Goal: Task Accomplishment & Management: Use online tool/utility

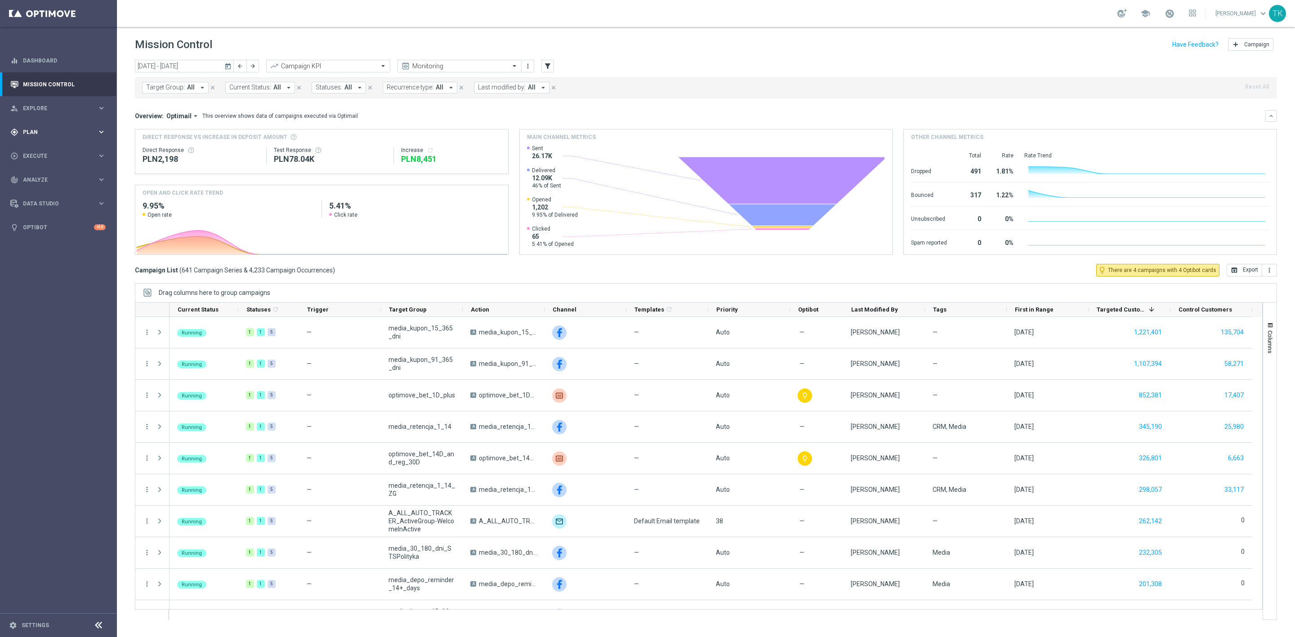
click at [26, 130] on span "Plan" at bounding box center [60, 132] width 74 height 5
click at [39, 175] on span "Templates" at bounding box center [56, 177] width 64 height 5
click at [39, 188] on link "Optimail" at bounding box center [61, 191] width 66 height 7
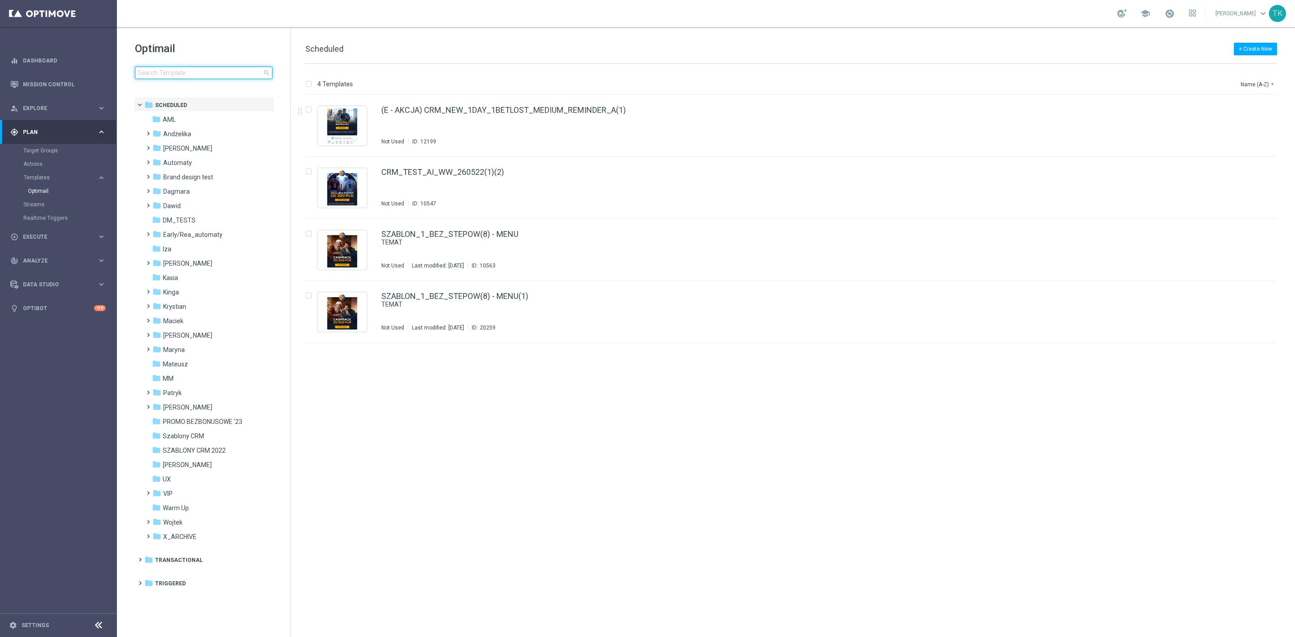
click at [234, 68] on input at bounding box center [204, 73] width 138 height 13
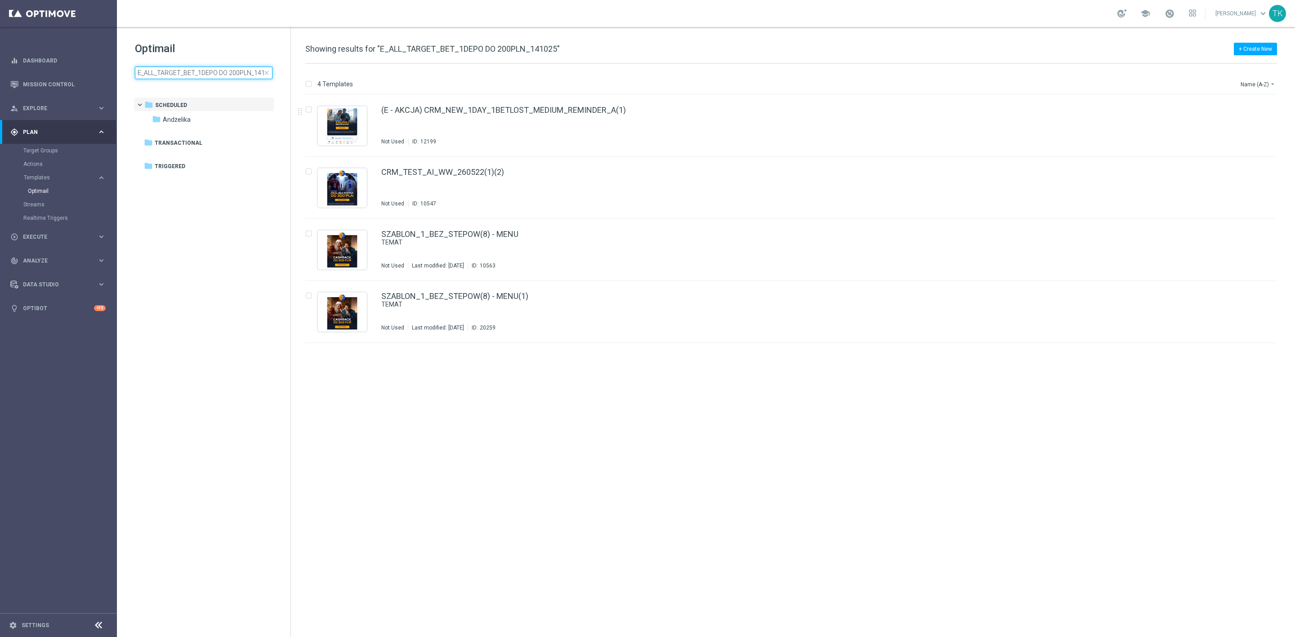
scroll to position [0, 9]
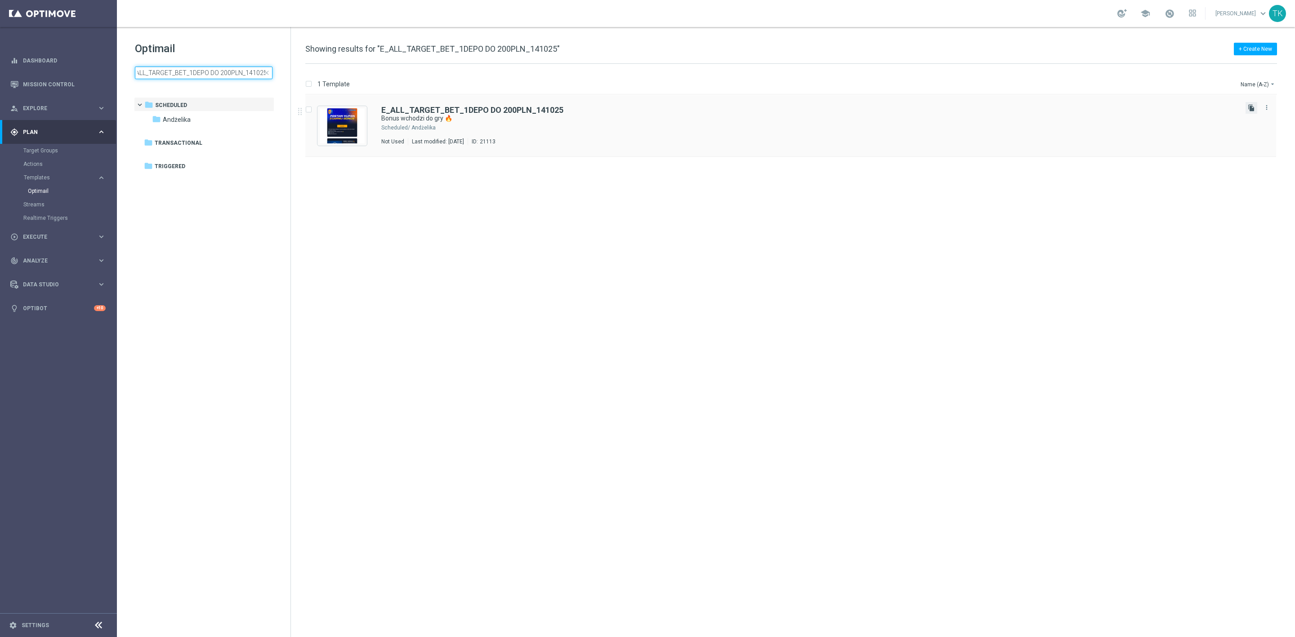
type input "E_ALL_TARGET_BET_1DEPO DO 200PLN_141025"
click at [1252, 107] on icon "file_copy" at bounding box center [1251, 107] width 7 height 7
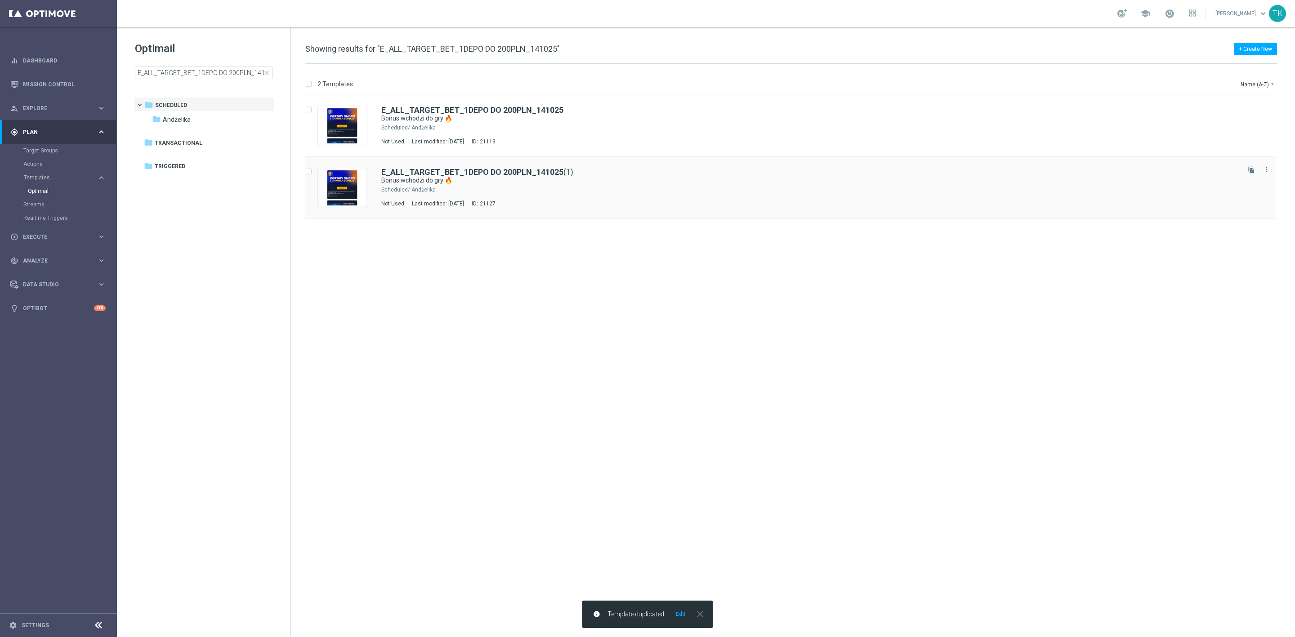
click at [593, 199] on div "E_ALL_TARGET_BET_1DEPO DO 200PLN_141025 (1) Bonus wchodzi do gry 🔥 Scheduled/ A…" at bounding box center [809, 187] width 857 height 39
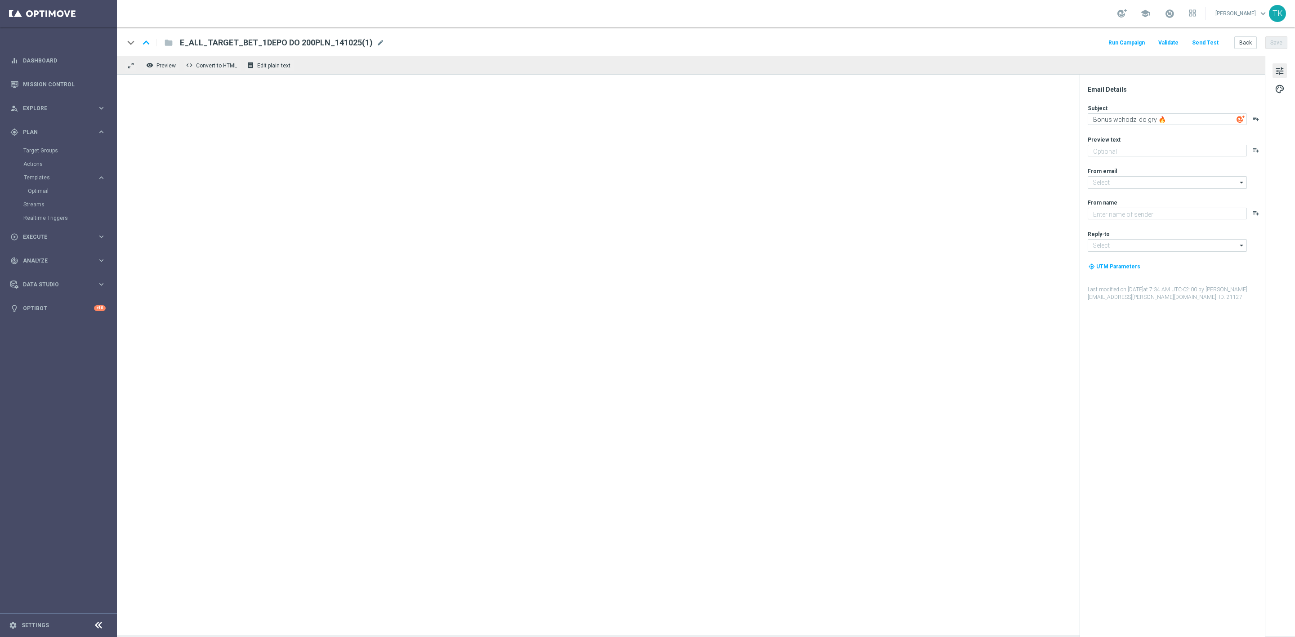
type input "E_ALL_TARGET_BET_1DEPO DO 200PLN_141025(1)"
type textarea "Zgarnij nawet 200 zł za kupon 💸"
type input "oferta@sts.pl"
type textarea "STS"
type input "kontakt@sts.pl"
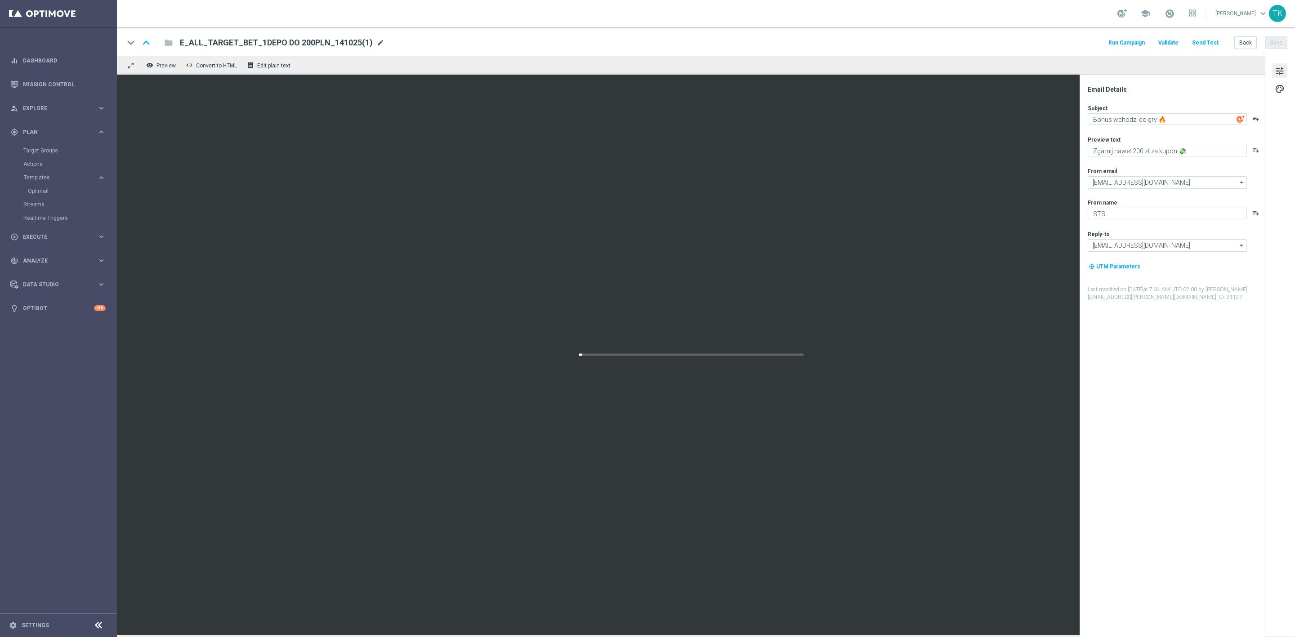
click at [376, 42] on span "mode_edit" at bounding box center [380, 43] width 8 height 8
click at [262, 41] on input "E_ALL_TARGET_BET_1DEPO DO 200PLN_141025(1)" at bounding box center [291, 43] width 223 height 12
paste input "MIN-LOW_TARGET_BET_3DEPO DO 200PLN_A_141025"
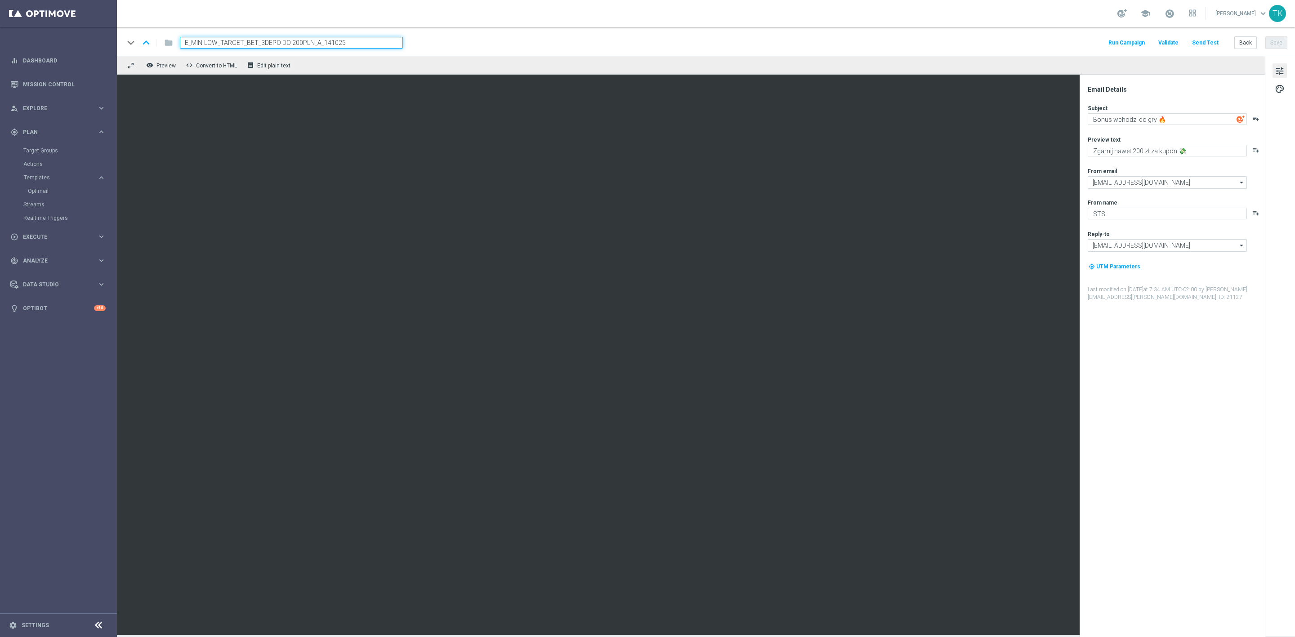
type input "E_MIN-LOW_TARGET_BET_3DEPO DO 200PLN_A_141025"
click at [470, 40] on div "keyboard_arrow_down keyboard_arrow_up folder E_MIN-LOW_TARGET_BET_3DEPO DO 200P…" at bounding box center [706, 43] width 1164 height 12
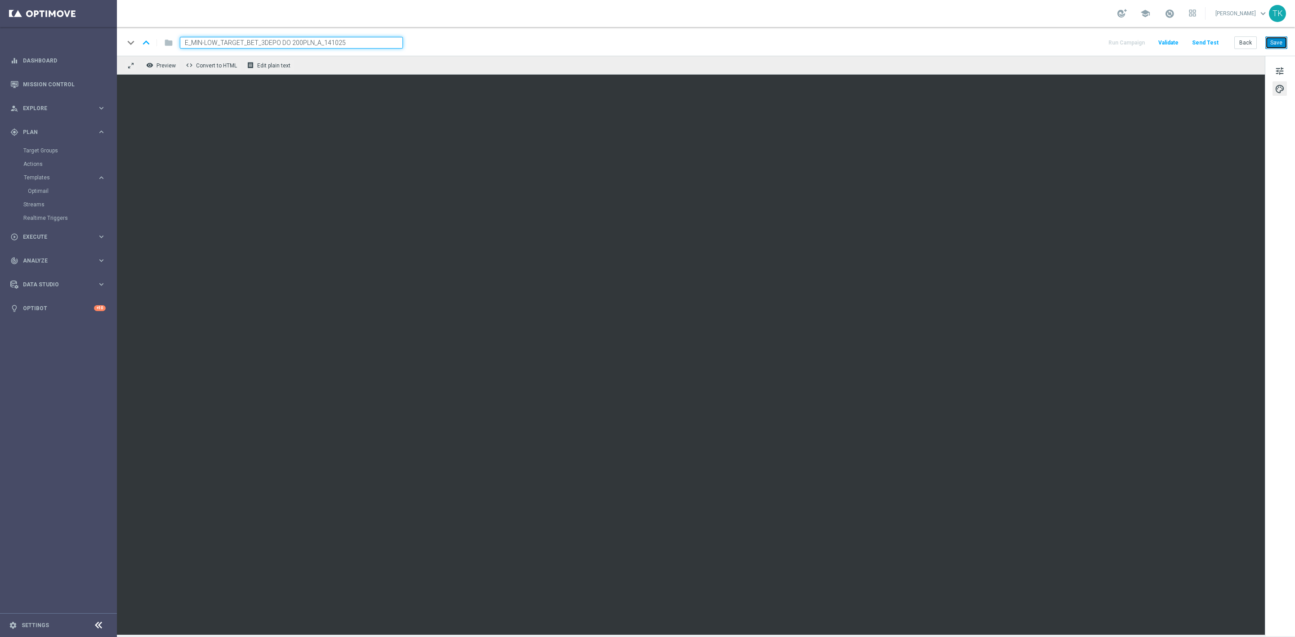
click at [1274, 40] on button "Save" at bounding box center [1277, 42] width 22 height 13
click at [1245, 41] on button "Back" at bounding box center [1246, 42] width 22 height 13
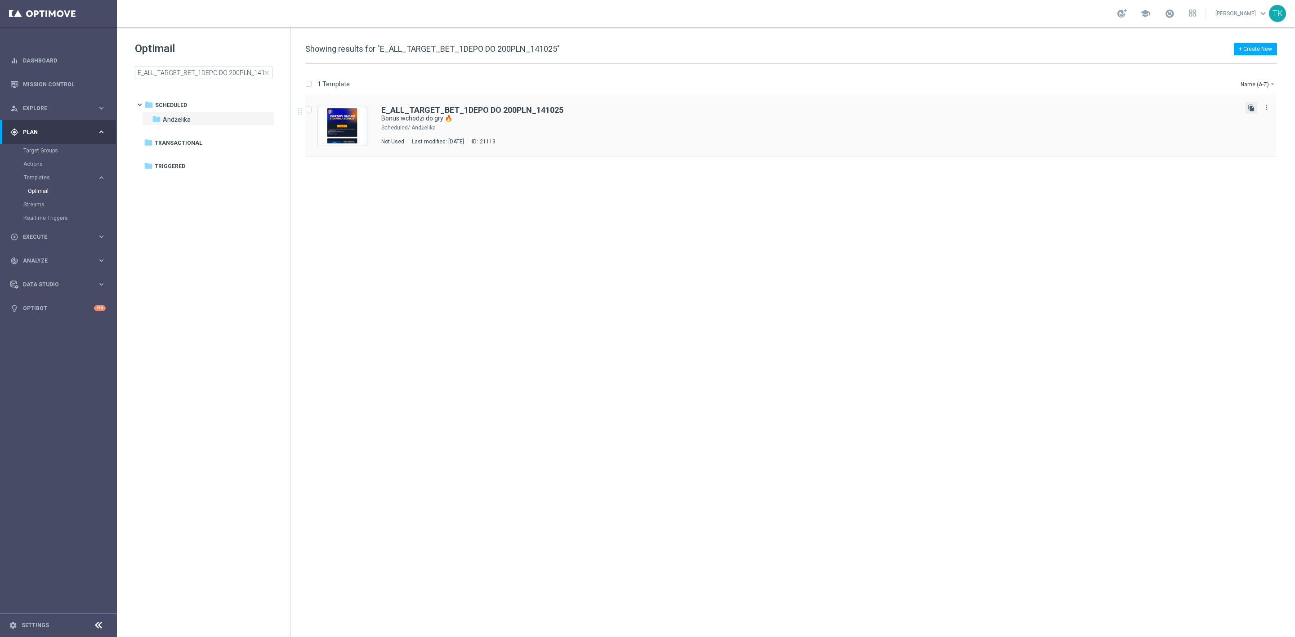
click at [1251, 104] on icon "file_copy" at bounding box center [1251, 107] width 7 height 7
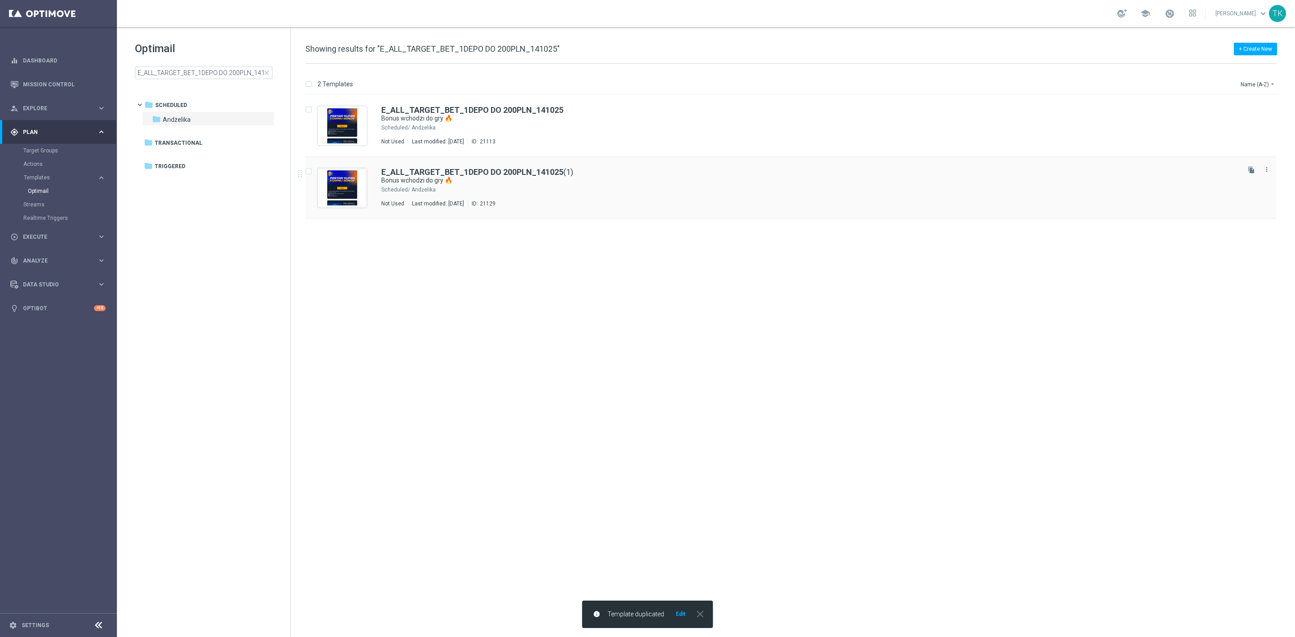
click at [596, 193] on div "E_ALL_TARGET_BET_1DEPO DO 200PLN_141025 (1) Bonus wchodzi do gry 🔥 Scheduled/ A…" at bounding box center [809, 187] width 857 height 39
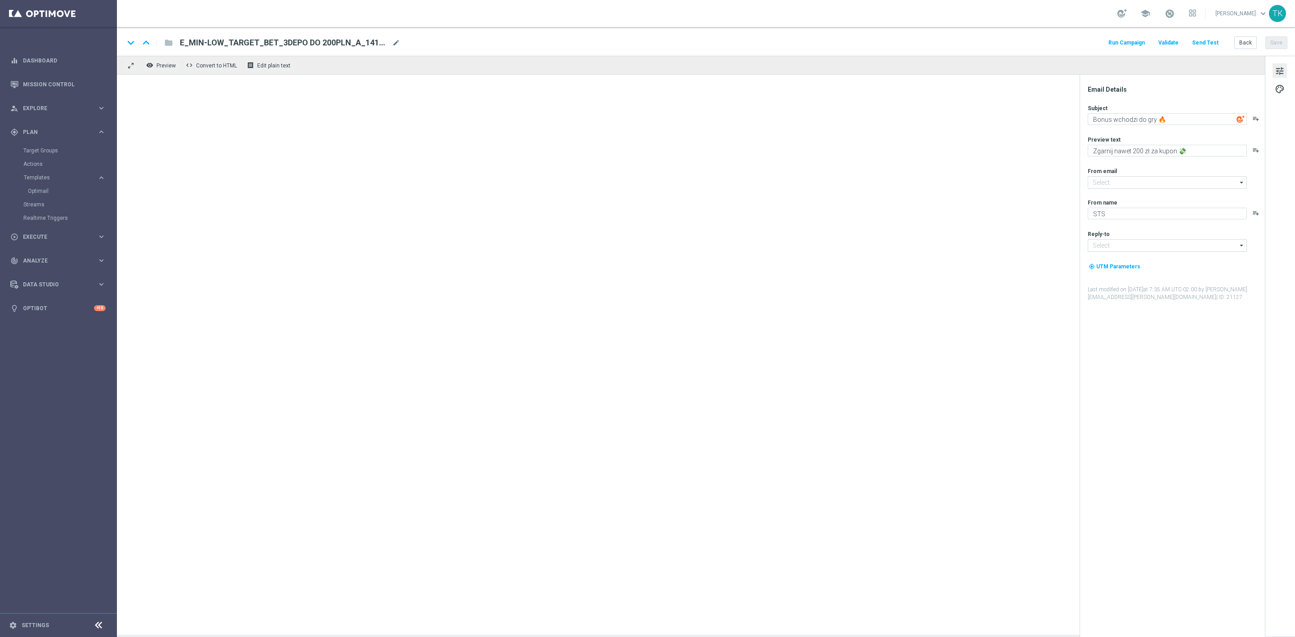
type input "E_ALL_TARGET_BET_1DEPO DO 200PLN_141025(1)"
type input "oferta@sts.pl"
type input "kontakt@sts.pl"
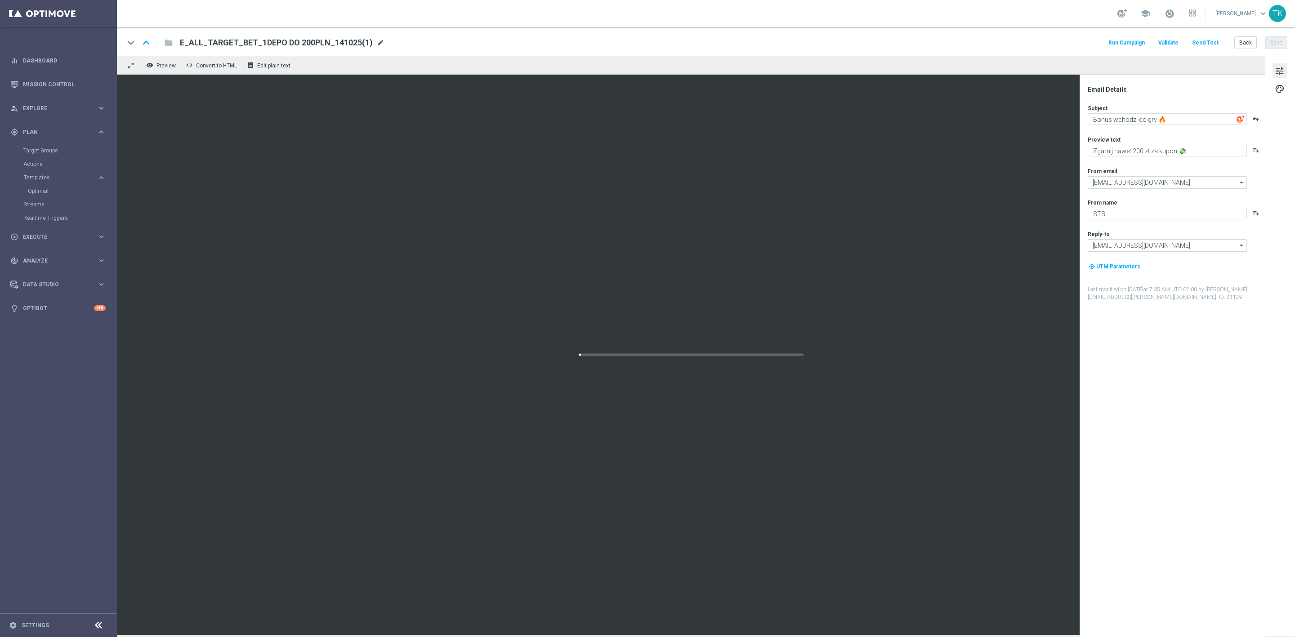
click at [376, 40] on span "mode_edit" at bounding box center [380, 43] width 8 height 8
click at [281, 41] on input "E_ALL_TARGET_BET_1DEPO DO 200PLN_141025(1)" at bounding box center [291, 43] width 223 height 12
paste input "3DEPO DO 200PLN_A_141025"
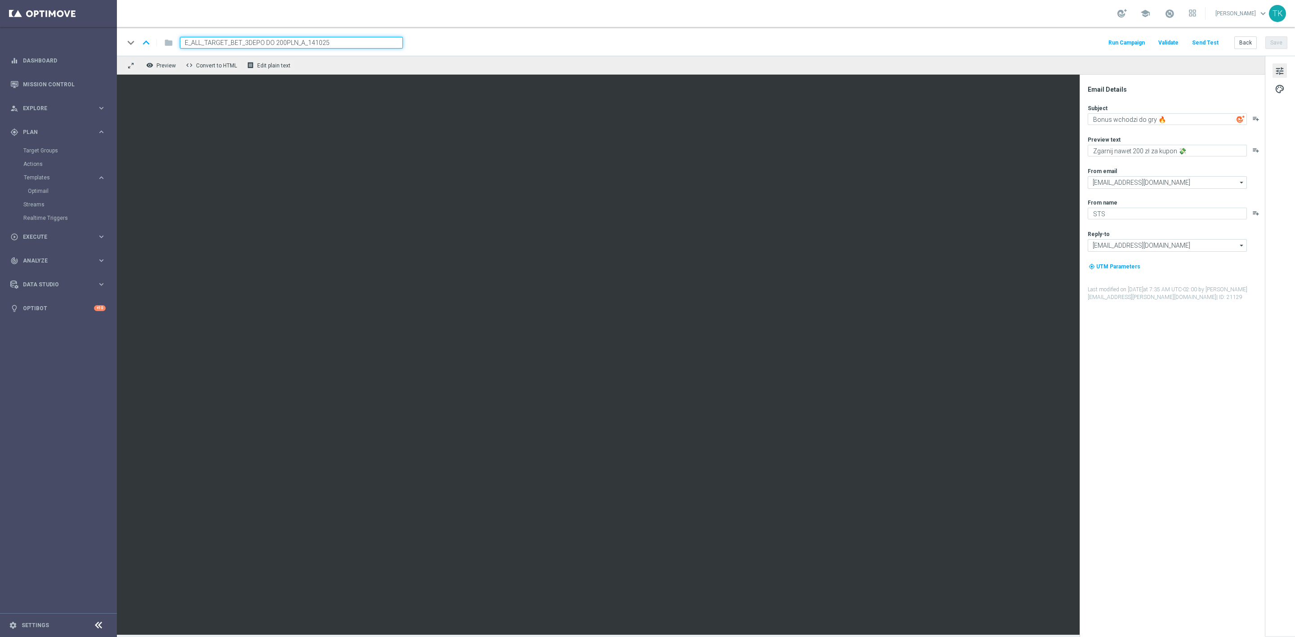
type input "E_ALL_TARGET_BET_3DEPO DO 200PLN_A_141025"
click at [452, 45] on div "keyboard_arrow_down keyboard_arrow_up folder E_ALL_TARGET_BET_3DEPO DO 200PLN_A…" at bounding box center [706, 43] width 1164 height 12
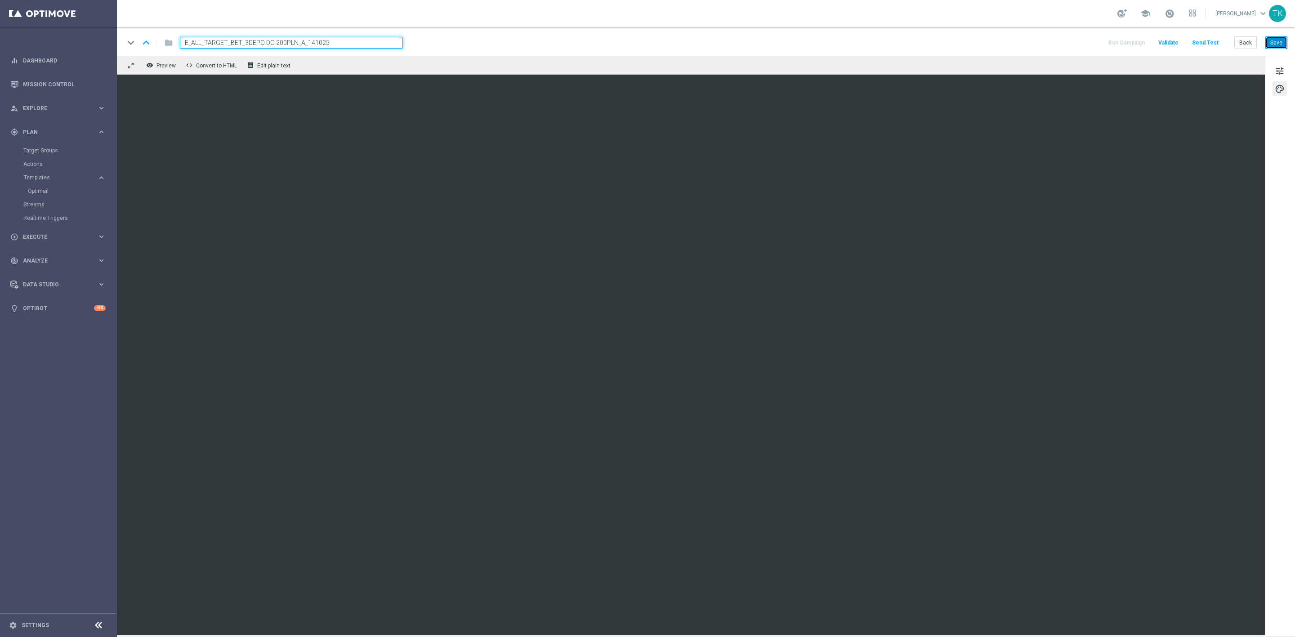
click at [1279, 43] on button "Save" at bounding box center [1277, 42] width 22 height 13
click at [1243, 42] on button "Back" at bounding box center [1246, 42] width 22 height 13
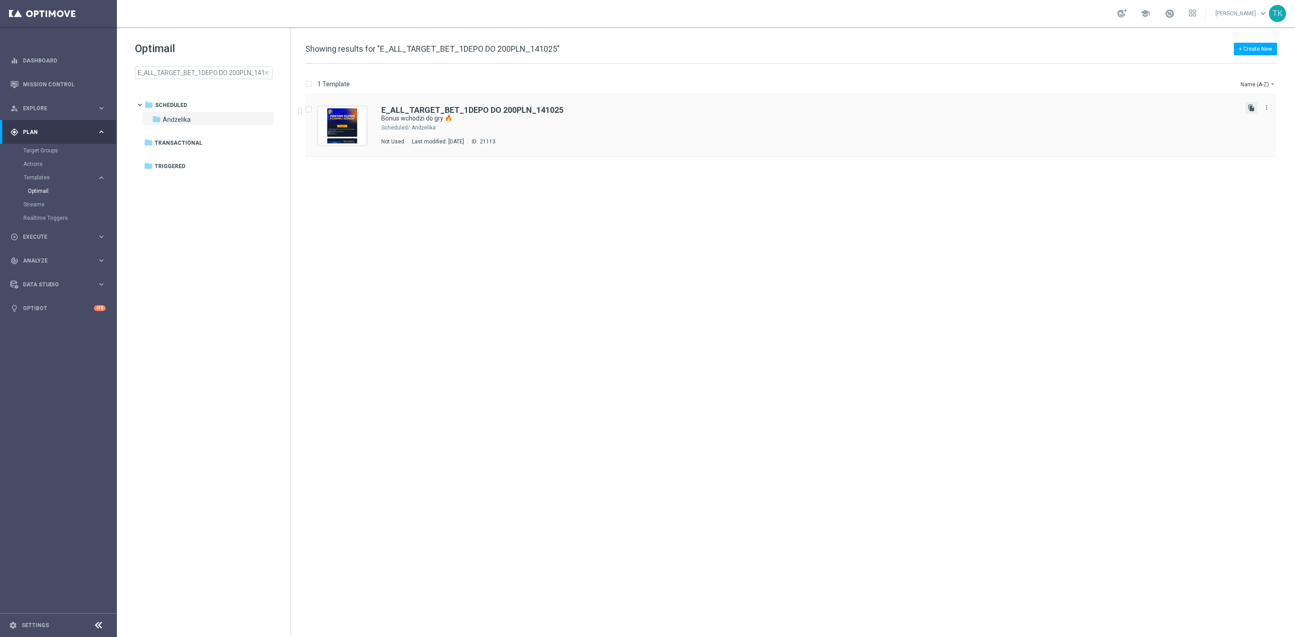
click at [1253, 107] on icon "file_copy" at bounding box center [1251, 107] width 7 height 7
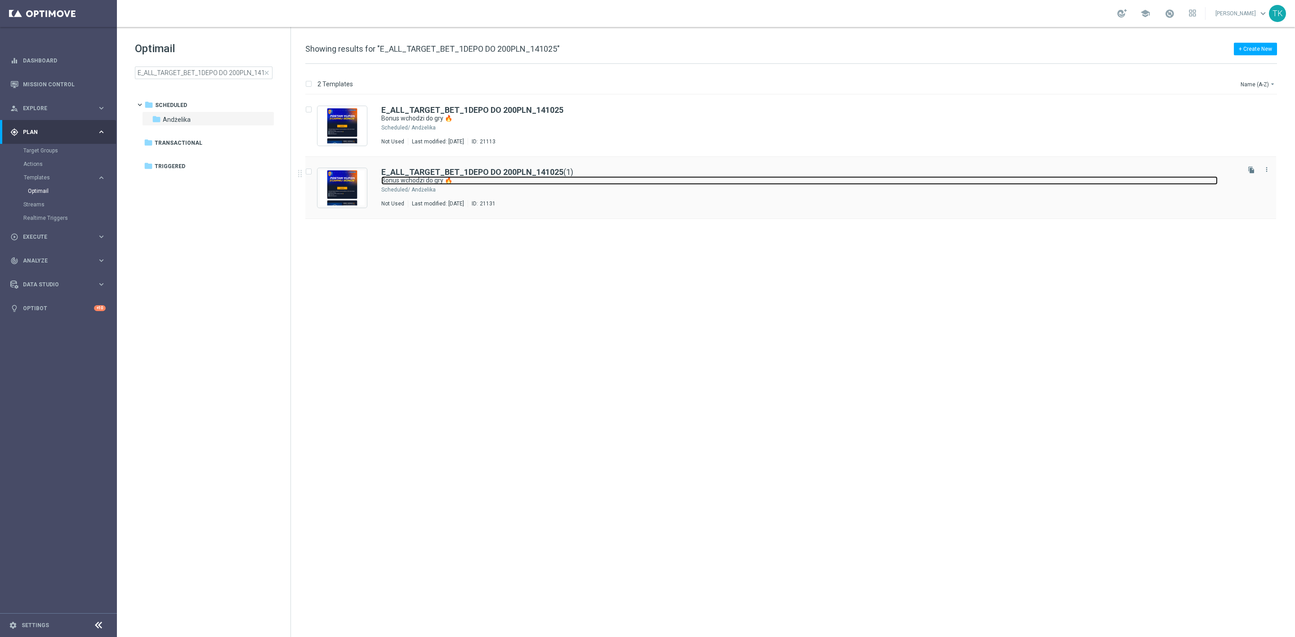
click at [587, 183] on link "Bonus wchodzi do gry 🔥" at bounding box center [799, 180] width 837 height 9
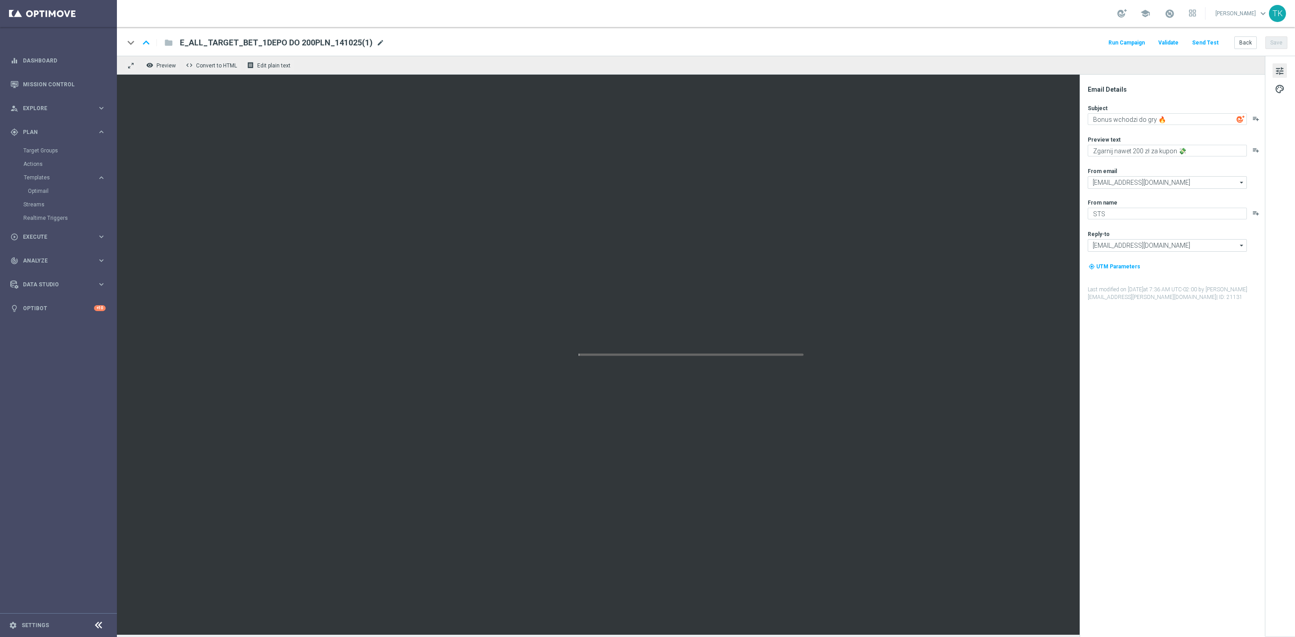
click at [376, 40] on span "mode_edit" at bounding box center [380, 43] width 8 height 8
click at [277, 42] on input "E_ALL_TARGET_BET_1DEPO DO 200PLN_141025(1)" at bounding box center [291, 43] width 223 height 12
paste input "MIN-LOW_TARGET_BET_3DEPO DO 200PLN_B_141025"
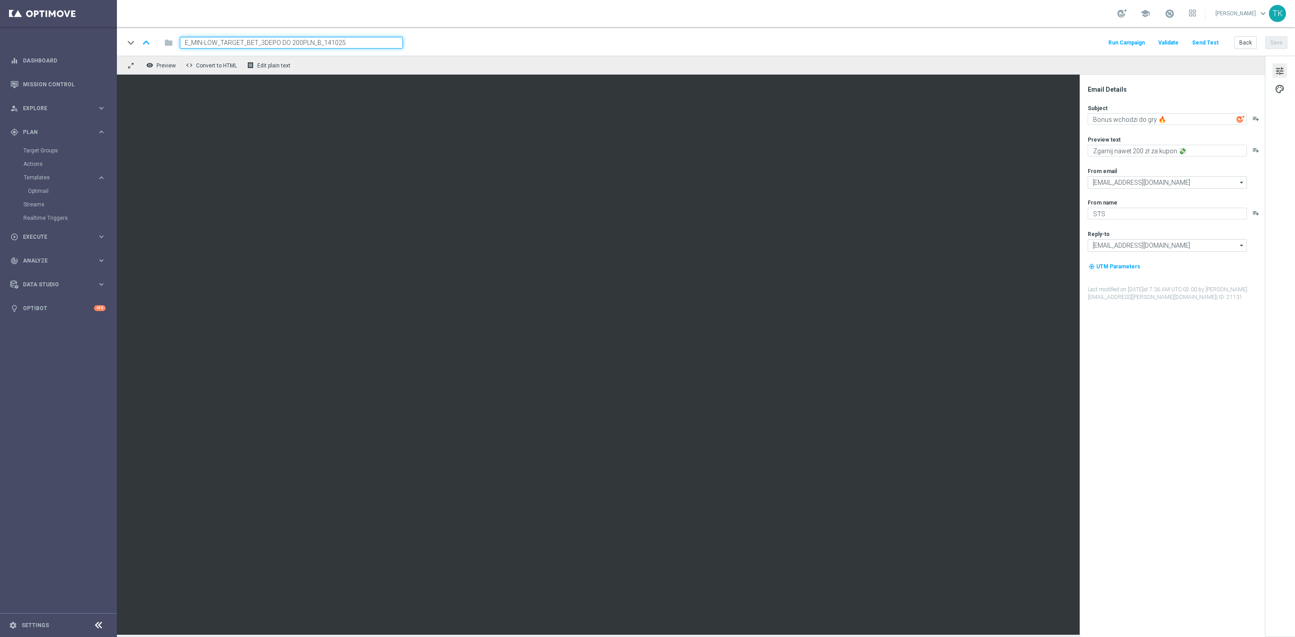
type input "E_MIN-LOW_TARGET_BET_3DEPO DO 200PLN_B_141025"
click at [463, 39] on div "keyboard_arrow_down keyboard_arrow_up folder E_MIN-LOW_TARGET_BET_3DEPO DO 200P…" at bounding box center [706, 43] width 1164 height 12
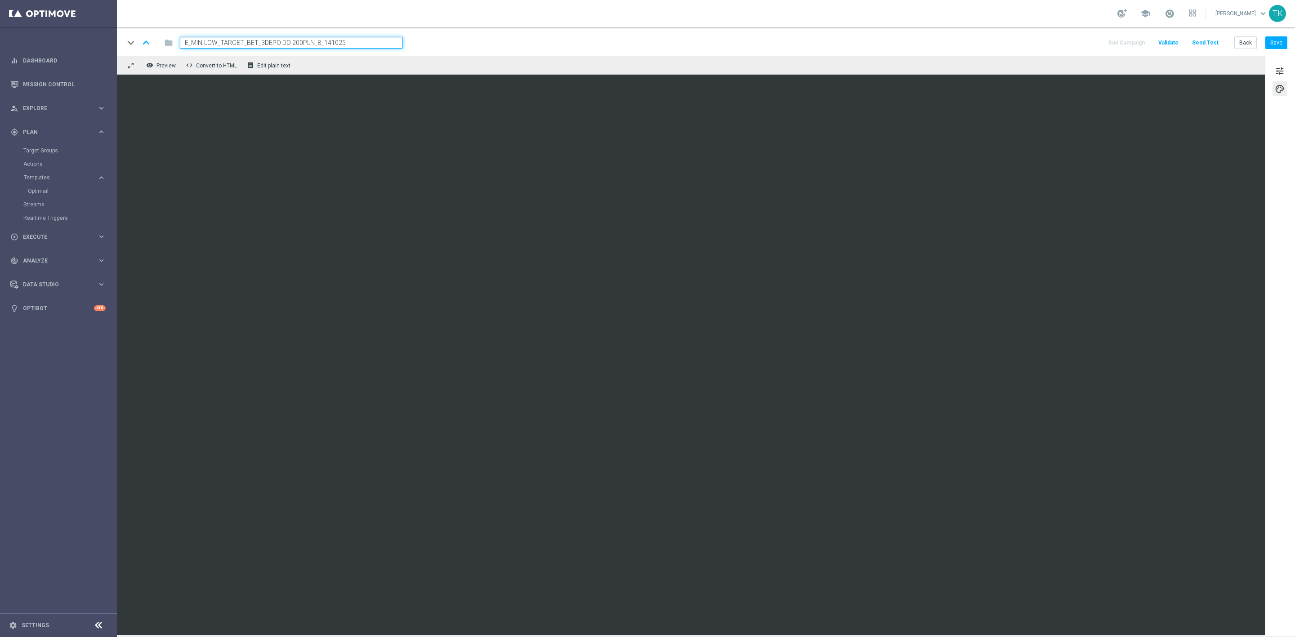
click at [1278, 50] on div "keyboard_arrow_down keyboard_arrow_up folder E_MIN-LOW_TARGET_BET_3DEPO DO 200P…" at bounding box center [706, 41] width 1178 height 29
click at [1278, 49] on button "Save" at bounding box center [1277, 42] width 22 height 13
click at [1246, 43] on button "Back" at bounding box center [1246, 42] width 22 height 13
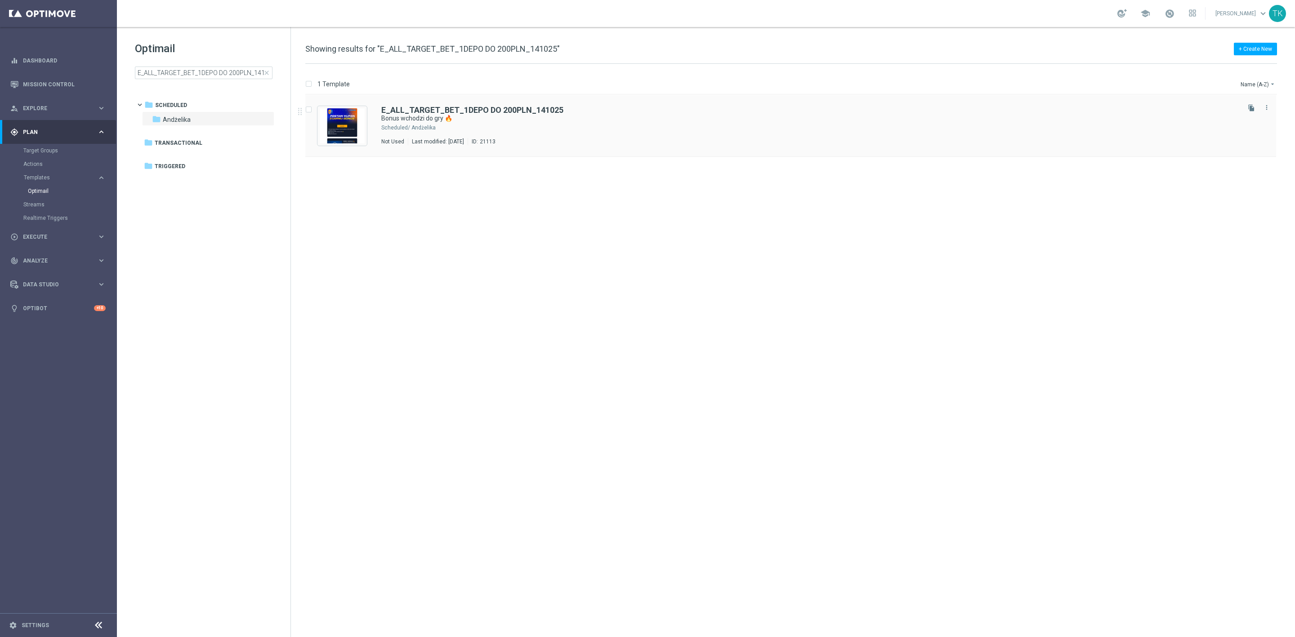
click at [1248, 105] on icon "file_copy" at bounding box center [1251, 107] width 7 height 7
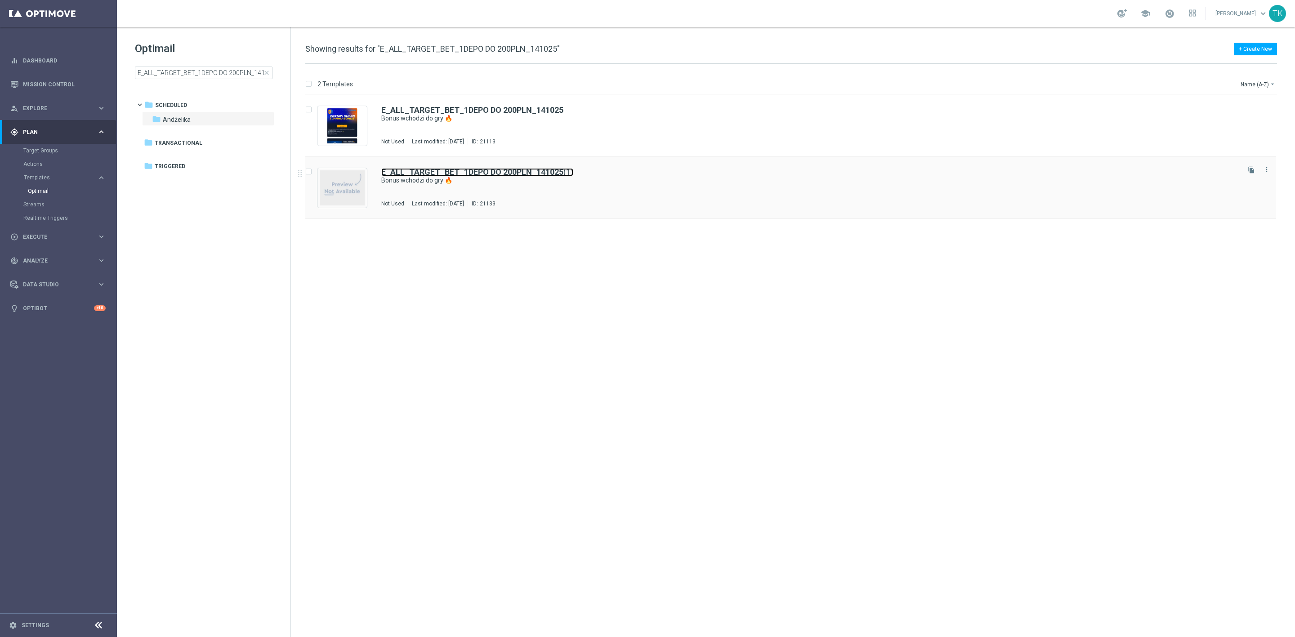
click at [555, 175] on b "E_ALL_TARGET_BET_1DEPO DO 200PLN_141025" at bounding box center [472, 171] width 182 height 9
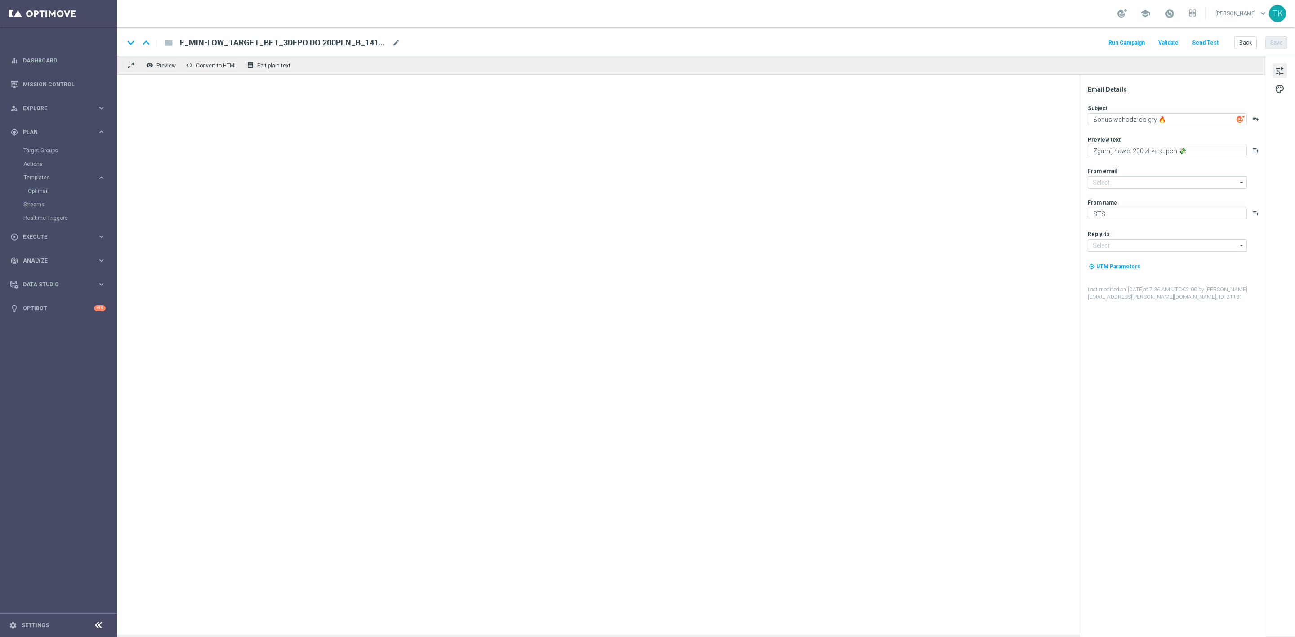
type input "E_ALL_TARGET_BET_1DEPO DO 200PLN_141025(1)"
type input "[EMAIL_ADDRESS][DOMAIN_NAME]"
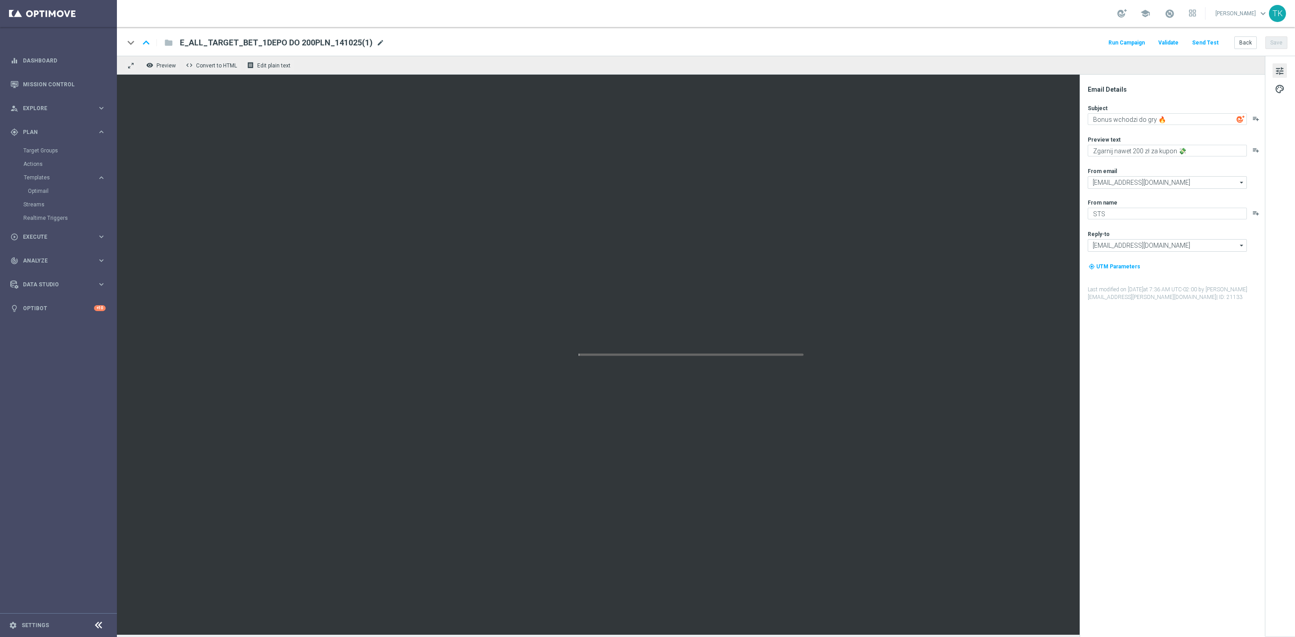
click at [378, 43] on span "mode_edit" at bounding box center [380, 43] width 8 height 8
click at [291, 41] on input "E_ALL_TARGET_BET_1DEPO DO 200PLN_141025(1)" at bounding box center [291, 43] width 223 height 12
paste input "3DEPO DO 200PLN_B_141025"
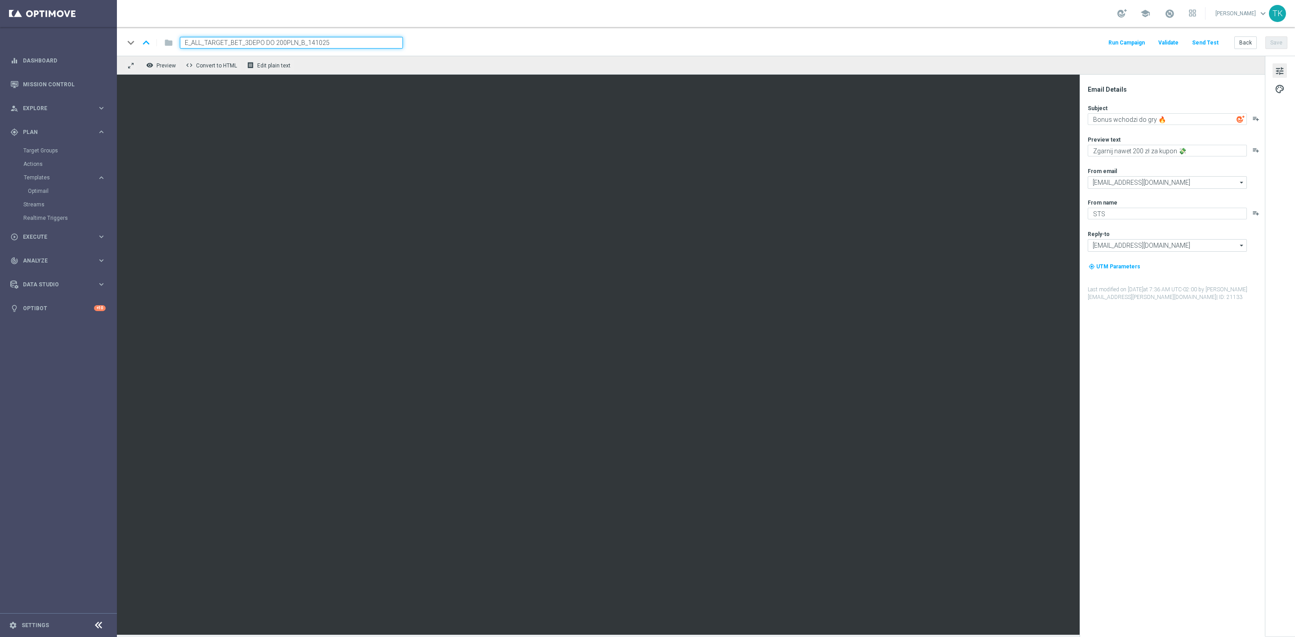
type input "E_ALL_TARGET_BET_3DEPO DO 200PLN_B_141025"
click at [467, 42] on div "keyboard_arrow_down keyboard_arrow_up folder E_ALL_TARGET_BET_3DEPO DO 200PLN_B…" at bounding box center [706, 43] width 1164 height 12
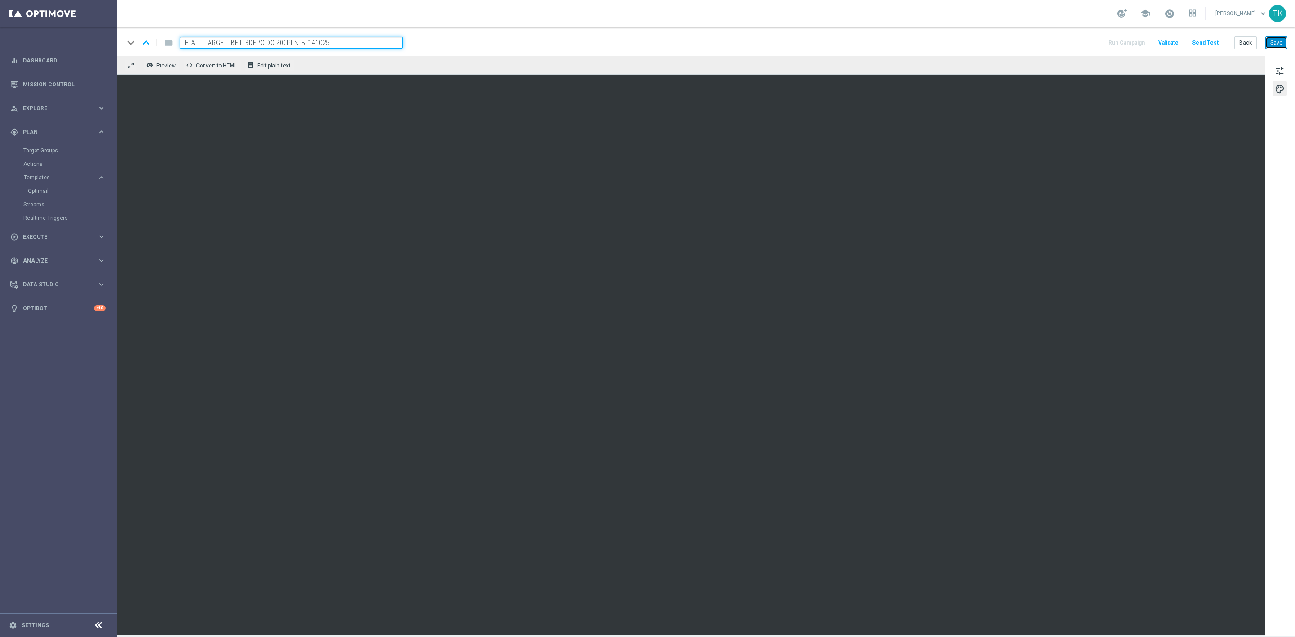
click at [1276, 43] on button "Save" at bounding box center [1277, 42] width 22 height 13
click at [1246, 42] on button "Back" at bounding box center [1246, 42] width 22 height 13
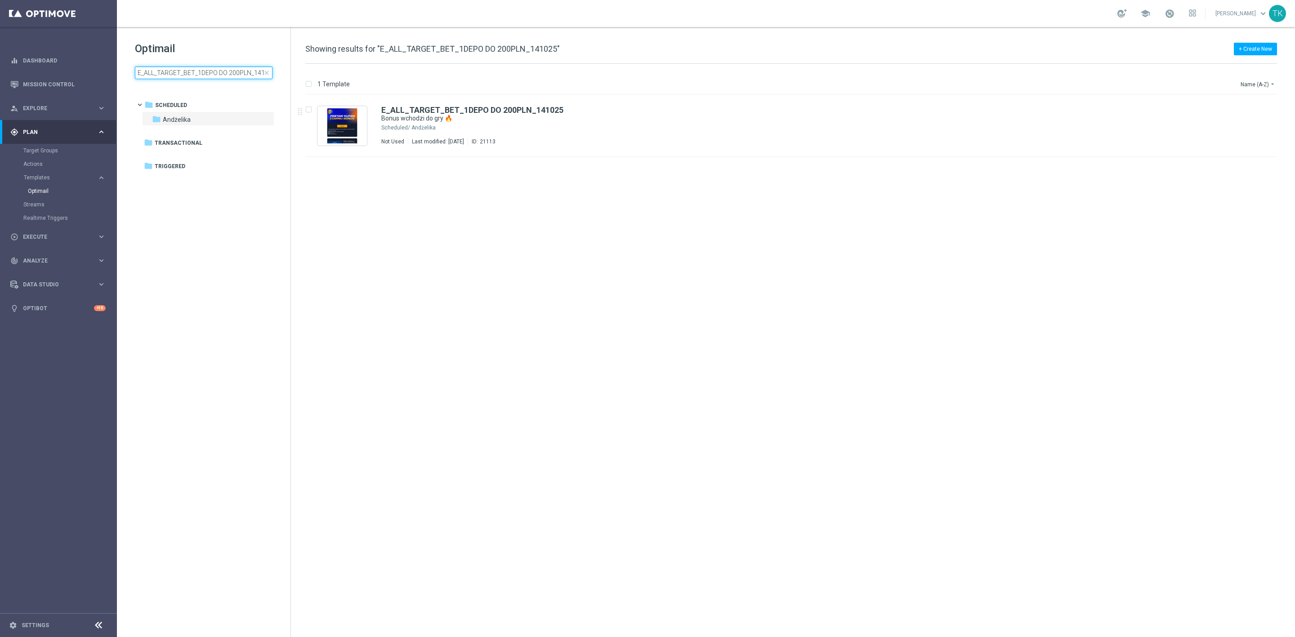
click at [202, 76] on input "E_ALL_TARGET_BET_1DEPO DO 200PLN_141025" at bounding box center [204, 73] width 138 height 13
type input "V"
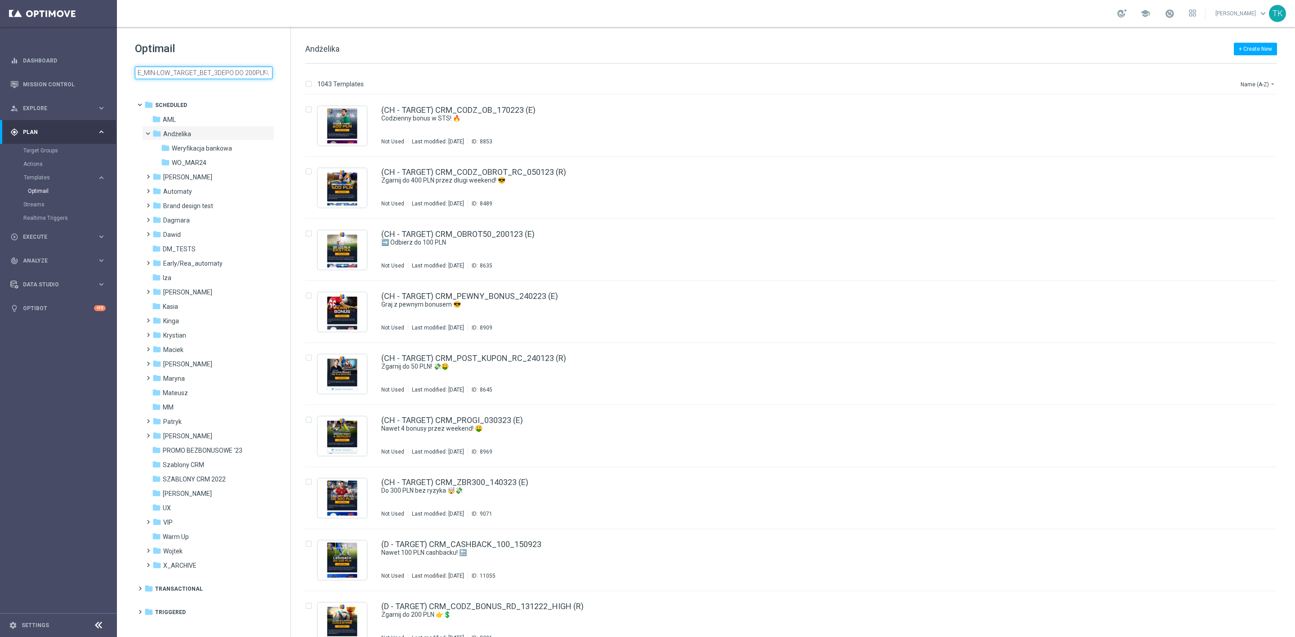
scroll to position [0, 31]
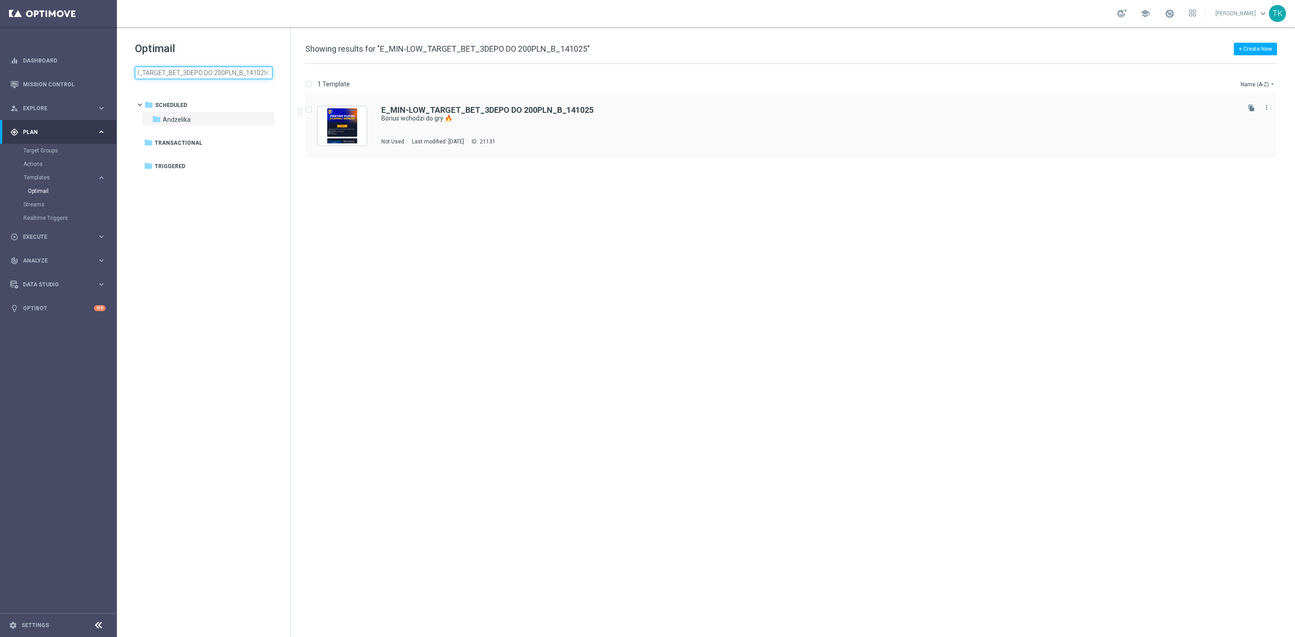
type input "E_MIN-LOW_TARGET_BET_3DEPO DO 200PLN_B_141025"
click at [644, 112] on div "E_MIN-LOW_TARGET_BET_3DEPO DO 200PLN_B_141025" at bounding box center [809, 110] width 857 height 8
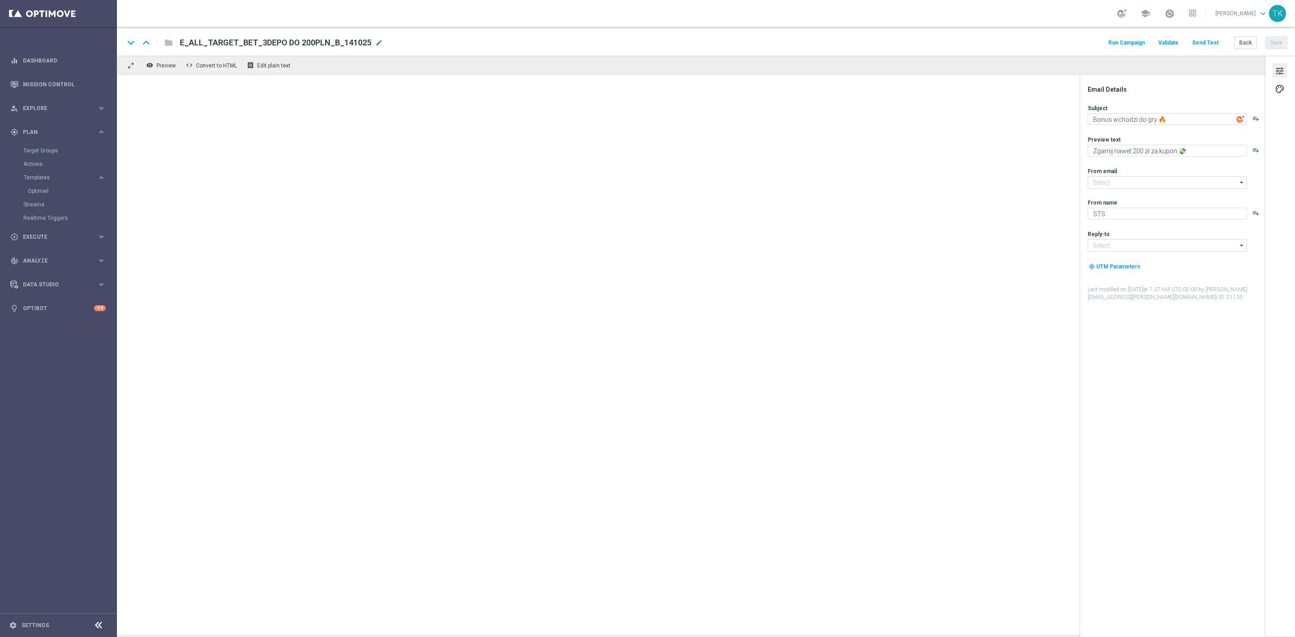
type input "[EMAIL_ADDRESS][DOMAIN_NAME]"
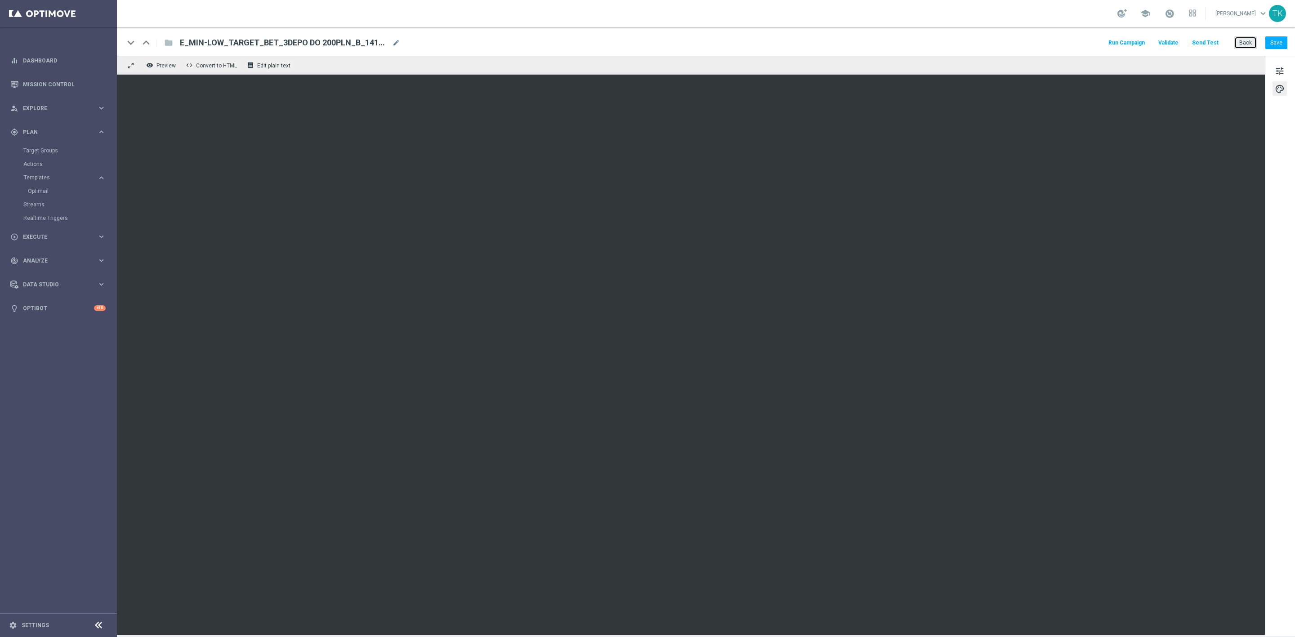
click at [1247, 45] on button "Back" at bounding box center [1246, 42] width 22 height 13
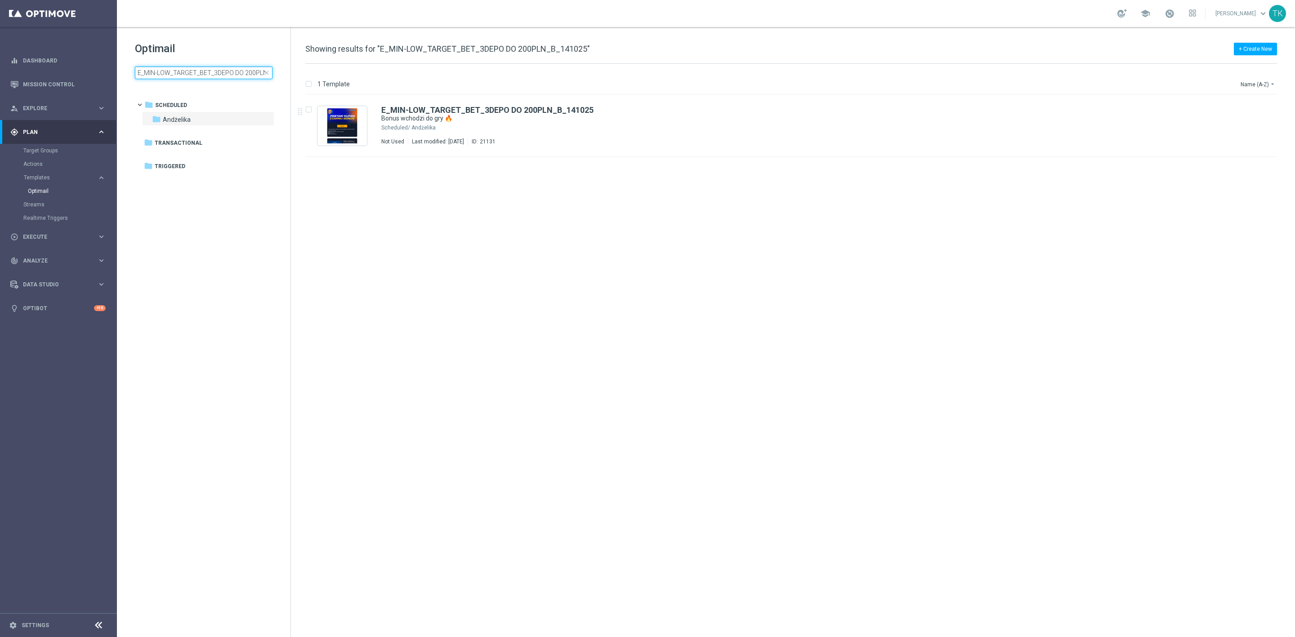
click at [179, 72] on input "E_MIN-LOW_TARGET_BET_3DEPO DO 200PLN_B_141025" at bounding box center [204, 73] width 138 height 13
type input "E_ALL_TARGET_BET_3DEPO DO 200PLN_B_141025"
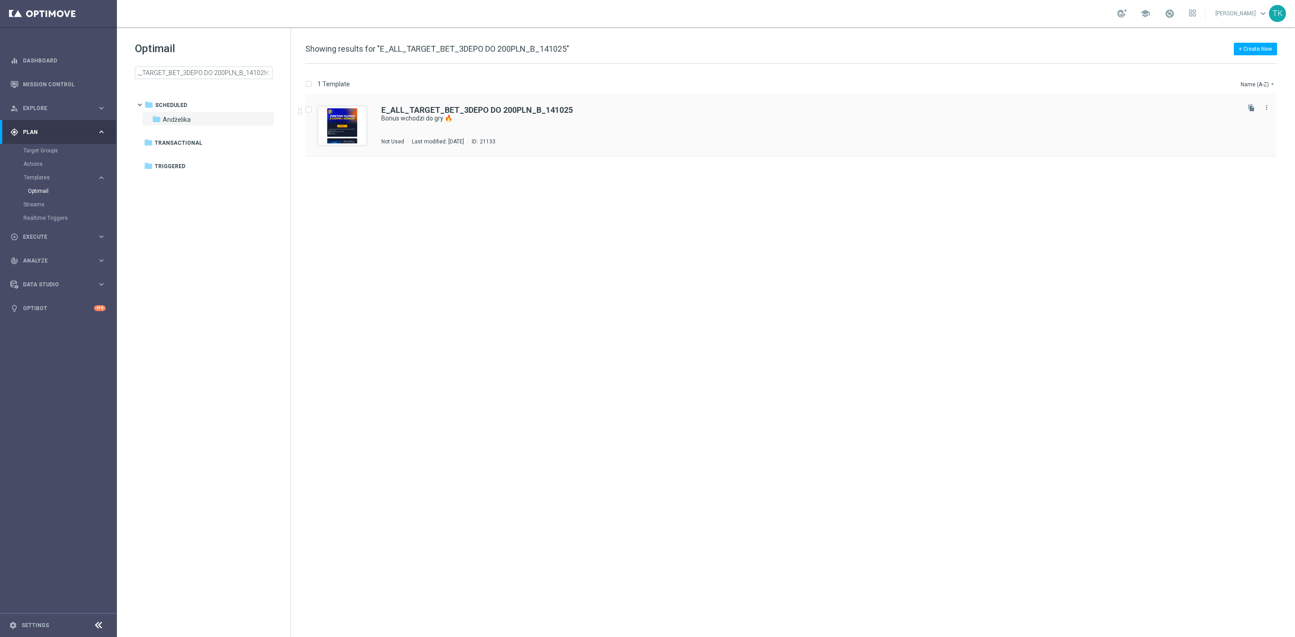
click at [609, 127] on div "E_ALL_TARGET_BET_3DEPO DO 200PLN_B_141025 Bonus wchodzi do gry 🔥 Not Used Last …" at bounding box center [809, 125] width 857 height 39
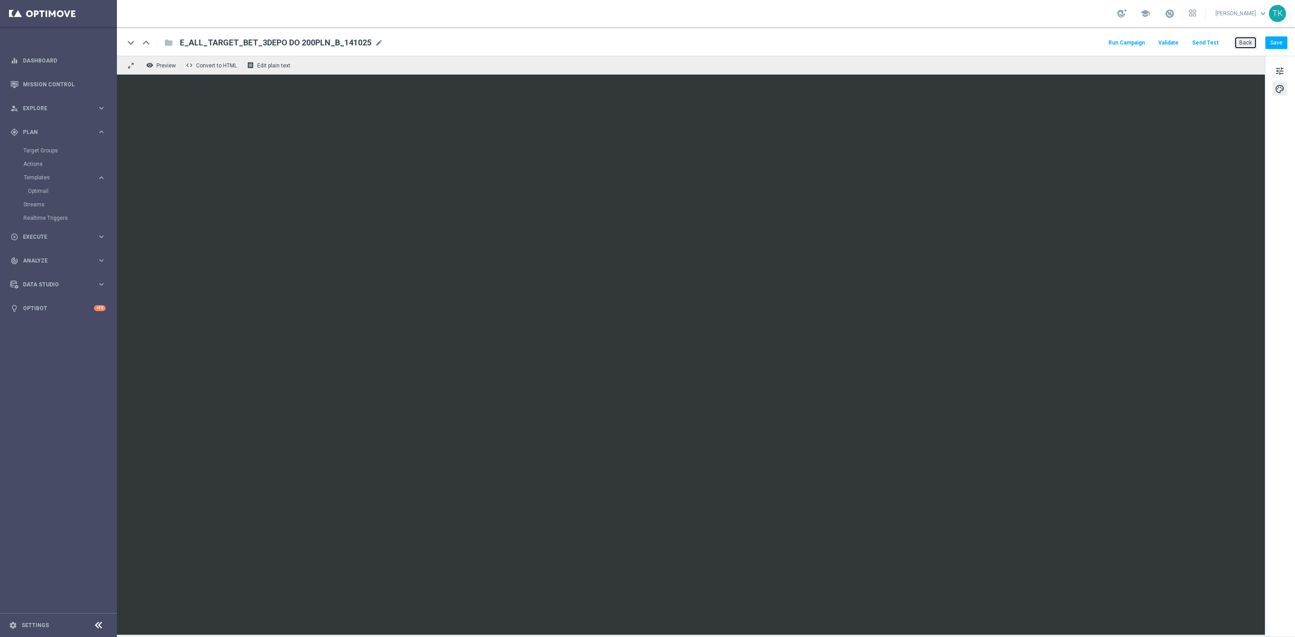
click at [1237, 46] on button "Back" at bounding box center [1246, 42] width 22 height 13
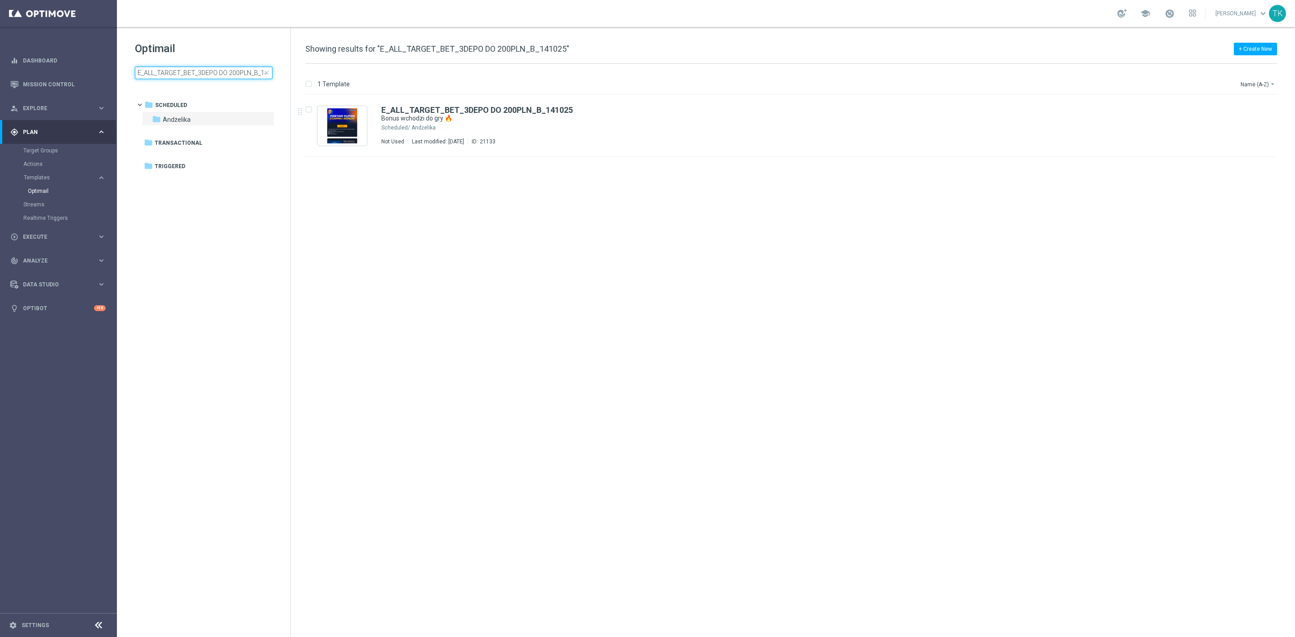
click at [191, 69] on input "E_ALL_TARGET_BET_3DEPO DO 200PLN_B_141025" at bounding box center [204, 73] width 138 height 13
type input "E_MIN-LOW_TARGET_BET_3DEPO DO 200PLN_A_141025"
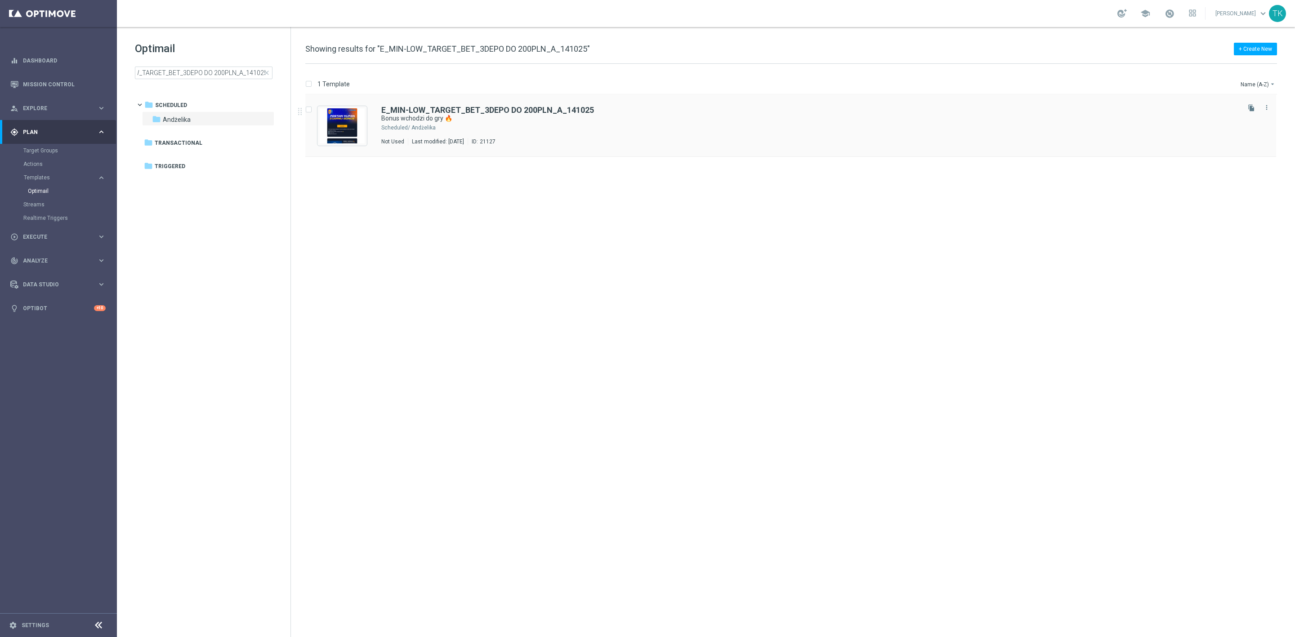
click at [598, 126] on div "Andżelika" at bounding box center [825, 127] width 827 height 7
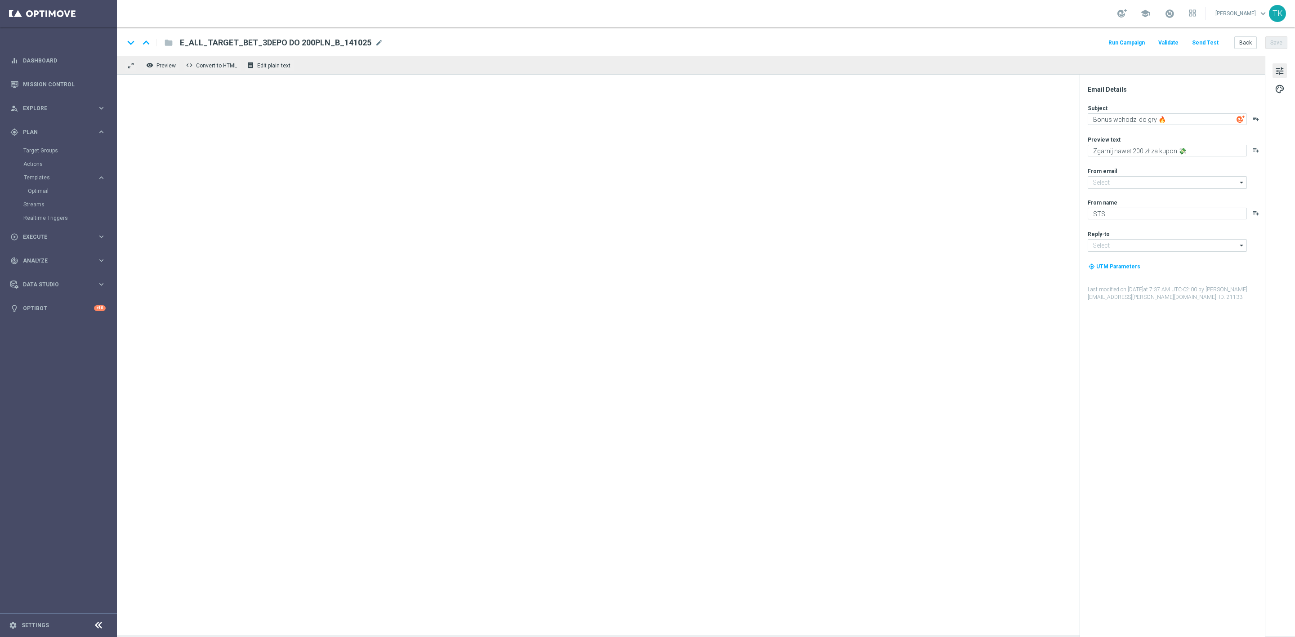
type input "[EMAIL_ADDRESS][DOMAIN_NAME]"
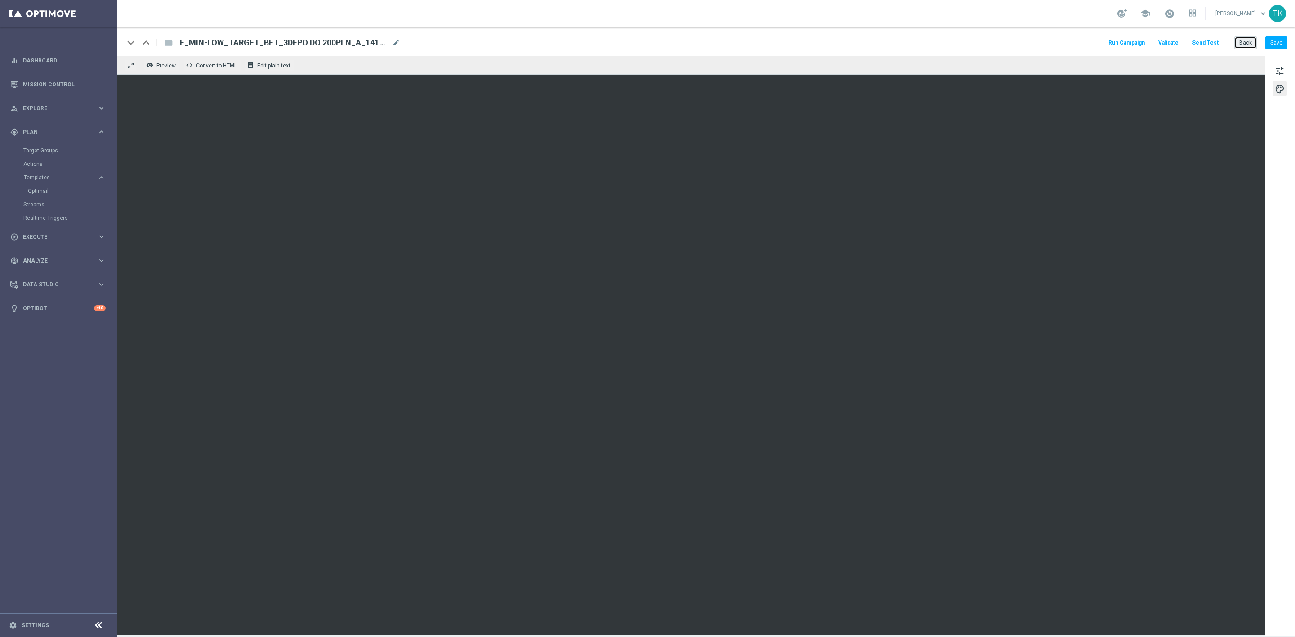
click at [1249, 40] on button "Back" at bounding box center [1246, 42] width 22 height 13
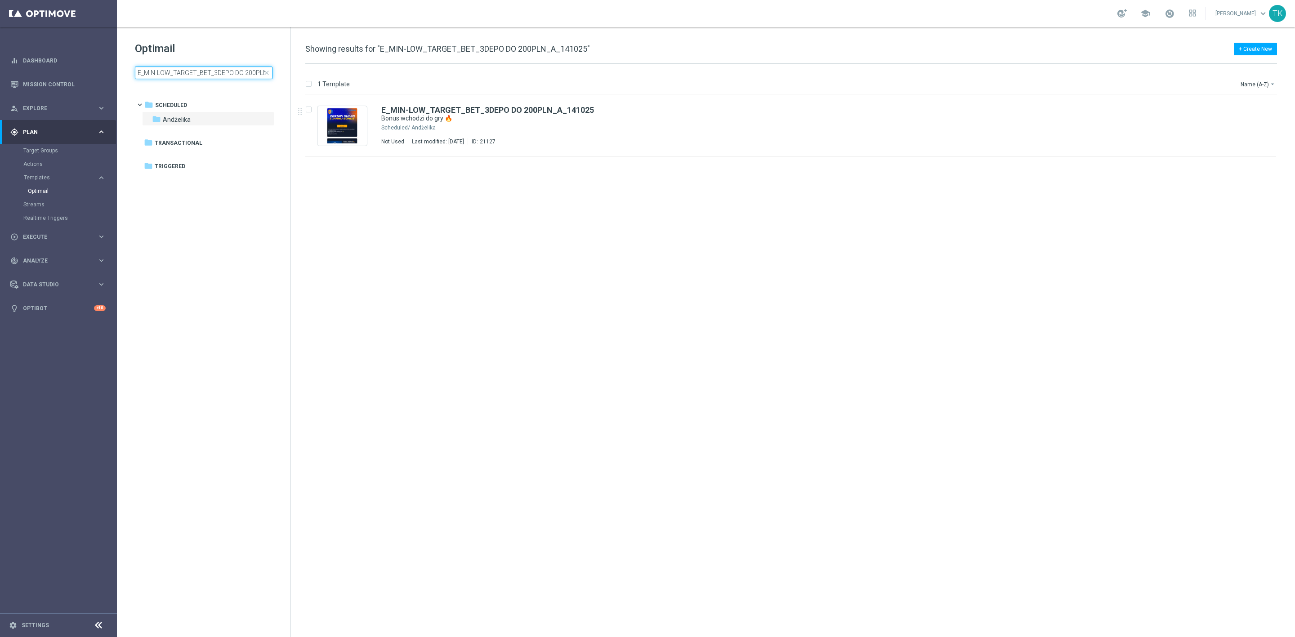
click at [192, 71] on input "E_MIN-LOW_TARGET_BET_3DEPO DO 200PLN_A_141025" at bounding box center [204, 73] width 138 height 13
type input "E_ALL_TARGET_BET_3DEPO DO 200PLN_A_141025"
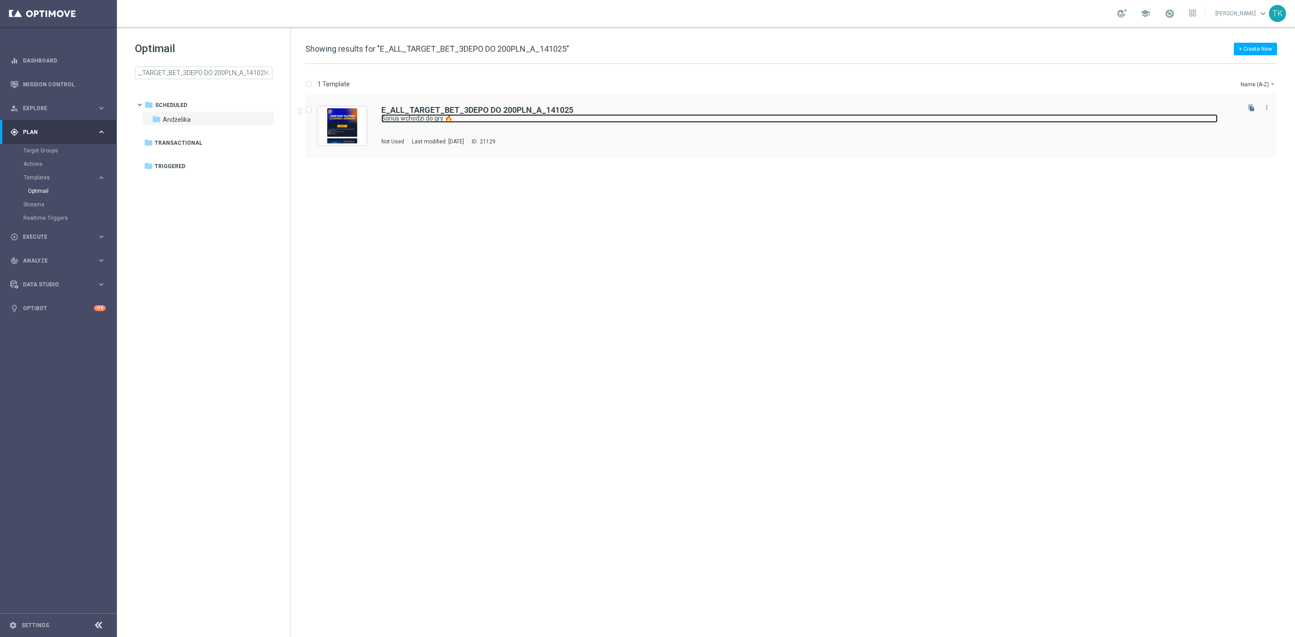
click at [575, 119] on link "Bonus wchodzi do gry 🔥" at bounding box center [799, 118] width 837 height 9
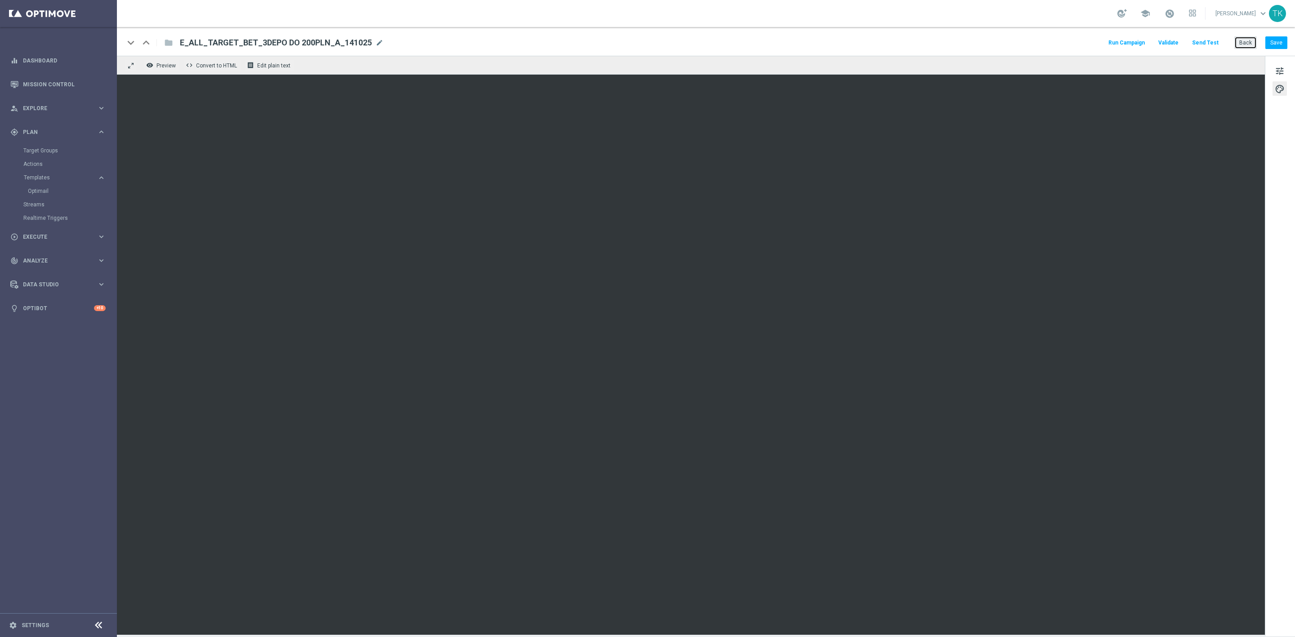
click at [1243, 44] on button "Back" at bounding box center [1246, 42] width 22 height 13
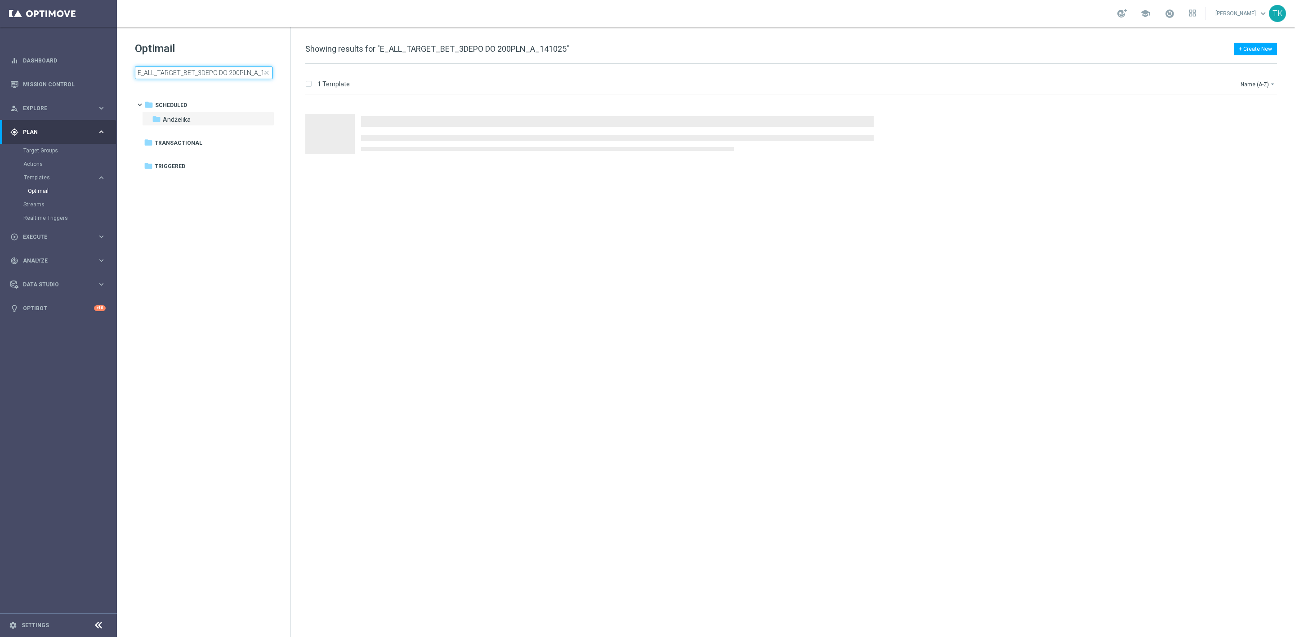
click at [185, 70] on input "E_ALL_TARGET_BET_3DEPO DO 200PLN_A_141025" at bounding box center [204, 73] width 138 height 13
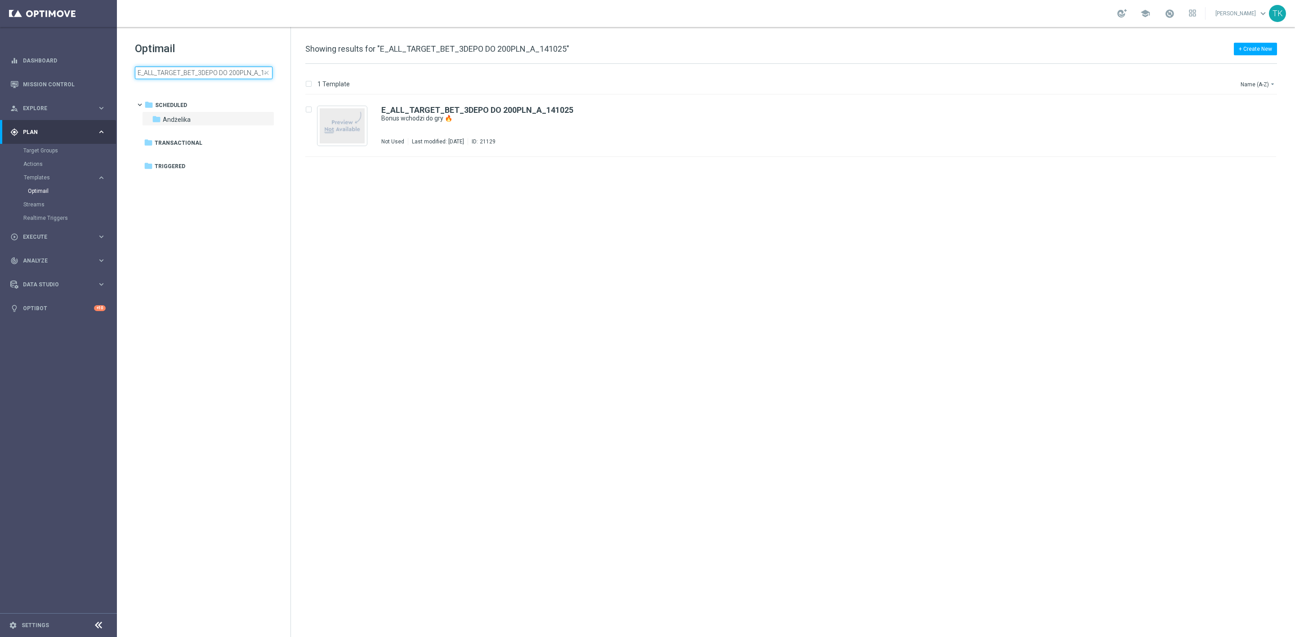
click at [185, 70] on input "E_ALL_TARGET_BET_3DEPO DO 200PLN_A_141025" at bounding box center [204, 73] width 138 height 13
click at [36, 148] on link "Target Groups" at bounding box center [58, 150] width 70 height 7
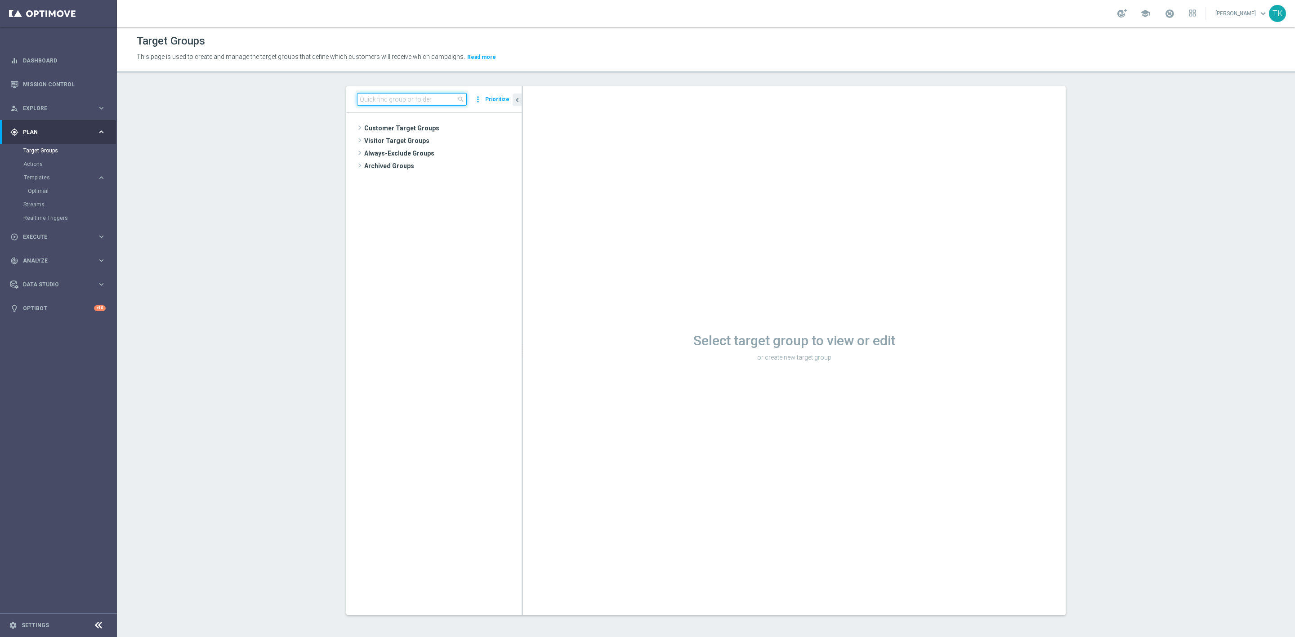
click at [380, 94] on input at bounding box center [412, 99] width 110 height 13
paste input "E_ALL_TARGET_BET_1DEPO DO 200PLN_141025"
click at [448, 152] on span "E_ALL_TARGET_BET_1DEPO DO 200PLN_141025" at bounding box center [447, 154] width 110 height 8
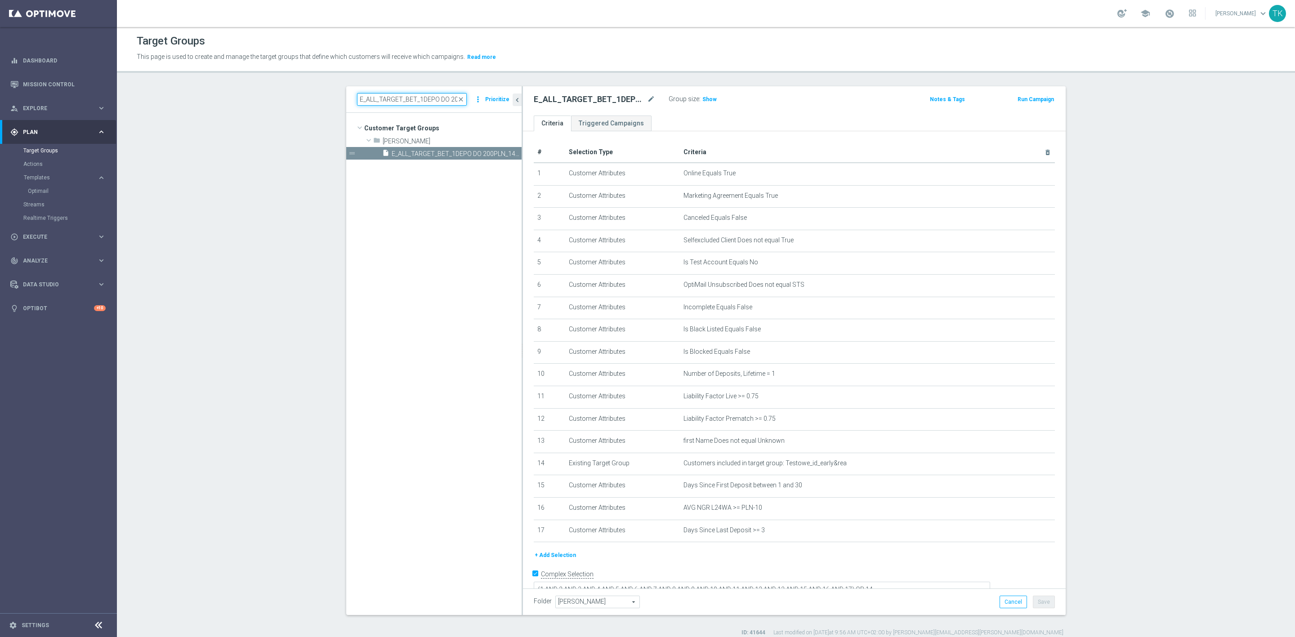
click at [422, 97] on input "E_ALL_TARGET_BET_1DEPO DO 200PLN_141025" at bounding box center [412, 99] width 110 height 13
click at [389, 100] on input "E_ALL_TARGET_BET_1DEPO DO 200PLN_141025" at bounding box center [412, 99] width 110 height 13
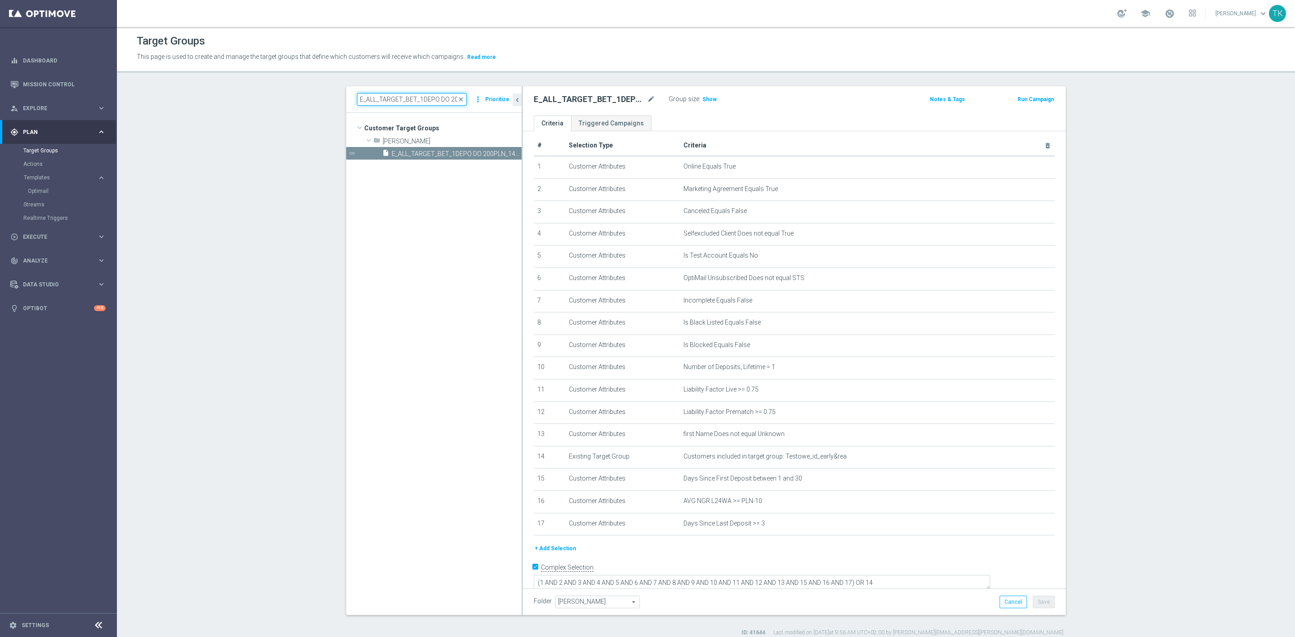
click at [389, 100] on input "E_ALL_TARGET_BET_1DEPO DO 200PLN_141025" at bounding box center [412, 99] width 110 height 13
paste input "2"
click at [455, 152] on span "E_ALL_TARGET_BET_2DEPO DO 200PLN_141025" at bounding box center [447, 154] width 110 height 8
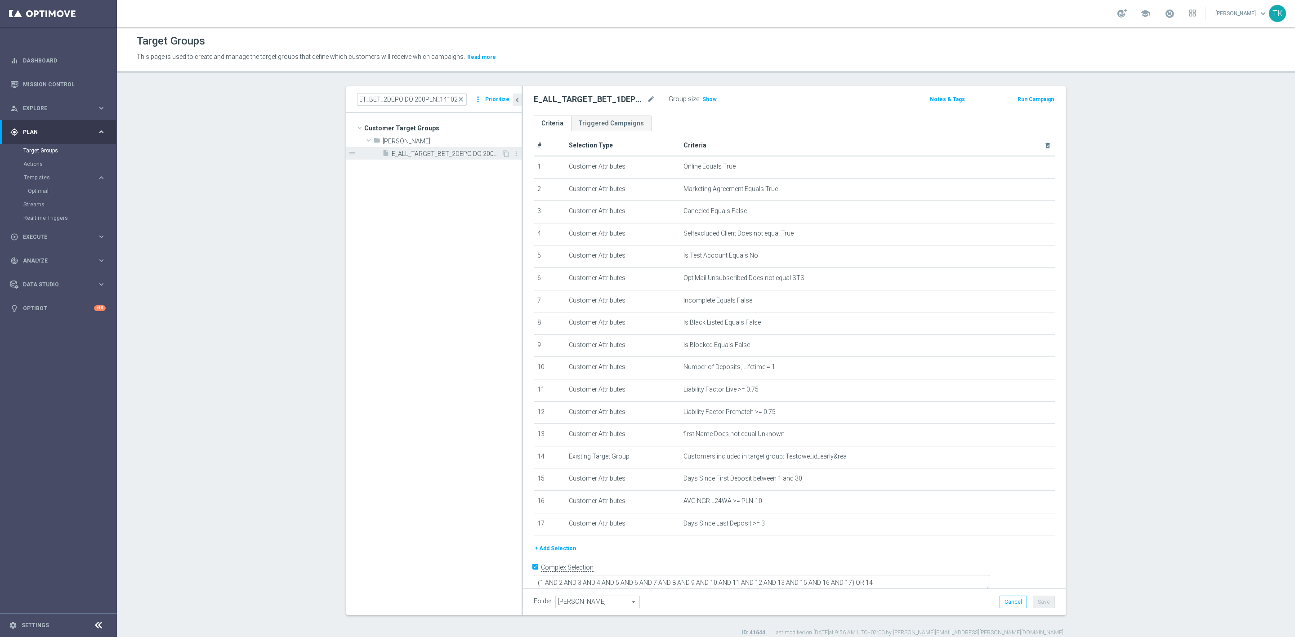
scroll to position [0, 0]
click at [394, 99] on input "E_ALL_TARGET_BET_2DEPO DO 200PLN_141025" at bounding box center [412, 99] width 110 height 13
paste input "REACQ_ALL_TARGET_BET"
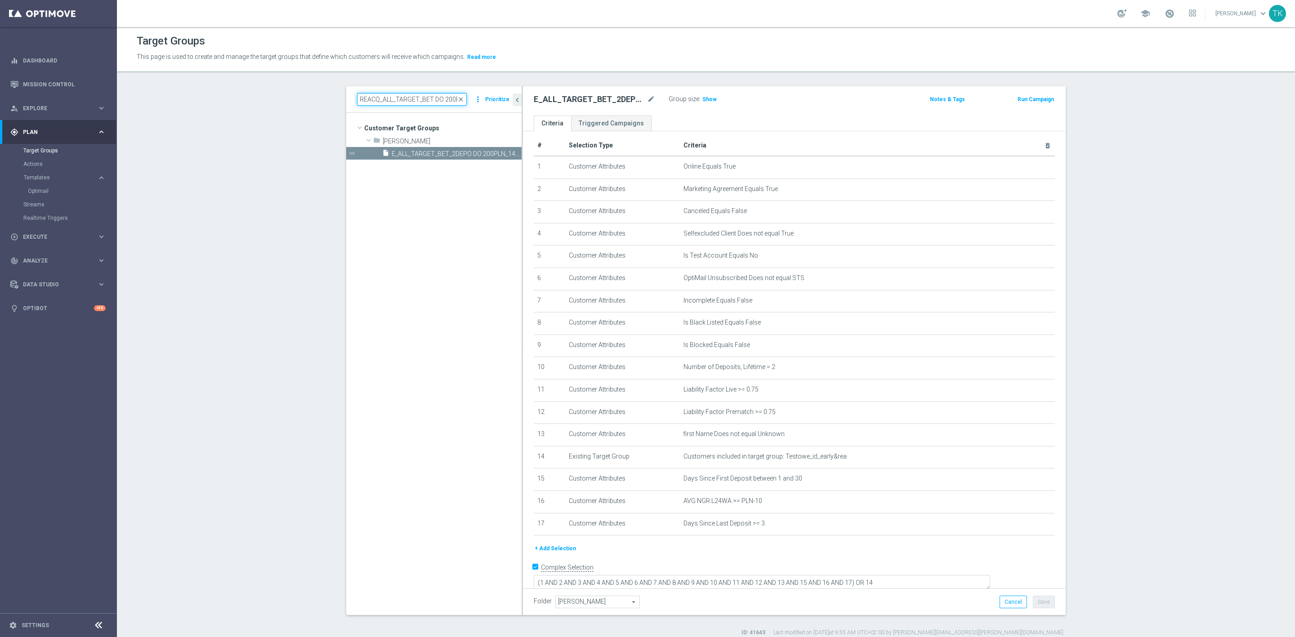
scroll to position [0, 30]
type input "REACQ_ALL_TARGET_BET DO 200PLN_141025"
click at [435, 152] on span "REACQ_ALL_TARGET_BET DO 200PLN_141025" at bounding box center [447, 154] width 110 height 8
type textarea "(1 AND 2 AND 3 AND 4 AND 5 AND 6 AND 7 AND 8 AND 9 AND 10 AND 11 AND 12 AND 13 …"
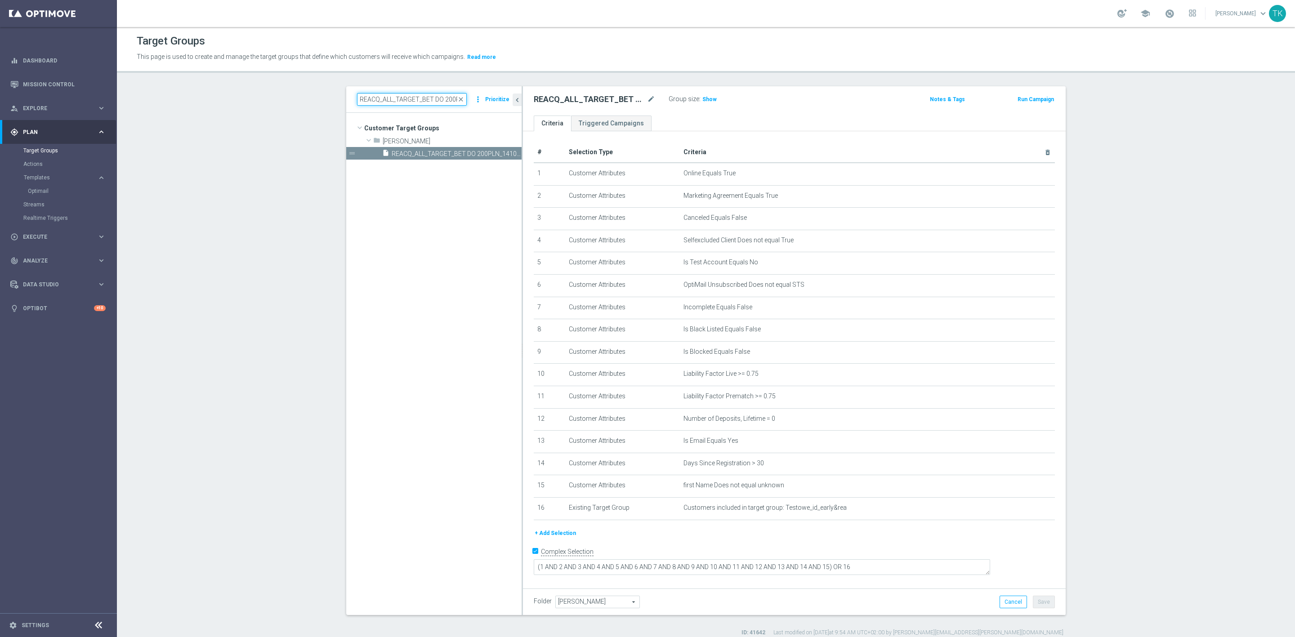
click at [377, 103] on input "REACQ_ALL_TARGET_BET DO 200PLN_141025" at bounding box center [412, 99] width 110 height 13
paste input "E_ALL_TARGET_BET_2DEPO"
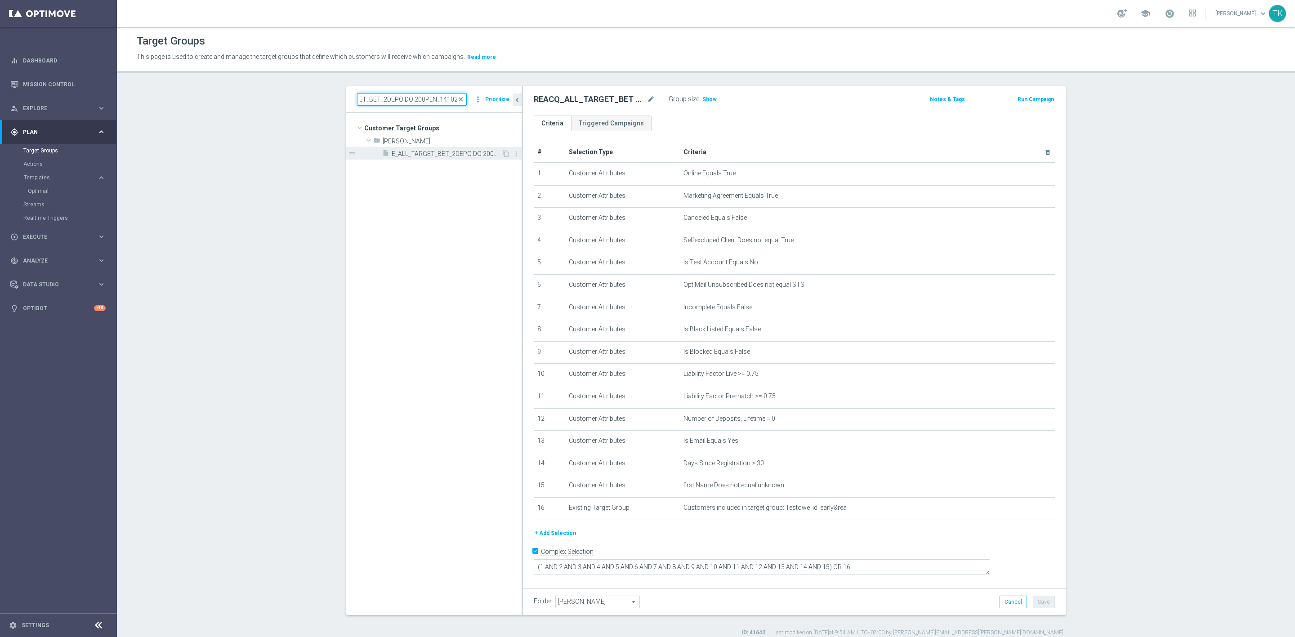
type input "E_ALL_TARGET_BET_2DEPO DO 200PLN_141025"
click at [445, 156] on span "E_ALL_TARGET_BET_2DEPO DO 200PLN_141025" at bounding box center [447, 154] width 110 height 8
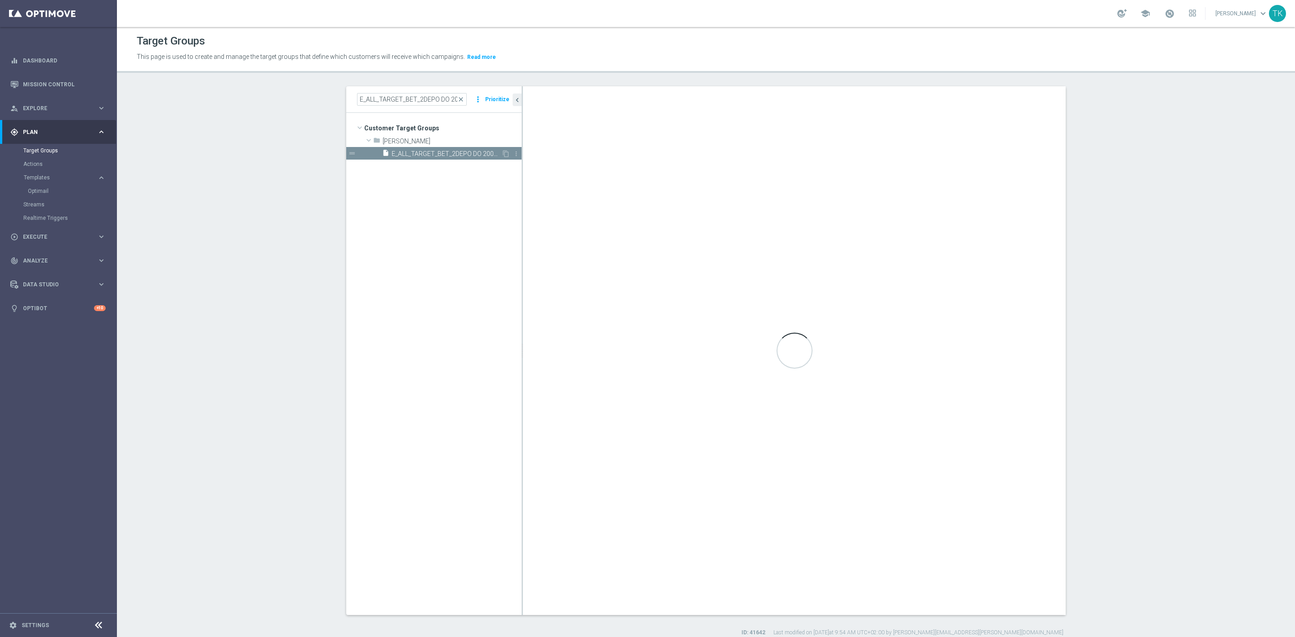
type textarea "(1 AND 2 AND 3 AND 4 AND 5 AND 6 AND 7 AND 8 AND 9 AND 10 AND 11 AND 12 AND 13 …"
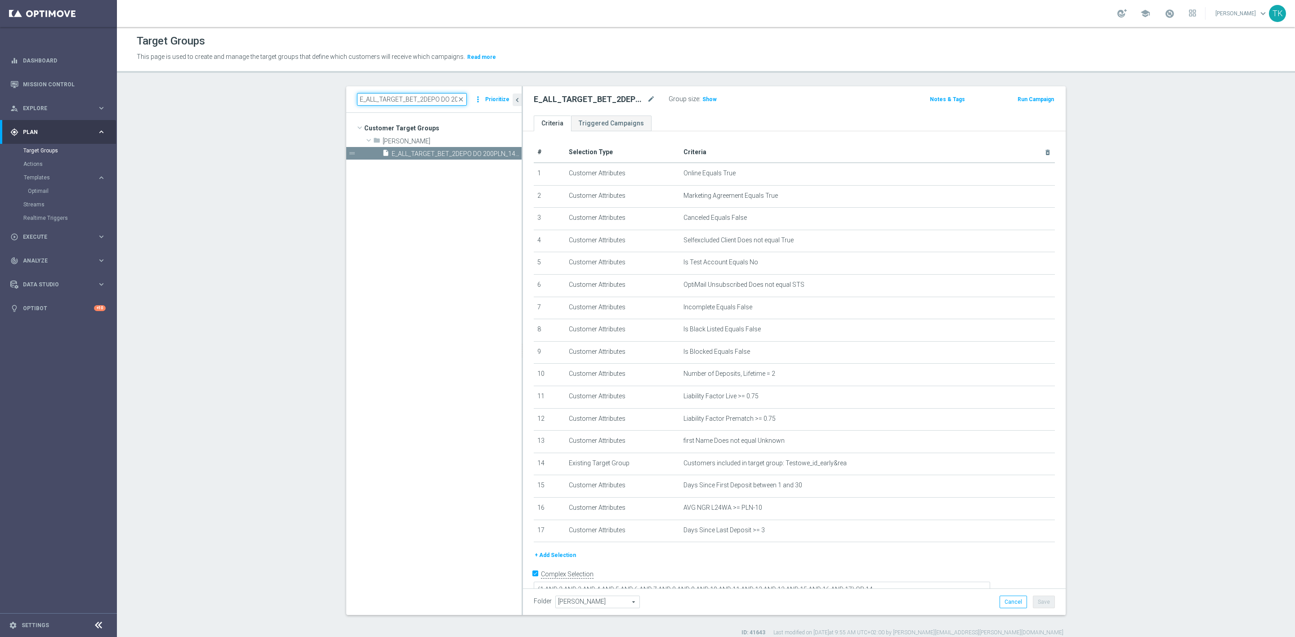
click at [397, 99] on input "E_ALL_TARGET_BET_2DEPO DO 200PLN_141025" at bounding box center [412, 99] width 110 height 13
paste input "REACQ_ALL_TARGET_BET"
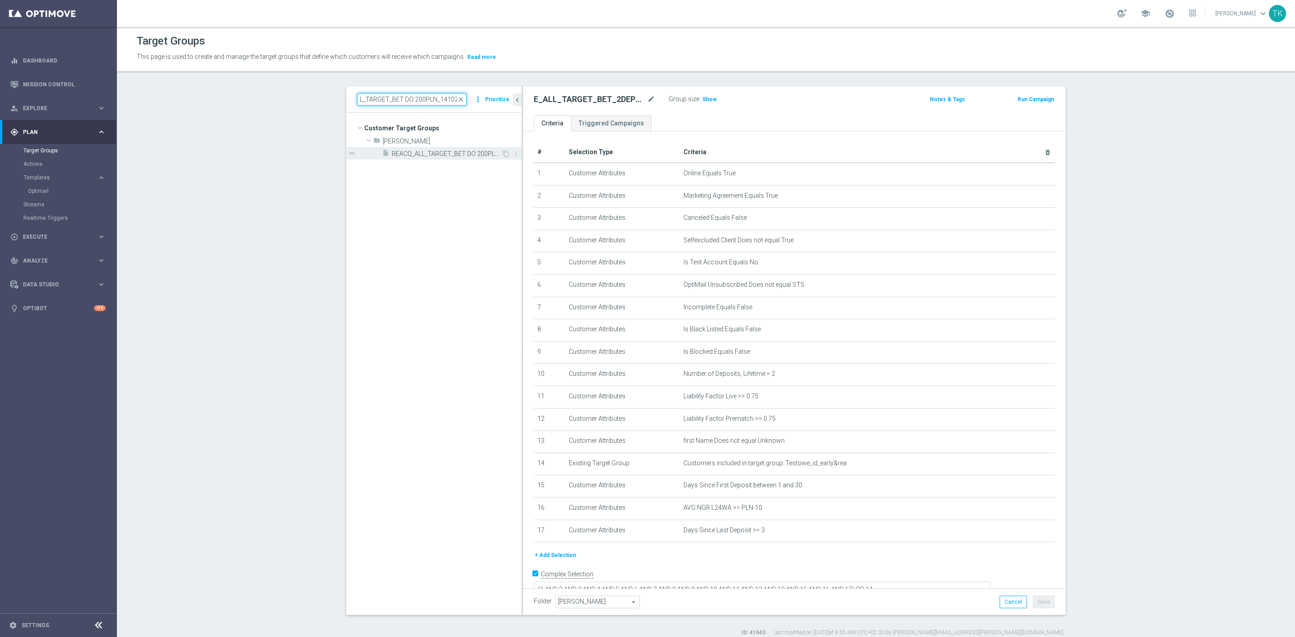
type input "REACQ_ALL_TARGET_BET DO 200PLN_141025"
click at [425, 148] on div "insert_drive_file REACQ_ALL_TARGET_BET DO 200PLN_141025" at bounding box center [441, 153] width 119 height 13
type textarea "(1 AND 2 AND 3 AND 4 AND 5 AND 6 AND 7 AND 8 AND 9 AND 10 AND 11 AND 12 AND 13 …"
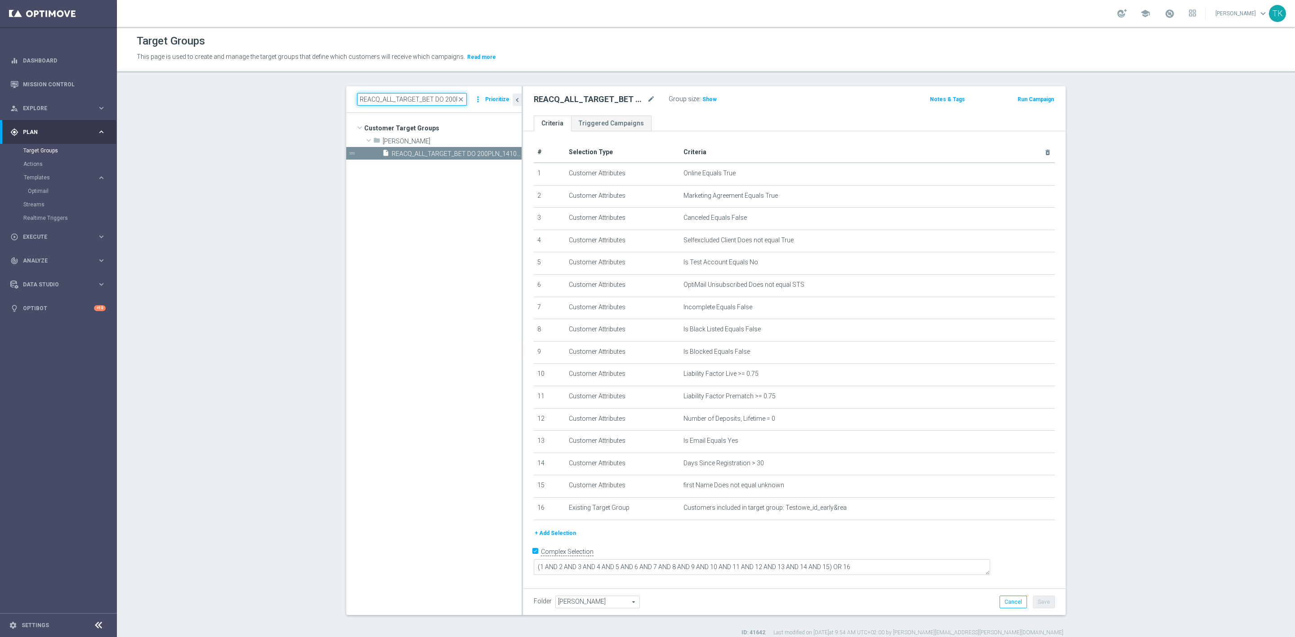
click at [403, 103] on input "REACQ_ALL_TARGET_BET DO 200PLN_141025" at bounding box center [412, 99] width 110 height 13
paste input "E_ALL_TARGET_BET_2DEPO"
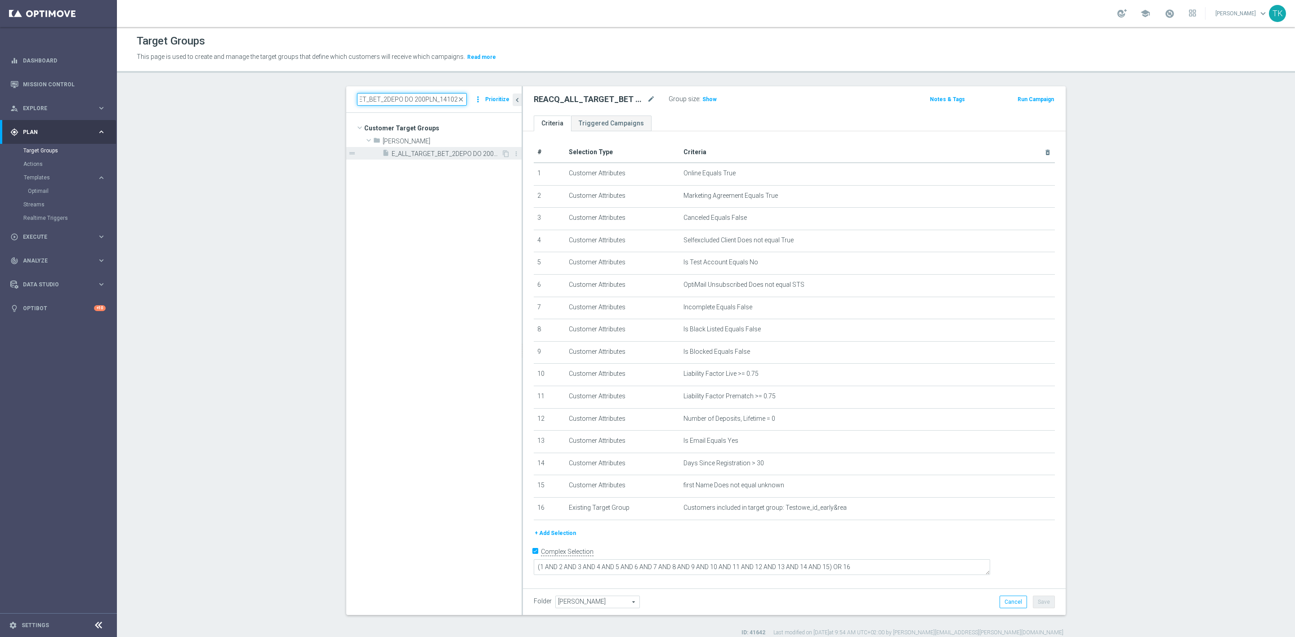
type input "E_ALL_TARGET_BET_2DEPO DO 200PLN_141025"
click at [425, 157] on span "E_ALL_TARGET_BET_2DEPO DO 200PLN_141025" at bounding box center [447, 154] width 110 height 8
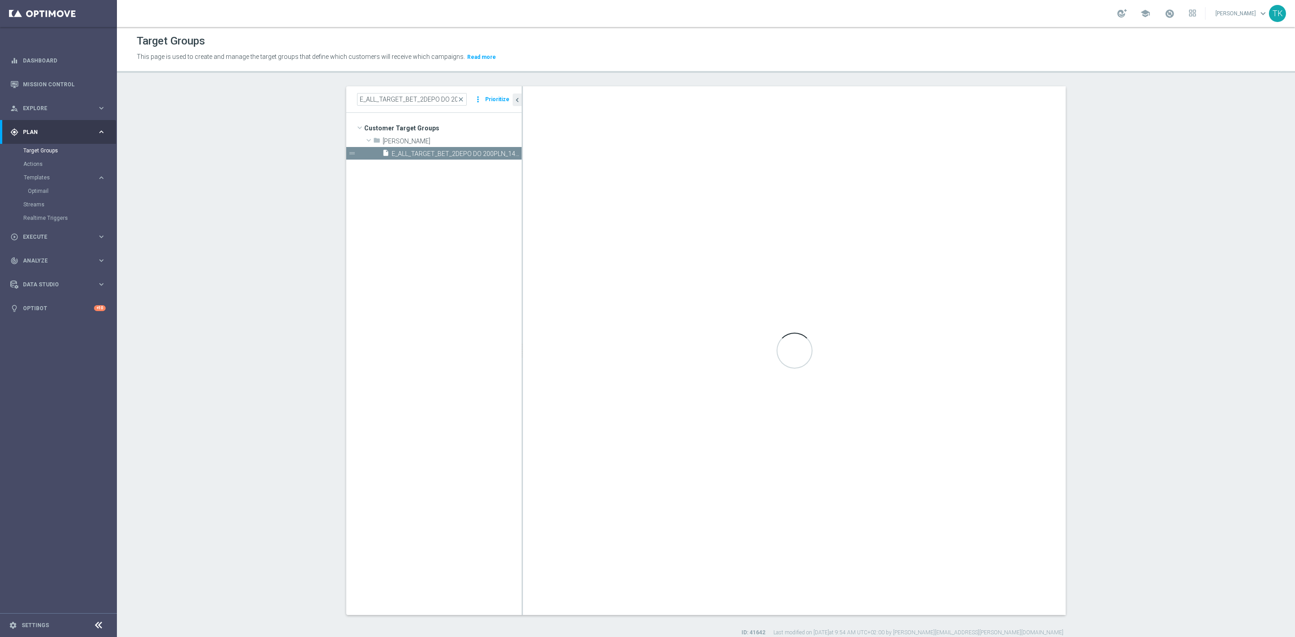
type textarea "(1 AND 2 AND 3 AND 4 AND 5 AND 6 AND 7 AND 8 AND 9 AND 10 AND 11 AND 12 AND 13 …"
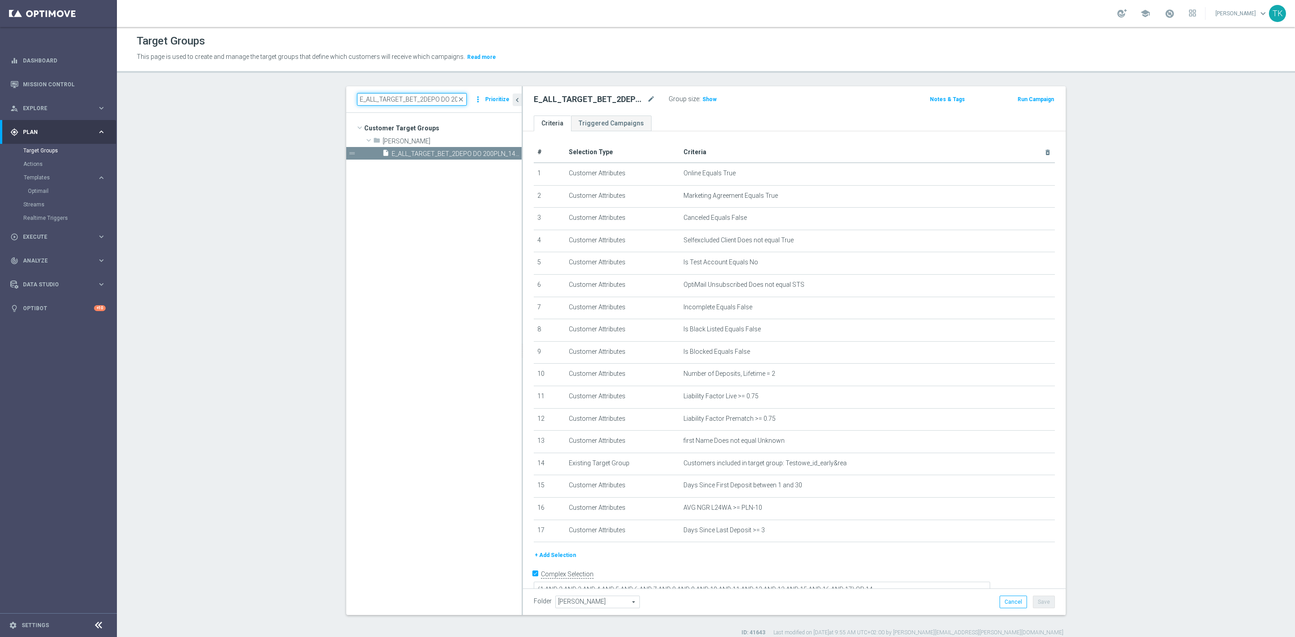
click at [403, 98] on input "E_ALL_TARGET_BET_2DEPO DO 200PLN_141025" at bounding box center [412, 99] width 110 height 13
drag, startPoint x: 420, startPoint y: 104, endPoint x: 466, endPoint y: 116, distance: 47.3
click at [466, 116] on div "E_ALL_TARGET_BET_2DEPO DO 200PLN_141025 close more_vert Prioritize Customer Tar…" at bounding box center [433, 350] width 175 height 528
click at [438, 99] on input "E_ALL_TARGET_BET_2DEPO DO 200PLN_141025" at bounding box center [412, 99] width 110 height 13
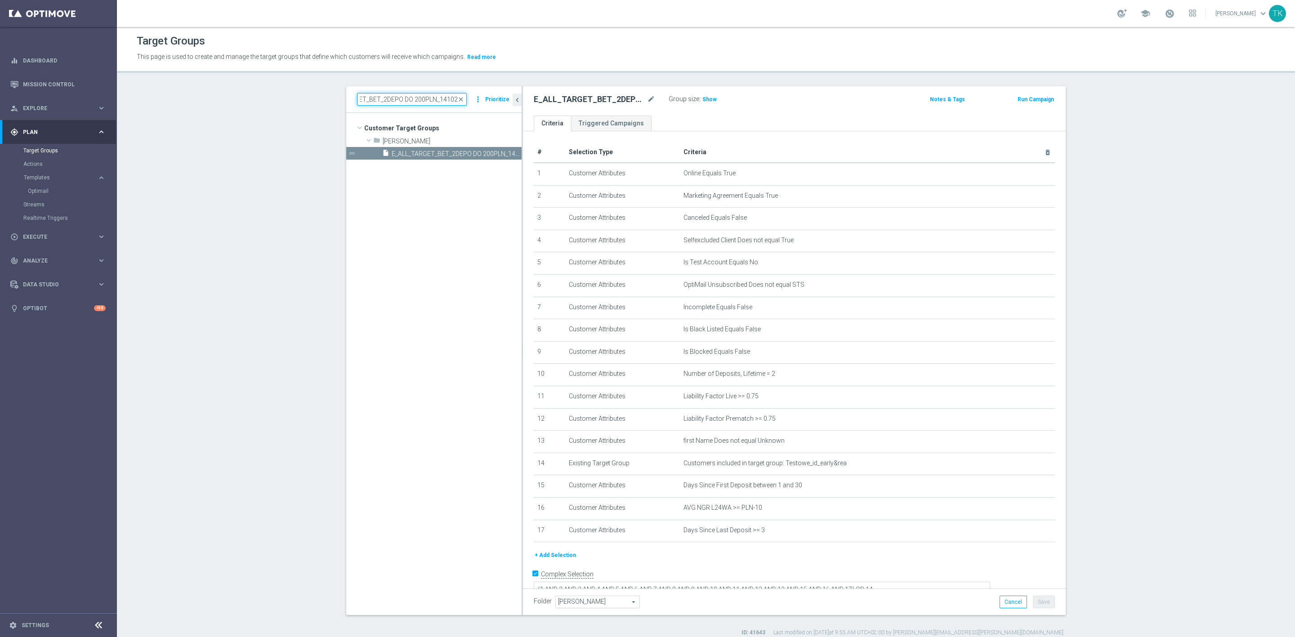
click at [438, 99] on input "E_ALL_TARGET_BET_2DEPO DO 200PLN_141025" at bounding box center [412, 99] width 110 height 13
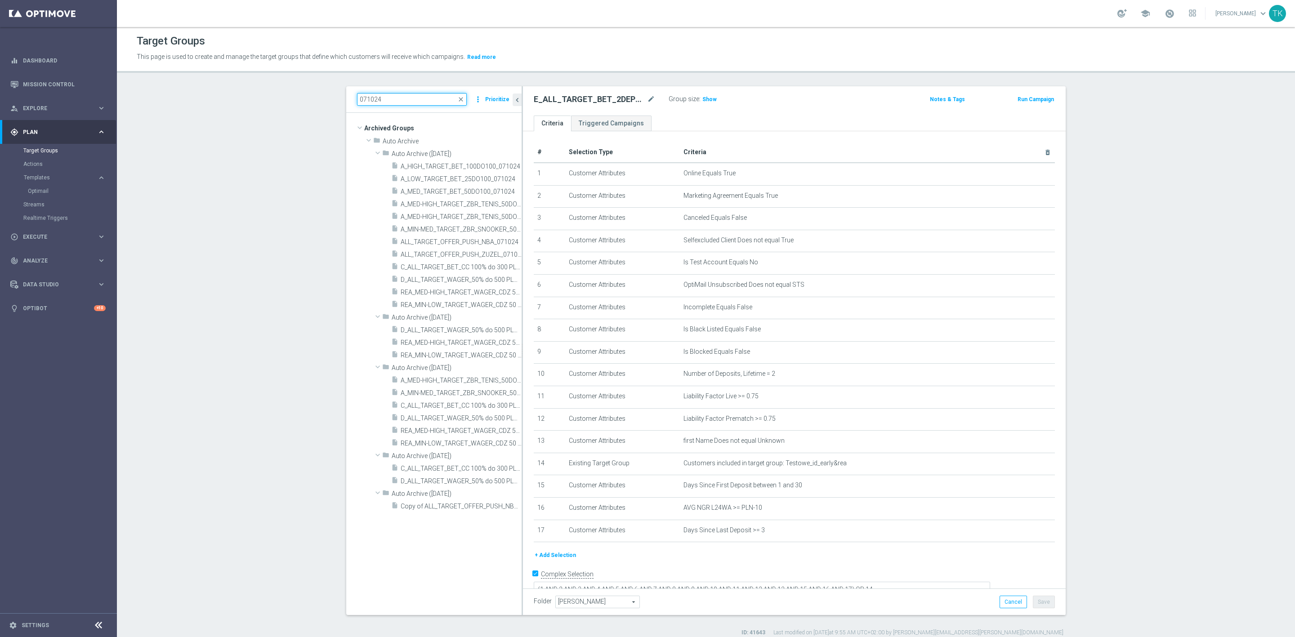
click at [374, 99] on input "071024" at bounding box center [412, 99] width 110 height 13
paste input "A_ALL_GLOB_BET_LITWA POLSKA 50 DO 50 PLN_121025"
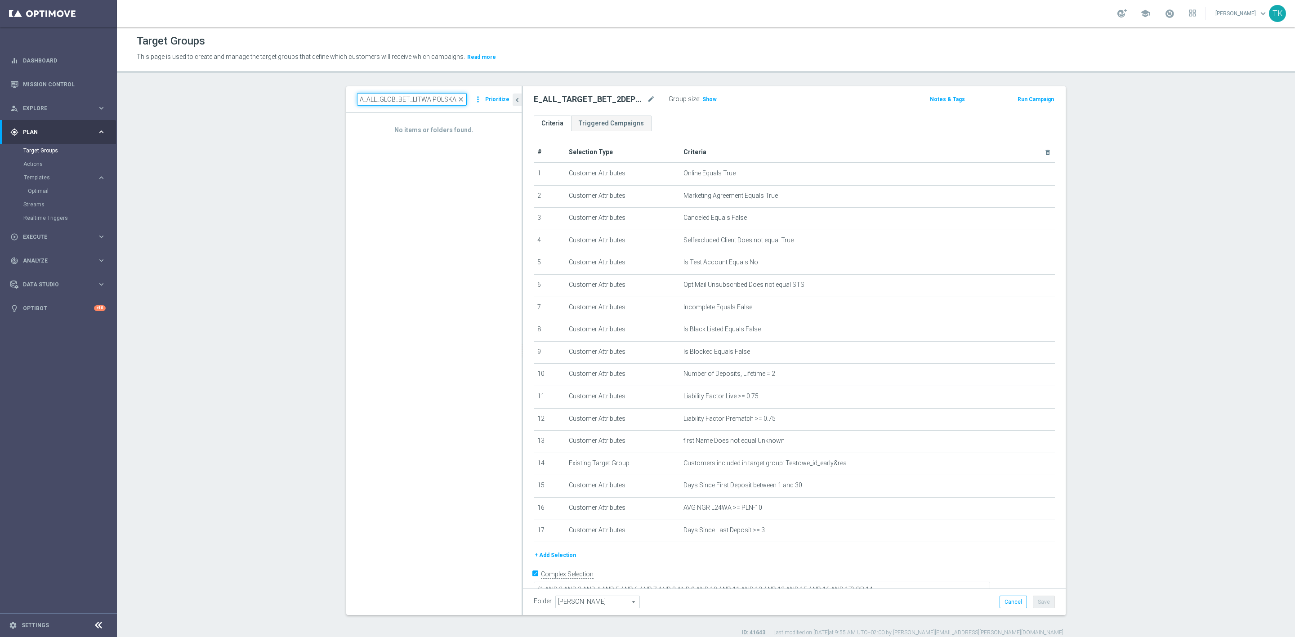
click at [396, 94] on input "A_ALL_GLOB_BET_LITWA POLSKA 50 DO 50 PLN_121025" at bounding box center [412, 99] width 110 height 13
paste input "E_ALL_TARGET_BET_50 DO 200 PLN_ORG_1DEPO_07"
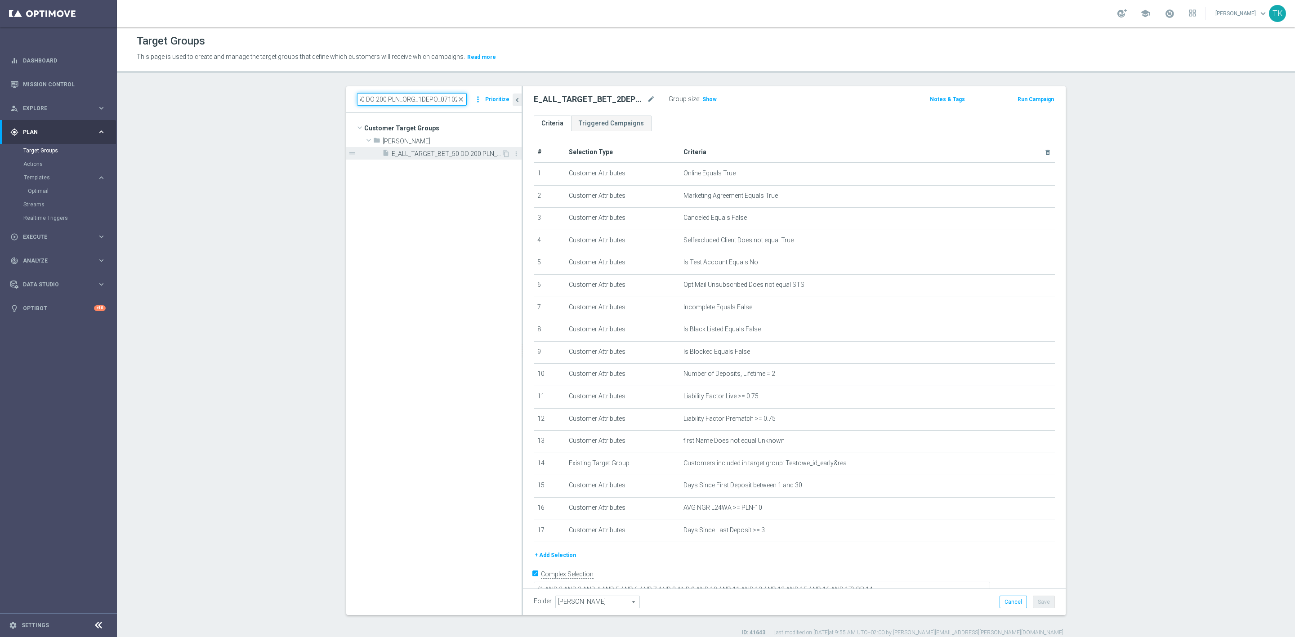
type input "E_ALL_TARGET_BET_50 DO 200 PLN_ORG_1DEPO_071025"
click at [444, 159] on div "insert_drive_file E_ALL_TARGET_BET_50 DO 200 PLN_ORG_1DEPO_071025" at bounding box center [441, 153] width 119 height 13
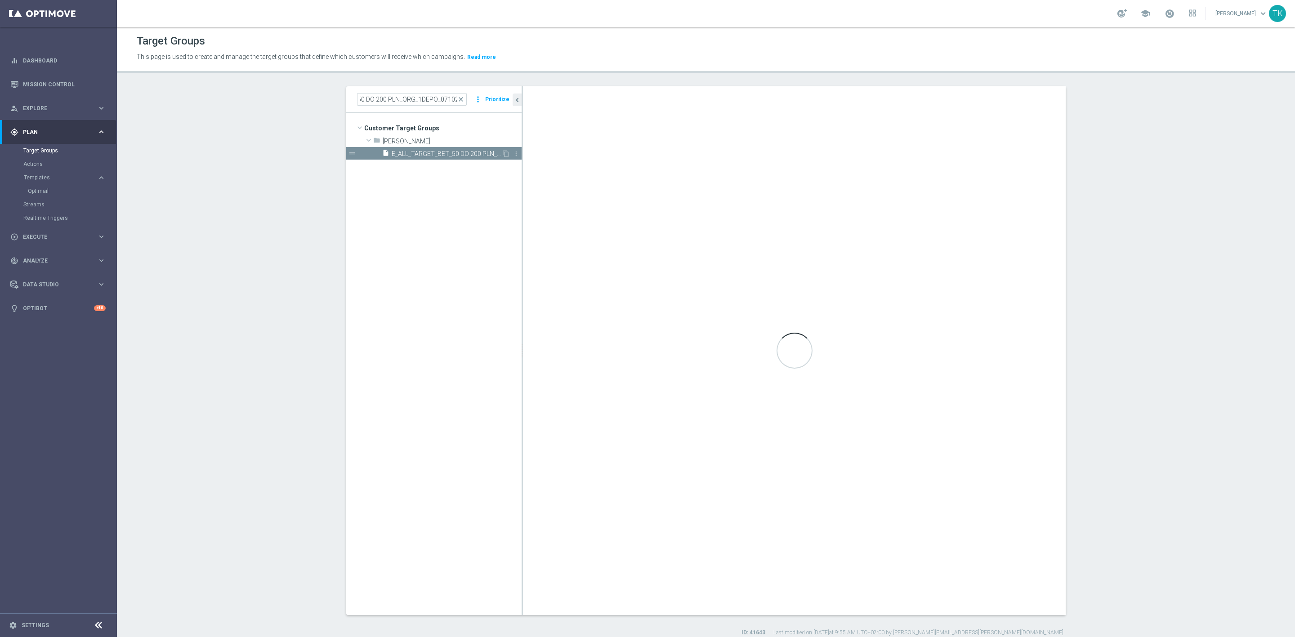
scroll to position [0, 0]
type textarea "(1 AND 2 AND 3 AND 4 AND 5 AND 6 AND 7 AND 8 AND 9 AND 10 AND 11 AND 12 AND 13 …"
type input "Andżelika B."
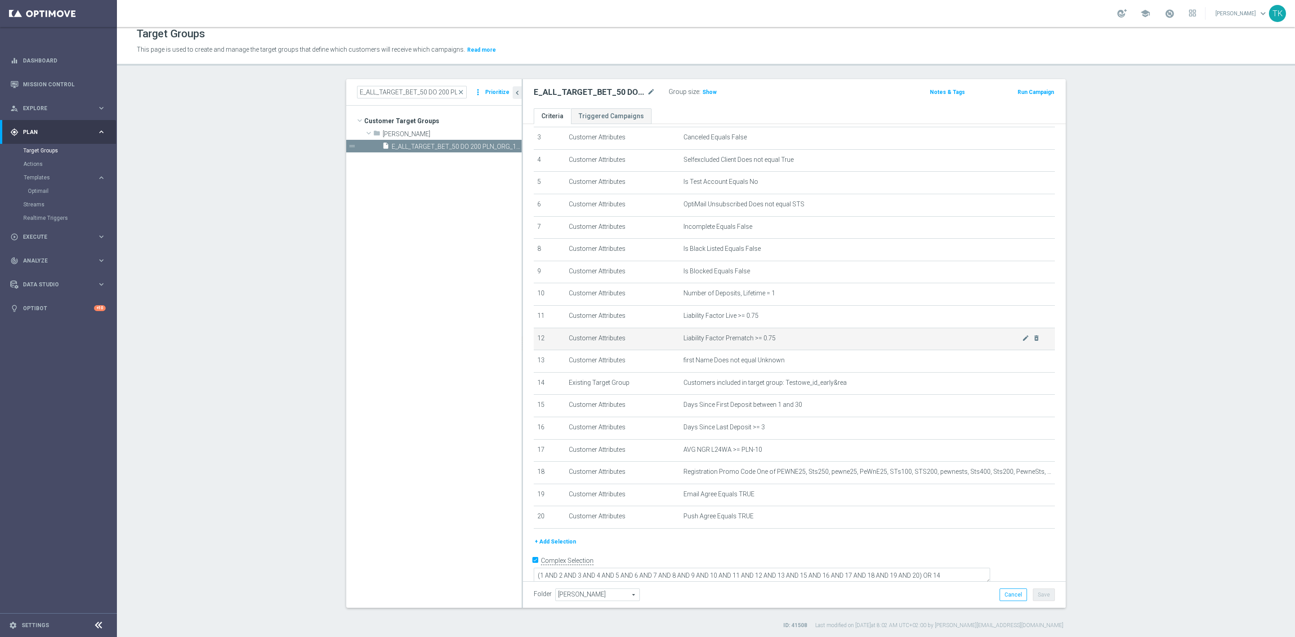
scroll to position [9, 0]
click at [40, 86] on link "Mission Control" at bounding box center [64, 84] width 83 height 24
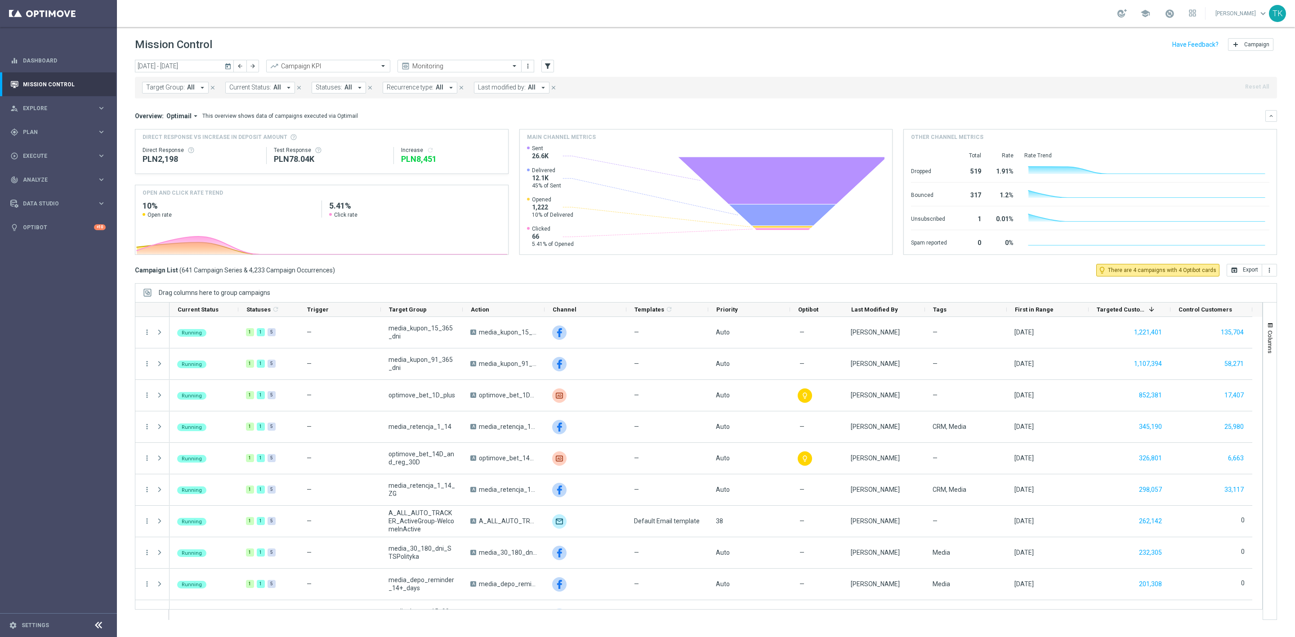
click at [164, 88] on span "Target Group:" at bounding box center [165, 88] width 39 height 8
click at [168, 100] on div at bounding box center [215, 104] width 136 height 11
type input "E_ALL_AUTO_CASHBACK_GOLD_EVIP_25 do 500 PLN_WEEKLY"
click at [186, 107] on input "E_ALL_AUTO_CASHBACK_GOLD_EVIP_25 do 500 PLN_WEEKLY" at bounding box center [218, 105] width 132 height 8
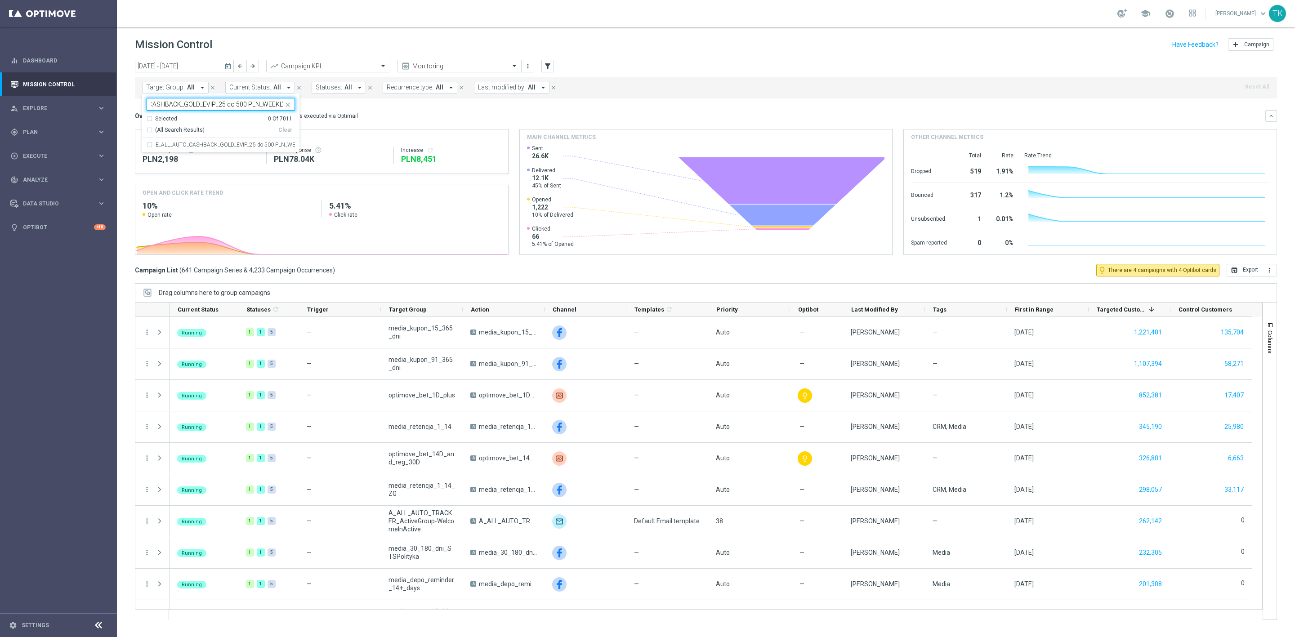
click at [186, 107] on input "E_ALL_AUTO_CASHBACK_GOLD_EVIP_25 do 500 PLN_WEEKLY" at bounding box center [218, 105] width 132 height 8
click at [185, 106] on input "text" at bounding box center [218, 105] width 132 height 8
paste input "E_ALL_TARGET_BET_50 DO 200 PLN_ORG_1DEPO_071025"
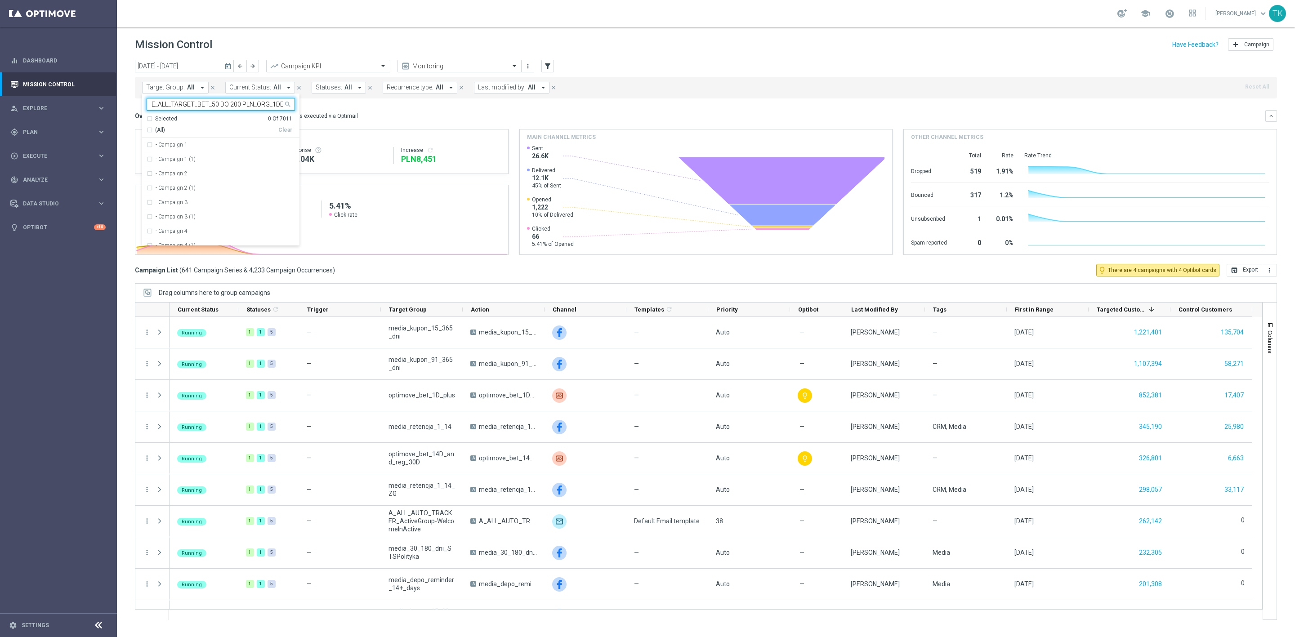
scroll to position [0, 30]
click at [187, 143] on label "E_ALL_TARGET_BET_50 DO 200 PLN_ORG_1DEPO_071025" at bounding box center [225, 144] width 139 height 5
type input "E_ALL_TARGET_BET_50 DO 200 PLN_ORG_1DEPO_071025"
click at [127, 96] on div "today 13 Oct 2025 - 19 Oct 2025 arrow_back arrow_forward Campaign KPI trending_…" at bounding box center [706, 344] width 1178 height 569
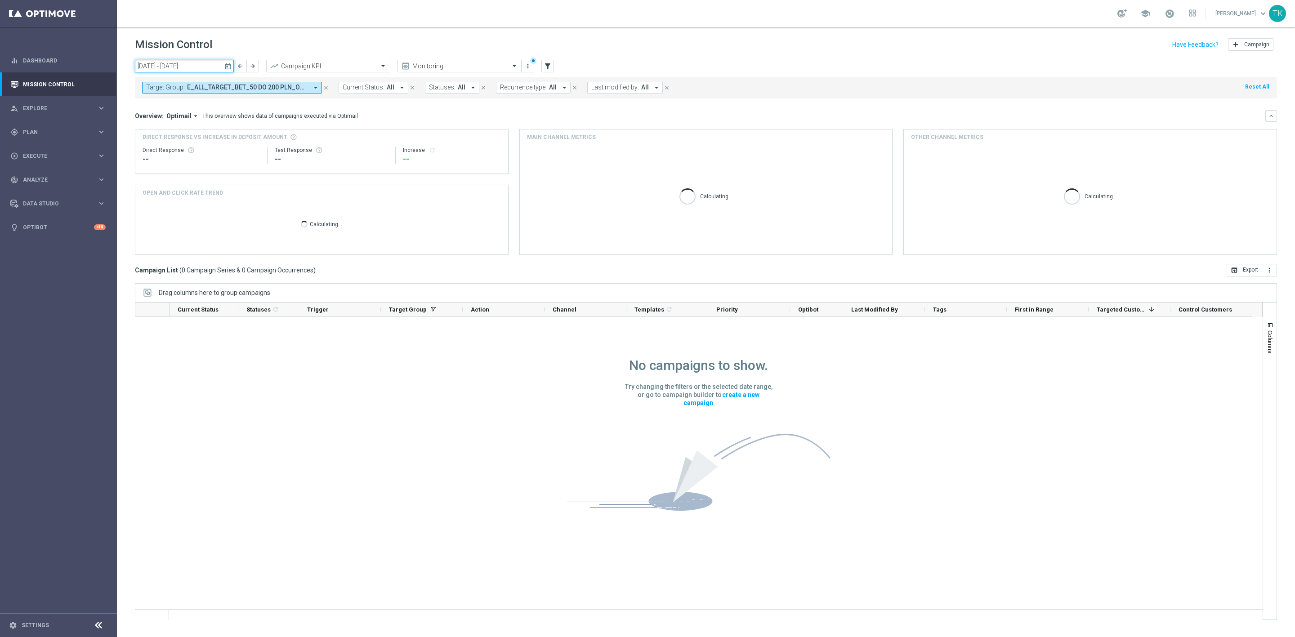
click at [182, 63] on input "13 Oct 2025 - 19 Oct 2025" at bounding box center [184, 66] width 99 height 13
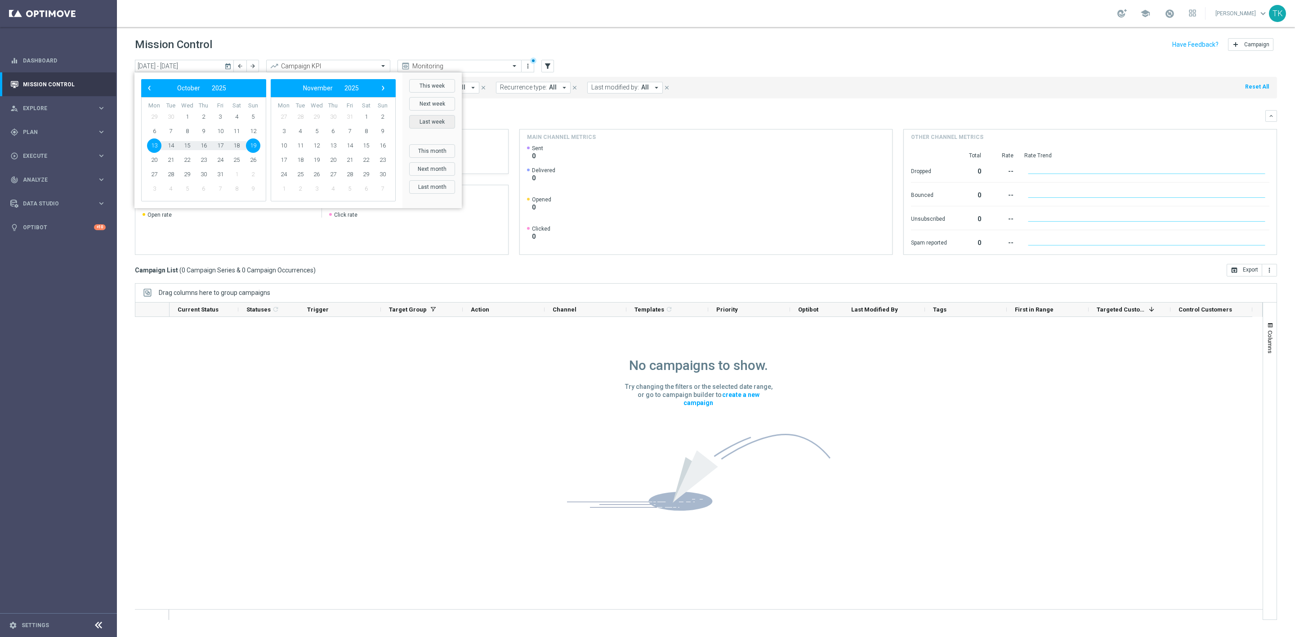
click at [421, 123] on button "Last week" at bounding box center [432, 121] width 46 height 13
type input "06 Oct 2025 - 12 Oct 2025"
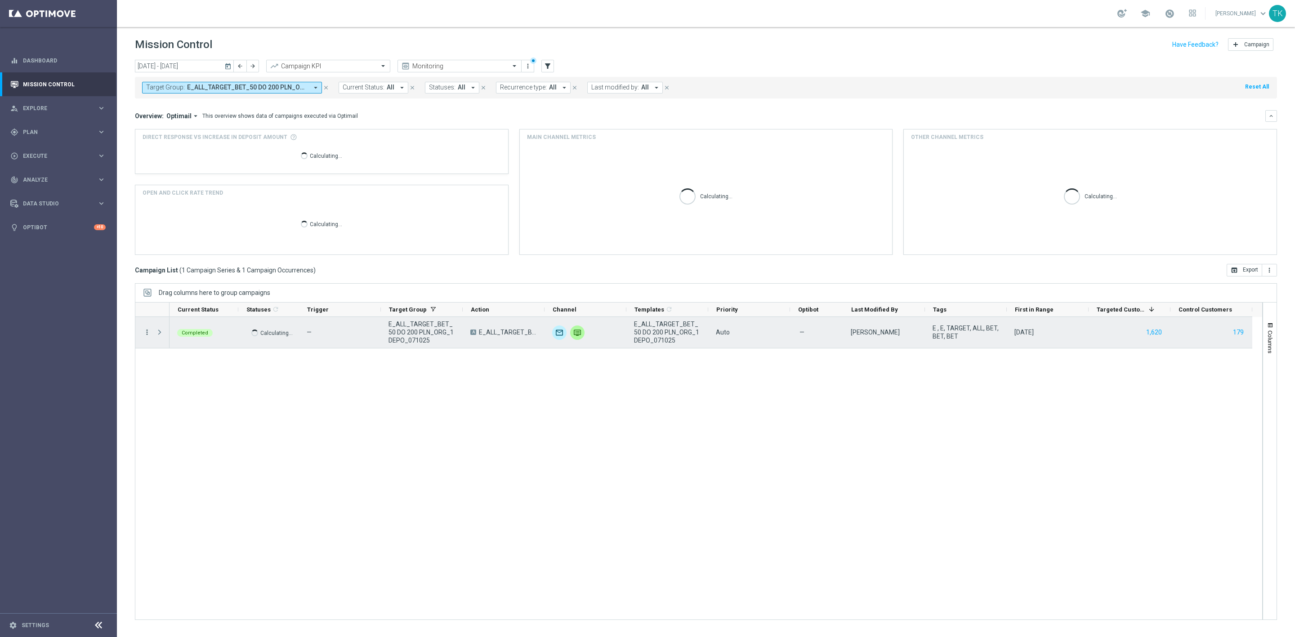
click at [147, 333] on icon "more_vert" at bounding box center [147, 332] width 8 height 8
click at [189, 340] on span "Campaign Details" at bounding box center [187, 339] width 45 height 6
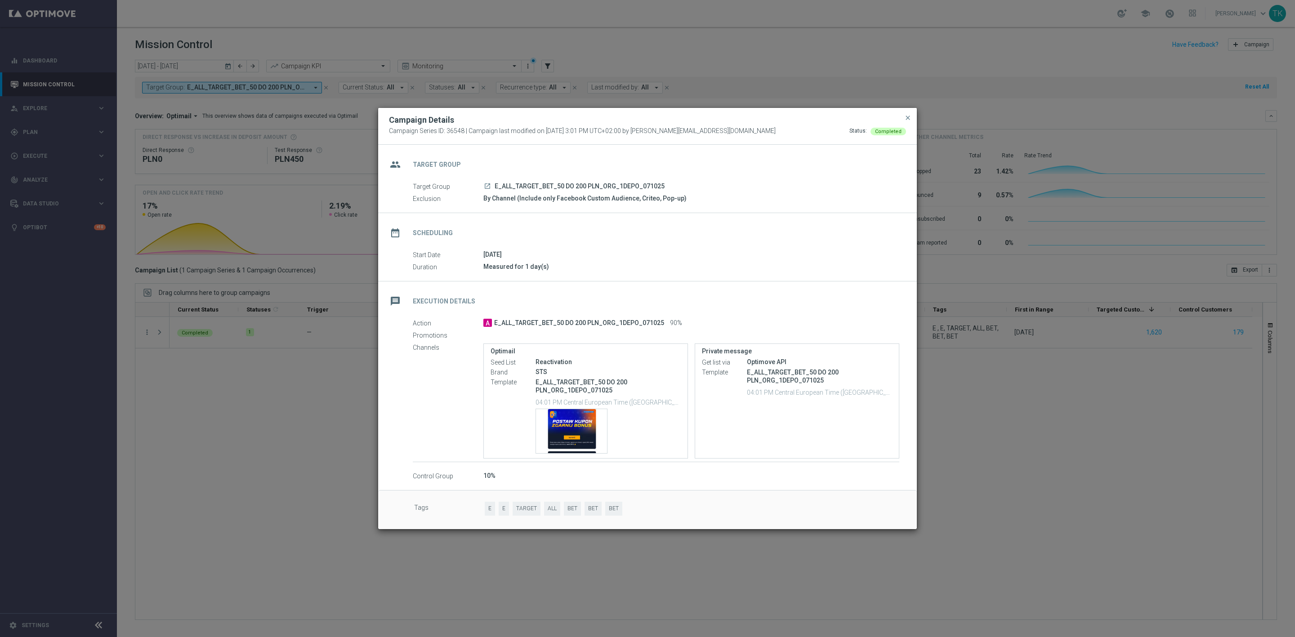
click at [576, 186] on span "E_ALL_TARGET_BET_50 DO 200 PLN_ORG_1DEPO_071025" at bounding box center [580, 187] width 170 height 8
copy div "E_ALL_TARGET_BET_50 DO 200 PLN_ORG_1DEPO_071025"
click at [909, 119] on span "close" at bounding box center [908, 117] width 7 height 7
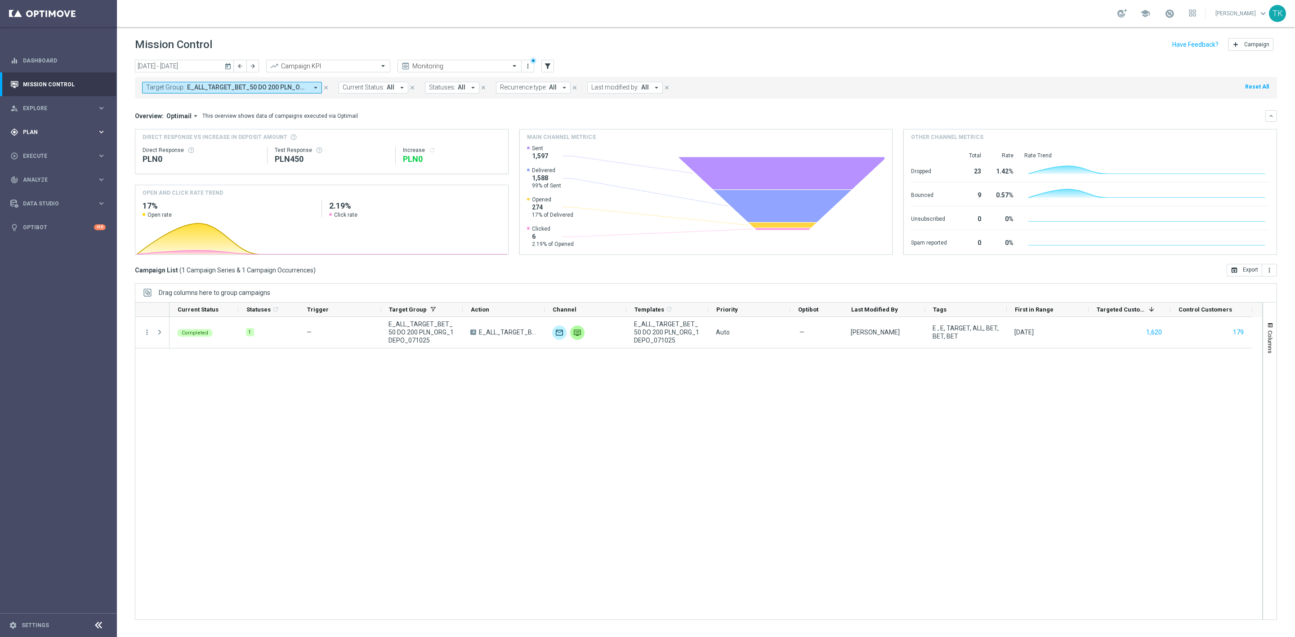
click at [26, 128] on div "gps_fixed Plan" at bounding box center [53, 132] width 87 height 8
click at [42, 148] on link "Target Groups" at bounding box center [58, 150] width 70 height 7
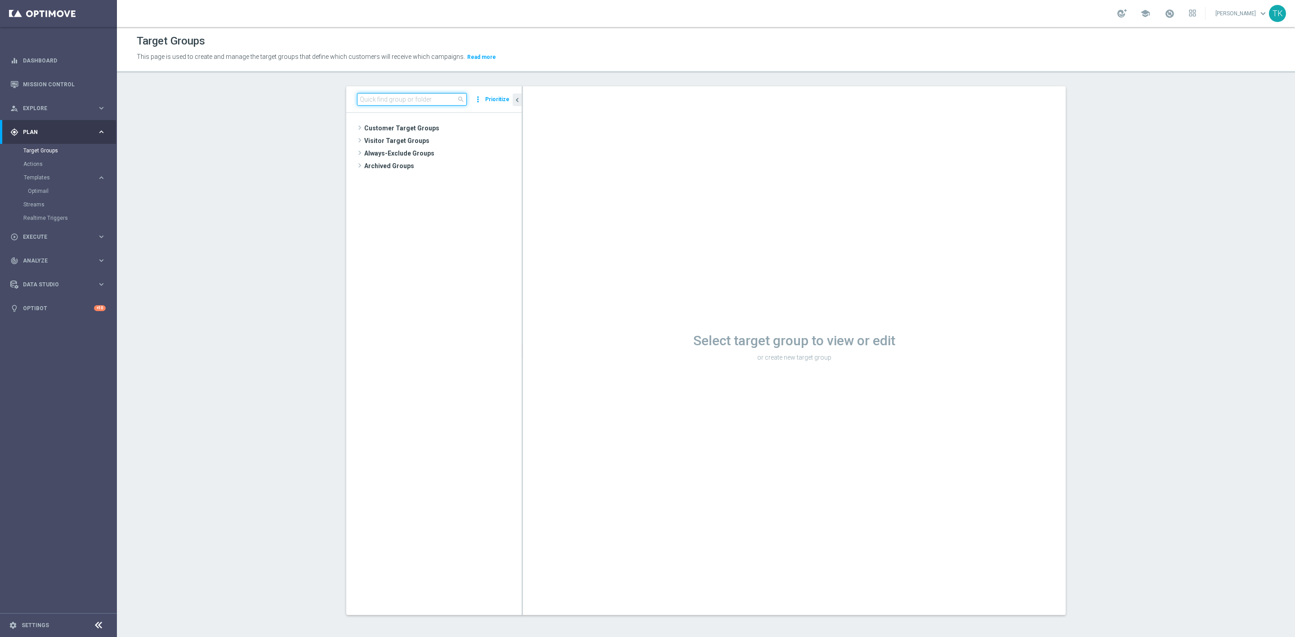
click at [382, 100] on input at bounding box center [412, 99] width 110 height 13
paste input "E_ALL_TARGET_BET_50 DO 200 PLN_ORG_1DEPO_071025"
type input "E_ALL_TARGET_BET_50 DO 200 PLN_ORG_1DEPO_071025"
click at [421, 149] on div "insert_drive_file E_ALL_TARGET_BET_50 DO 200 PLN_ORG_1DEPO_071025" at bounding box center [441, 153] width 119 height 13
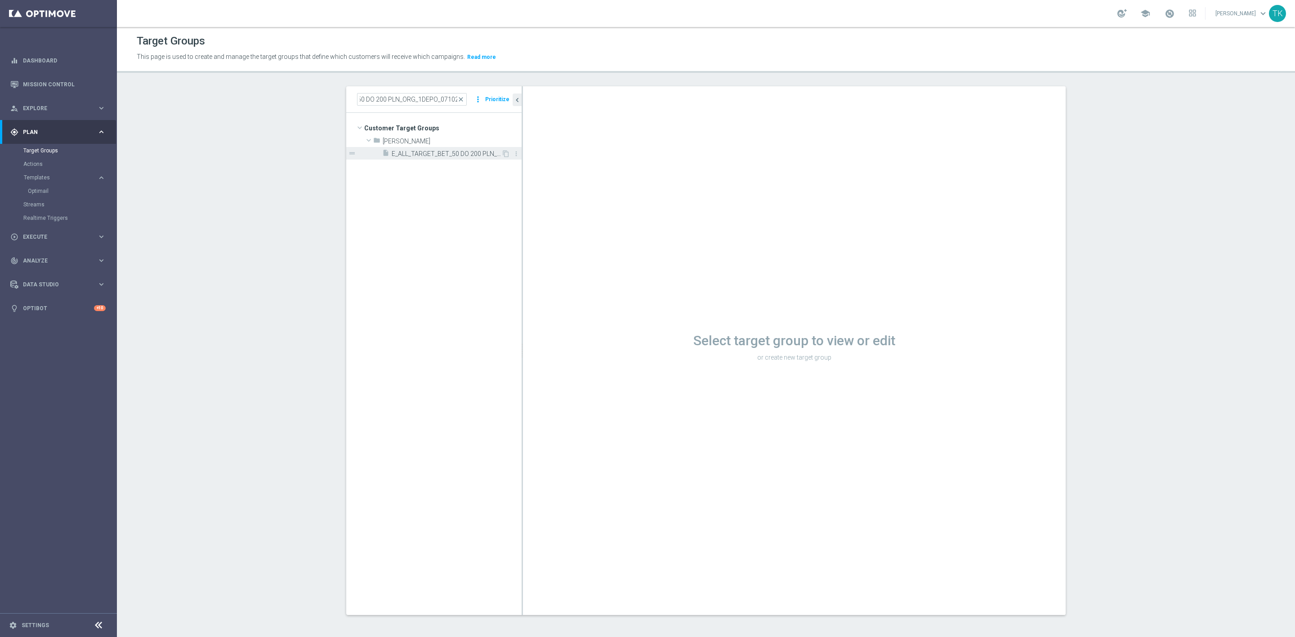
scroll to position [0, 0]
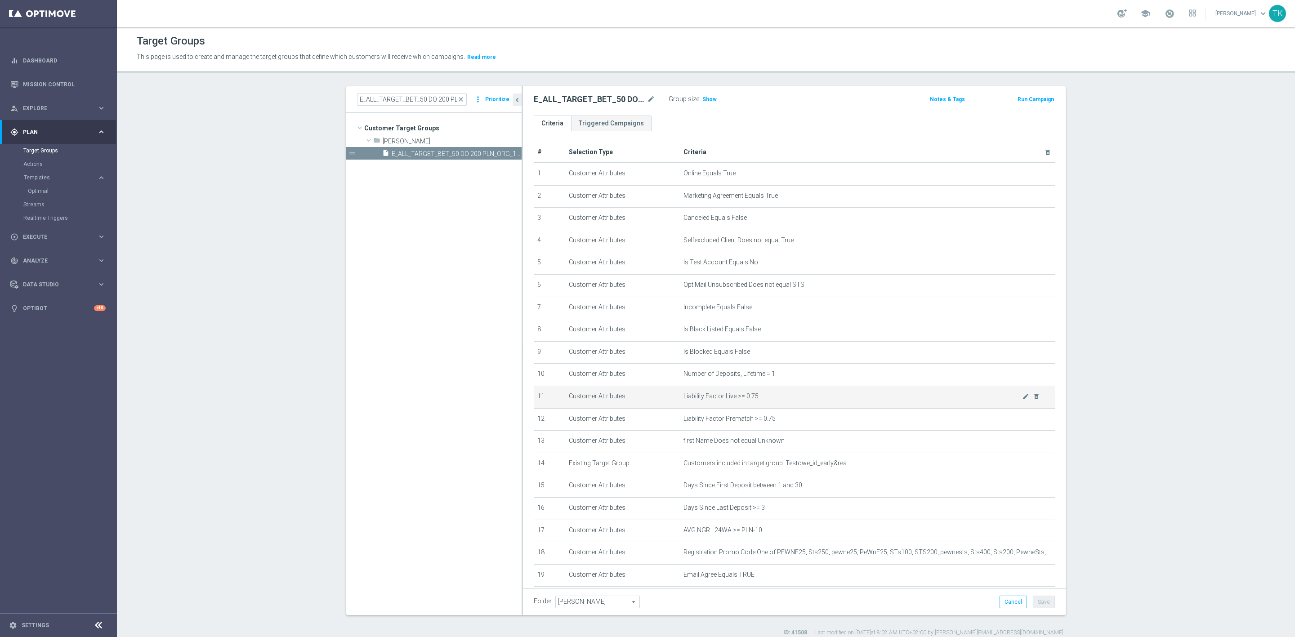
scroll to position [73, 0]
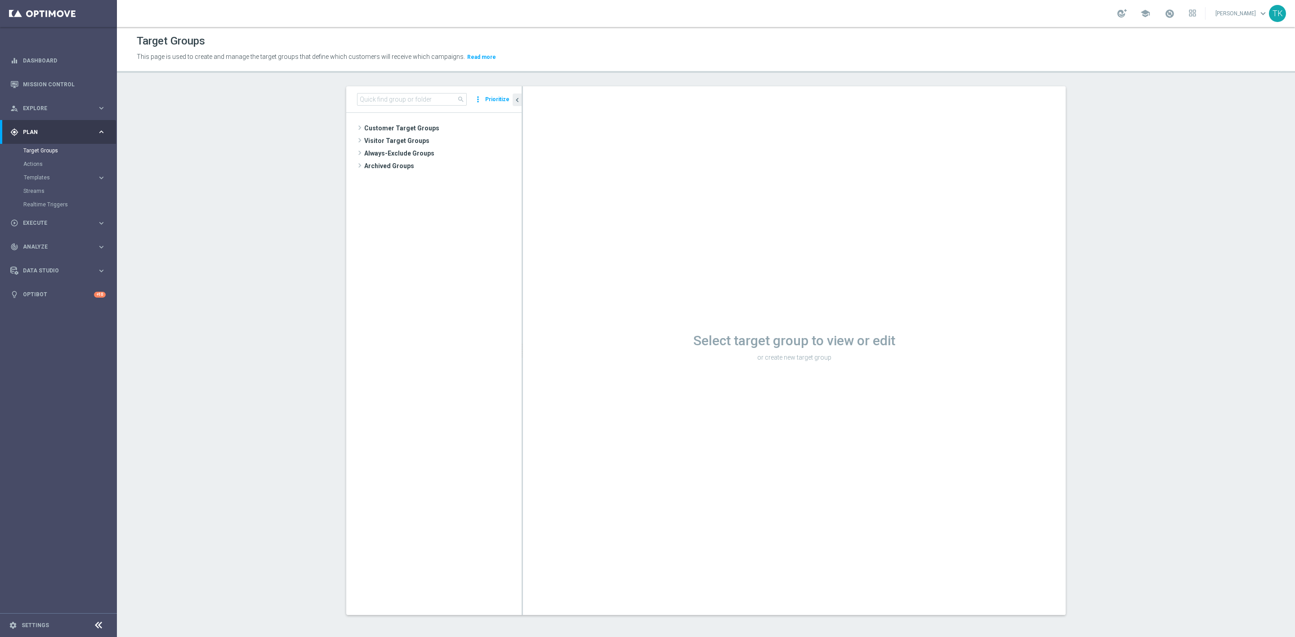
click at [391, 84] on div "Target Groups This page is used to create and manage the target groups that def…" at bounding box center [706, 332] width 1178 height 610
click at [379, 97] on input at bounding box center [412, 99] width 110 height 13
paste input "E_ALL_TARGET_BET_1DEPO DO 200PLN_141025"
type input "E_ALL_TARGET_BET_1DEPO DO 200PLN_141025"
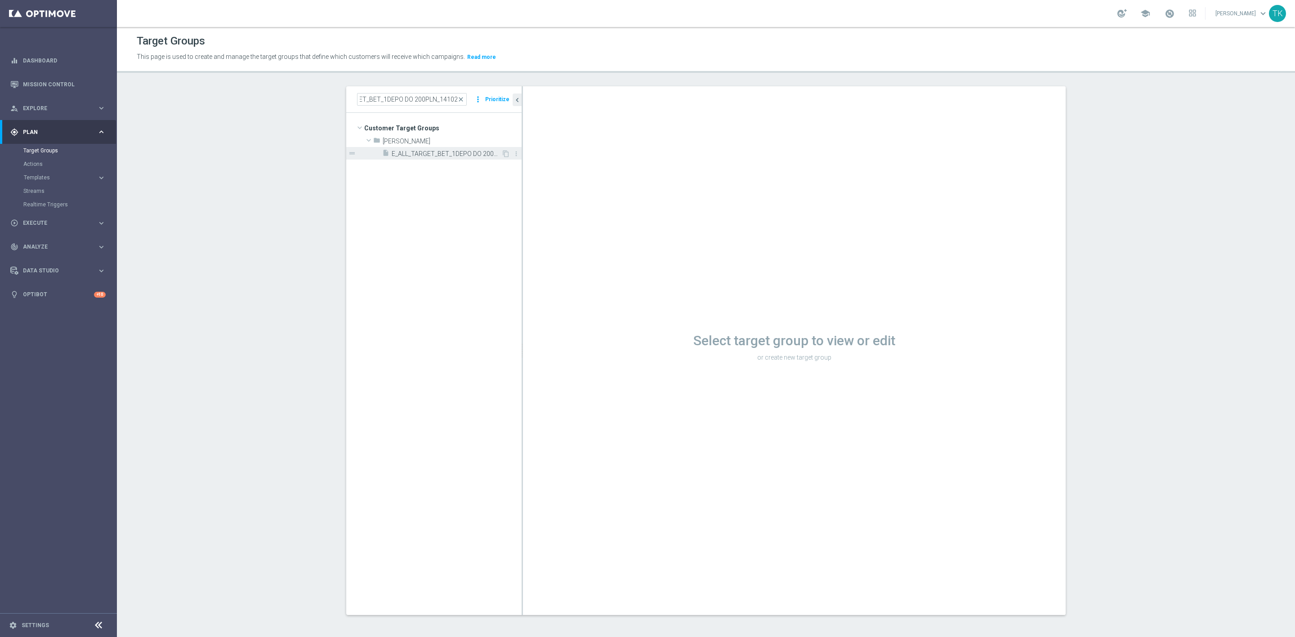
click at [439, 153] on span "E_ALL_TARGET_BET_1DEPO DO 200PLN_141025" at bounding box center [447, 154] width 110 height 8
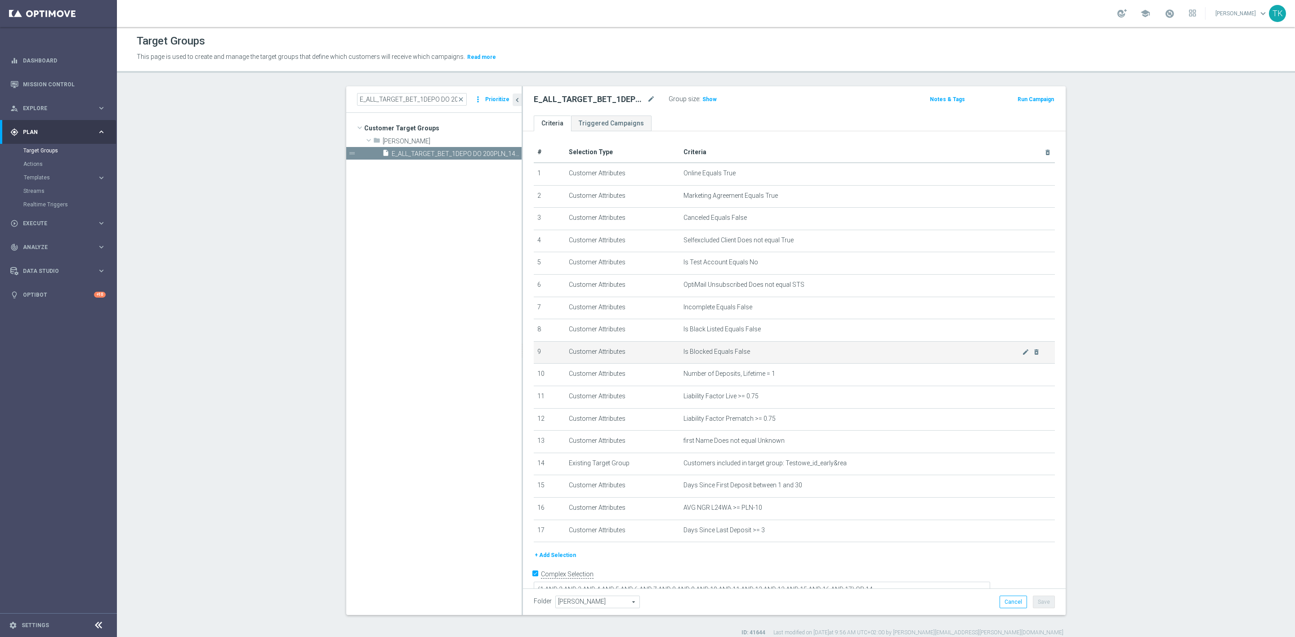
scroll to position [7, 0]
click at [542, 544] on button "+ Add Selection" at bounding box center [555, 549] width 43 height 10
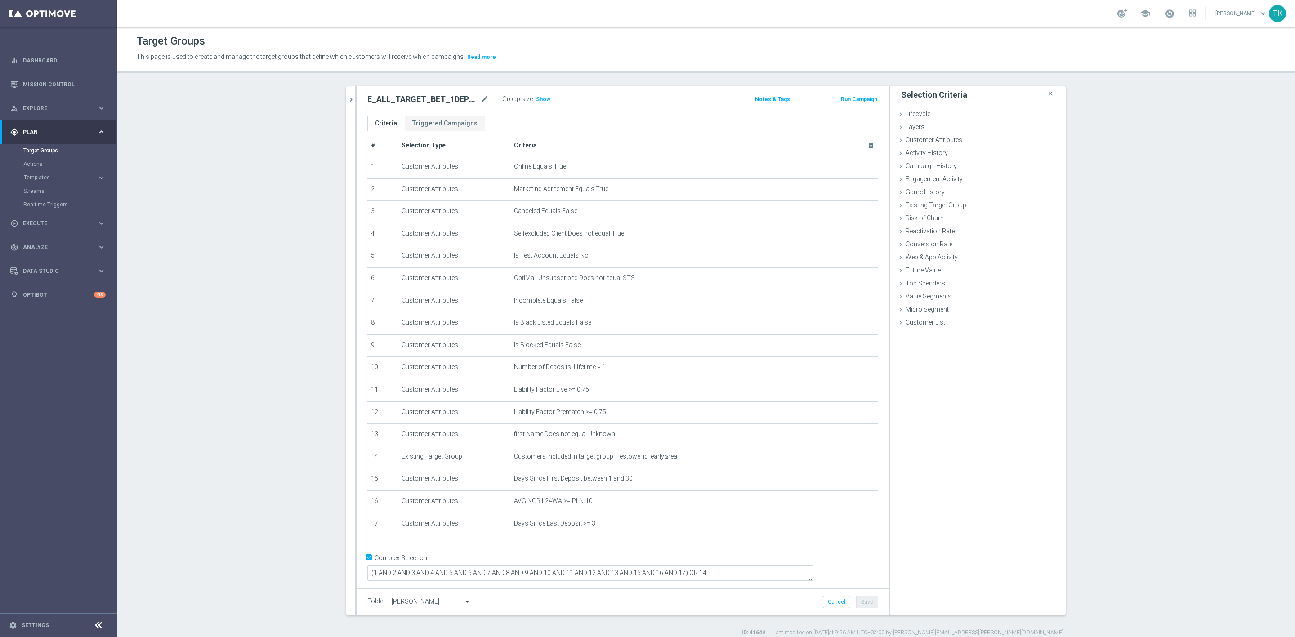
scroll to position [0, 0]
click at [940, 139] on span "Customer Attributes" at bounding box center [934, 139] width 57 height 7
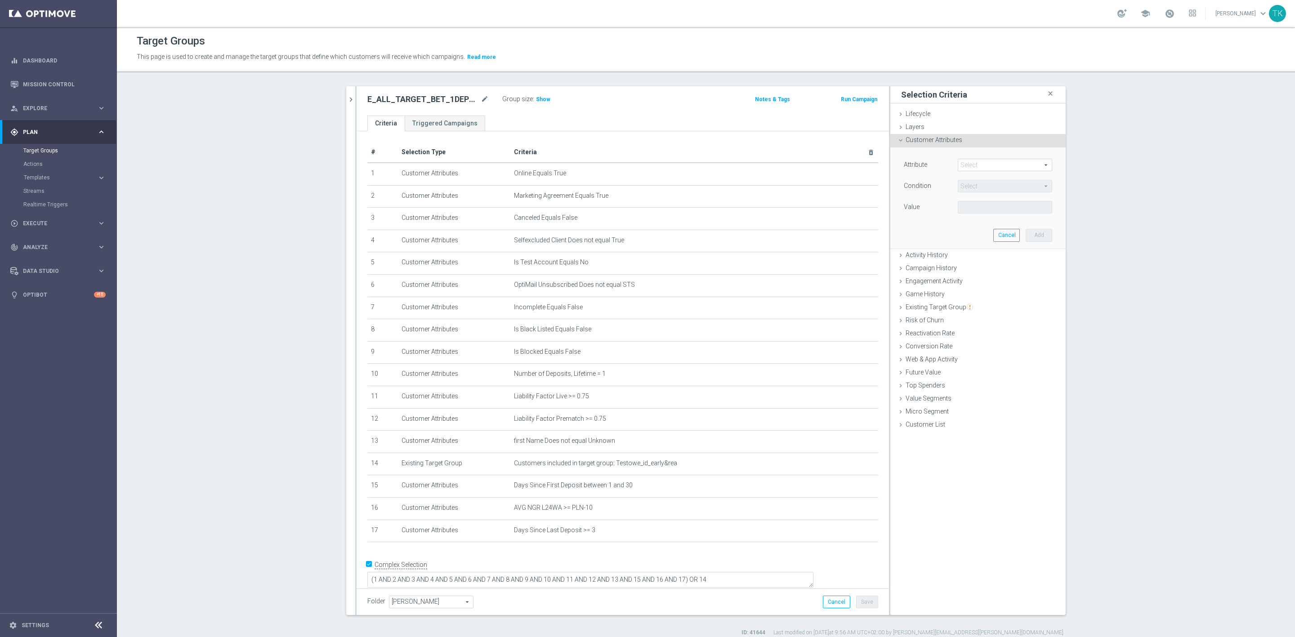
click at [969, 166] on span at bounding box center [1005, 165] width 94 height 12
click at [968, 165] on input "search" at bounding box center [1005, 165] width 94 height 13
type input "push"
click at [977, 176] on span "Push Agree" at bounding box center [1005, 178] width 85 height 7
type input "Push Agree"
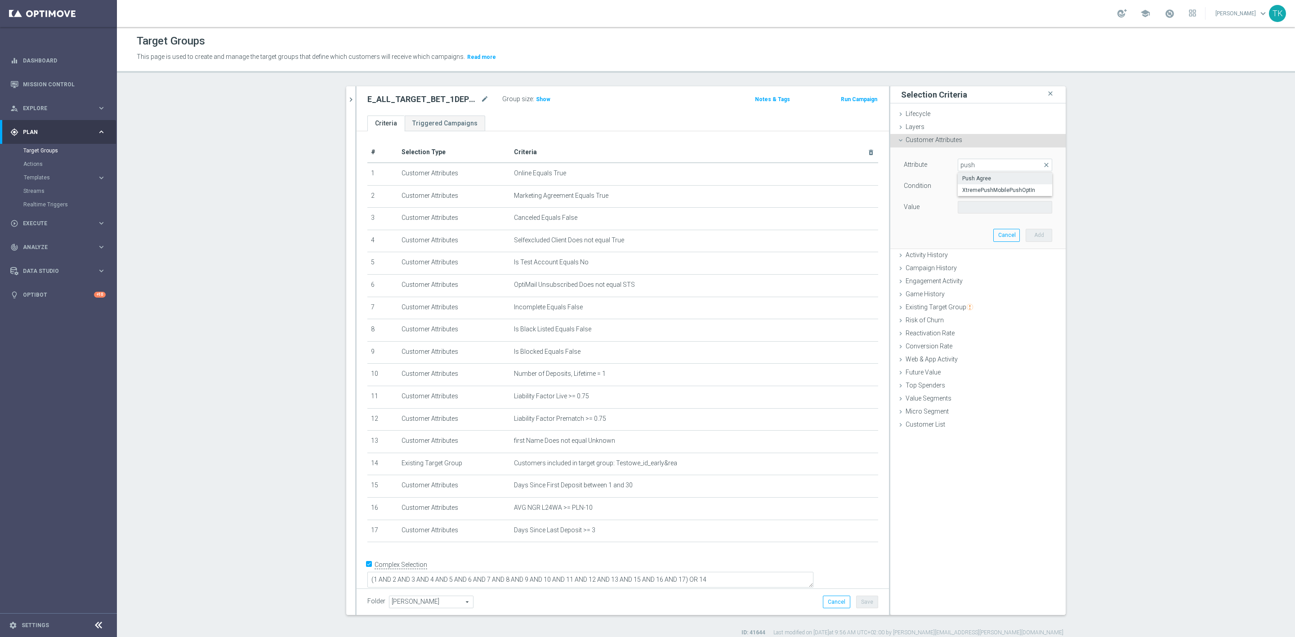
type input "Equals"
click at [964, 209] on span at bounding box center [1005, 208] width 94 height 12
click at [977, 232] on span "TRUE" at bounding box center [1005, 232] width 85 height 7
type input "TRUE"
click at [1034, 234] on button "Add" at bounding box center [1039, 235] width 27 height 13
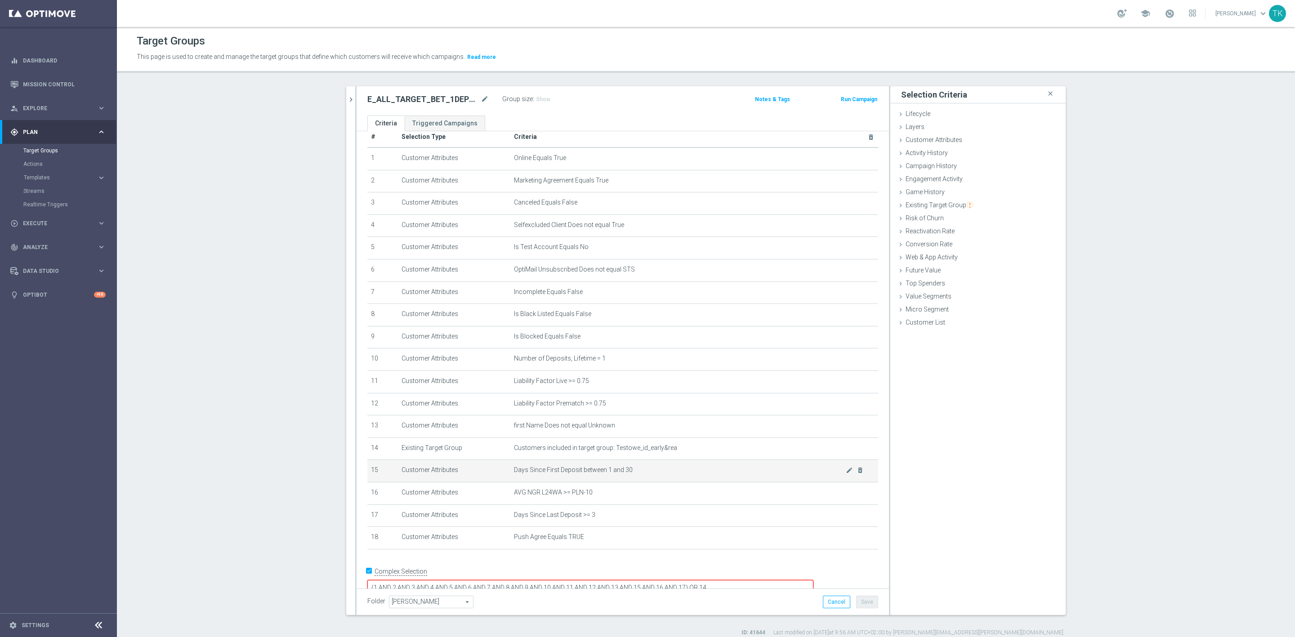
scroll to position [19, 0]
click at [347, 100] on icon "chevron_right" at bounding box center [351, 99] width 9 height 9
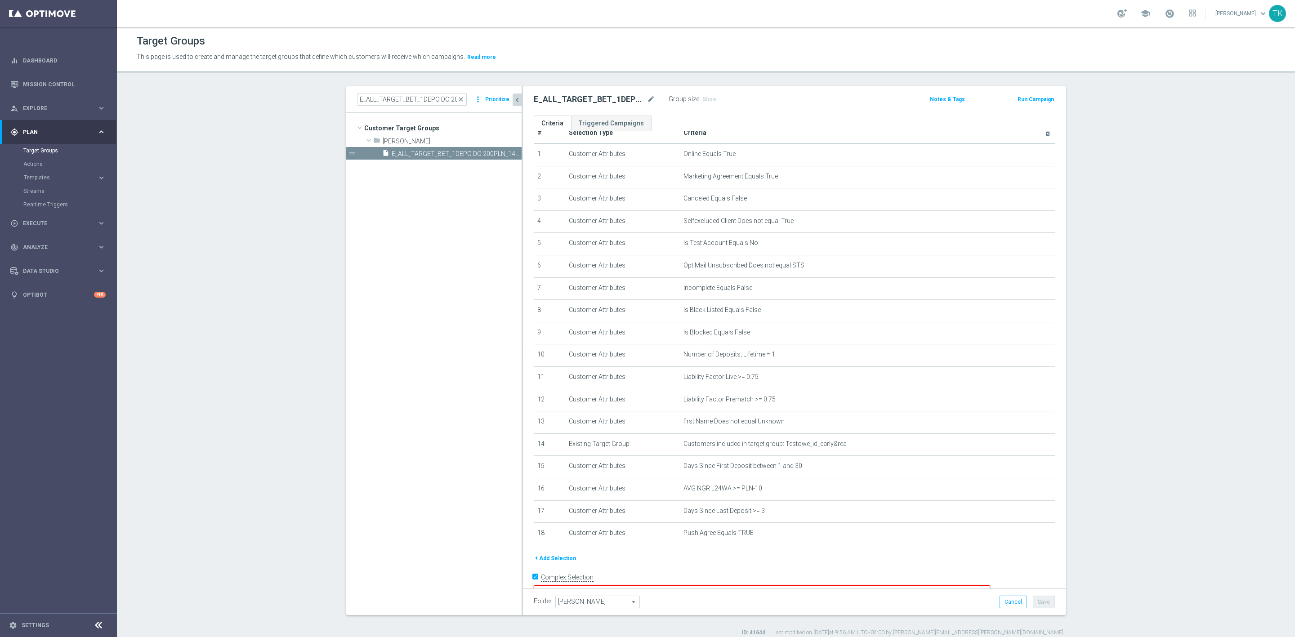
click at [543, 559] on button "+ Add Selection" at bounding box center [555, 559] width 43 height 10
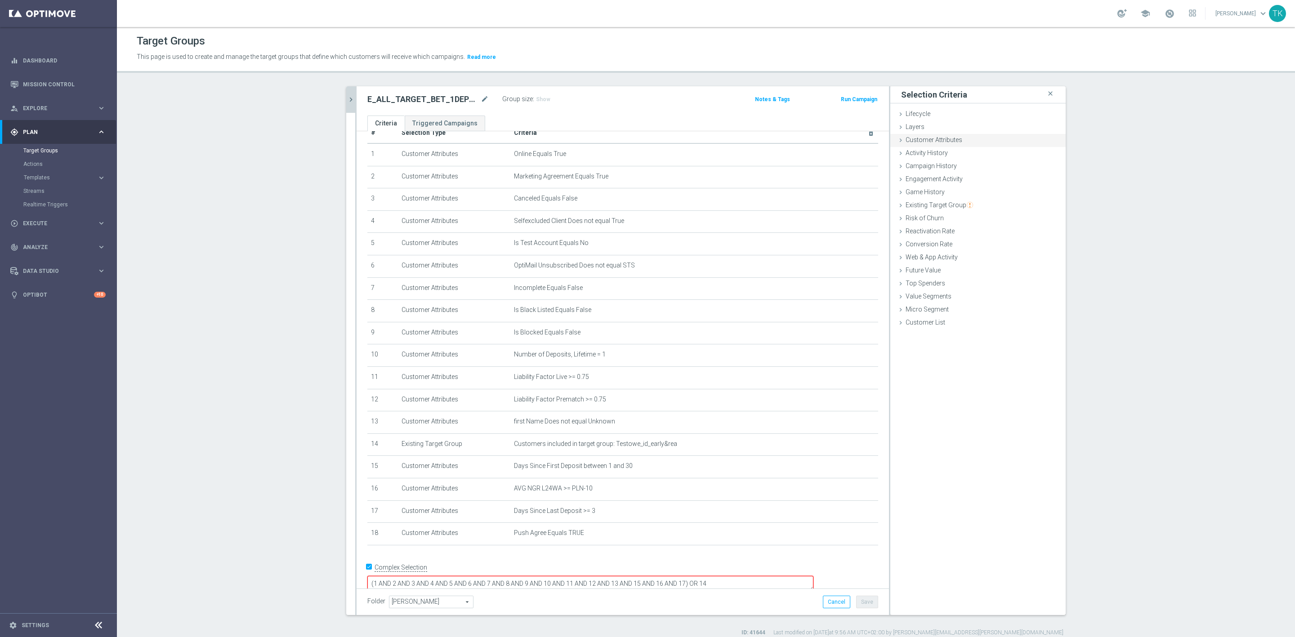
click at [934, 141] on span "Customer Attributes" at bounding box center [934, 139] width 57 height 7
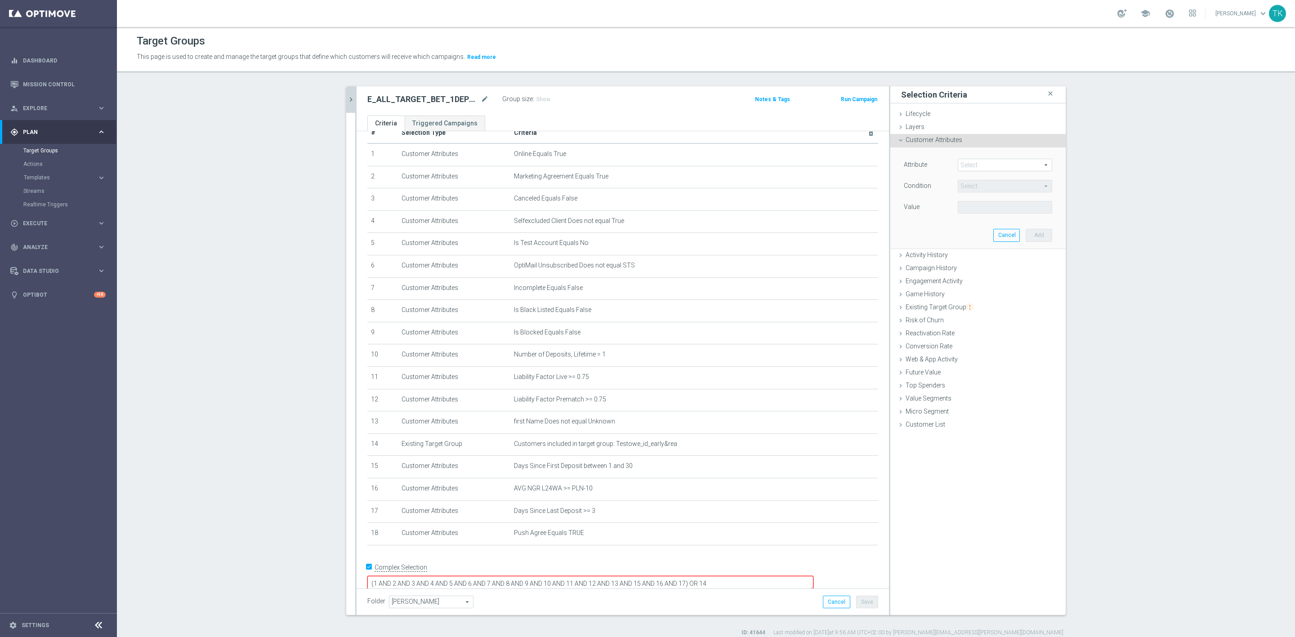
click at [951, 165] on div "Select arrow_drop_down search" at bounding box center [1005, 165] width 108 height 13
click at [990, 165] on span at bounding box center [1005, 165] width 94 height 12
click at [976, 164] on input "search" at bounding box center [1005, 165] width 94 height 13
type input "ema"
click at [983, 188] on span "Email Agree" at bounding box center [1005, 190] width 85 height 7
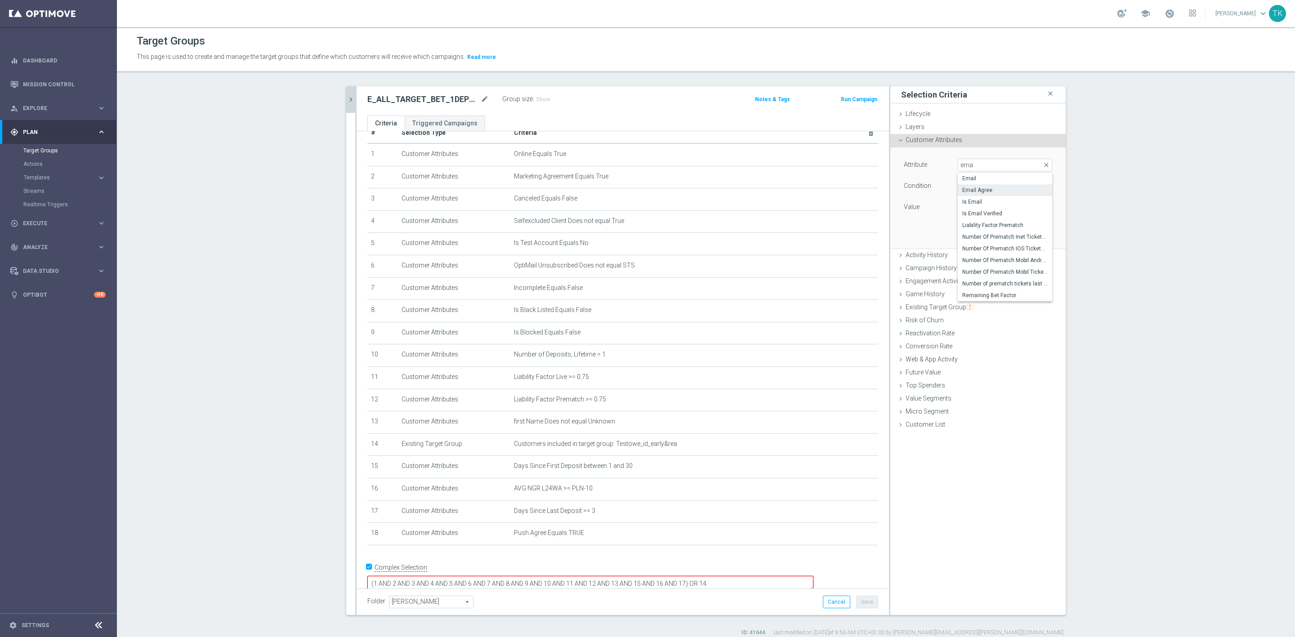
type input "Email Agree"
type input "Equals"
click at [972, 205] on span at bounding box center [1005, 208] width 94 height 12
click at [971, 232] on span "TRUE" at bounding box center [1005, 232] width 85 height 7
type input "TRUE"
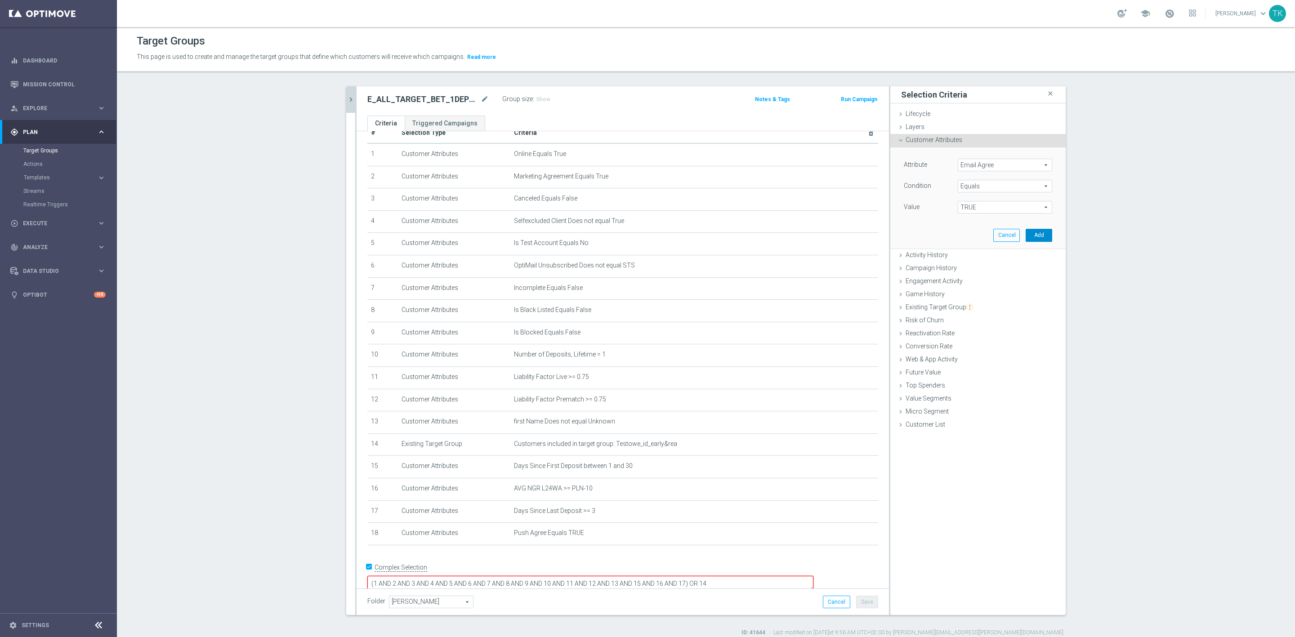
click at [1036, 233] on button "Add" at bounding box center [1039, 235] width 27 height 13
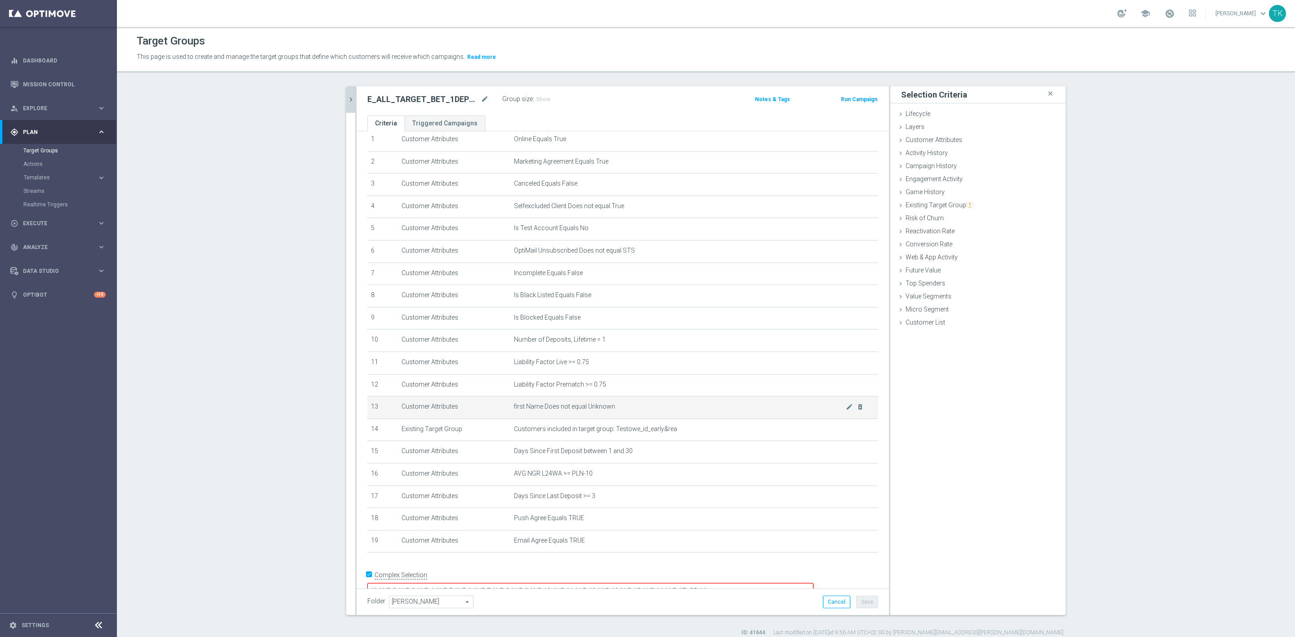
scroll to position [42, 0]
click at [746, 576] on textarea "(1 AND 2 AND 3 AND 4 AND 5 AND 6 AND 7 AND 8 AND 9 AND 10 AND 11 AND 12 AND 13 …" at bounding box center [590, 584] width 446 height 16
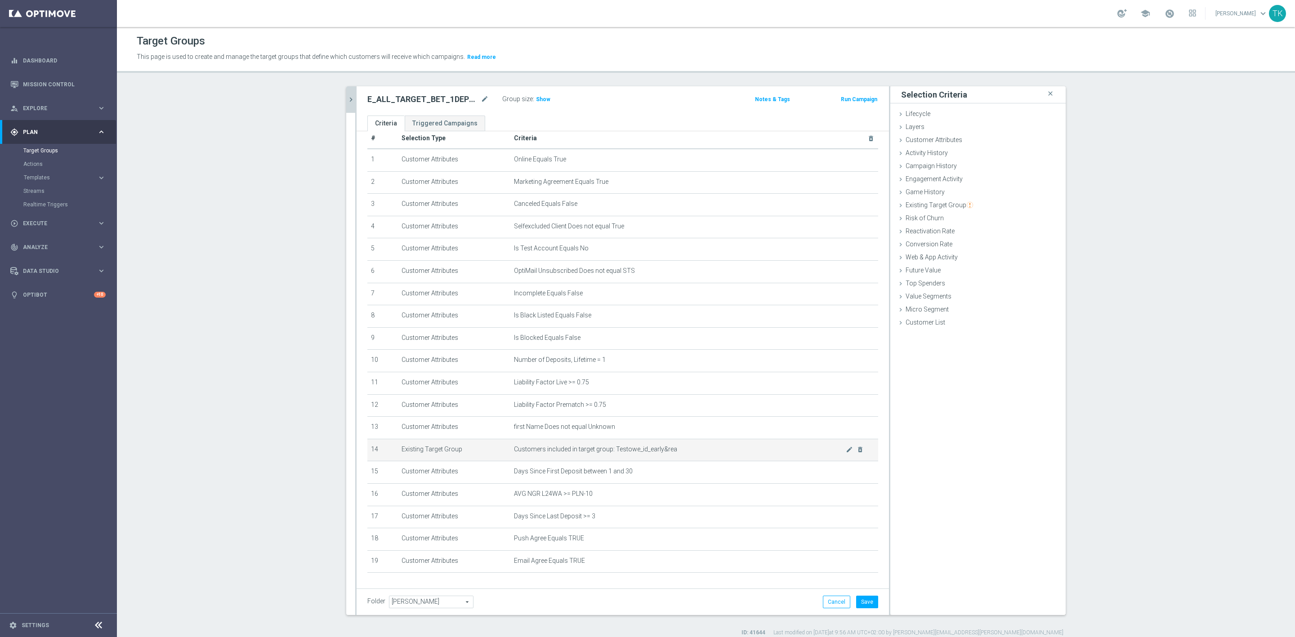
scroll to position [0, 0]
type textarea "(1 AND 2 AND 3 AND 4 AND 5 AND 6 AND 7 AND 8 AND 9 AND 10 AND 11 AND 12 AND 13 …"
click at [862, 603] on button "Save" at bounding box center [867, 602] width 22 height 13
click at [349, 105] on button "chevron_right" at bounding box center [350, 99] width 9 height 27
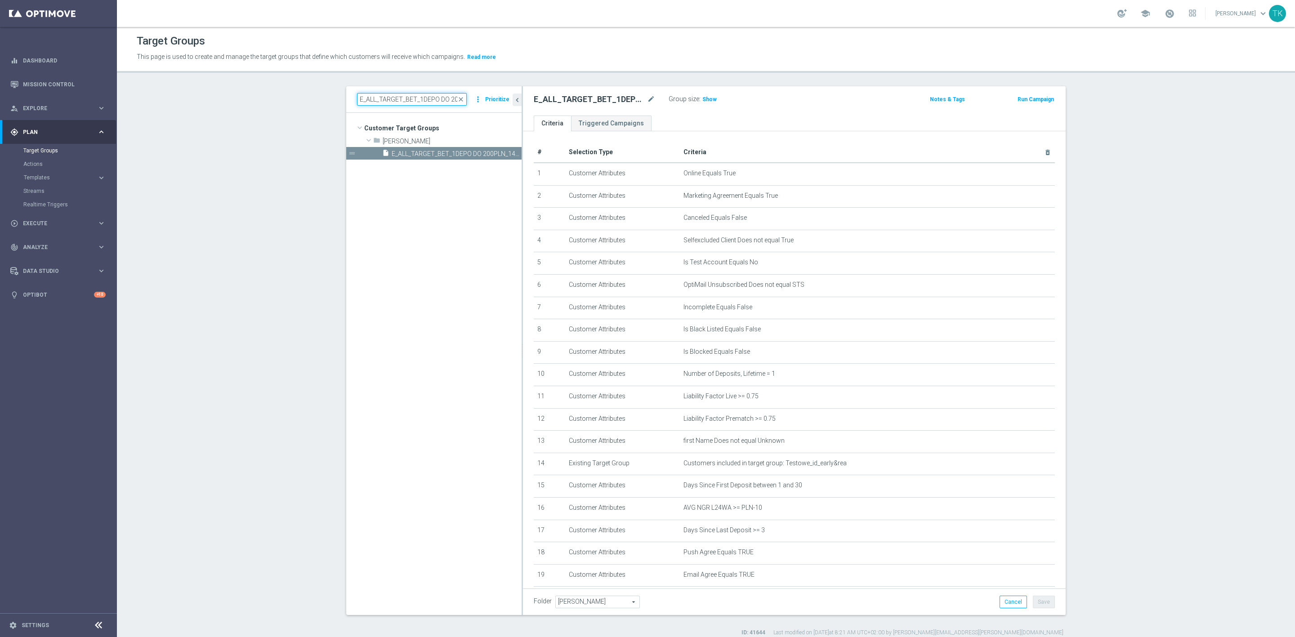
click at [375, 100] on input "E_ALL_TARGET_BET_1DEPO DO 200PLN_141025" at bounding box center [412, 99] width 110 height 13
paste input "2"
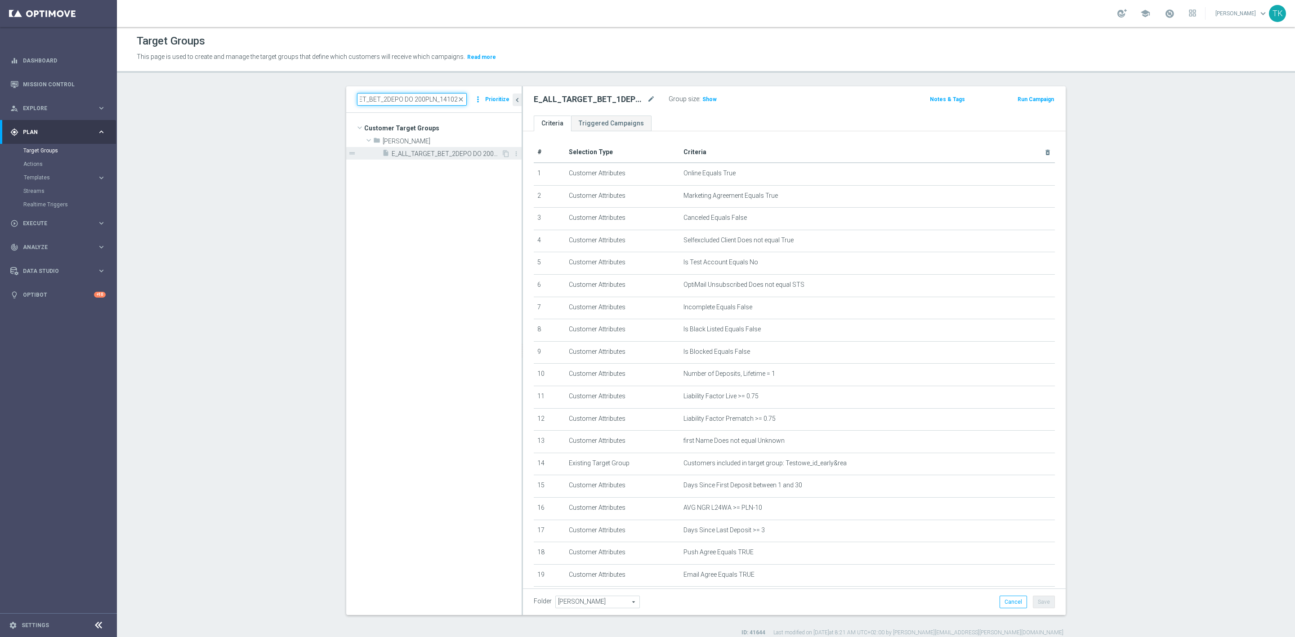
type input "E_ALL_TARGET_BET_2DEPO DO 200PLN_141025"
click at [437, 149] on div "insert_drive_file E_ALL_TARGET_BET_2DEPO DO 200PLN_141025" at bounding box center [441, 153] width 119 height 13
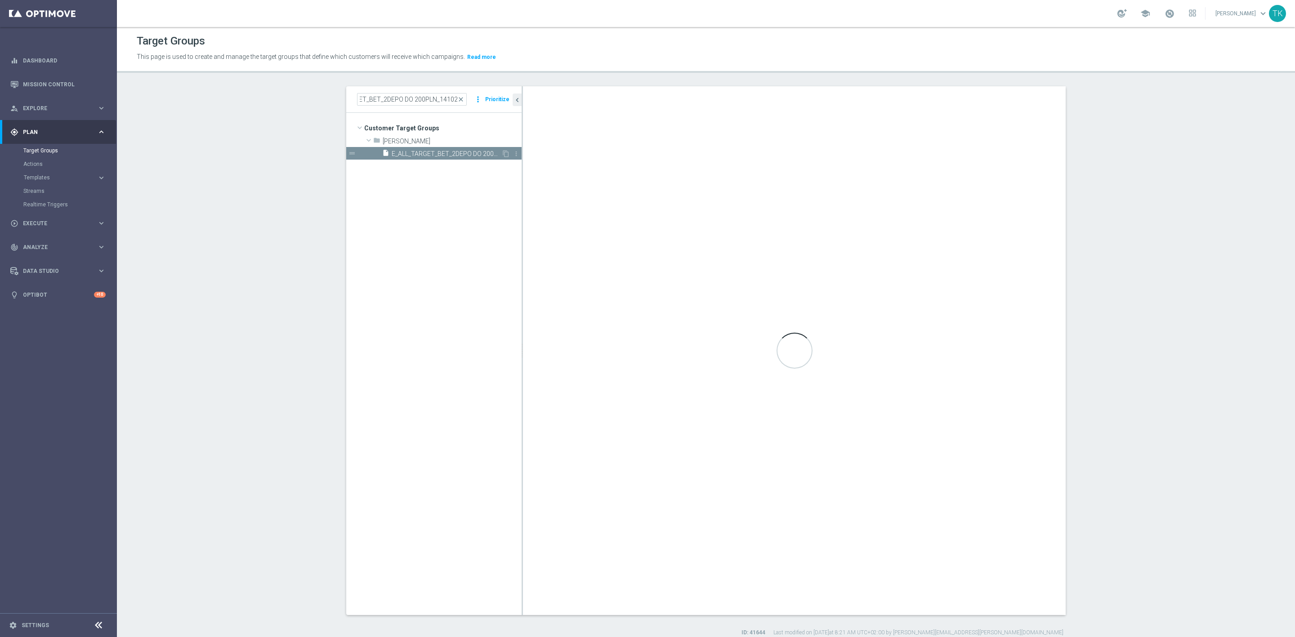
scroll to position [0, 0]
type textarea "(1 AND 2 AND 3 AND 4 AND 5 AND 6 AND 7 AND 8 AND 9 AND 10 AND 11 AND 12 AND 13 …"
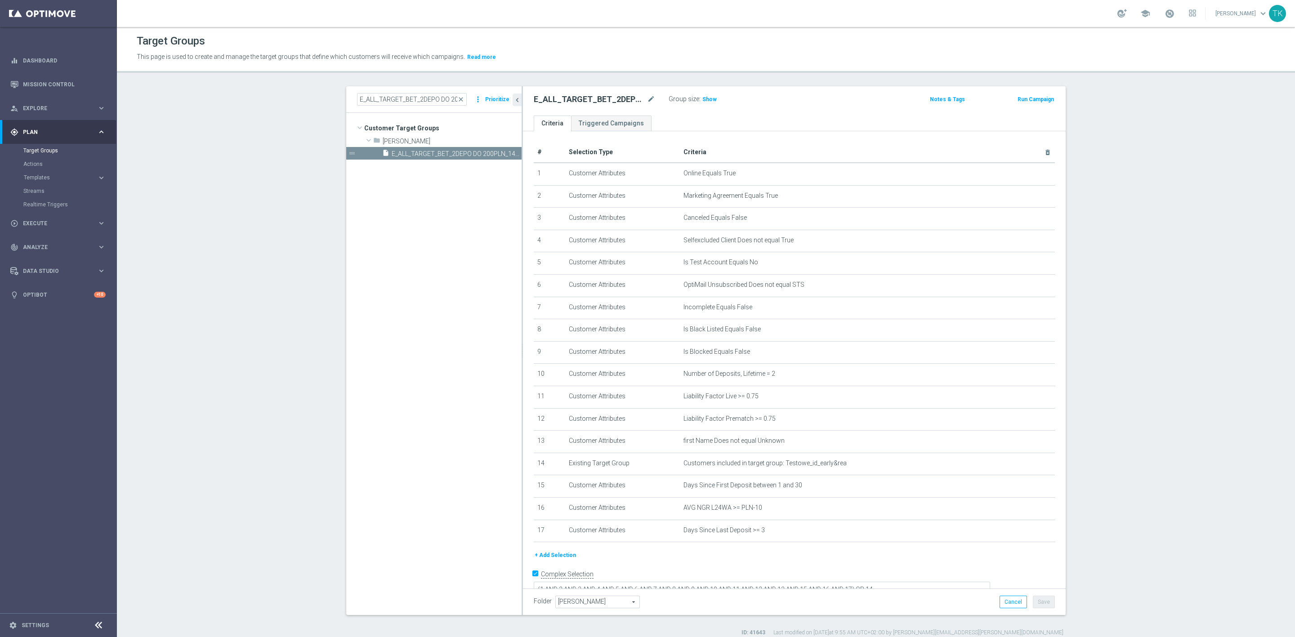
click at [552, 556] on button "+ Add Selection" at bounding box center [555, 556] width 43 height 10
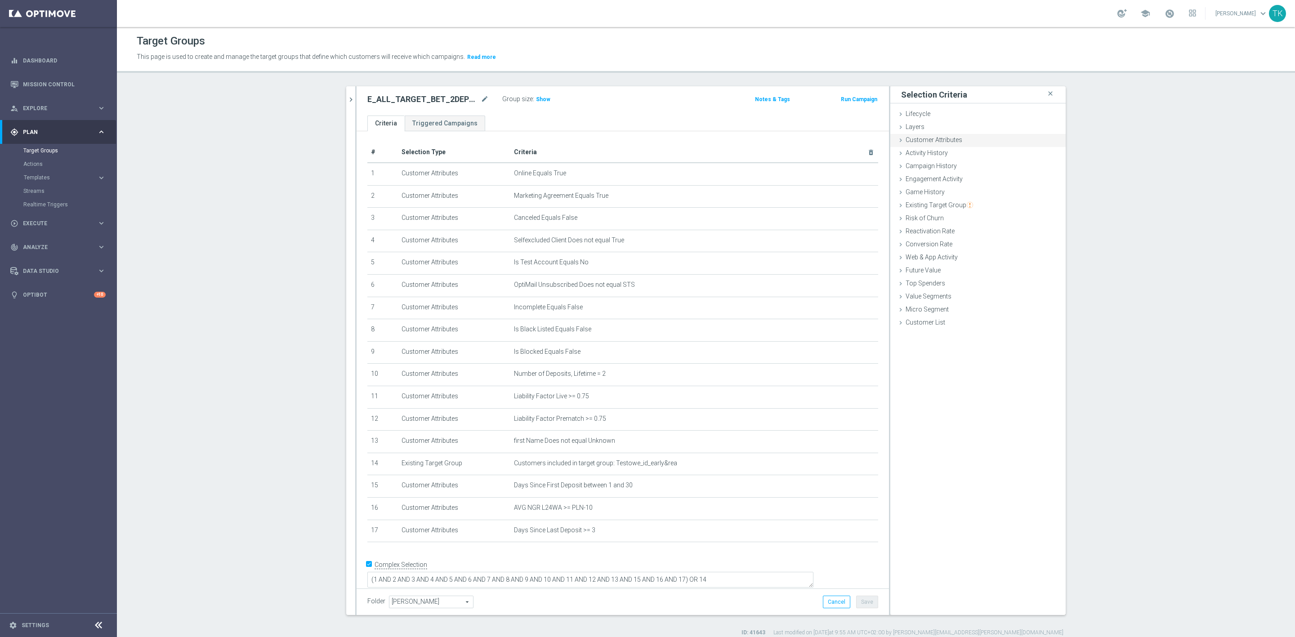
click at [927, 138] on span "Customer Attributes" at bounding box center [934, 139] width 57 height 7
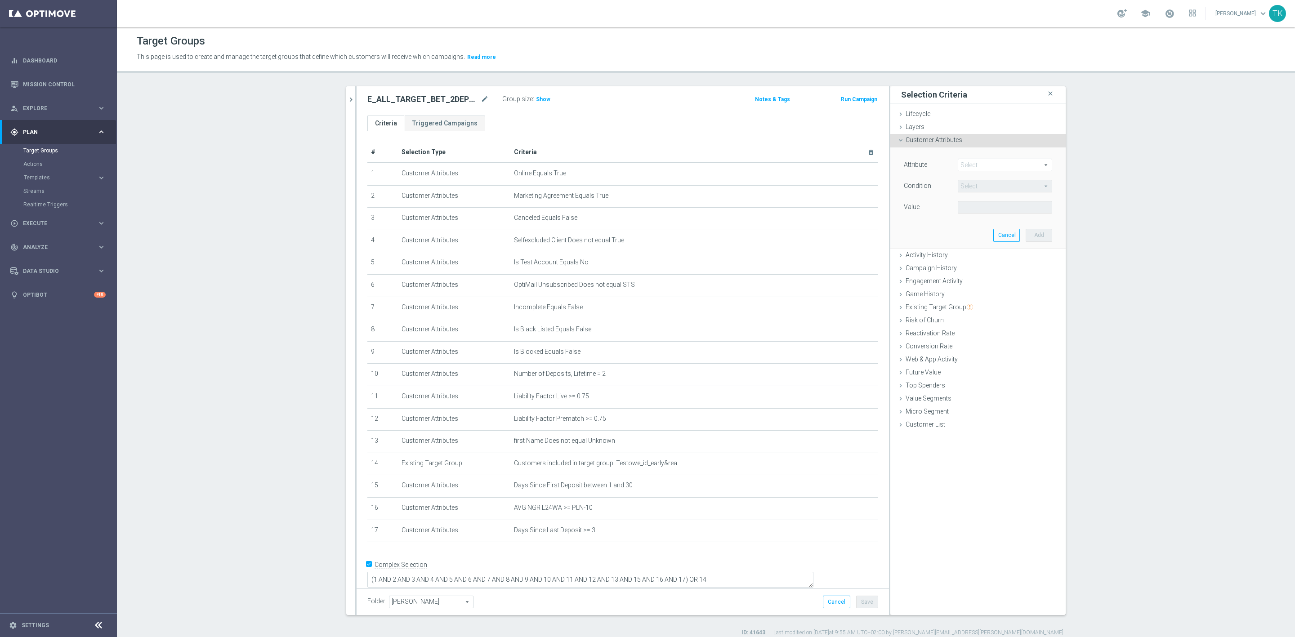
click at [963, 166] on span at bounding box center [1005, 165] width 94 height 12
click at [963, 165] on input "search" at bounding box center [1005, 165] width 94 height 13
type input "push"
click at [976, 177] on span "Push Agree" at bounding box center [1005, 178] width 85 height 7
type input "Push Agree"
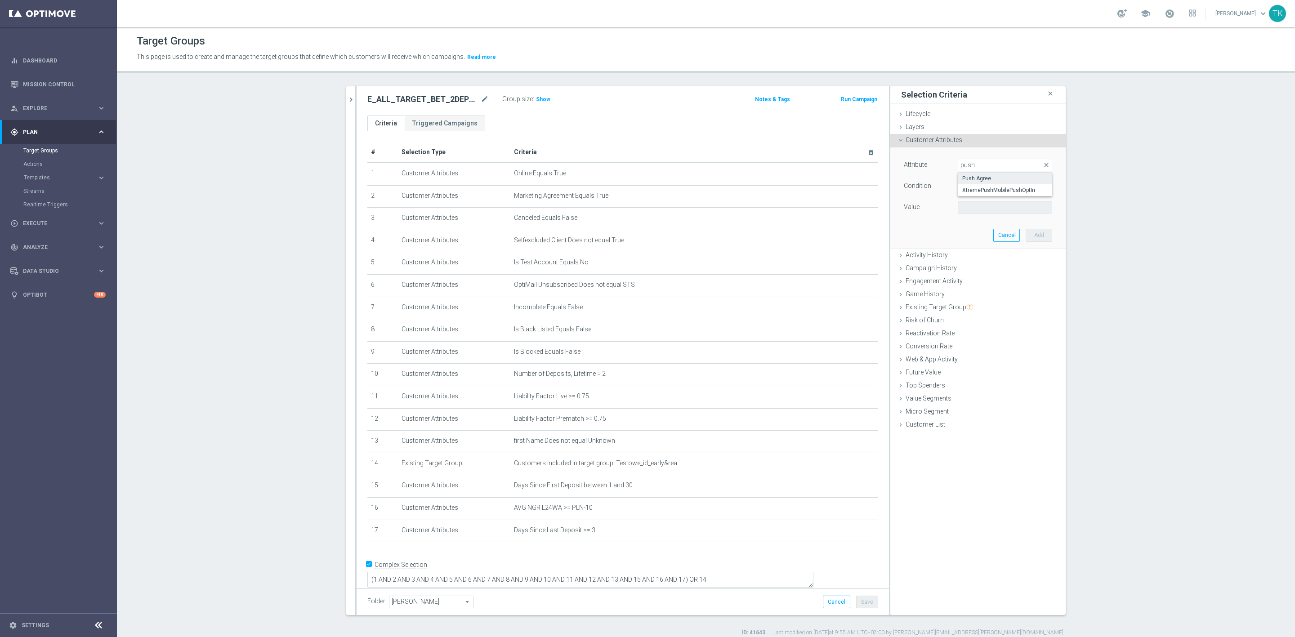
type input "Equals"
click at [965, 208] on span at bounding box center [1005, 208] width 94 height 12
click at [969, 231] on span "TRUE" at bounding box center [1005, 232] width 85 height 7
type input "TRUE"
click at [1039, 235] on button "Add" at bounding box center [1039, 235] width 27 height 13
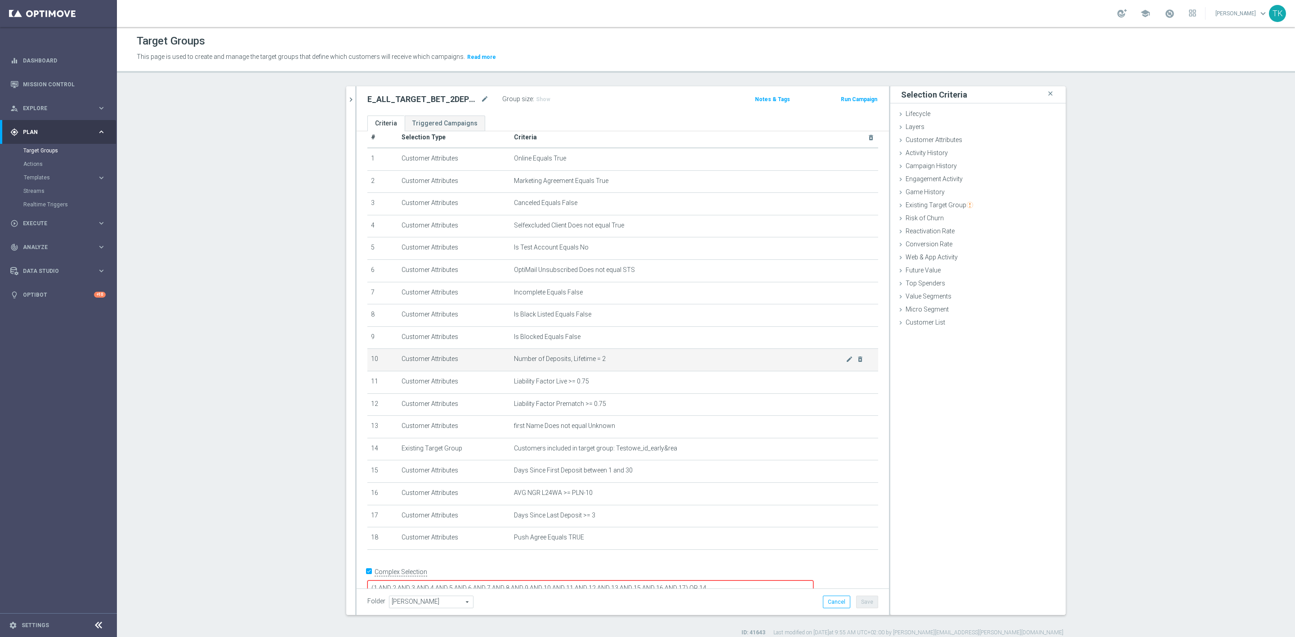
scroll to position [19, 0]
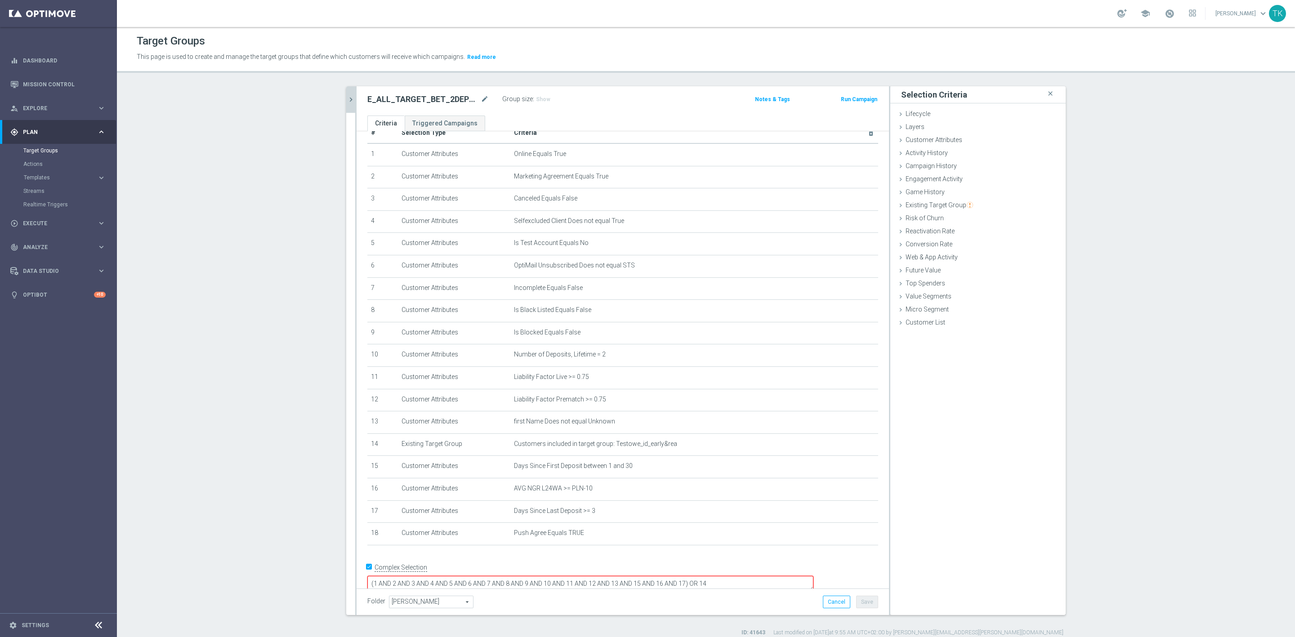
click at [348, 108] on button "chevron_right" at bounding box center [350, 99] width 9 height 27
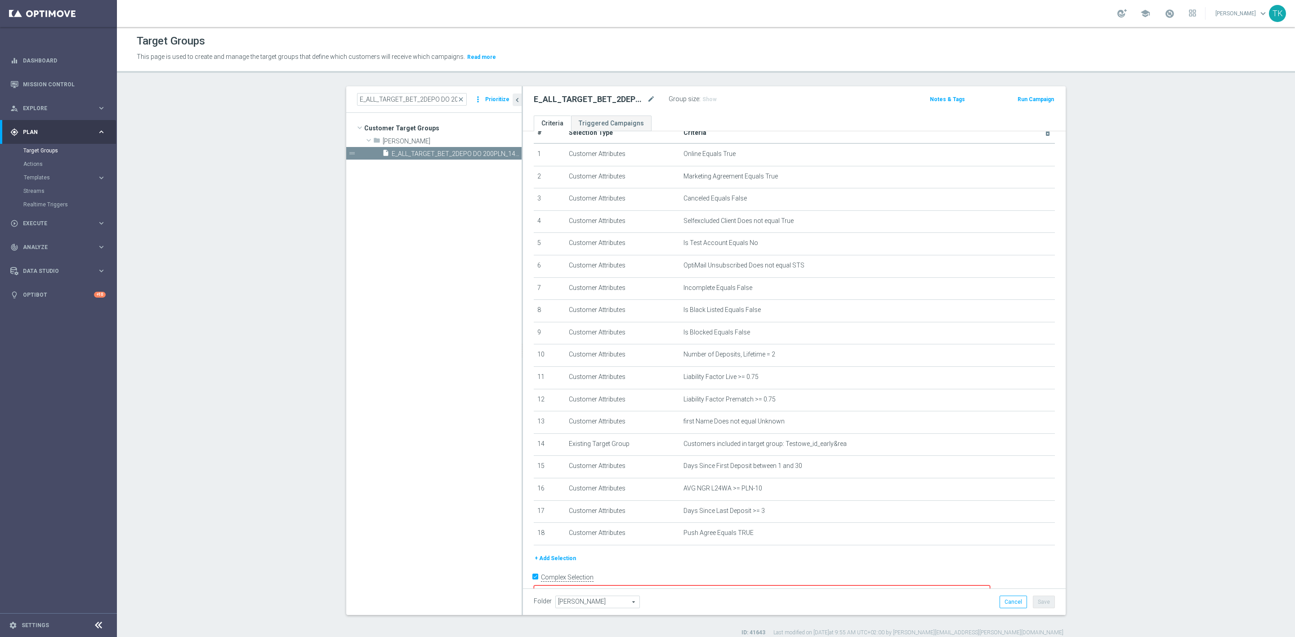
click at [547, 559] on button "+ Add Selection" at bounding box center [555, 559] width 43 height 10
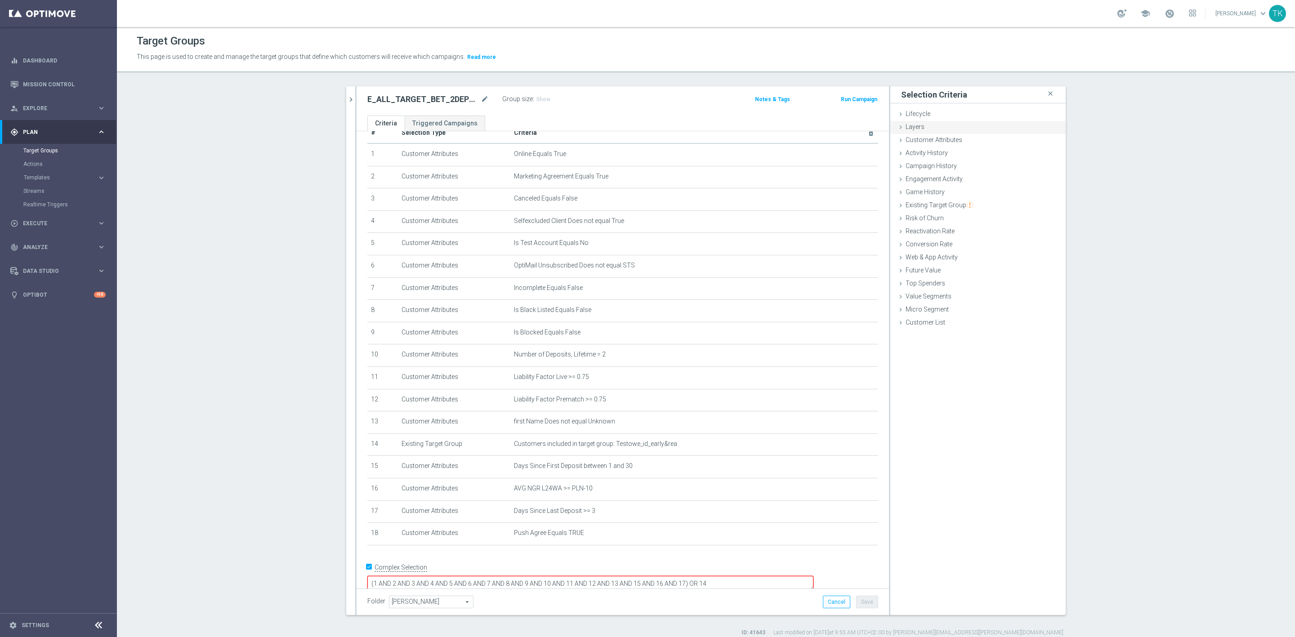
click at [930, 133] on div "Layers done" at bounding box center [978, 127] width 175 height 13
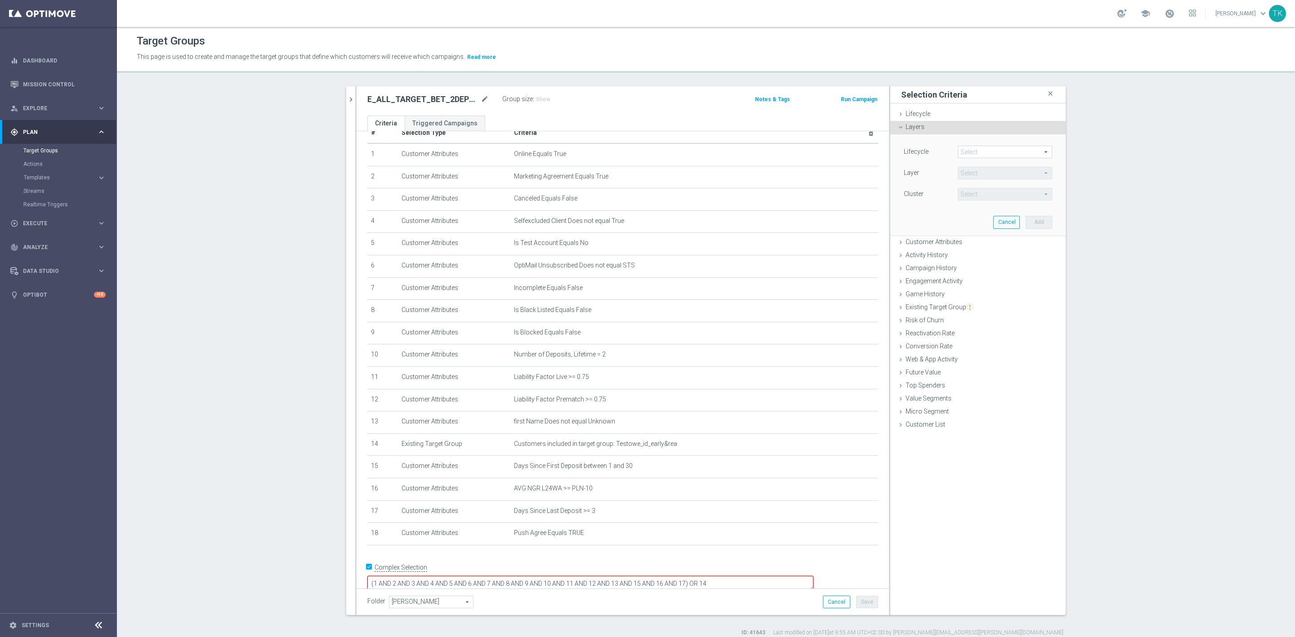
click at [926, 124] on div "Layers done" at bounding box center [978, 127] width 175 height 13
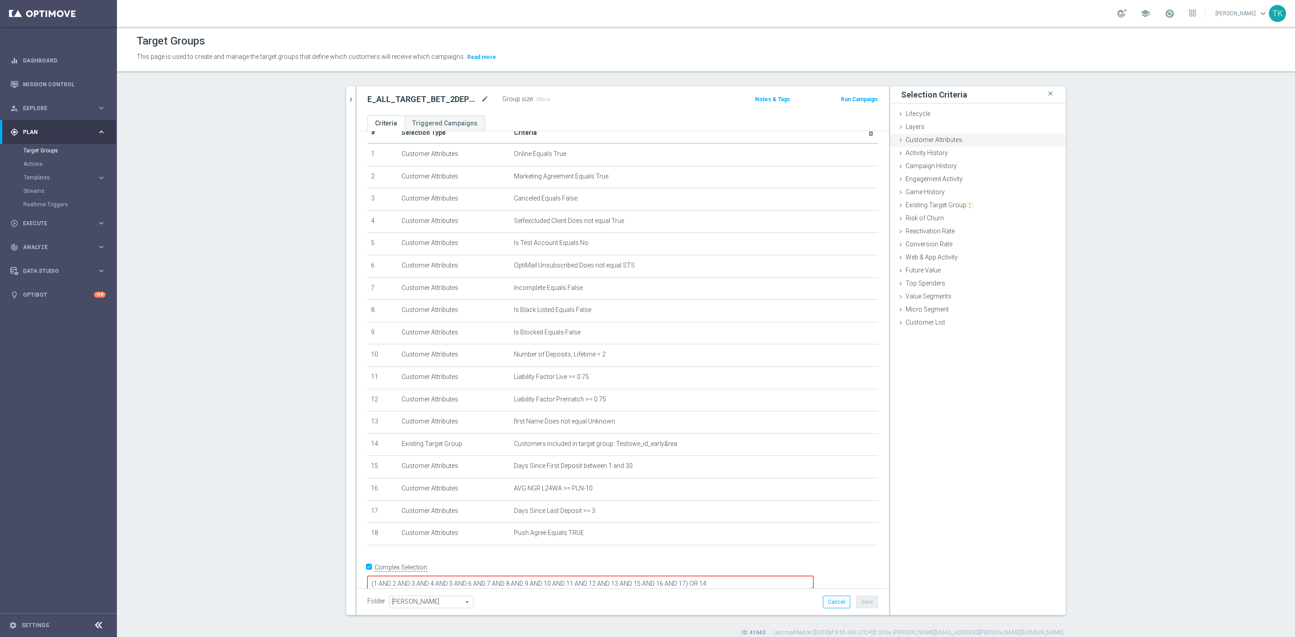
click at [927, 141] on span "Customer Attributes" at bounding box center [934, 139] width 57 height 7
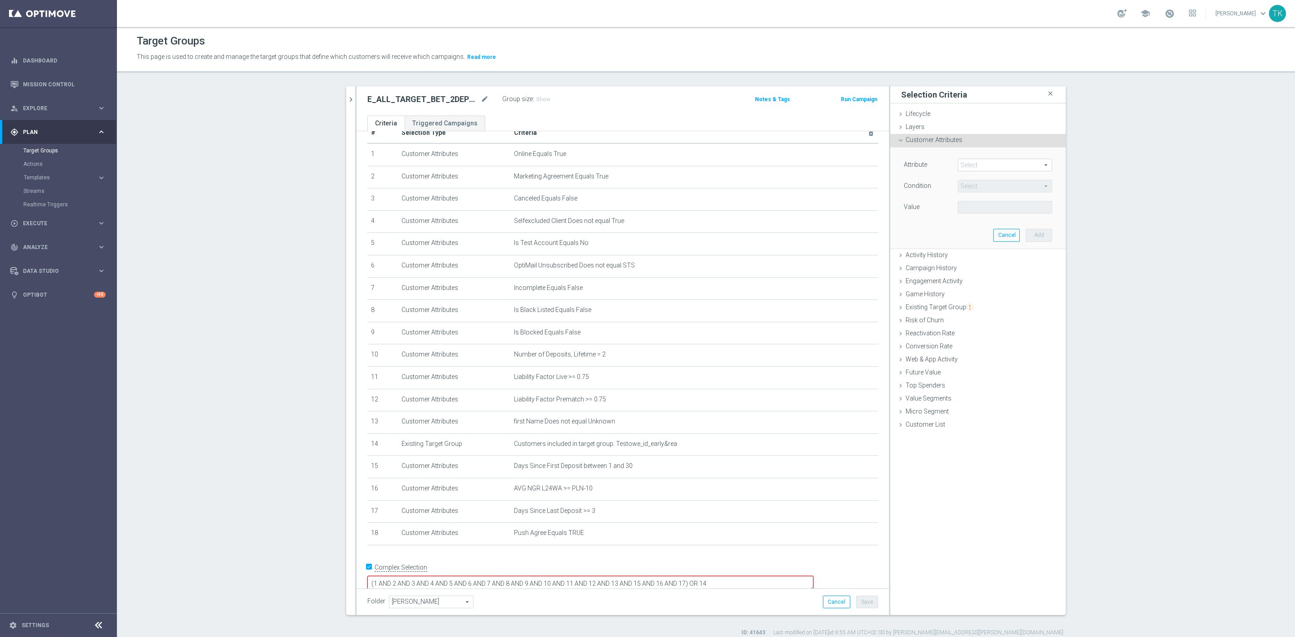
click at [971, 165] on span at bounding box center [1005, 165] width 94 height 12
click at [971, 165] on input "search" at bounding box center [1005, 165] width 94 height 13
type input "ema"
click at [982, 189] on span "Email Agree" at bounding box center [1005, 190] width 85 height 7
type input "Email Agree"
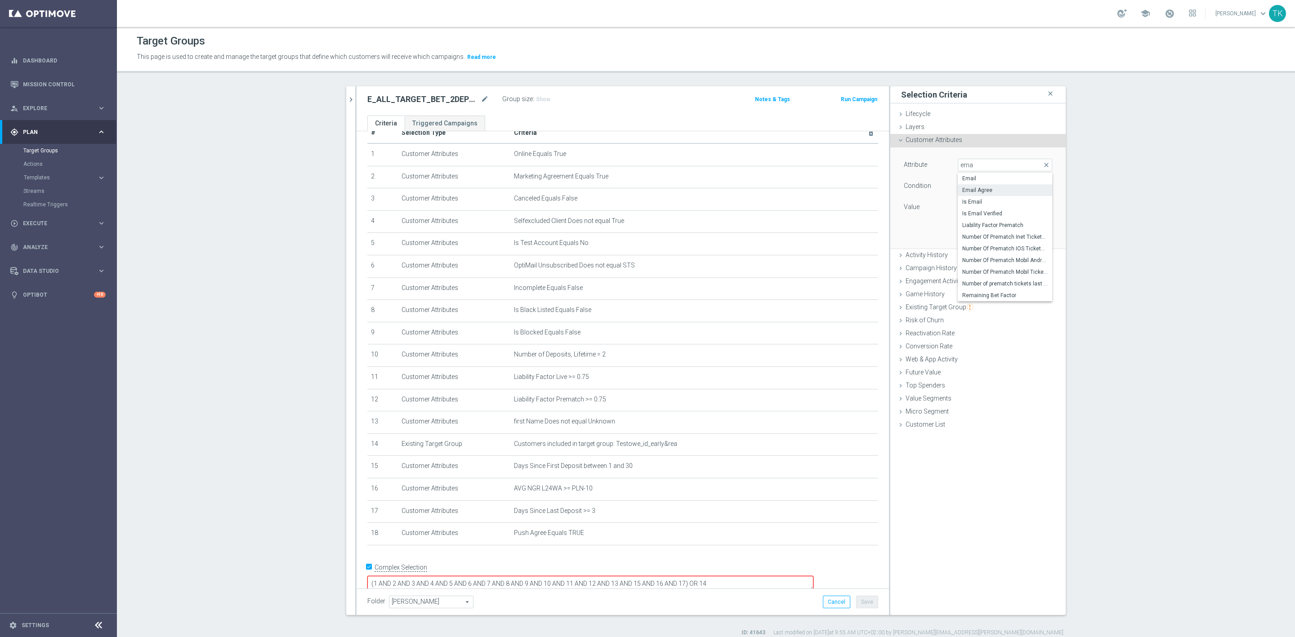
type input "Equals"
click at [967, 207] on span at bounding box center [1005, 208] width 94 height 12
click at [967, 232] on span "TRUE" at bounding box center [1005, 232] width 85 height 7
type input "TRUE"
click at [1027, 239] on button "Add" at bounding box center [1039, 235] width 27 height 13
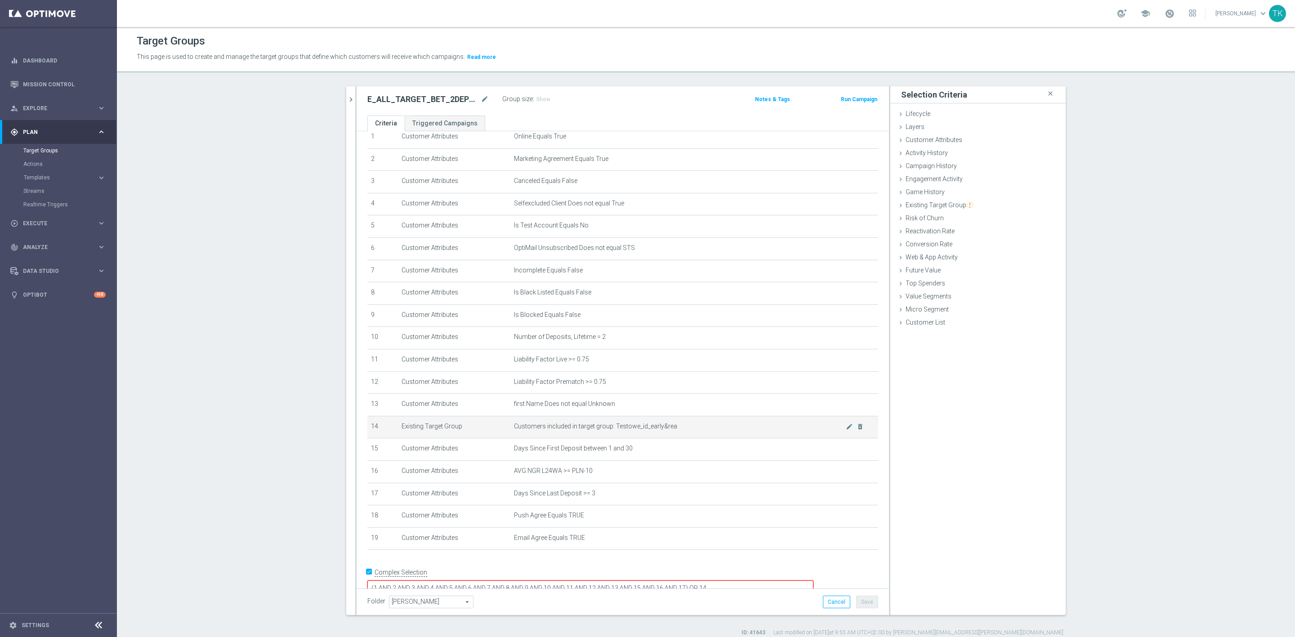
scroll to position [42, 0]
click at [748, 576] on textarea "(1 AND 2 AND 3 AND 4 AND 5 AND 6 AND 7 AND 8 AND 9 AND 10 AND 11 AND 12 AND 13 …" at bounding box center [590, 584] width 446 height 16
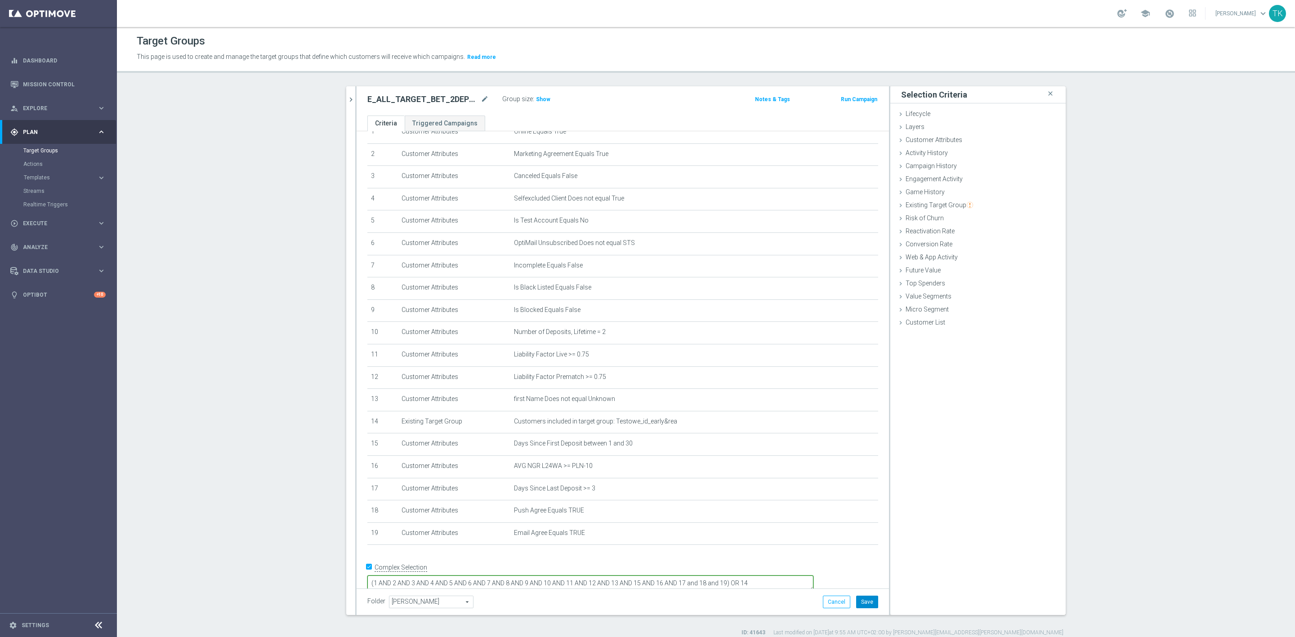
type textarea "(1 AND 2 AND 3 AND 4 AND 5 AND 6 AND 7 AND 8 AND 9 AND 10 AND 11 AND 12 AND 13 …"
click at [868, 602] on button "Save" at bounding box center [867, 602] width 22 height 13
click at [347, 97] on icon "chevron_right" at bounding box center [351, 99] width 9 height 9
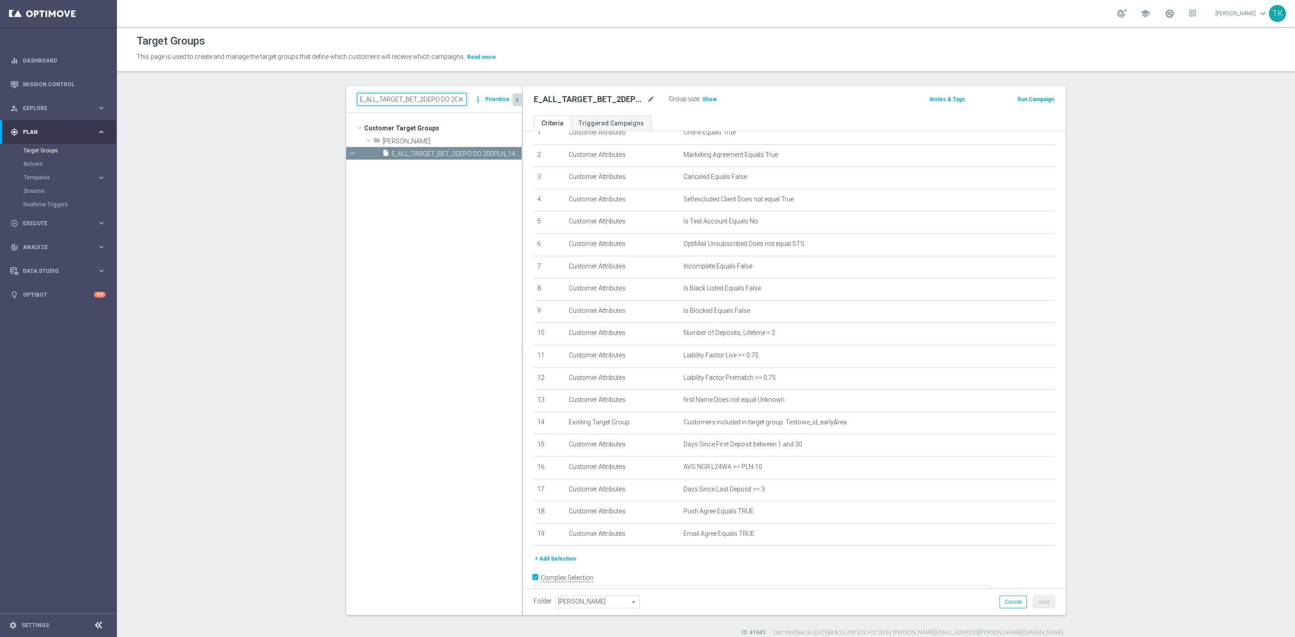
click at [375, 99] on input "E_ALL_TARGET_BET_2DEPO DO 200PLN_141025" at bounding box center [412, 99] width 110 height 13
paste input "REACQ_ALL_TARGET_BET"
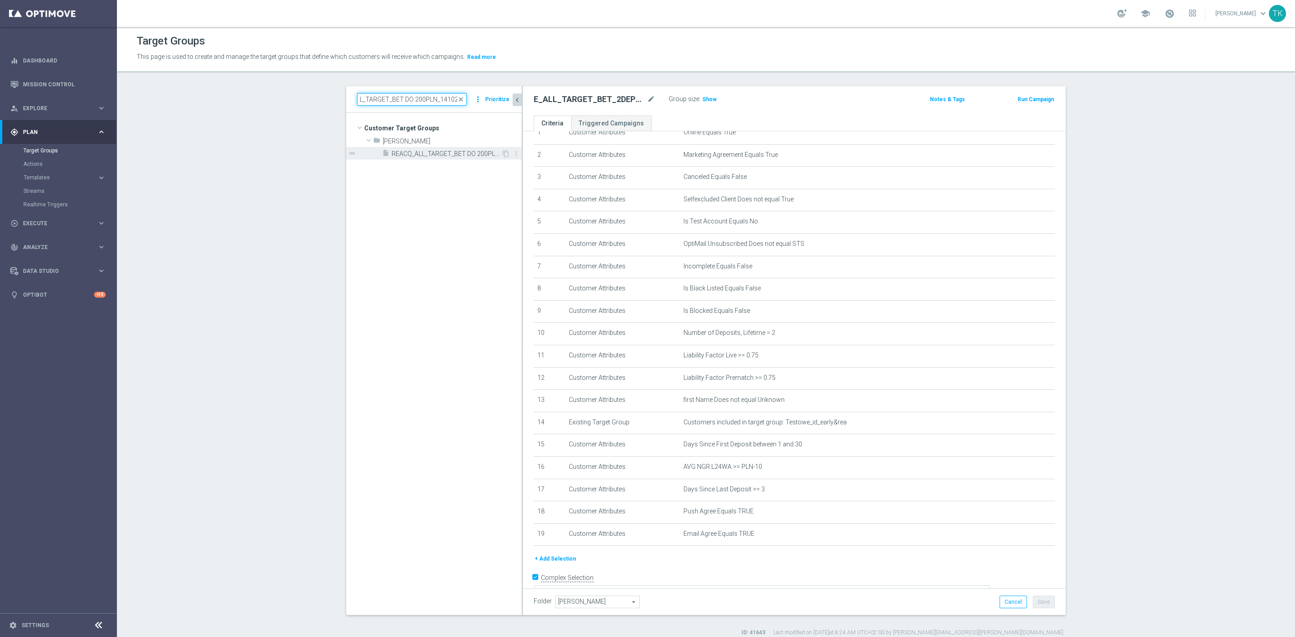
type input "REACQ_ALL_TARGET_BET DO 200PLN_141025"
click at [433, 151] on span "REACQ_ALL_TARGET_BET DO 200PLN_141025" at bounding box center [447, 154] width 110 height 8
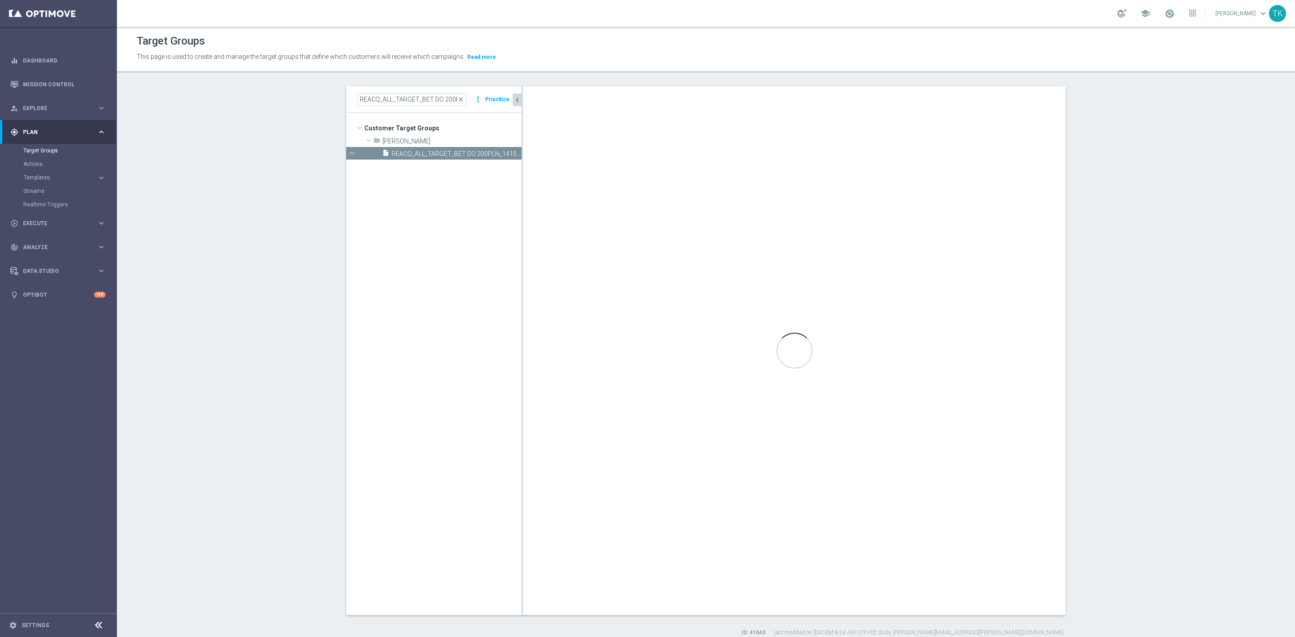
type textarea "(1 AND 2 AND 3 AND 4 AND 5 AND 6 AND 7 AND 8 AND 9 AND 10 AND 11 AND 12 AND 13 …"
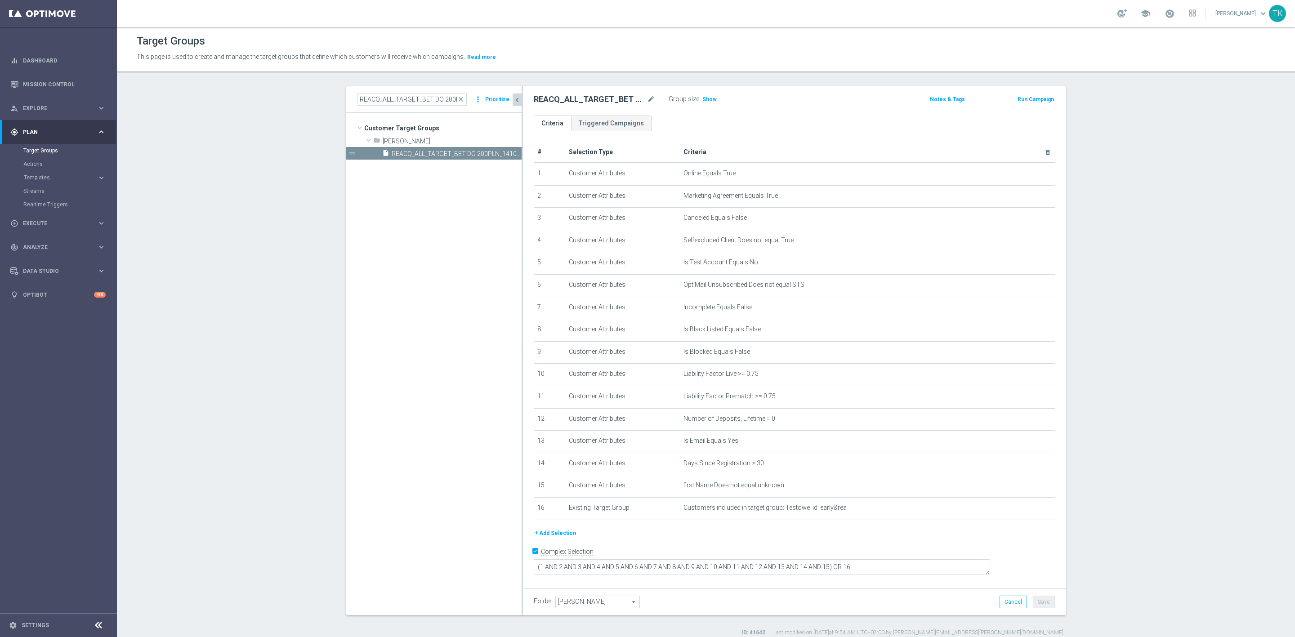
click at [557, 533] on button "+ Add Selection" at bounding box center [555, 533] width 43 height 10
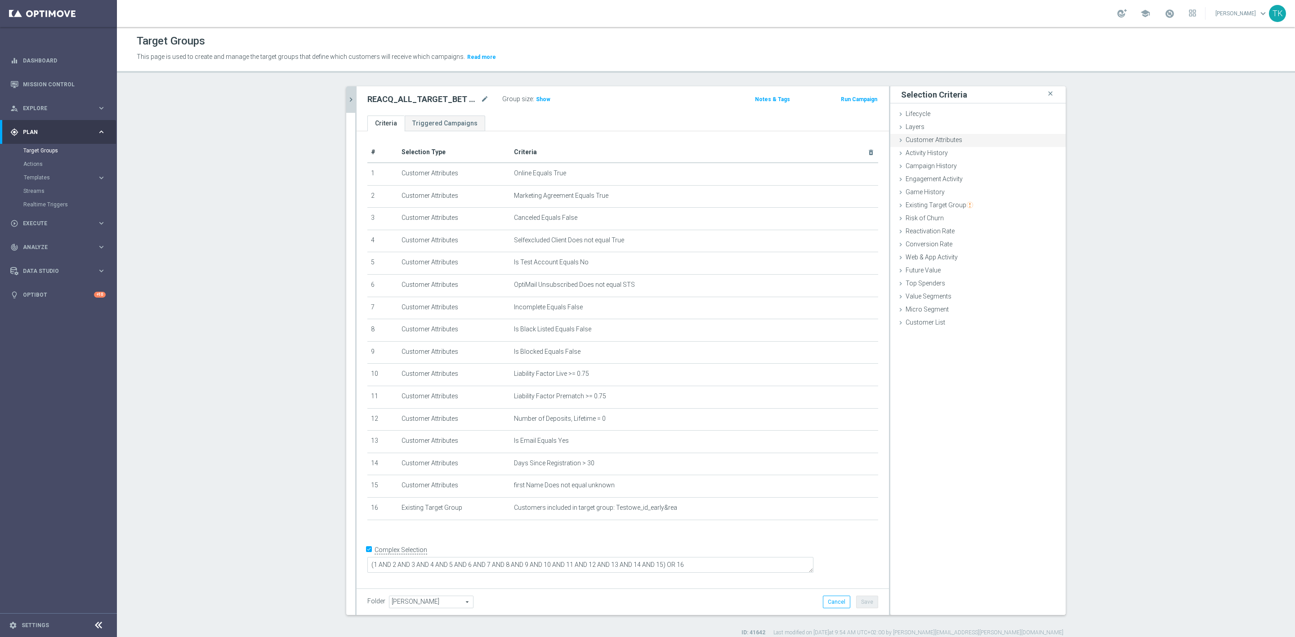
click at [938, 141] on span "Customer Attributes" at bounding box center [934, 139] width 57 height 7
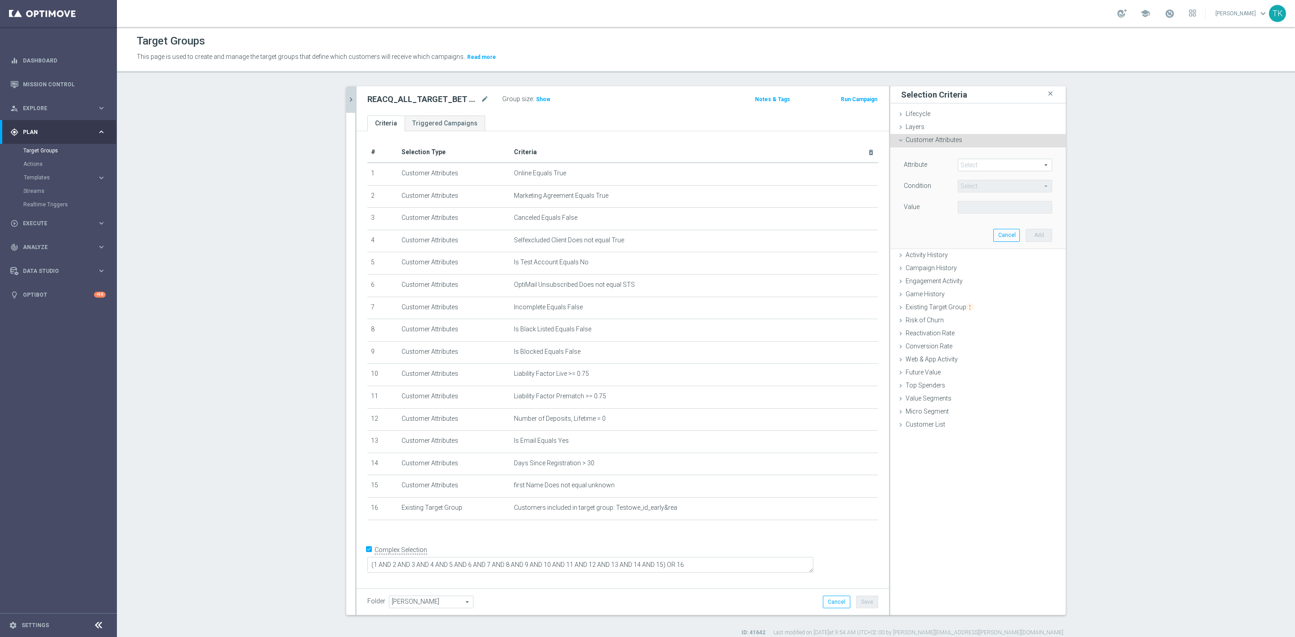
click at [976, 168] on span at bounding box center [1005, 165] width 94 height 12
click at [975, 166] on input "search" at bounding box center [1005, 165] width 94 height 13
type input "ema"
click at [984, 188] on span "Email Agree" at bounding box center [1005, 190] width 85 height 7
type input "Email Agree"
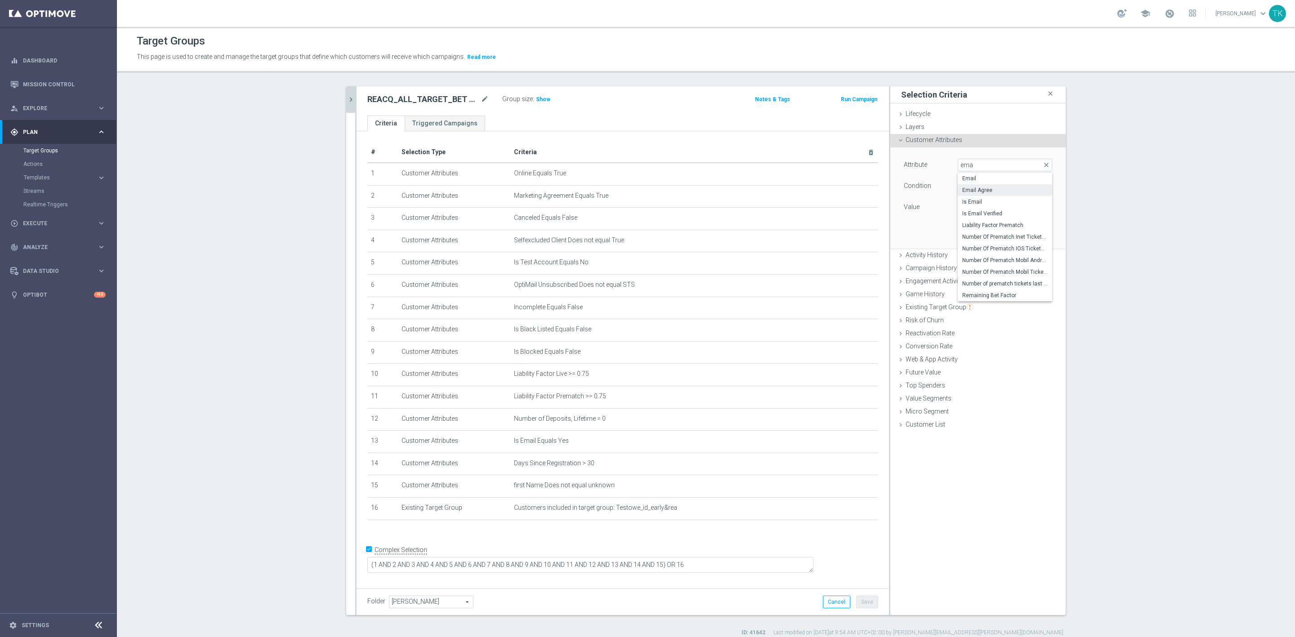
type input "Equals"
click at [963, 206] on span at bounding box center [1005, 208] width 94 height 12
click at [963, 231] on span "TRUE" at bounding box center [1005, 232] width 85 height 7
type input "TRUE"
click at [1033, 233] on button "Add" at bounding box center [1039, 235] width 27 height 13
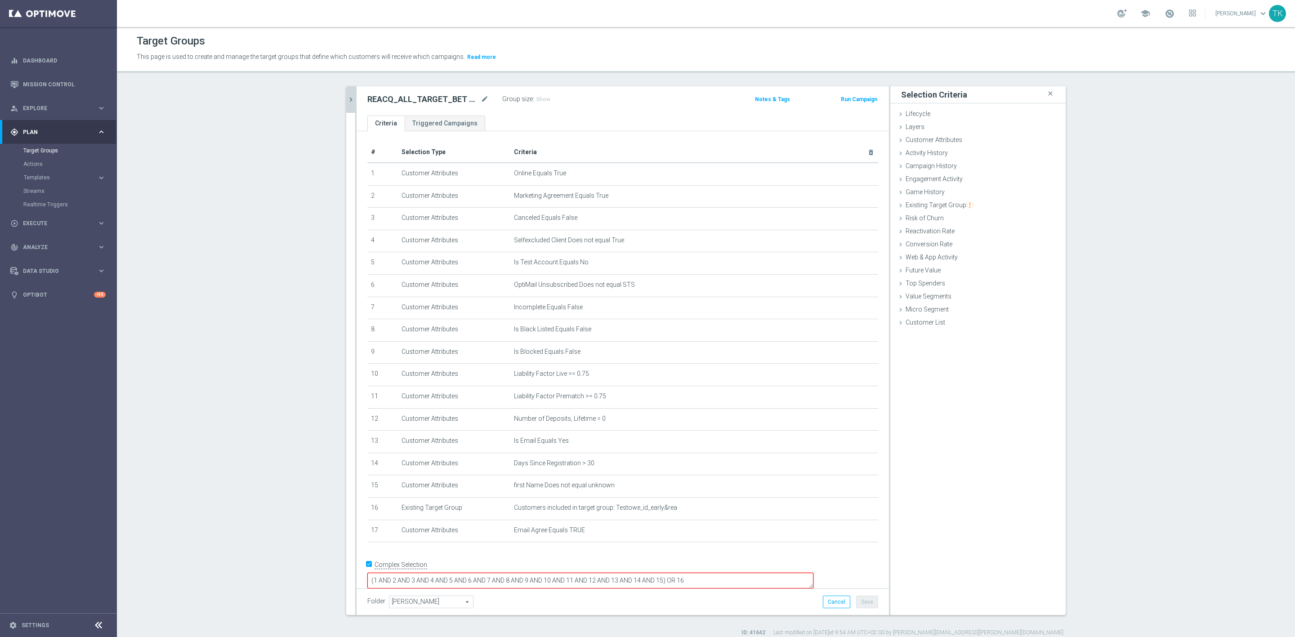
click at [725, 573] on textarea "(1 AND 2 AND 3 AND 4 AND 5 AND 6 AND 7 AND 8 AND 9 AND 10 AND 11 AND 12 AND 13 …" at bounding box center [590, 581] width 446 height 16
type textarea "(1 AND 2 AND 3 AND 4 AND 5 AND 6 AND 7 AND 8 AND 9 AND 10 AND 11 AND 12 AND 13 …"
click at [871, 602] on button "Save" at bounding box center [867, 602] width 22 height 13
click at [346, 104] on button "chevron_right" at bounding box center [350, 99] width 9 height 27
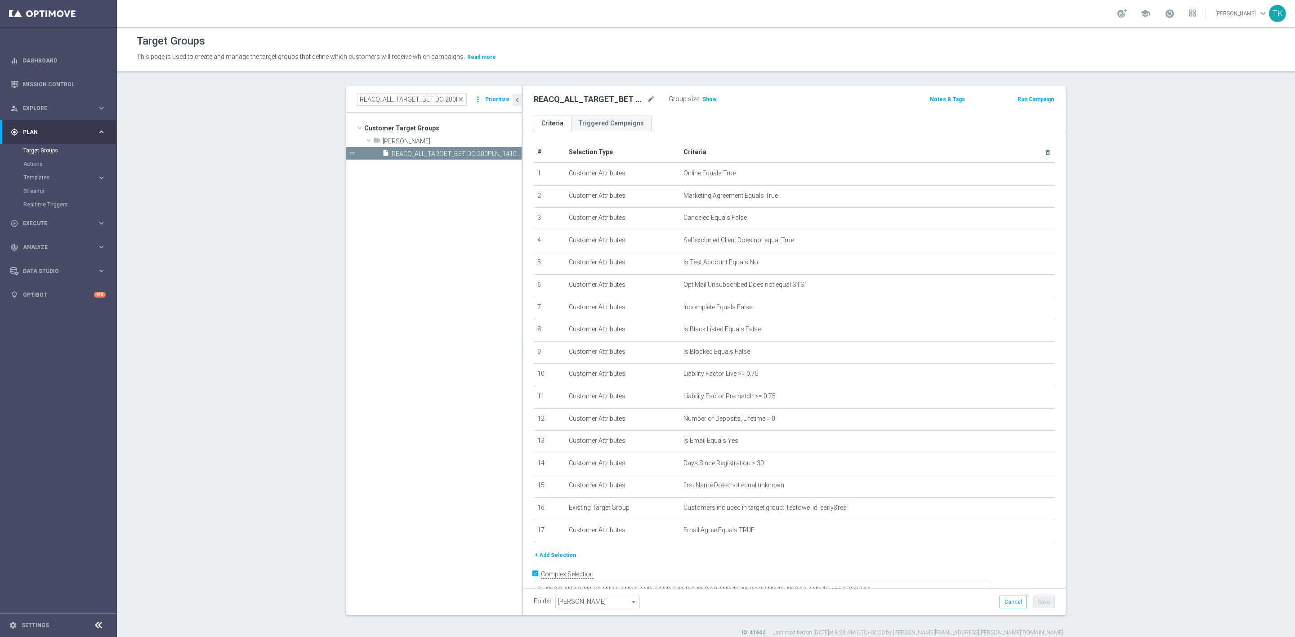
click at [394, 92] on div "REACQ_ALL_TARGET_BET DO 200PLN_141025 close more_vert Prioritize" at bounding box center [433, 99] width 175 height 27
click at [394, 104] on input "REACQ_ALL_TARGET_BET DO 200PLN_141025" at bounding box center [412, 99] width 110 height 13
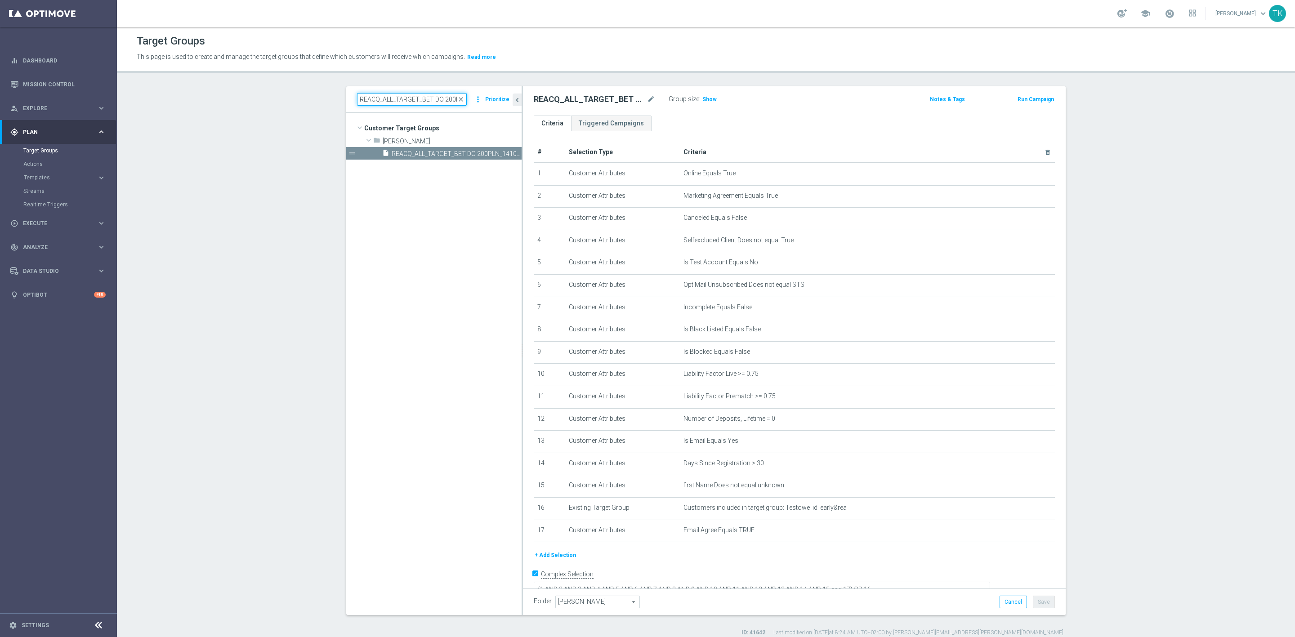
paste input "E_MIN-LOW_TARGET_BET_3DEPO"
type input "E_MIN-LOW_TARGET_BET_3DEPO DO 200PLN_141025"
click at [434, 150] on span "E_MIN-LOW_TARGET_BET_3DEPO DO 200PLN_141025" at bounding box center [447, 154] width 110 height 8
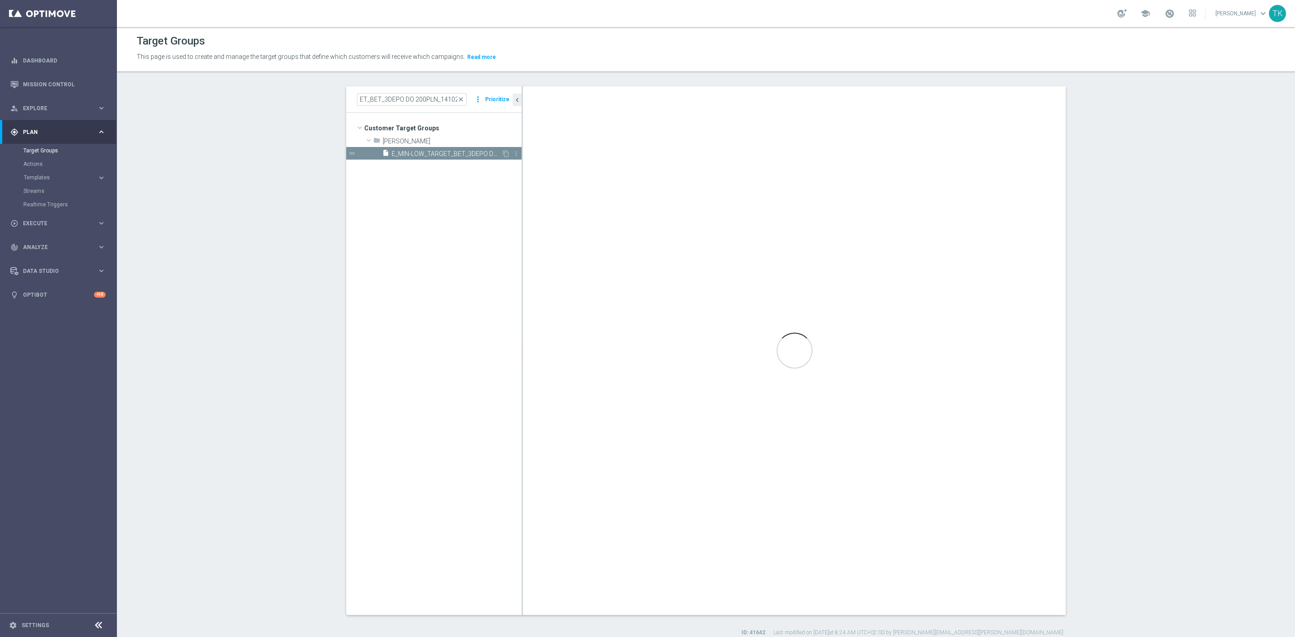
scroll to position [0, 0]
type textarea "(1 AND 2 AND 3 AND 4 AND 5 AND 6 AND 7 AND 8 AND 9 AND 10 AND 11 AND 12 AND 13 …"
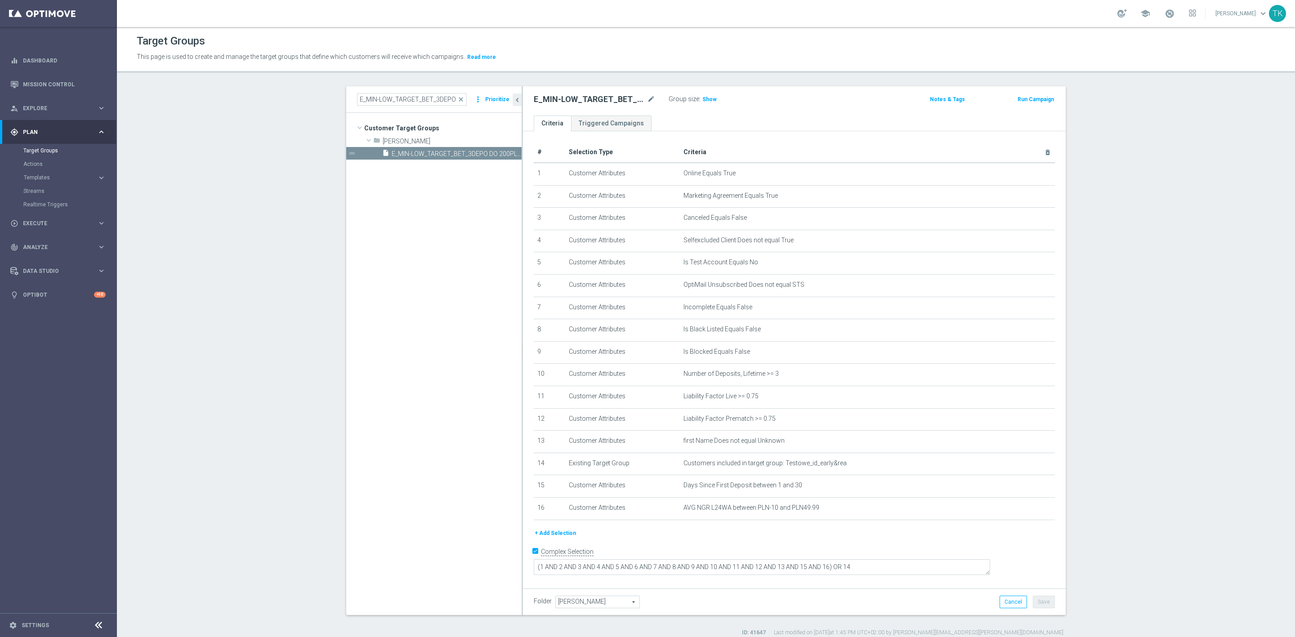
click at [552, 529] on button "+ Add Selection" at bounding box center [555, 533] width 43 height 10
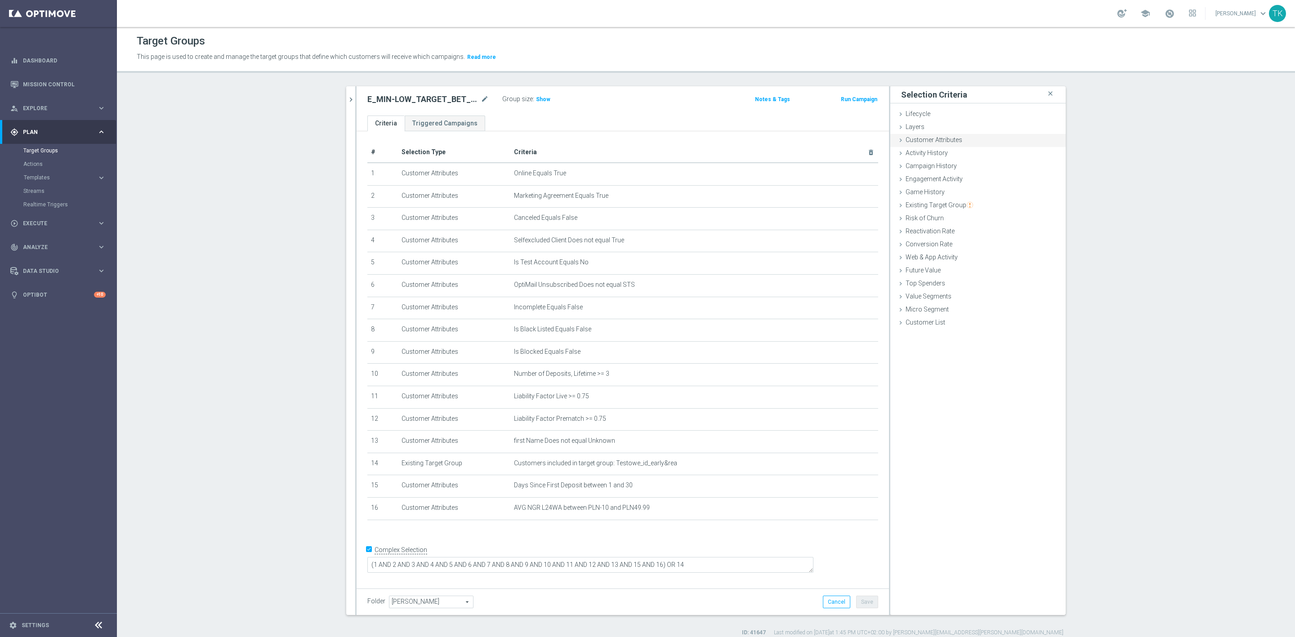
click at [938, 141] on span "Customer Attributes" at bounding box center [934, 139] width 57 height 7
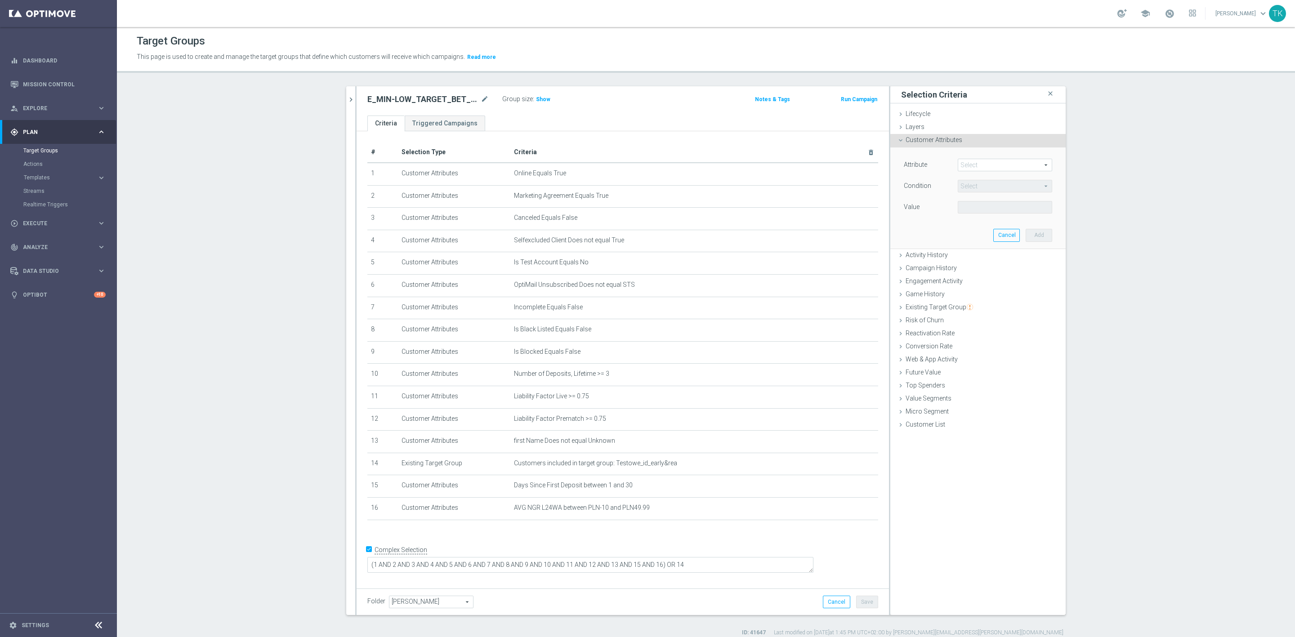
click at [971, 168] on span at bounding box center [1005, 165] width 94 height 12
click at [971, 169] on input "search" at bounding box center [1005, 165] width 94 height 13
type input "email"
click at [976, 190] on span "Email Agree" at bounding box center [1005, 190] width 85 height 7
type input "Email Agree"
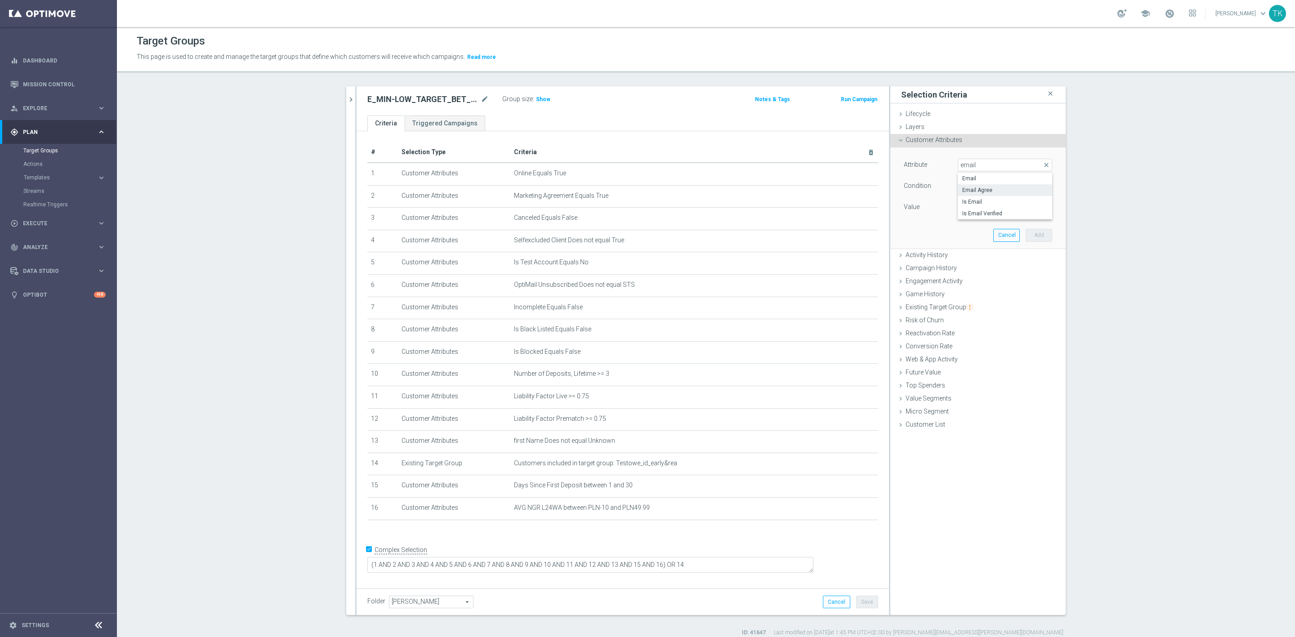
type input "Equals"
click at [967, 210] on span at bounding box center [1005, 208] width 94 height 12
click at [967, 231] on span "TRUE" at bounding box center [1005, 232] width 85 height 7
type input "TRUE"
click at [1031, 235] on button "Add" at bounding box center [1039, 235] width 27 height 13
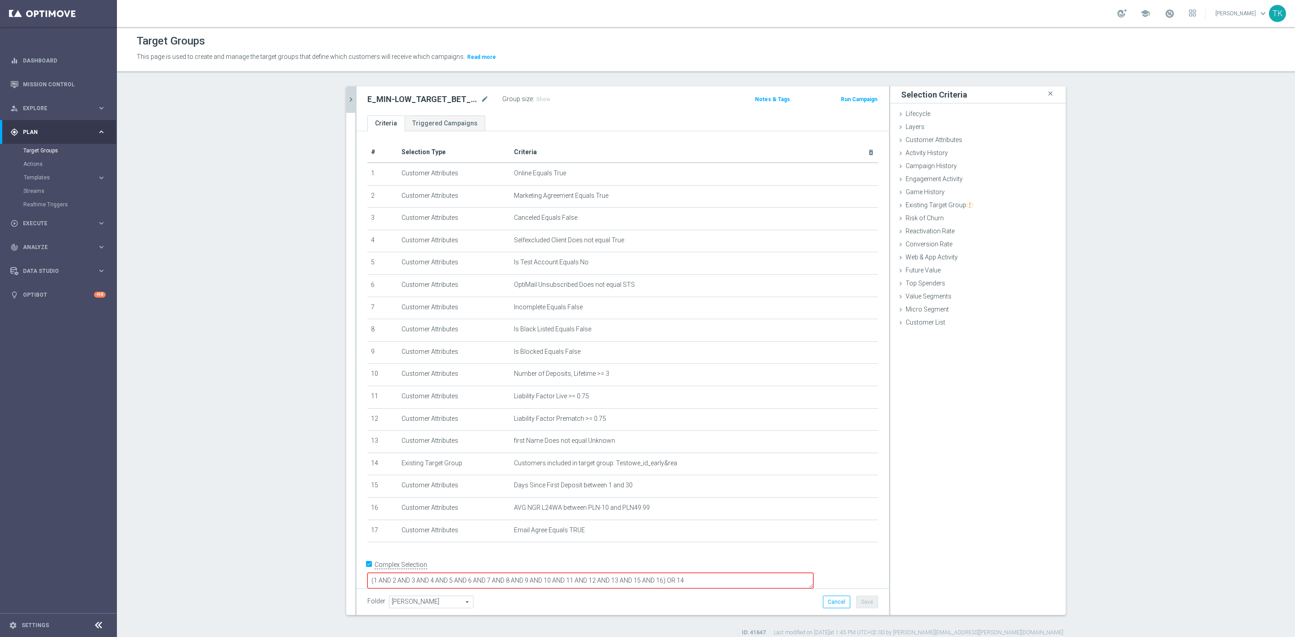
click at [346, 91] on button "chevron_right" at bounding box center [350, 99] width 9 height 27
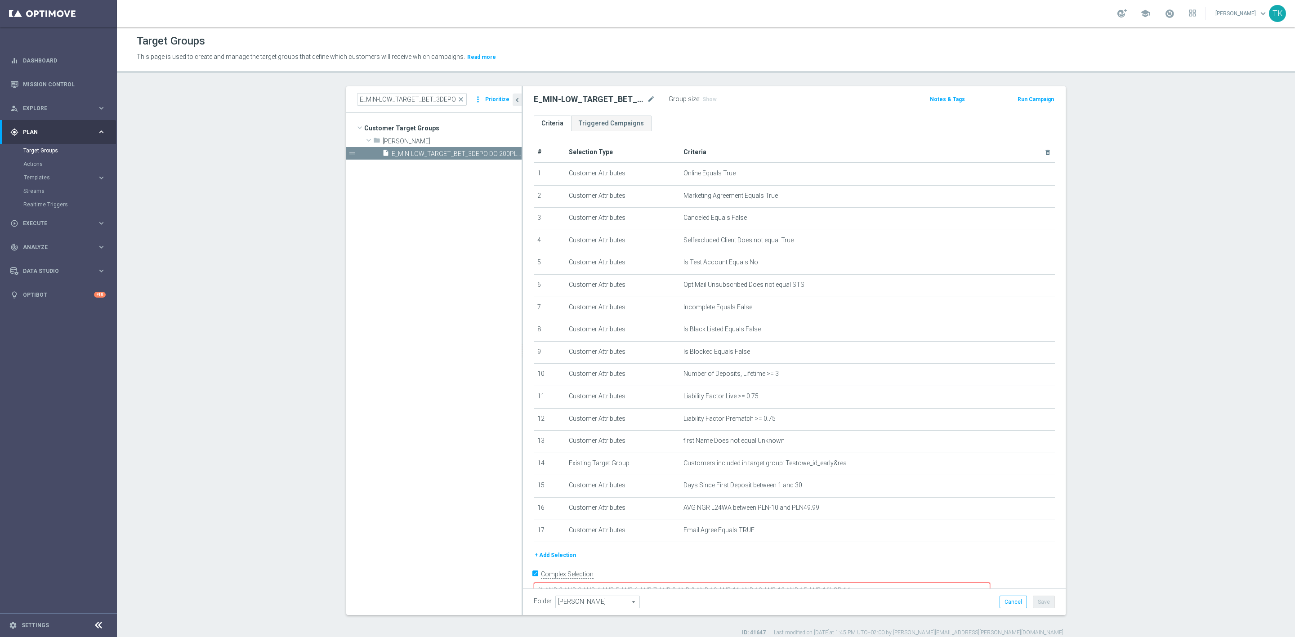
click at [550, 548] on div "# Selection Type Criteria delete_forever 1 Customer Attributes Online Equals Tr…" at bounding box center [794, 346] width 535 height 408
click at [550, 556] on button "+ Add Selection" at bounding box center [555, 556] width 43 height 10
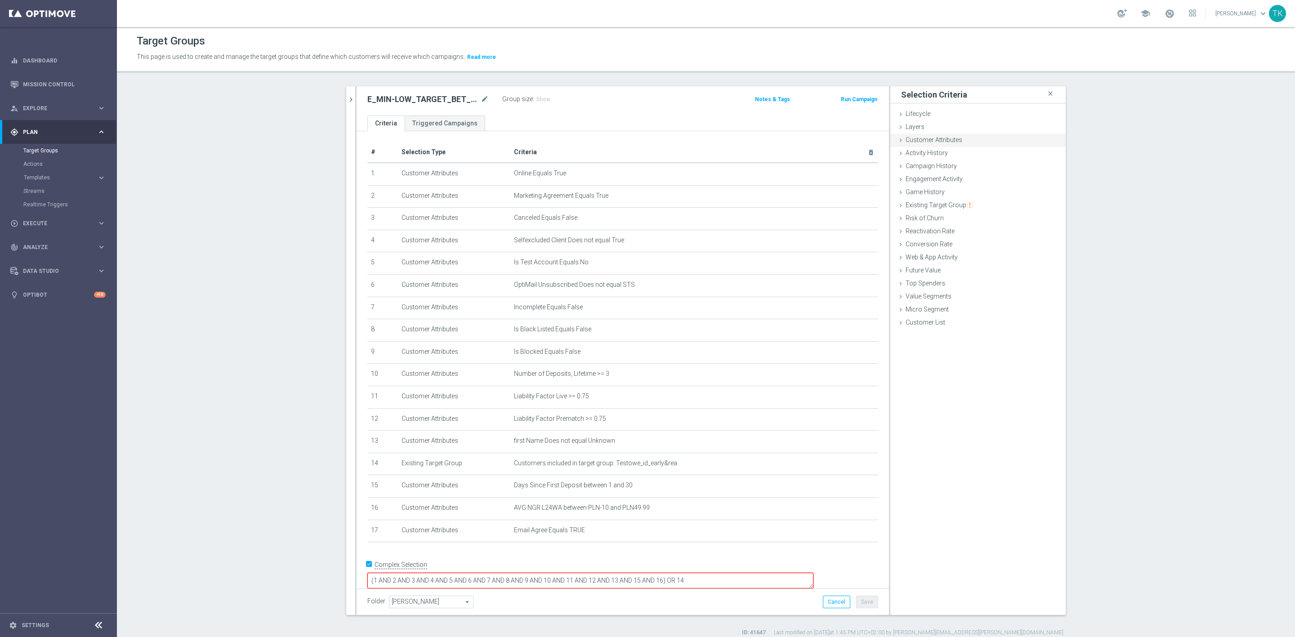
click at [939, 140] on span "Customer Attributes" at bounding box center [934, 139] width 57 height 7
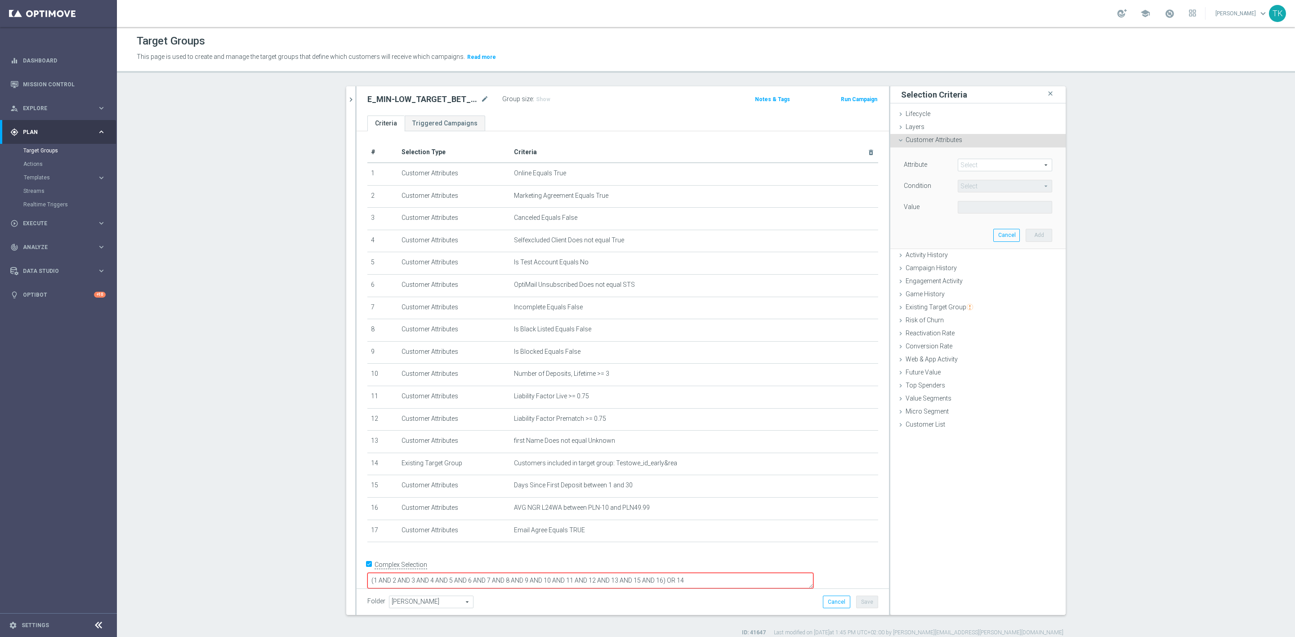
click at [966, 166] on span at bounding box center [1005, 165] width 94 height 12
click at [963, 165] on input "search" at bounding box center [1005, 165] width 94 height 13
type input "push"
click at [984, 177] on span "Push Agree" at bounding box center [1005, 178] width 85 height 7
type input "Push Agree"
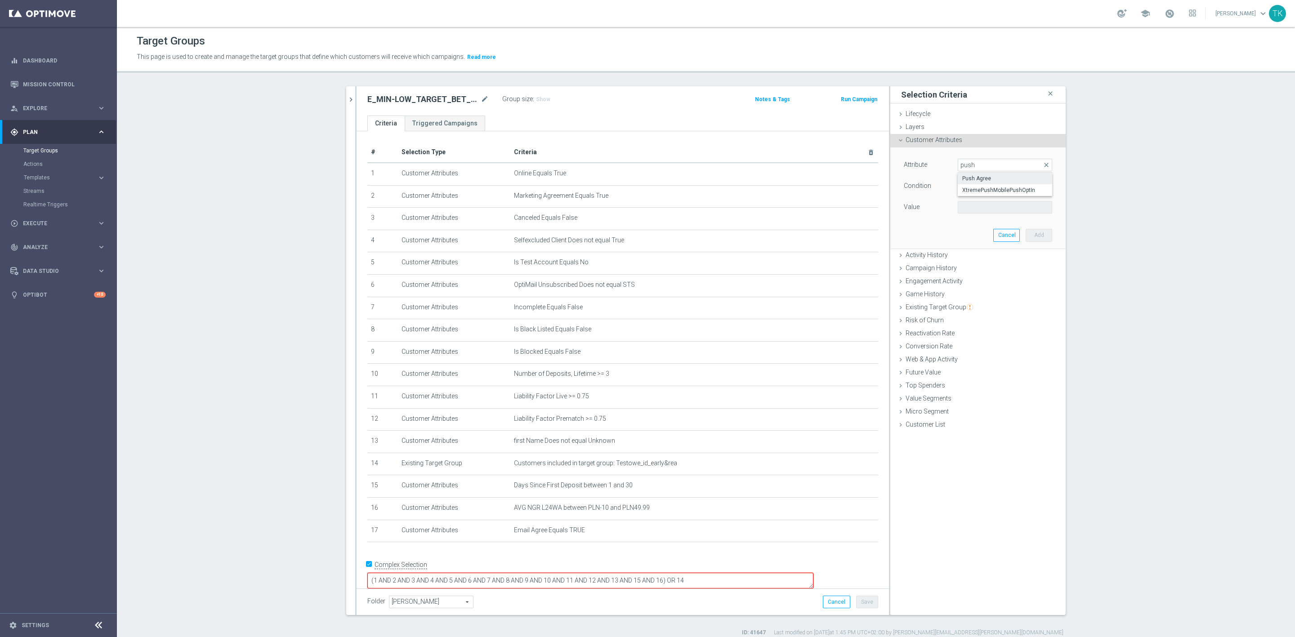
type input "Equals"
click at [965, 208] on span at bounding box center [1005, 208] width 94 height 12
click at [970, 235] on span "TRUE" at bounding box center [1005, 232] width 85 height 7
type input "TRUE"
click at [1026, 234] on button "Add" at bounding box center [1039, 235] width 27 height 13
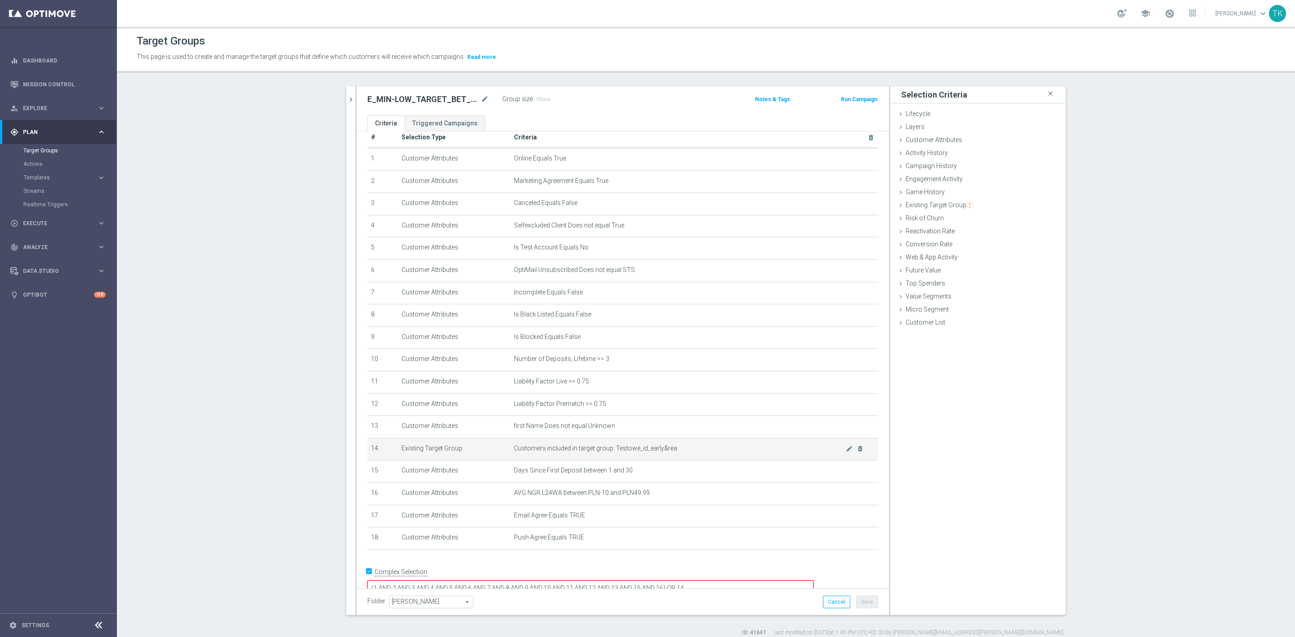
scroll to position [19, 0]
click at [725, 576] on textarea "(1 AND 2 AND 3 AND 4 AND 5 AND 6 AND 7 AND 8 AND 9 AND 10 AND 11 AND 12 AND 13 …" at bounding box center [590, 584] width 446 height 16
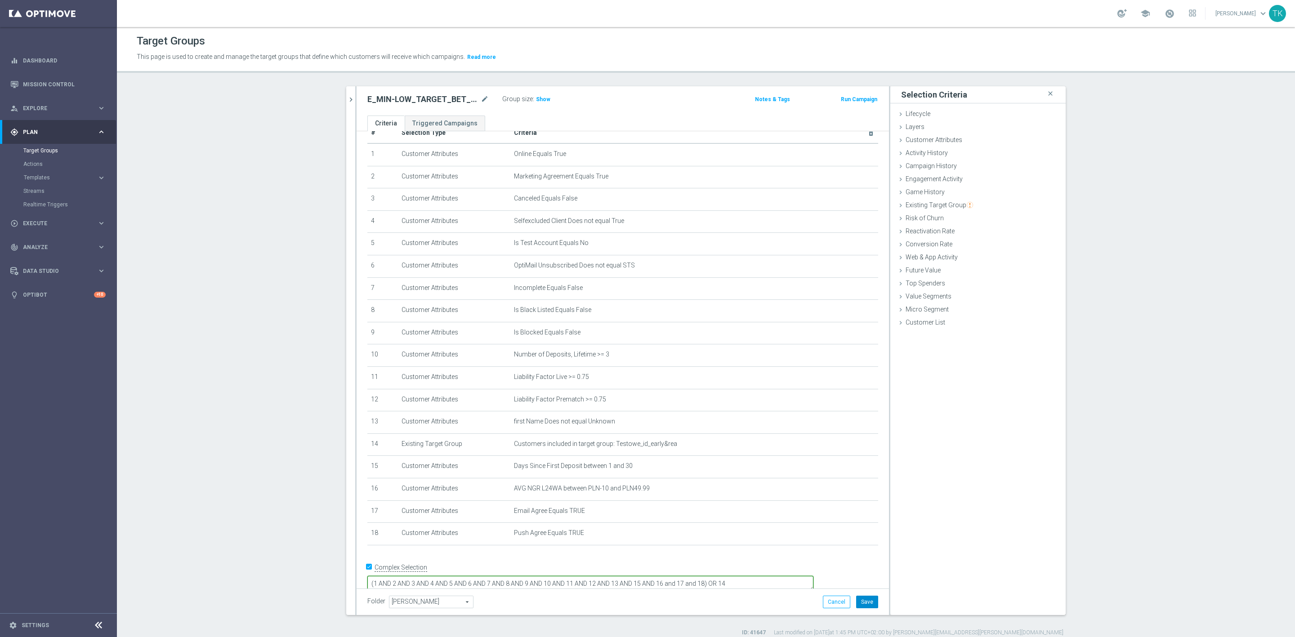
type textarea "(1 AND 2 AND 3 AND 4 AND 5 AND 6 AND 7 AND 8 AND 9 AND 10 AND 11 AND 12 AND 13 …"
click at [865, 604] on button "Save" at bounding box center [867, 602] width 22 height 13
click at [339, 104] on div "E_MIN-LOW_TARGET_BET_3DEPO DO 200PLN_141025 close more_vert Prioritize Customer…" at bounding box center [706, 361] width 756 height 551
click at [347, 98] on icon "chevron_right" at bounding box center [351, 99] width 9 height 9
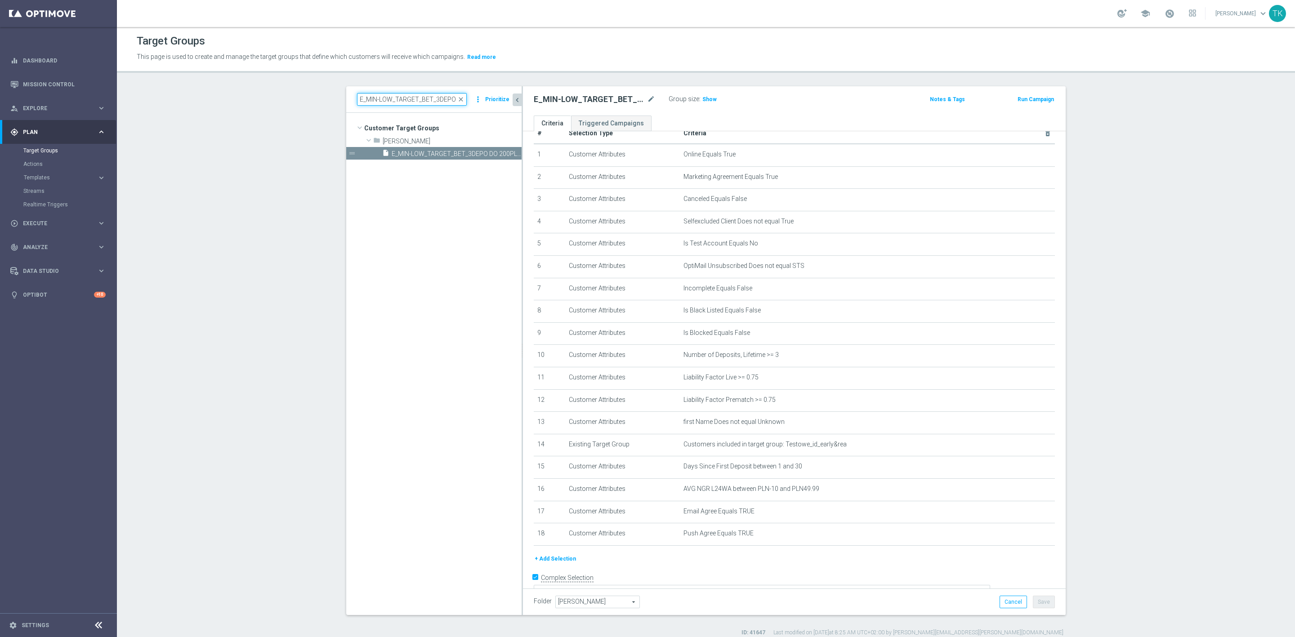
click at [408, 105] on input "E_MIN-LOW_TARGET_BET_3DEPO DO 200PLN_141025" at bounding box center [412, 99] width 110 height 13
click at [408, 101] on input "E_MIN-LOW_TARGET_BET_3DEPO DO 200PLN_141025" at bounding box center [412, 99] width 110 height 13
paste input "ALL"
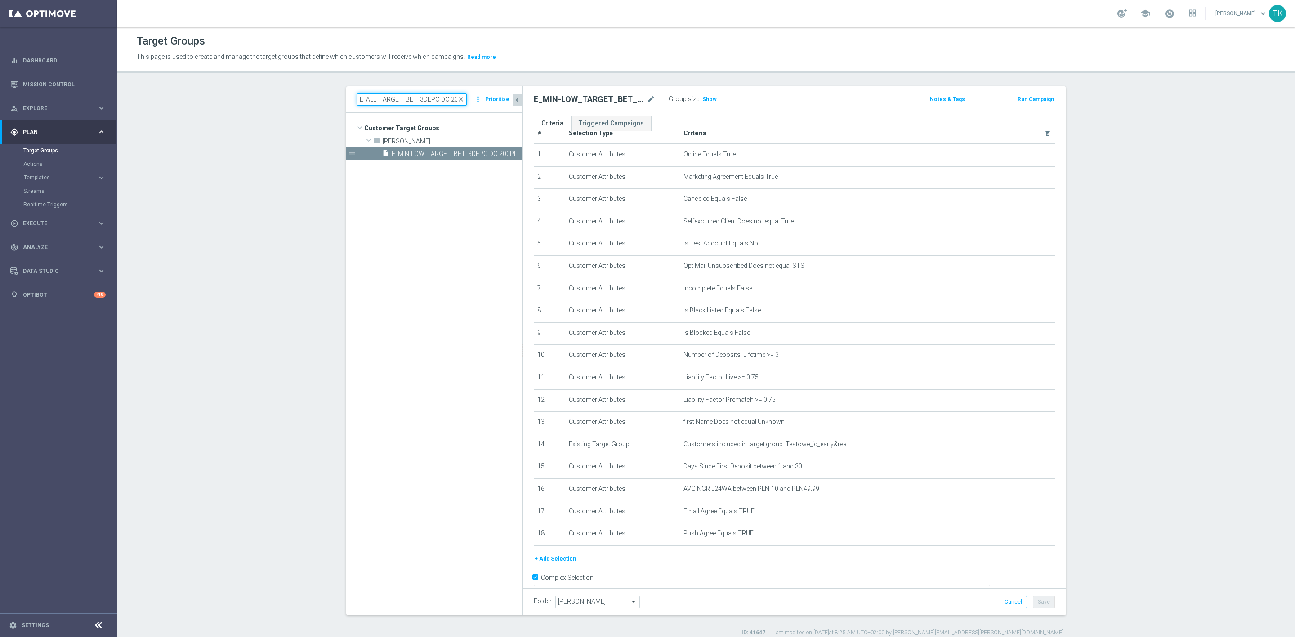
scroll to position [0, 36]
type input "E_ALL_TARGET_BET_3DEPO DO 200PLN_141025"
click at [438, 150] on span "E_ALL_TARGET_BET_3DEPO DO 200PLN_141025" at bounding box center [447, 154] width 110 height 8
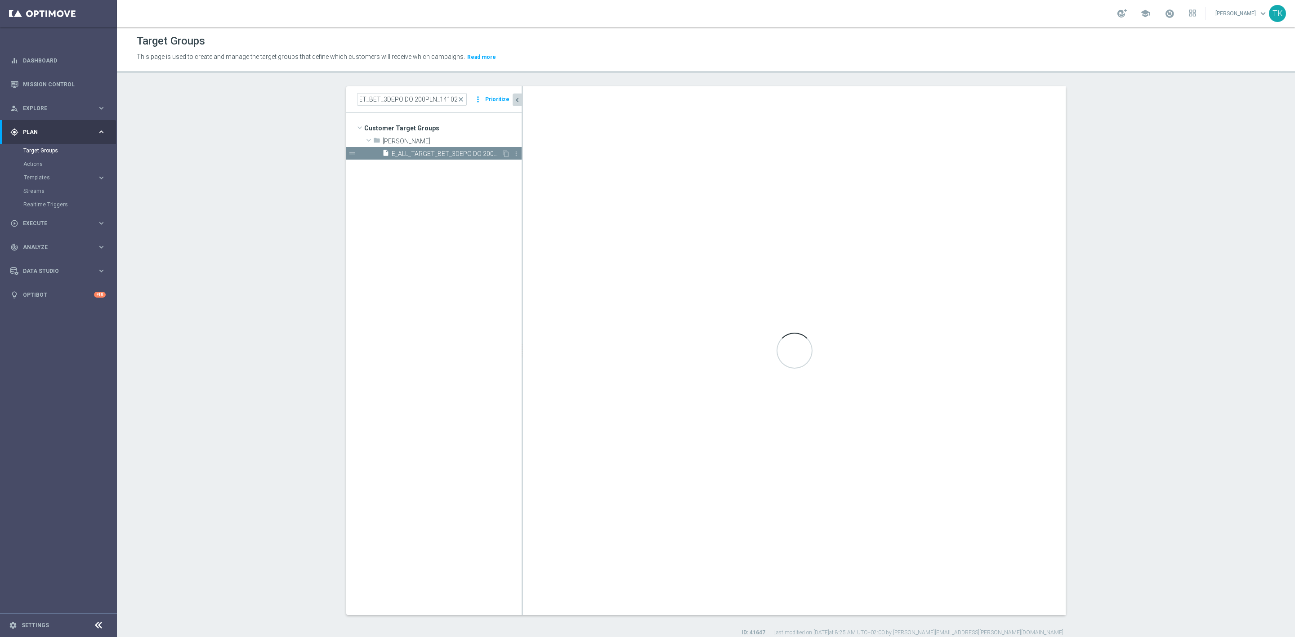
scroll to position [0, 0]
type textarea "(1 AND 2 AND 3 AND 4 AND 5 AND 6 AND 7 AND 8 AND 9 AND 10 AND 11 AND 12 AND 13 …"
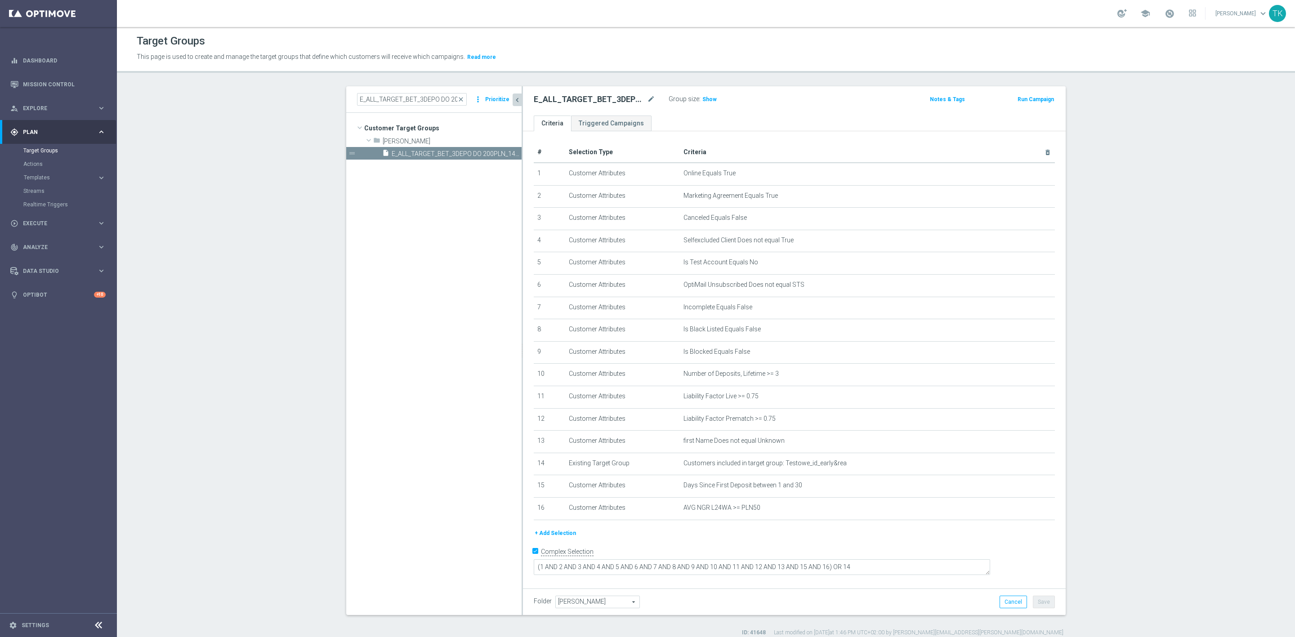
click at [544, 532] on button "+ Add Selection" at bounding box center [555, 533] width 43 height 10
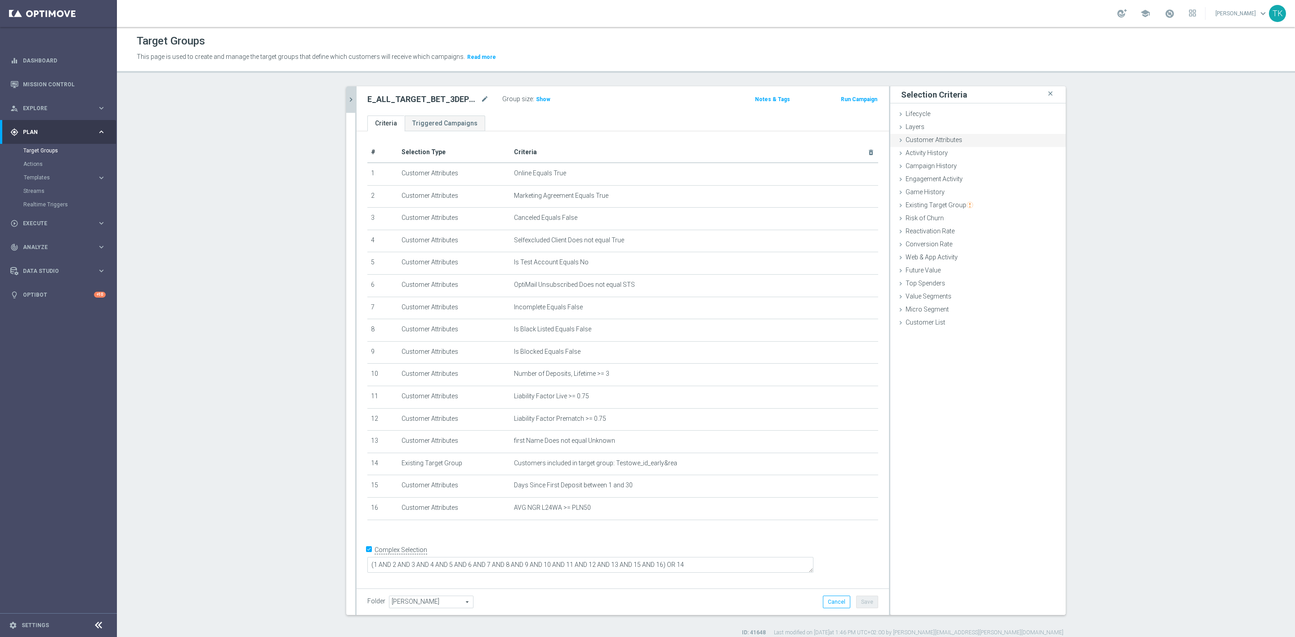
click at [938, 145] on div "Customer Attributes done selection saved" at bounding box center [978, 140] width 175 height 13
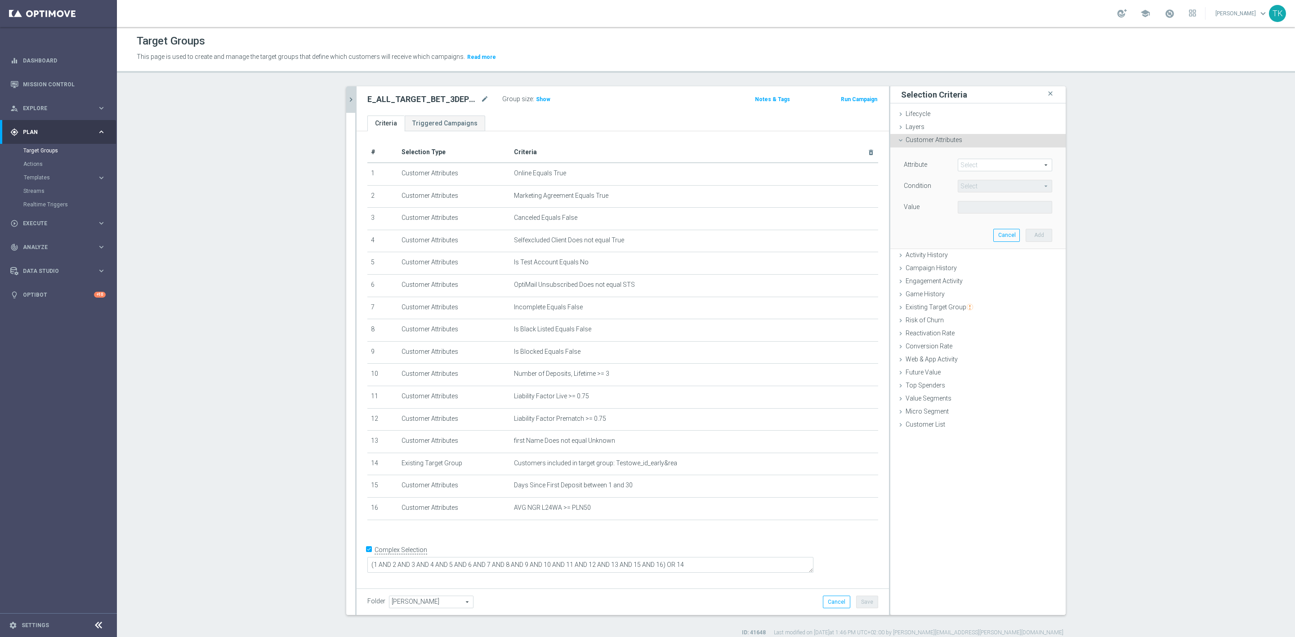
click at [969, 165] on span at bounding box center [1005, 165] width 94 height 12
click at [969, 165] on input "search" at bounding box center [1005, 165] width 94 height 13
type input "ema"
click at [976, 188] on span "Email Agree" at bounding box center [1005, 190] width 85 height 7
type input "Email Agree"
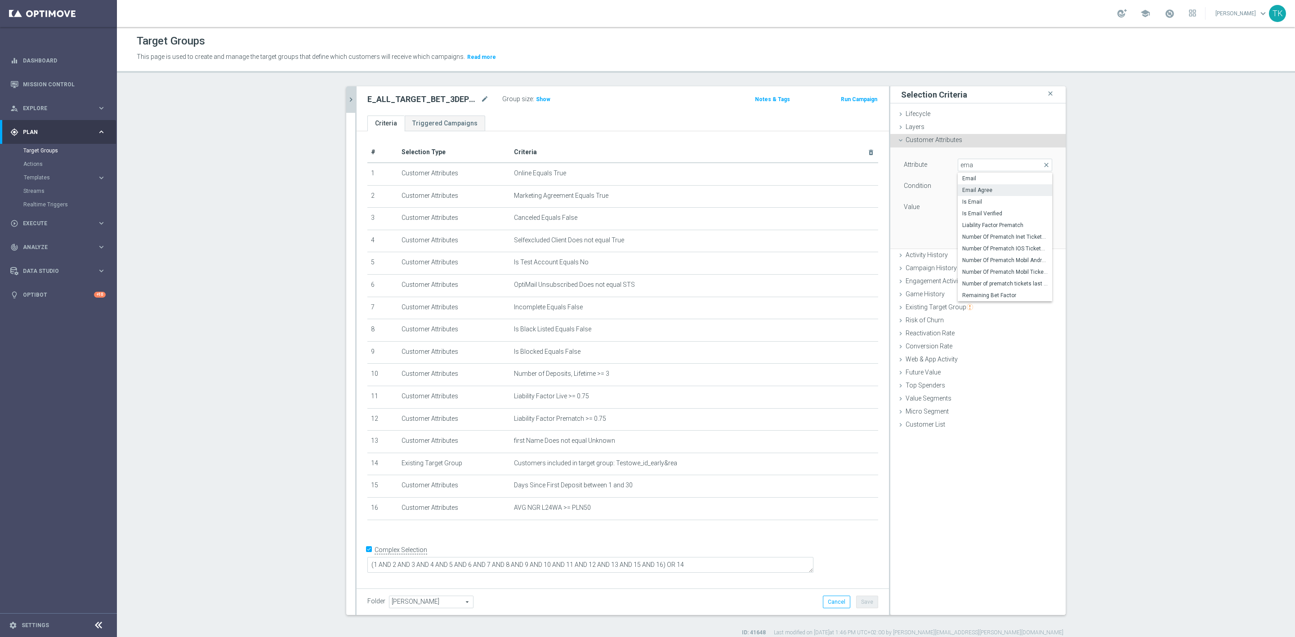
type input "Equals"
click at [967, 204] on span at bounding box center [1005, 208] width 94 height 12
click at [967, 231] on span "TRUE" at bounding box center [1005, 232] width 85 height 7
type input "TRUE"
click at [1035, 235] on button "Add" at bounding box center [1039, 235] width 27 height 13
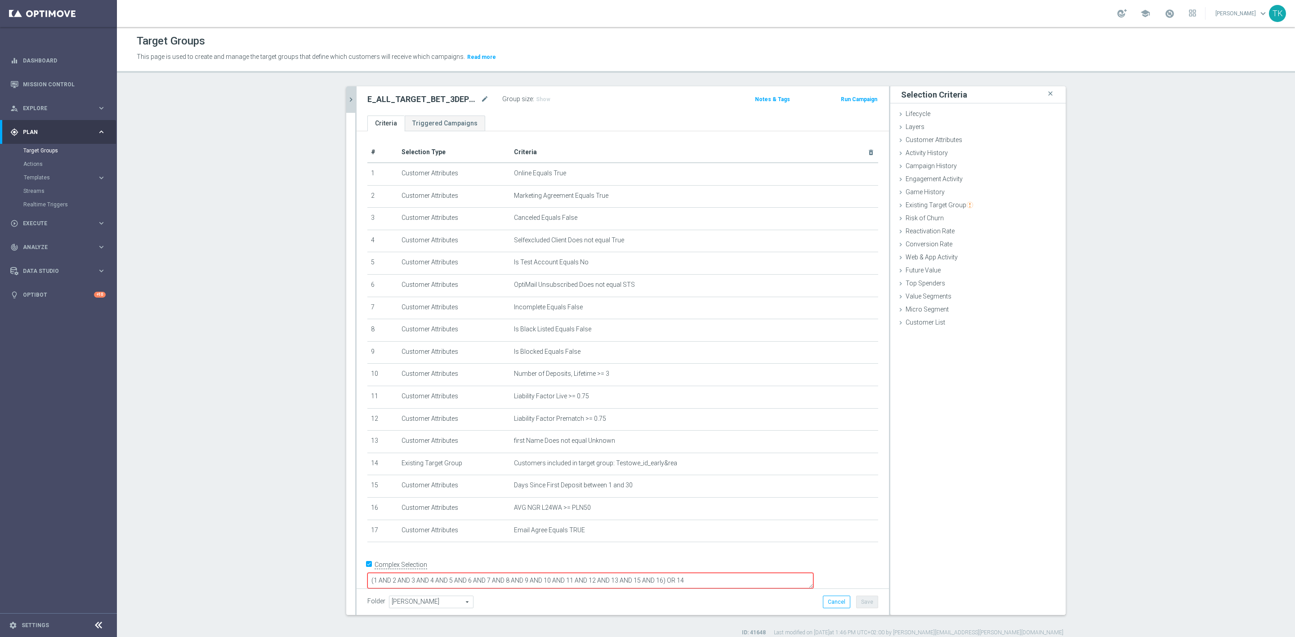
click at [346, 107] on button "chevron_right" at bounding box center [350, 99] width 9 height 27
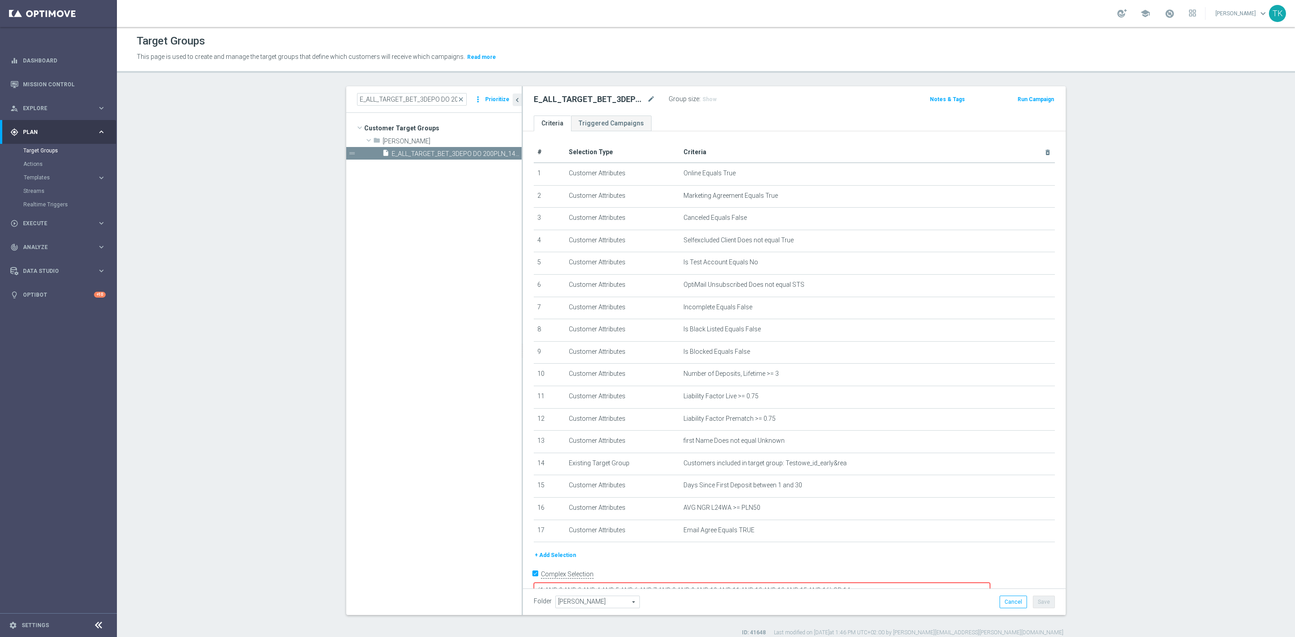
drag, startPoint x: 539, startPoint y: 552, endPoint x: 582, endPoint y: 544, distance: 43.5
click at [540, 552] on button "+ Add Selection" at bounding box center [555, 556] width 43 height 10
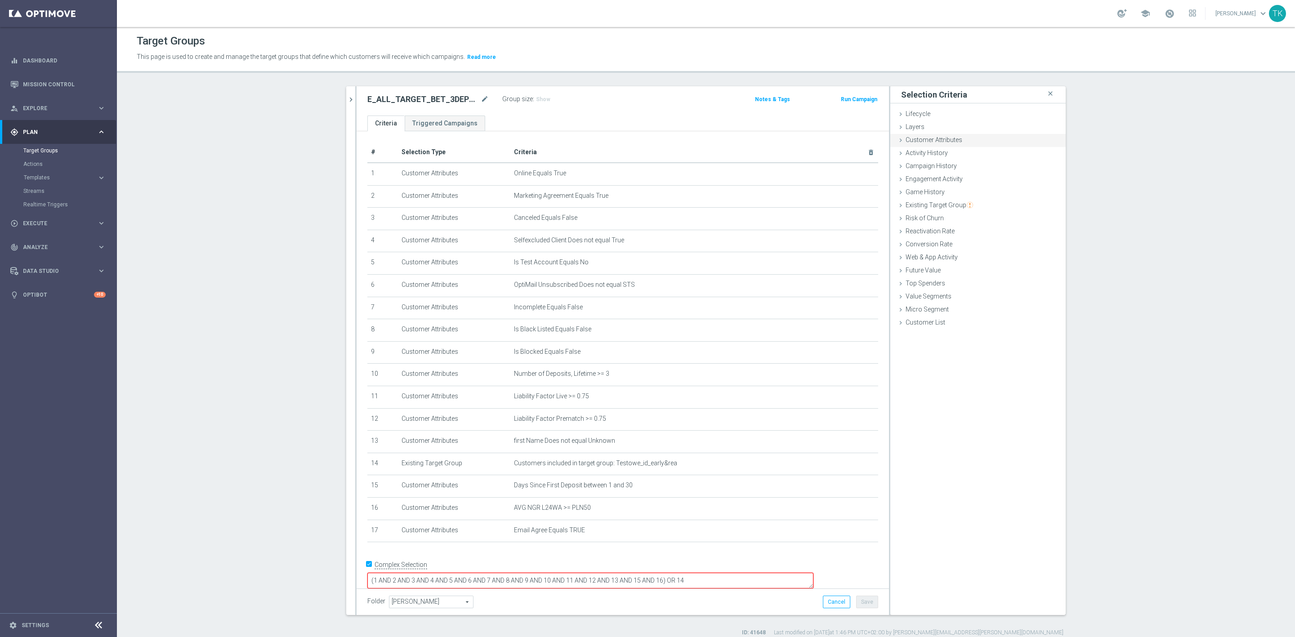
click at [925, 138] on span "Customer Attributes" at bounding box center [934, 139] width 57 height 7
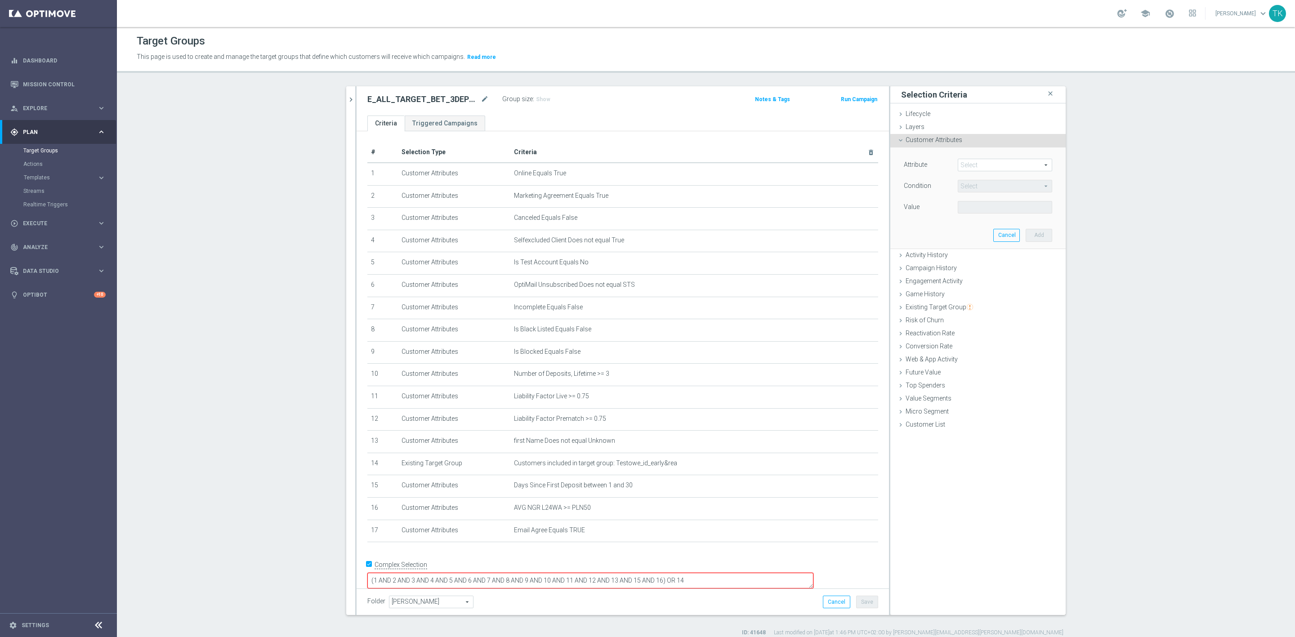
click at [964, 165] on span at bounding box center [1005, 165] width 94 height 12
click at [964, 165] on input "search" at bounding box center [1005, 165] width 94 height 13
type input "push"
click at [977, 179] on span "Push Agree" at bounding box center [1005, 178] width 85 height 7
type input "Push Agree"
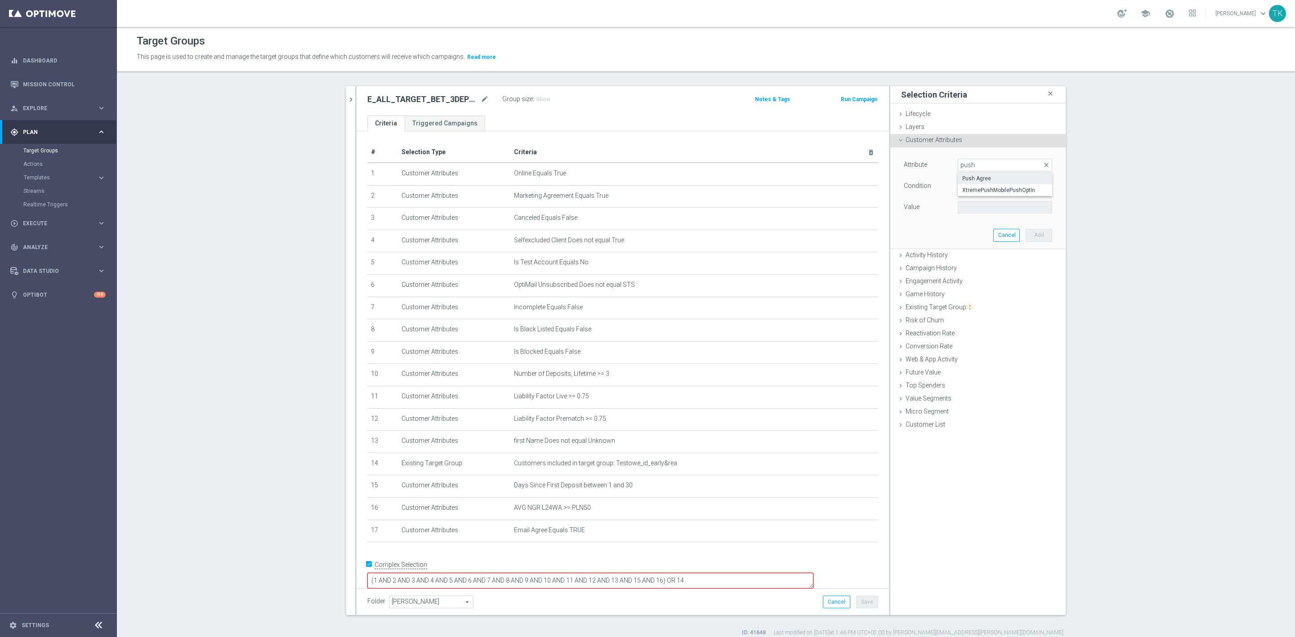
type input "Equals"
click at [965, 206] on span at bounding box center [1005, 208] width 94 height 12
click at [972, 230] on span "TRUE" at bounding box center [1005, 232] width 85 height 7
type input "TRUE"
click at [1026, 235] on button "Add" at bounding box center [1039, 235] width 27 height 13
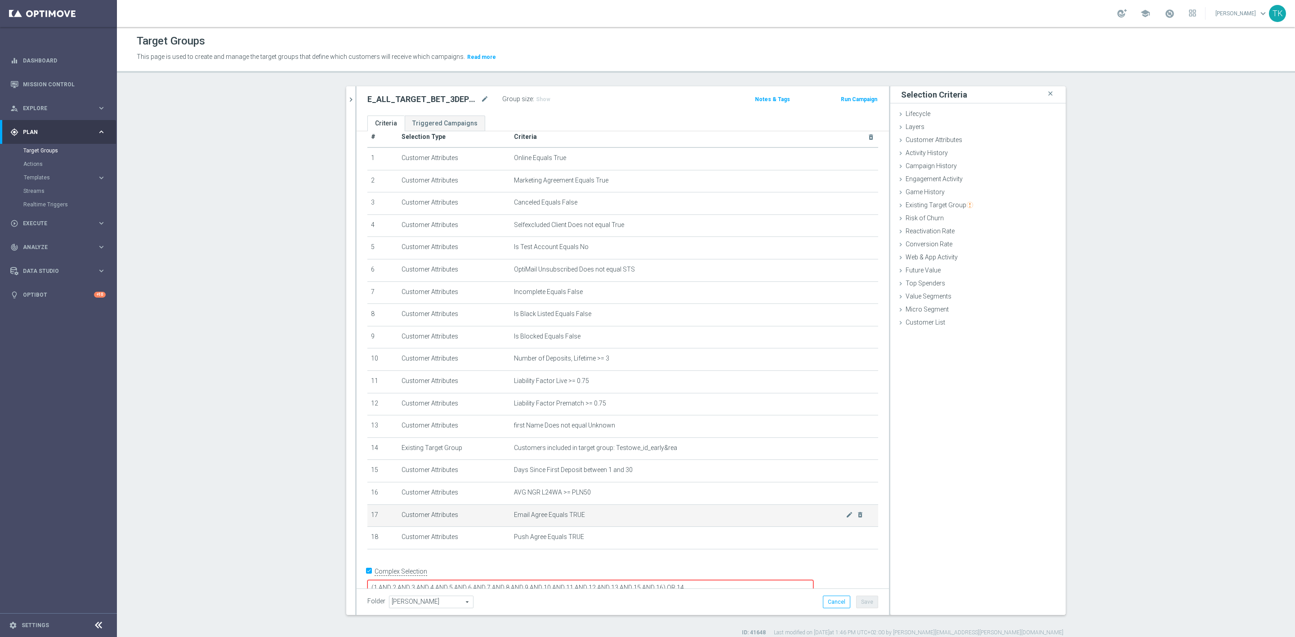
scroll to position [19, 0]
click at [725, 576] on textarea "(1 AND 2 AND 3 AND 4 AND 5 AND 6 AND 7 AND 8 AND 9 AND 10 AND 11 AND 12 AND 13 …" at bounding box center [590, 584] width 446 height 16
type textarea "(1 AND 2 AND 3 AND 4 AND 5 AND 6 AND 7 AND 8 AND 9 AND 10 AND 11 AND 12 AND 13 …"
click at [864, 601] on button "Save" at bounding box center [867, 602] width 22 height 13
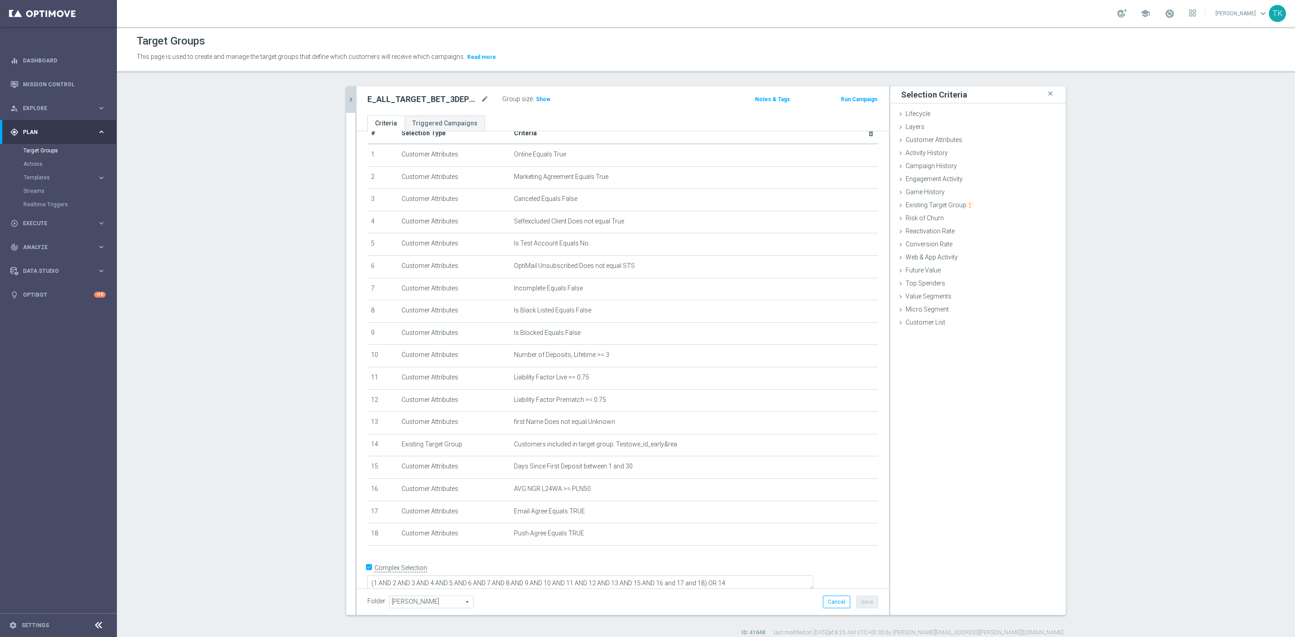
click at [347, 97] on icon "chevron_right" at bounding box center [351, 99] width 9 height 9
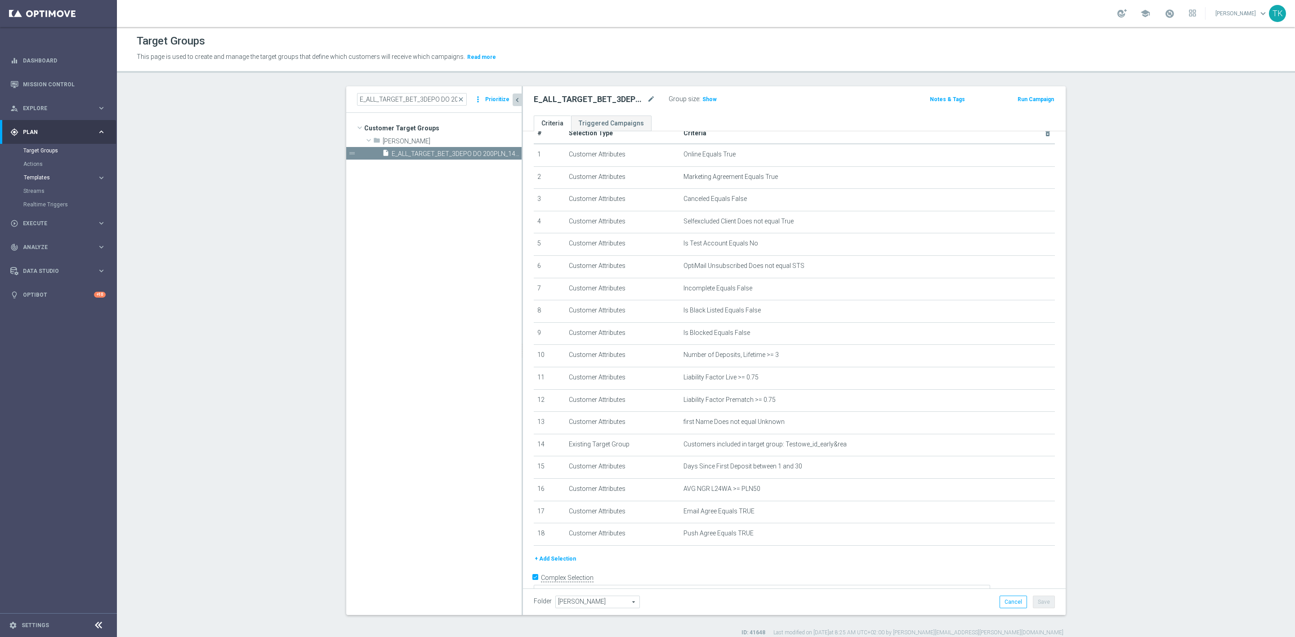
click at [36, 177] on span "Templates" at bounding box center [56, 177] width 64 height 5
click at [39, 189] on link "Optimail" at bounding box center [61, 191] width 66 height 7
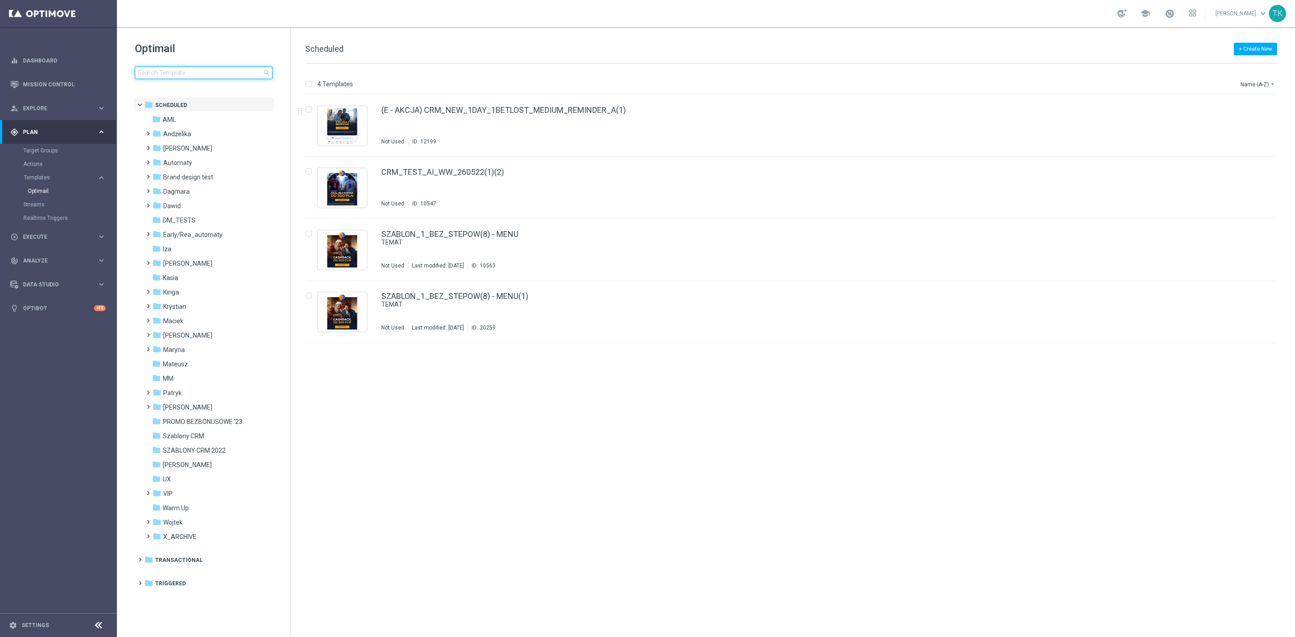
click at [185, 72] on input at bounding box center [204, 73] width 138 height 13
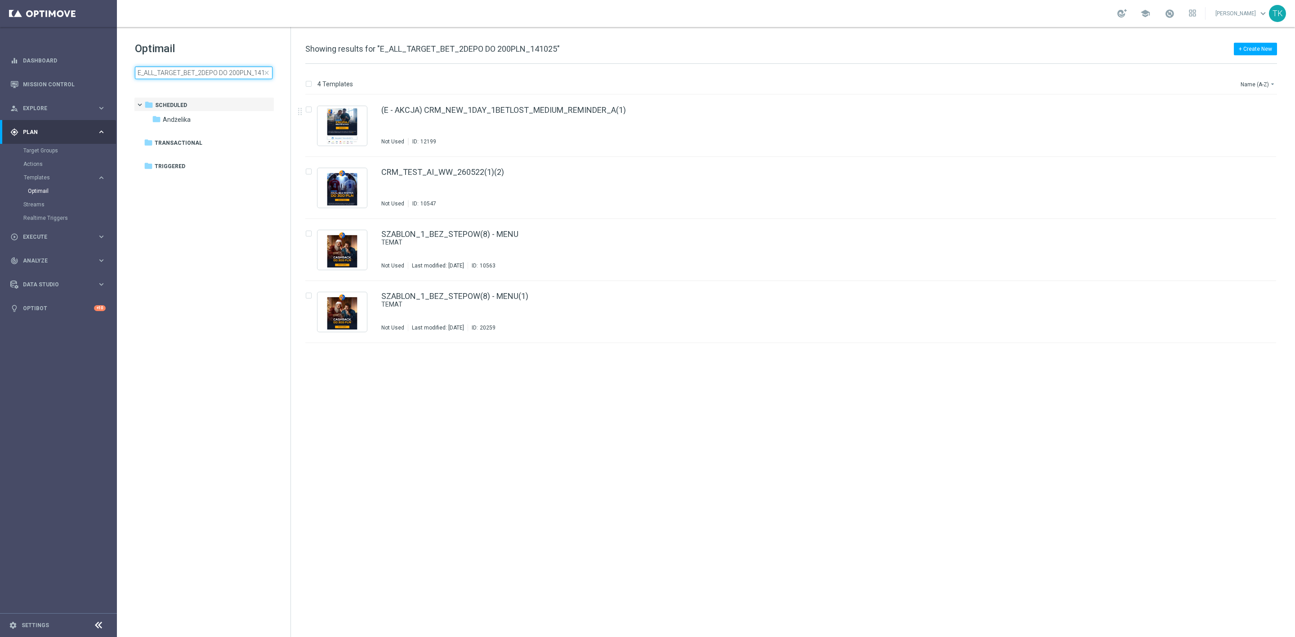
scroll to position [0, 9]
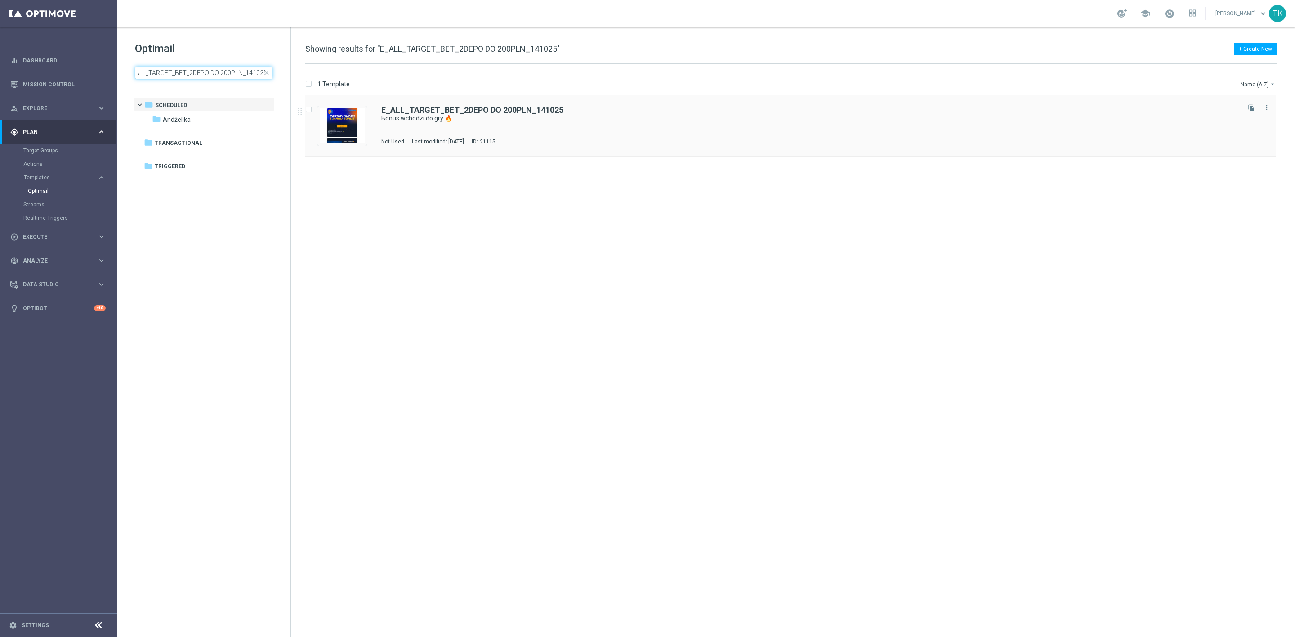
type input "E_ALL_TARGET_BET_2DEPO DO 200PLN_141025"
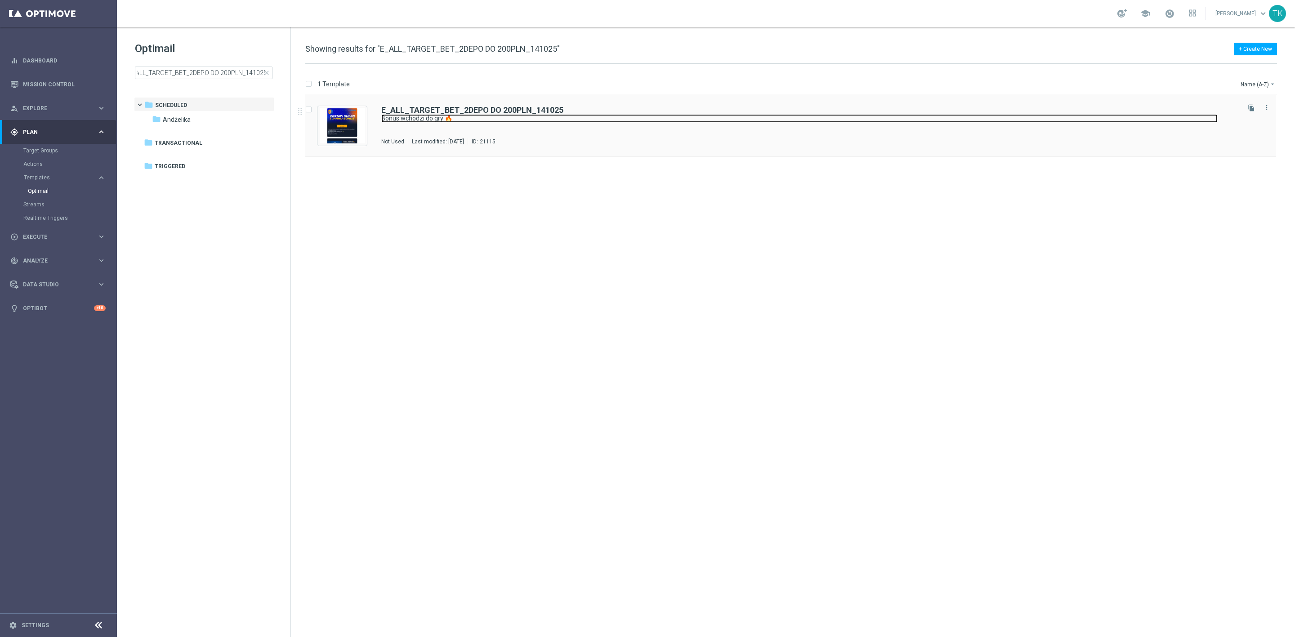
click at [437, 121] on link "Bonus wchodzi do gry 🔥" at bounding box center [799, 118] width 837 height 9
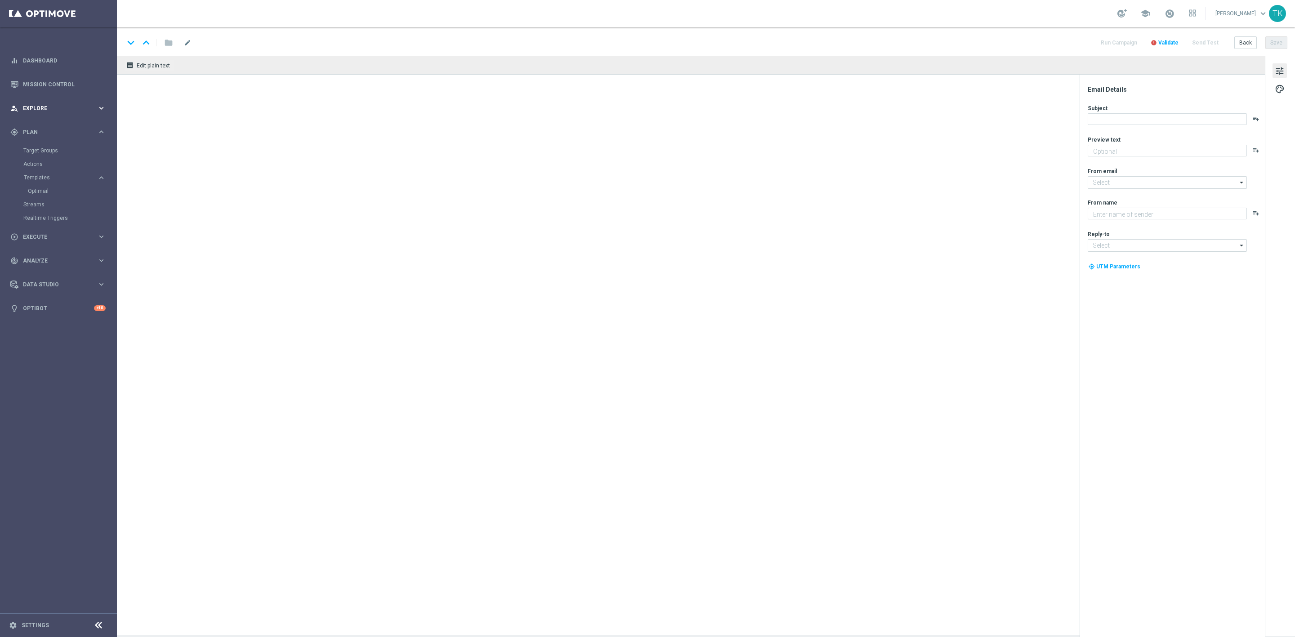
type textarea "Zgarnij nawet 200 zł za kupon 💸"
type input "oferta@sts.pl"
type textarea "STS"
type input "kontakt@sts.pl"
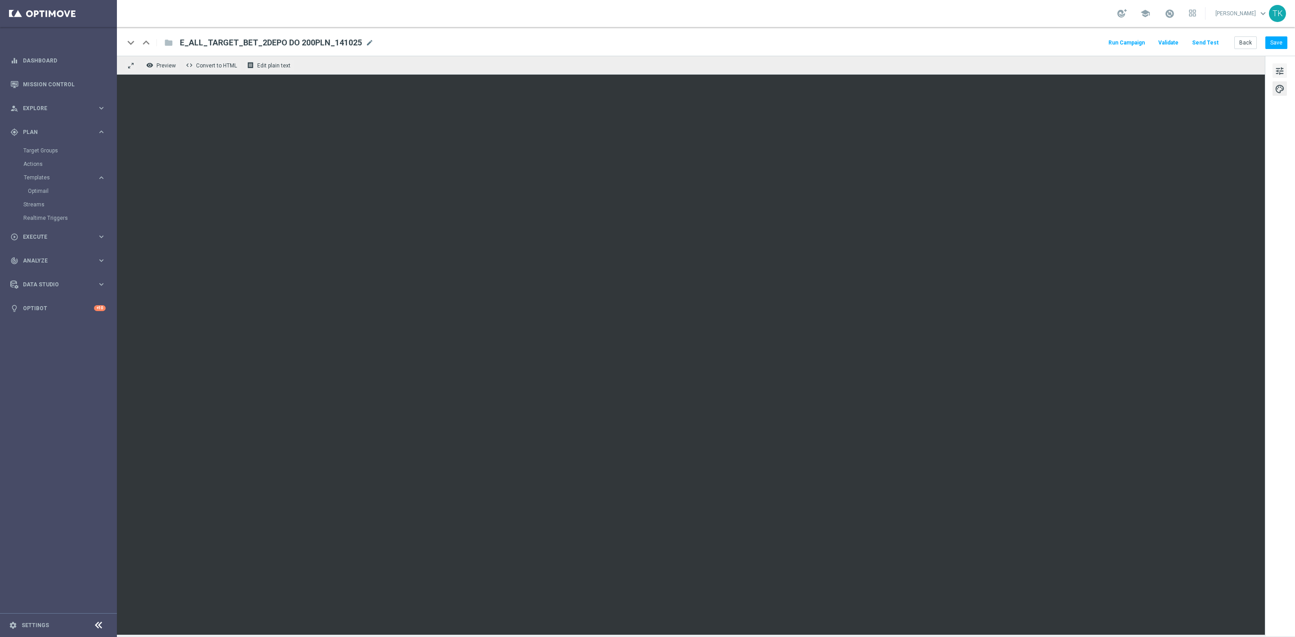
click at [1284, 68] on span "tune" at bounding box center [1280, 71] width 10 height 12
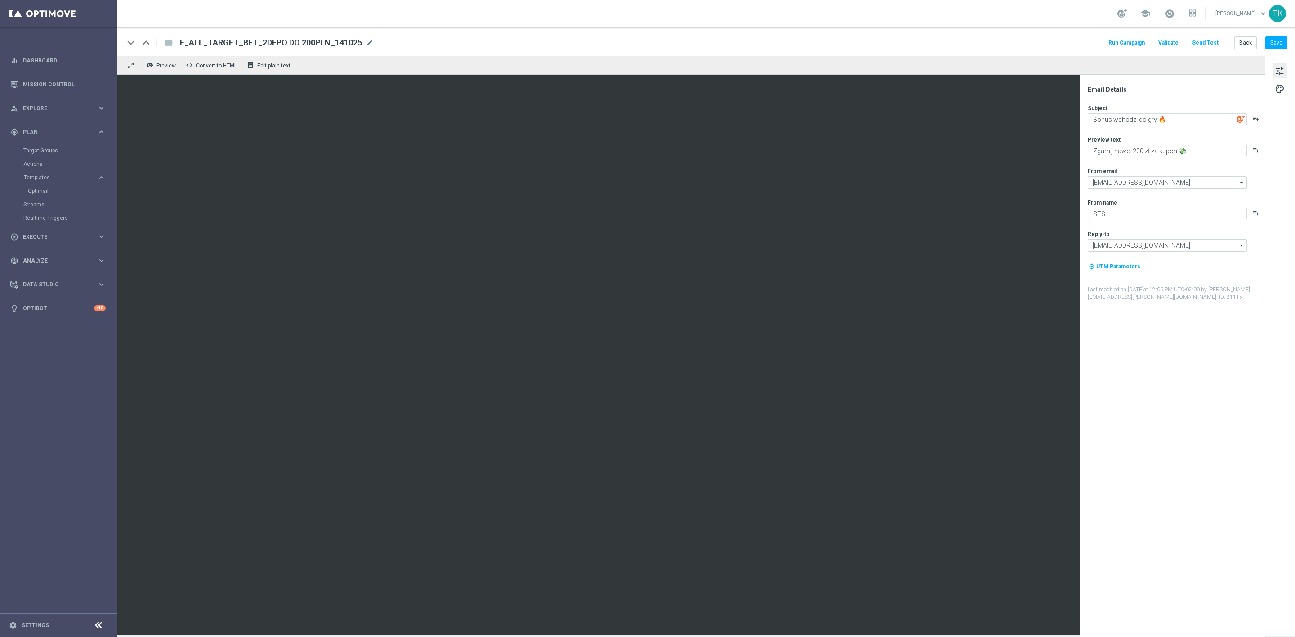
click at [1212, 42] on button "Send Test" at bounding box center [1205, 43] width 29 height 12
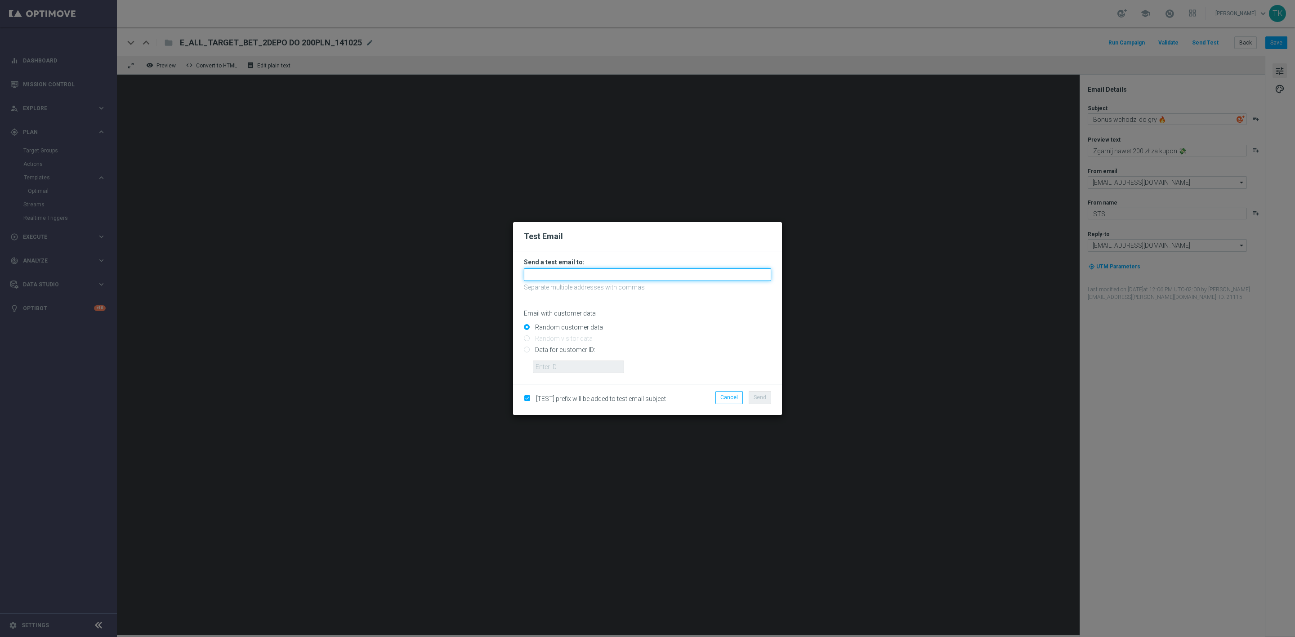
click at [564, 278] on input "text" at bounding box center [647, 275] width 247 height 13
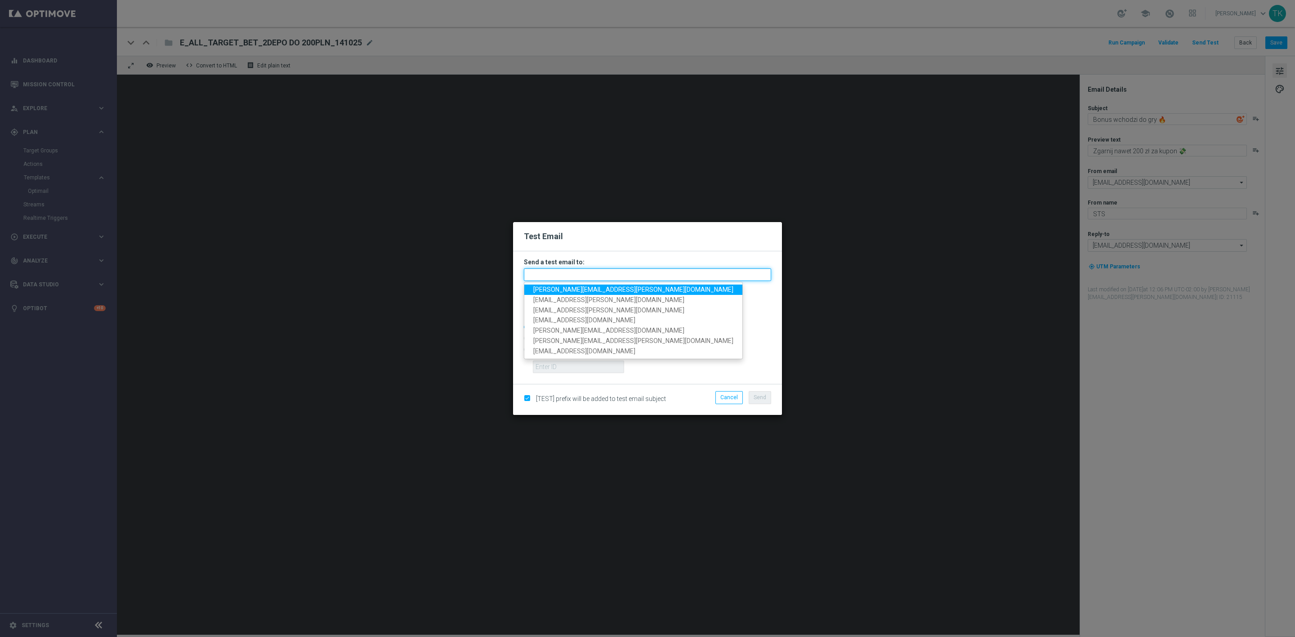
paste input "katarzyna.kaminska@sts.pl, andzelika.binek@sts.pl, krystian.potoczny@sts.pl, pa…"
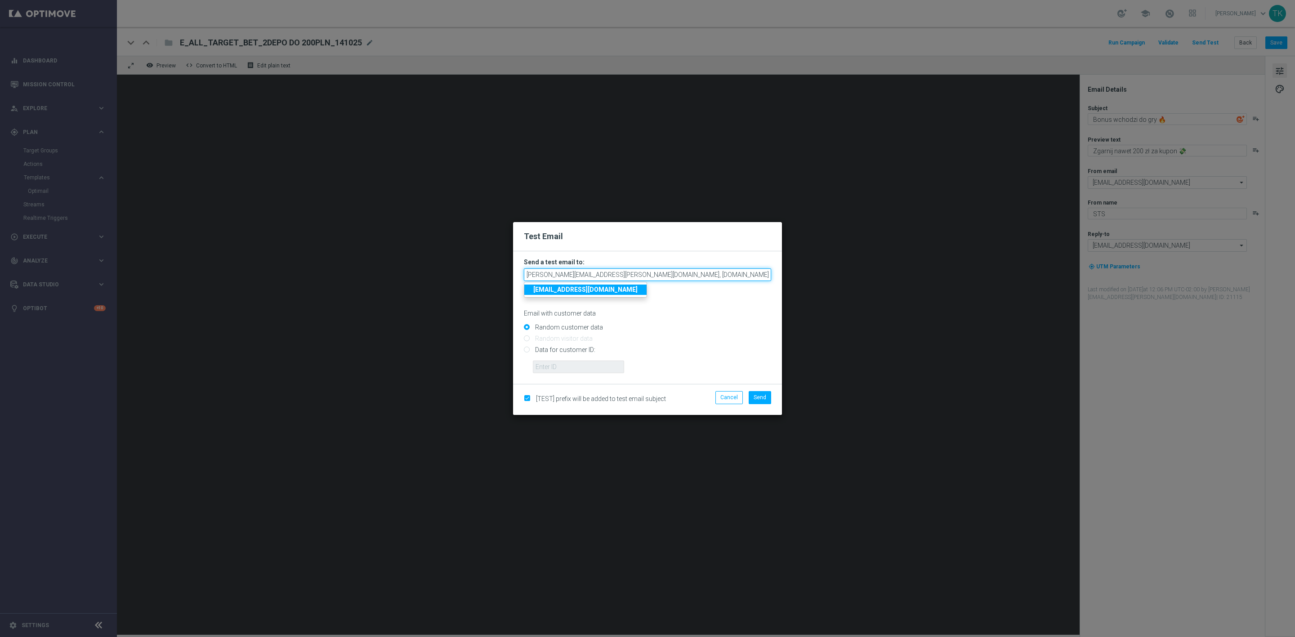
scroll to position [0, 283]
click at [703, 327] on input "Random customer data" at bounding box center [647, 331] width 247 height 13
click at [756, 396] on span "Send" at bounding box center [760, 397] width 13 height 6
type input "katarzyna.kaminska@sts.pl,andzelika.binek@sts.pl,krystian.potoczny@sts.pl,patry…"
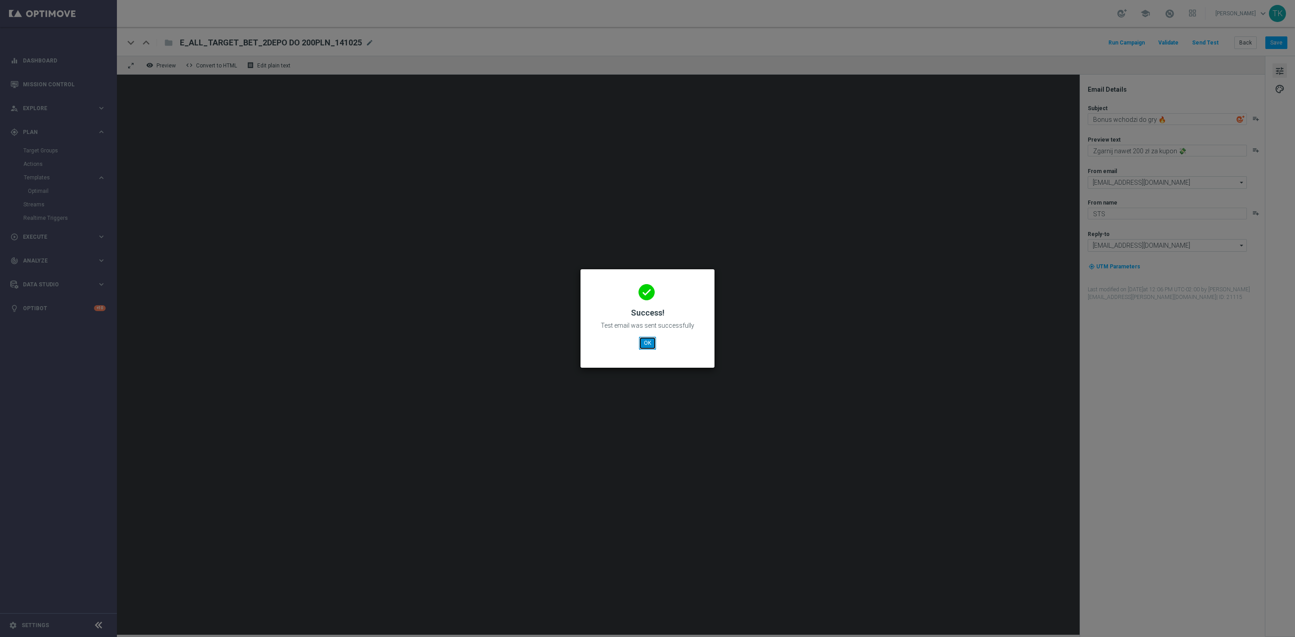
click at [643, 339] on button "OK" at bounding box center [647, 343] width 17 height 13
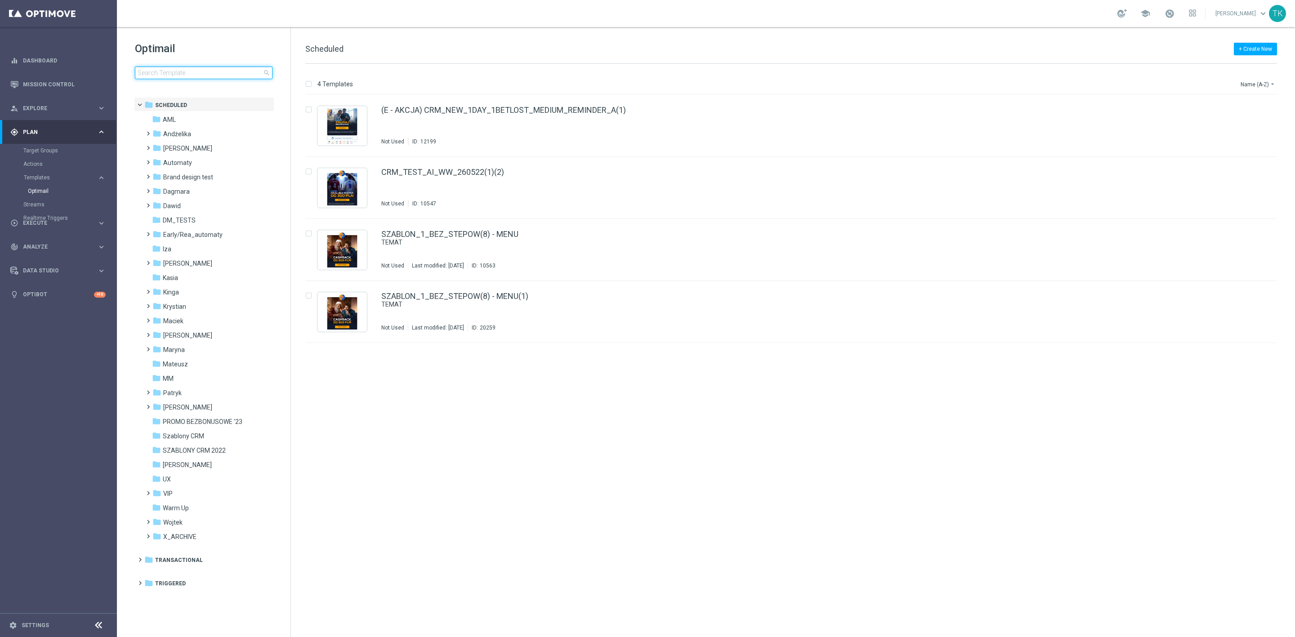
click at [146, 76] on input at bounding box center [204, 73] width 138 height 13
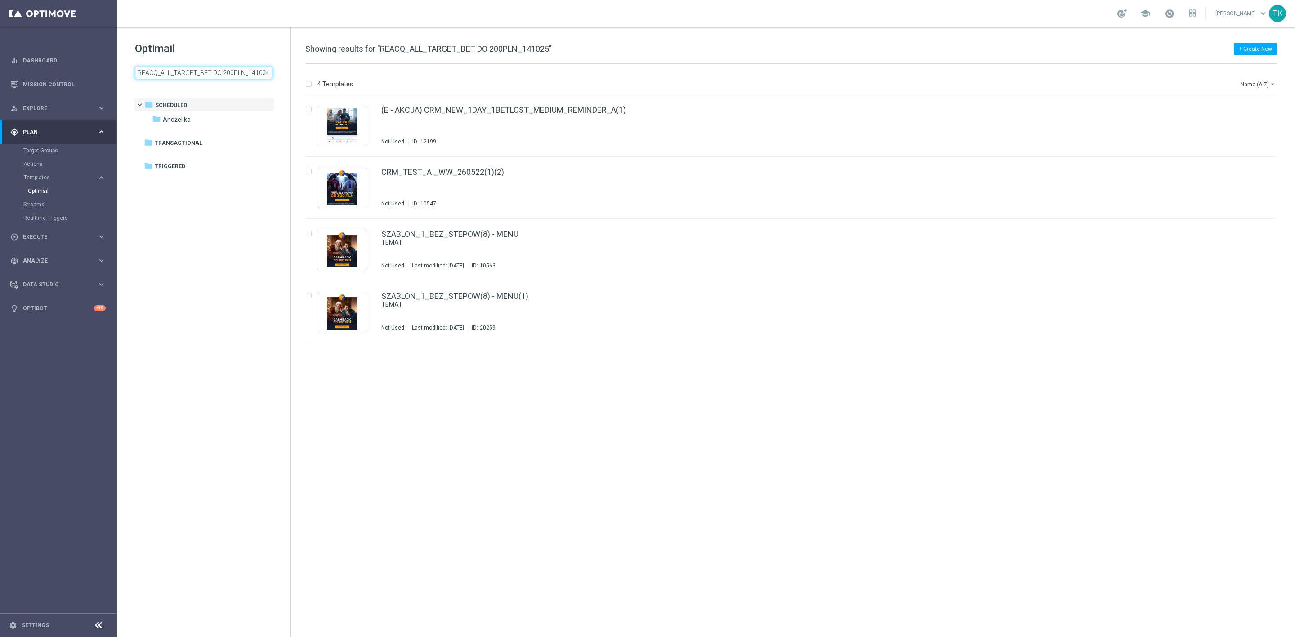
scroll to position [0, 3]
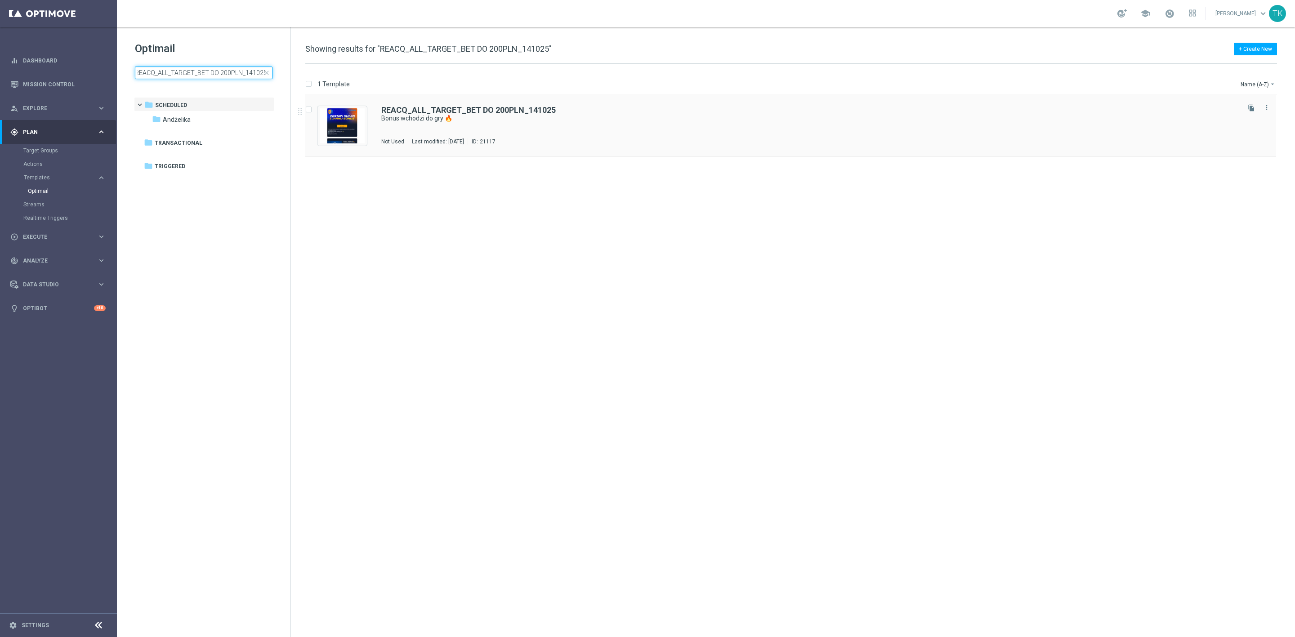
type input "REACQ_ALL_TARGET_BET DO 200PLN_141025"
click at [464, 112] on b "REACQ_ALL_TARGET_BET DO 200PLN_141025" at bounding box center [468, 109] width 175 height 9
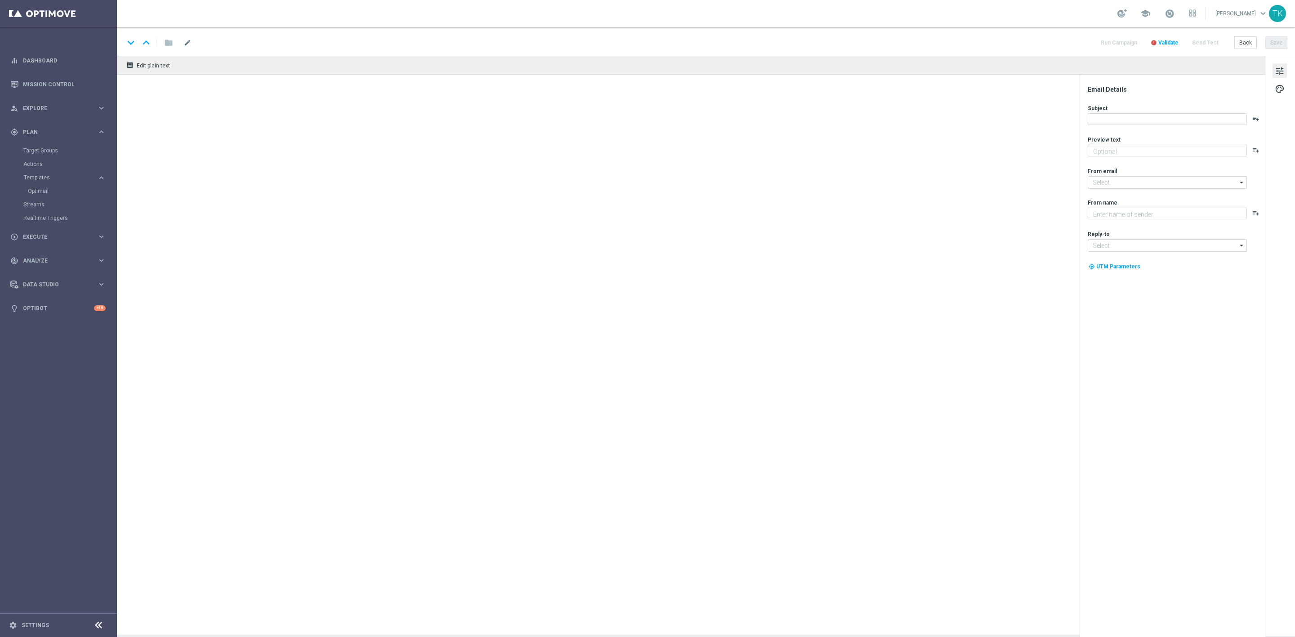
type textarea "Zgarnij nawet 200 zł za kupon 💸"
type input "oferta@sts.pl"
type textarea "STS"
type input "kontakt@sts.pl"
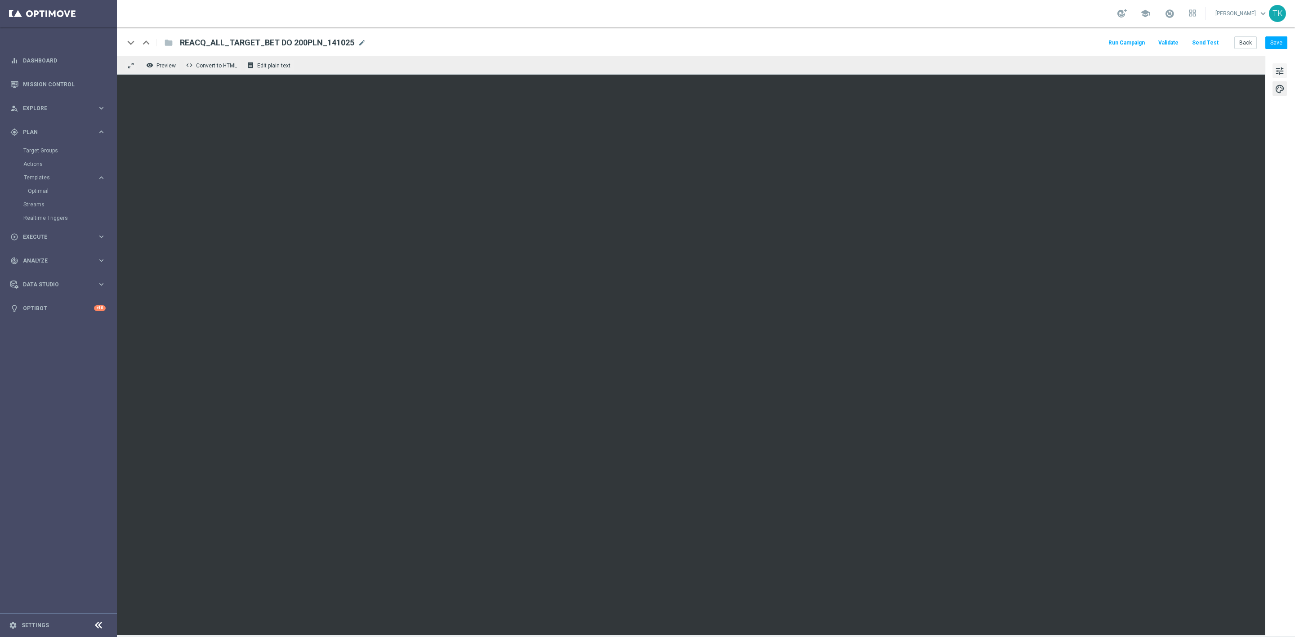
click at [1284, 71] on span "tune" at bounding box center [1280, 71] width 10 height 12
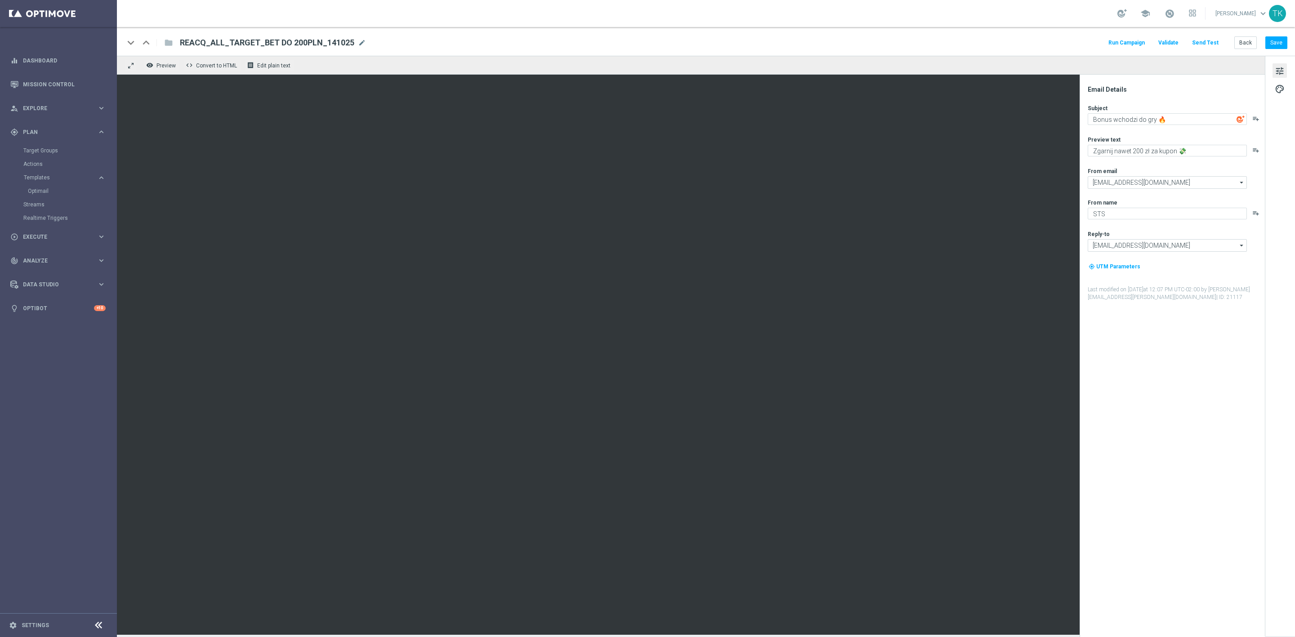
click at [1212, 38] on button "Send Test" at bounding box center [1205, 43] width 29 height 12
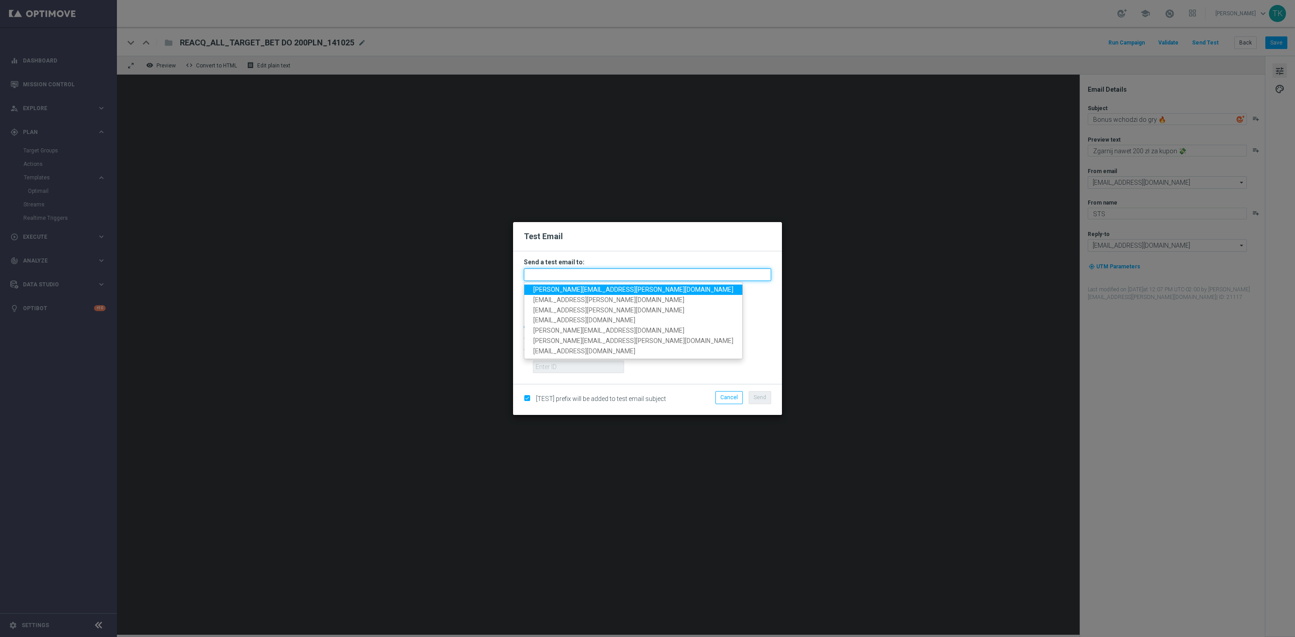
click at [590, 279] on input "text" at bounding box center [647, 275] width 247 height 13
paste input "katarzyna.kaminska@sts.pl, andzelika.binek@sts.pl, krystian.potoczny@sts.pl, pa…"
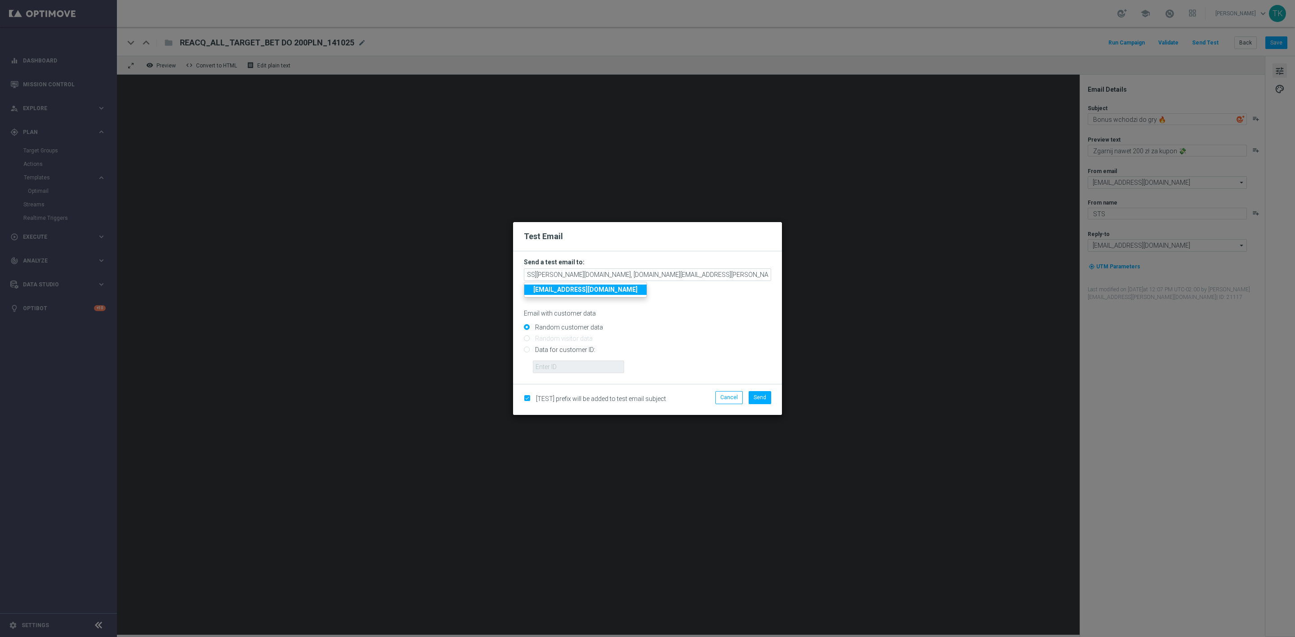
click at [703, 323] on div "Random customer data" at bounding box center [647, 325] width 247 height 11
click at [755, 399] on span "Send" at bounding box center [760, 397] width 13 height 6
type input "katarzyna.kaminska@sts.pl,andzelika.binek@sts.pl,krystian.potoczny@sts.pl,patry…"
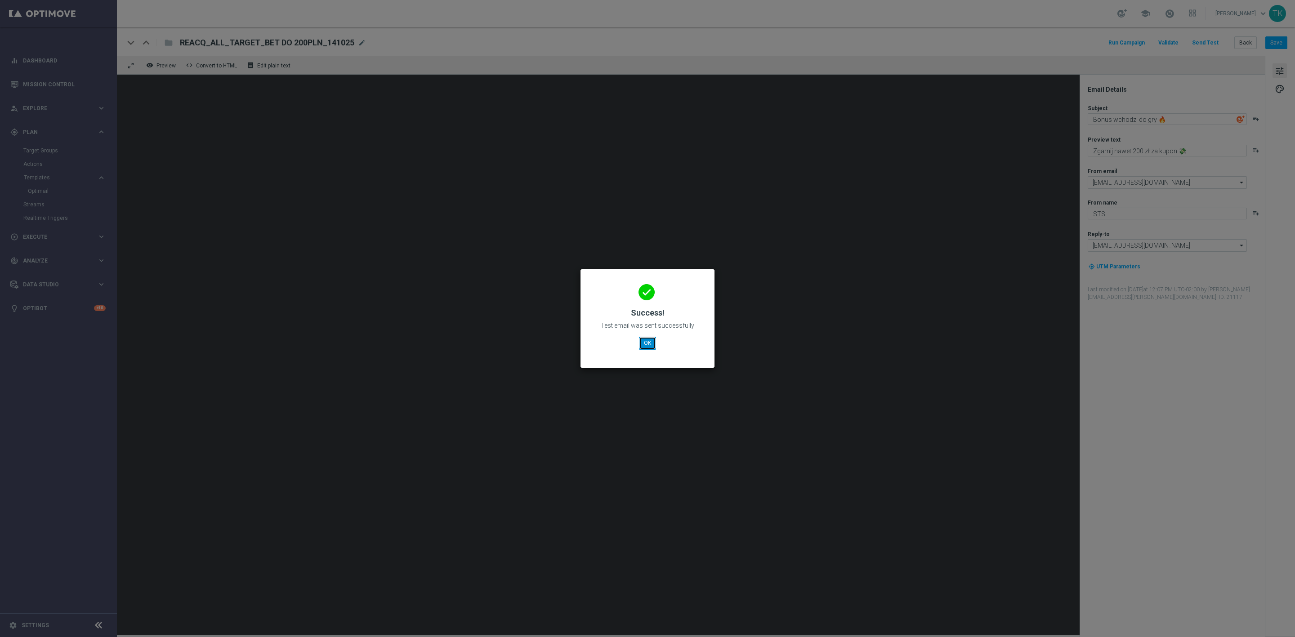
click at [649, 341] on button "OK" at bounding box center [647, 343] width 17 height 13
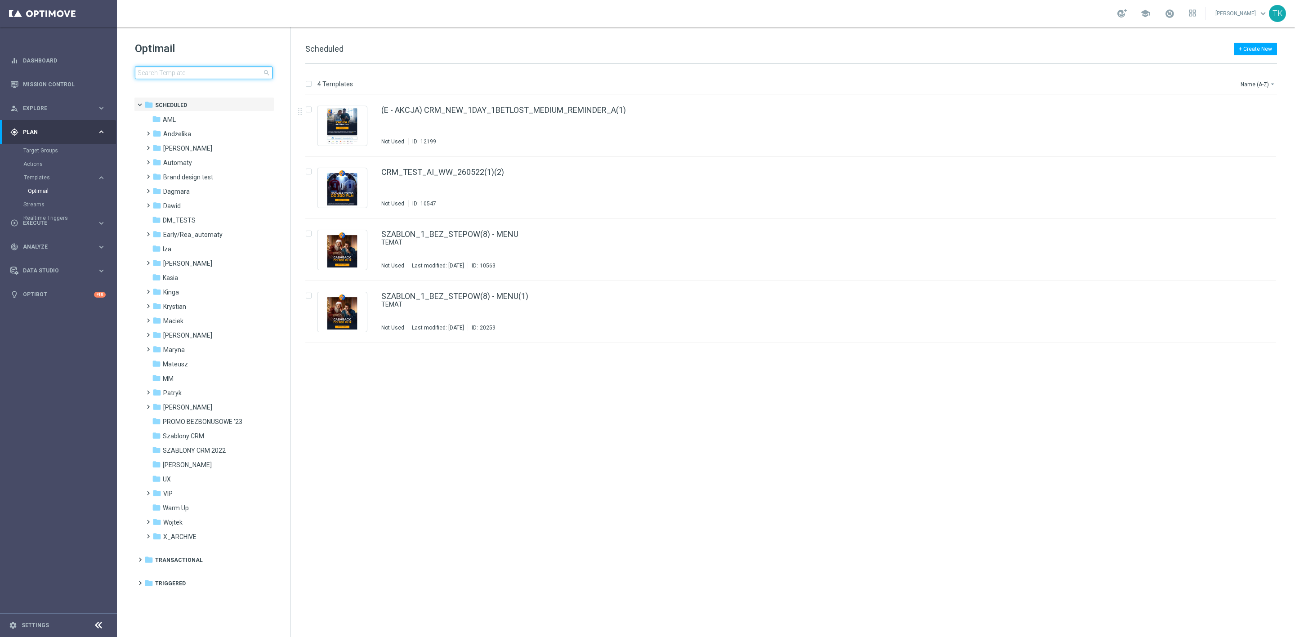
click at [174, 73] on input at bounding box center [204, 73] width 138 height 13
type input "E_MIN-LOW_TARGET_BET_3DEPO DO 200PLN_A_141025"
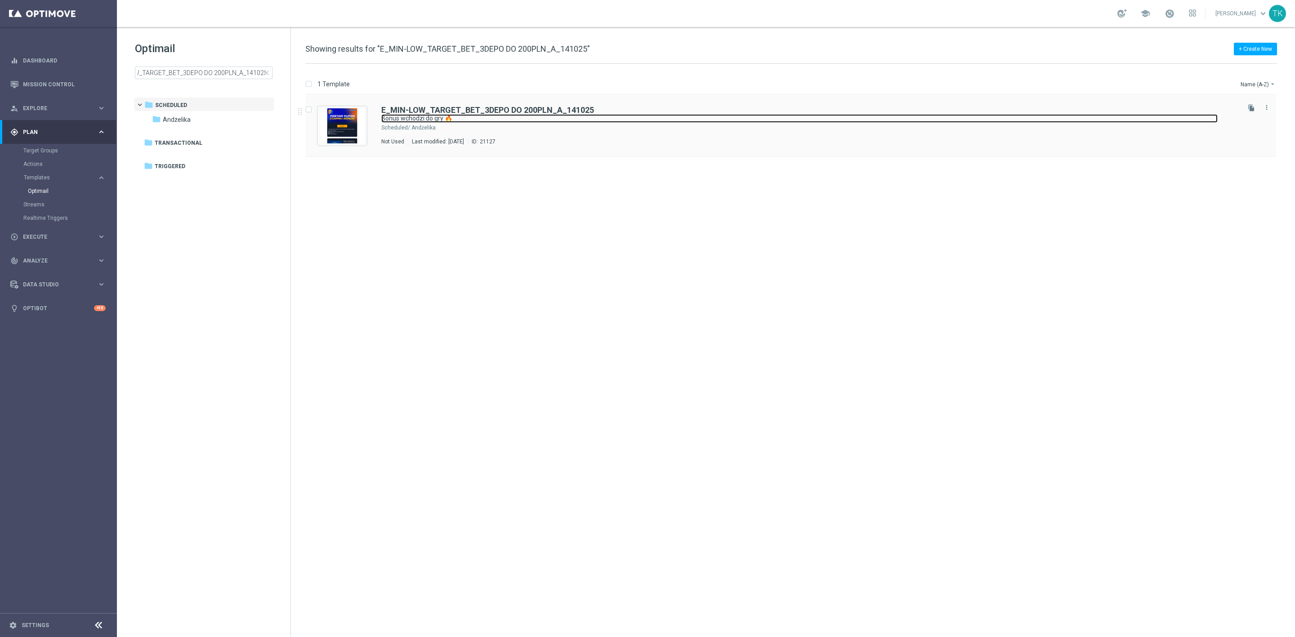
click at [509, 122] on link "Bonus wchodzi do gry 🔥" at bounding box center [799, 118] width 837 height 9
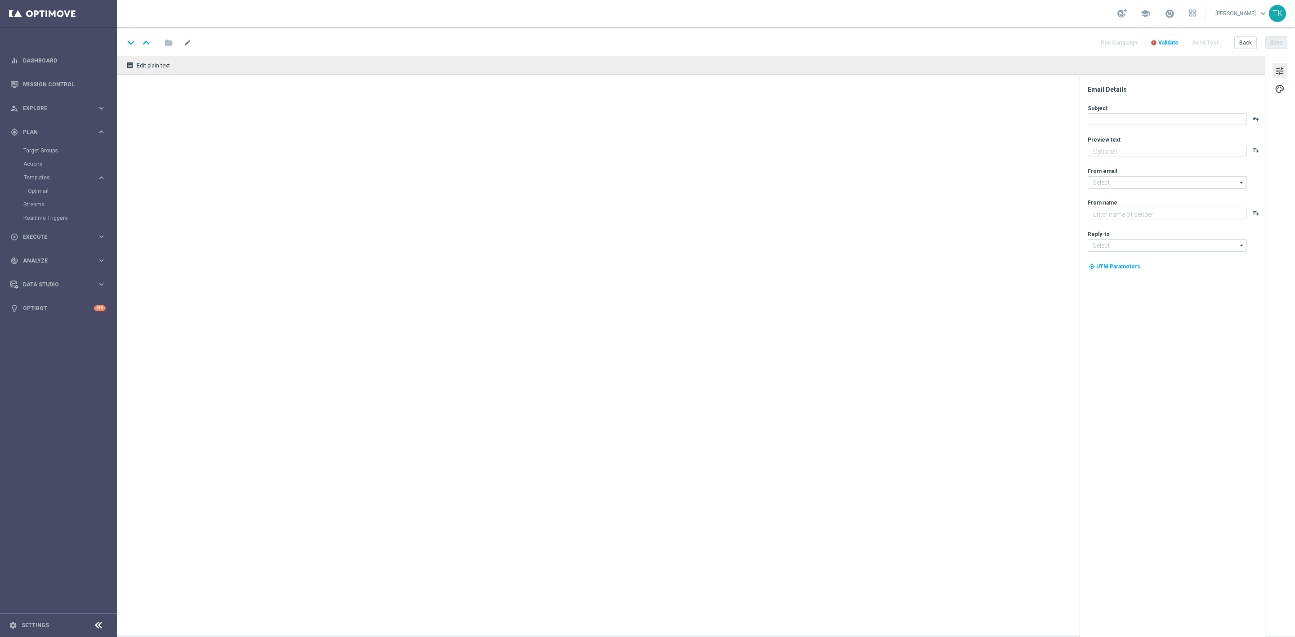
type textarea "Zgarnij nawet 200 zł za kupon 💸"
type input "[EMAIL_ADDRESS][DOMAIN_NAME]"
type textarea "STS"
type input "[EMAIL_ADDRESS][DOMAIN_NAME]"
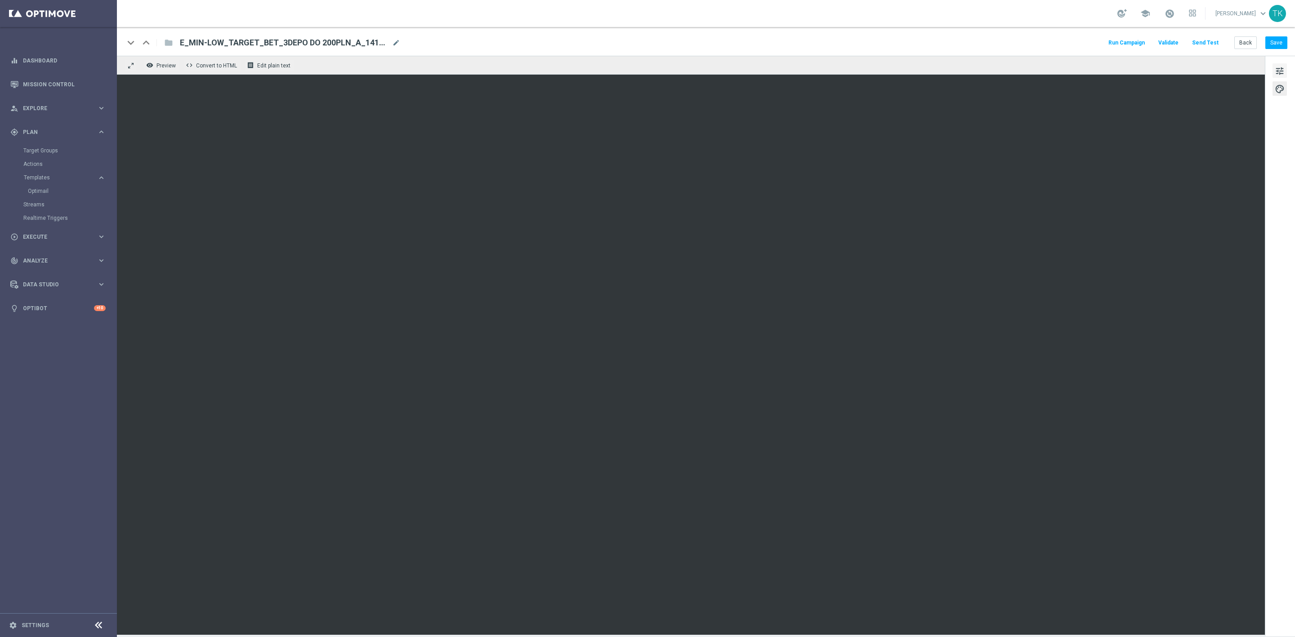
click at [1284, 70] on span "tune" at bounding box center [1280, 71] width 10 height 12
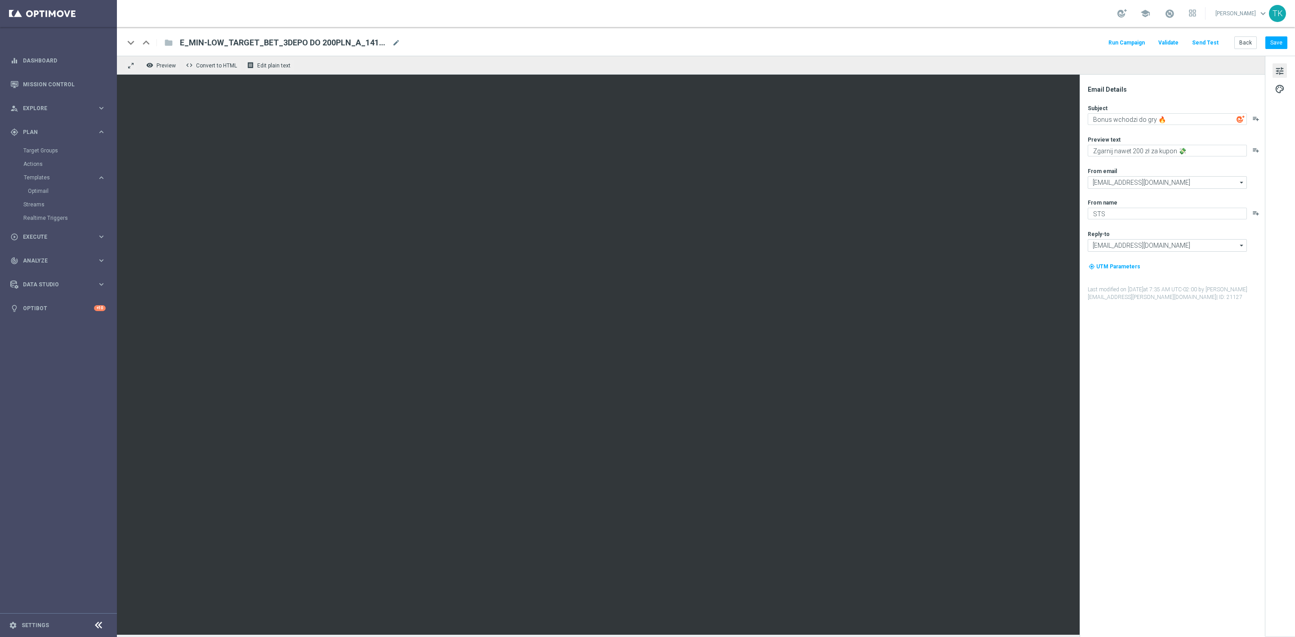
click at [1209, 40] on button "Send Test" at bounding box center [1205, 43] width 29 height 12
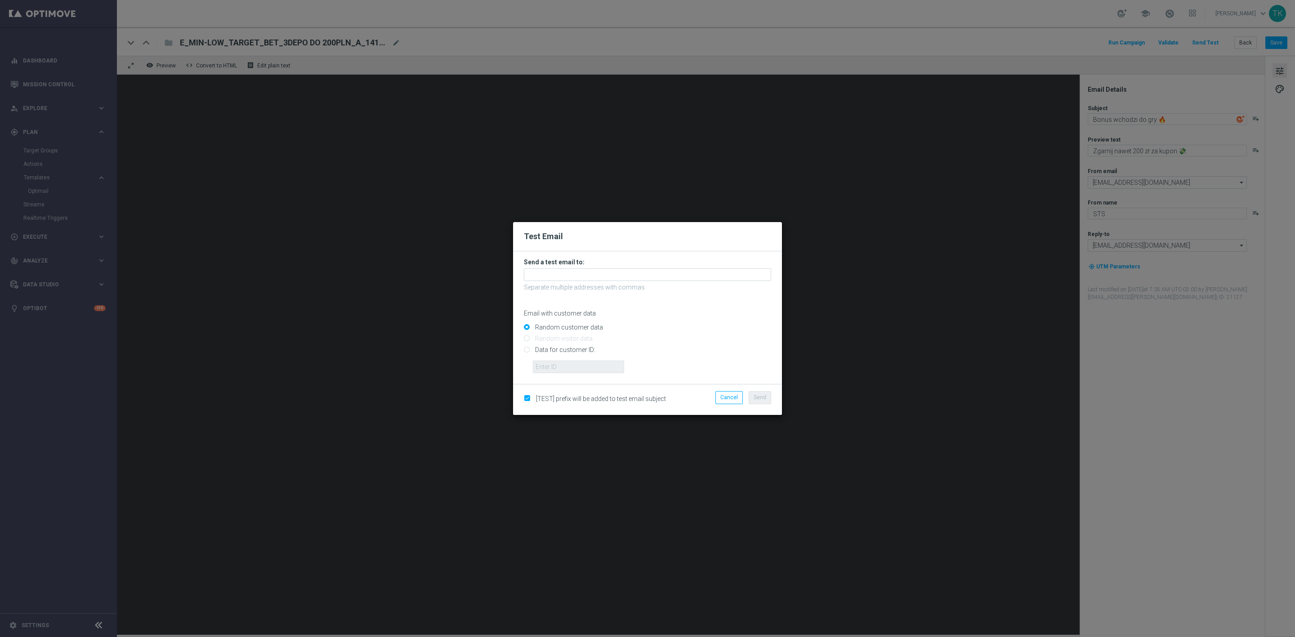
click at [564, 283] on p "Separate multiple addresses with commas" at bounding box center [647, 287] width 247 height 8
click at [558, 274] on input "text" at bounding box center [647, 275] width 247 height 13
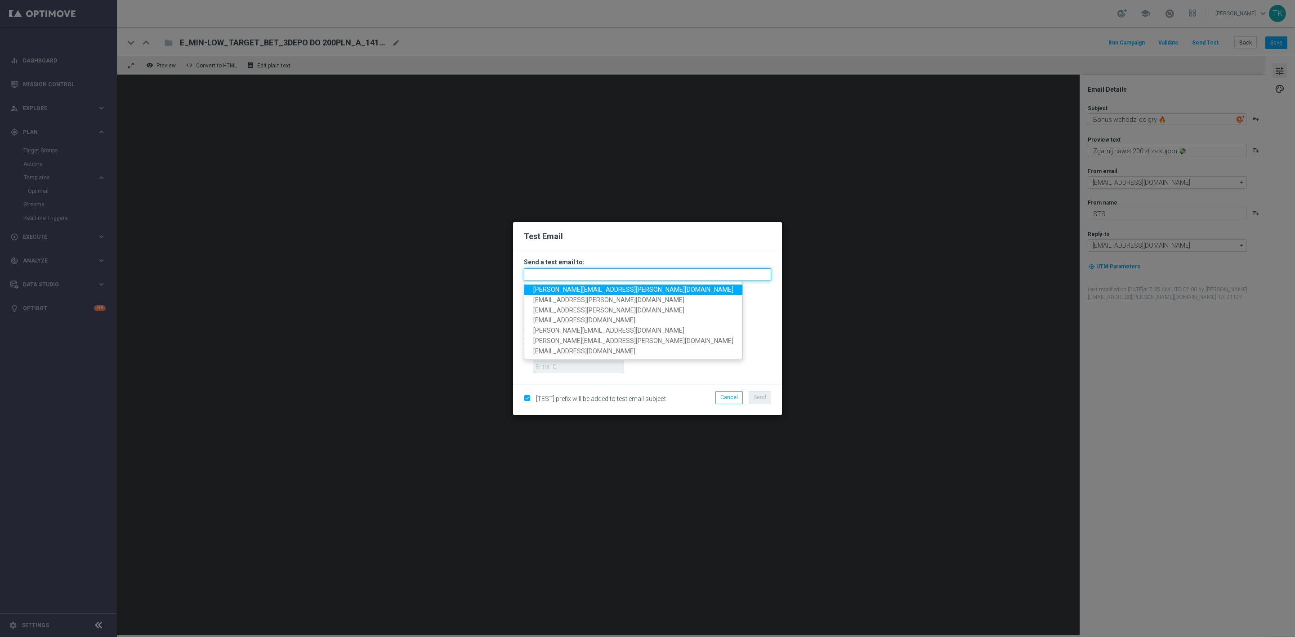
paste input "[PERSON_NAME][EMAIL_ADDRESS][PERSON_NAME][DOMAIN_NAME], [DOMAIN_NAME][EMAIL_ADD…"
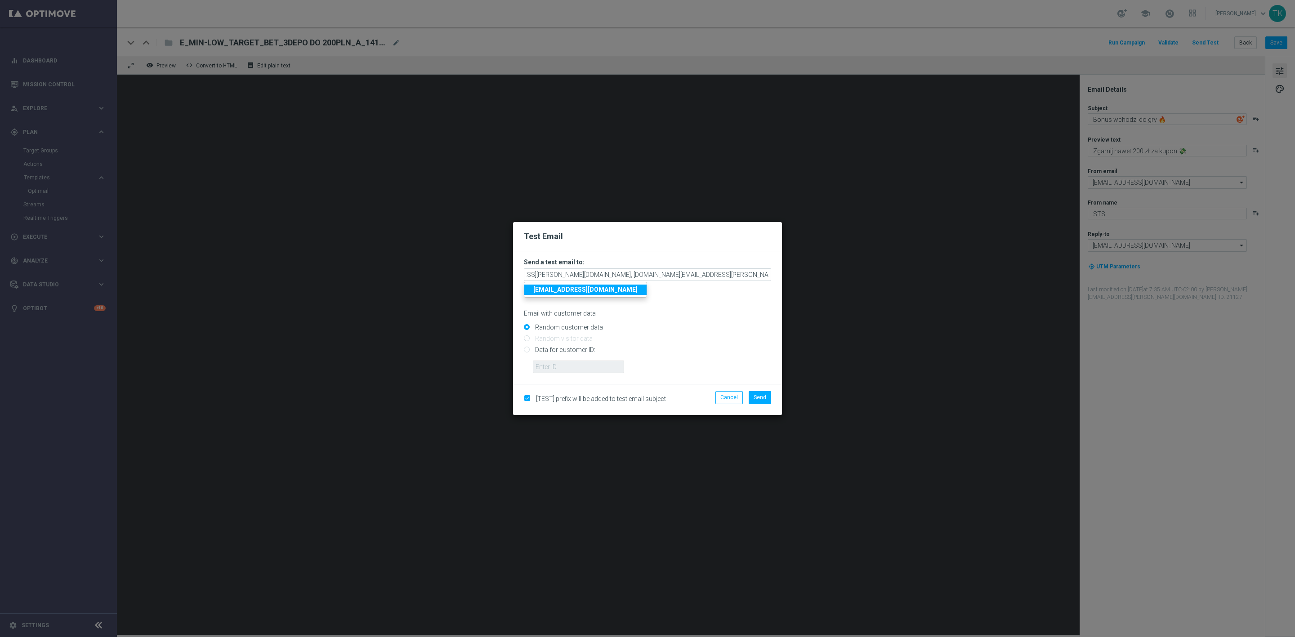
click at [681, 316] on p "Email with customer data" at bounding box center [647, 313] width 247 height 8
click at [757, 401] on button "Send" at bounding box center [760, 397] width 22 height 13
type input "[PERSON_NAME][EMAIL_ADDRESS][PERSON_NAME][DOMAIN_NAME],[DOMAIN_NAME][EMAIL_ADDR…"
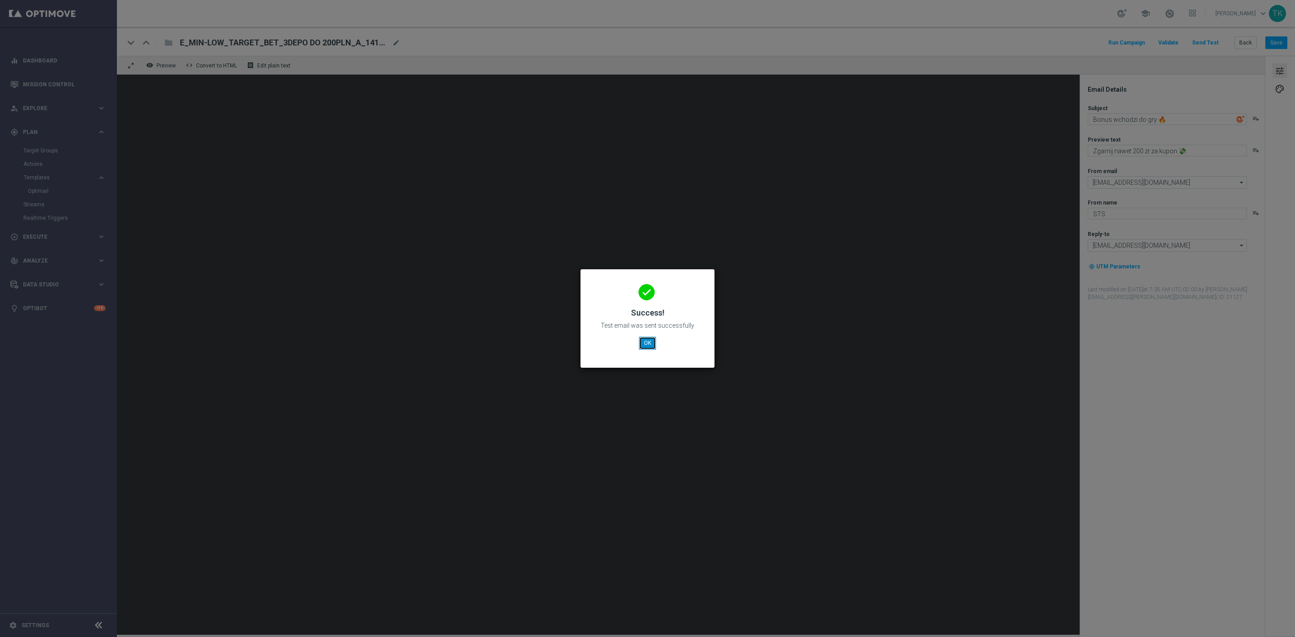
click at [647, 345] on button "OK" at bounding box center [647, 343] width 17 height 13
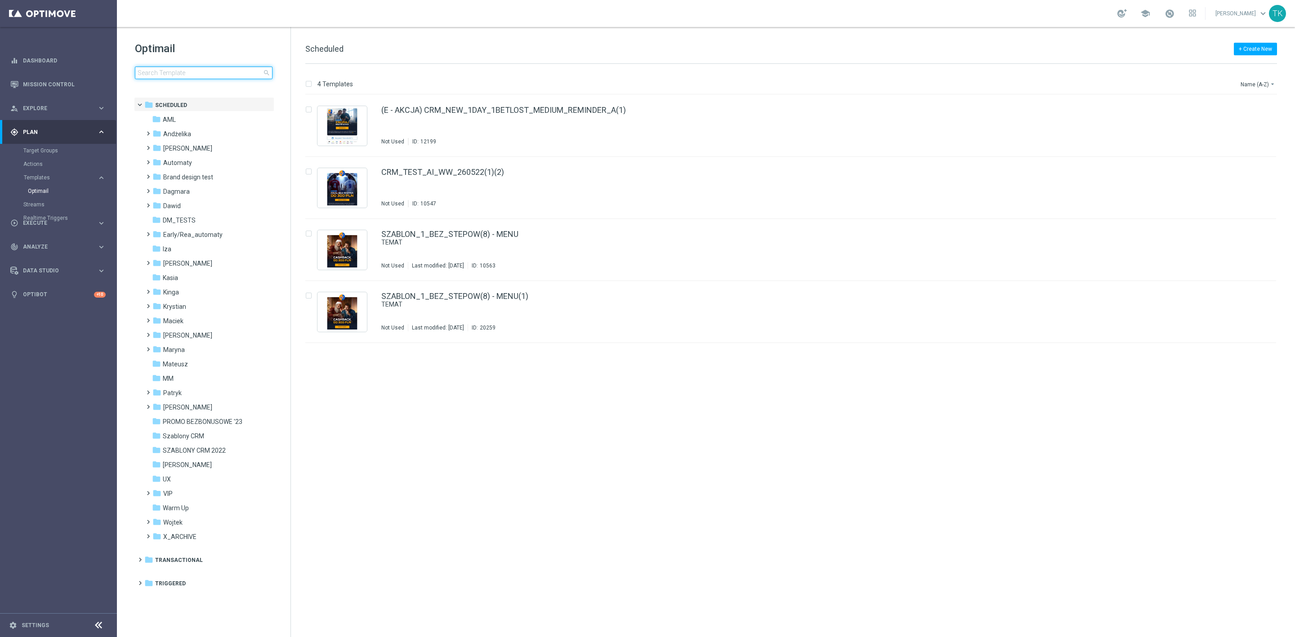
click at [163, 73] on input at bounding box center [204, 73] width 138 height 13
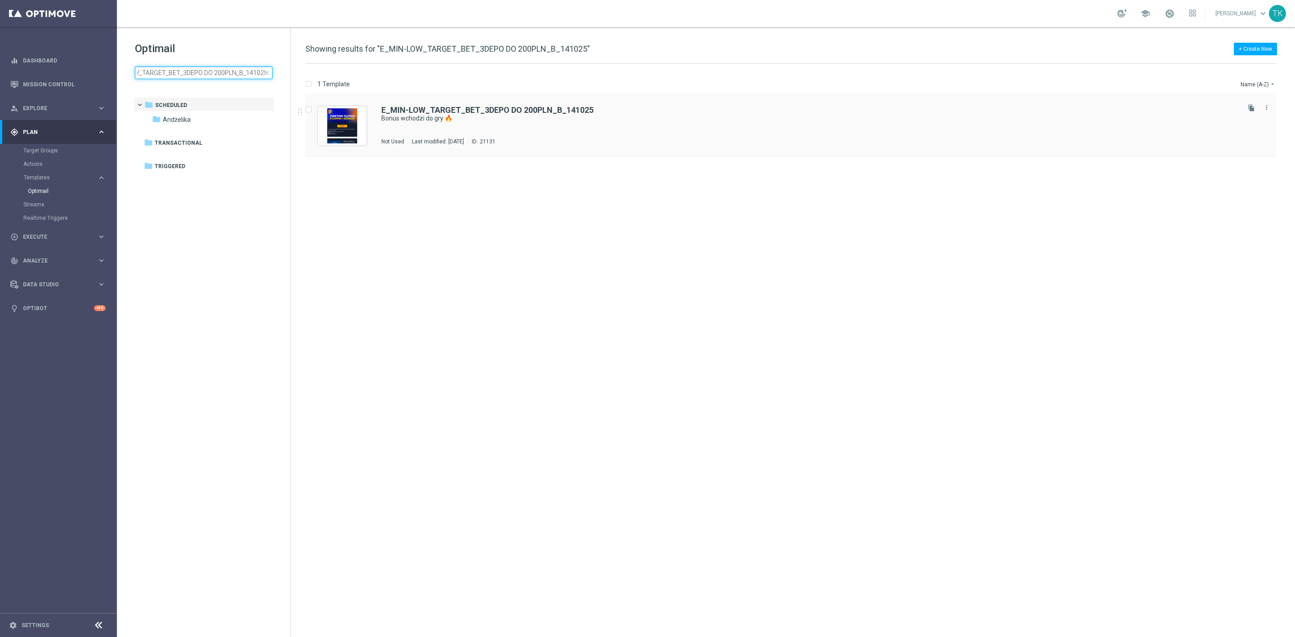
type input "E_MIN-LOW_TARGET_BET_3DEPO DO 200PLN_B_141025"
click at [531, 126] on div "E_MIN-LOW_TARGET_BET_3DEPO DO 200PLN_B_141025 Bonus wchodzi do gry 🔥 Not Used L…" at bounding box center [809, 125] width 857 height 39
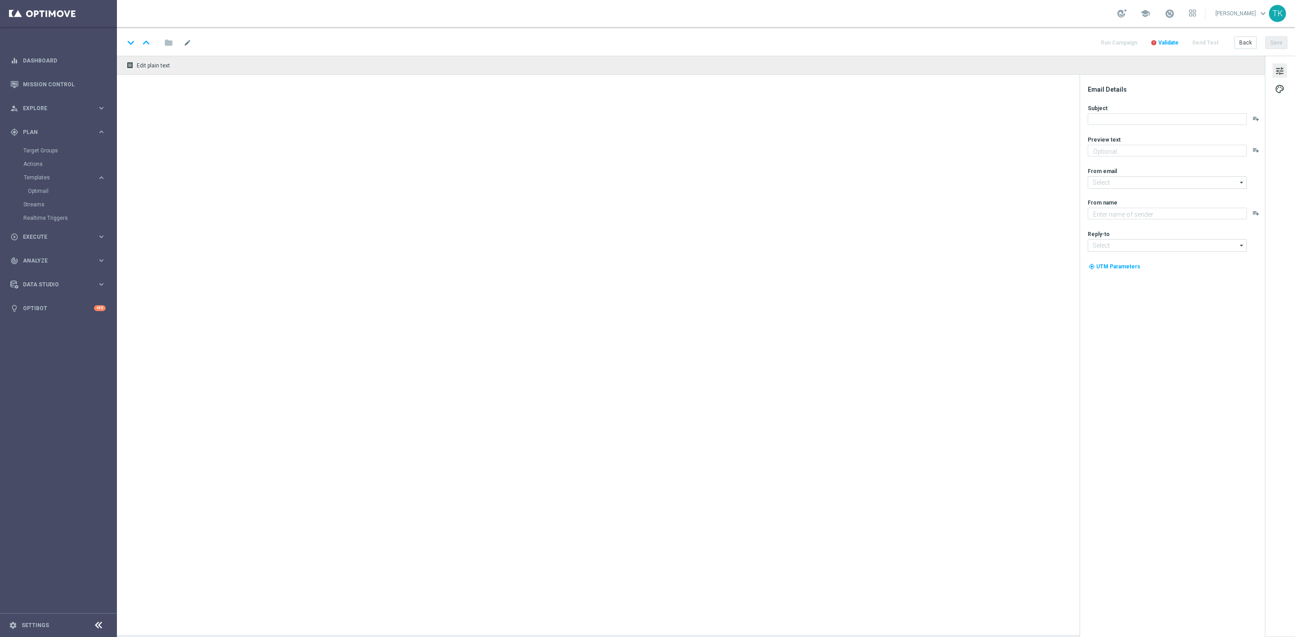
type textarea "Zgarnij nawet 200 zł za kupon 💸"
type input "[EMAIL_ADDRESS][DOMAIN_NAME]"
type textarea "STS"
type input "[EMAIL_ADDRESS][DOMAIN_NAME]"
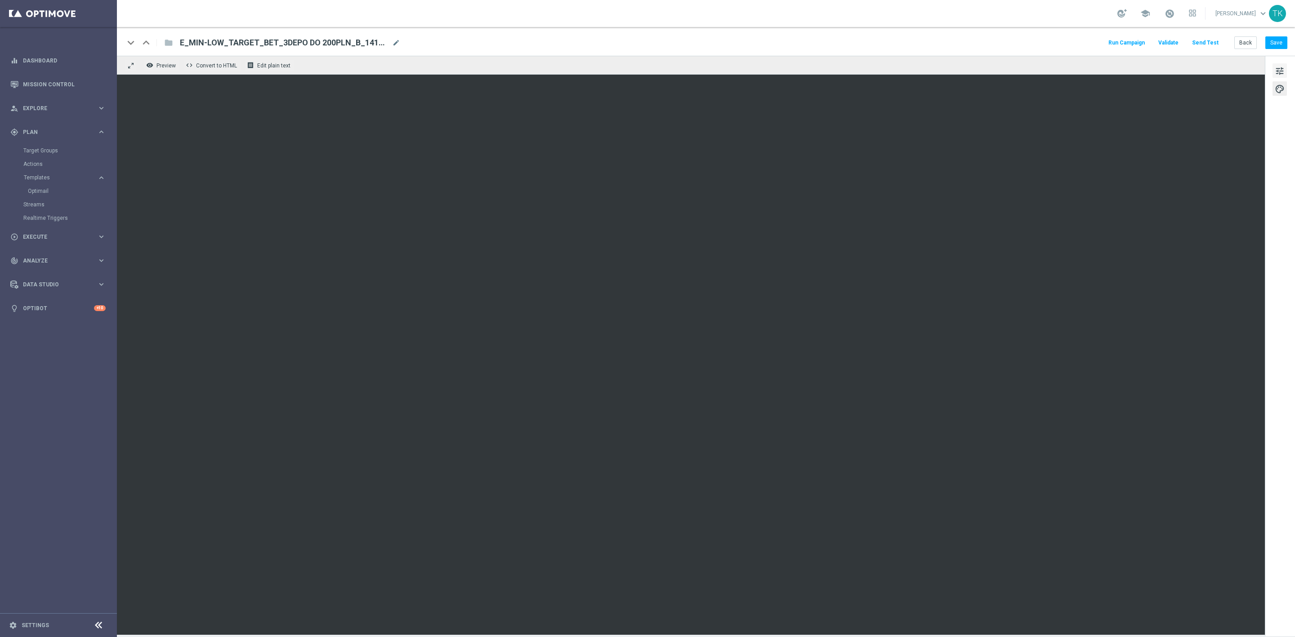
click at [1278, 68] on span "tune" at bounding box center [1280, 71] width 10 height 12
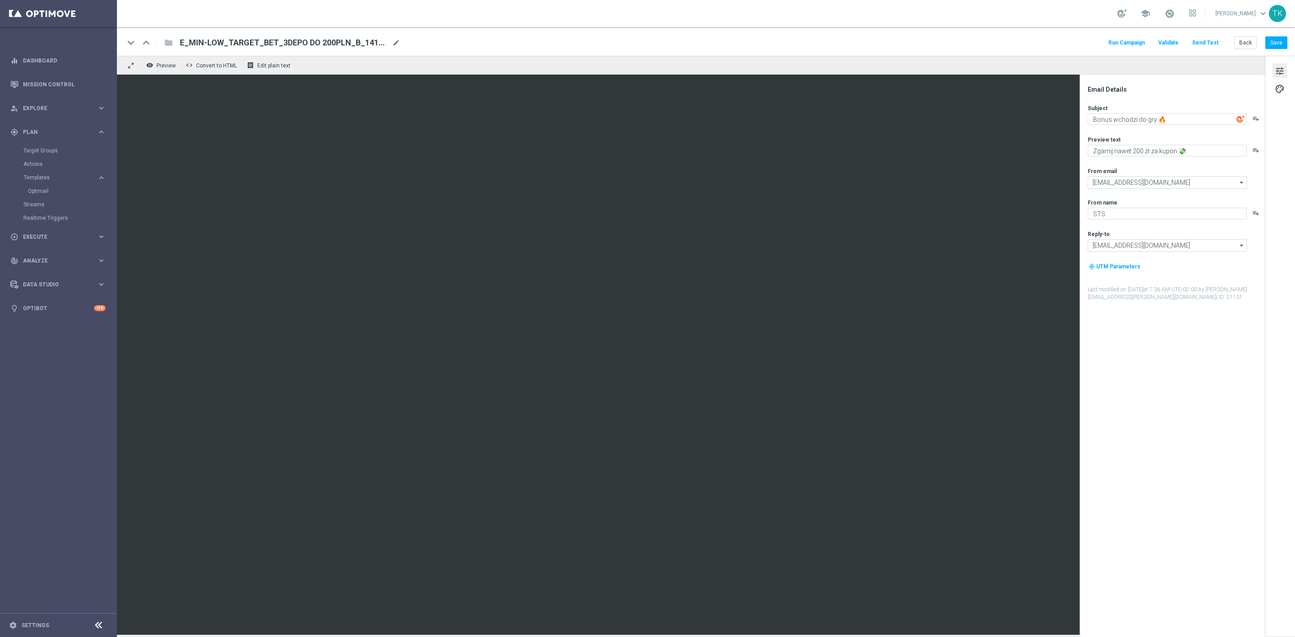
click at [1206, 38] on button "Send Test" at bounding box center [1205, 43] width 29 height 12
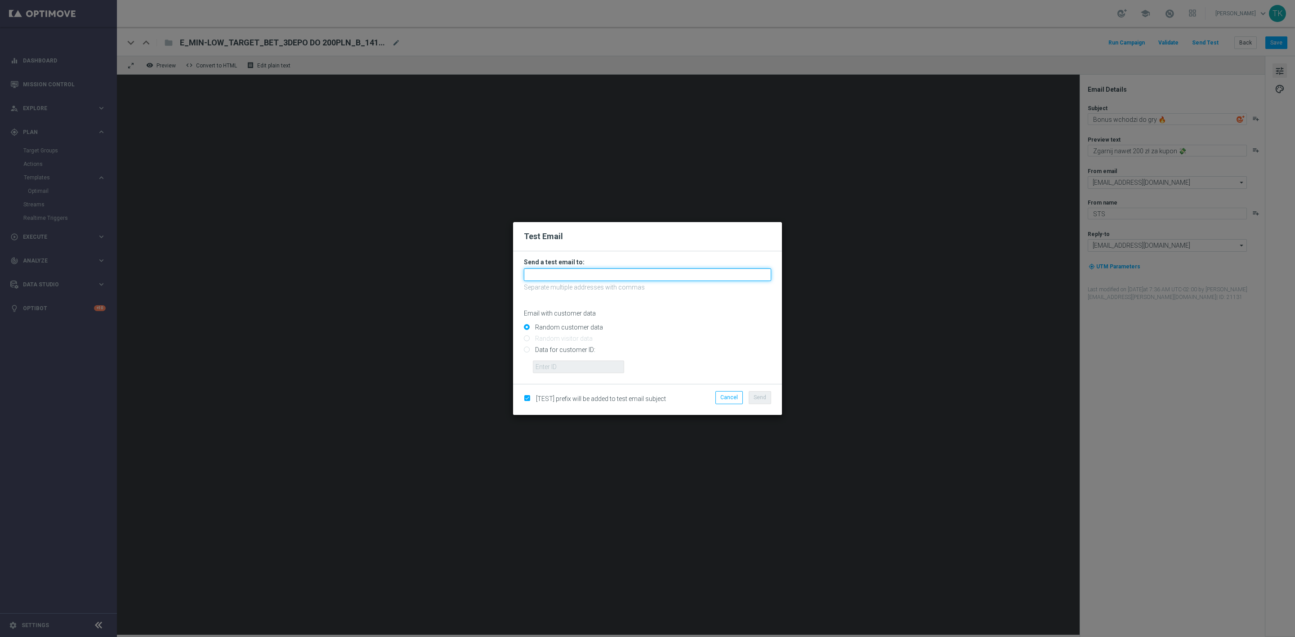
click at [564, 277] on input "text" at bounding box center [647, 275] width 247 height 13
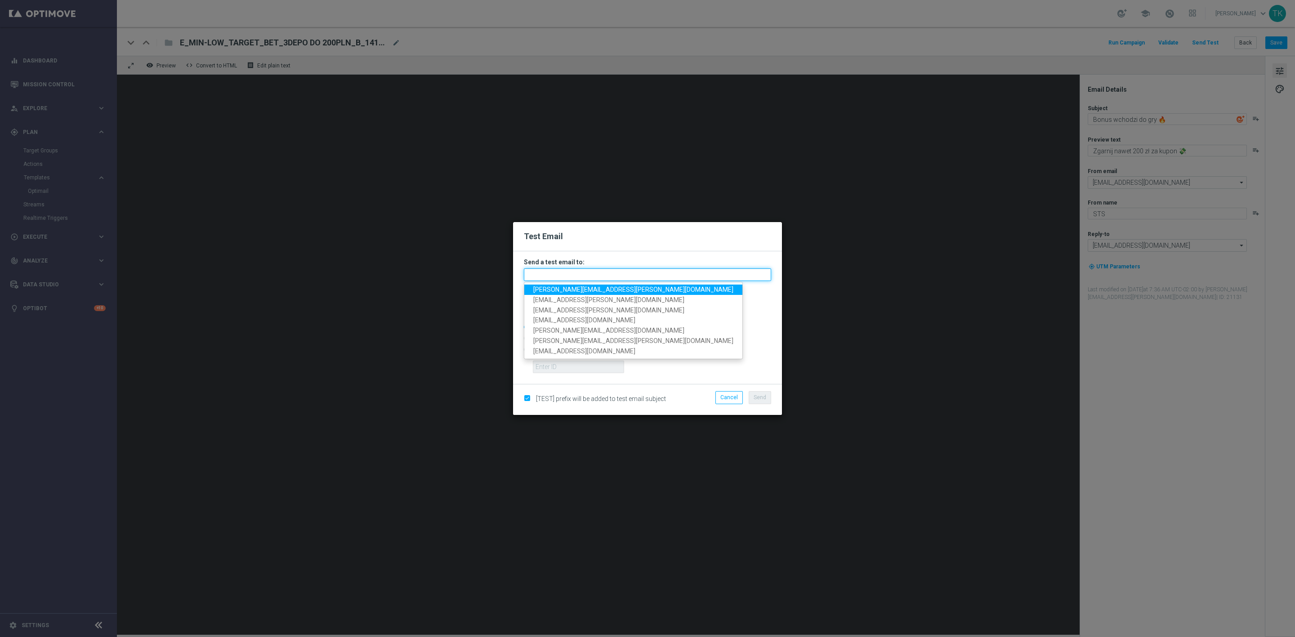
paste input "[PERSON_NAME][EMAIL_ADDRESS][PERSON_NAME][DOMAIN_NAME], [DOMAIN_NAME][EMAIL_ADD…"
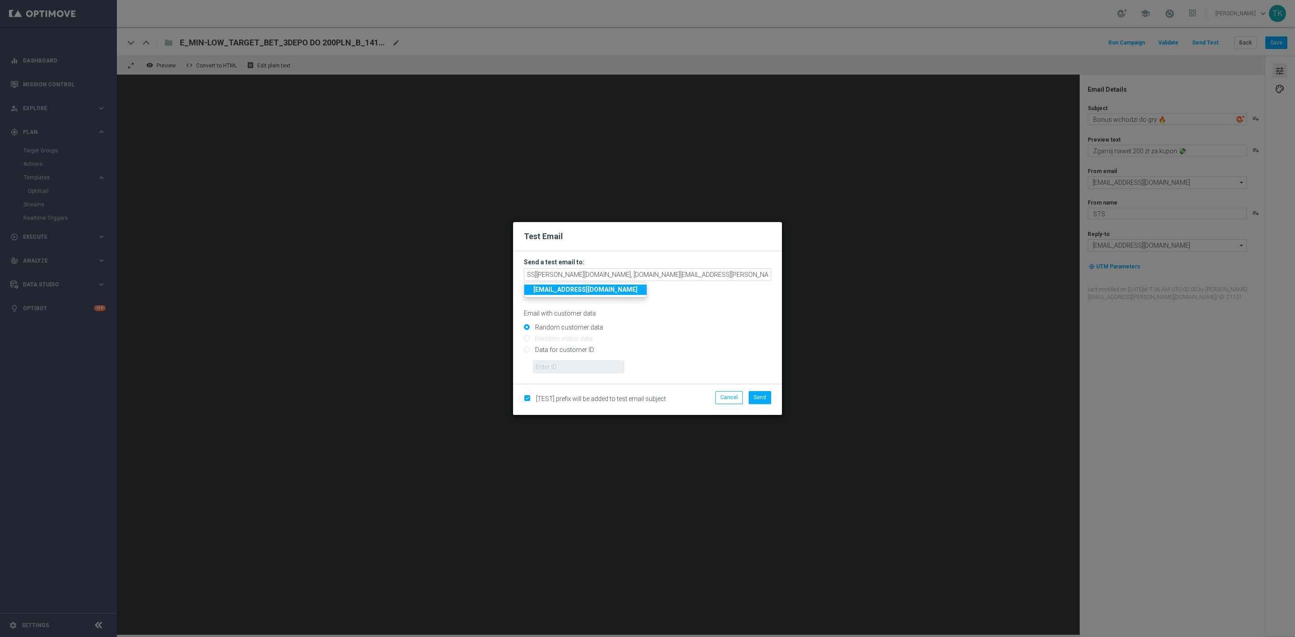
click at [718, 305] on div "Email with customer data" at bounding box center [647, 306] width 247 height 24
click at [760, 394] on span "Send" at bounding box center [760, 397] width 13 height 6
type input "[PERSON_NAME][EMAIL_ADDRESS][PERSON_NAME][DOMAIN_NAME],[DOMAIN_NAME][EMAIL_ADDR…"
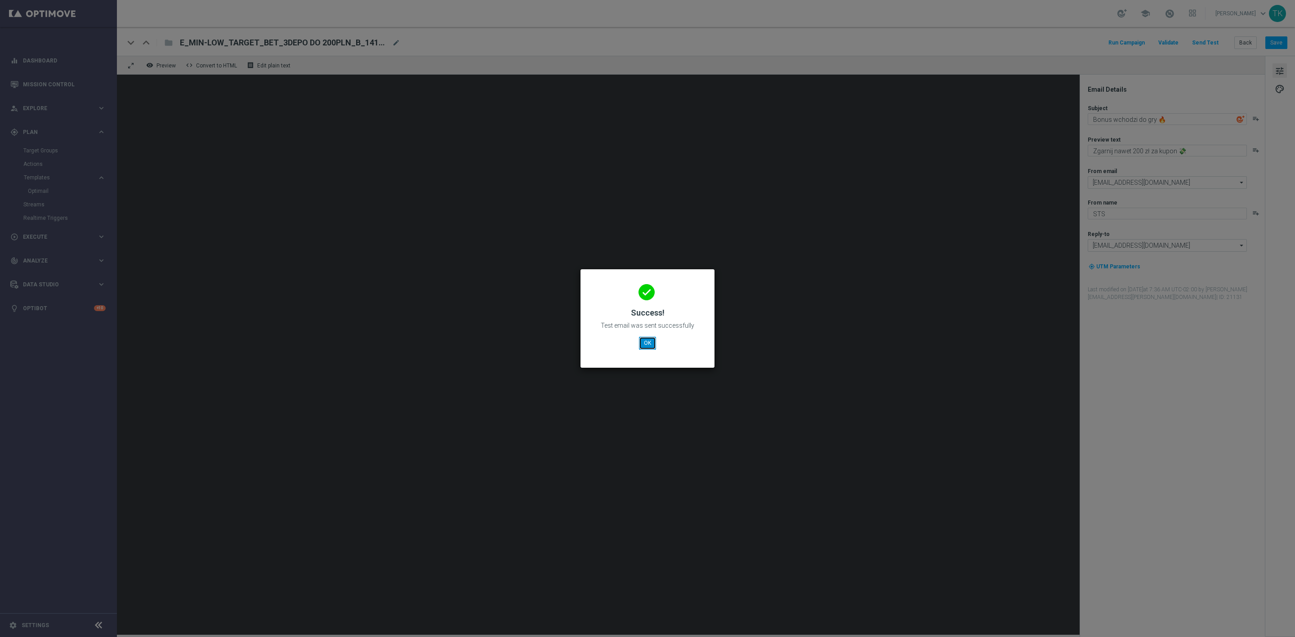
click at [648, 343] on button "OK" at bounding box center [647, 343] width 17 height 13
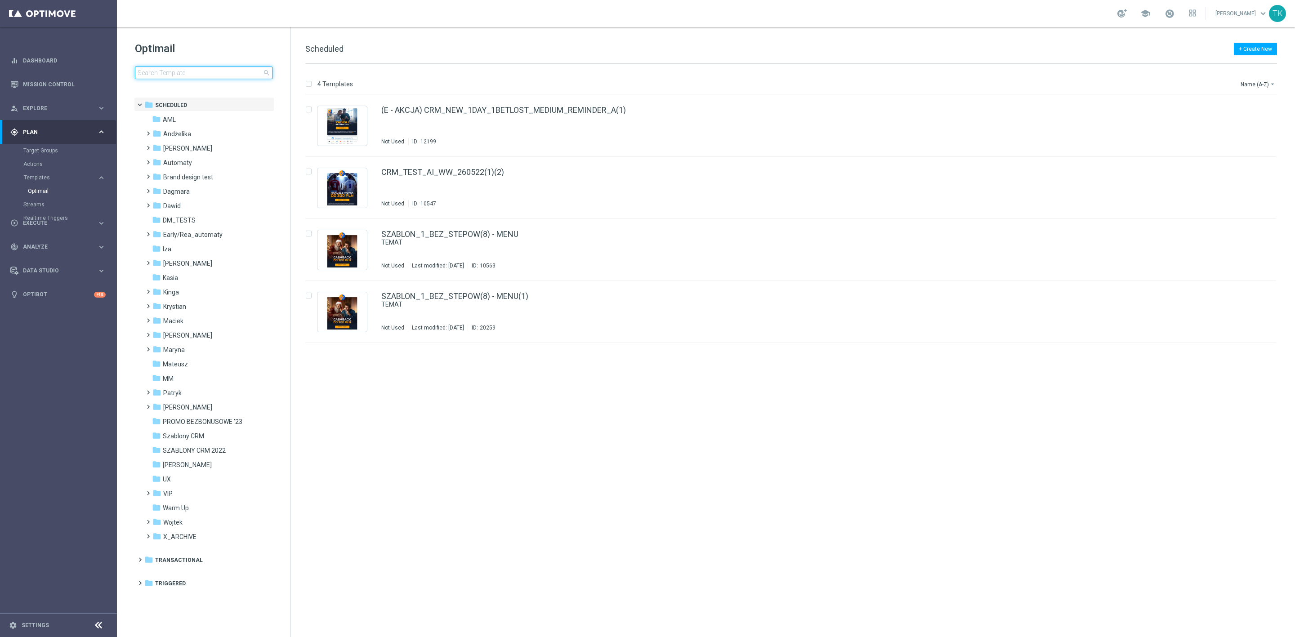
click at [171, 69] on input at bounding box center [204, 73] width 138 height 13
type input "E_ALL_TARGET_BET_3DEPO DO 200PLN_A_141025"
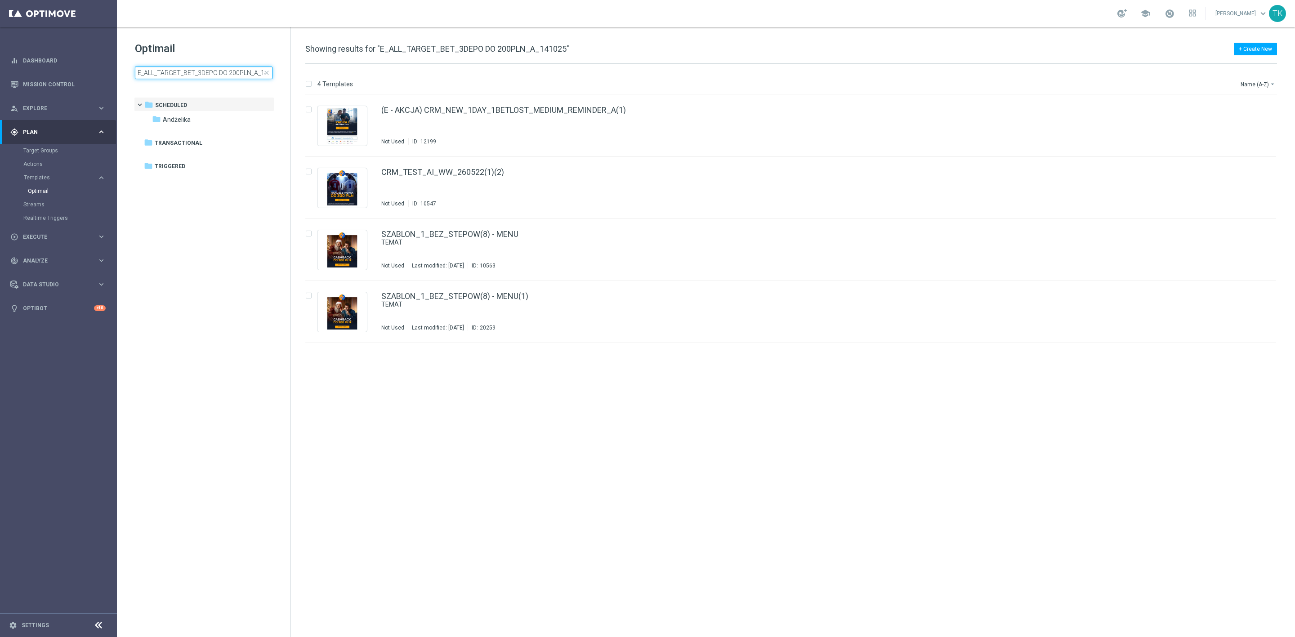
scroll to position [0, 15]
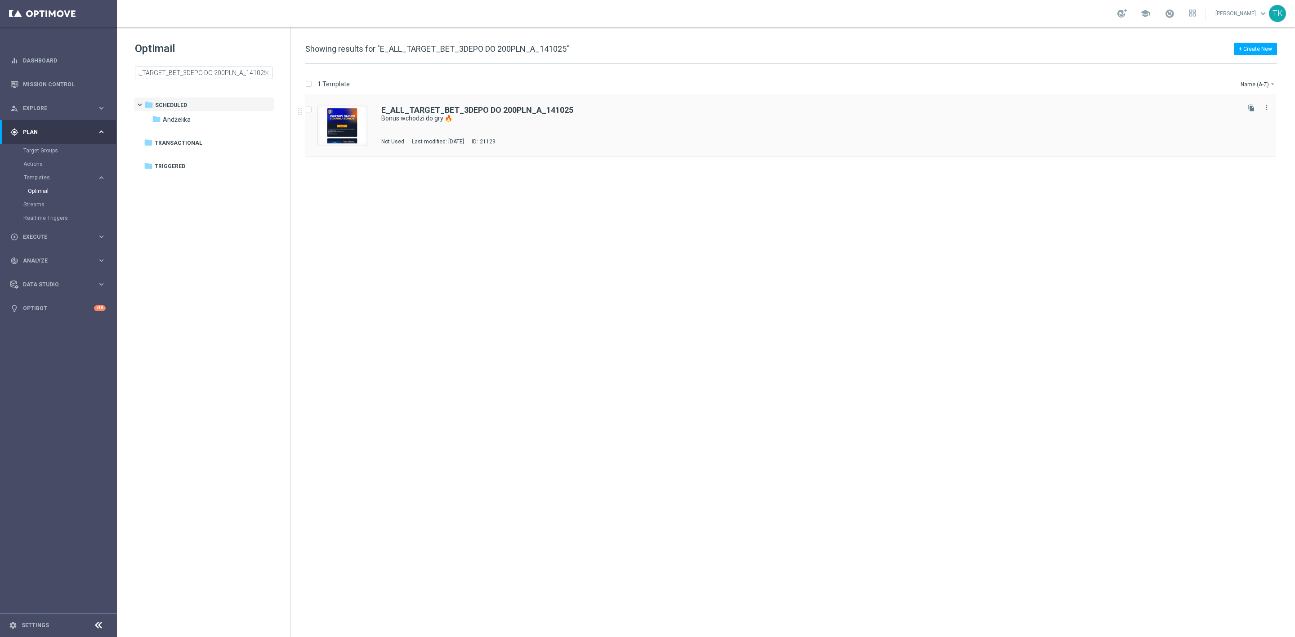
click at [486, 132] on div "E_ALL_TARGET_BET_3DEPO DO 200PLN_A_141025 Bonus wchodzi do gry 🔥 Not Used Last …" at bounding box center [809, 125] width 857 height 39
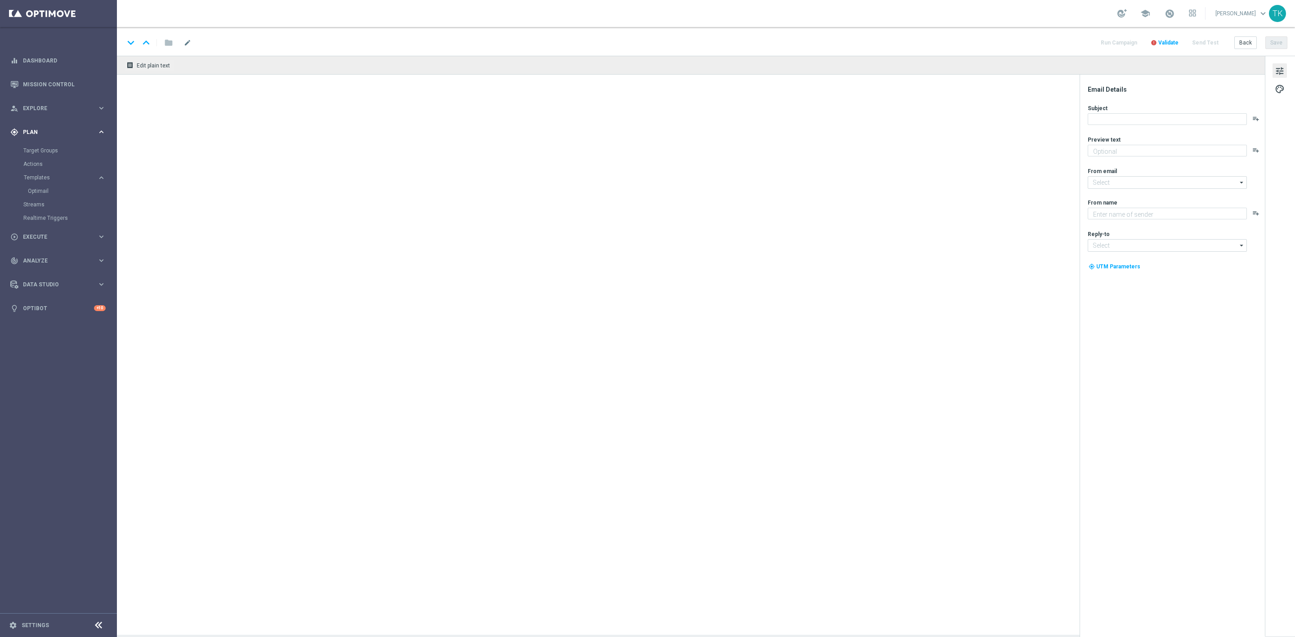
type textarea "Zgarnij nawet 200 zł za kupon 💸"
type input "[EMAIL_ADDRESS][DOMAIN_NAME]"
type textarea "STS"
type input "[EMAIL_ADDRESS][DOMAIN_NAME]"
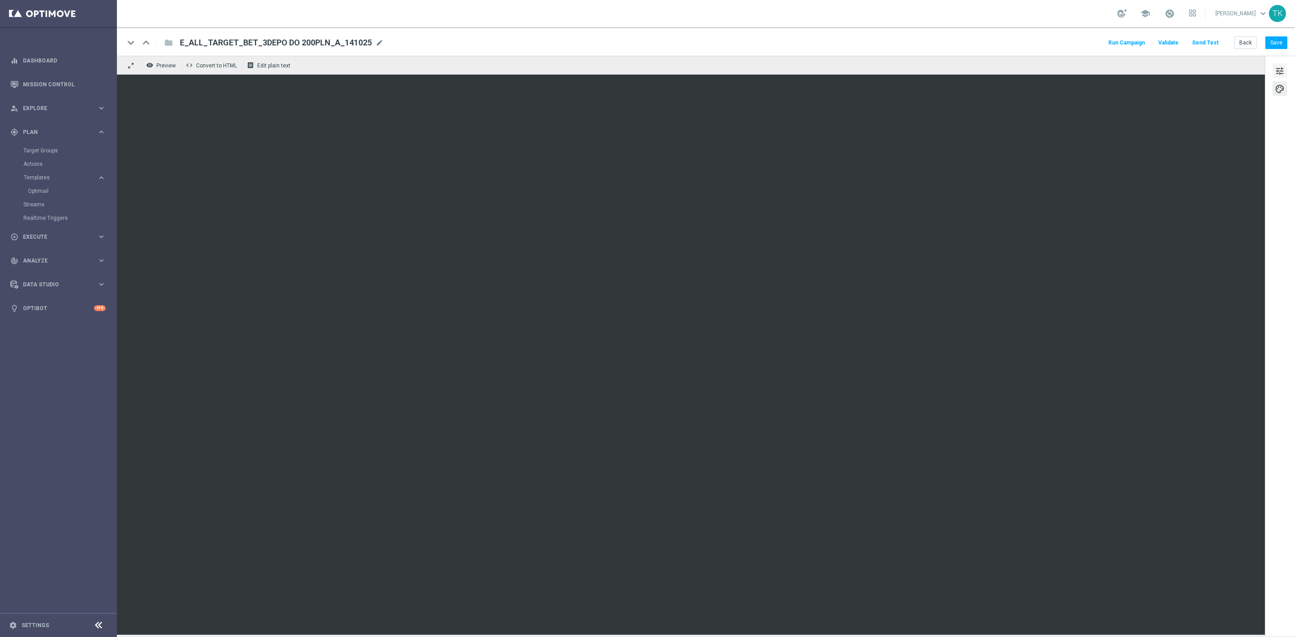
click at [1283, 73] on span "tune" at bounding box center [1280, 71] width 10 height 12
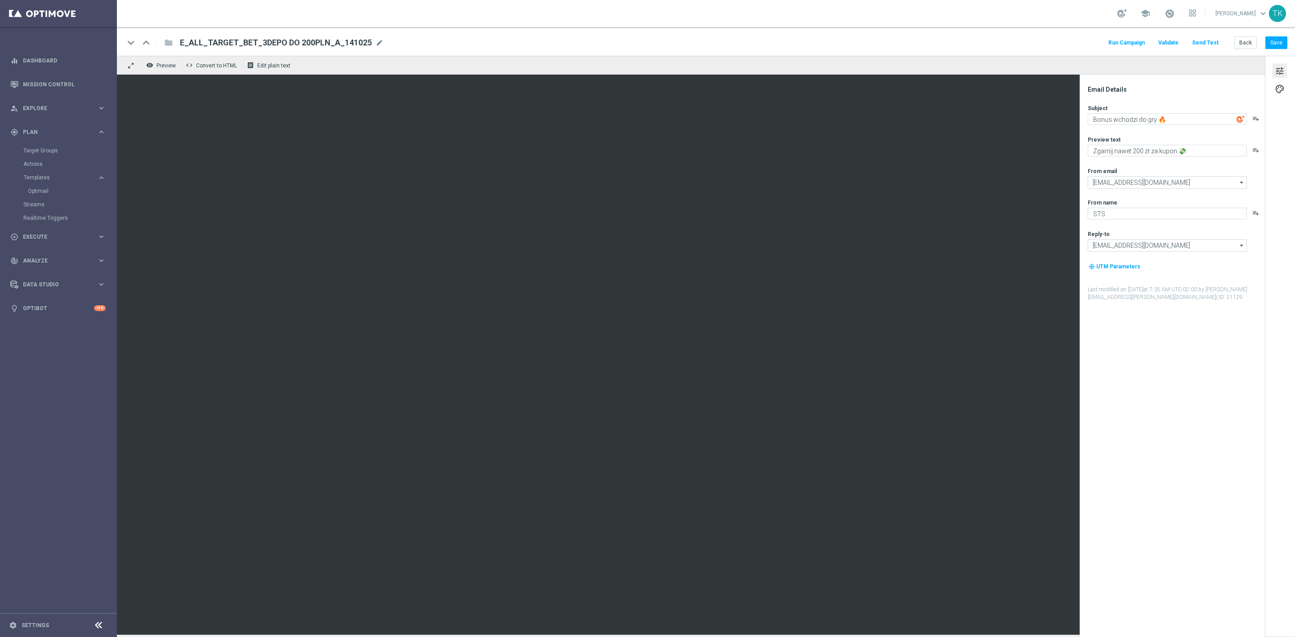
click at [1200, 39] on button "Send Test" at bounding box center [1205, 43] width 29 height 12
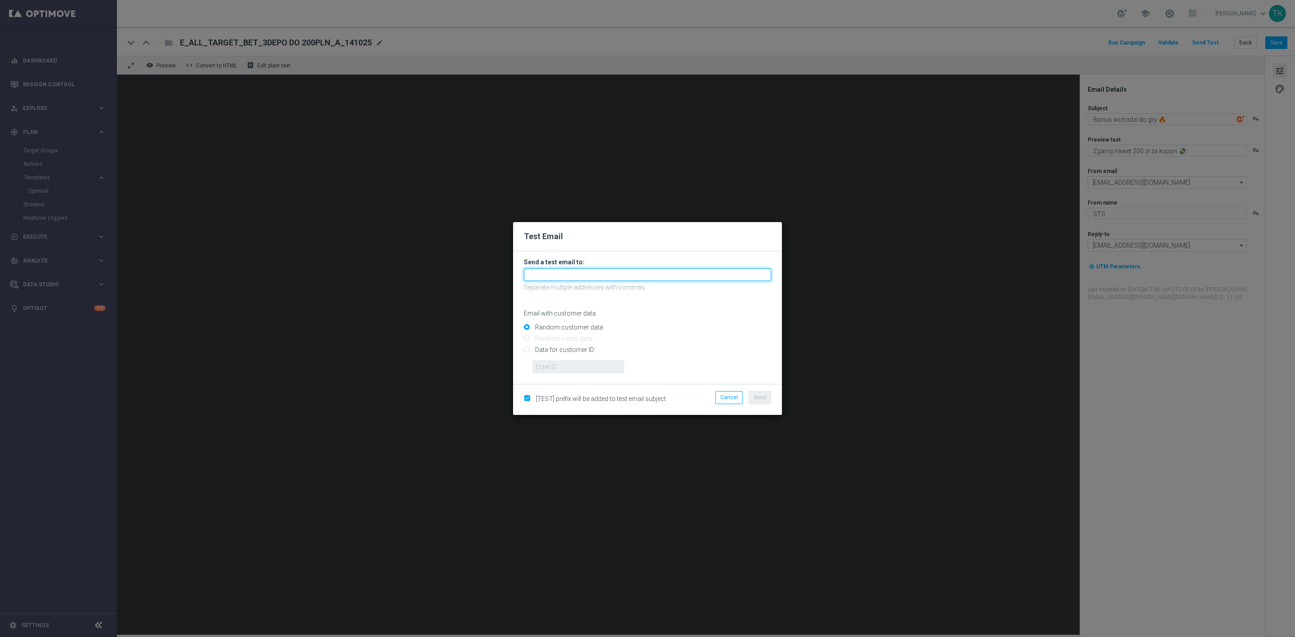
click at [546, 277] on input "text" at bounding box center [647, 275] width 247 height 13
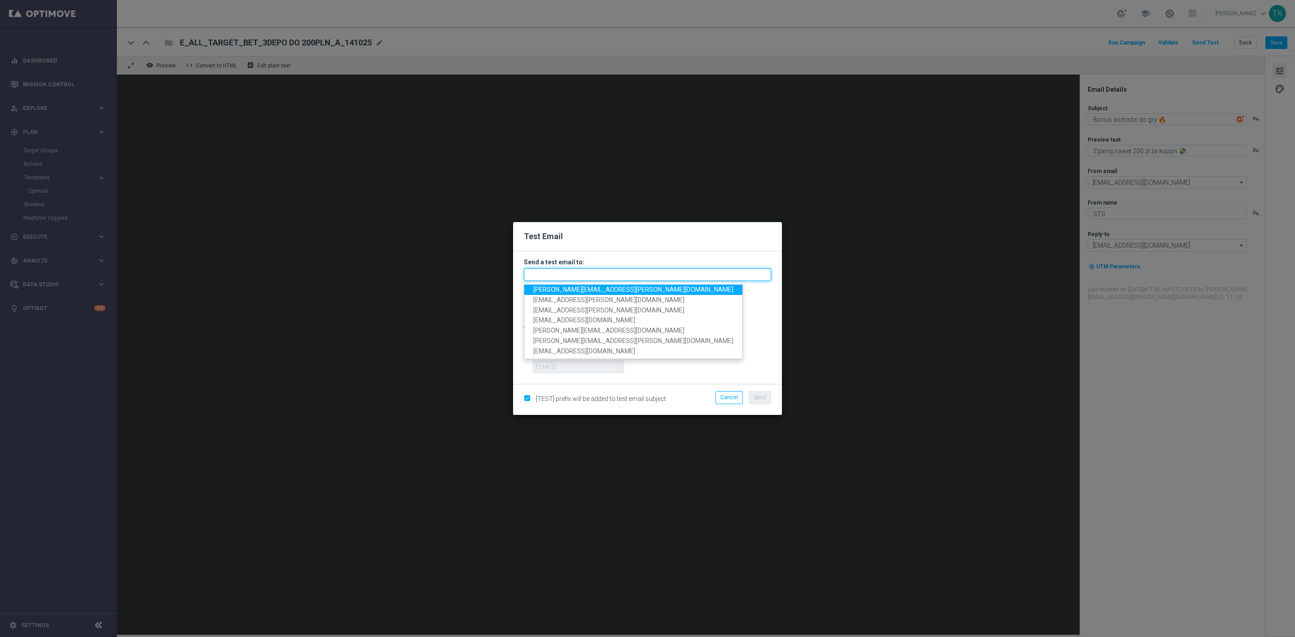
paste input "[PERSON_NAME][EMAIL_ADDRESS][PERSON_NAME][DOMAIN_NAME], [DOMAIN_NAME][EMAIL_ADD…"
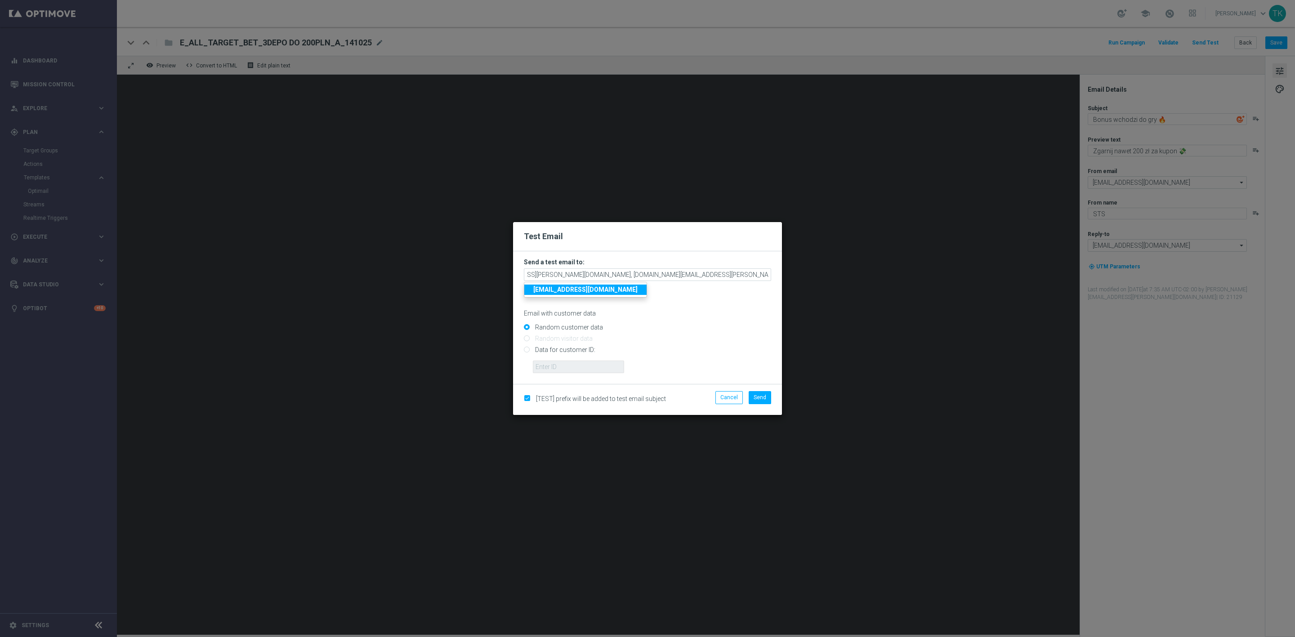
click at [684, 312] on p "Email with customer data" at bounding box center [647, 313] width 247 height 8
click at [755, 397] on span "Send" at bounding box center [760, 397] width 13 height 6
type input "[PERSON_NAME][EMAIL_ADDRESS][PERSON_NAME][DOMAIN_NAME],[DOMAIN_NAME][EMAIL_ADDR…"
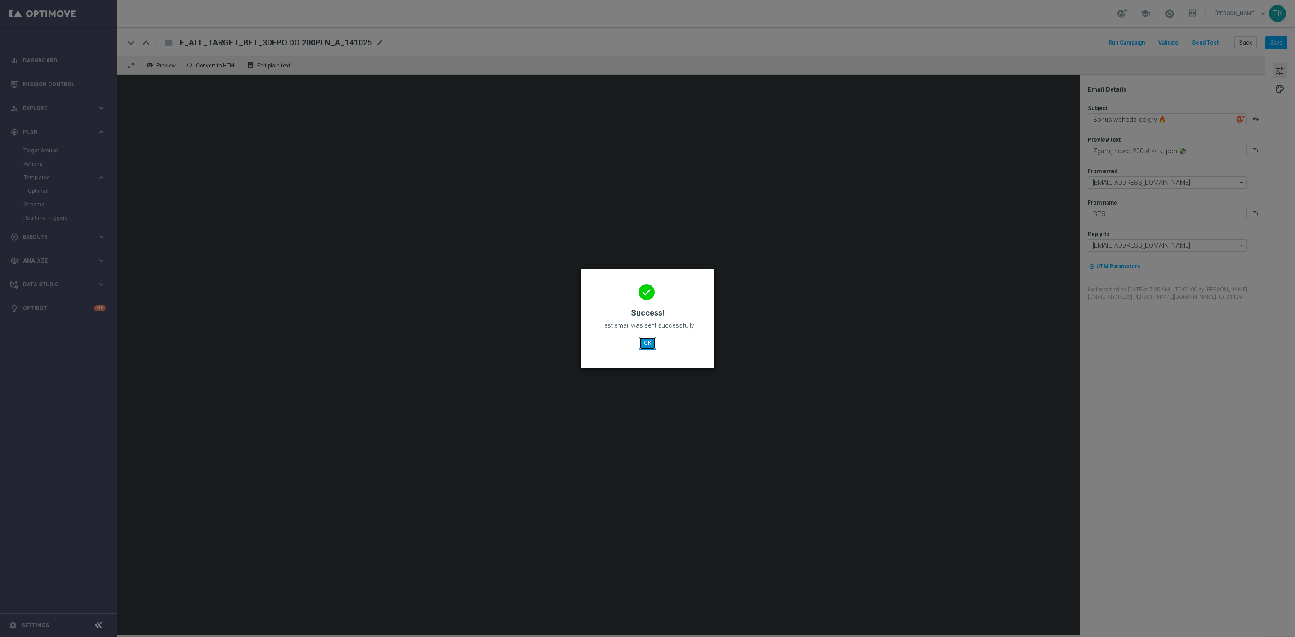
click at [648, 343] on button "OK" at bounding box center [647, 343] width 17 height 13
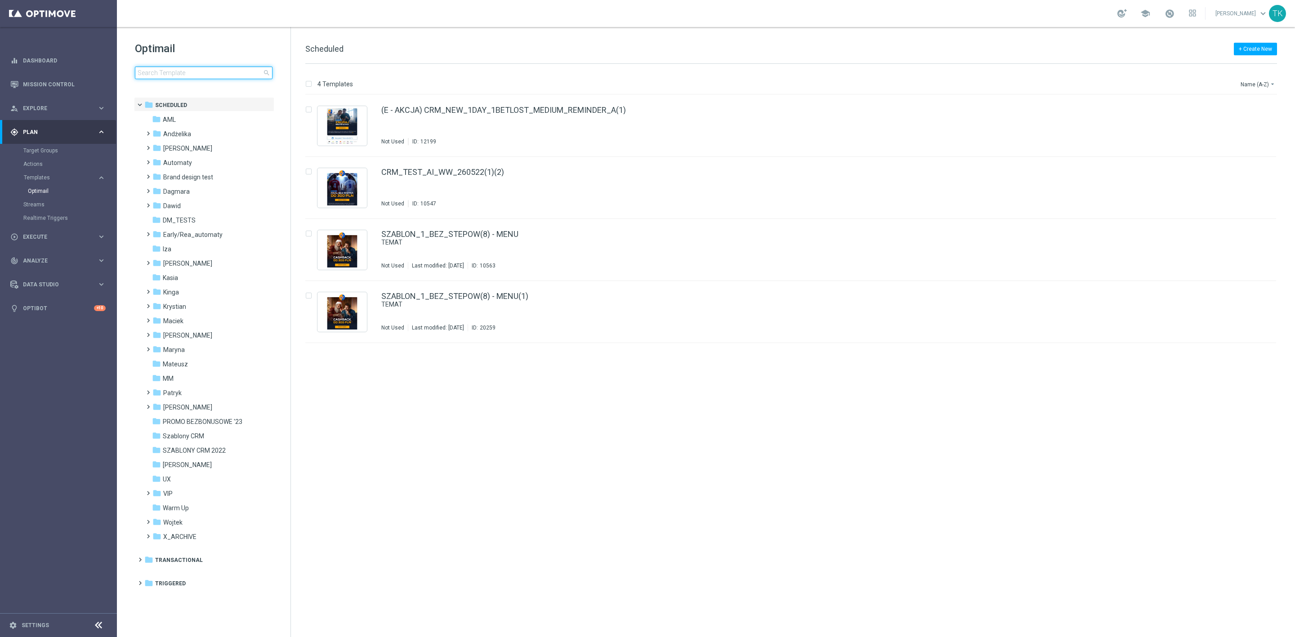
click at [170, 67] on input at bounding box center [204, 73] width 138 height 13
type input "E_ALL_TARGET_BET_1DEPO DO 200PLN_141025"
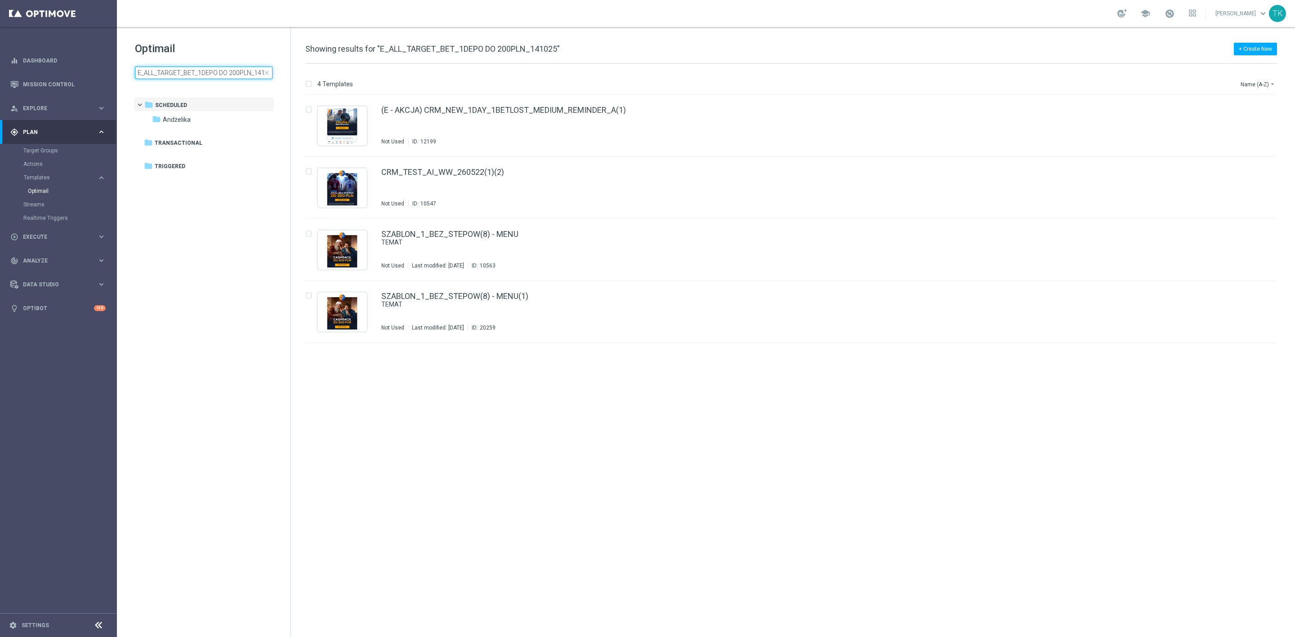
scroll to position [0, 9]
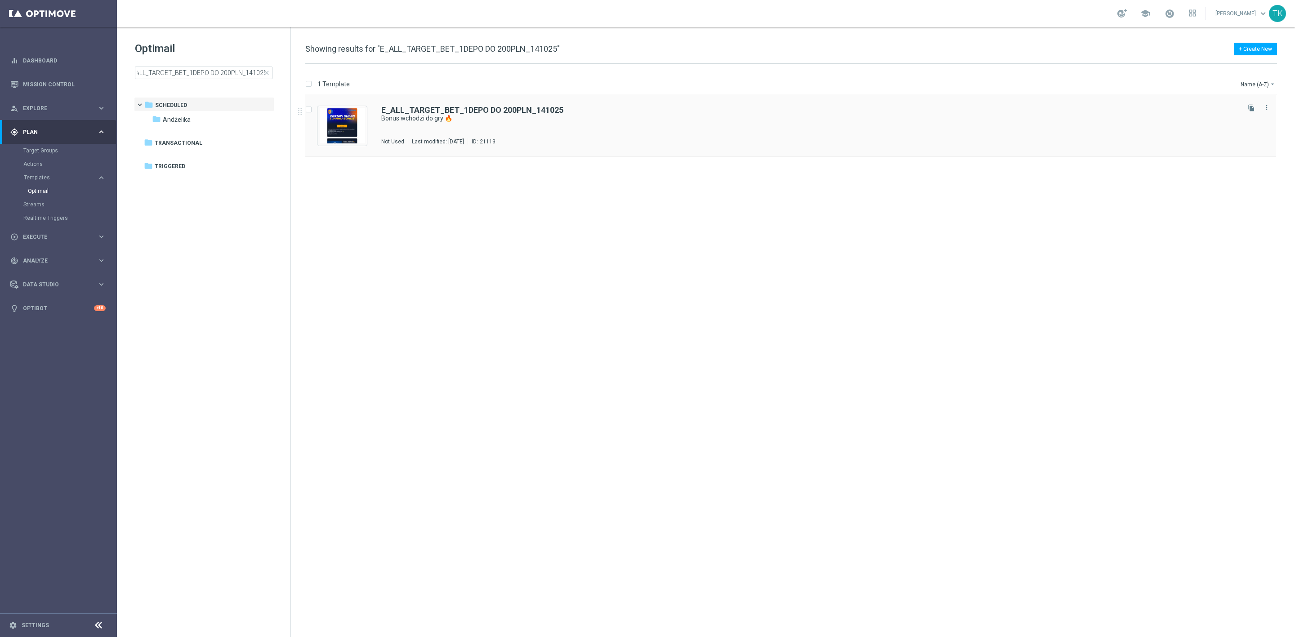
click at [451, 129] on div "E_ALL_TARGET_BET_1DEPO DO 200PLN_141025 Bonus wchodzi do gry 🔥 Not Used Last mo…" at bounding box center [809, 125] width 857 height 39
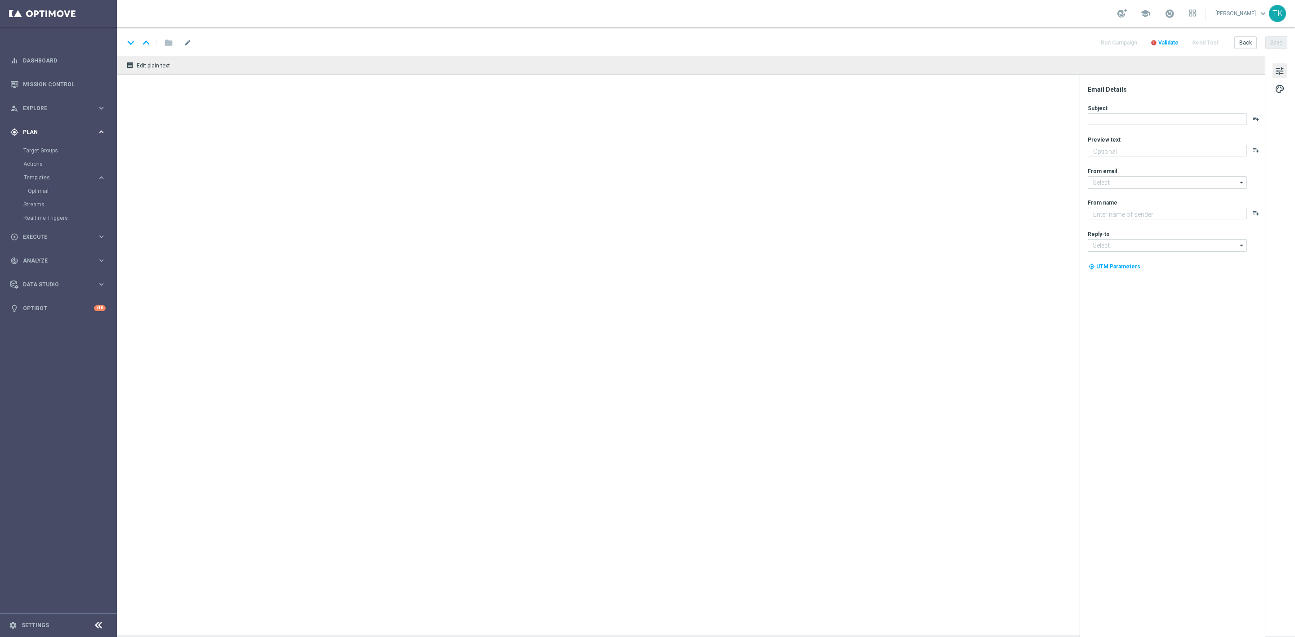
type textarea "Zgarnij nawet 200 zł za kupon 💸"
type input "[EMAIL_ADDRESS][DOMAIN_NAME]"
type textarea "STS"
type input "[EMAIL_ADDRESS][DOMAIN_NAME]"
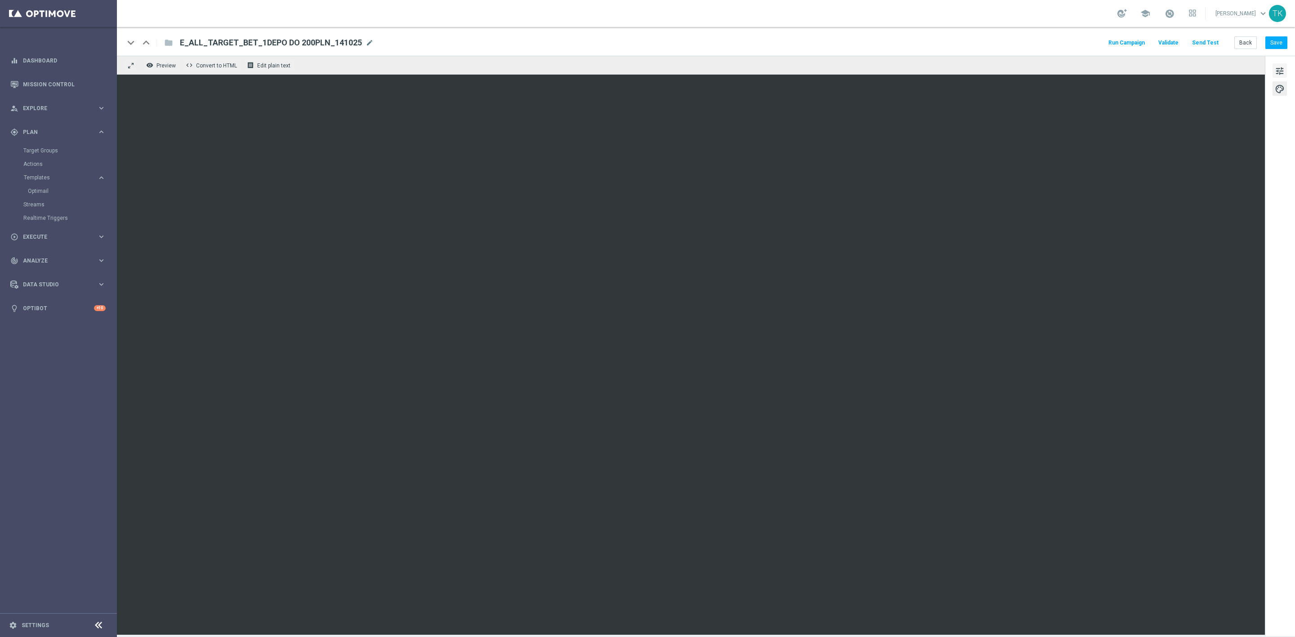
click at [1286, 69] on button "tune" at bounding box center [1280, 70] width 14 height 14
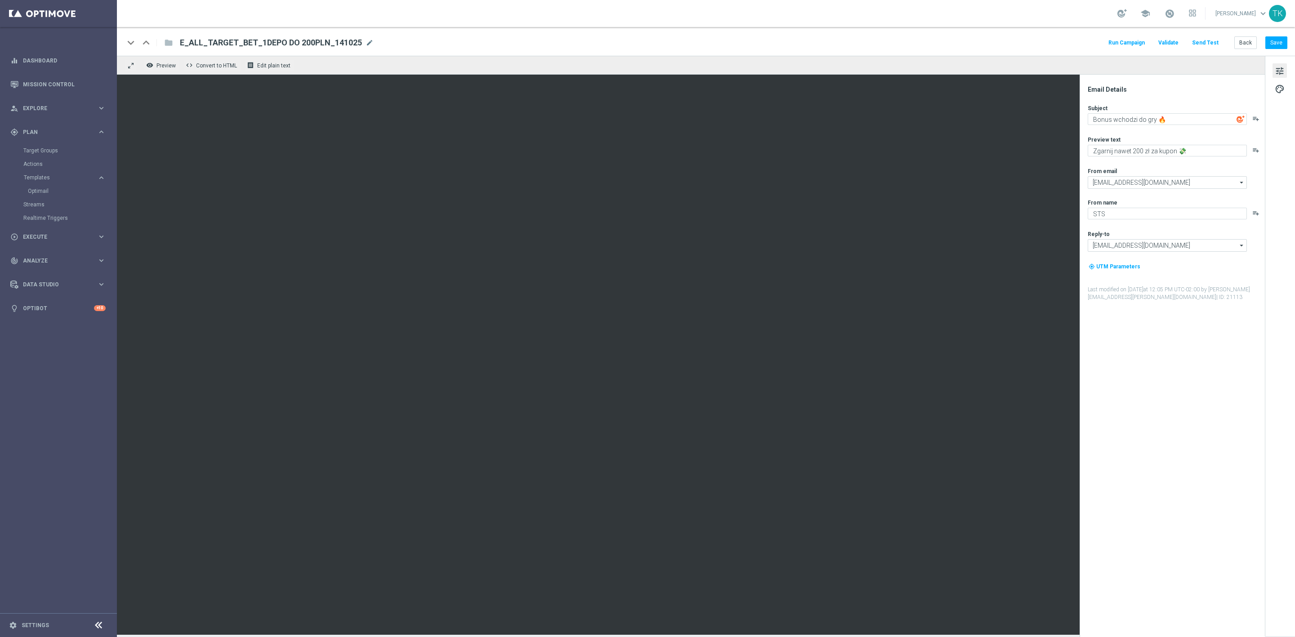
click at [1197, 47] on button "Send Test" at bounding box center [1205, 43] width 29 height 12
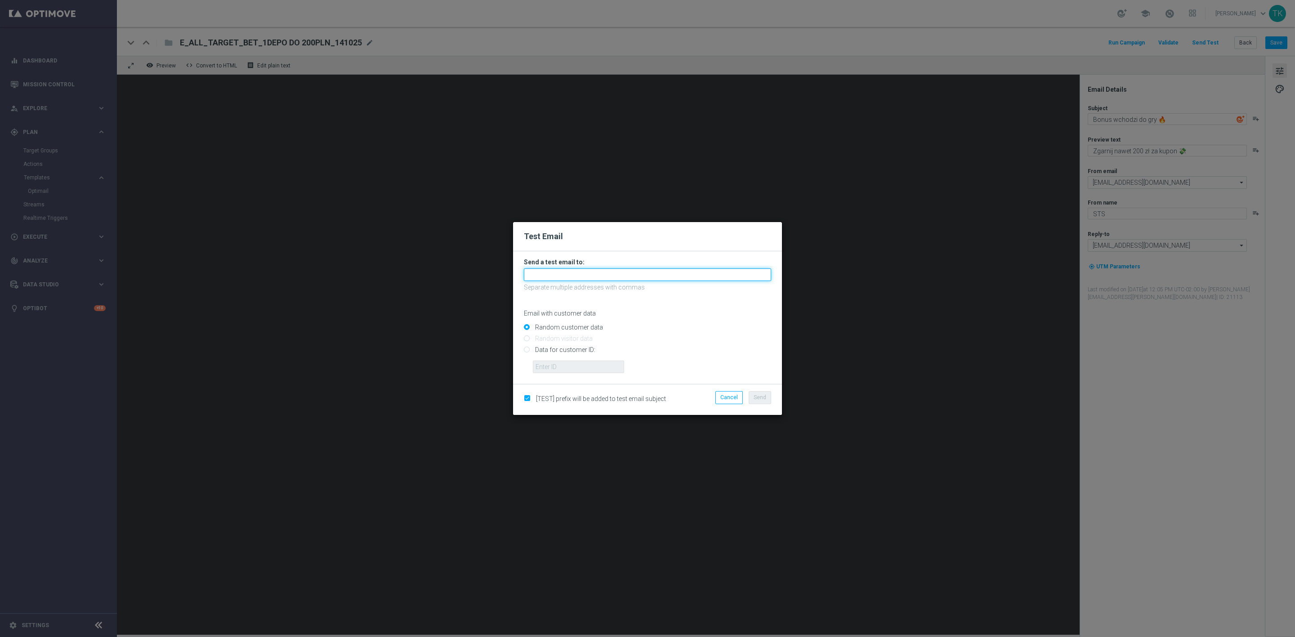
click at [606, 273] on input "text" at bounding box center [647, 275] width 247 height 13
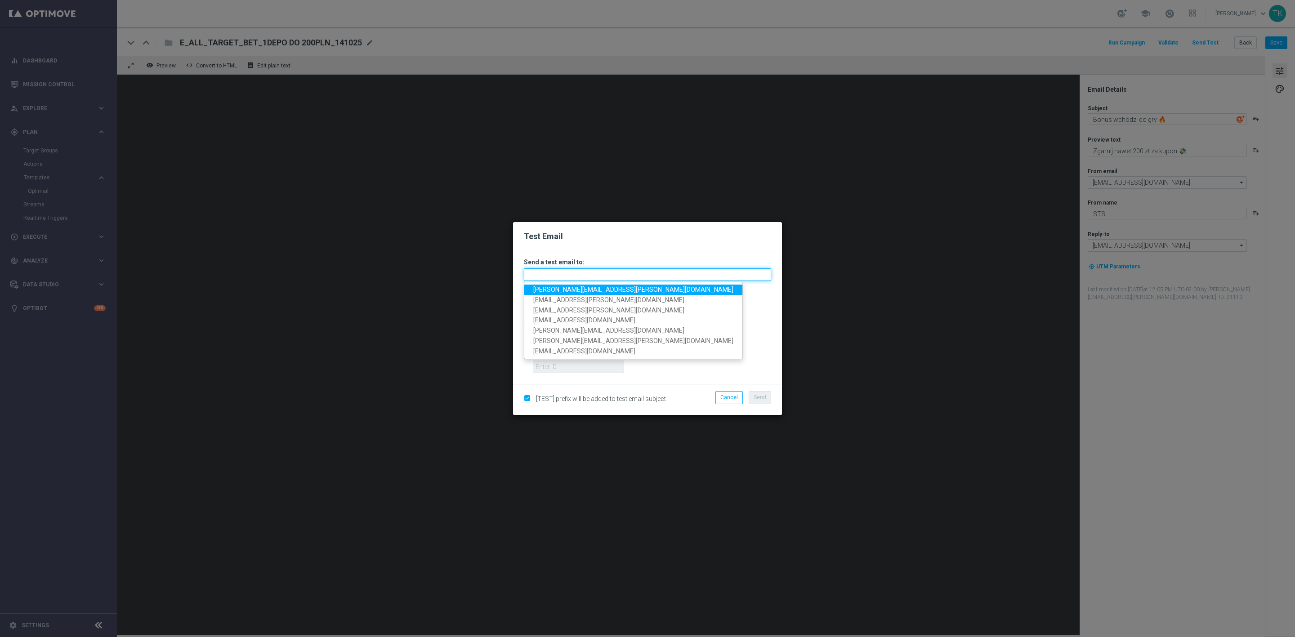
paste input "[PERSON_NAME][EMAIL_ADDRESS][PERSON_NAME][DOMAIN_NAME], [DOMAIN_NAME][EMAIL_ADD…"
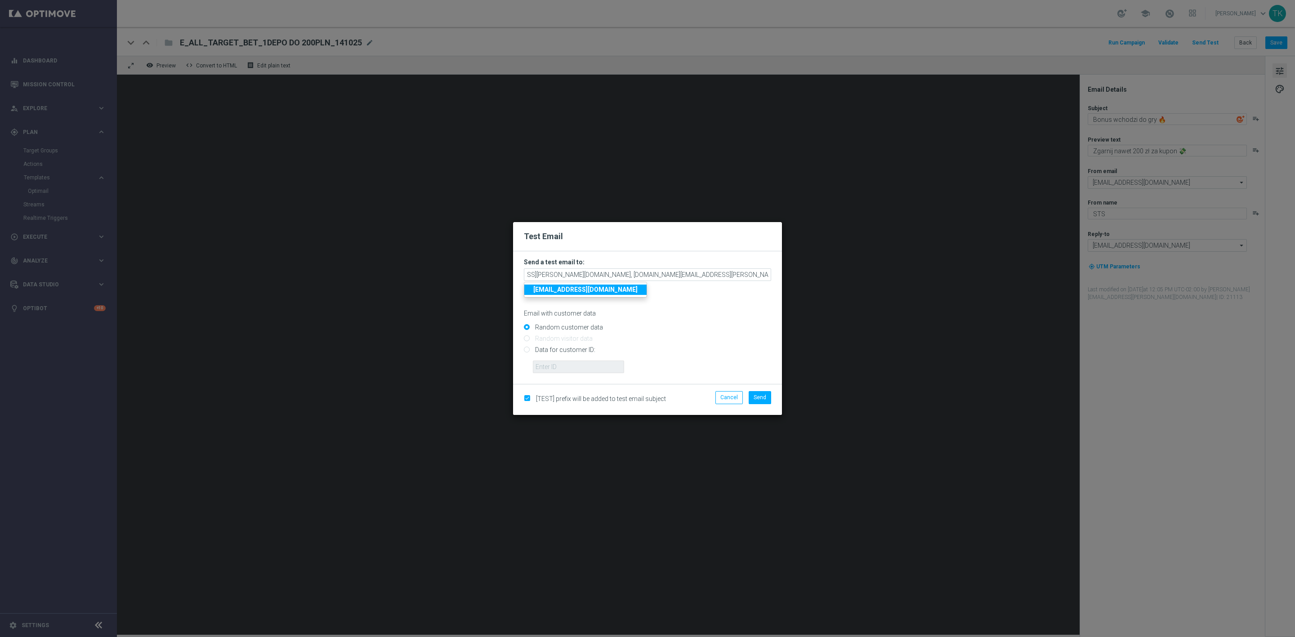
click at [695, 321] on div "Random customer data" at bounding box center [647, 325] width 247 height 11
click at [756, 398] on span "Send" at bounding box center [760, 397] width 13 height 6
type input "[PERSON_NAME][EMAIL_ADDRESS][PERSON_NAME][DOMAIN_NAME],[DOMAIN_NAME][EMAIL_ADDR…"
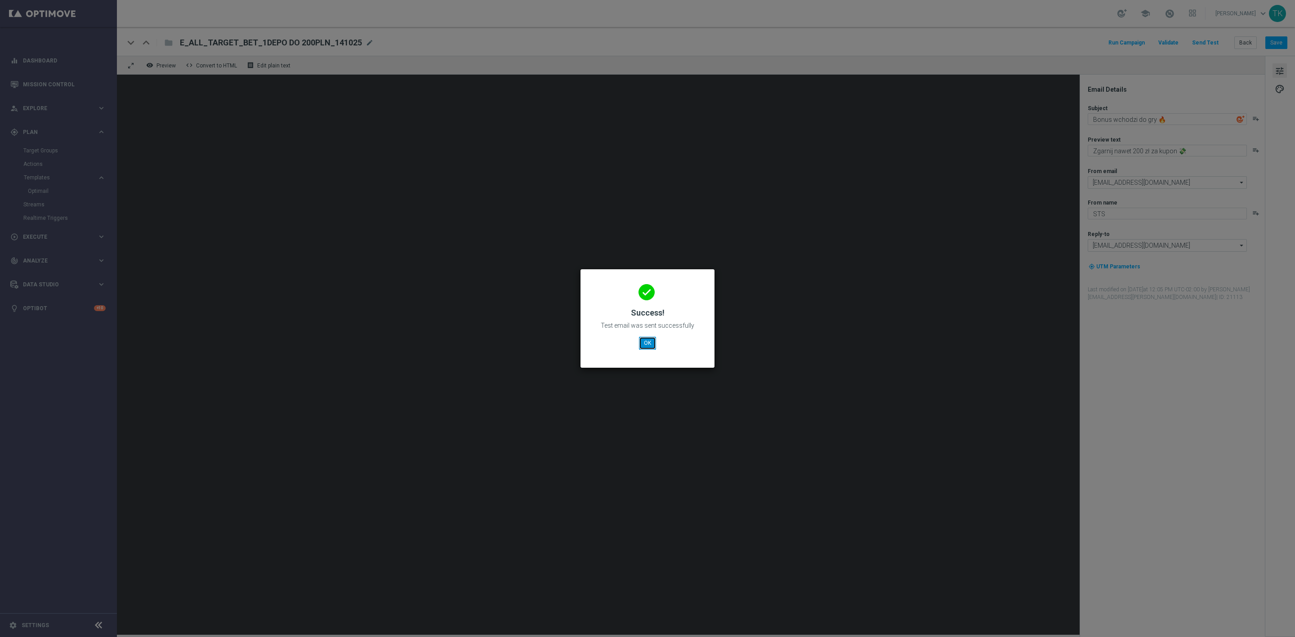
click at [644, 344] on button "OK" at bounding box center [647, 343] width 17 height 13
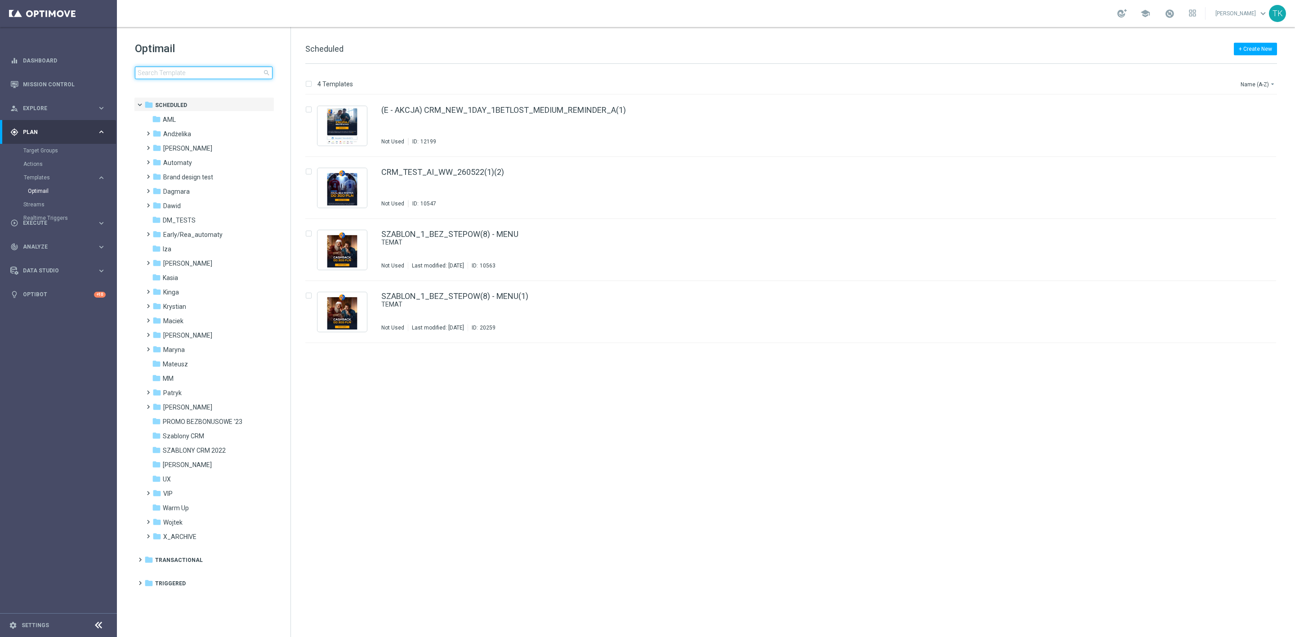
click at [169, 77] on input at bounding box center [204, 73] width 138 height 13
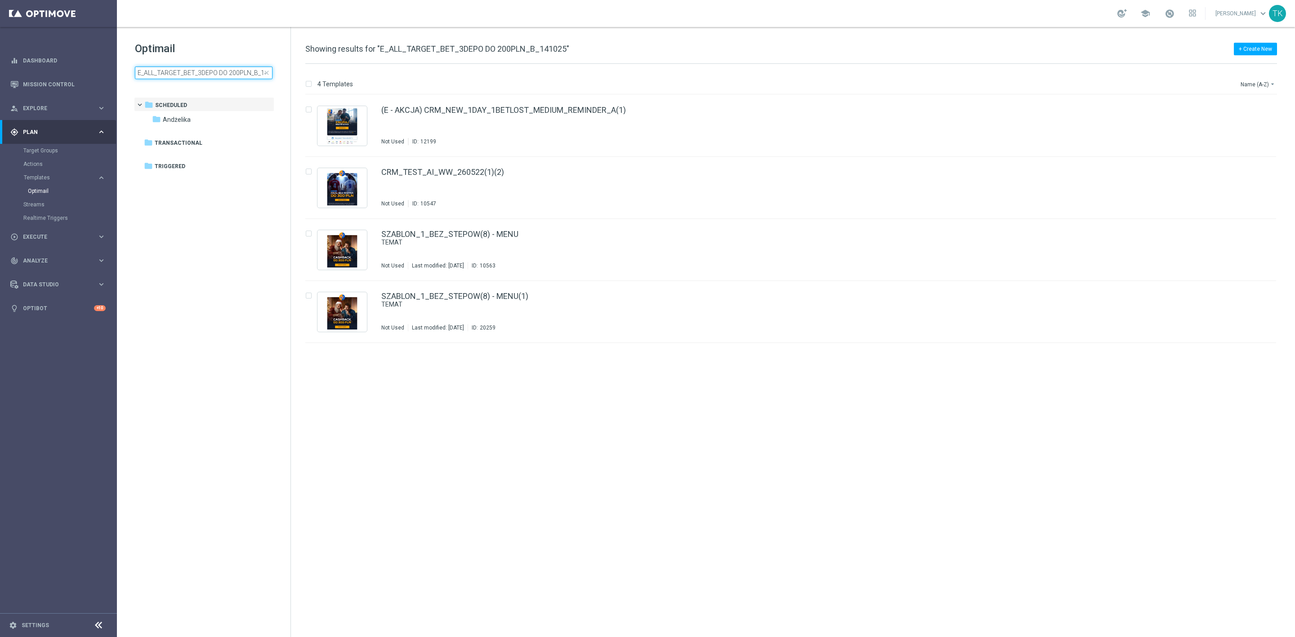
scroll to position [0, 15]
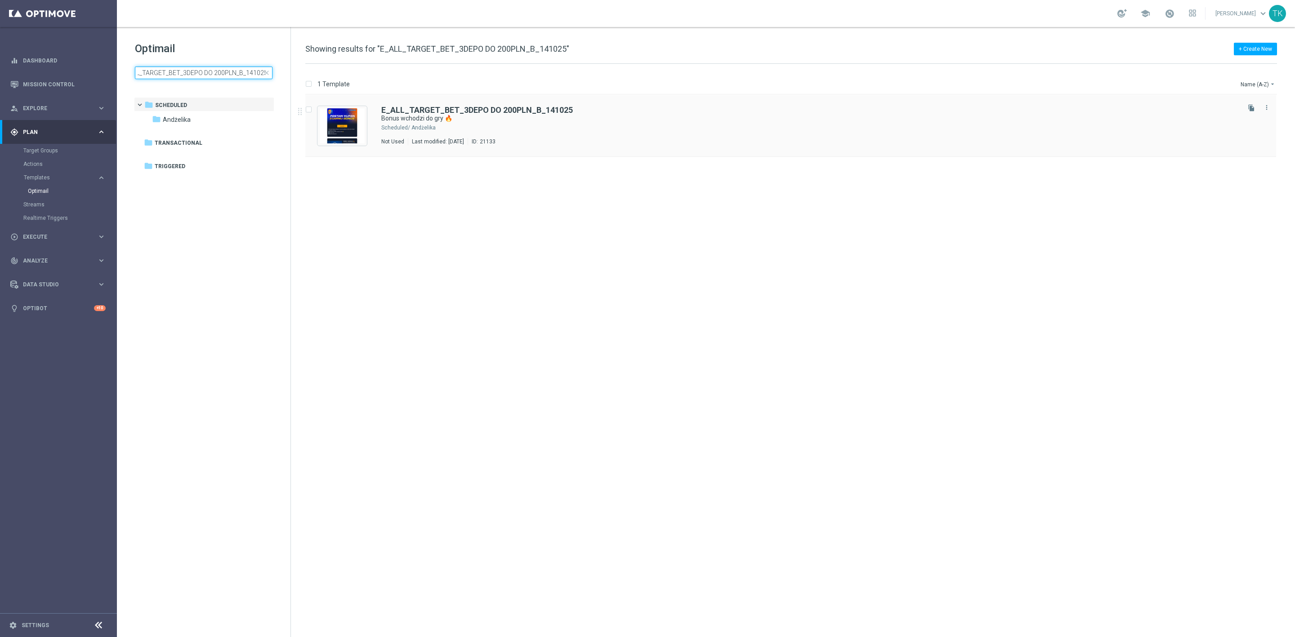
type input "E_ALL_TARGET_BET_3DEPO DO 200PLN_B_141025"
click at [513, 129] on div "Andżelika" at bounding box center [825, 127] width 827 height 7
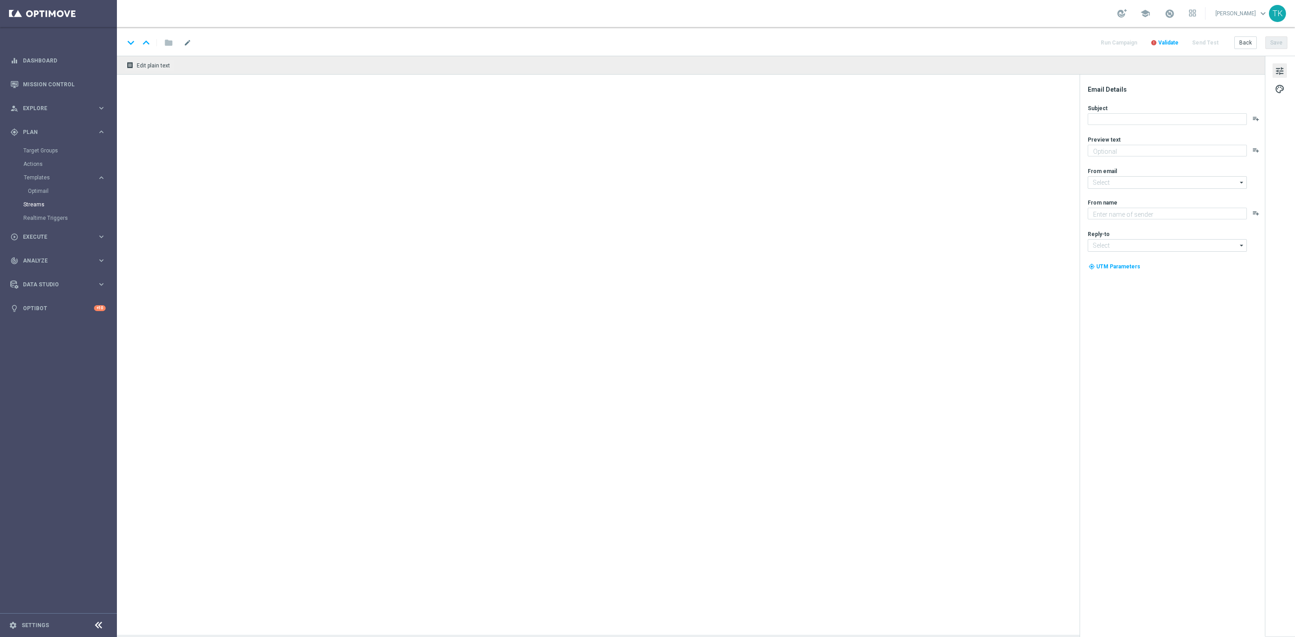
type textarea "Zgarnij nawet 200 zł za kupon 💸"
type input "[EMAIL_ADDRESS][DOMAIN_NAME]"
type textarea "STS"
type input "kontakt@sts.pl"
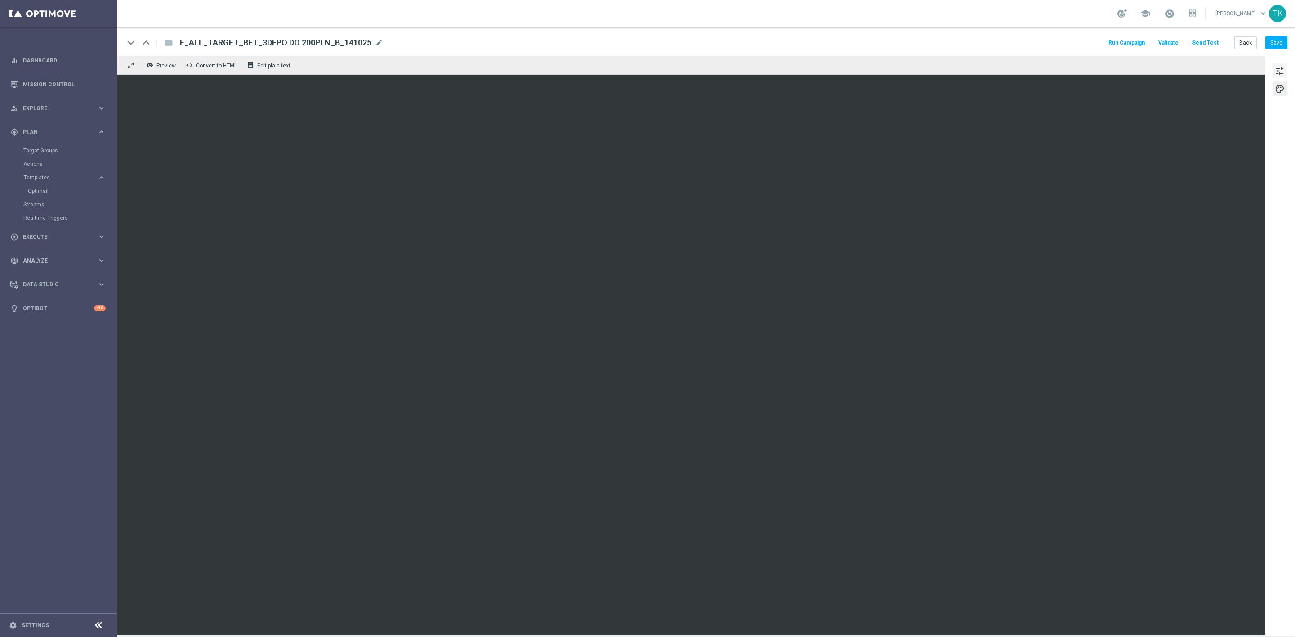
click at [1278, 72] on span "tune" at bounding box center [1280, 71] width 10 height 12
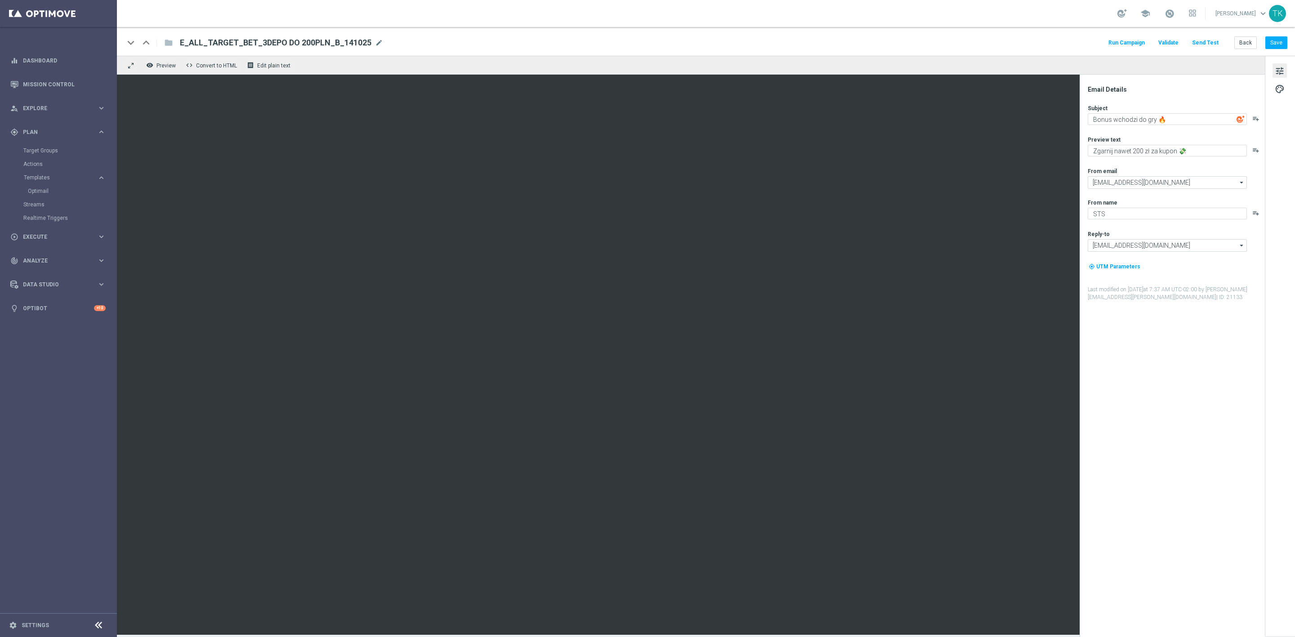
click at [1208, 32] on div "keyboard_arrow_down keyboard_arrow_up folder E_ALL_TARGET_BET_3DEPO DO 200PLN_B…" at bounding box center [706, 41] width 1178 height 29
click at [1208, 37] on button "Send Test" at bounding box center [1205, 43] width 29 height 12
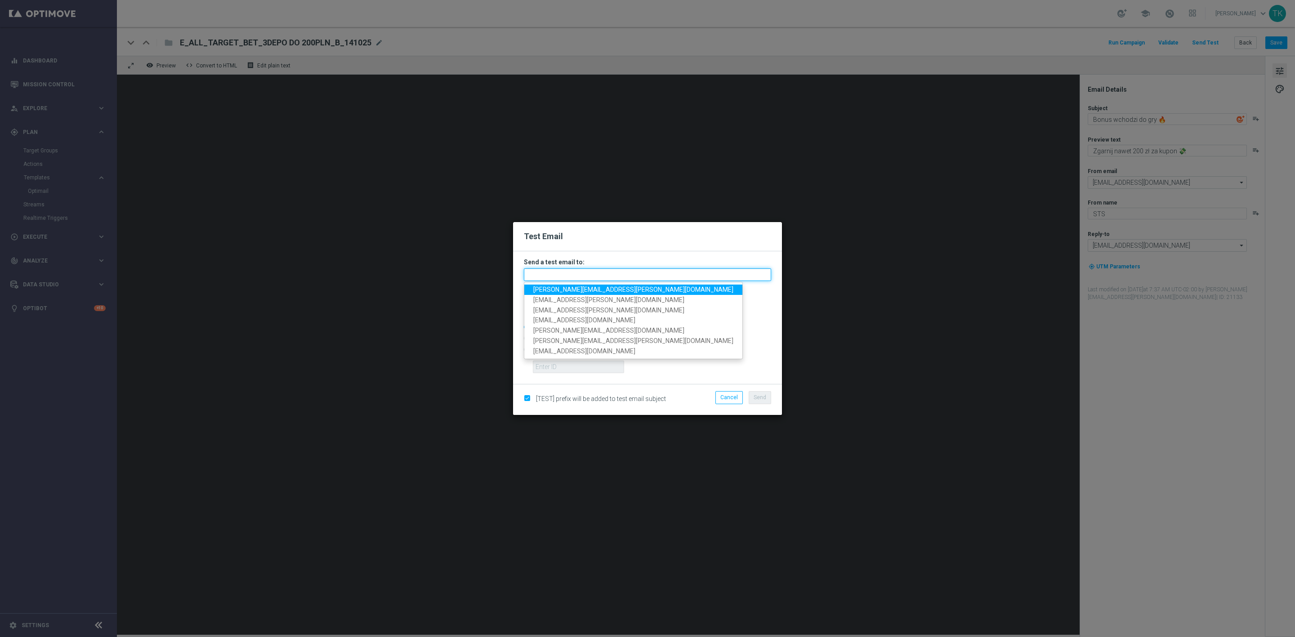
click at [546, 273] on input "text" at bounding box center [647, 275] width 247 height 13
paste input "katarzyna.kaminska@sts.pl, andzelika.binek@sts.pl, krystian.potoczny@sts.pl, pa…"
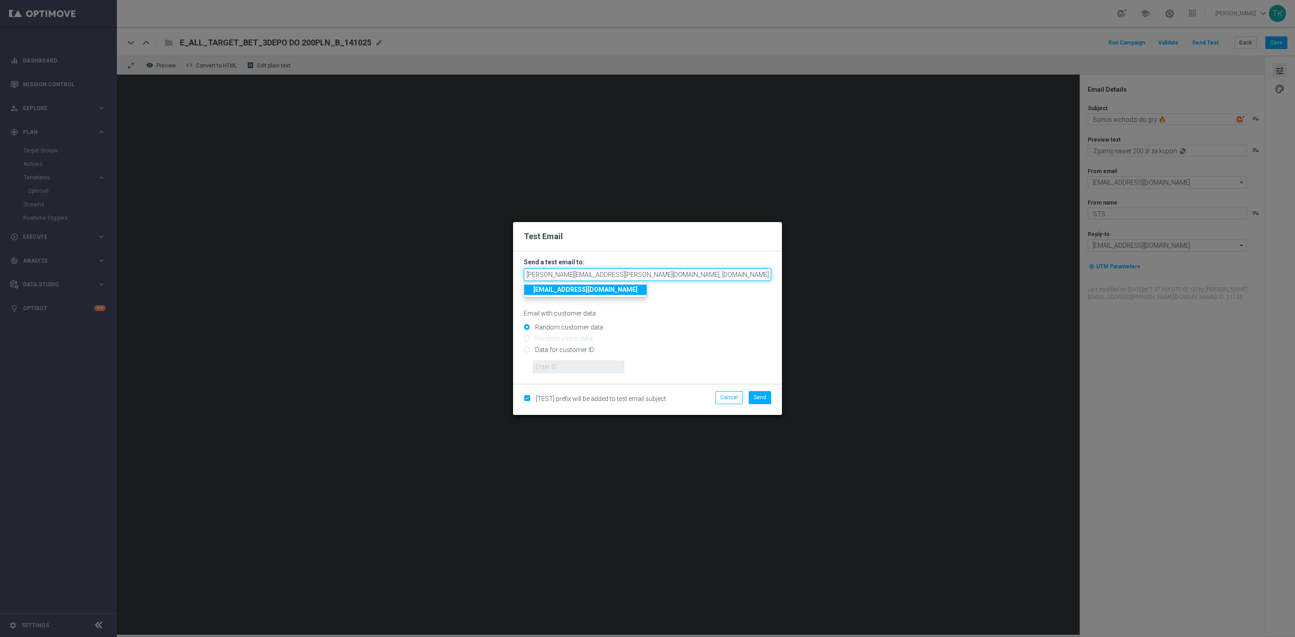
scroll to position [0, 283]
click at [708, 312] on p "Email with customer data" at bounding box center [647, 313] width 247 height 8
click at [758, 395] on span "Send" at bounding box center [760, 397] width 13 height 6
type input "katarzyna.kaminska@sts.pl,andzelika.binek@sts.pl,krystian.potoczny@sts.pl,patry…"
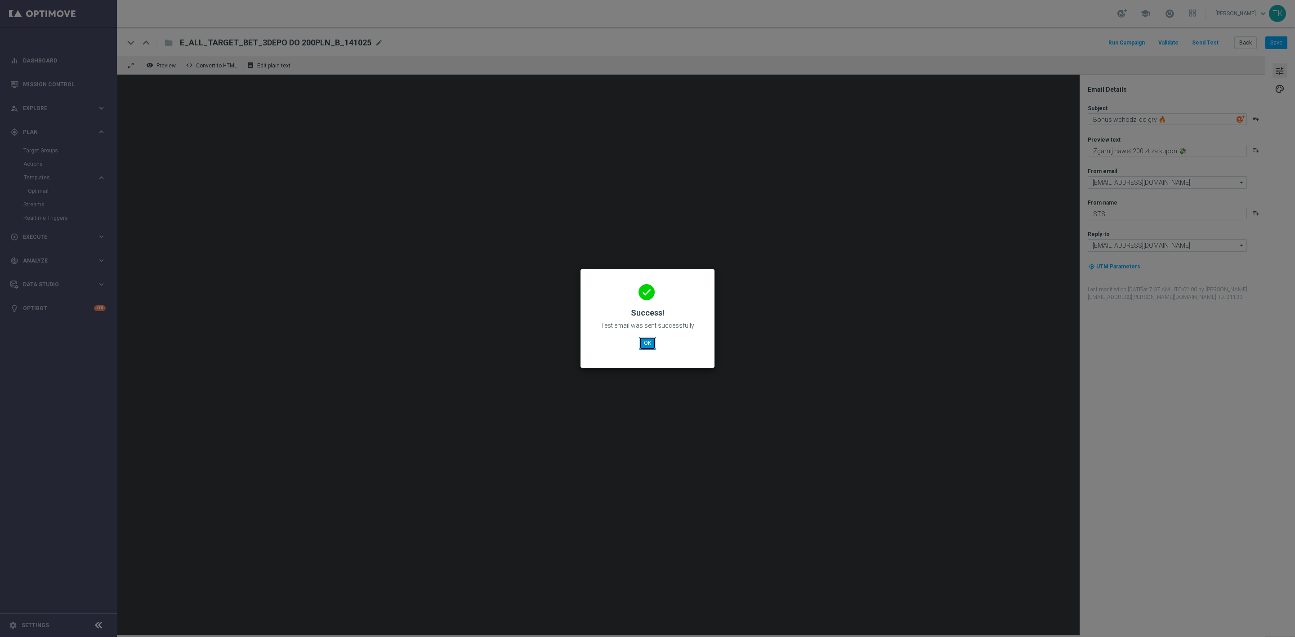
click at [649, 343] on button "OK" at bounding box center [647, 343] width 17 height 13
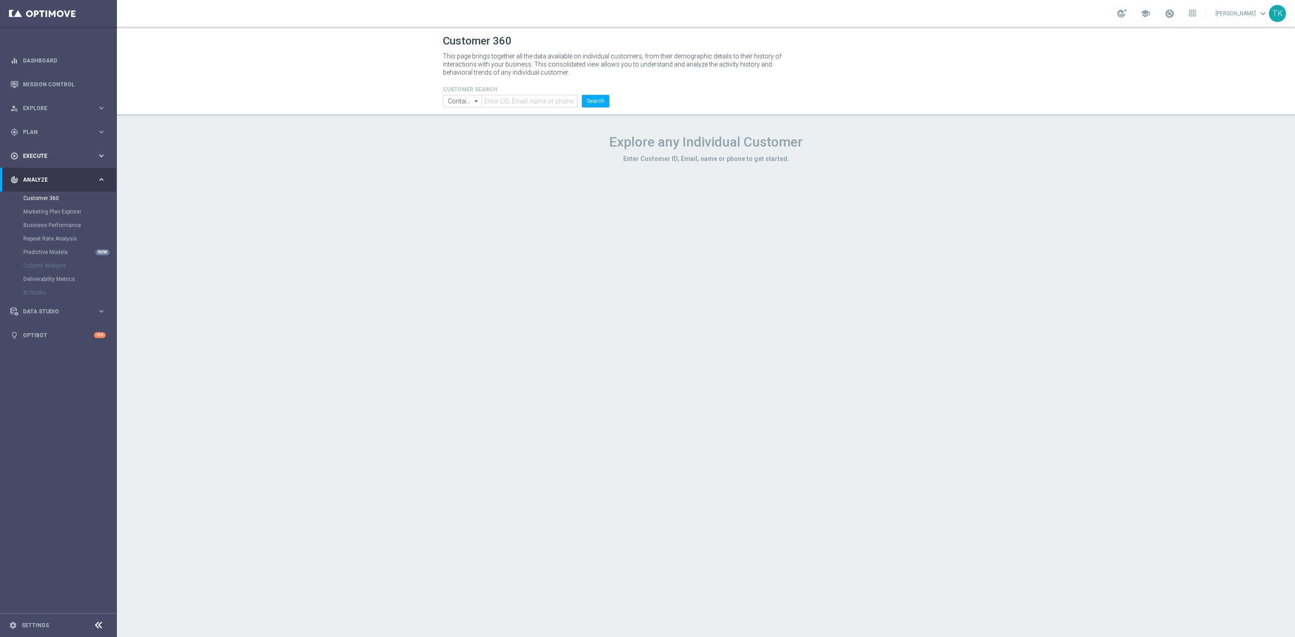
click at [50, 156] on span "Execute" at bounding box center [60, 155] width 74 height 5
click at [49, 171] on link "Campaign Builder" at bounding box center [58, 174] width 70 height 7
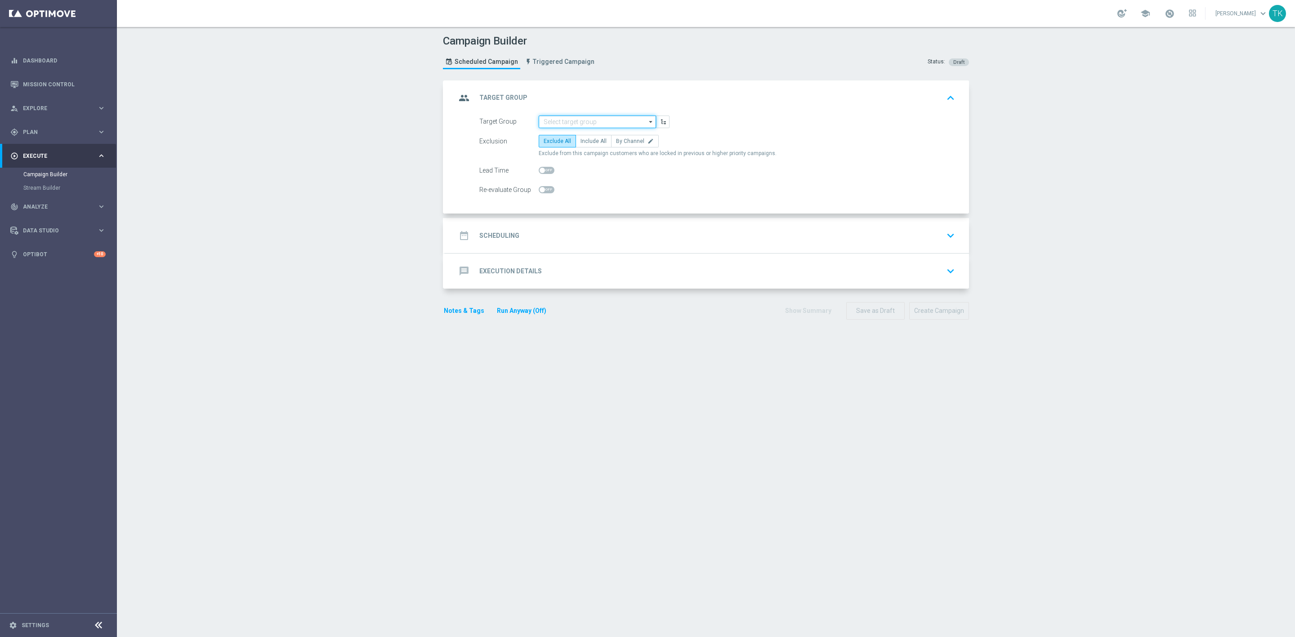
click at [551, 116] on input at bounding box center [597, 122] width 117 height 13
paste input "E_ALL_TARGET_BET_1DEPO DO 200PLN_141025"
click at [567, 137] on div "E_ALL_TARGET_BET_1DEPO DO 200PLN_141025" at bounding box center [597, 139] width 109 height 16
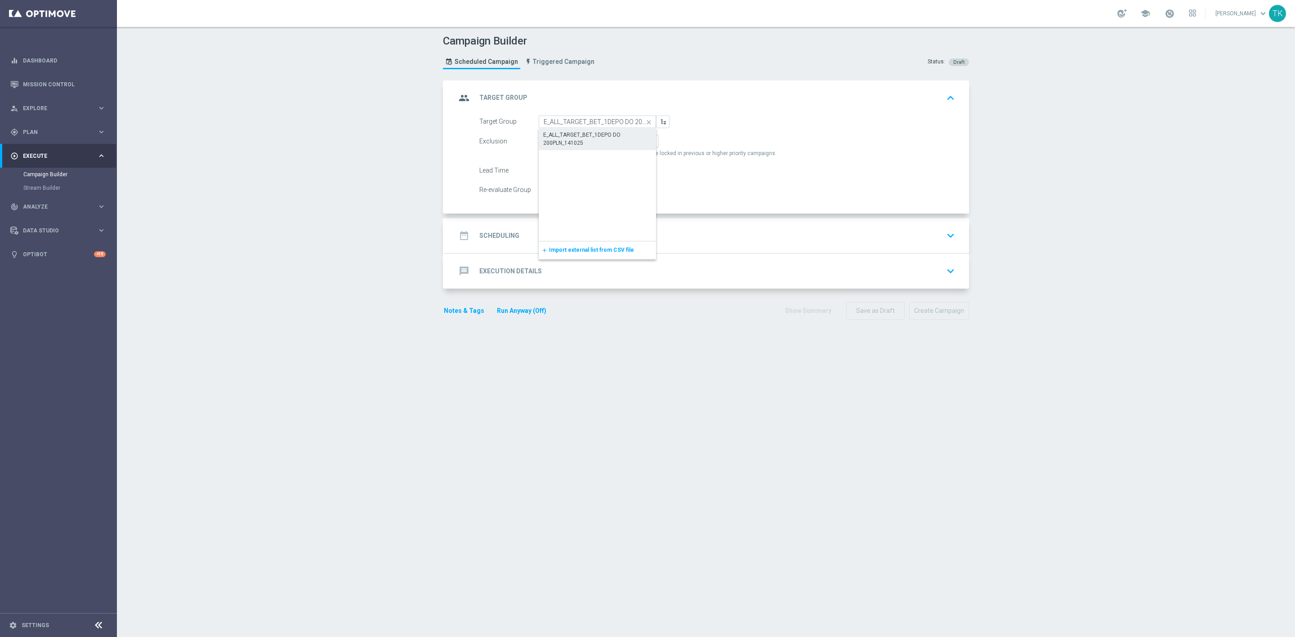
type input "E_ALL_TARGET_BET_1DEPO DO 200PLN_141025"
click at [633, 148] on label "By Channel edit" at bounding box center [635, 141] width 48 height 13
click at [622, 146] on input "By Channel edit" at bounding box center [619, 143] width 6 height 6
radio input "true"
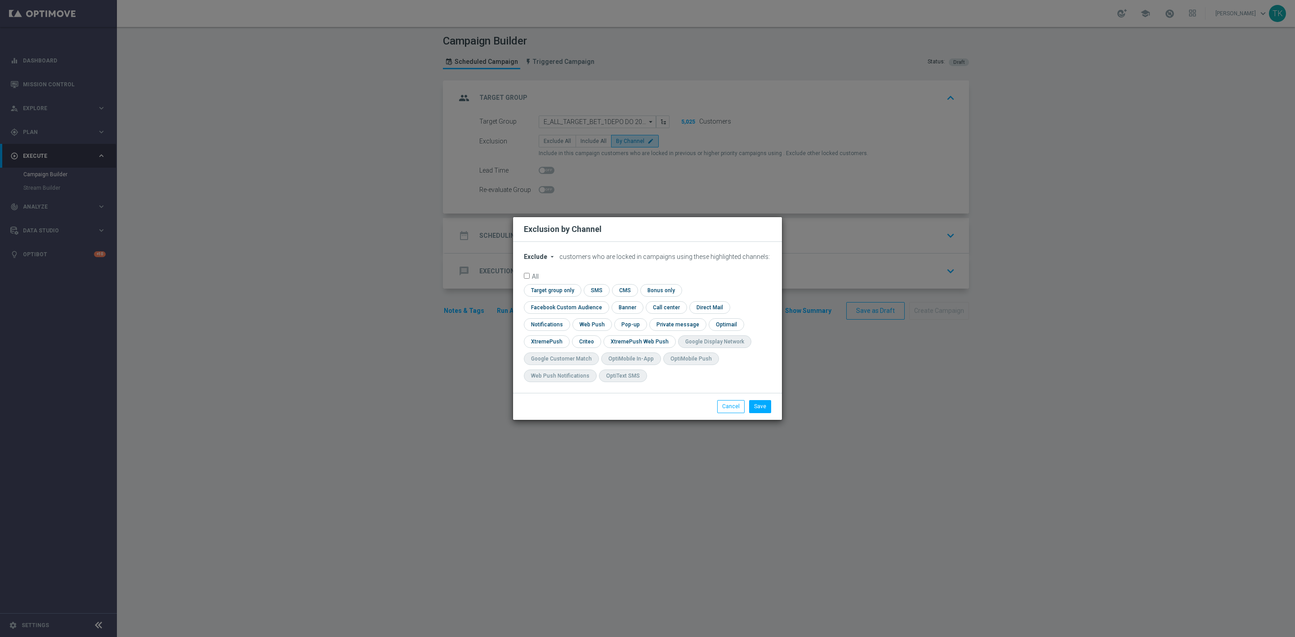
click at [532, 260] on span "Exclude" at bounding box center [535, 256] width 23 height 7
click at [0, 0] on span "Include" at bounding box center [0, 0] width 0 height 0
click at [605, 301] on input "checkbox" at bounding box center [564, 307] width 81 height 12
checkbox input "true"
click at [583, 341] on input "checkbox" at bounding box center [586, 342] width 28 height 12
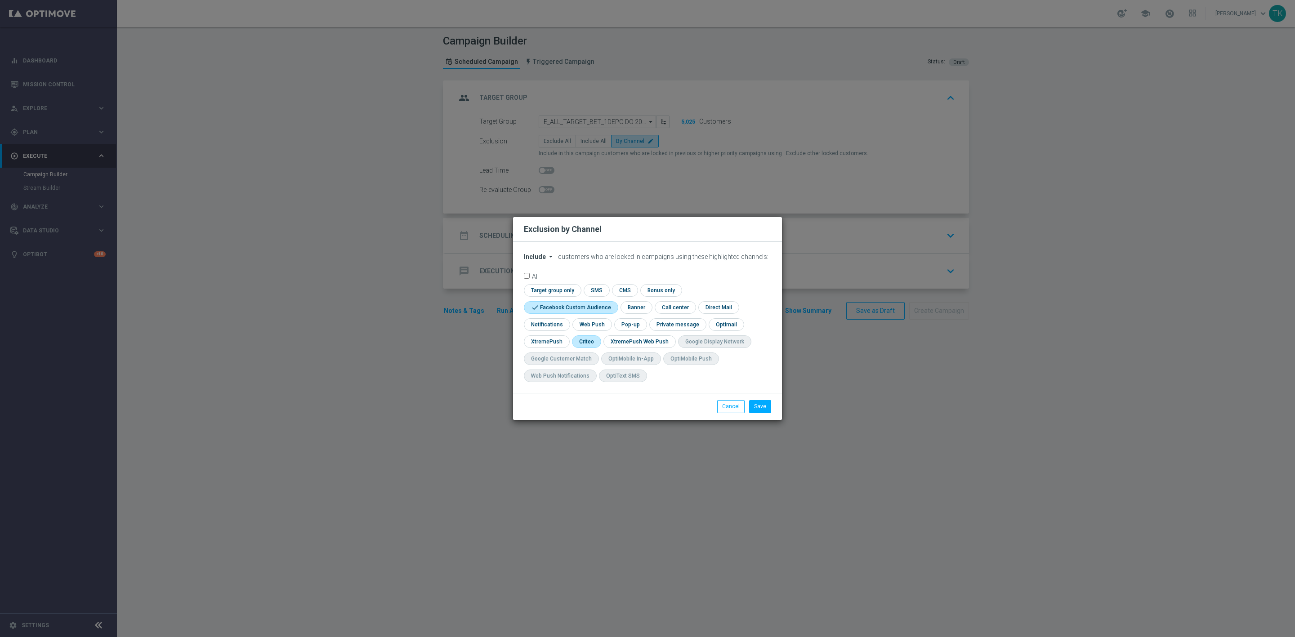
checkbox input "true"
click at [626, 327] on input "checkbox" at bounding box center [629, 324] width 31 height 12
checkbox input "true"
click at [758, 405] on button "Save" at bounding box center [760, 406] width 22 height 13
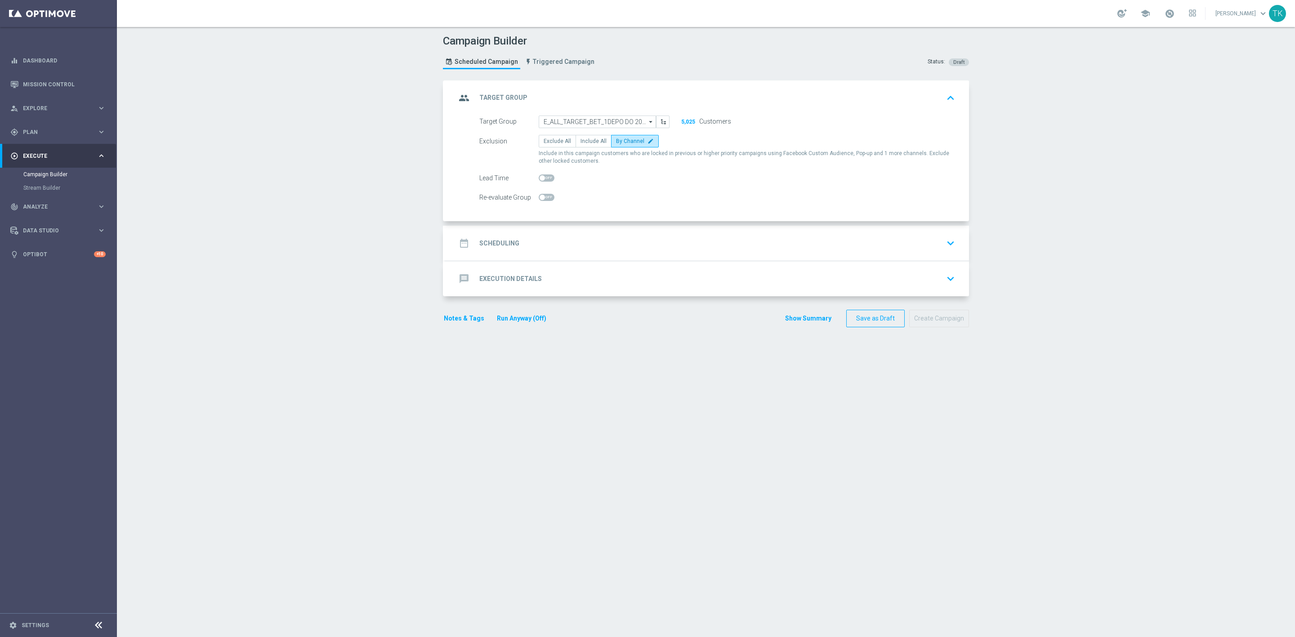
click at [569, 250] on div "date_range Scheduling keyboard_arrow_down" at bounding box center [707, 243] width 502 height 17
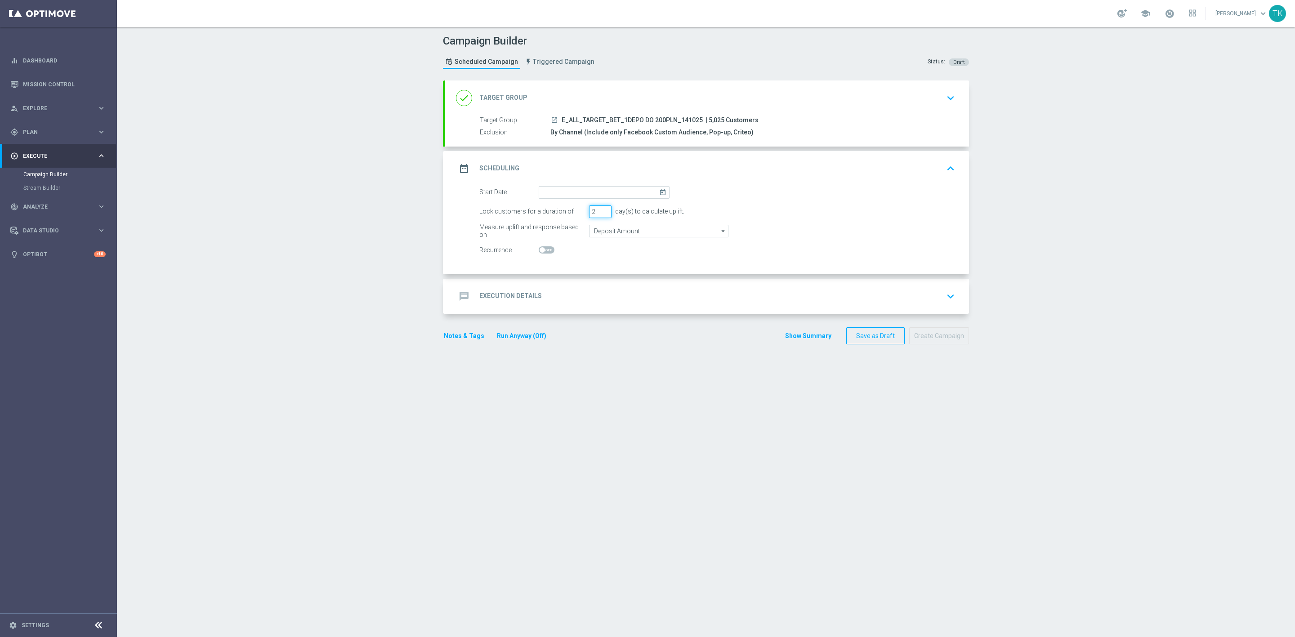
click at [599, 215] on input "2" at bounding box center [600, 212] width 22 height 13
type input "1"
click at [599, 215] on input "1" at bounding box center [600, 212] width 22 height 13
click at [564, 189] on input at bounding box center [604, 192] width 131 height 13
click at [571, 268] on span "14" at bounding box center [575, 271] width 14 height 14
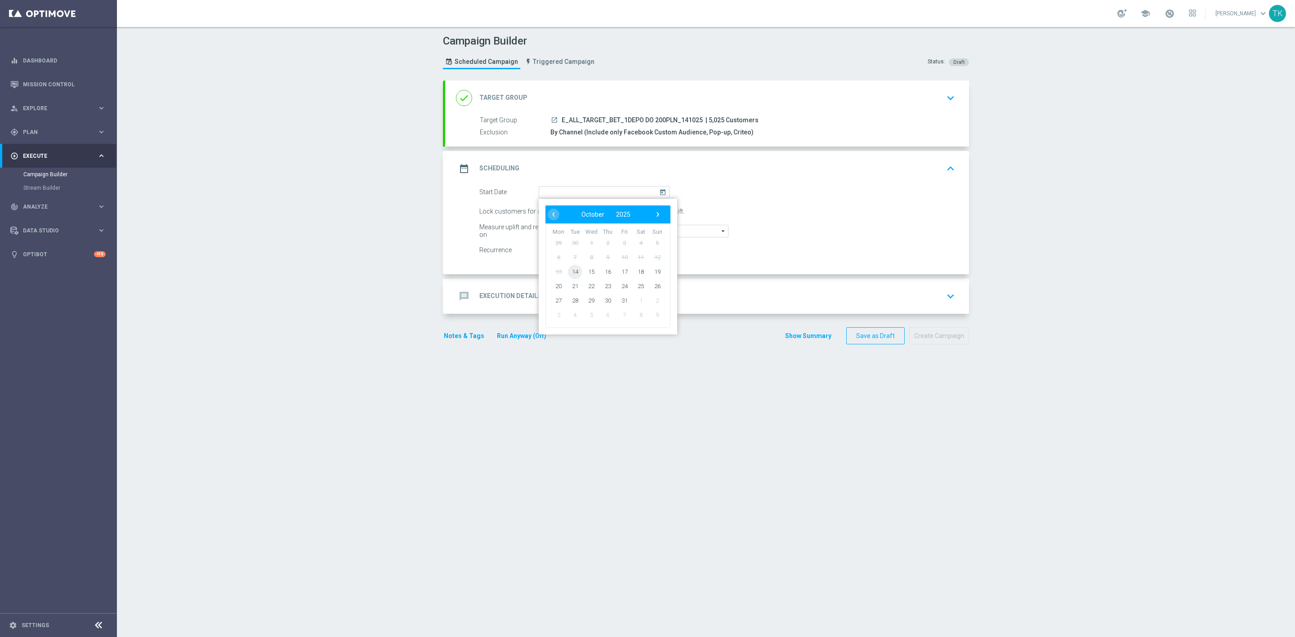
type input "[DATE]"
click at [545, 285] on div "message Execution Details keyboard_arrow_down" at bounding box center [707, 296] width 524 height 35
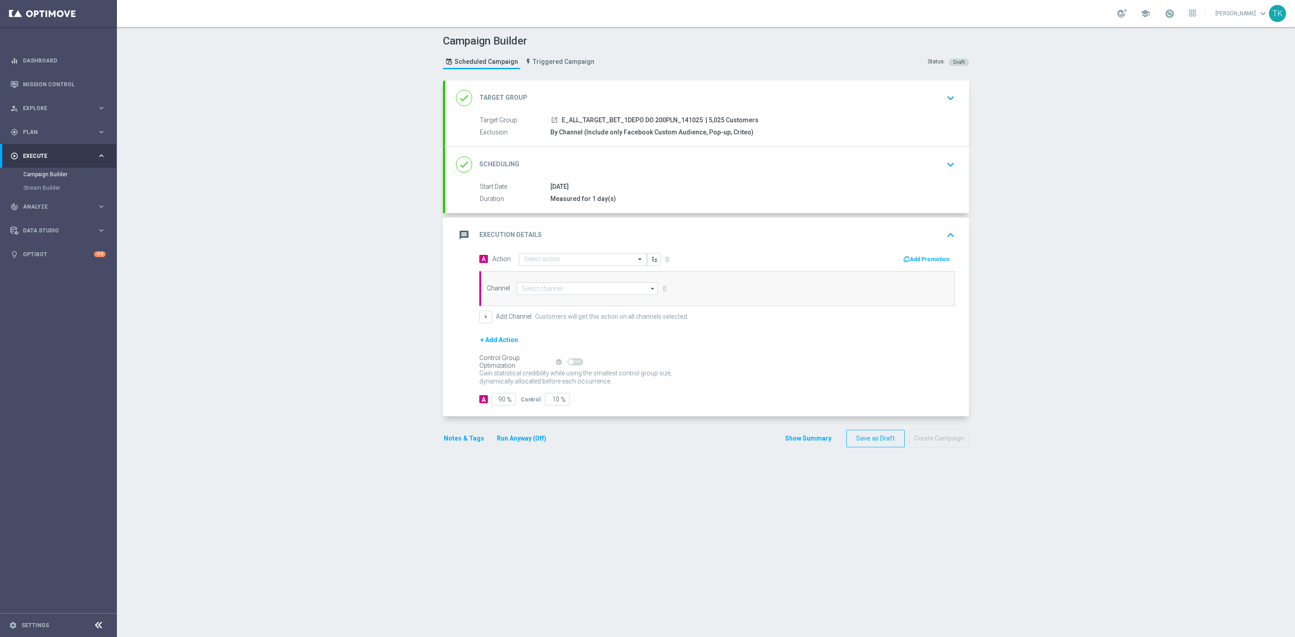
click at [614, 120] on span "E_ALL_TARGET_BET_1DEPO DO 200PLN_141025" at bounding box center [632, 120] width 141 height 8
copy div "E_ALL_TARGET_BET_1DEPO DO 200PLN_141025"
click at [540, 260] on input "text" at bounding box center [574, 260] width 100 height 8
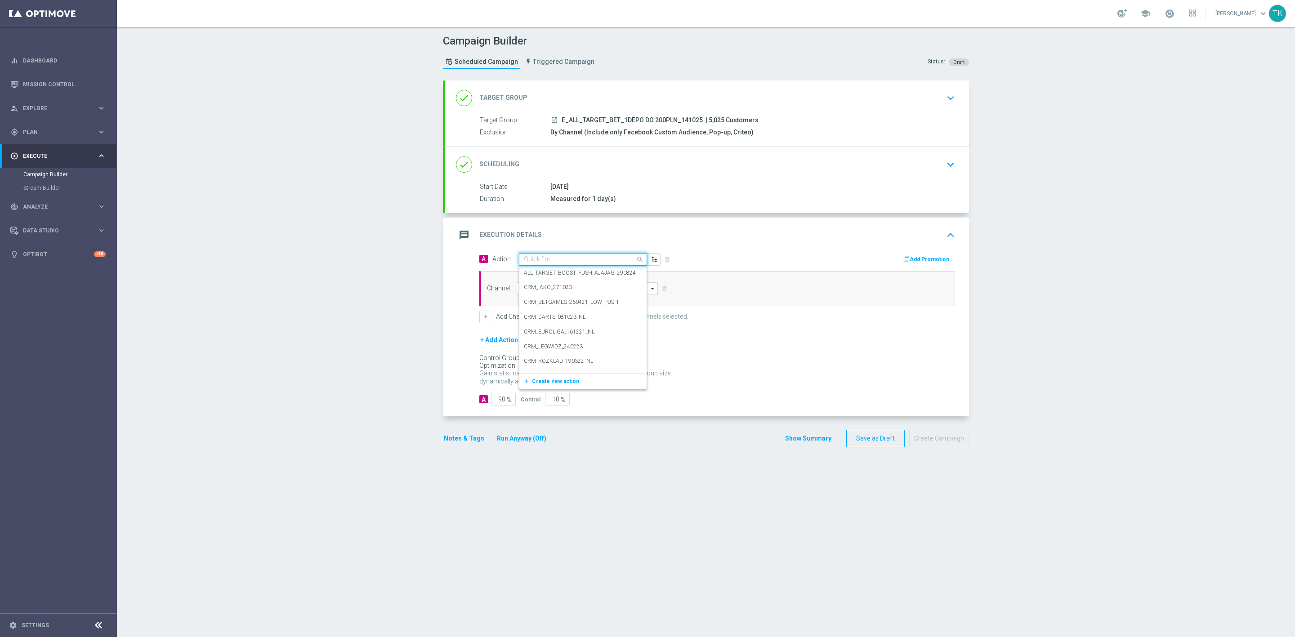
paste input "E_ALL_TARGET_BET_1DEPO DO 200PLN_141025"
type input "E_ALL_TARGET_BET_1DEPO DO 200PLN_141025"
click at [551, 289] on span "Create new action" at bounding box center [555, 287] width 47 height 6
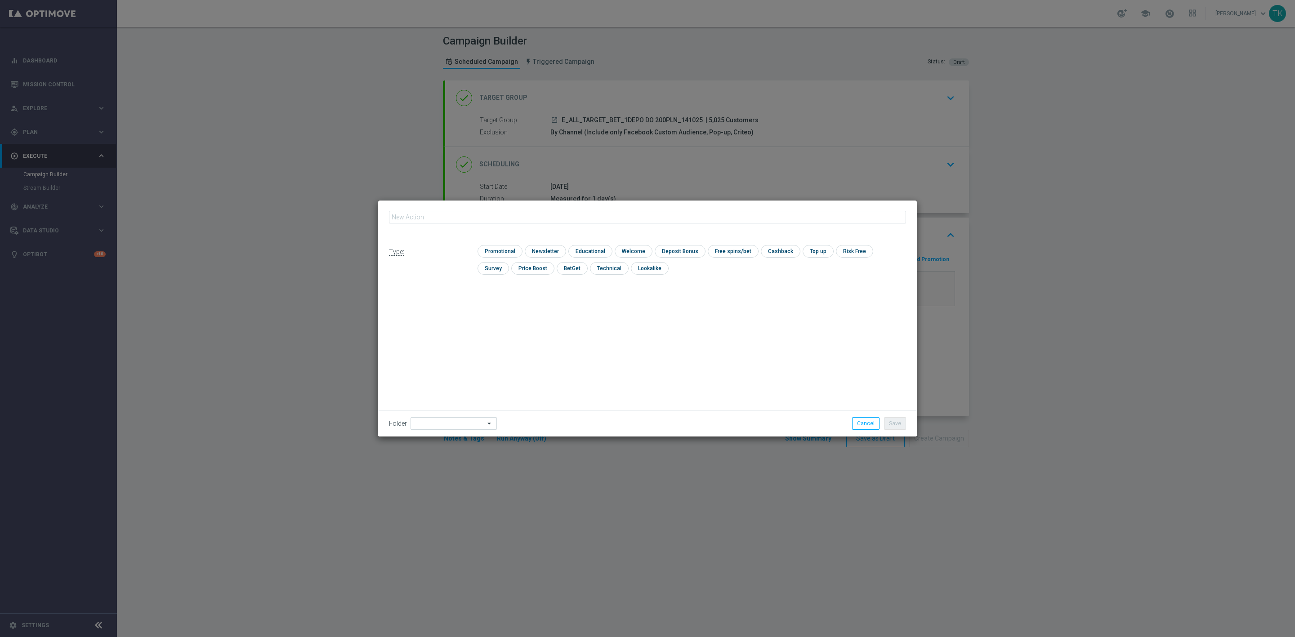
type input "E_ALL_TARGET_BET_1DEPO DO 200PLN_141025"
click at [494, 251] on input "checkbox" at bounding box center [499, 251] width 43 height 12
checkbox input "true"
click at [891, 425] on button "Save" at bounding box center [895, 423] width 22 height 13
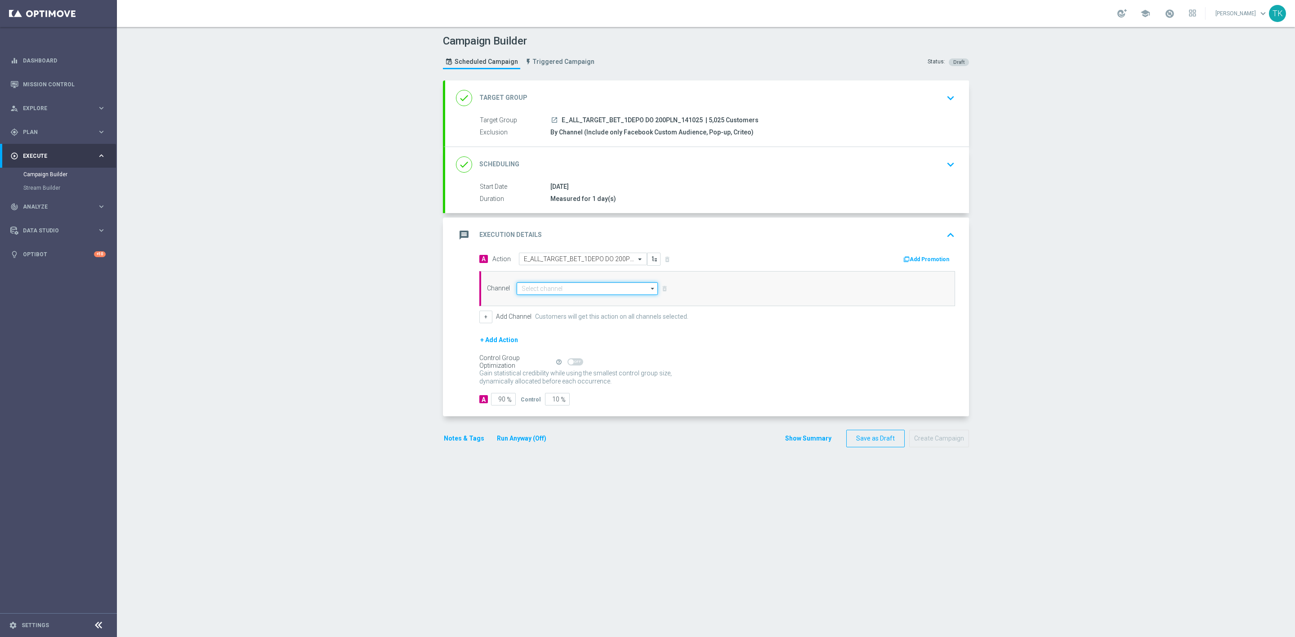
click at [525, 292] on input at bounding box center [587, 288] width 141 height 13
click at [537, 305] on div "Private message" at bounding box center [542, 302] width 42 height 8
type input "Private message"
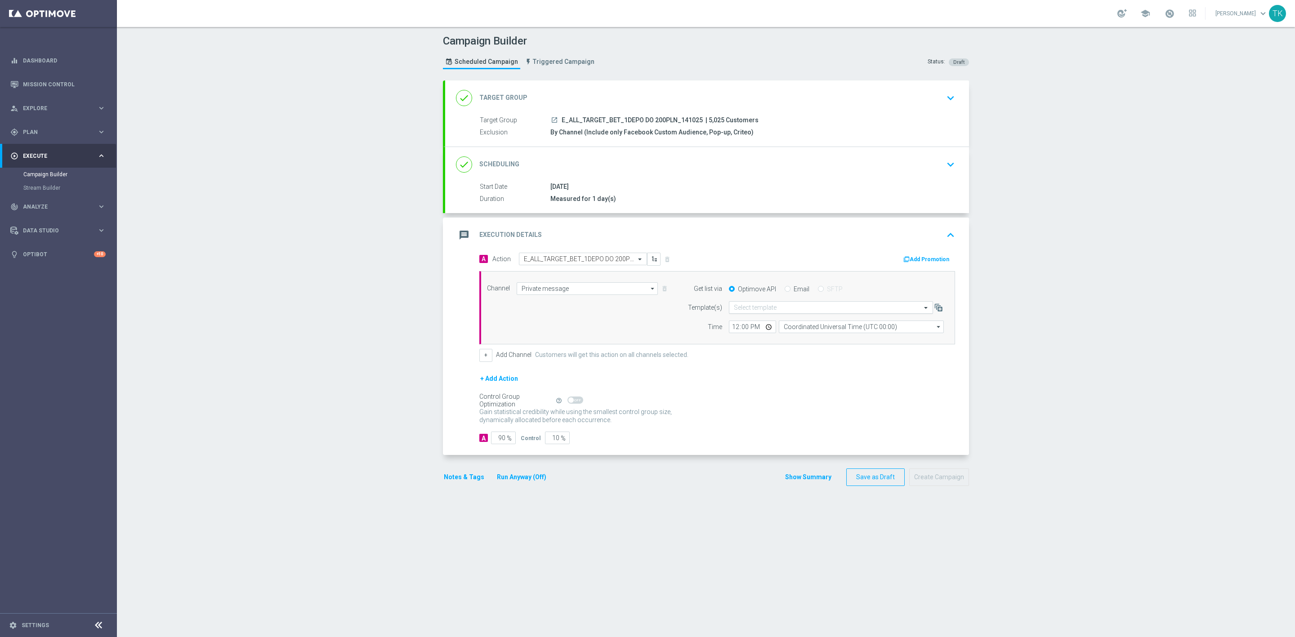
click at [740, 305] on div "Select template" at bounding box center [755, 308] width 43 height 8
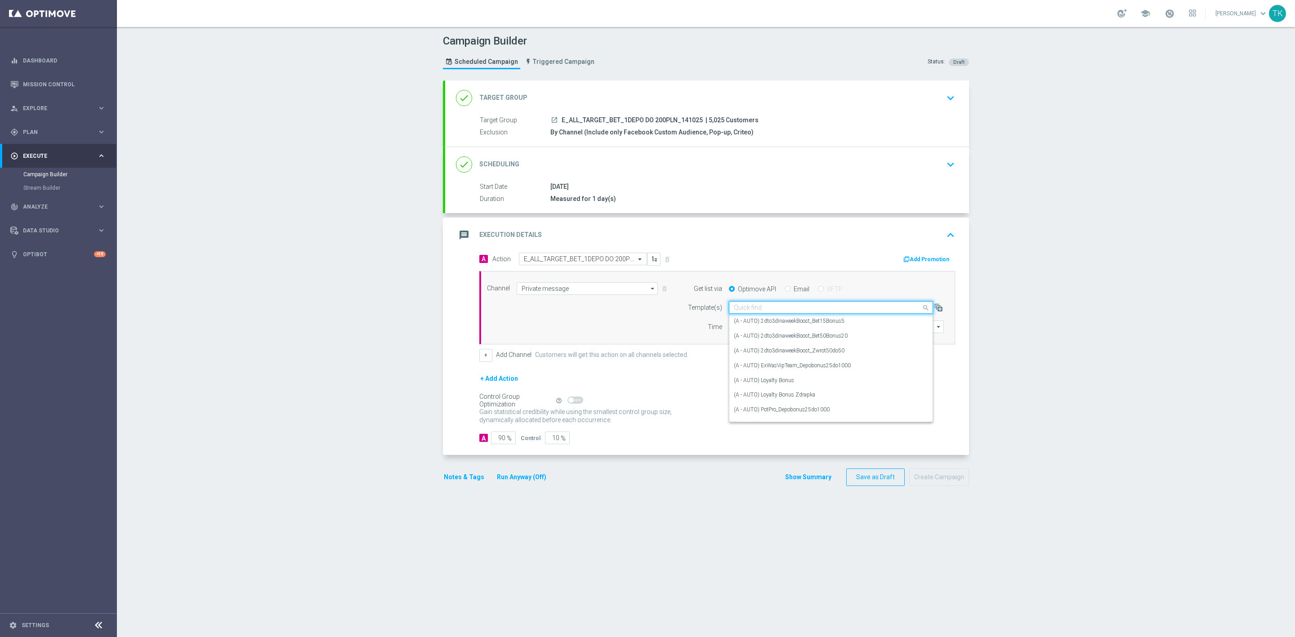
paste input "E_ALL_TARGET_BET_1DEPO DO 200PLN_141025"
click at [757, 324] on label "E_ALL_TARGET_BET_1DEPO DO 200PLN_141025" at bounding box center [794, 322] width 120 height 8
type input "E_ALL_TARGET_BET_1DEPO DO 200PLN_141025"
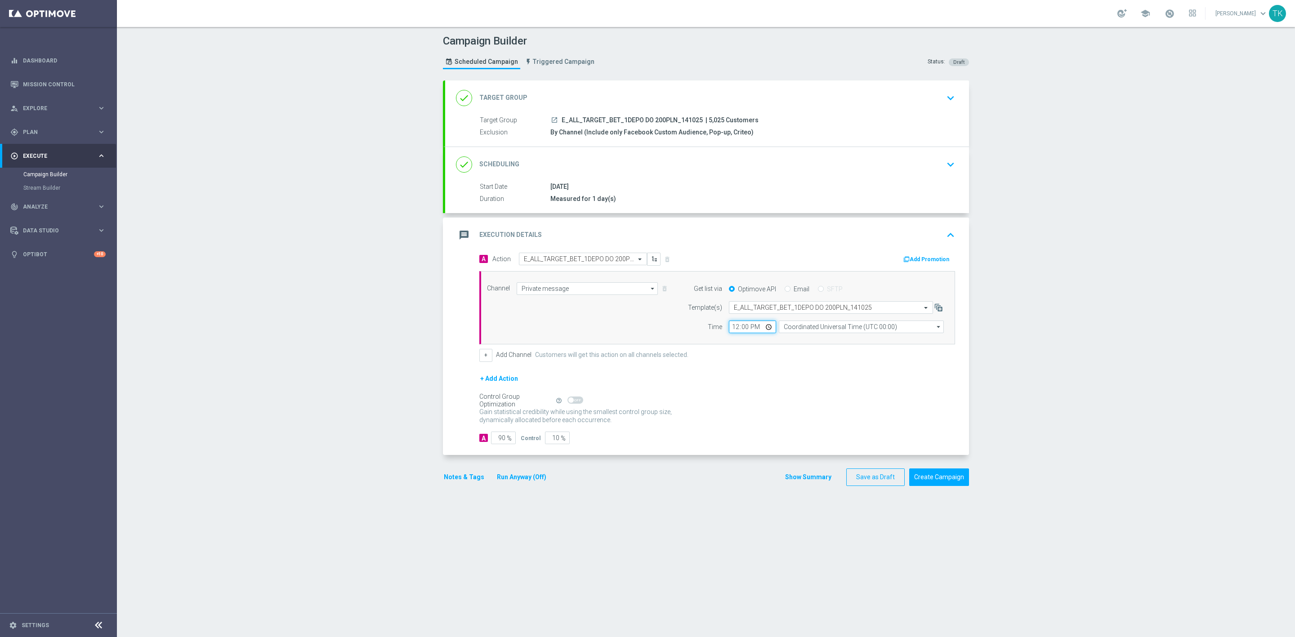
click at [729, 330] on input "12:00" at bounding box center [752, 327] width 47 height 13
type input "16:02"
click at [785, 331] on input "Coordinated Universal Time (UTC 00:00)" at bounding box center [861, 327] width 165 height 13
click at [802, 343] on div "Central European Time ([GEOGRAPHIC_DATA]) (UTC +02:00)" at bounding box center [857, 340] width 147 height 8
type input "Central European Time ([GEOGRAPHIC_DATA]) (UTC +02:00)"
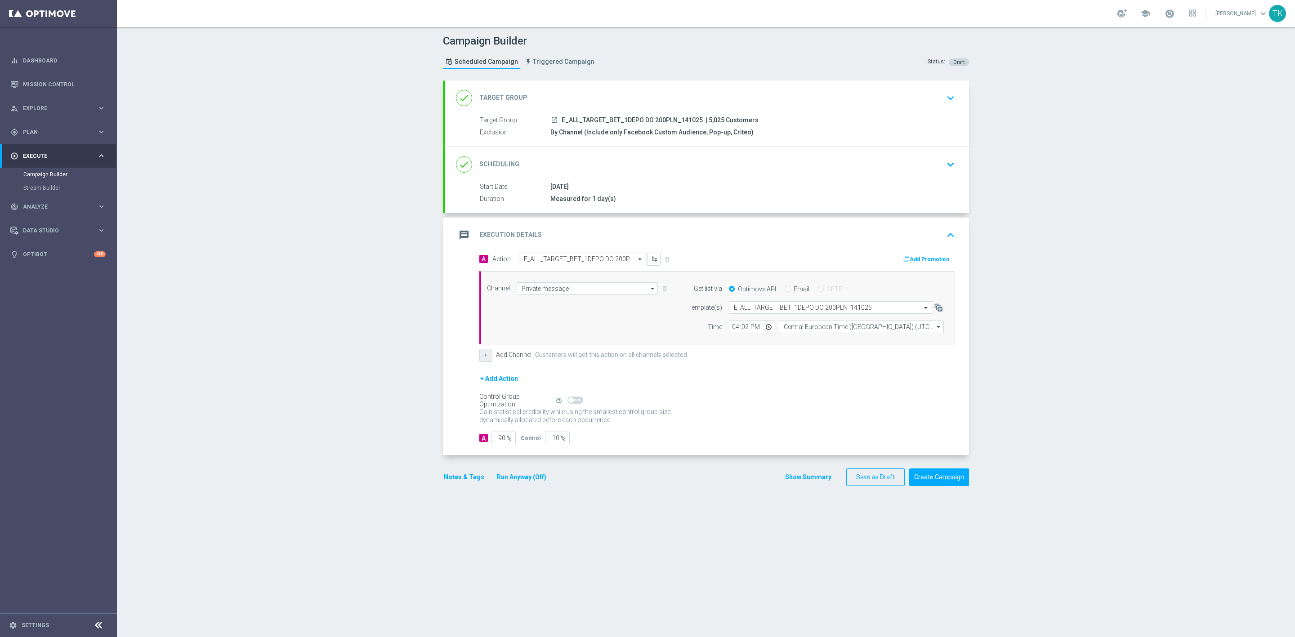
click at [482, 354] on button "+" at bounding box center [485, 355] width 13 height 13
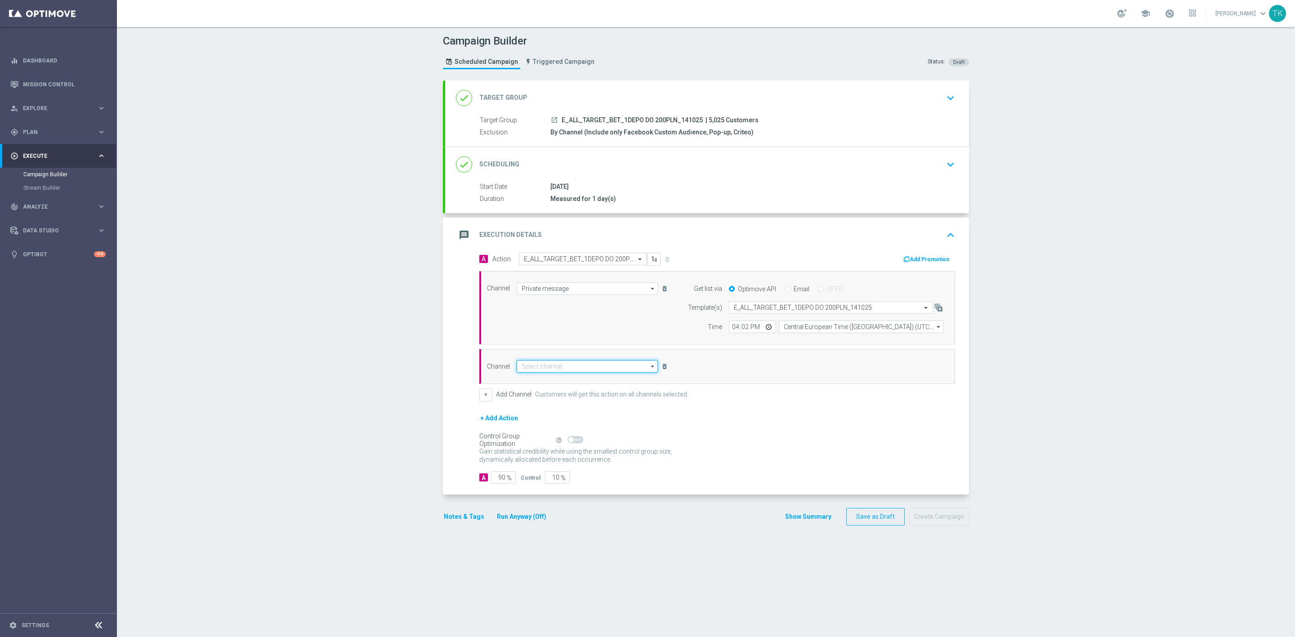
click at [536, 370] on input at bounding box center [587, 366] width 141 height 13
click at [541, 377] on div "Optimail" at bounding box center [587, 379] width 141 height 13
type input "Optimail"
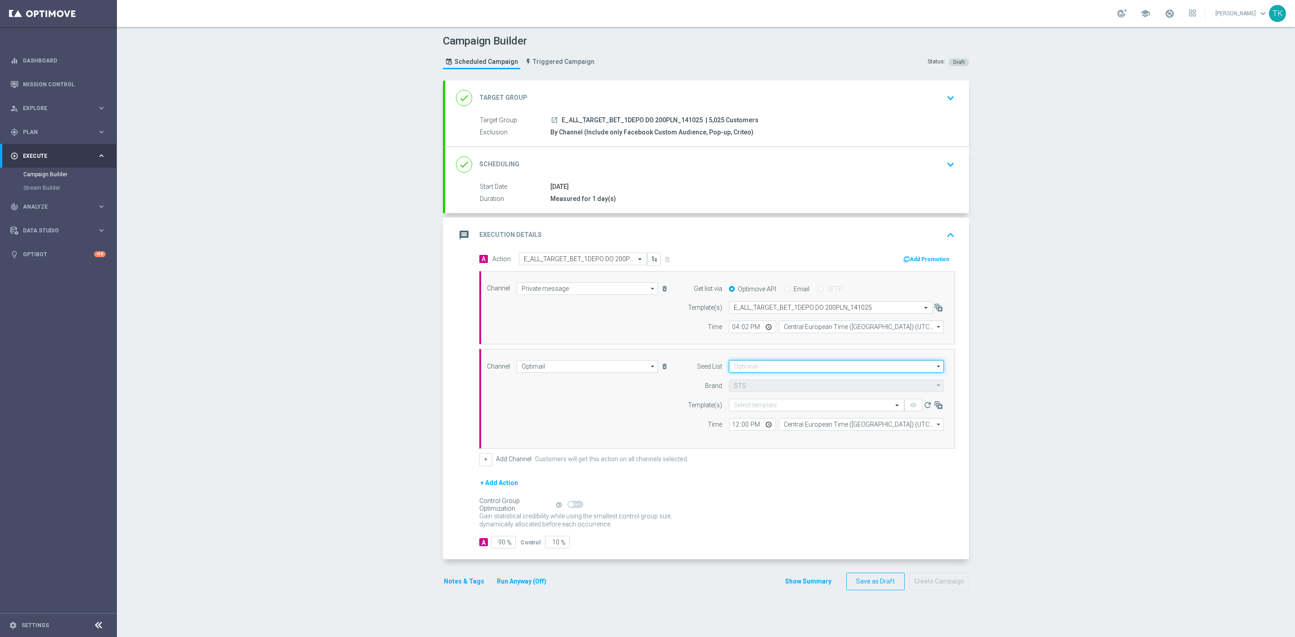
click at [747, 364] on input at bounding box center [836, 366] width 215 height 13
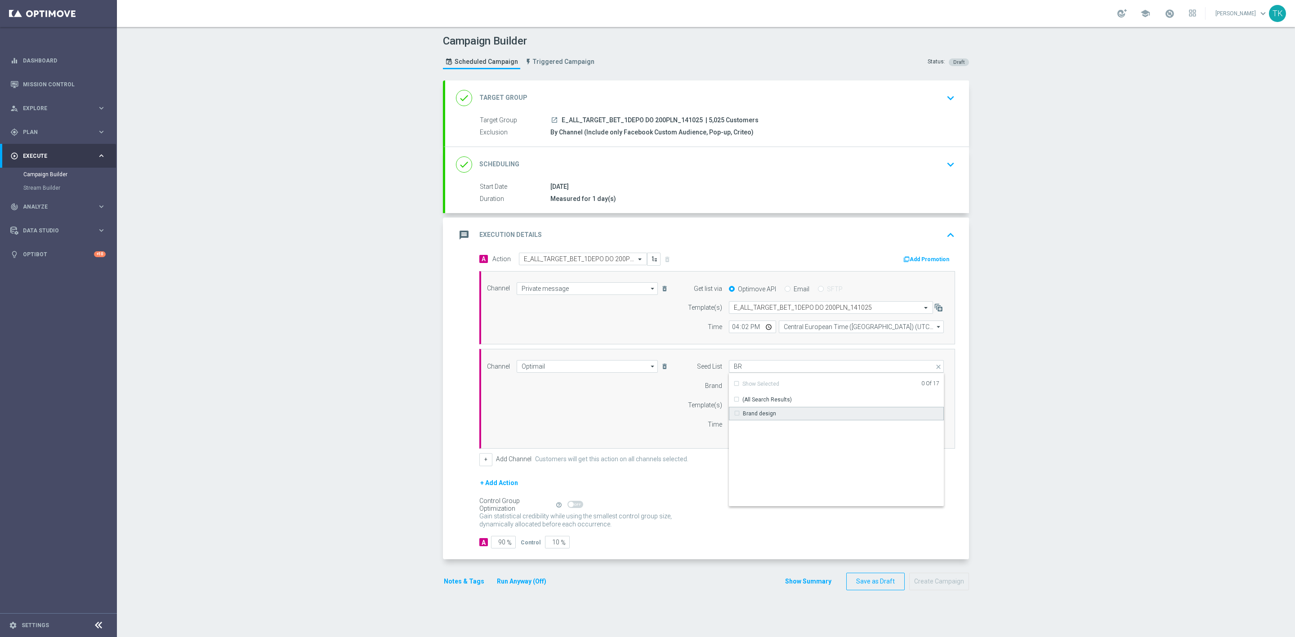
click at [755, 409] on div "Brand design" at bounding box center [836, 413] width 215 height 13
click at [749, 370] on input "BR" at bounding box center [836, 366] width 215 height 13
click at [756, 410] on div "Reactivation" at bounding box center [836, 413] width 215 height 13
click at [648, 418] on div "Channel Optimail Optimail arrow_drop_down Show Selected 1 of 22 Target group on…" at bounding box center [715, 398] width 470 height 77
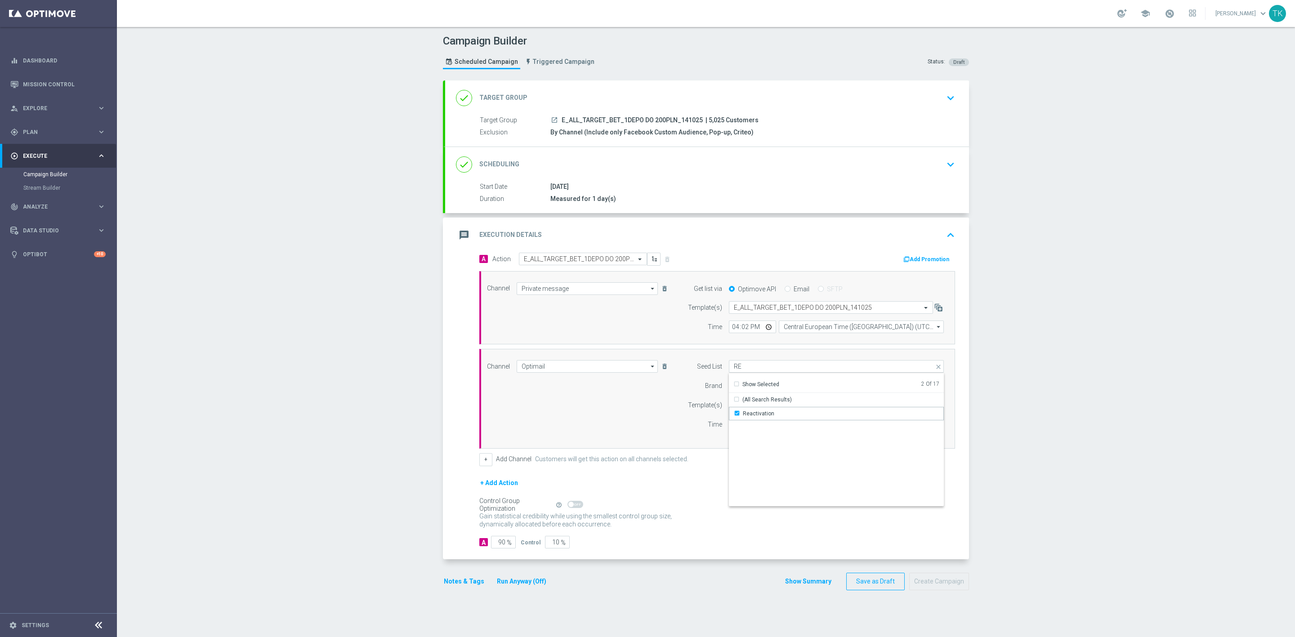
type input "Selected 2 of 17"
click at [734, 408] on input "text" at bounding box center [808, 406] width 148 height 8
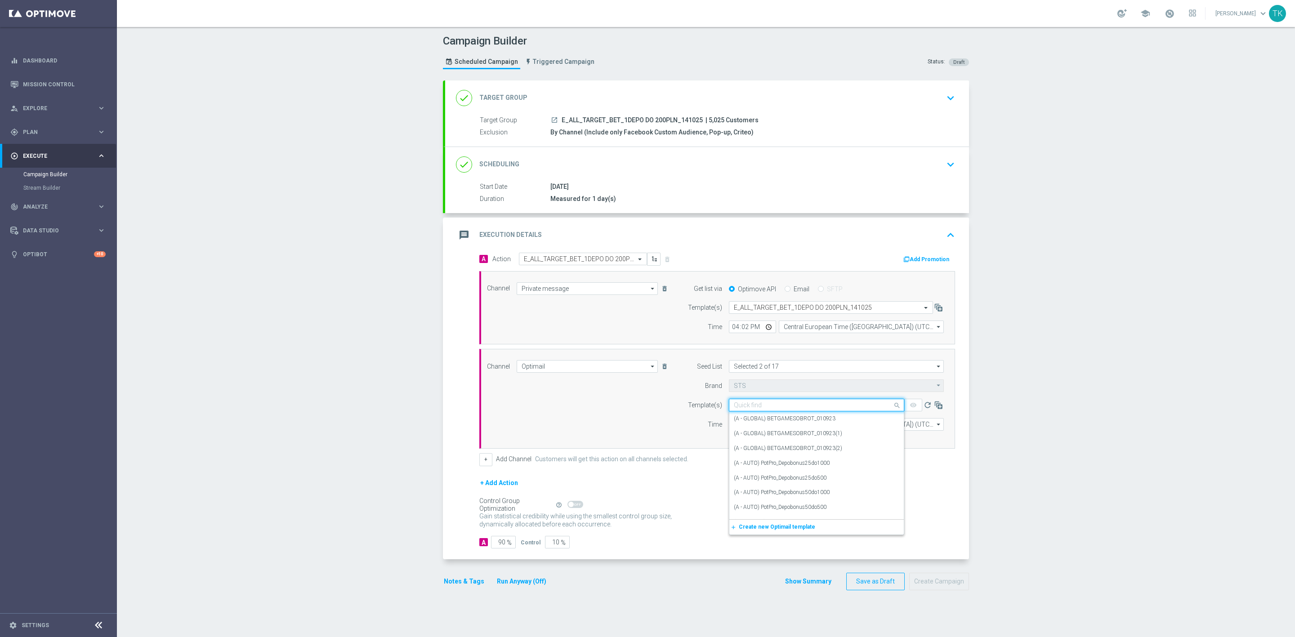
paste input "E_ALL_TARGET_BET_1DEPO DO 200PLN_141025"
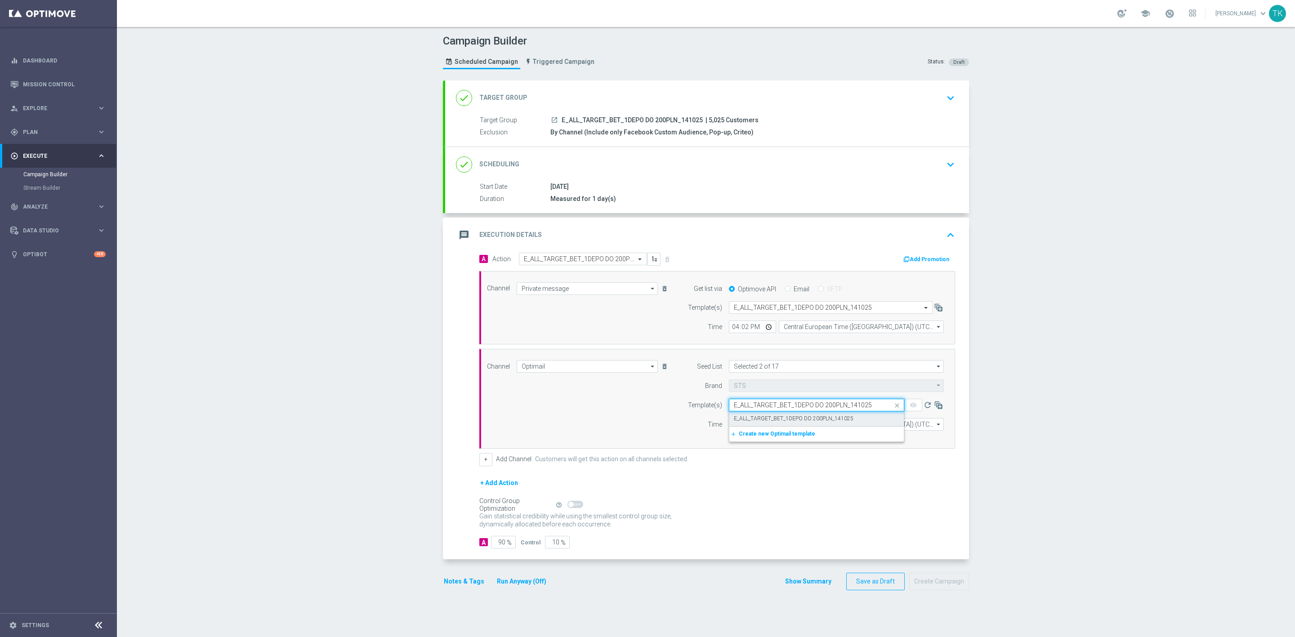
click at [741, 416] on div "E_ALL_TARGET_BET_1DEPO DO 200PLN_141025" at bounding box center [817, 419] width 166 height 15
type input "E_ALL_TARGET_BET_1DEPO DO 200PLN_141025"
click at [731, 425] on input "12:00" at bounding box center [752, 424] width 47 height 13
type input "16:02"
click at [791, 426] on input "Central European Time ([GEOGRAPHIC_DATA]) (UTC +02:00)" at bounding box center [861, 424] width 165 height 13
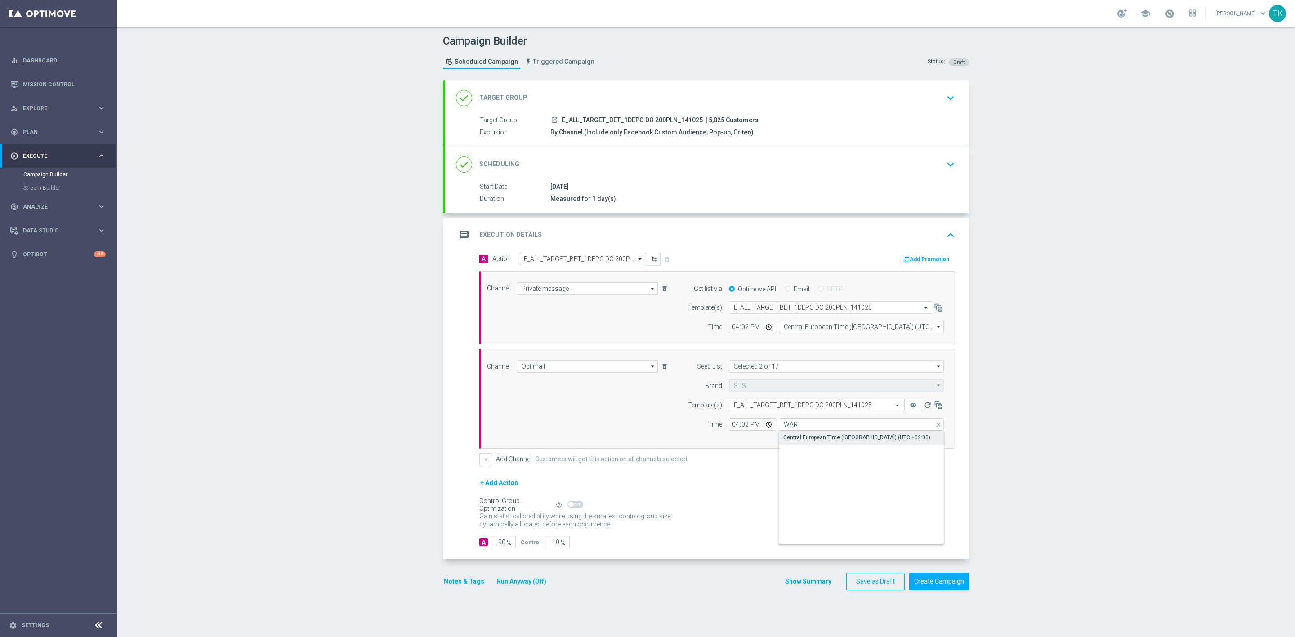
click at [788, 442] on div "Central European Time ([GEOGRAPHIC_DATA]) (UTC +02:00)" at bounding box center [857, 438] width 147 height 8
type input "Central European Time ([GEOGRAPHIC_DATA]) (UTC +02:00)"
click at [806, 587] on button "Show Summary" at bounding box center [808, 582] width 47 height 10
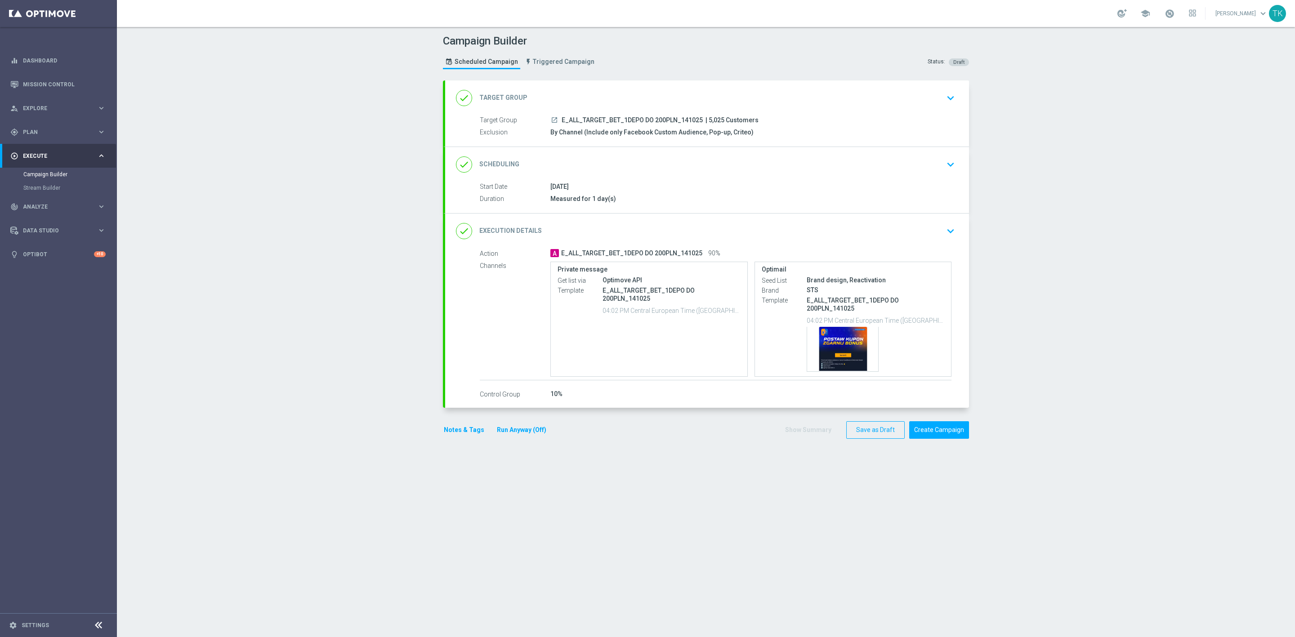
click at [636, 121] on span "E_ALL_TARGET_BET_1DEPO DO 200PLN_141025" at bounding box center [632, 120] width 141 height 8
copy div "E_ALL_TARGET_BET_1DEPO DO 200PLN_141025"
click at [642, 67] on div "Campaign Builder Scheduled Campaign Triggered Campaign Status: Draft" at bounding box center [706, 52] width 540 height 41
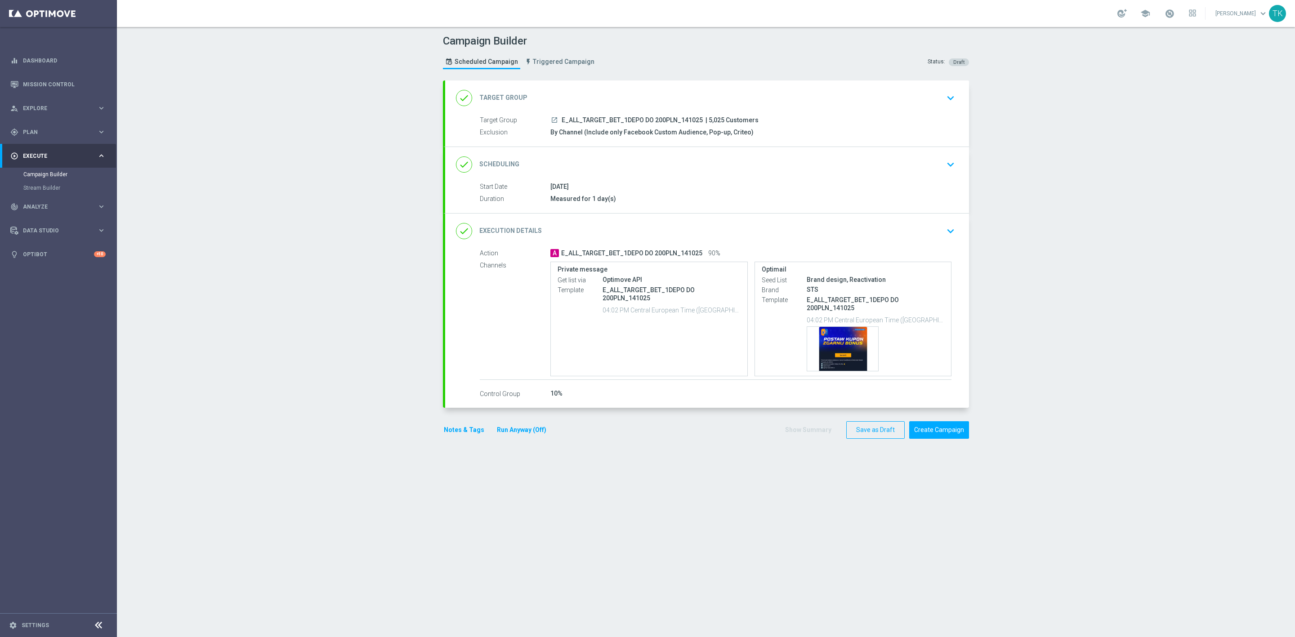
click at [462, 430] on button "Notes & Tags" at bounding box center [464, 430] width 42 height 11
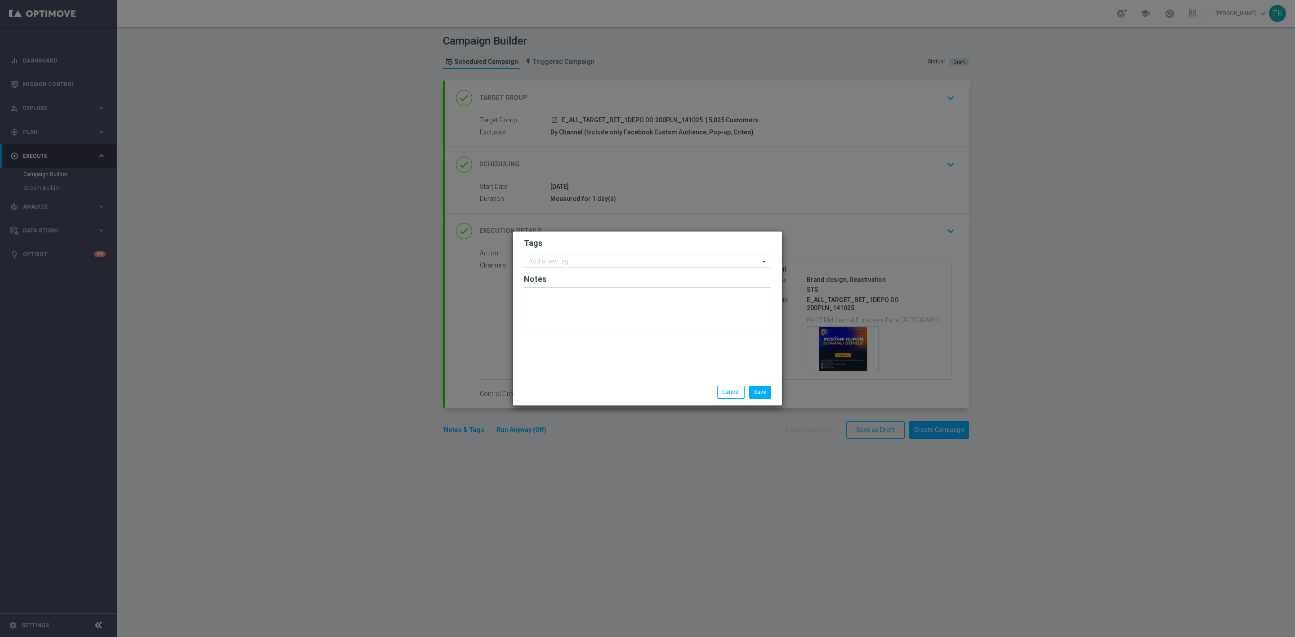
click at [548, 258] on input "text" at bounding box center [644, 262] width 231 height 8
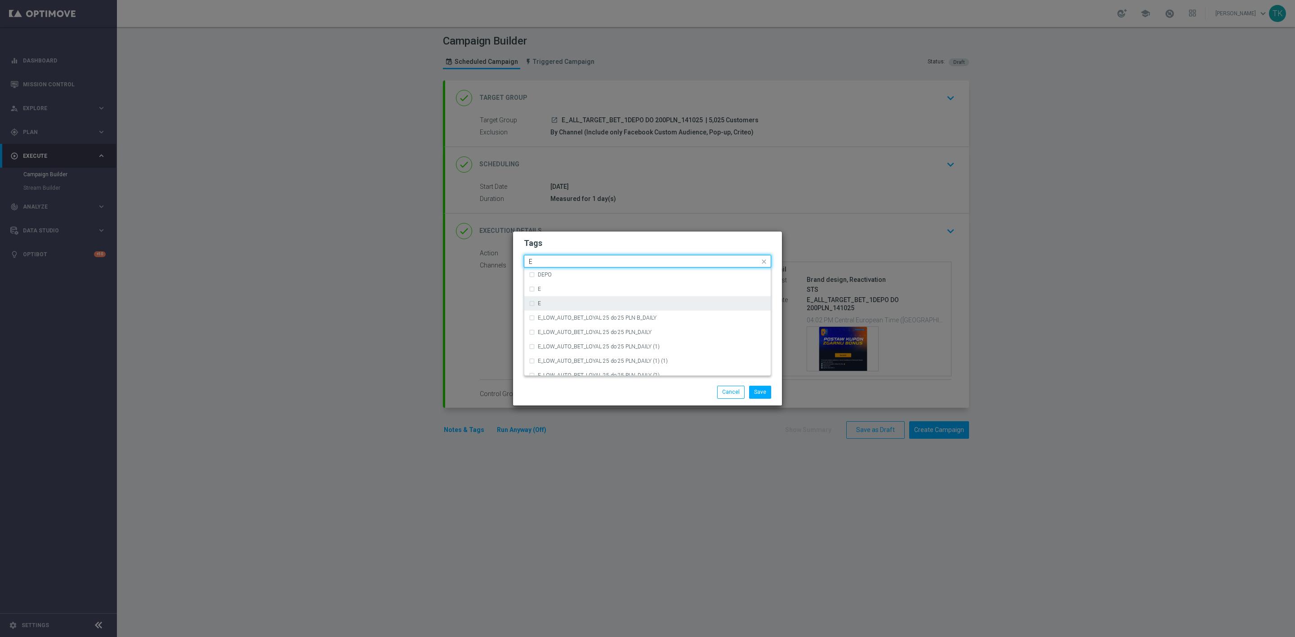
scroll to position [1282, 0]
click at [563, 301] on div "E" at bounding box center [652, 302] width 228 height 5
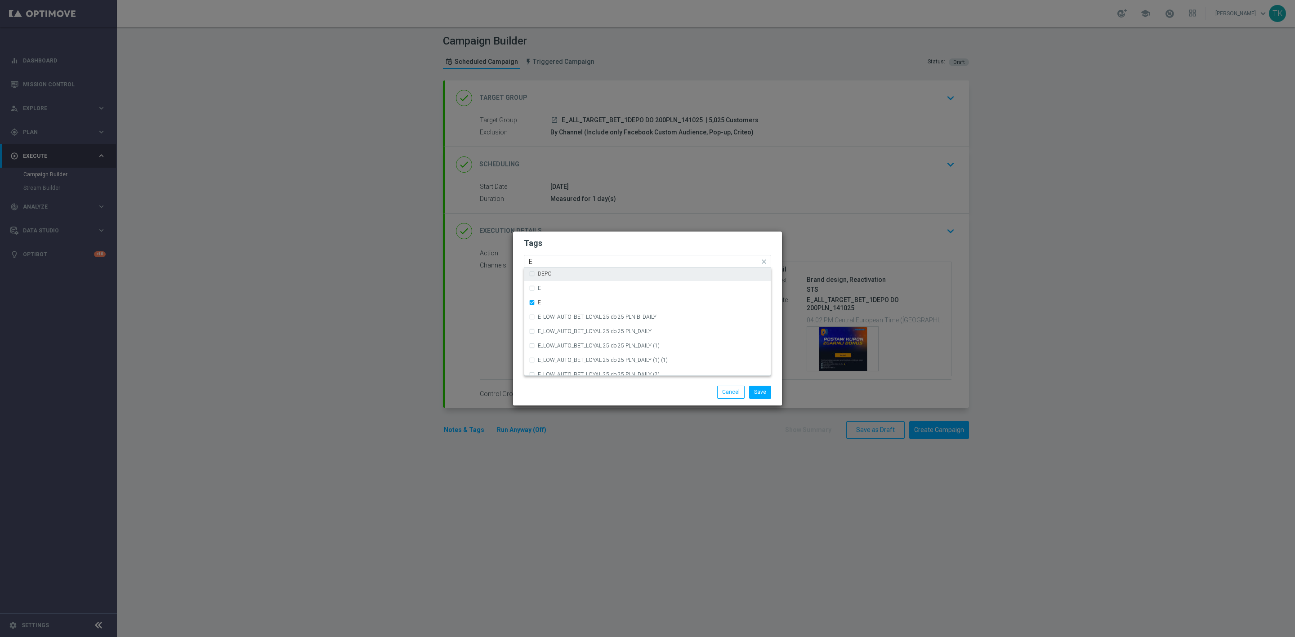
click at [548, 264] on input "E" at bounding box center [644, 262] width 231 height 8
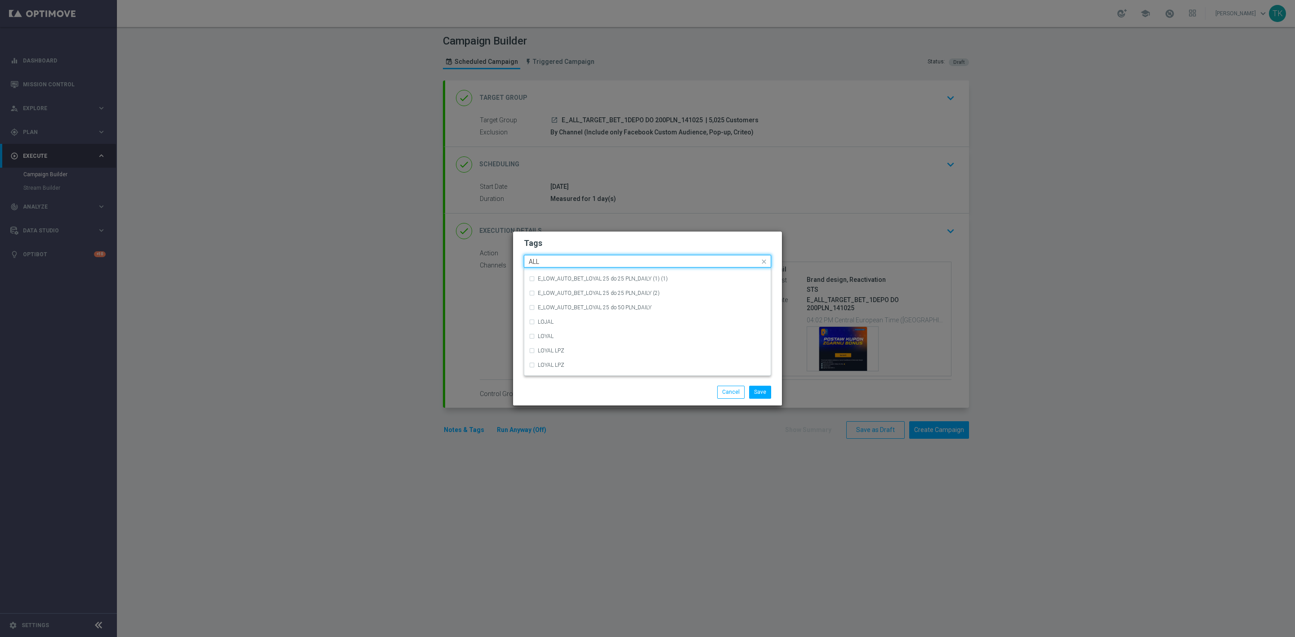
scroll to position [0, 0]
click at [547, 272] on label "ALL" at bounding box center [542, 274] width 9 height 5
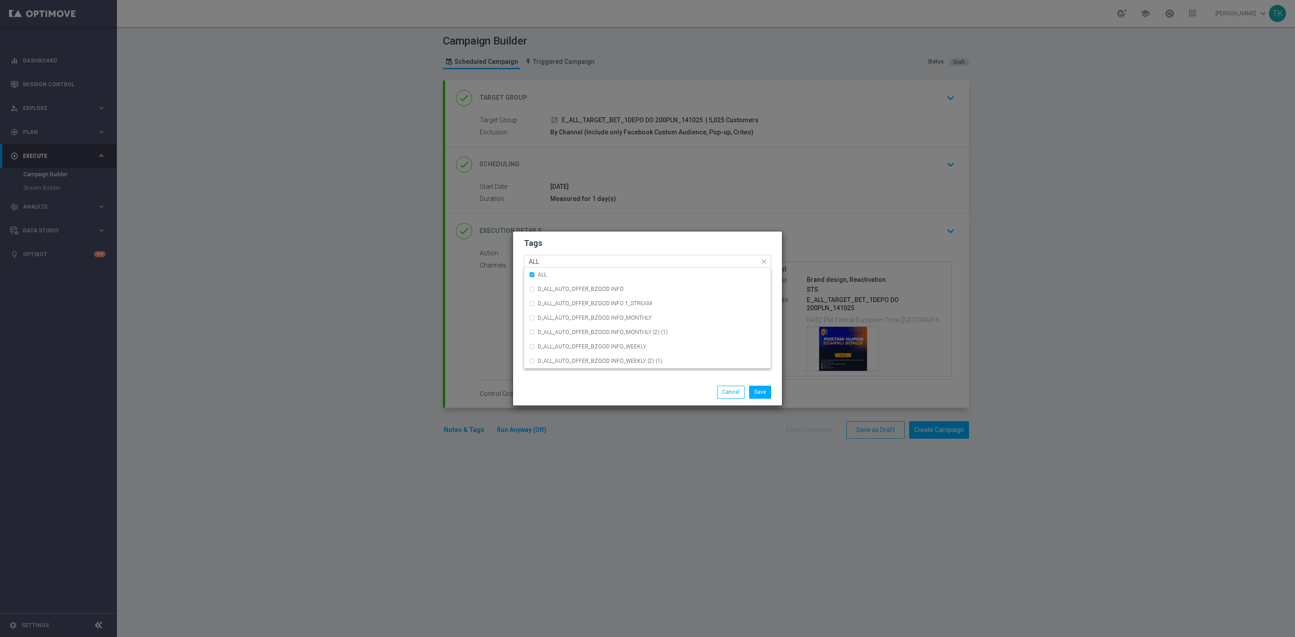
click at [544, 258] on input "ALL" at bounding box center [644, 262] width 231 height 8
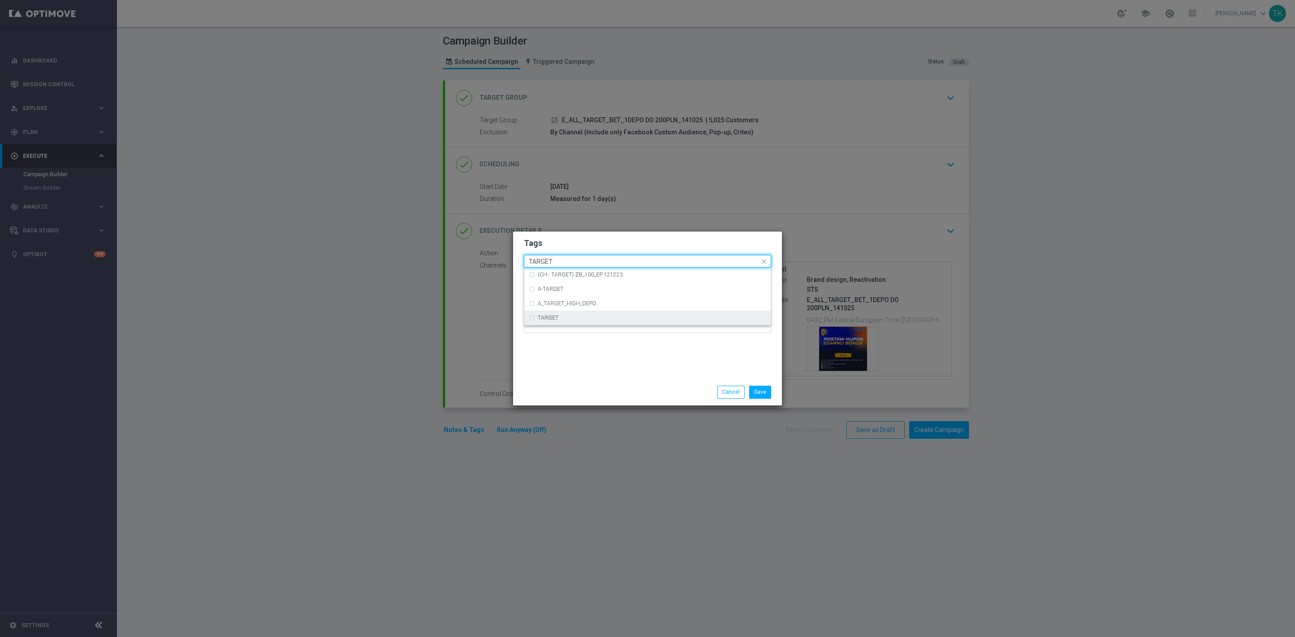
click at [553, 317] on label "TARGET" at bounding box center [548, 317] width 21 height 5
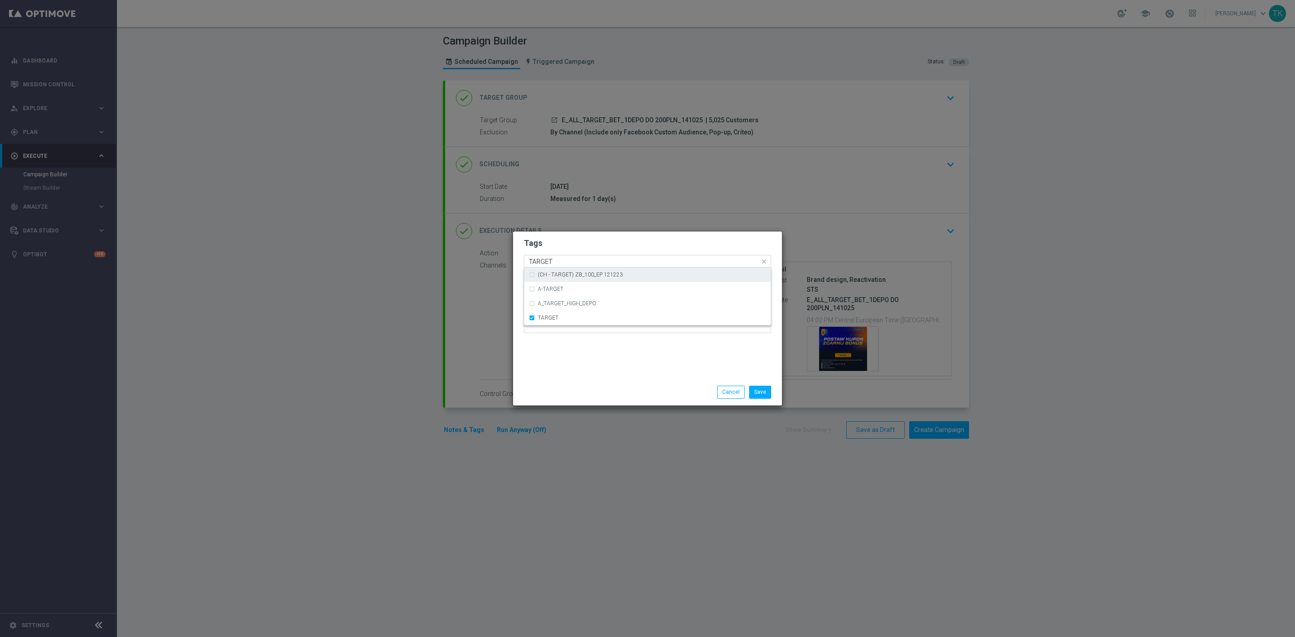
click at [552, 258] on input "TARGET" at bounding box center [644, 262] width 231 height 8
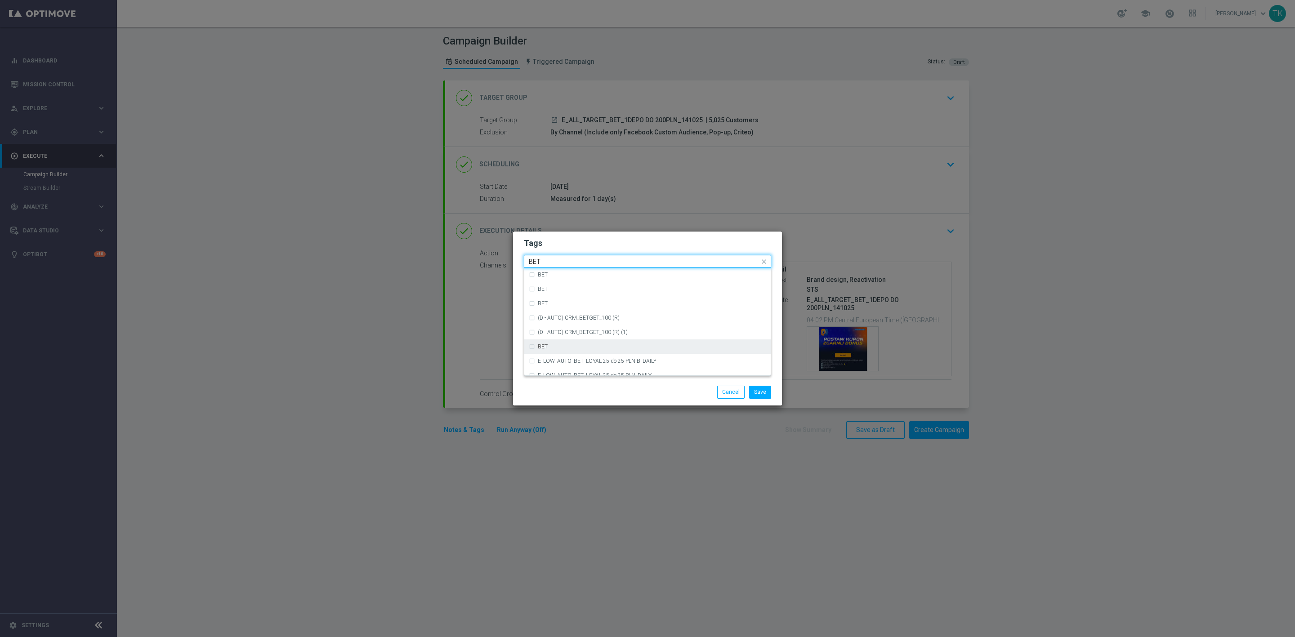
click at [563, 347] on div "BET" at bounding box center [652, 346] width 228 height 5
type input "BET"
click at [756, 393] on button "Save" at bounding box center [760, 392] width 22 height 13
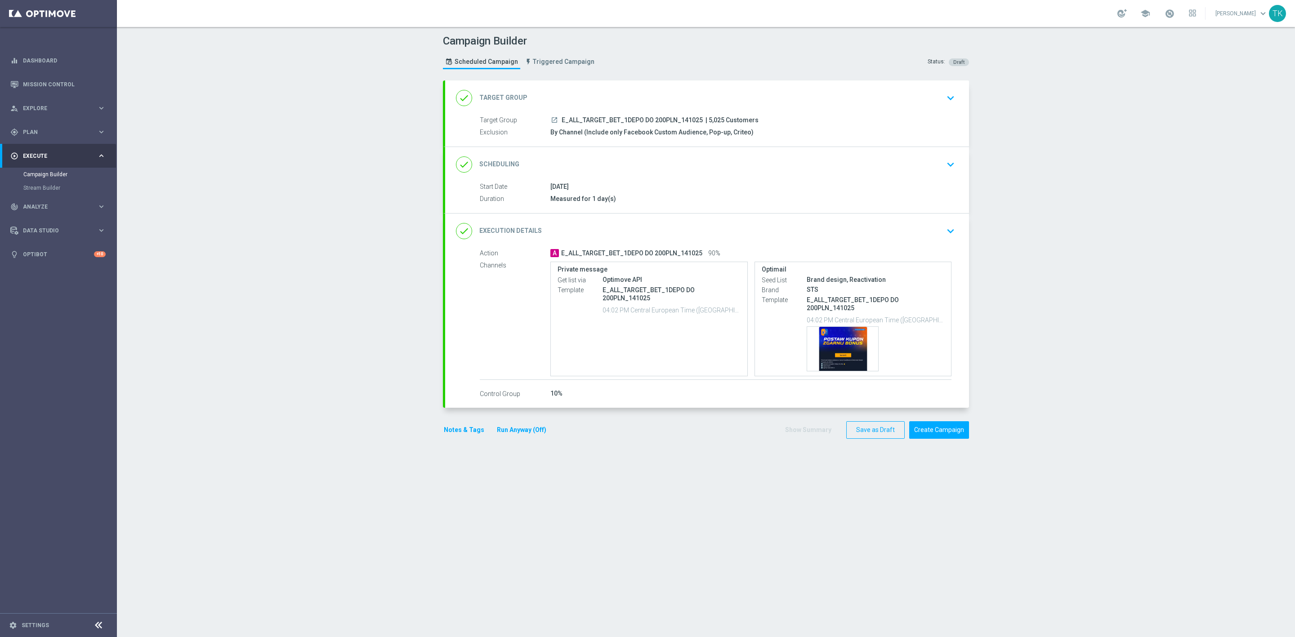
click at [713, 188] on div "[DATE]" at bounding box center [751, 186] width 401 height 9
click at [712, 176] on div "done Scheduling keyboard_arrow_down" at bounding box center [707, 164] width 524 height 35
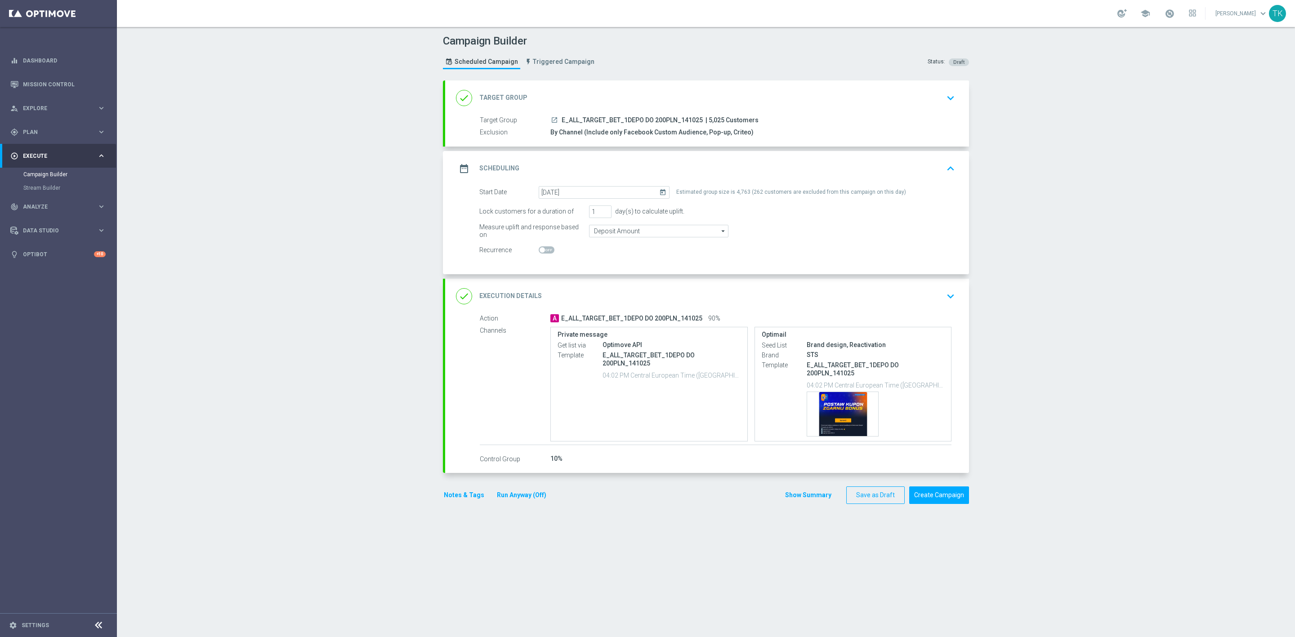
click at [712, 174] on div "date_range Scheduling keyboard_arrow_up" at bounding box center [707, 168] width 502 height 17
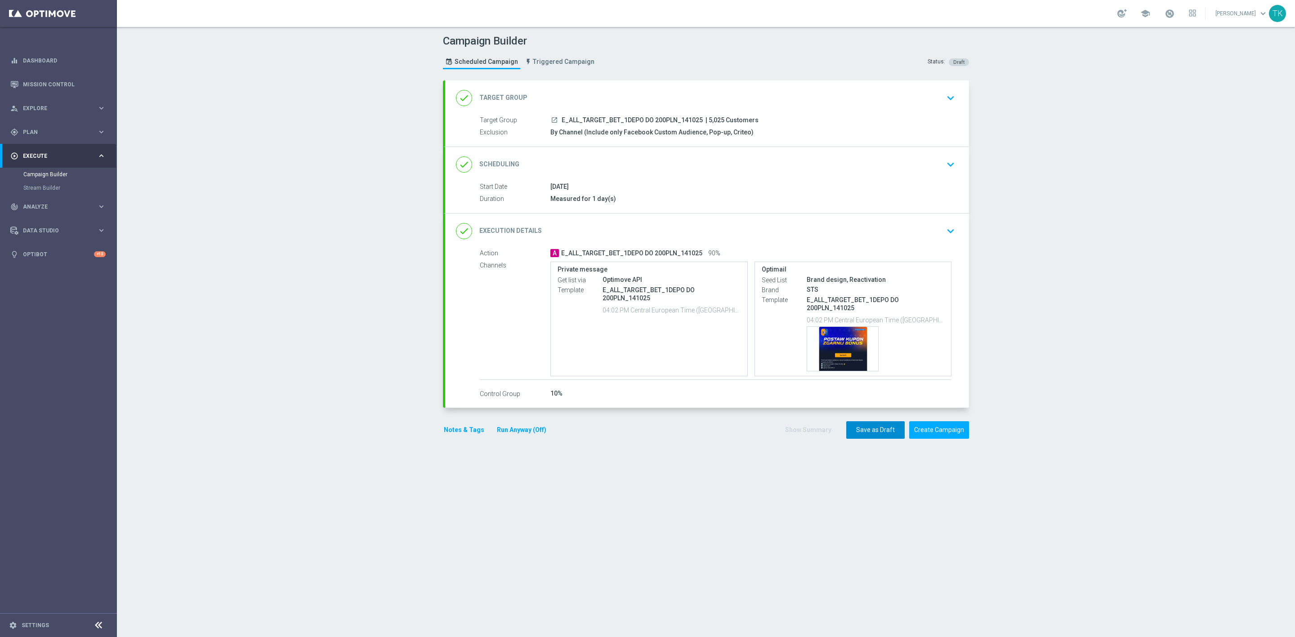
click at [868, 433] on button "Save as Draft" at bounding box center [875, 430] width 58 height 18
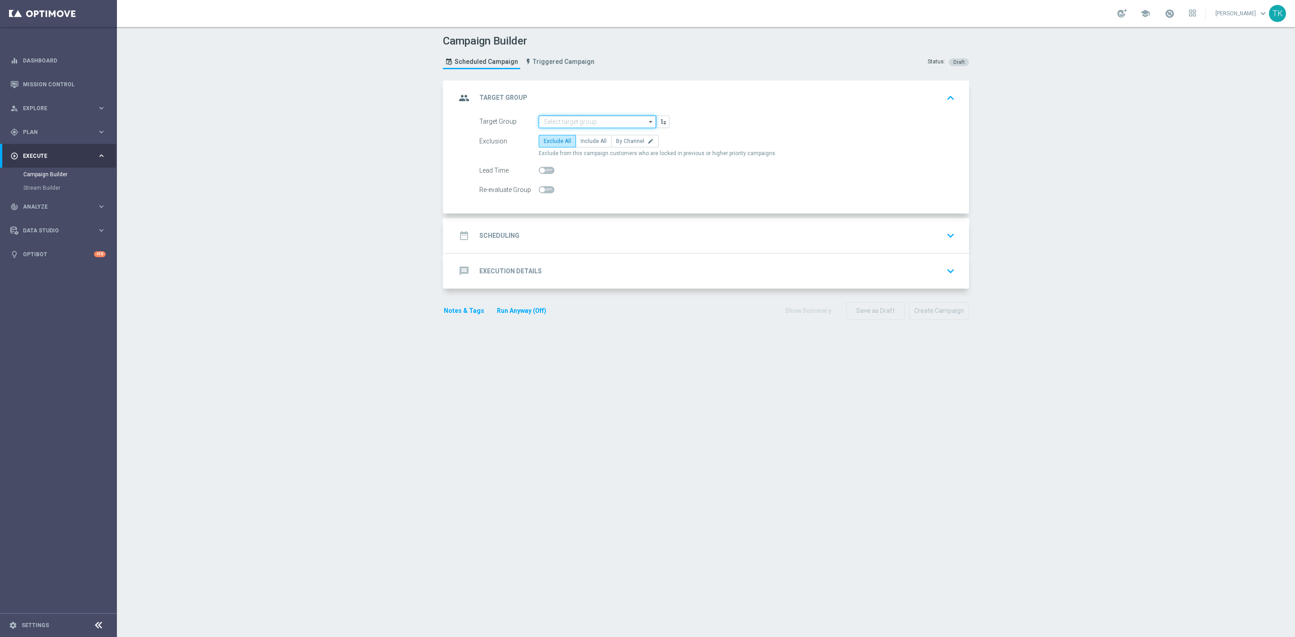
click at [554, 118] on input at bounding box center [597, 122] width 117 height 13
paste input "E_ALL_TARGET_BET_2DEPO DO 200PLN_141025"
click at [558, 146] on div "E_ALL_TARGET_BET_2DEPO DO 200PLN_141025" at bounding box center [597, 139] width 109 height 16
type input "E_ALL_TARGET_BET_2DEPO DO 200PLN_141025"
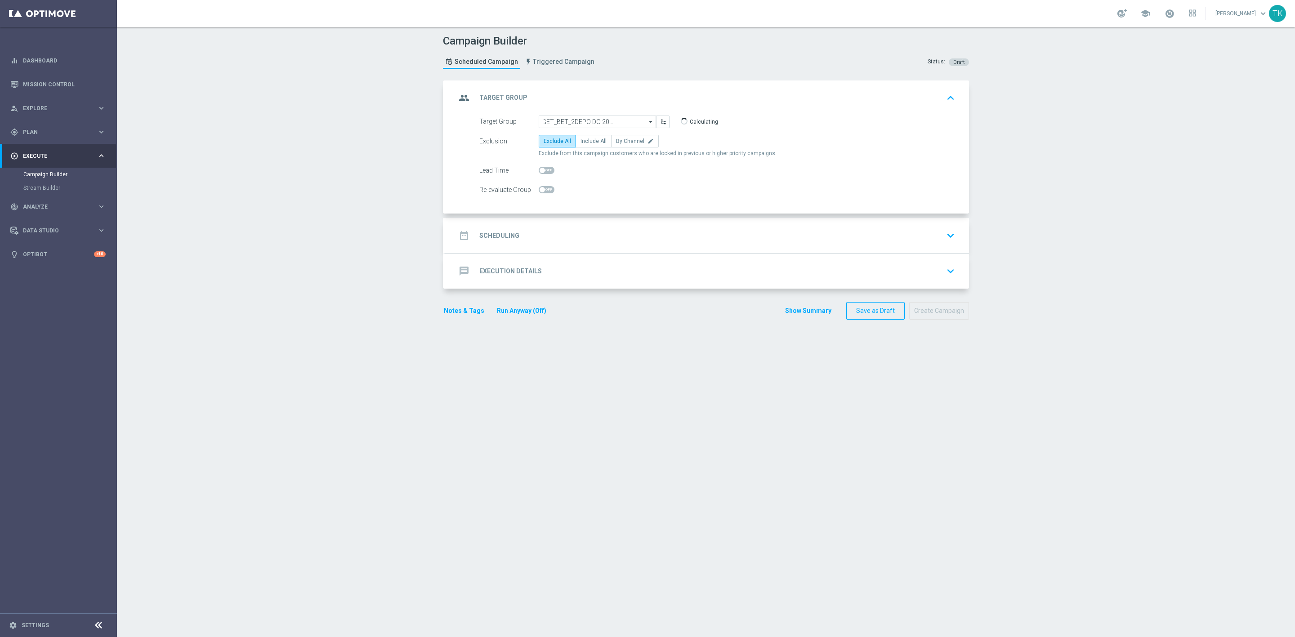
scroll to position [0, 0]
click at [628, 144] on span "By Channel" at bounding box center [630, 141] width 28 height 6
click at [622, 144] on input "By Channel edit" at bounding box center [619, 143] width 6 height 6
radio input "true"
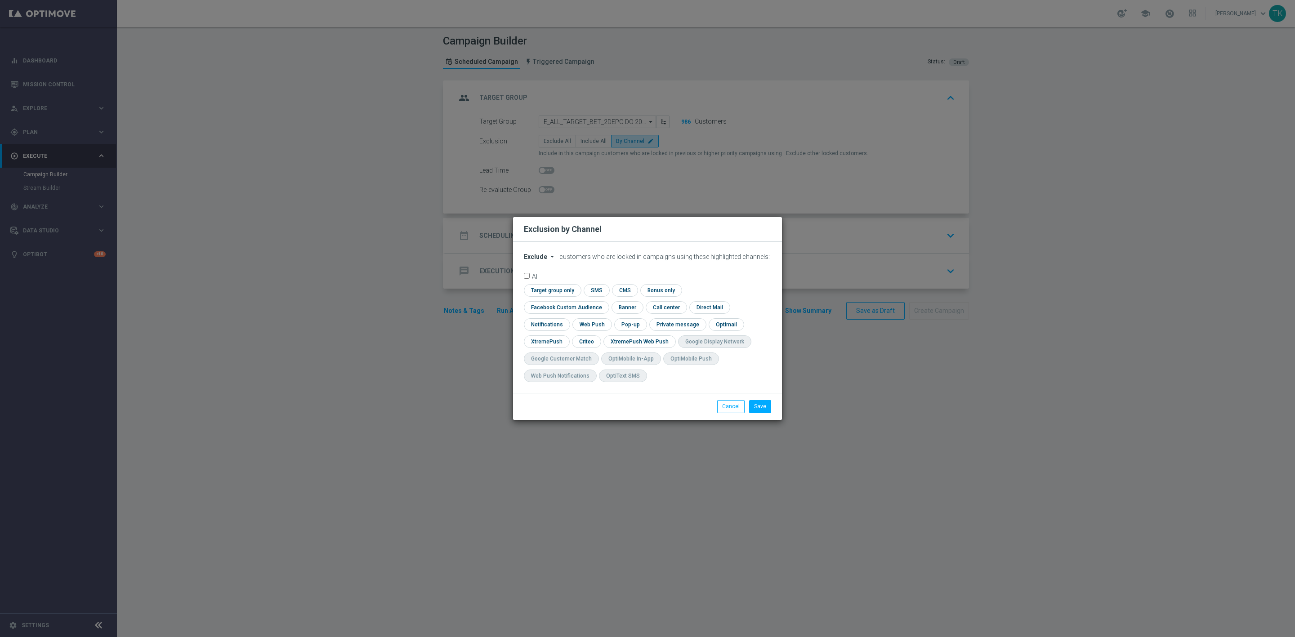
click at [533, 260] on span "Exclude" at bounding box center [535, 256] width 23 height 7
click at [541, 281] on div "Include" at bounding box center [540, 277] width 33 height 11
click at [605, 301] on input "checkbox" at bounding box center [564, 307] width 81 height 12
checkbox input "true"
click at [586, 340] on input "checkbox" at bounding box center [586, 342] width 28 height 12
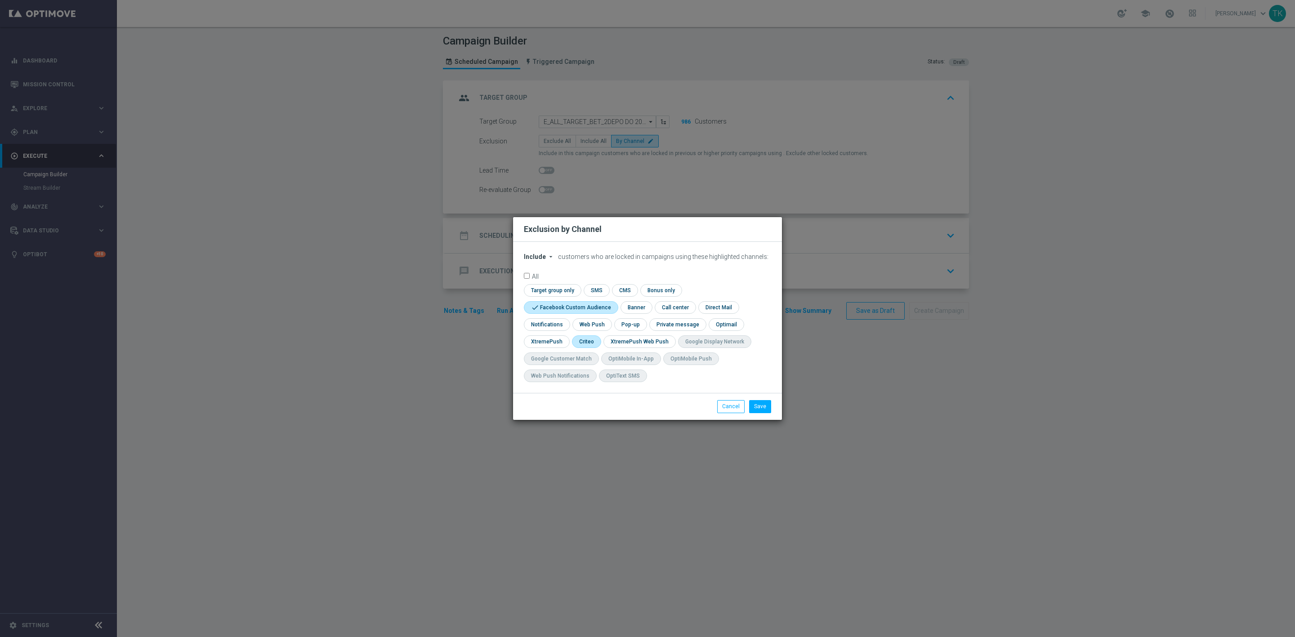
checkbox input "true"
click at [625, 327] on input "checkbox" at bounding box center [629, 324] width 31 height 12
checkbox input "true"
click at [762, 405] on button "Save" at bounding box center [760, 406] width 22 height 13
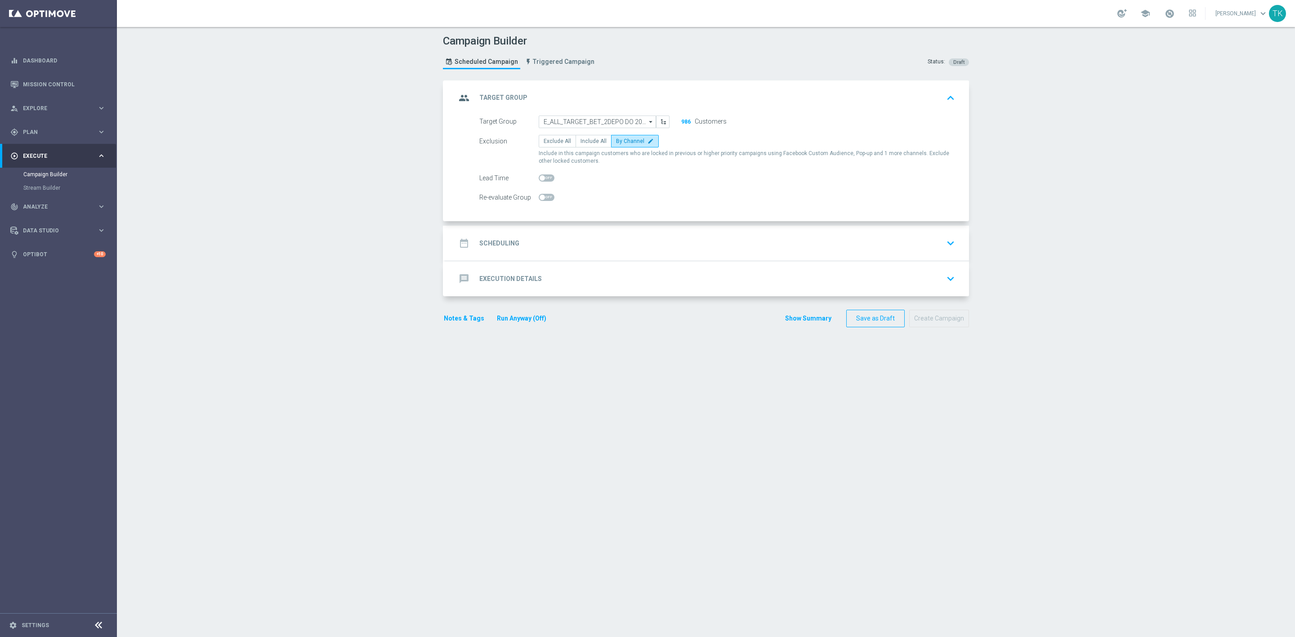
click at [573, 246] on div "date_range Scheduling keyboard_arrow_down" at bounding box center [707, 243] width 502 height 17
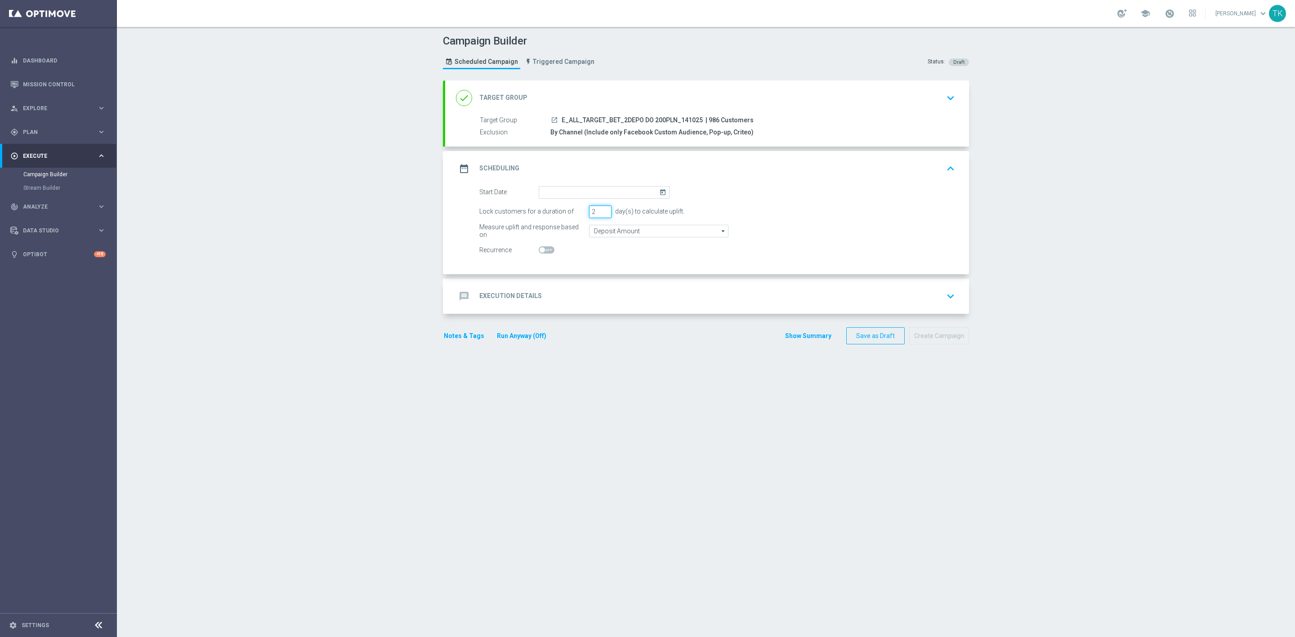
click at [602, 214] on input "2" at bounding box center [600, 212] width 22 height 13
type input "1"
click at [602, 214] on input "1" at bounding box center [600, 212] width 22 height 13
click at [551, 192] on input at bounding box center [604, 192] width 131 height 13
click at [568, 273] on span "14" at bounding box center [575, 271] width 14 height 14
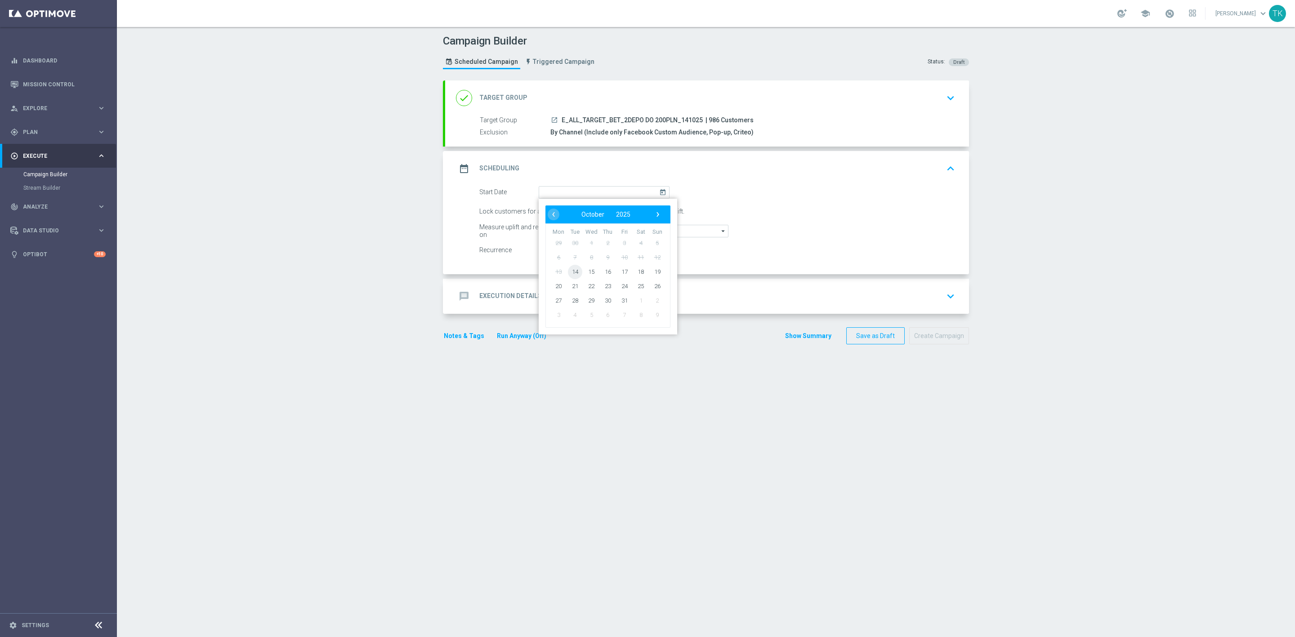
type input "[DATE]"
click at [575, 292] on div "message Execution Details keyboard_arrow_down" at bounding box center [707, 296] width 502 height 17
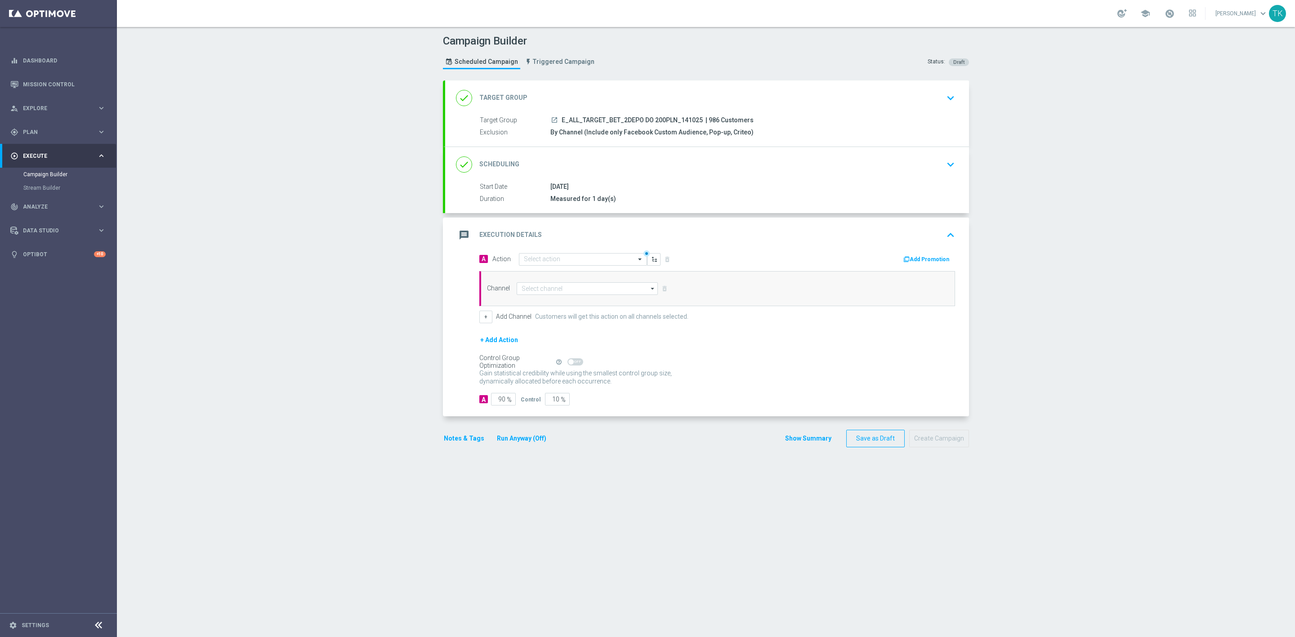
click at [592, 120] on span "E_ALL_TARGET_BET_2DEPO DO 200PLN_141025" at bounding box center [632, 120] width 141 height 8
copy div "E_ALL_TARGET_BET_2DEPO DO 200PLN_141025"
click at [541, 257] on input "text" at bounding box center [574, 260] width 100 height 8
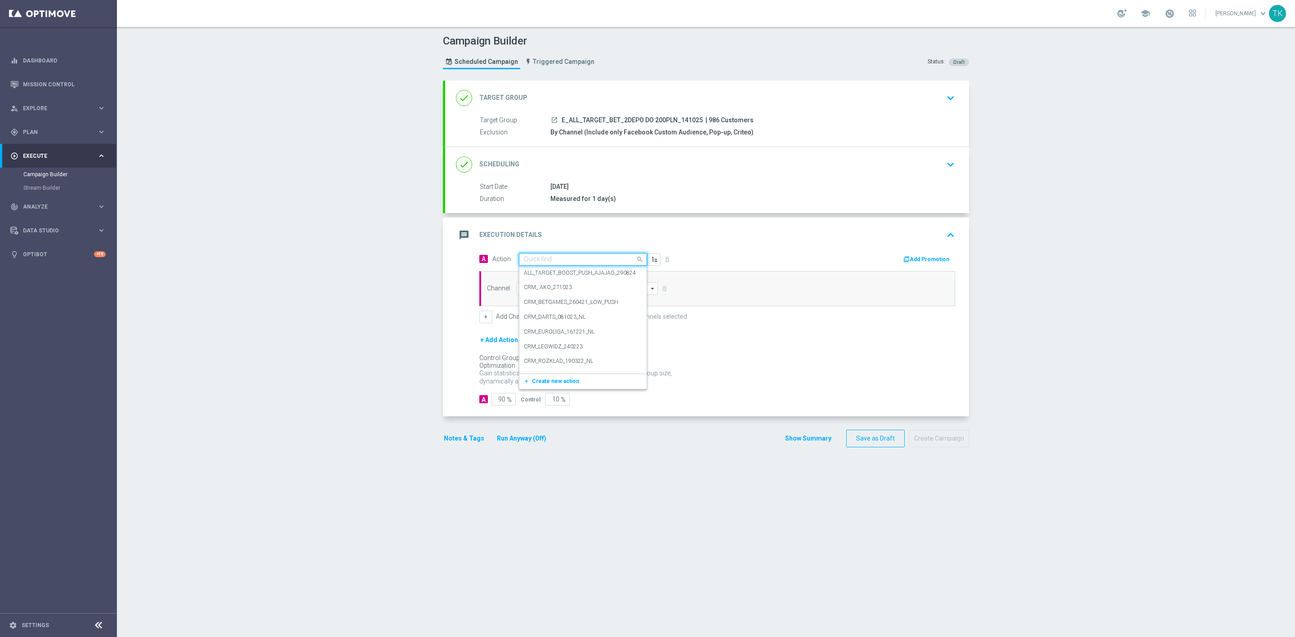
paste input "E_ALL_TARGET_BET_2DEPO DO 200PLN_141025"
type input "E_ALL_TARGET_BET_2DEPO DO 200PLN_141025"
click at [536, 287] on span "Create new action" at bounding box center [555, 287] width 47 height 6
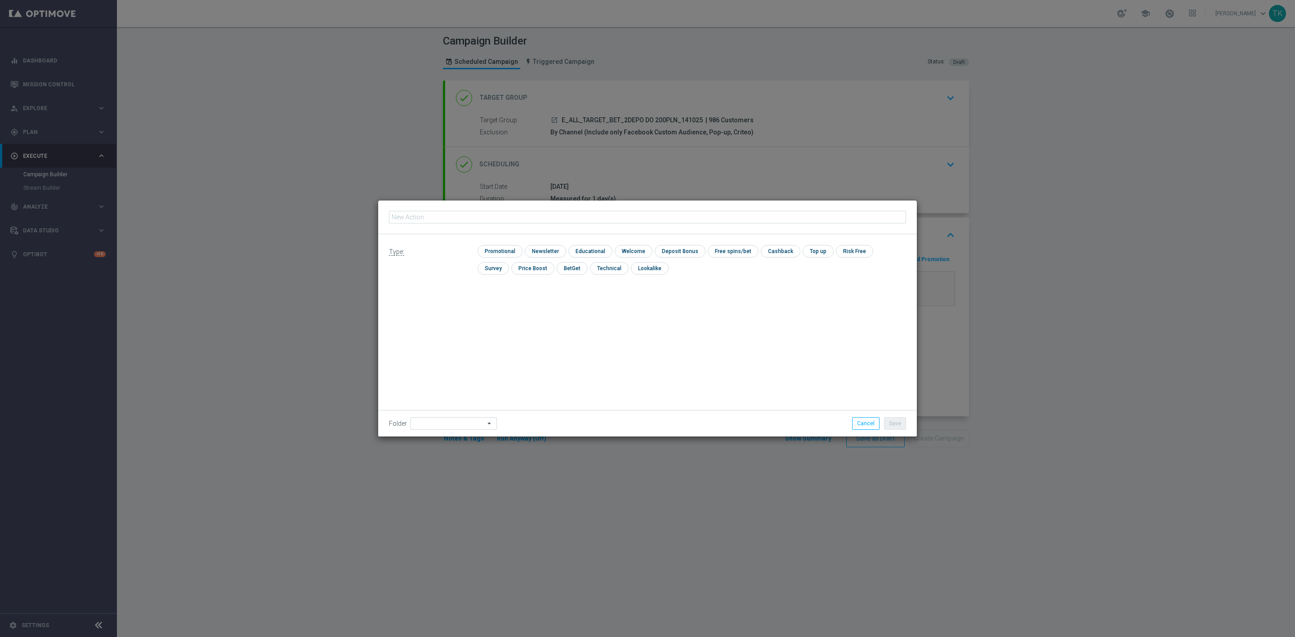
type input "E_ALL_TARGET_BET_2DEPO DO 200PLN_141025"
click at [496, 251] on input "checkbox" at bounding box center [499, 251] width 43 height 12
checkbox input "true"
click at [892, 424] on button "Save" at bounding box center [895, 423] width 22 height 13
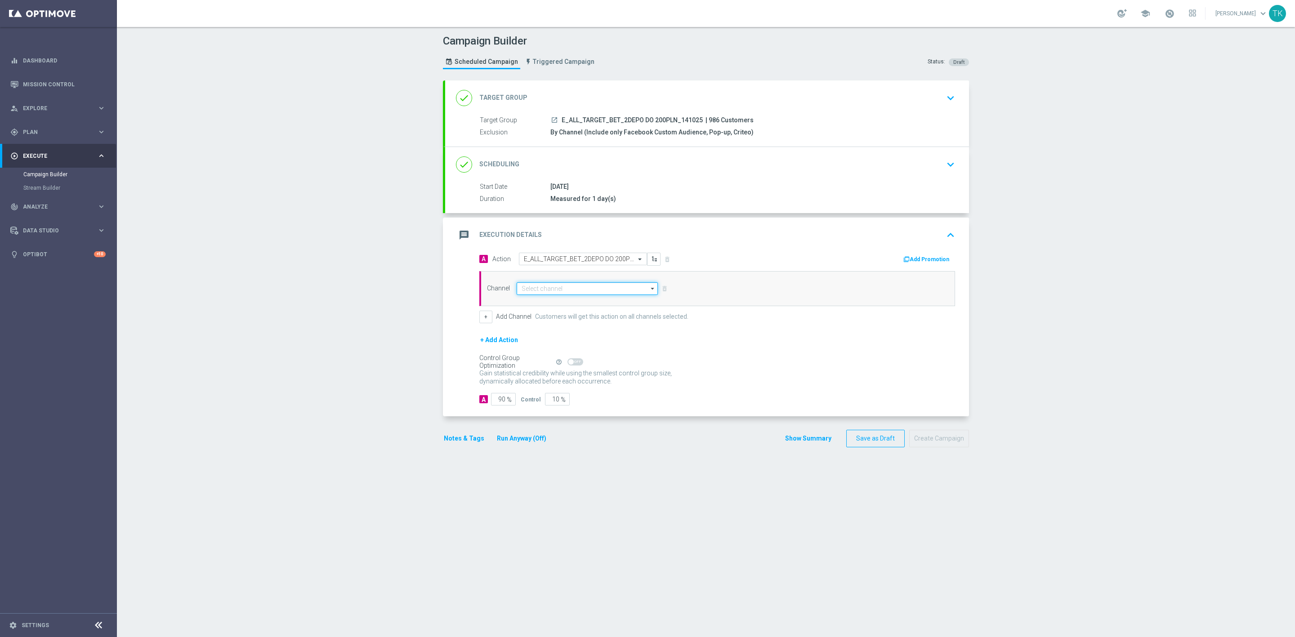
click at [528, 288] on input at bounding box center [587, 288] width 141 height 13
click at [544, 300] on div "Private message" at bounding box center [543, 302] width 42 height 8
type input "Private message"
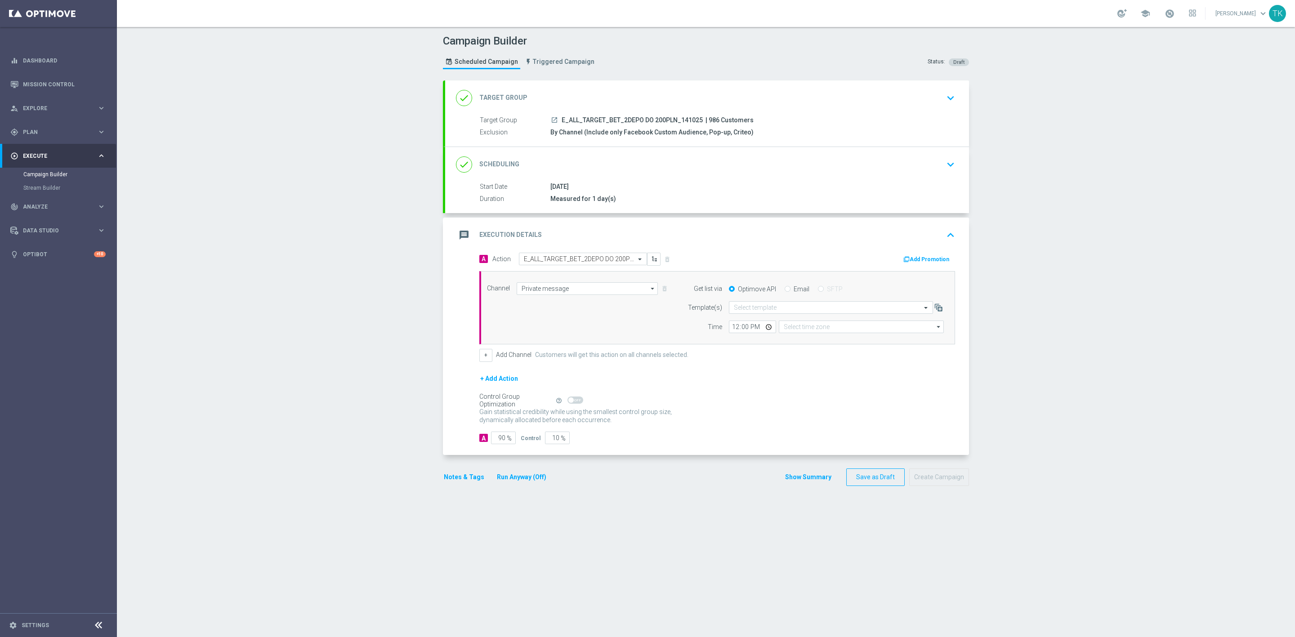
type input "Coordinated Universal Time (UTC 00:00)"
click at [735, 307] on input "text" at bounding box center [822, 308] width 176 height 8
paste input "E_ALL_TARGET_BET_2DEPO DO 200PLN_141025"
click at [749, 320] on label "E_ALL_TARGET_BET_2DEPO DO 200PLN_141025" at bounding box center [794, 322] width 120 height 8
type input "E_ALL_TARGET_BET_2DEPO DO 200PLN_141025"
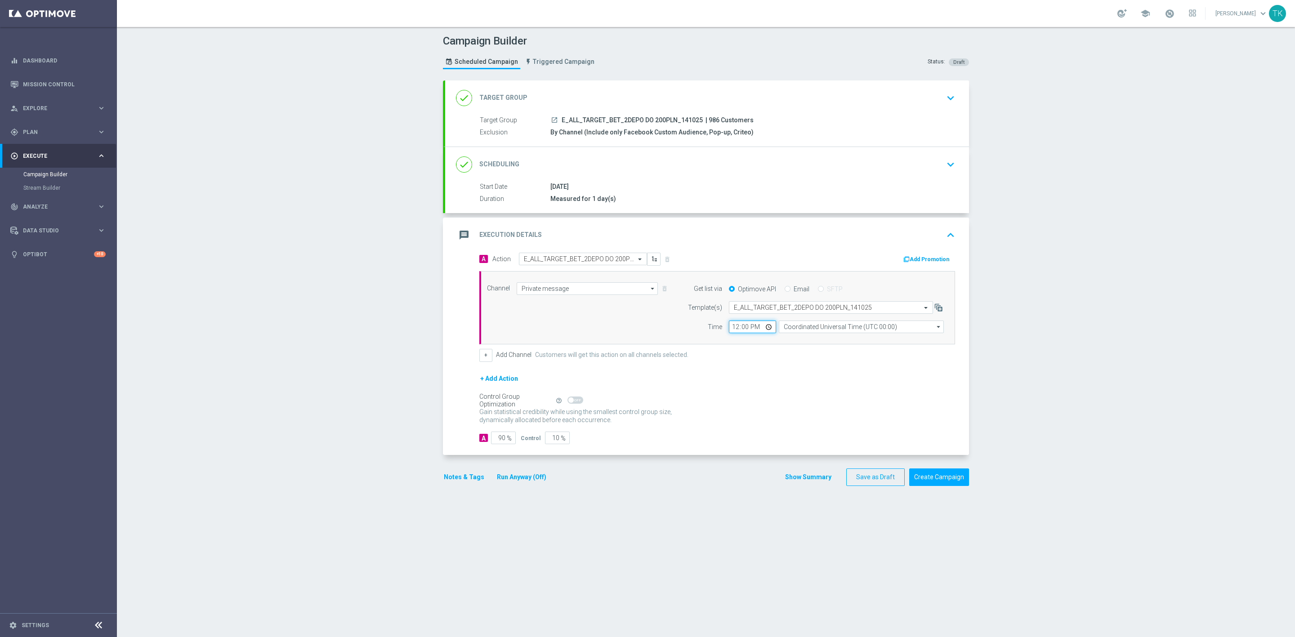
click at [729, 332] on input "12:00" at bounding box center [752, 327] width 47 height 13
type input "16:02"
click at [802, 333] on input "Coordinated Universal Time (UTC 00:00)" at bounding box center [861, 327] width 165 height 13
click at [803, 339] on div "Central European Time ([GEOGRAPHIC_DATA]) (UTC +02:00)" at bounding box center [857, 340] width 147 height 8
type input "Central European Time ([GEOGRAPHIC_DATA]) (UTC +02:00)"
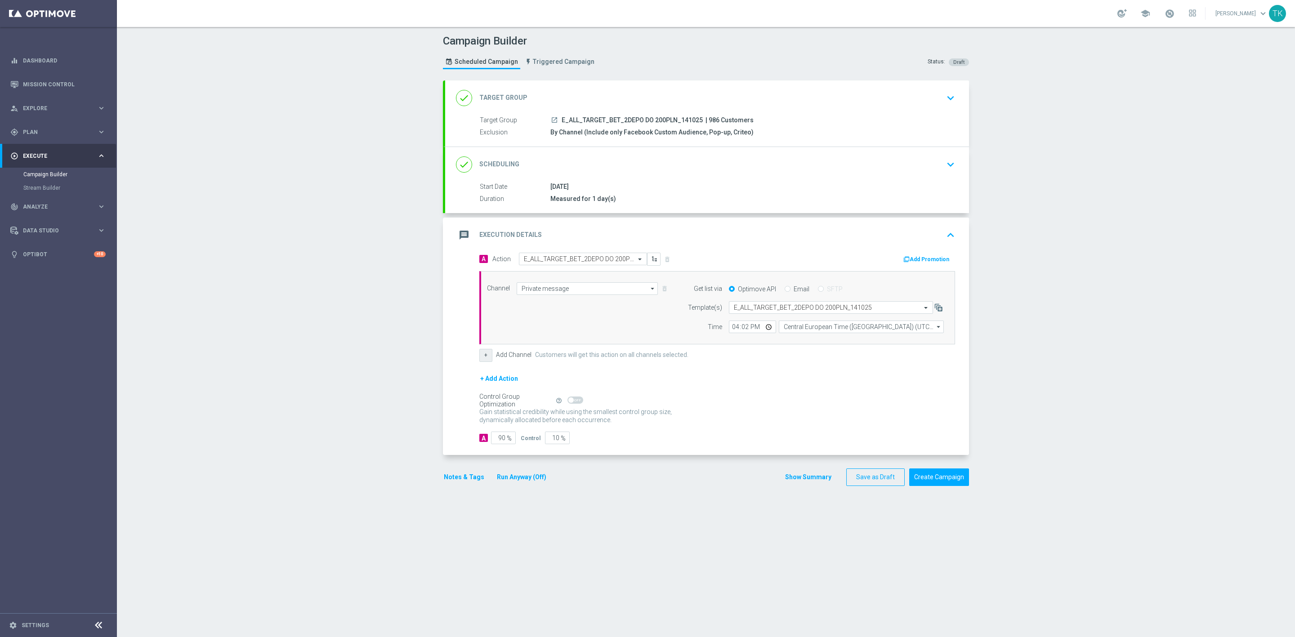
click at [479, 357] on button "+" at bounding box center [485, 355] width 13 height 13
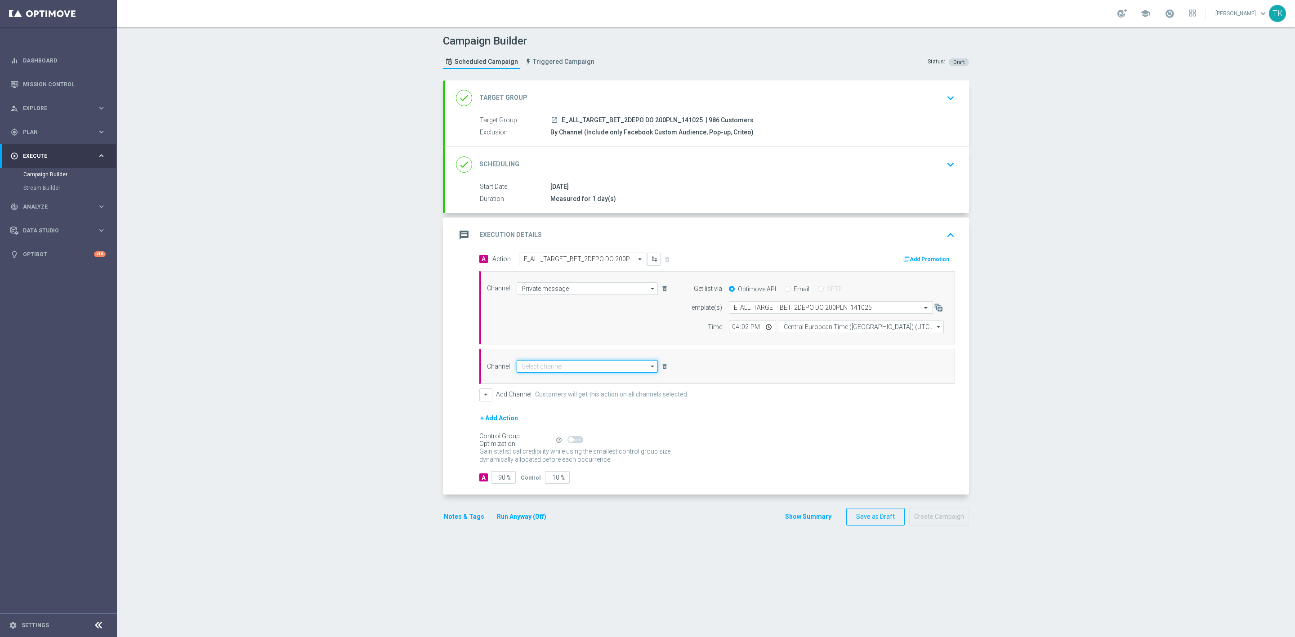
click at [522, 370] on input at bounding box center [587, 366] width 141 height 13
click at [531, 383] on div "Optimail" at bounding box center [531, 380] width 21 height 8
type input "Optimail"
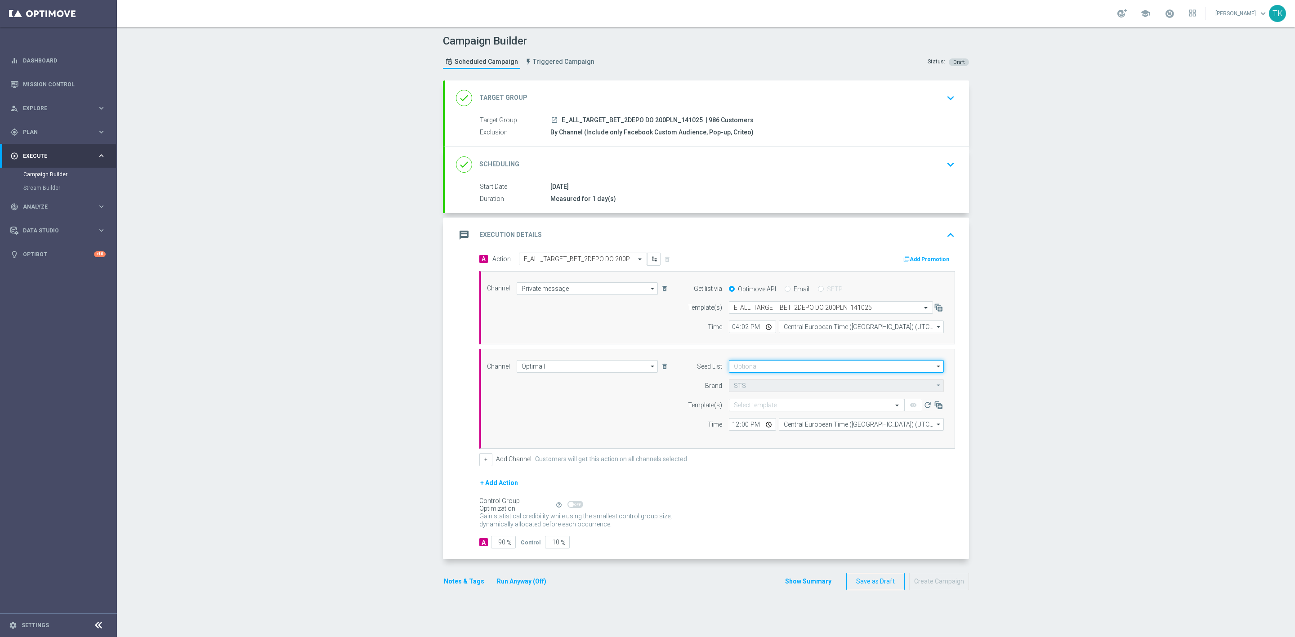
click at [737, 367] on input at bounding box center [836, 366] width 215 height 13
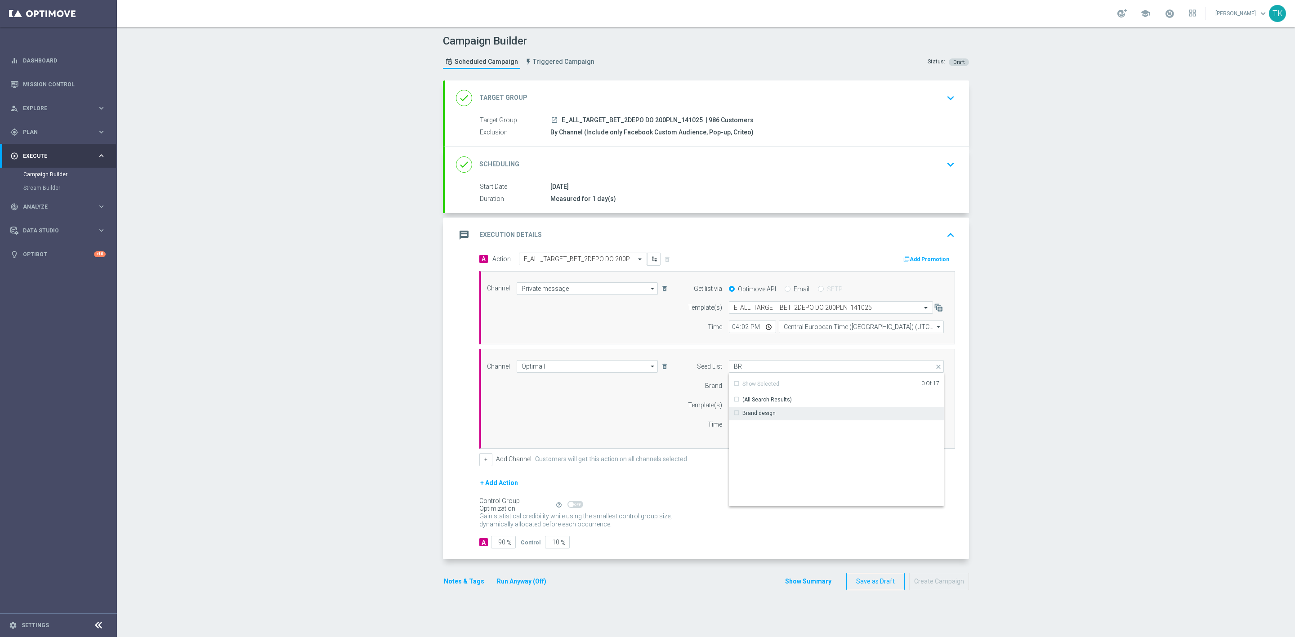
click at [754, 413] on div "Brand design" at bounding box center [759, 413] width 33 height 8
click at [738, 372] on input "BR" at bounding box center [836, 366] width 215 height 13
click at [751, 413] on div "Reactivation" at bounding box center [758, 414] width 31 height 8
click at [617, 411] on div "Channel Optimail Optimail arrow_drop_down Show Selected 1 of 22 Target group on…" at bounding box center [715, 398] width 470 height 77
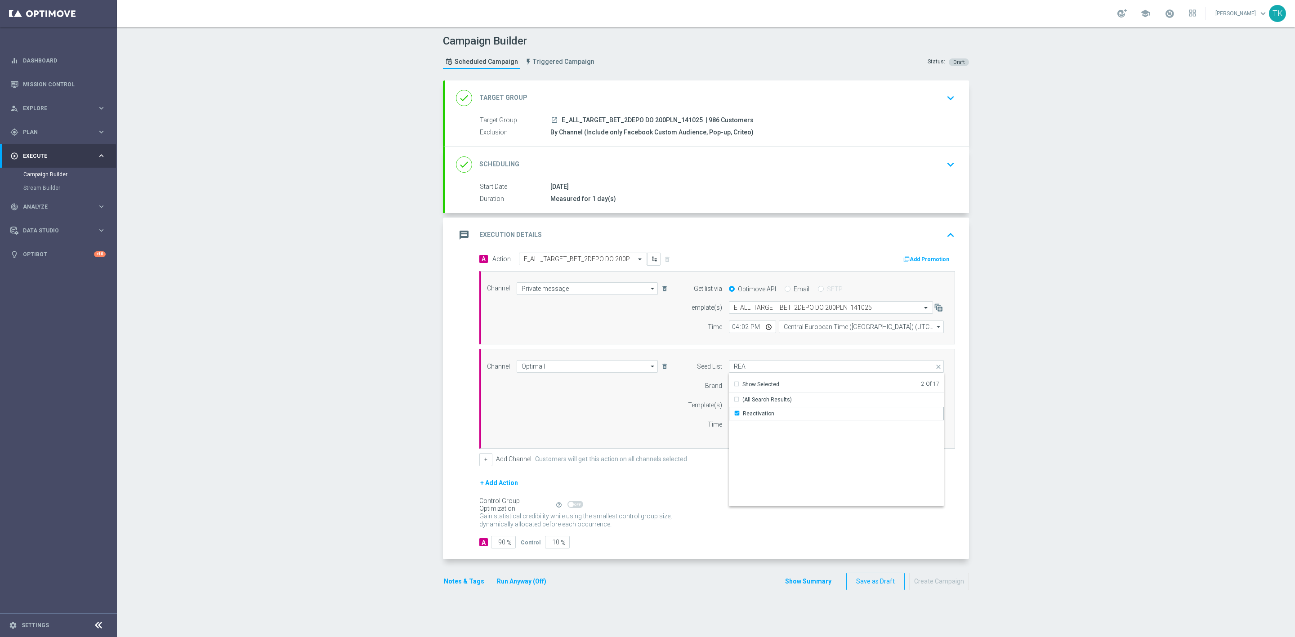
type input "Selected 2 of 17"
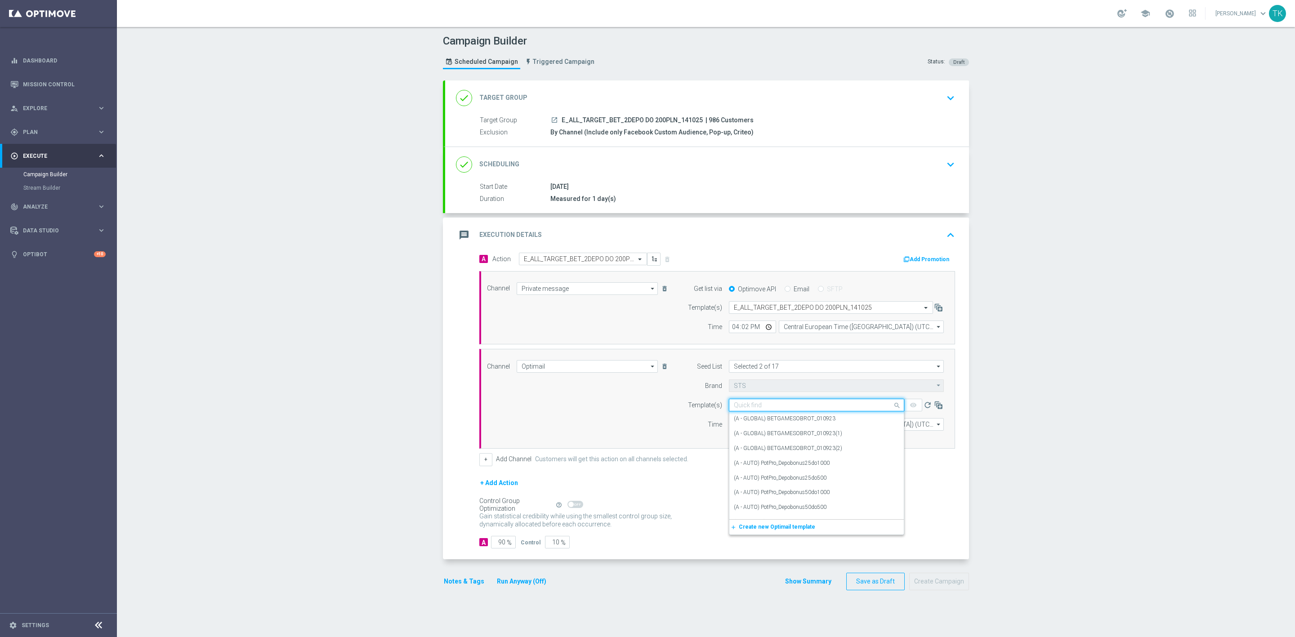
click at [739, 409] on input "text" at bounding box center [808, 406] width 148 height 8
paste input "E_ALL_TARGET_BET_2DEPO DO 200PLN_141025"
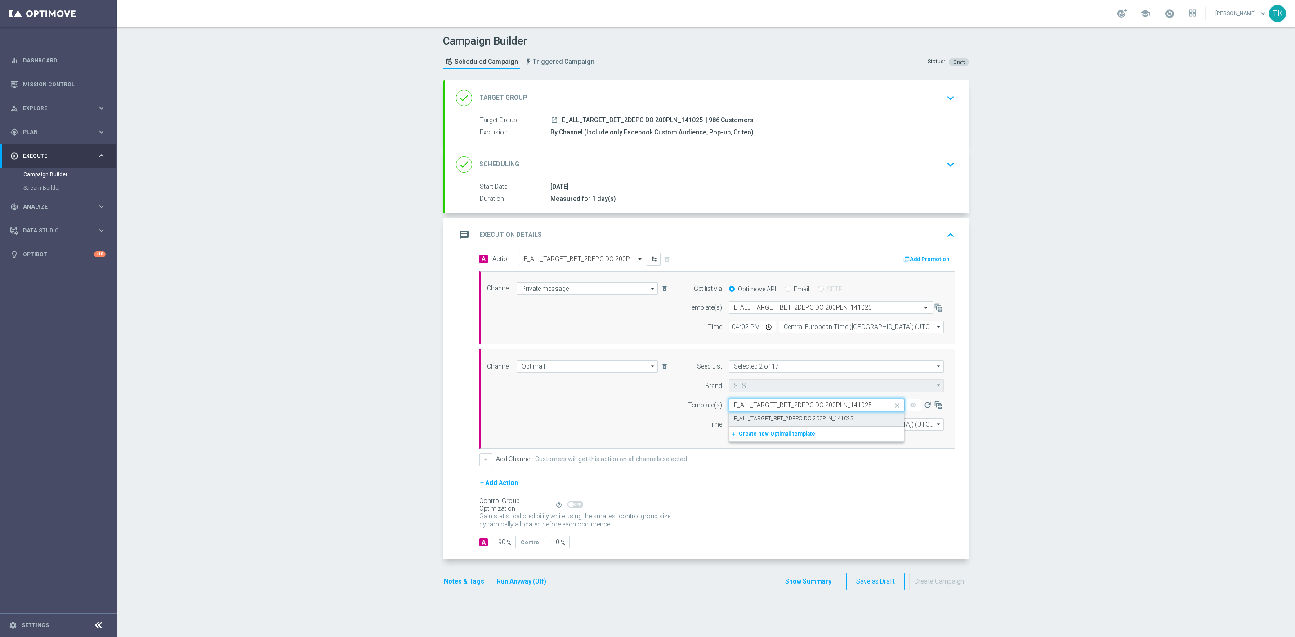
click at [740, 422] on label "E_ALL_TARGET_BET_2DEPO DO 200PLN_141025" at bounding box center [794, 419] width 120 height 8
type input "E_ALL_TARGET_BET_2DEPO DO 200PLN_141025"
click at [729, 430] on input "12:00" at bounding box center [752, 424] width 47 height 13
type input "16:02"
click at [783, 431] on input "Central European Time ([GEOGRAPHIC_DATA]) (UTC +02:00)" at bounding box center [861, 424] width 165 height 13
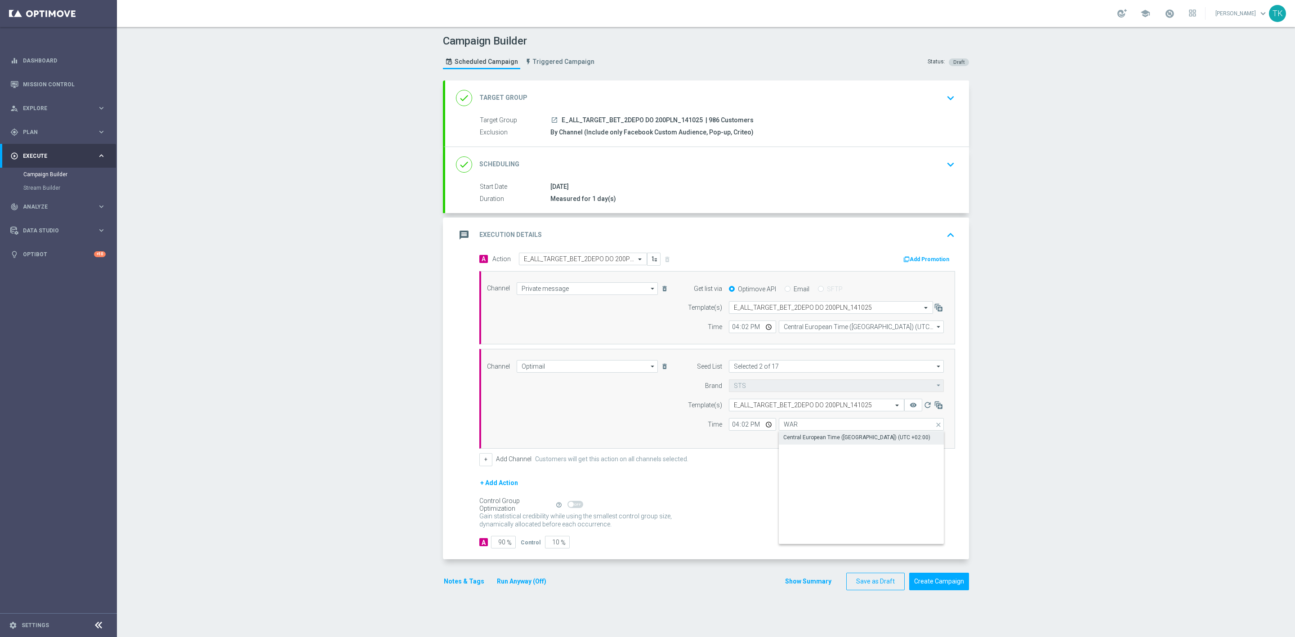
click at [793, 439] on div "Central European Time ([GEOGRAPHIC_DATA]) (UTC +02:00)" at bounding box center [857, 438] width 147 height 8
type input "Central European Time ([GEOGRAPHIC_DATA]) (UTC +02:00)"
click at [796, 587] on button "Show Summary" at bounding box center [808, 582] width 47 height 10
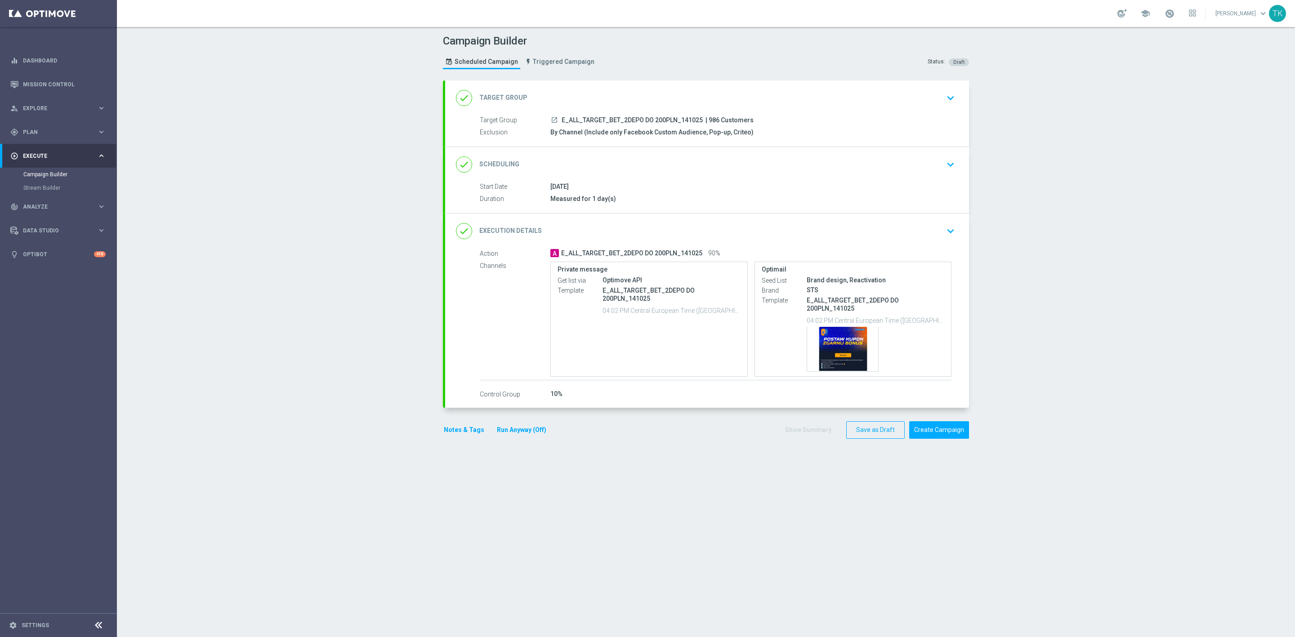
click at [621, 119] on span "E_ALL_TARGET_BET_2DEPO DO 200PLN_141025" at bounding box center [632, 120] width 141 height 8
copy div "E_ALL_TARGET_BET_2DEPO DO 200PLN_141025"
click at [640, 73] on div "Campaign Builder Scheduled Campaign Triggered Campaign Status: Draft" at bounding box center [706, 52] width 540 height 41
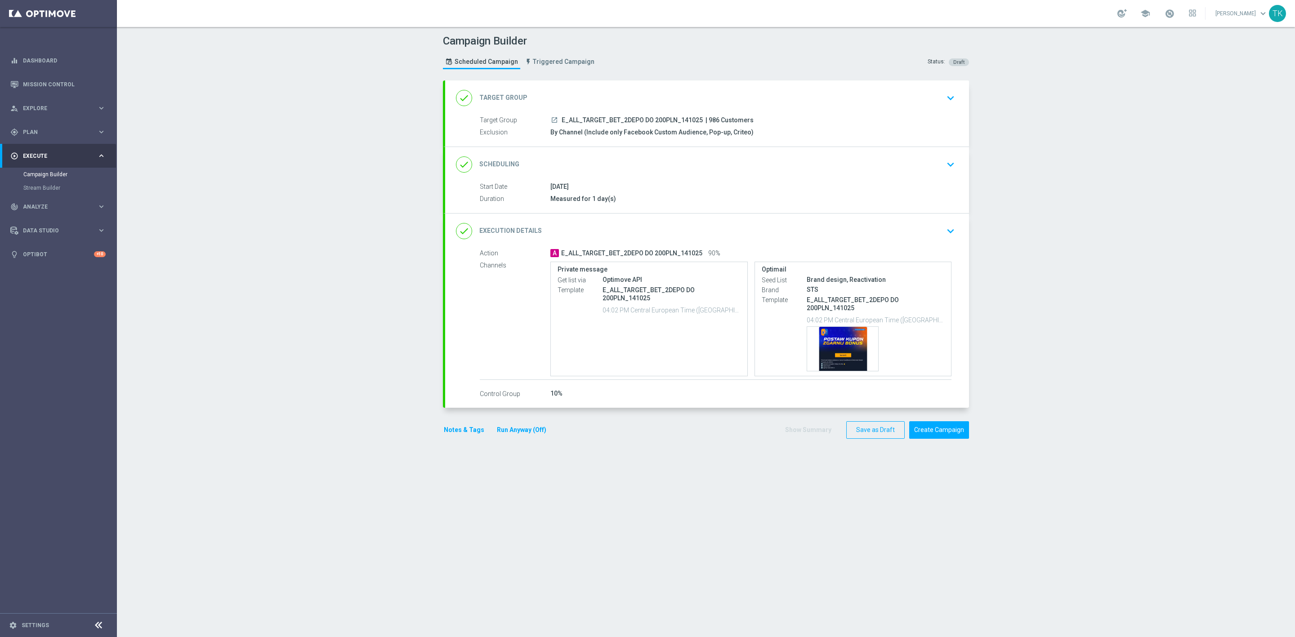
click at [447, 434] on button "Notes & Tags" at bounding box center [464, 430] width 42 height 11
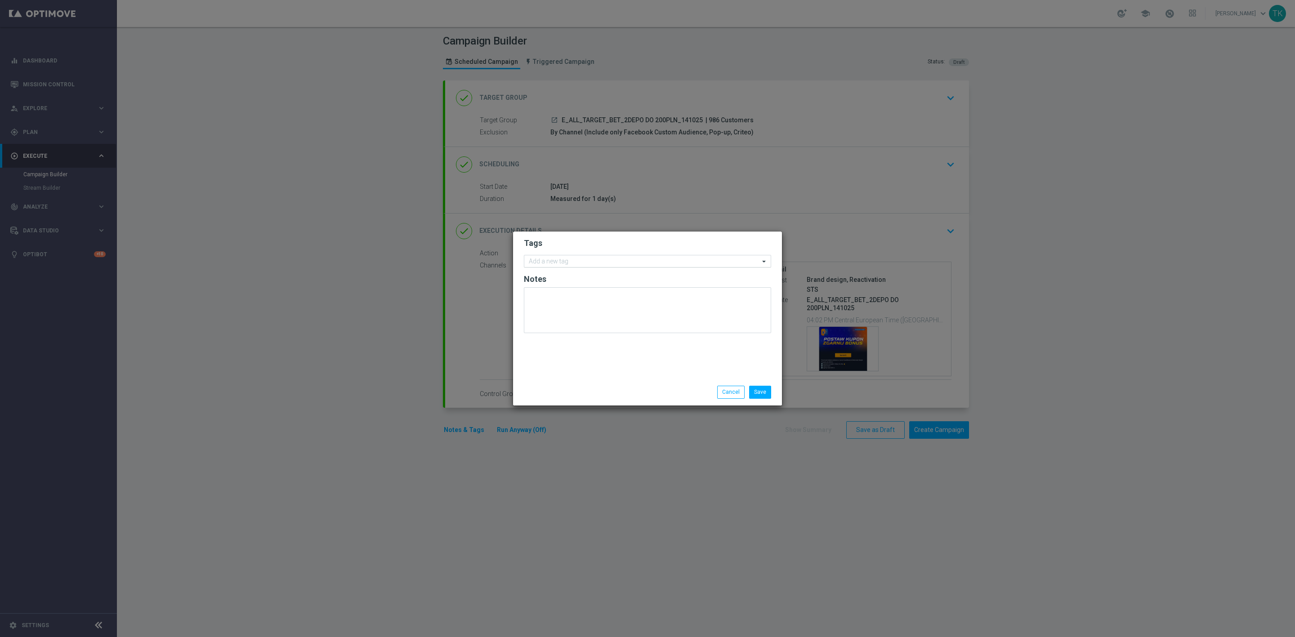
click at [548, 260] on input "text" at bounding box center [644, 262] width 231 height 8
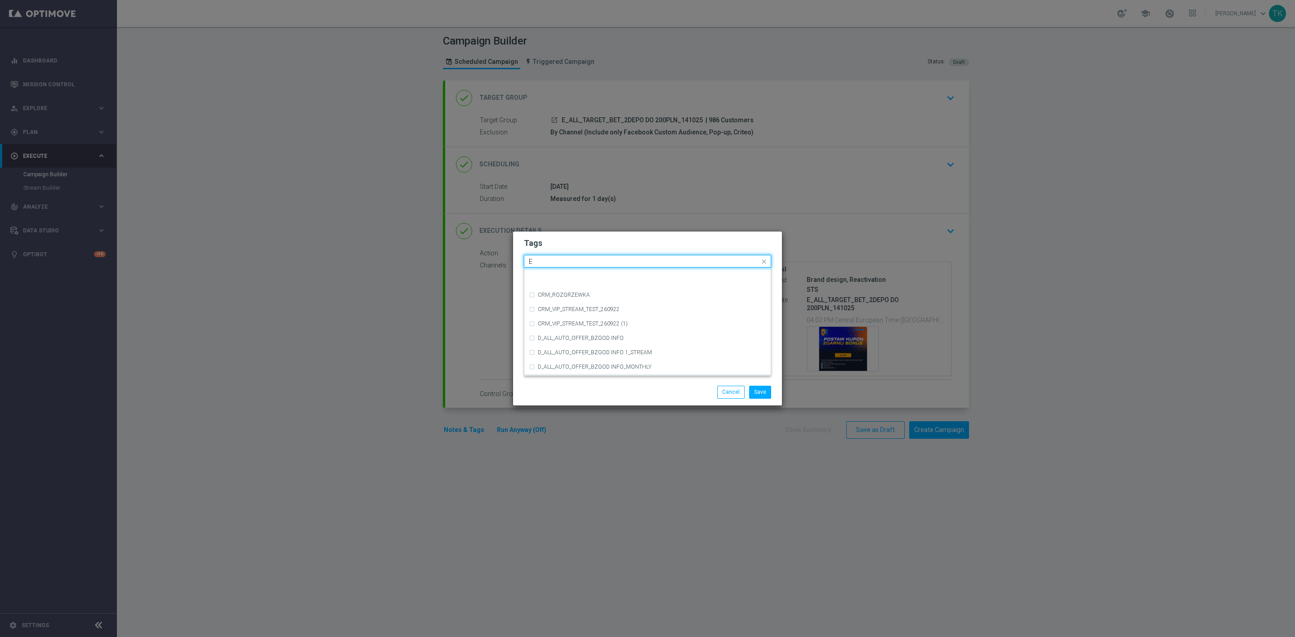
scroll to position [1214, 0]
click at [552, 358] on div "E" at bounding box center [652, 355] width 228 height 5
click at [543, 258] on input "E" at bounding box center [644, 262] width 231 height 8
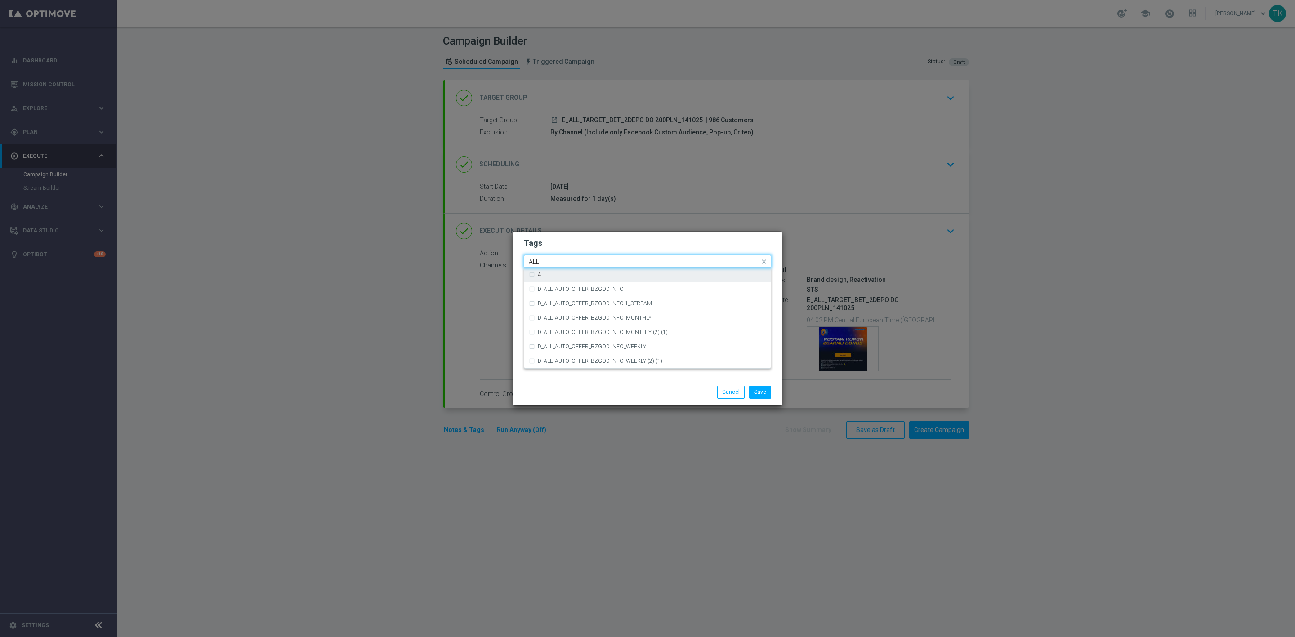
click at [546, 277] on label "ALL" at bounding box center [542, 274] width 9 height 5
click at [546, 261] on input "ALL" at bounding box center [644, 262] width 231 height 8
click at [551, 315] on label "TARGET" at bounding box center [548, 317] width 21 height 5
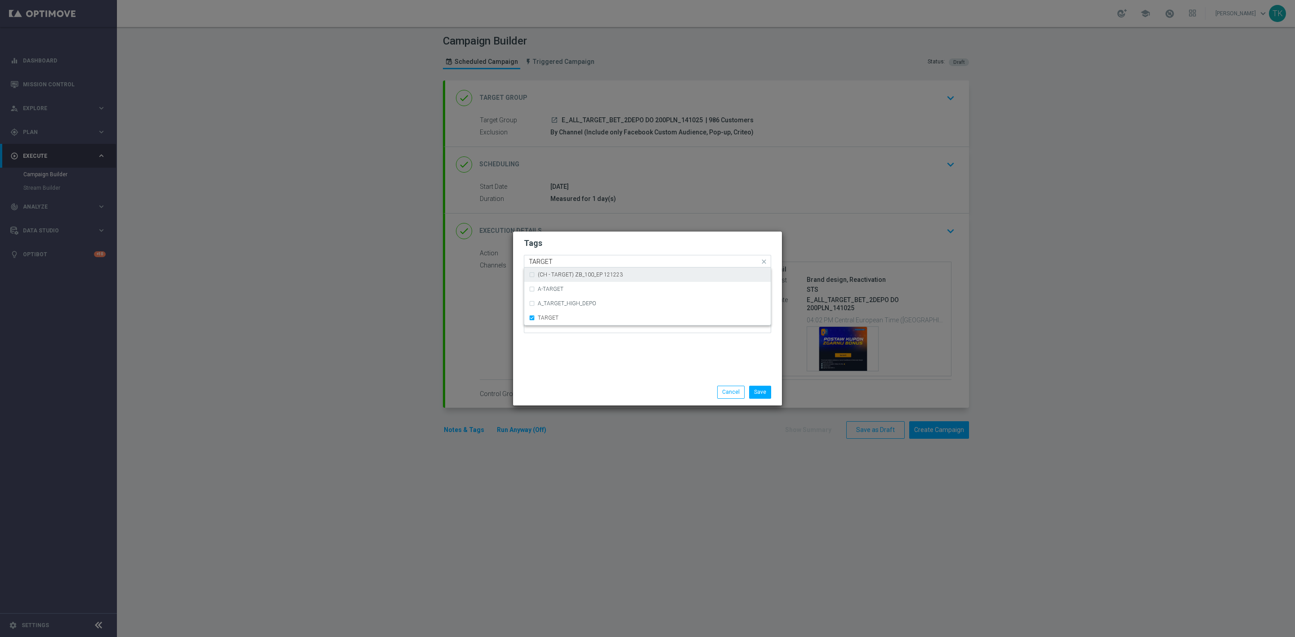
click at [542, 259] on input "TARGET" at bounding box center [644, 262] width 231 height 8
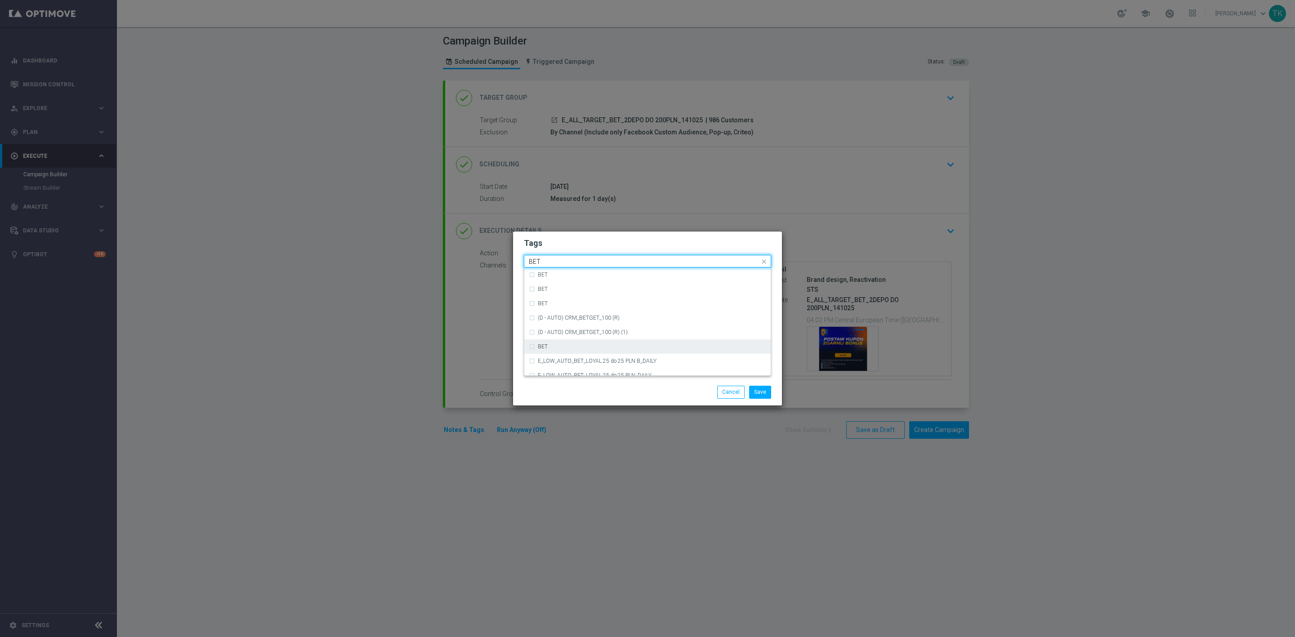
click at [552, 341] on div "BET" at bounding box center [647, 347] width 237 height 14
type input "BET"
click at [759, 391] on button "Save" at bounding box center [760, 392] width 22 height 13
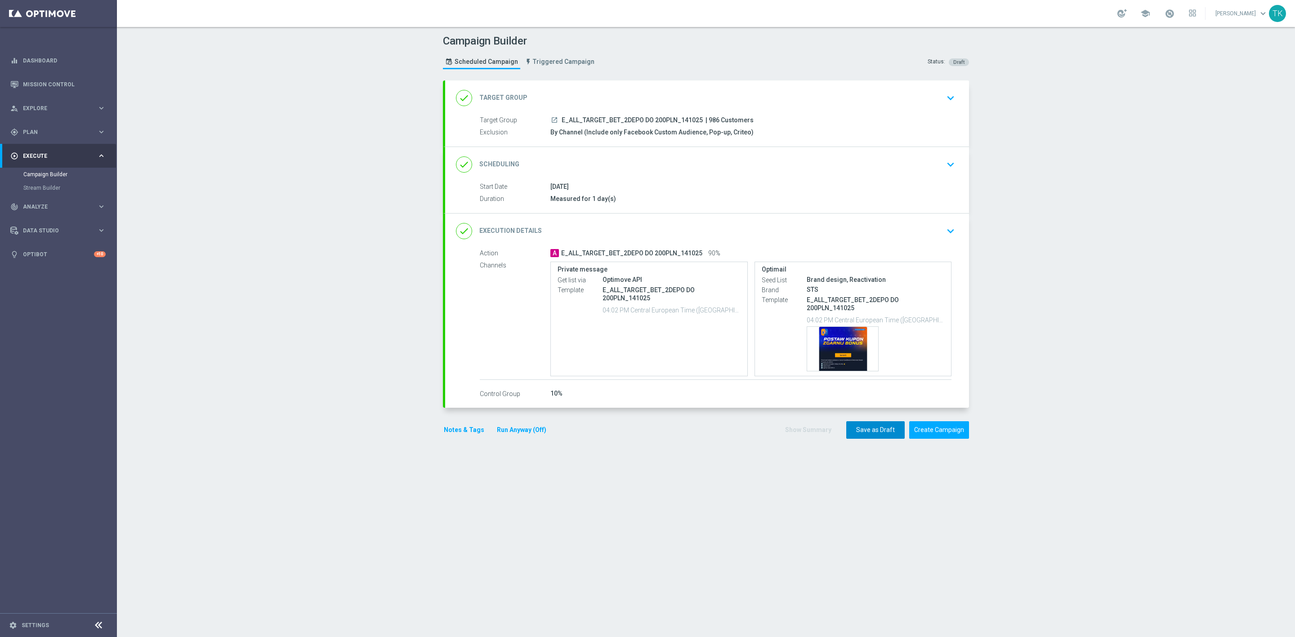
click at [855, 435] on button "Save as Draft" at bounding box center [875, 430] width 58 height 18
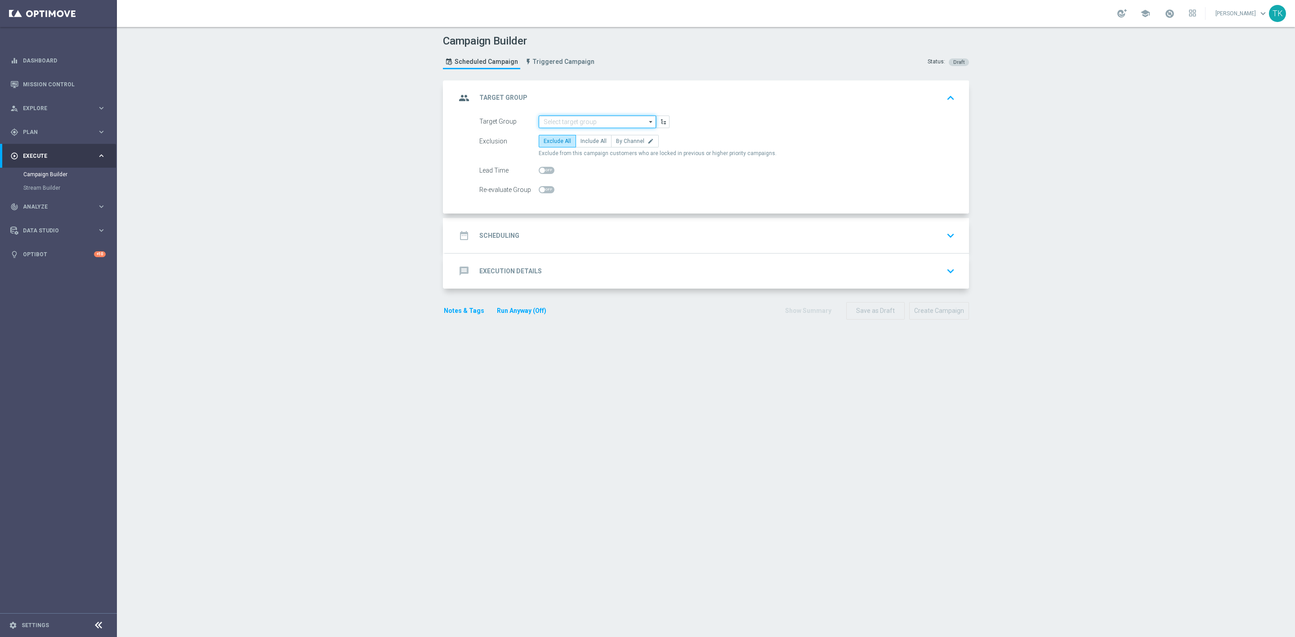
click at [552, 123] on input at bounding box center [597, 122] width 117 height 13
paste input "REACQ_ALL_TARGET_BET DO 200PLN_141025"
click at [552, 129] on div "REACQ_ALL_TARGET_BET DO 200PLN_141025" at bounding box center [598, 140] width 118 height 22
type input "REACQ_ALL_TARGET_BET DO 200PLN_141025"
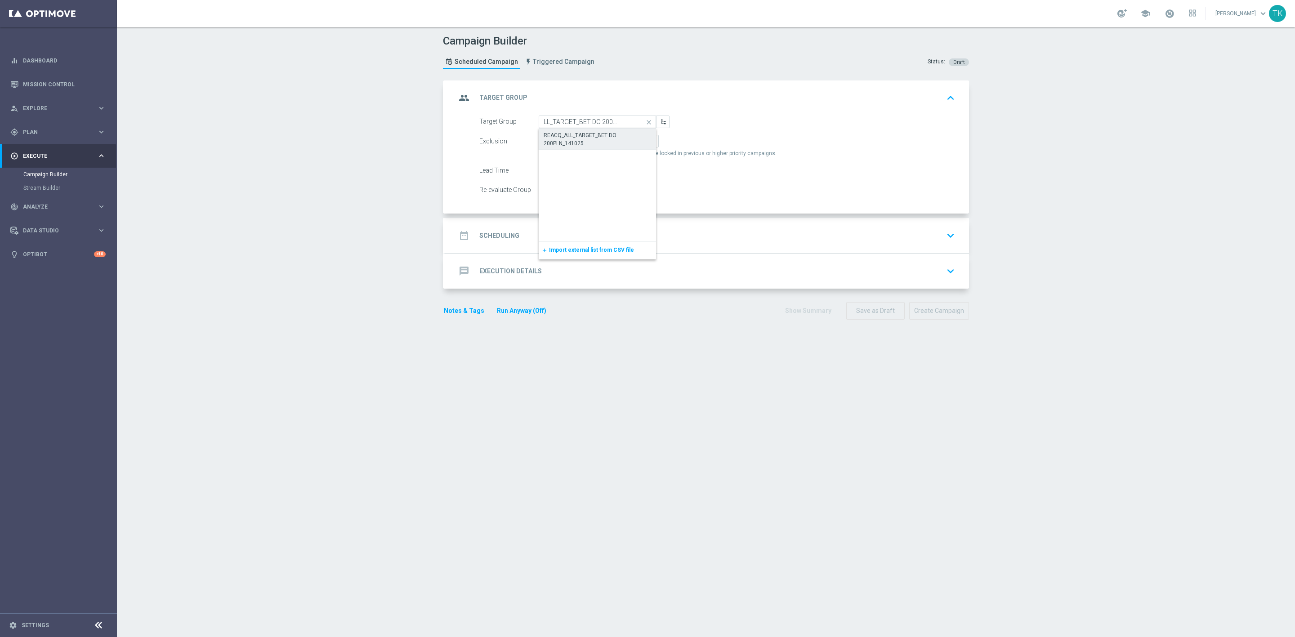
scroll to position [0, 0]
click at [633, 137] on label "By Channel edit" at bounding box center [635, 141] width 48 height 13
click at [622, 140] on input "By Channel edit" at bounding box center [619, 143] width 6 height 6
radio input "true"
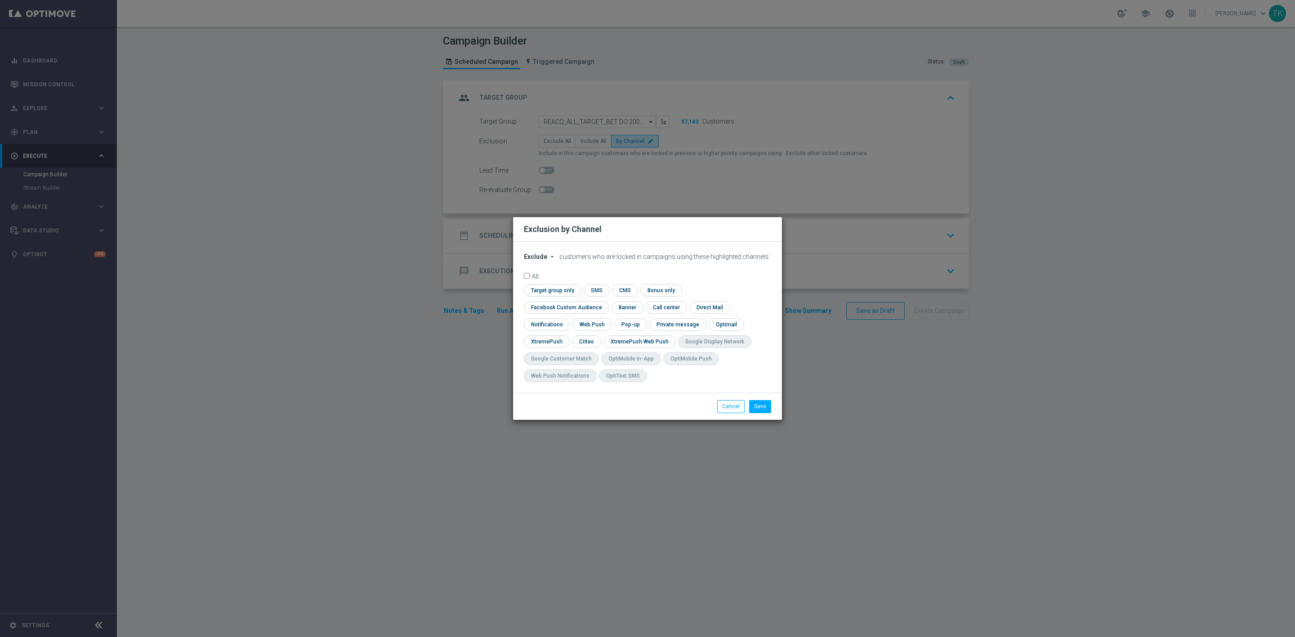
click at [531, 260] on span "Exclude" at bounding box center [535, 256] width 23 height 7
click at [0, 0] on span "Include" at bounding box center [0, 0] width 0 height 0
click at [605, 301] on input "checkbox" at bounding box center [564, 307] width 81 height 12
checkbox input "true"
click at [590, 339] on input "checkbox" at bounding box center [586, 342] width 28 height 12
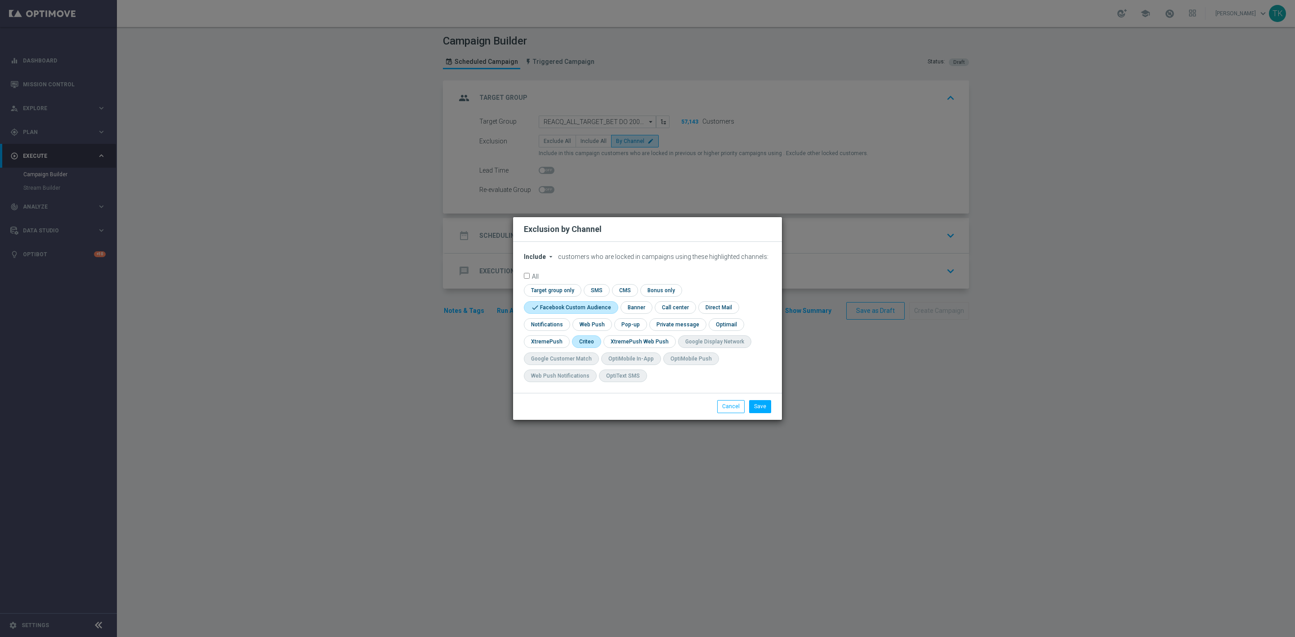
checkbox input "true"
click at [636, 326] on input "checkbox" at bounding box center [629, 324] width 31 height 12
checkbox input "true"
click at [764, 410] on button "Save" at bounding box center [760, 406] width 22 height 13
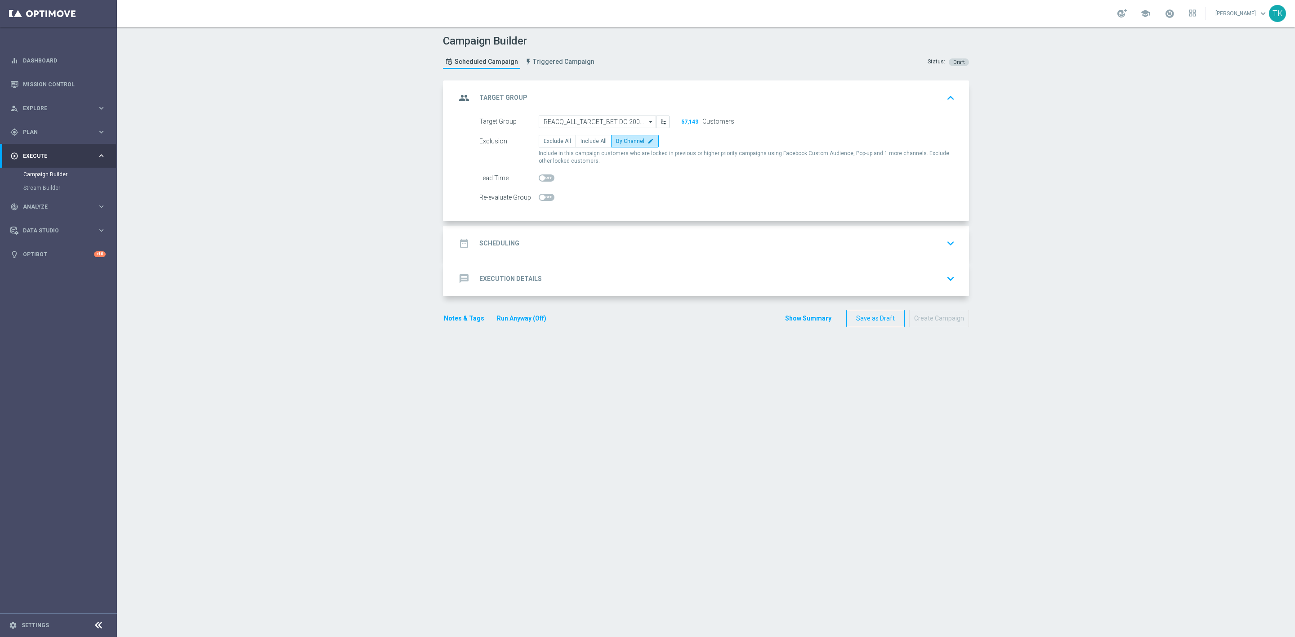
click at [588, 249] on div "date_range Scheduling keyboard_arrow_down" at bounding box center [707, 243] width 502 height 17
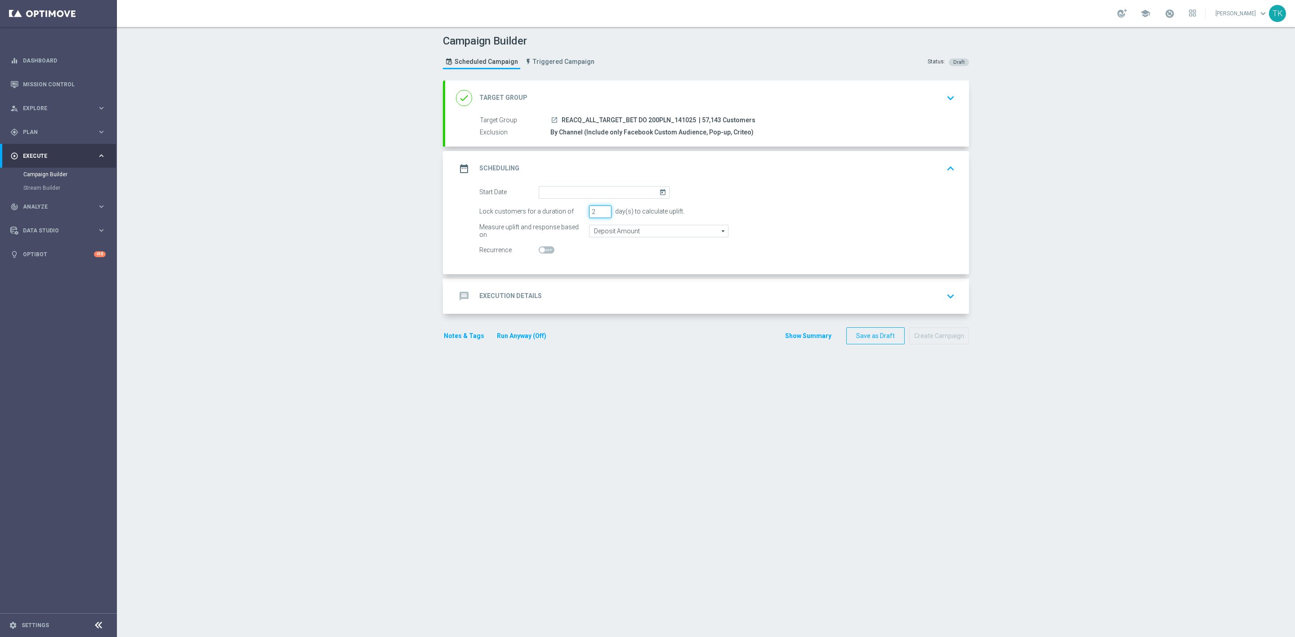
click at [602, 215] on input "2" at bounding box center [600, 212] width 22 height 13
type input "1"
click at [602, 215] on input "1" at bounding box center [600, 212] width 22 height 13
click at [552, 190] on input at bounding box center [604, 192] width 131 height 13
click at [570, 274] on span "14" at bounding box center [575, 271] width 14 height 14
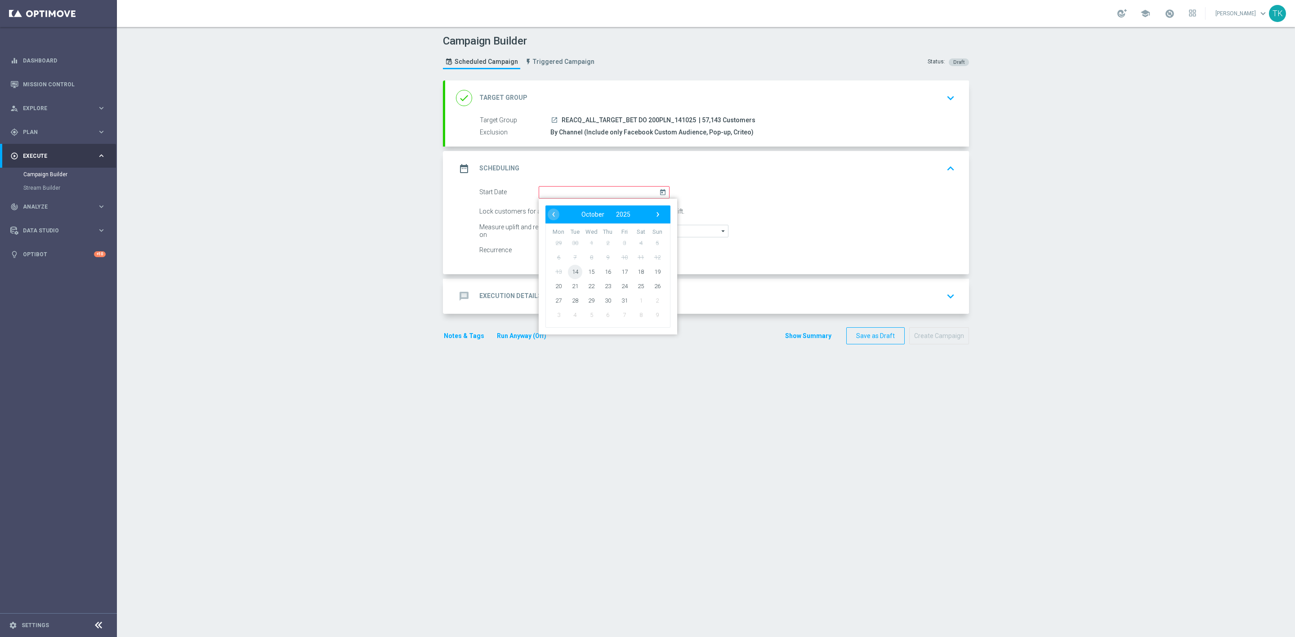
type input "[DATE]"
click at [617, 121] on span "REACQ_ALL_TARGET_BET DO 200PLN_141025" at bounding box center [629, 120] width 134 height 8
copy div "REACQ_ALL_TARGET_BET DO 200PLN_141025"
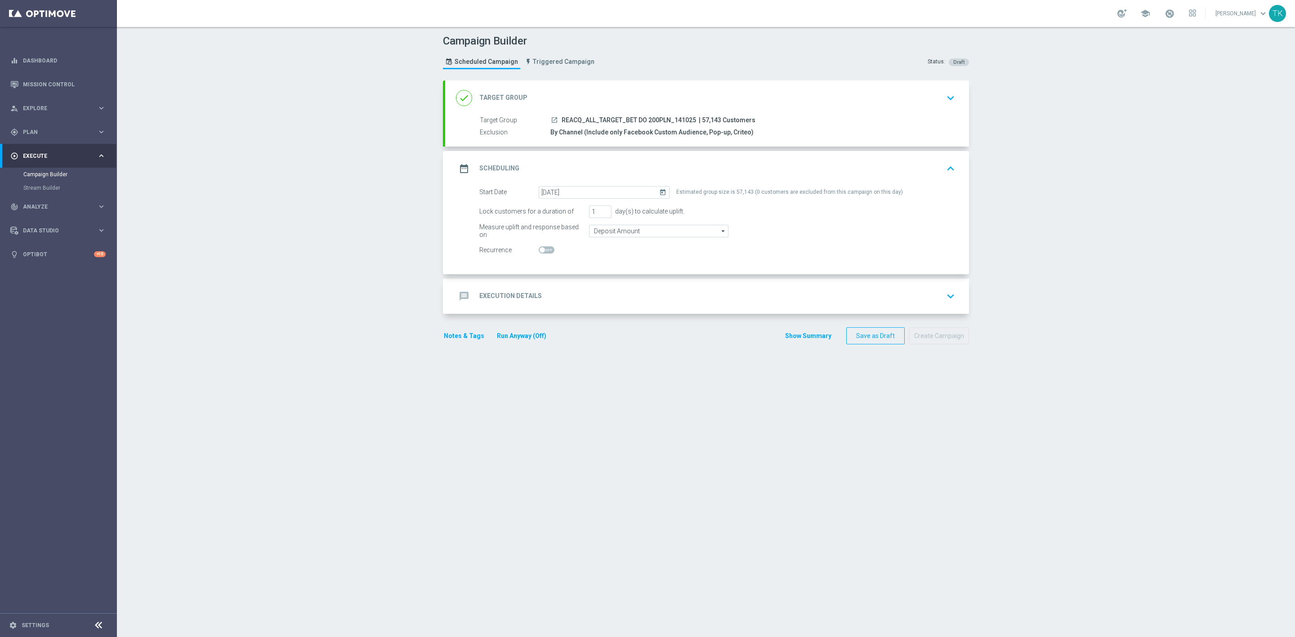
click at [571, 300] on div "message Execution Details keyboard_arrow_down" at bounding box center [707, 296] width 502 height 17
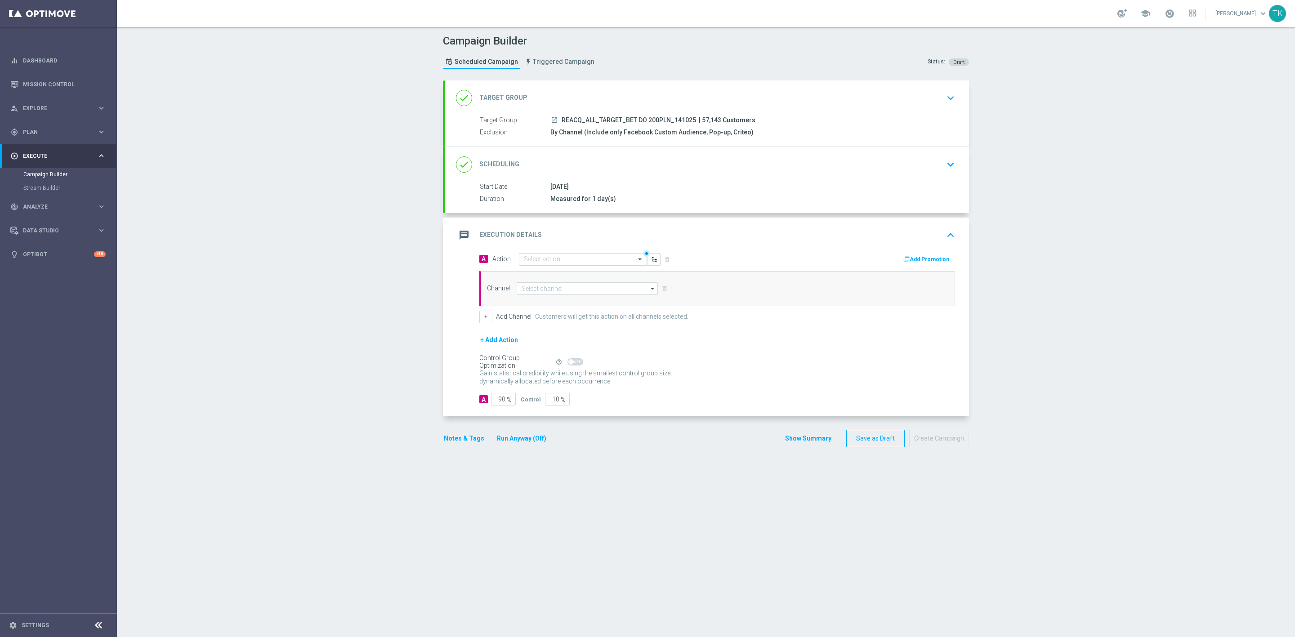
click at [525, 261] on input "text" at bounding box center [574, 260] width 100 height 8
paste input "REACQ_ALL_TARGET_BET DO 200PLN_141025"
type input "REACQ_ALL_TARGET_BET DO 200PLN_141025"
click at [544, 284] on button "add_new Create new action" at bounding box center [581, 287] width 124 height 10
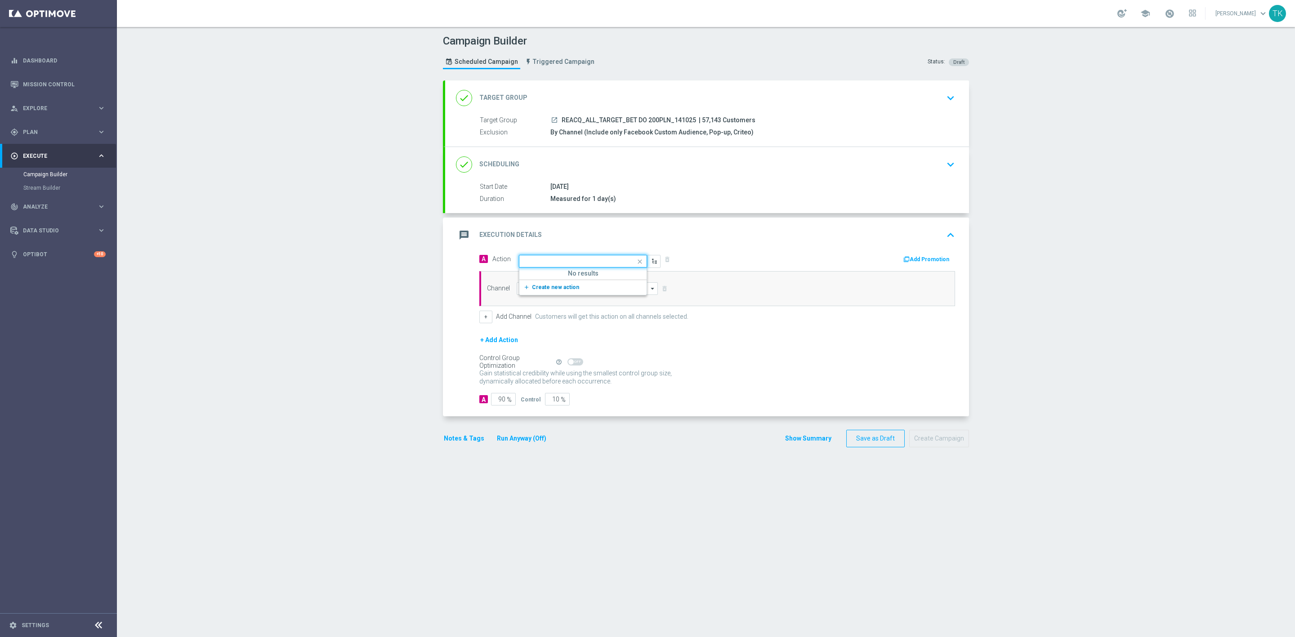
scroll to position [0, 0]
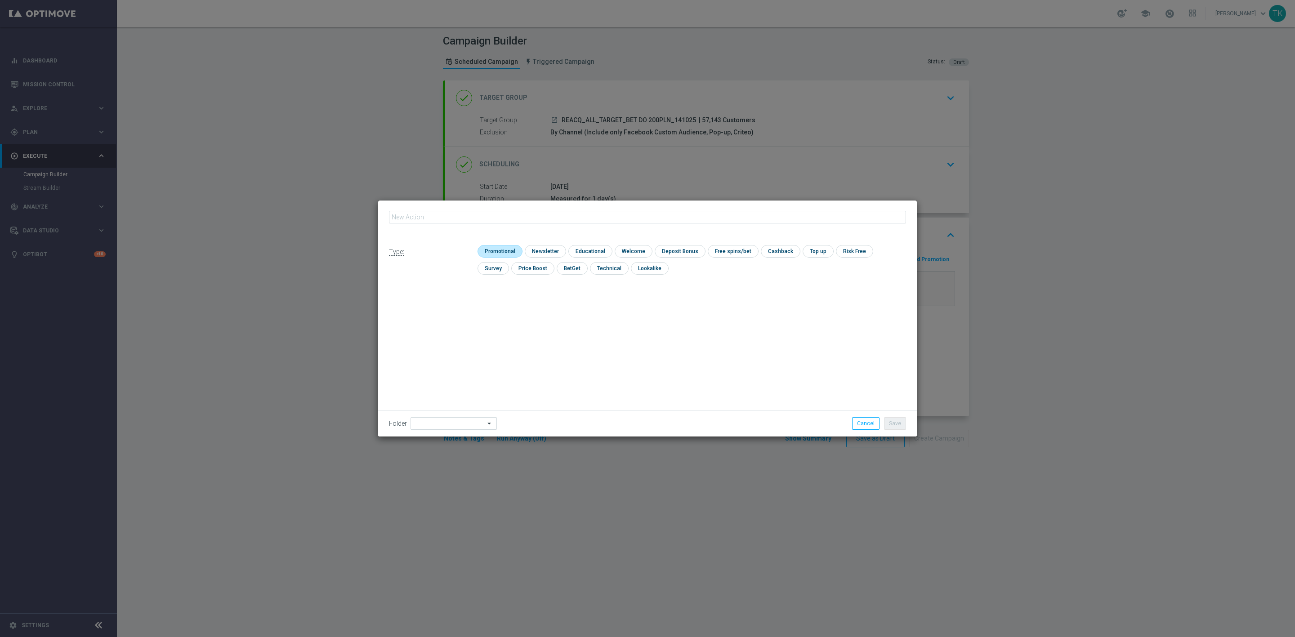
type input "REACQ_ALL_TARGET_BET DO 200PLN_141025"
click at [510, 246] on input "checkbox" at bounding box center [499, 251] width 43 height 12
checkbox input "true"
click at [895, 422] on button "Save" at bounding box center [895, 423] width 22 height 13
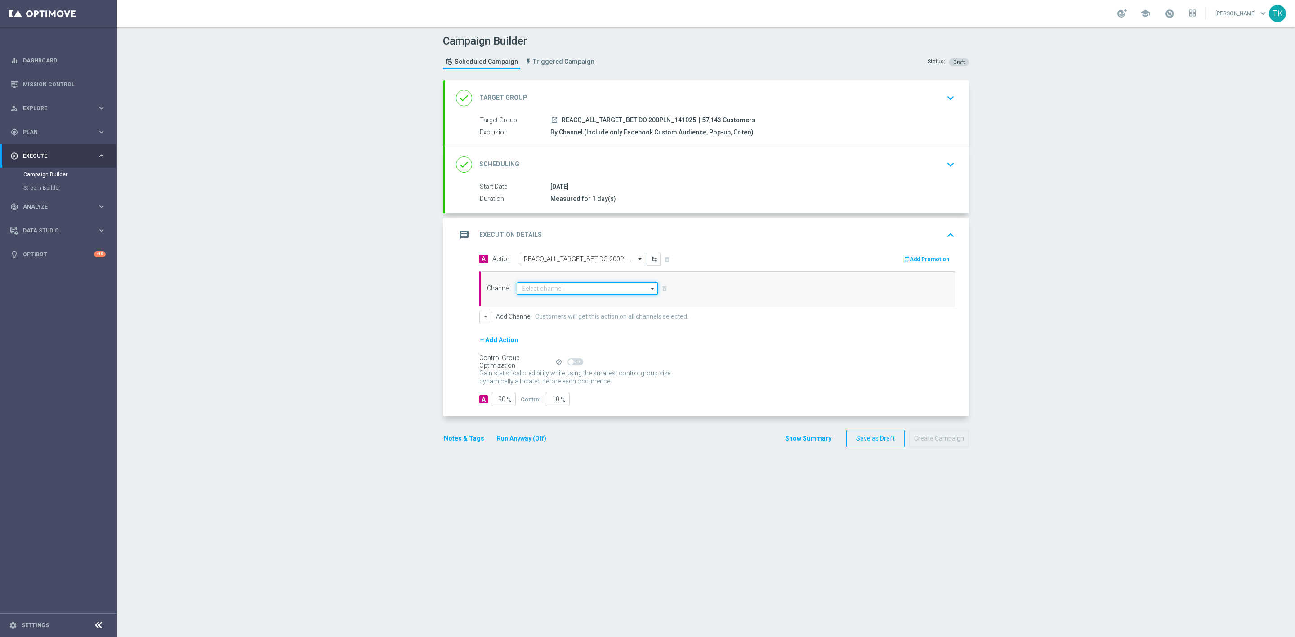
click at [530, 293] on input at bounding box center [587, 288] width 141 height 13
click at [540, 304] on div "Optimail" at bounding box center [587, 302] width 141 height 13
type input "Optimail"
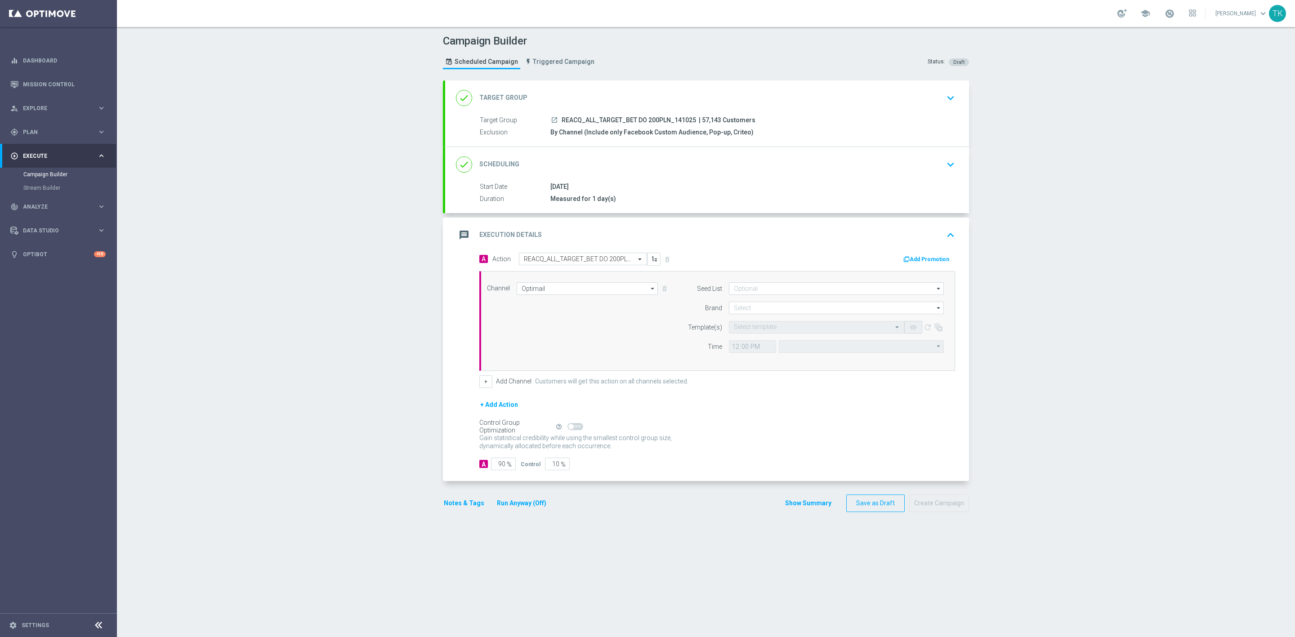
type input "Central European Time ([GEOGRAPHIC_DATA]) (UTC +02:00)"
type input "STS"
click at [739, 290] on input at bounding box center [836, 288] width 215 height 13
click at [753, 336] on div "Brand design" at bounding box center [759, 335] width 33 height 8
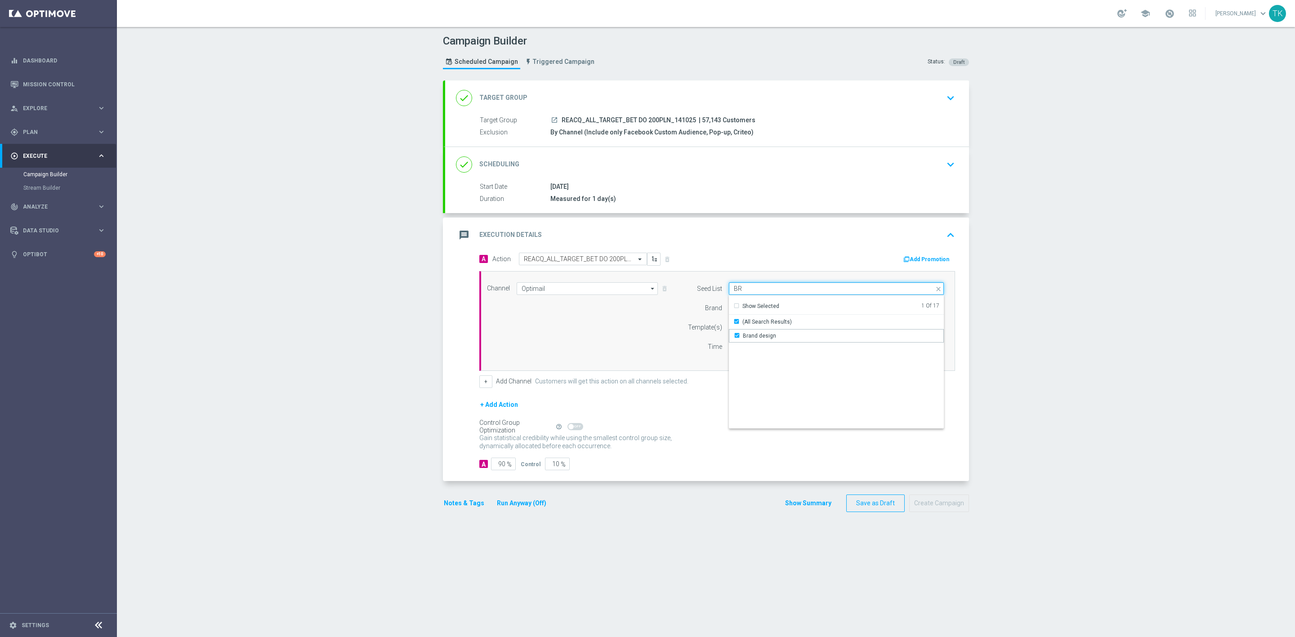
click at [739, 292] on input "BR" at bounding box center [836, 288] width 215 height 13
click at [765, 336] on div "Reactivation" at bounding box center [758, 336] width 31 height 8
click at [638, 333] on div "Channel Optimail Optimail arrow_drop_down Show Selected 1 of 22 Target group on…" at bounding box center [715, 320] width 470 height 77
type input "Selected 2 of 17"
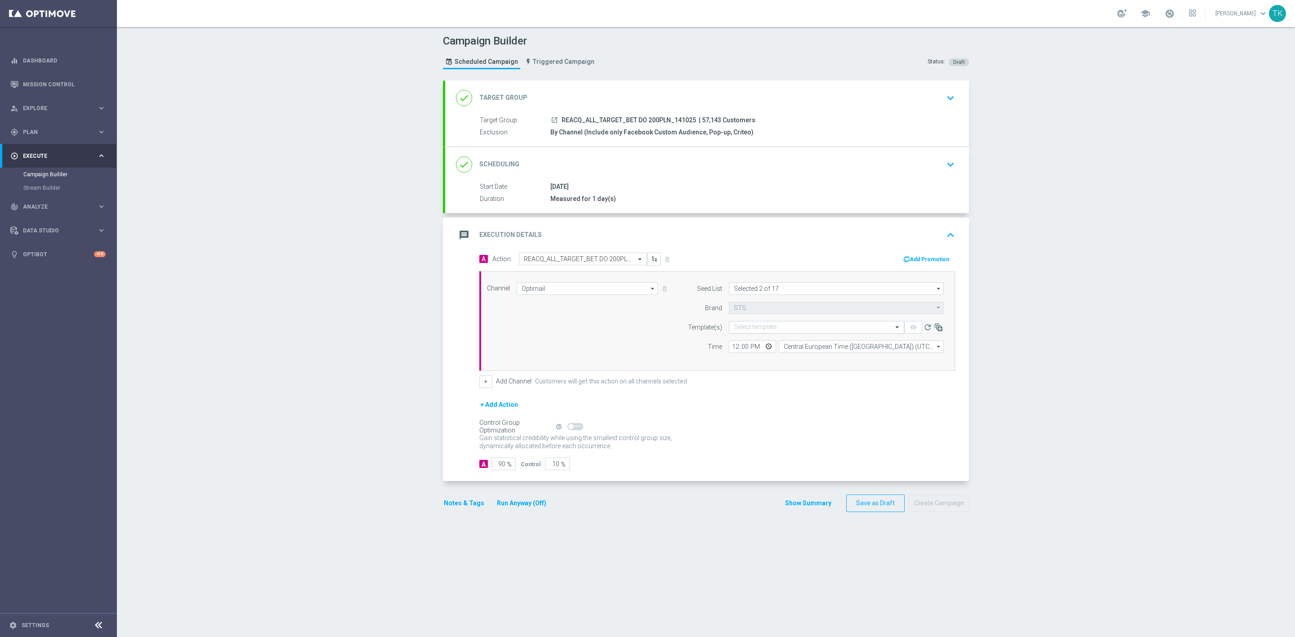
click at [734, 331] on input "text" at bounding box center [808, 328] width 148 height 8
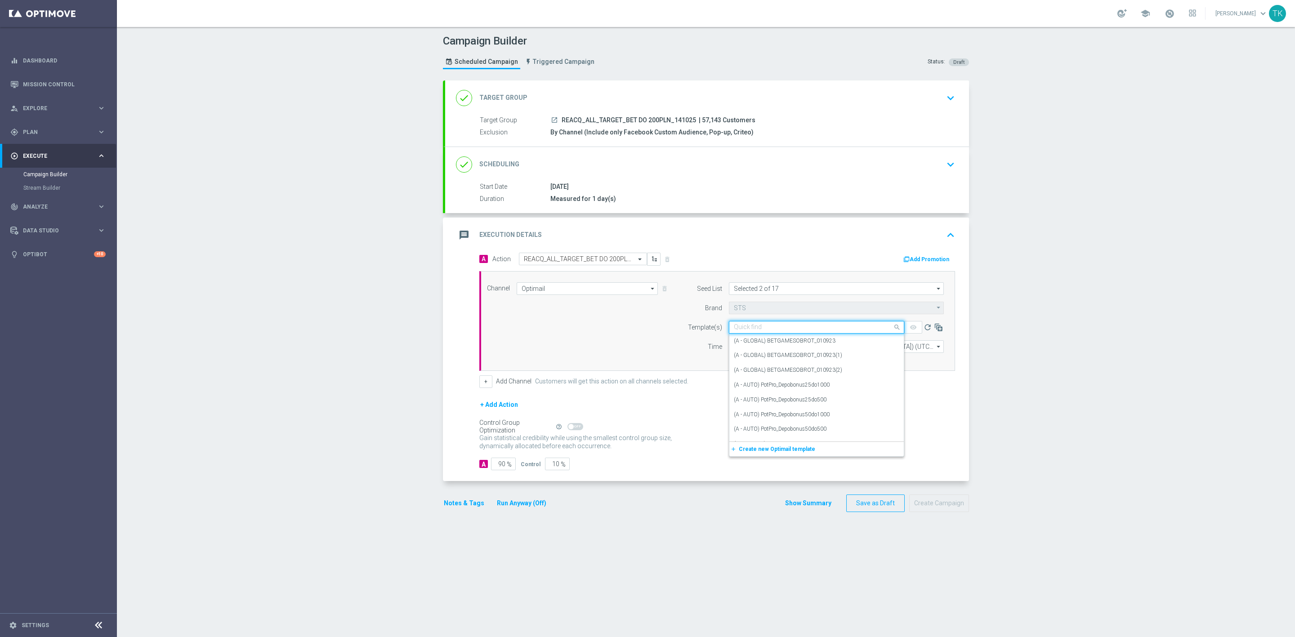
paste input "REACQ_ALL_TARGET_BET DO 200PLN_141025"
click at [743, 345] on label "REACQ_ALL_TARGET_BET DO 200PLN_141025" at bounding box center [791, 341] width 115 height 8
type input "REACQ_ALL_TARGET_BET DO 200PLN_141025"
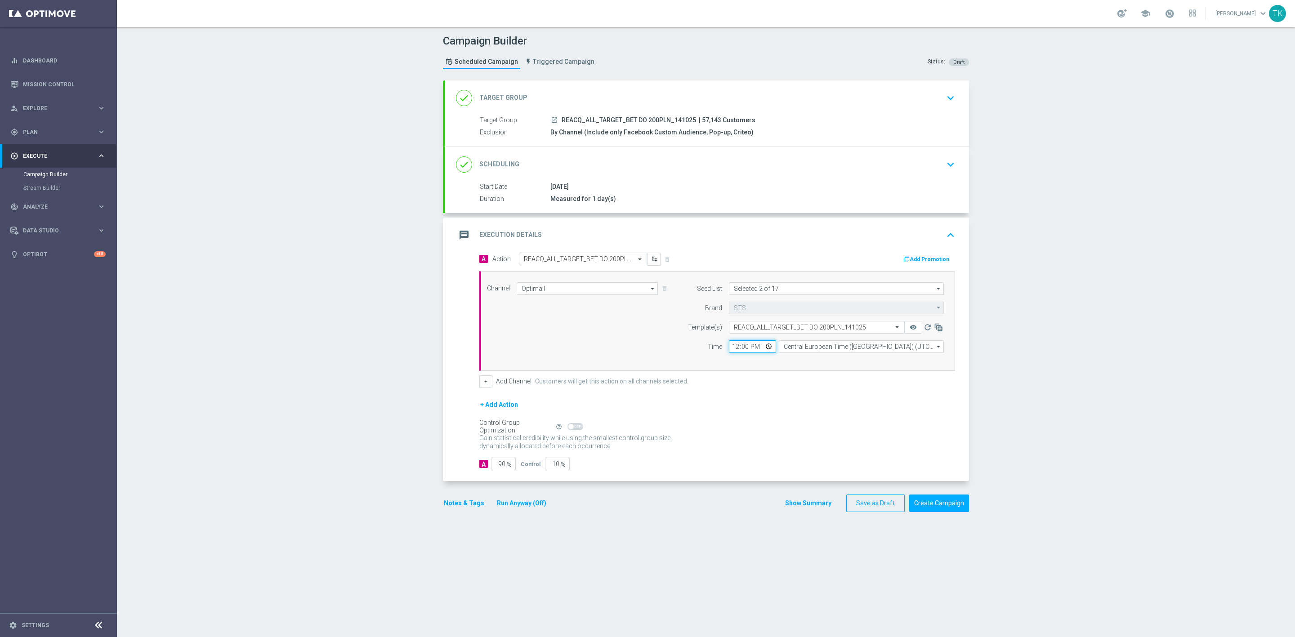
click at [731, 346] on input "12:00" at bounding box center [752, 346] width 47 height 13
type input "14:02"
click at [791, 348] on input "Central European Time ([GEOGRAPHIC_DATA]) (UTC +02:00)" at bounding box center [861, 346] width 165 height 13
click at [795, 355] on div "Central European Time ([GEOGRAPHIC_DATA]) (UTC +02:00)" at bounding box center [862, 360] width 166 height 13
type input "Central European Time ([GEOGRAPHIC_DATA]) (UTC +02:00)"
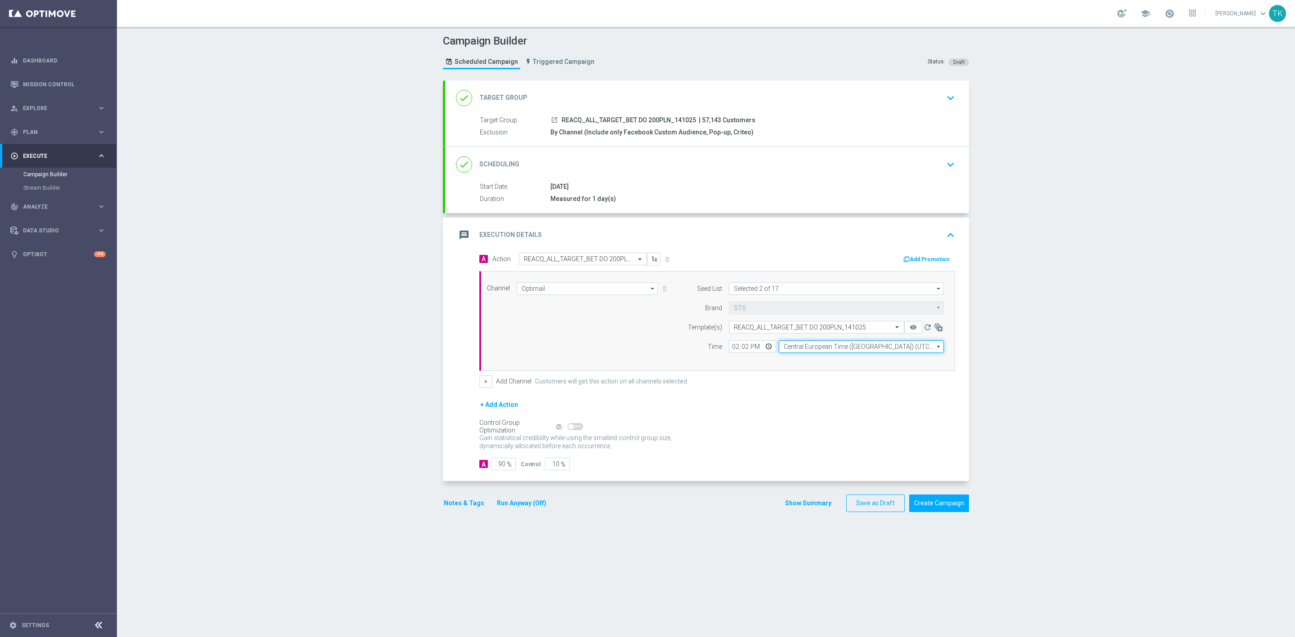
click at [822, 347] on input "Central European Time ([GEOGRAPHIC_DATA]) (UTC +02:00)" at bounding box center [861, 346] width 165 height 13
click at [819, 361] on div "Central European Time ([GEOGRAPHIC_DATA]) (UTC +02:00)" at bounding box center [857, 360] width 147 height 8
type input "Central European Time ([GEOGRAPHIC_DATA]) (UTC +02:00)"
click at [794, 509] on button "Show Summary" at bounding box center [808, 503] width 47 height 10
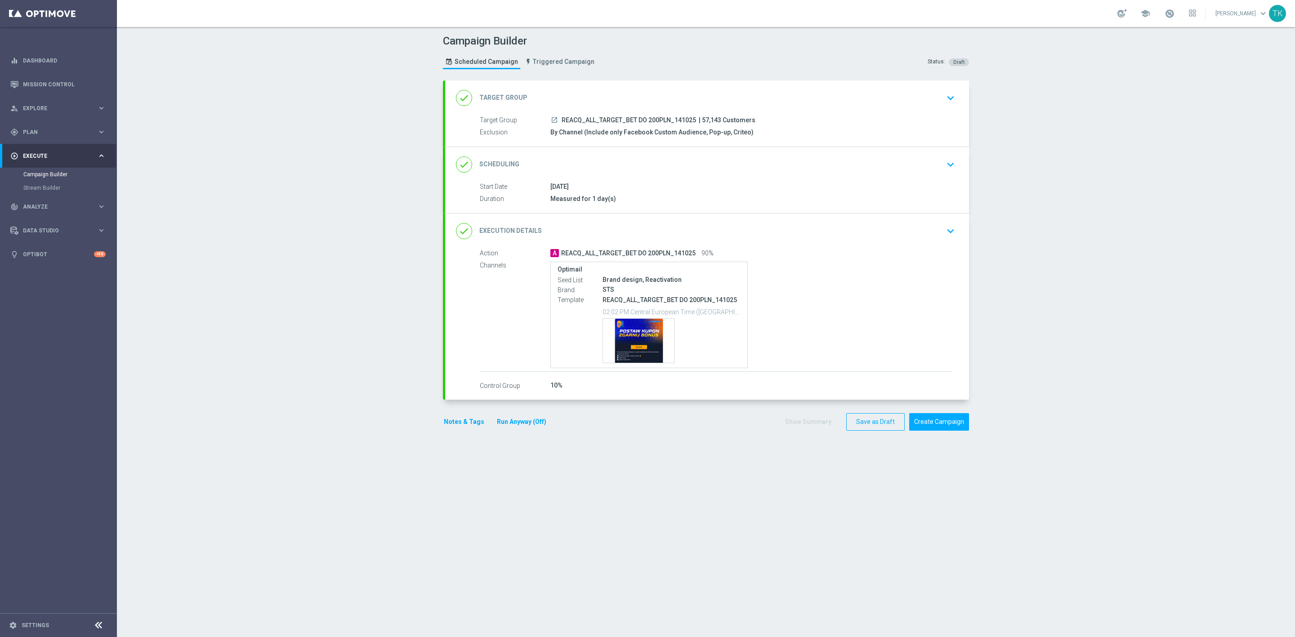
click at [627, 122] on span "REACQ_ALL_TARGET_BET DO 200PLN_141025" at bounding box center [629, 120] width 134 height 8
copy div "REACQ_ALL_TARGET_BET DO 200PLN_141025"
click at [630, 67] on div "Campaign Builder Scheduled Campaign Triggered Campaign Status: Draft" at bounding box center [706, 52] width 540 height 41
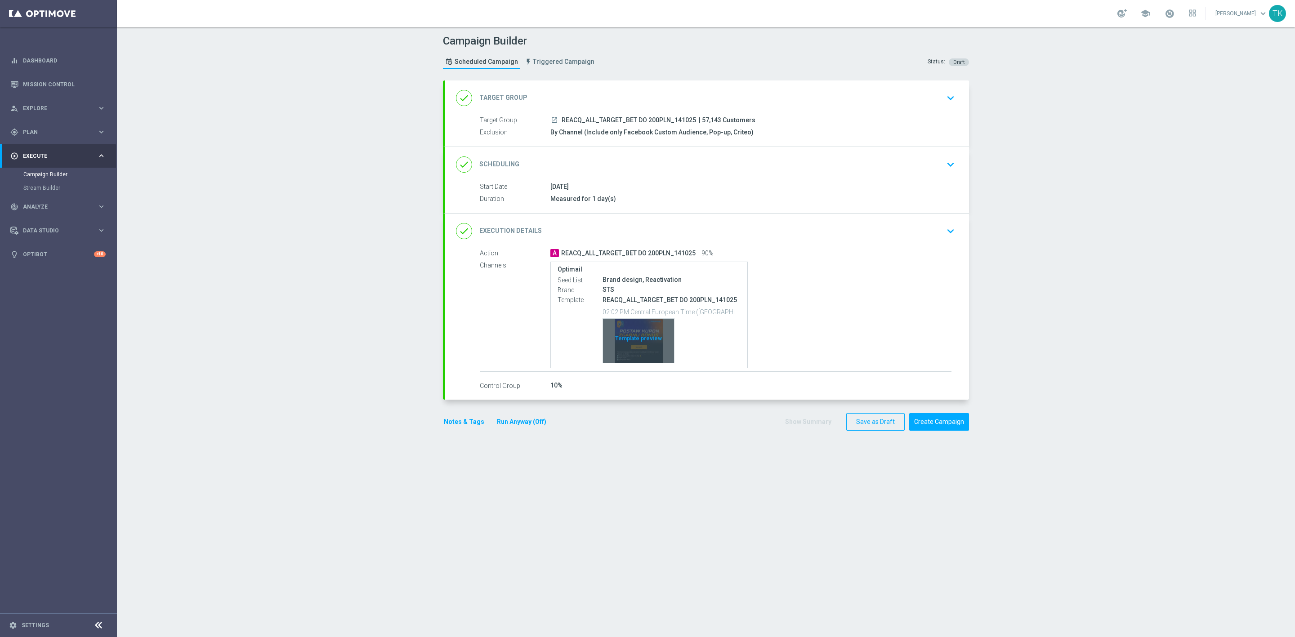
click at [633, 326] on div "Template preview" at bounding box center [638, 341] width 71 height 44
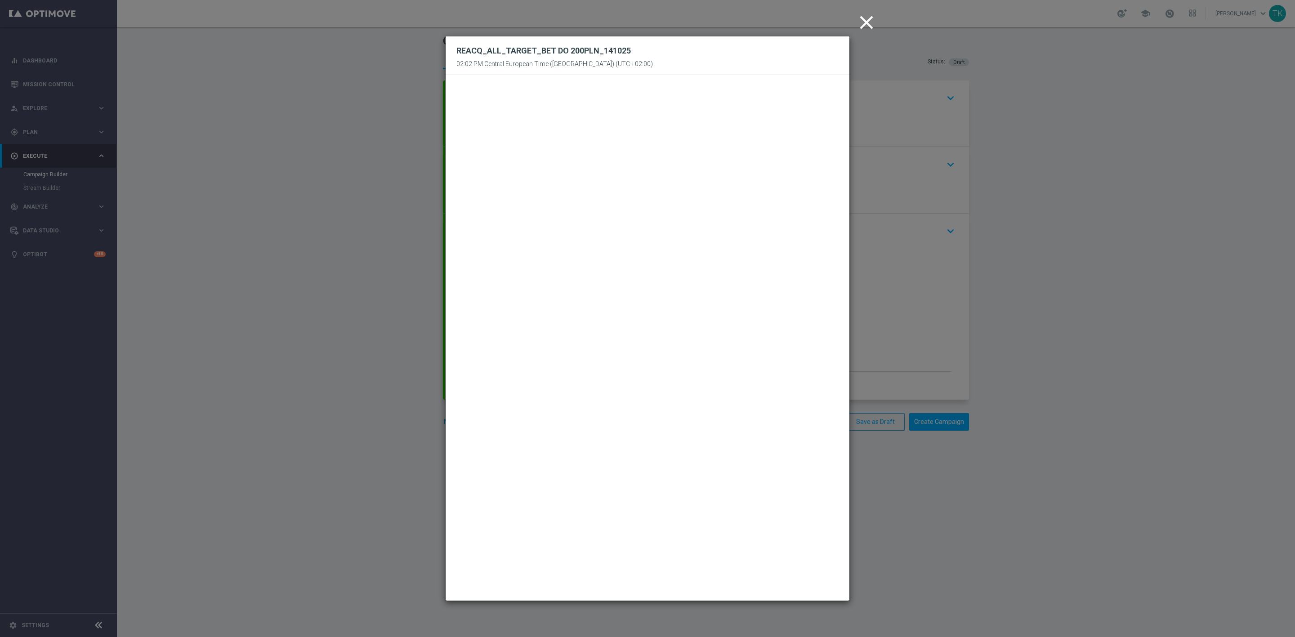
click at [1005, 141] on modal-container "close REACQ_ALL_TARGET_BET DO 200PLN_141025 02:02 PM Central European Time (War…" at bounding box center [647, 318] width 1295 height 637
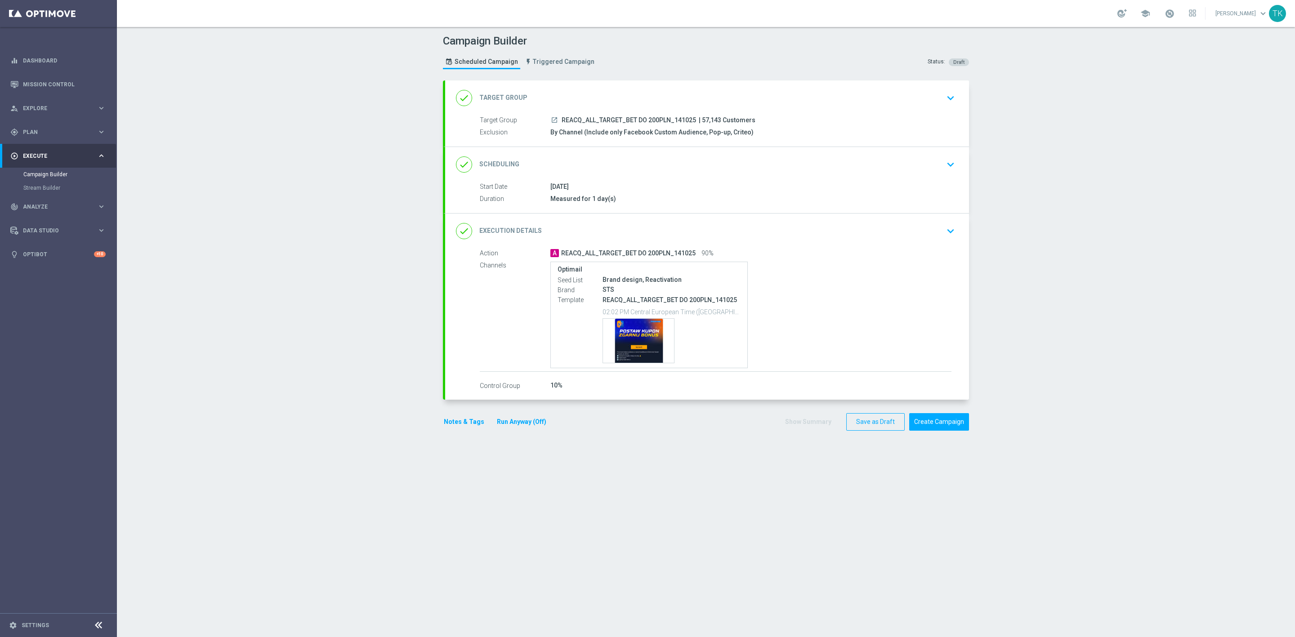
click at [794, 243] on div "done Execution Details keyboard_arrow_down" at bounding box center [707, 231] width 524 height 35
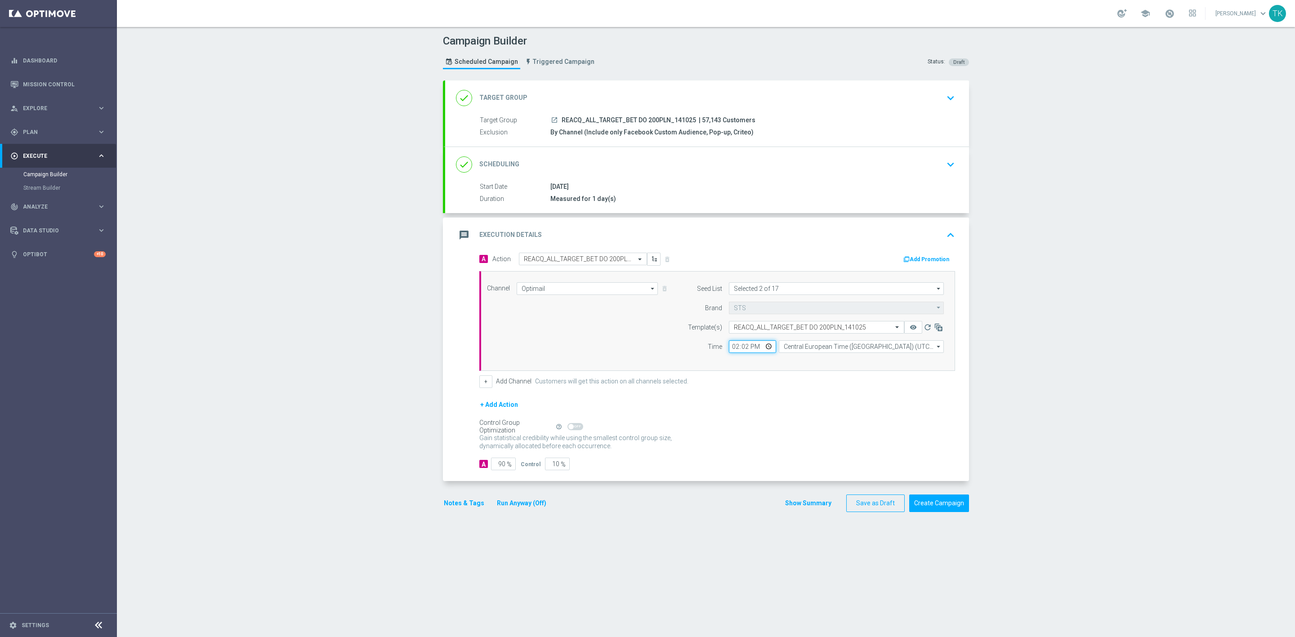
click at [729, 352] on input "14:02" at bounding box center [752, 346] width 47 height 13
type input "16:02"
click at [797, 509] on button "Show Summary" at bounding box center [808, 503] width 47 height 10
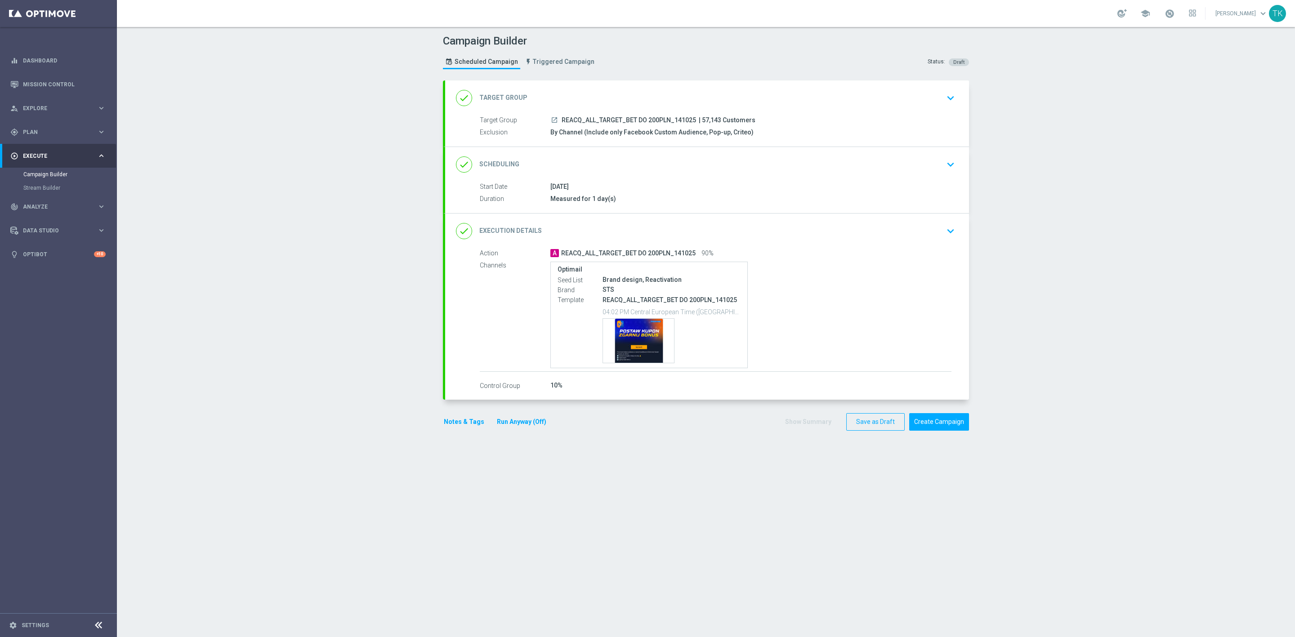
click at [459, 427] on button "Notes & Tags" at bounding box center [464, 421] width 42 height 11
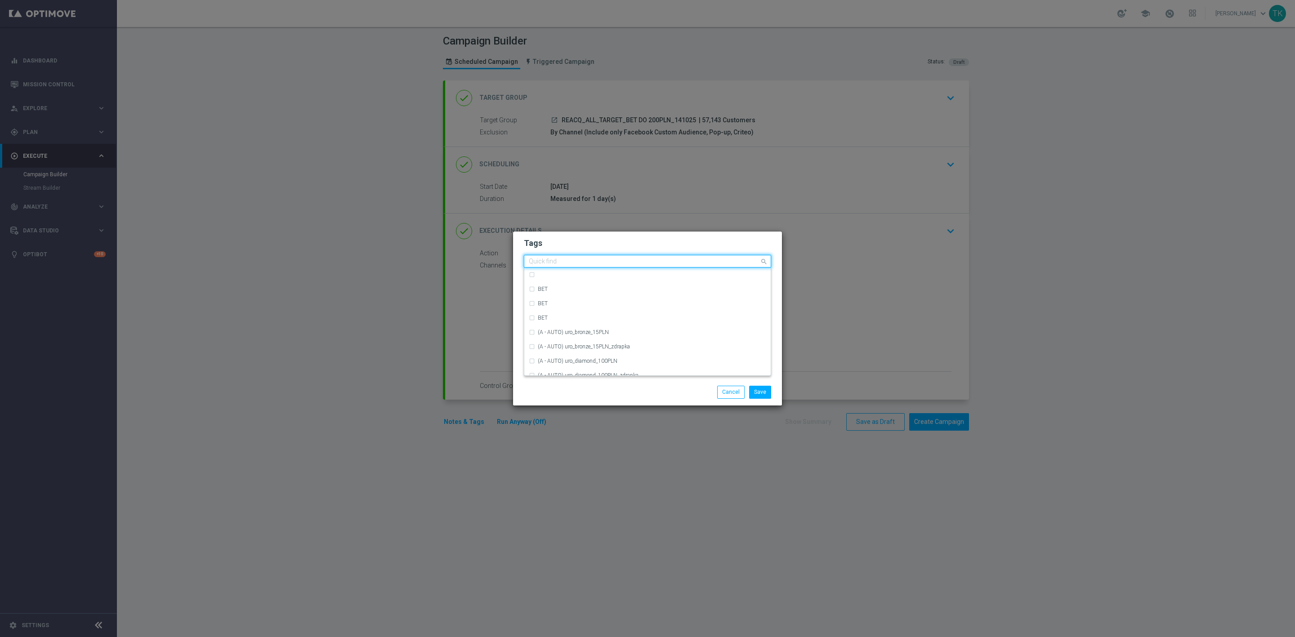
click at [555, 256] on div "Quick find" at bounding box center [641, 261] width 235 height 11
click at [561, 276] on div "REACQ" at bounding box center [652, 274] width 228 height 5
click at [559, 262] on input "REACQ" at bounding box center [644, 262] width 231 height 8
click at [550, 275] on div "ALL" at bounding box center [652, 274] width 228 height 5
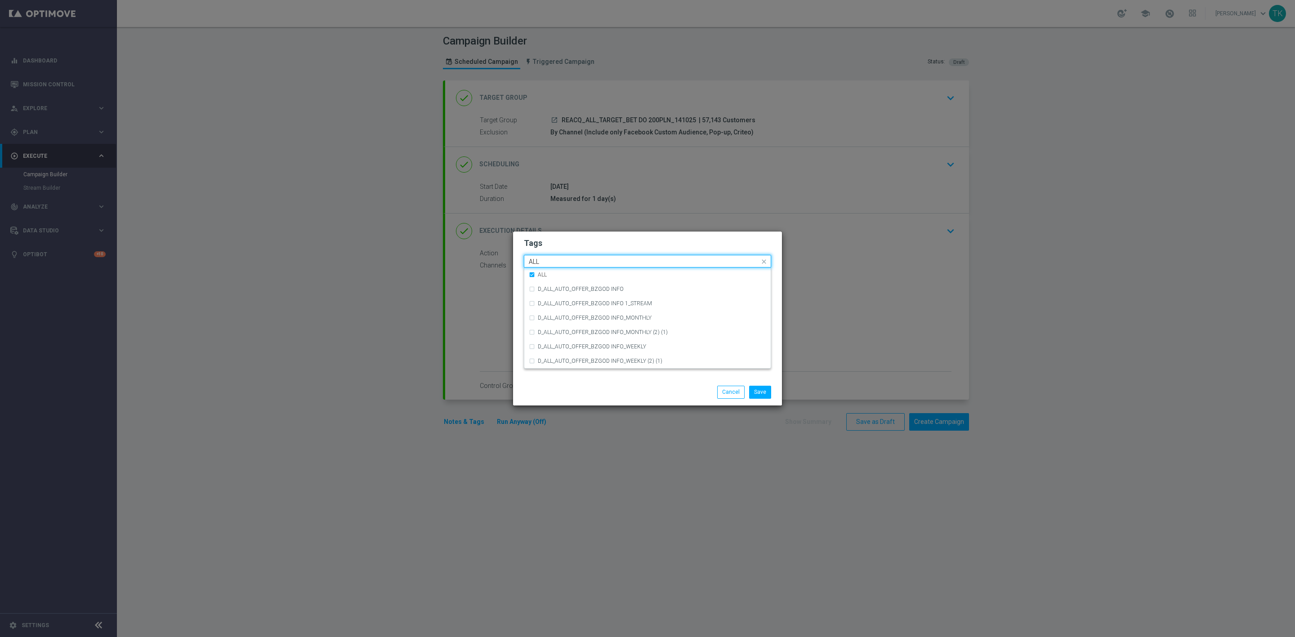
click at [550, 262] on input "ALL" at bounding box center [644, 262] width 231 height 8
click at [561, 314] on div "TARGET" at bounding box center [647, 318] width 237 height 14
click at [548, 262] on input "TARGET" at bounding box center [644, 262] width 231 height 8
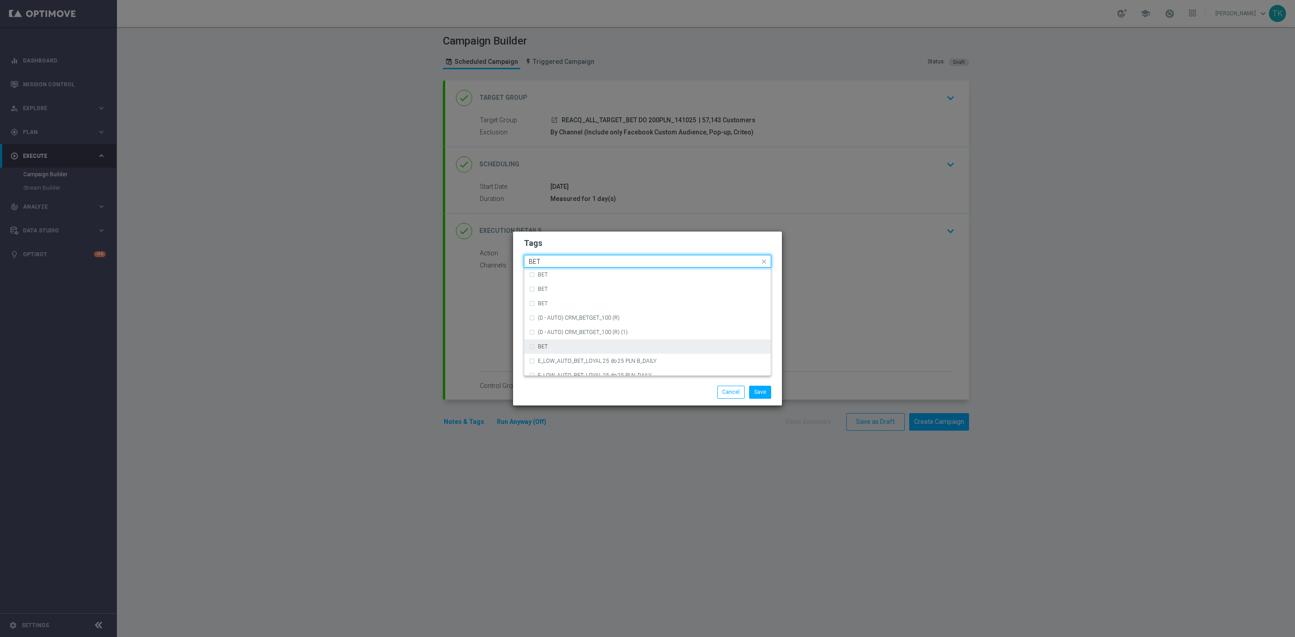
click at [553, 343] on div "BET" at bounding box center [647, 347] width 237 height 14
type input "BET"
click at [756, 393] on button "Save" at bounding box center [760, 392] width 22 height 13
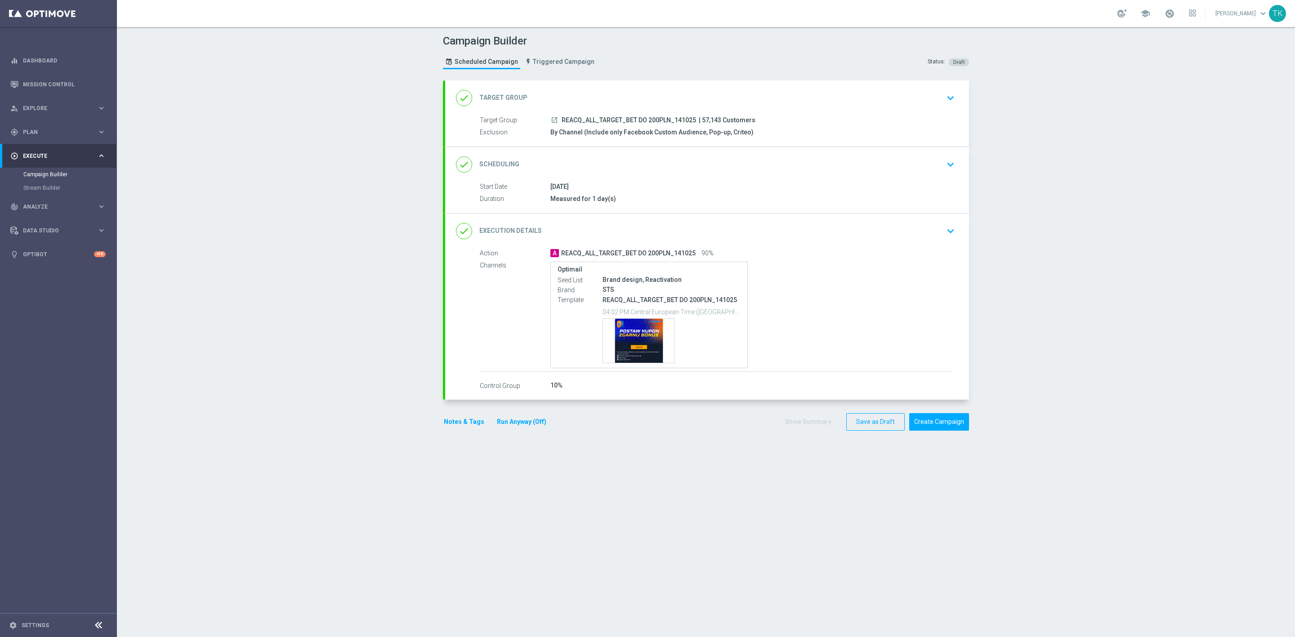
click at [757, 163] on div "done Scheduling keyboard_arrow_down" at bounding box center [707, 164] width 502 height 17
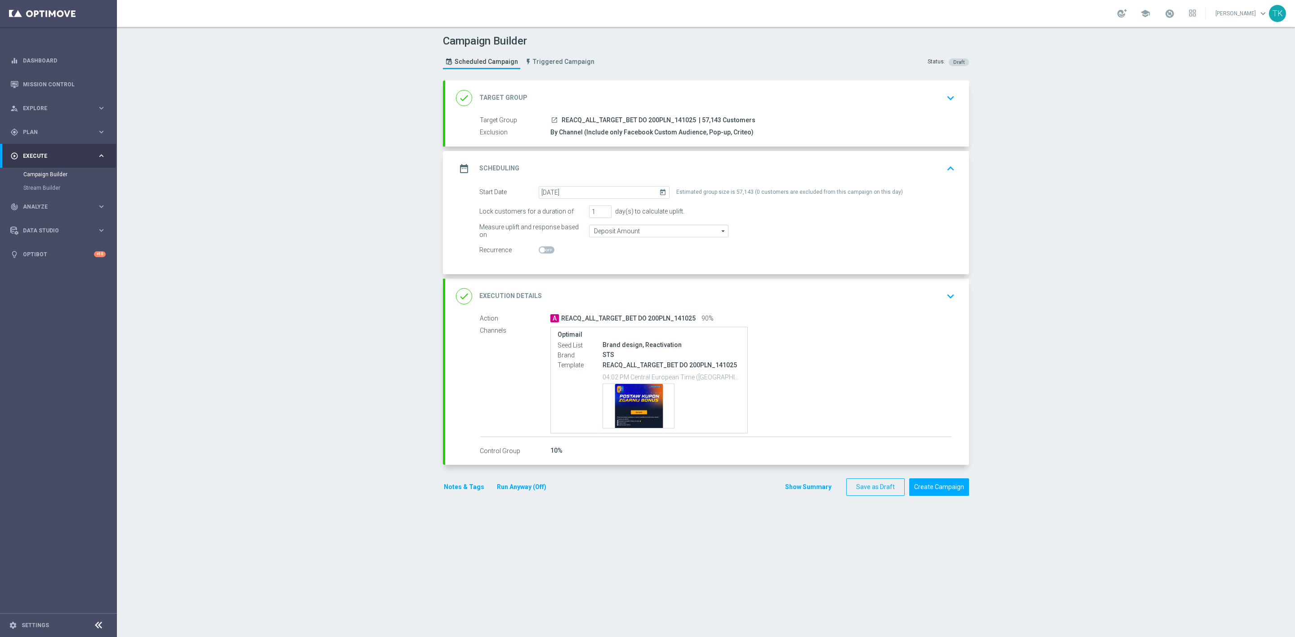
click at [770, 169] on div "date_range Scheduling keyboard_arrow_up" at bounding box center [707, 168] width 502 height 17
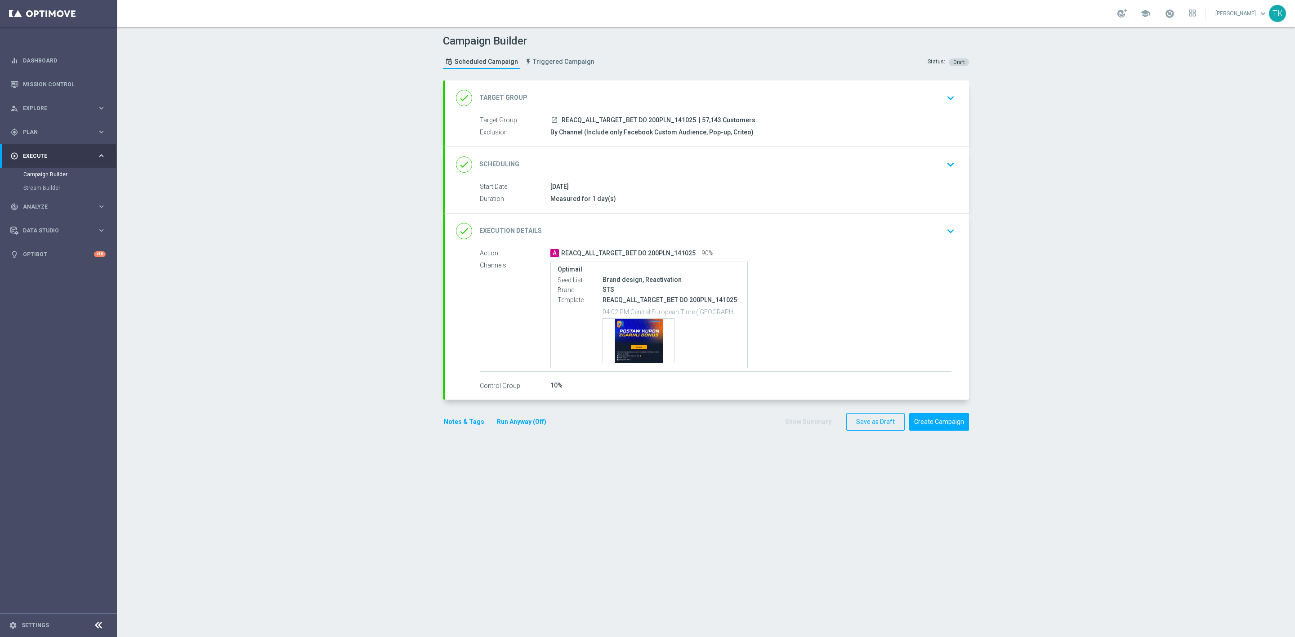
click at [455, 428] on button "Notes & Tags" at bounding box center [464, 421] width 42 height 11
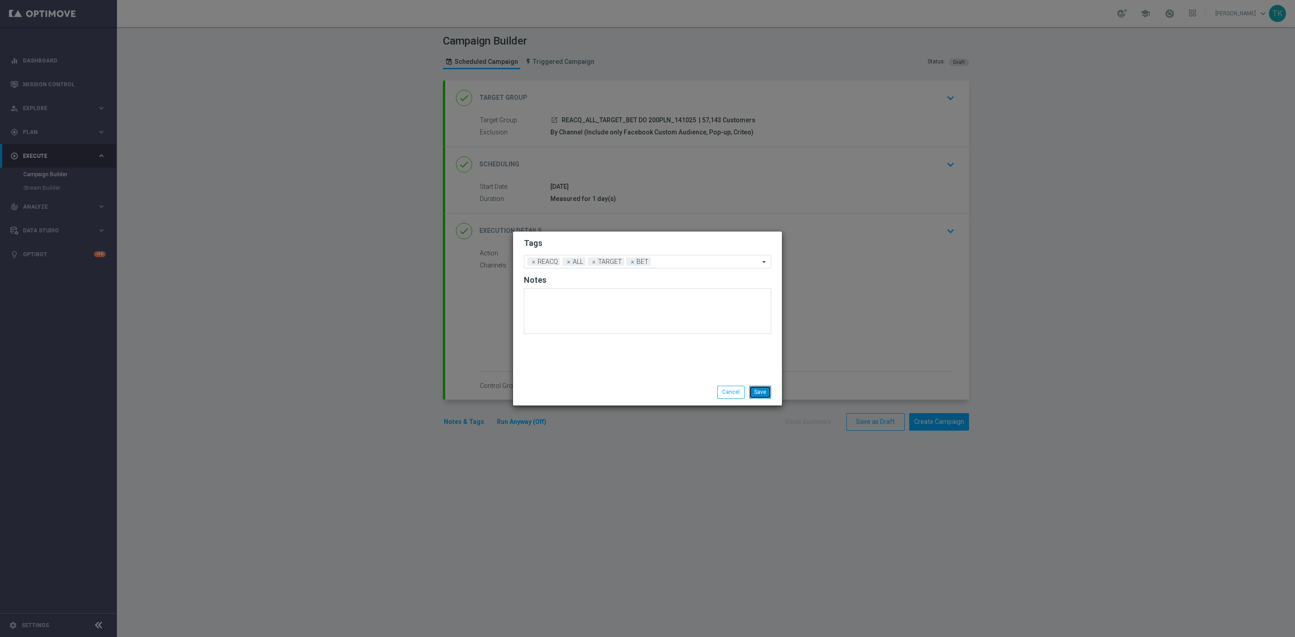
click at [761, 393] on button "Save" at bounding box center [760, 392] width 22 height 13
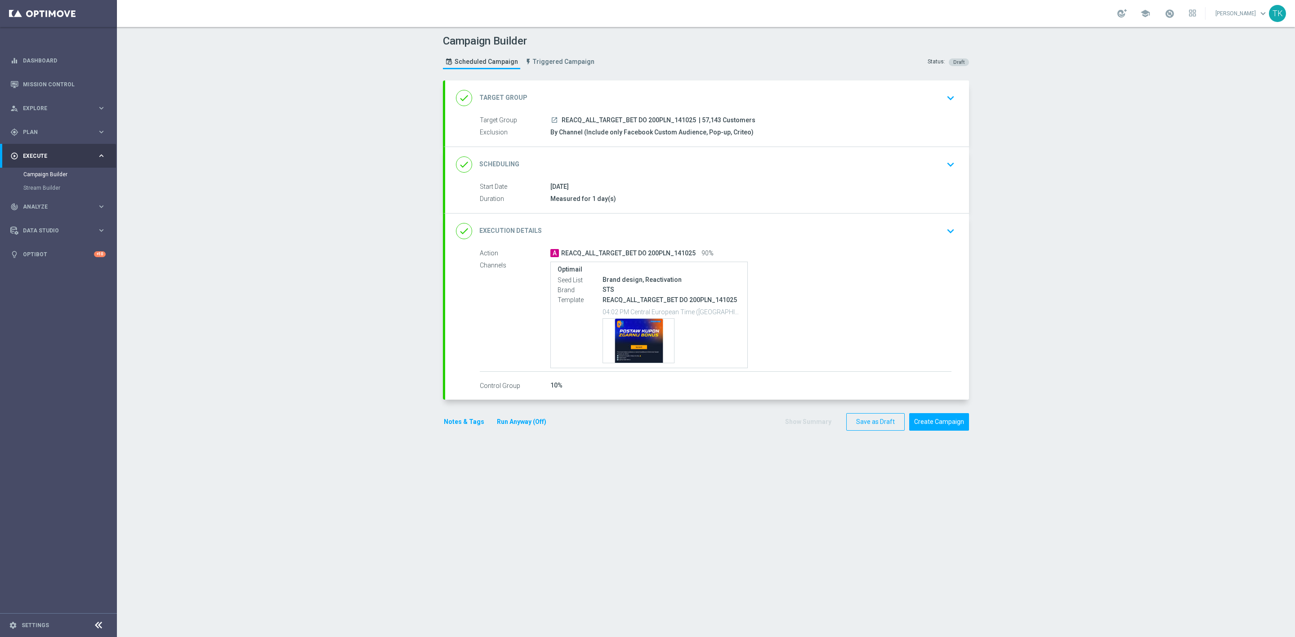
click at [766, 166] on div "done Scheduling keyboard_arrow_down" at bounding box center [707, 164] width 502 height 17
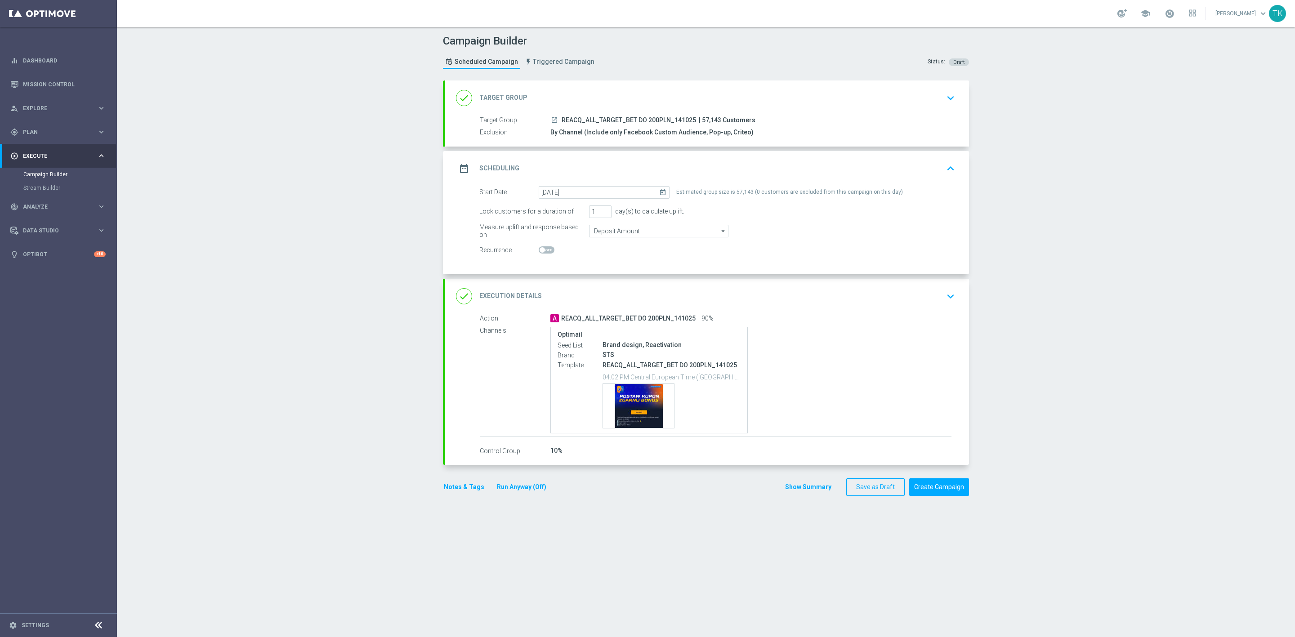
click at [761, 165] on div "date_range Scheduling keyboard_arrow_up" at bounding box center [707, 168] width 502 height 17
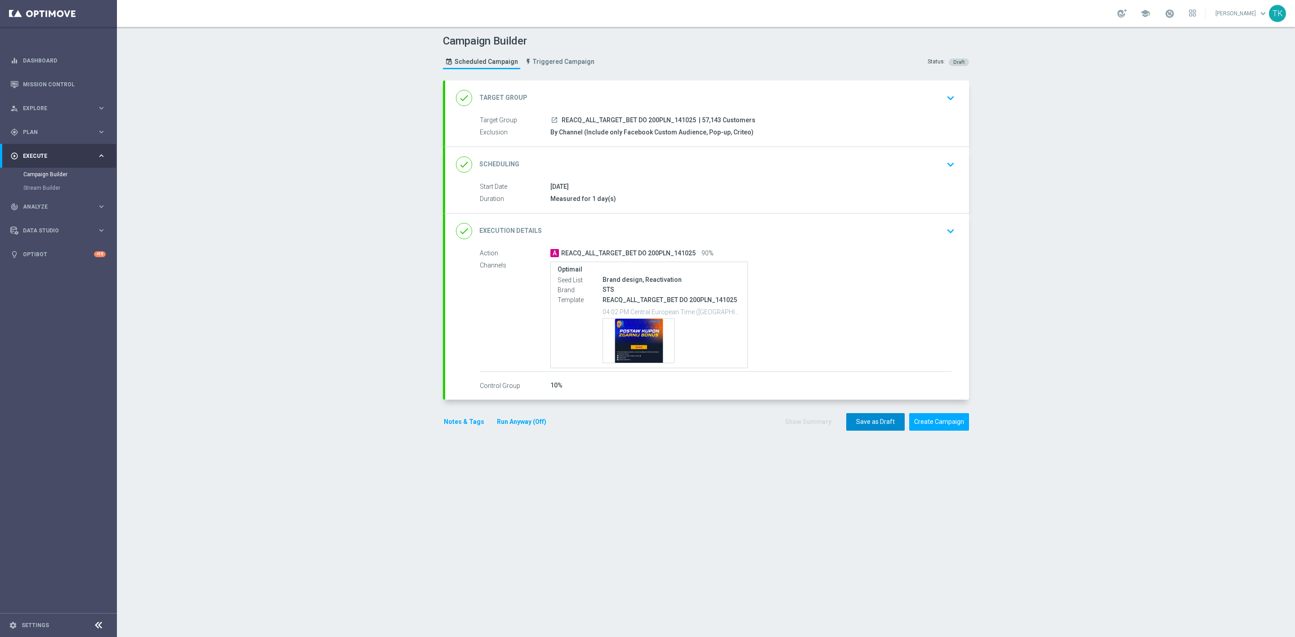
click at [861, 422] on button "Save as Draft" at bounding box center [875, 422] width 58 height 18
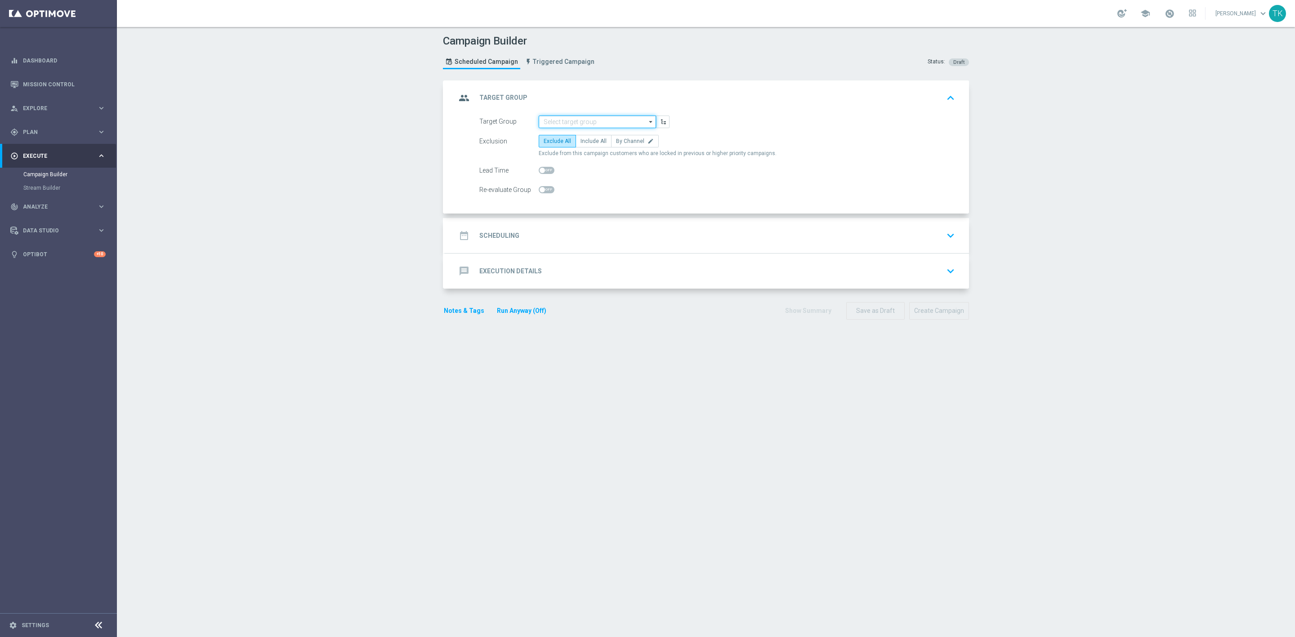
click at [550, 119] on input at bounding box center [597, 122] width 117 height 13
paste input "E_MIN-LOW_TARGET_BET_3DEPO DO 200PLN_141025"
click at [555, 140] on div "E_MIN-LOW_TARGET_BET_3DEPO DO 200PLN_141025" at bounding box center [597, 139] width 109 height 16
type input "E_MIN-LOW_TARGET_BET_3DEPO DO 200PLN_141025"
click at [631, 143] on span "By Channel" at bounding box center [630, 141] width 28 height 6
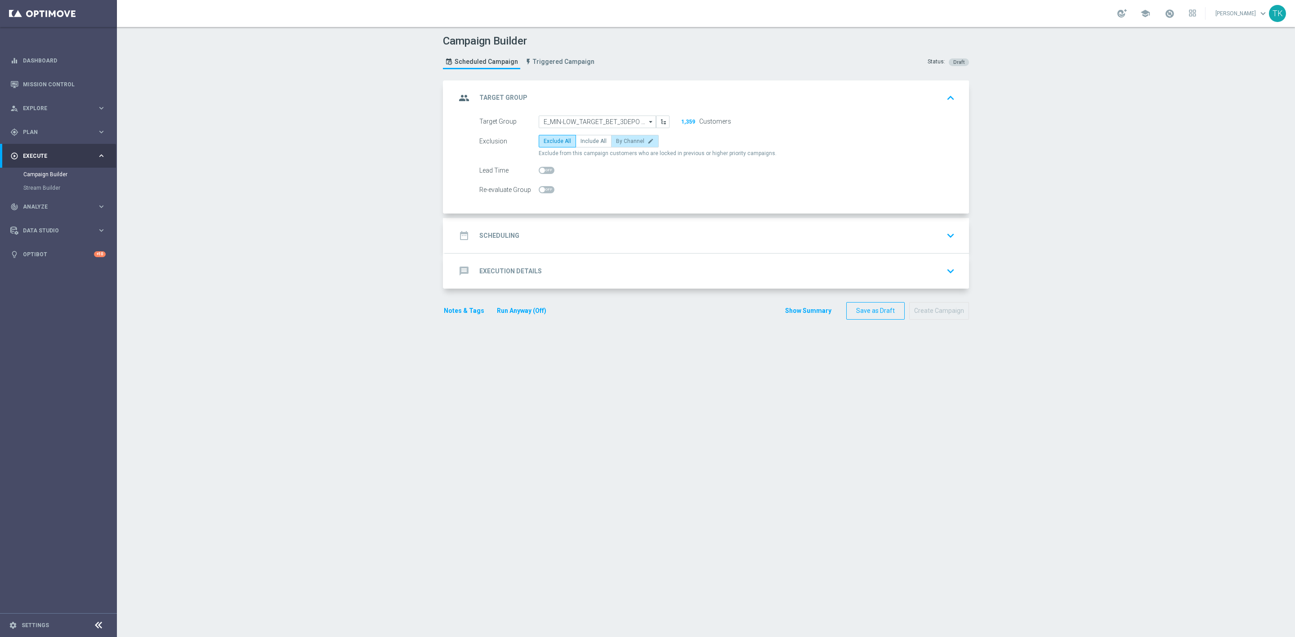
click at [622, 143] on input "By Channel edit" at bounding box center [619, 143] width 6 height 6
radio input "true"
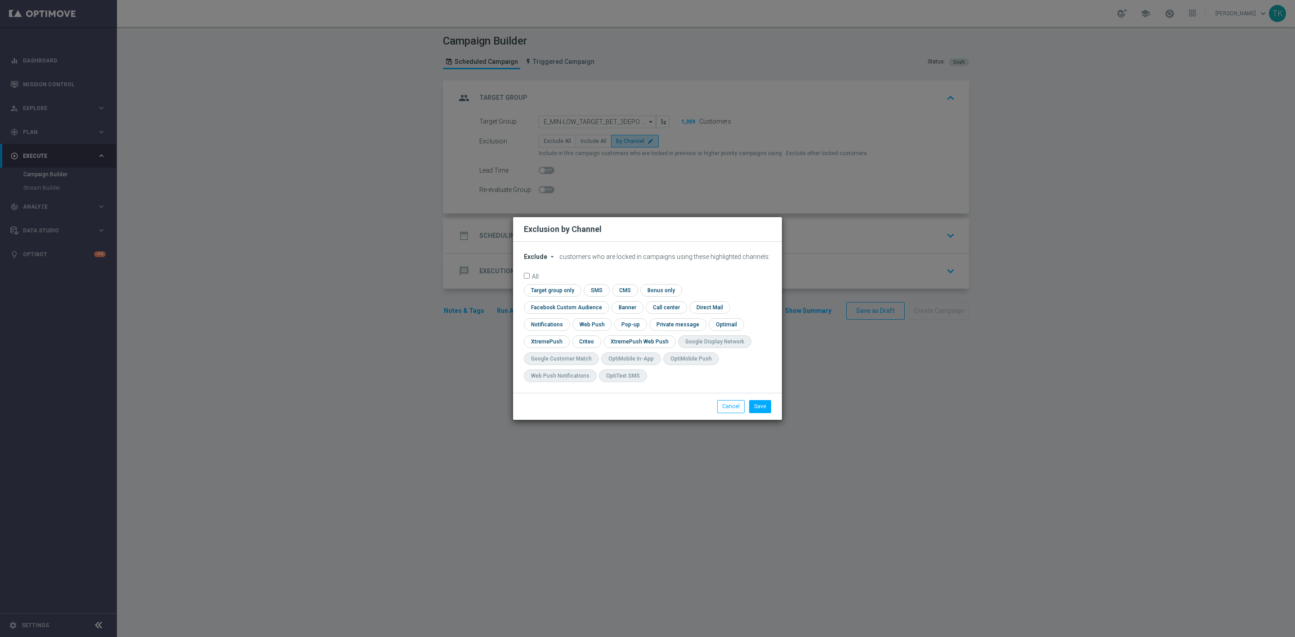
click at [528, 260] on span "Exclude" at bounding box center [535, 256] width 23 height 7
click at [0, 0] on span "Include" at bounding box center [0, 0] width 0 height 0
click at [605, 301] on input "checkbox" at bounding box center [564, 307] width 81 height 12
checkbox input "true"
click at [582, 341] on input "checkbox" at bounding box center [586, 342] width 28 height 12
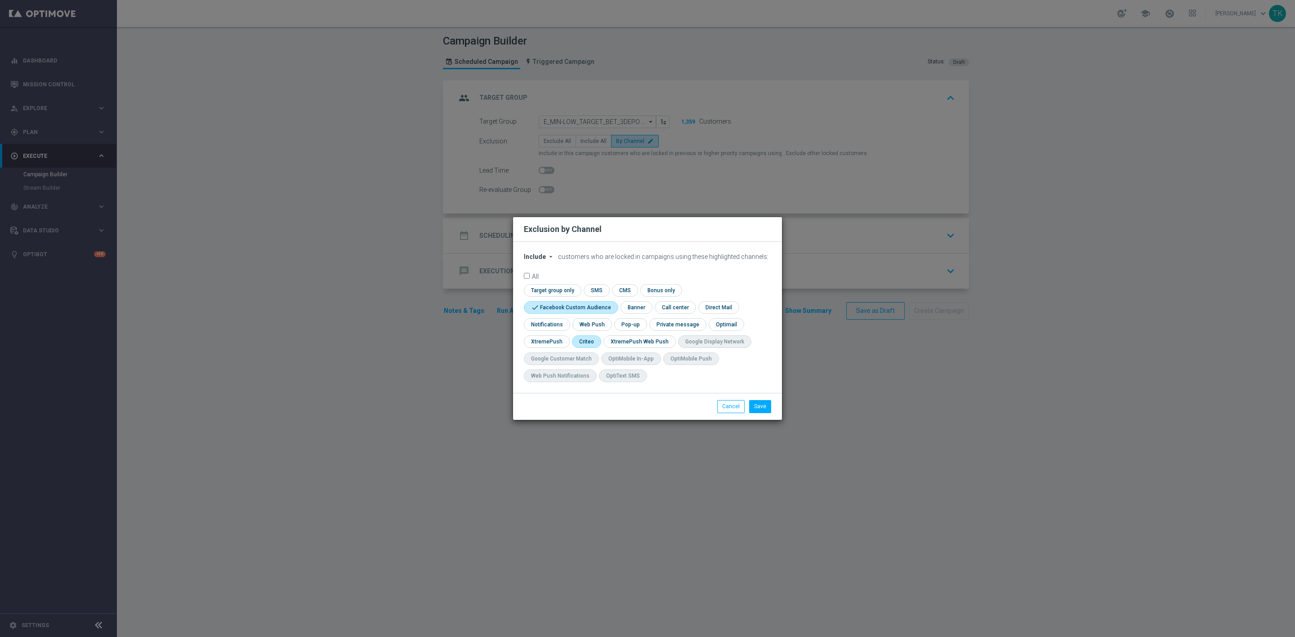
checkbox input "true"
click at [623, 326] on input "checkbox" at bounding box center [629, 324] width 31 height 12
checkbox input "true"
click at [767, 405] on button "Save" at bounding box center [760, 406] width 22 height 13
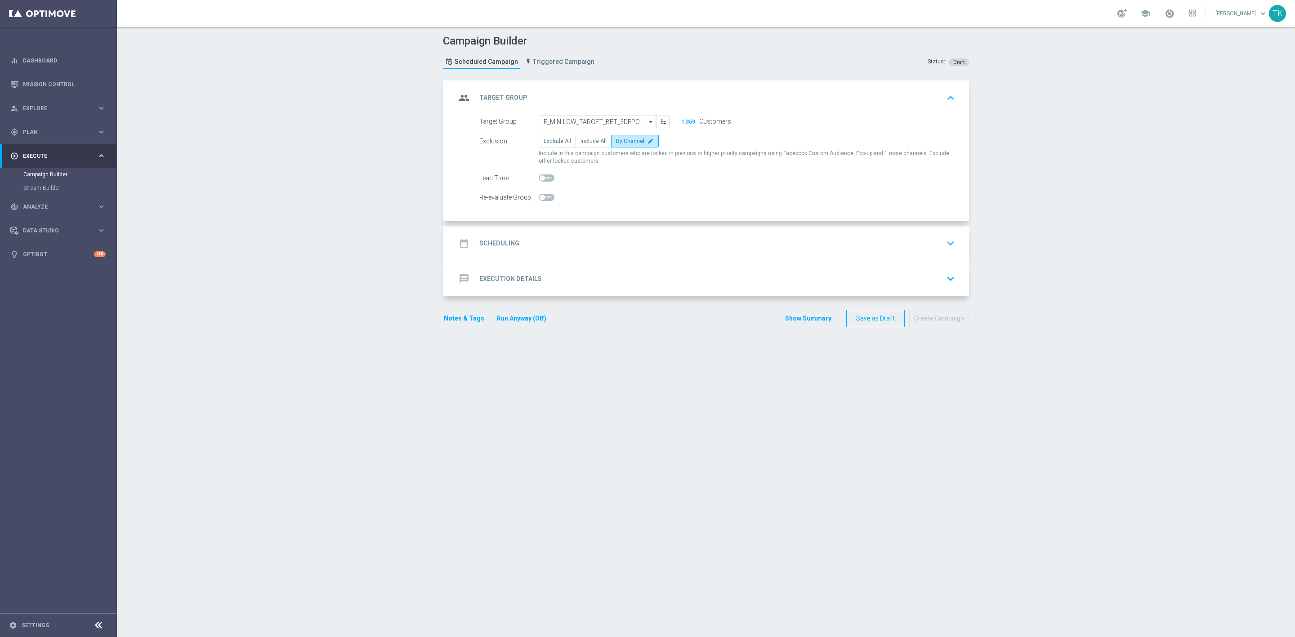
click at [571, 232] on div "date_range Scheduling keyboard_arrow_down" at bounding box center [707, 243] width 524 height 35
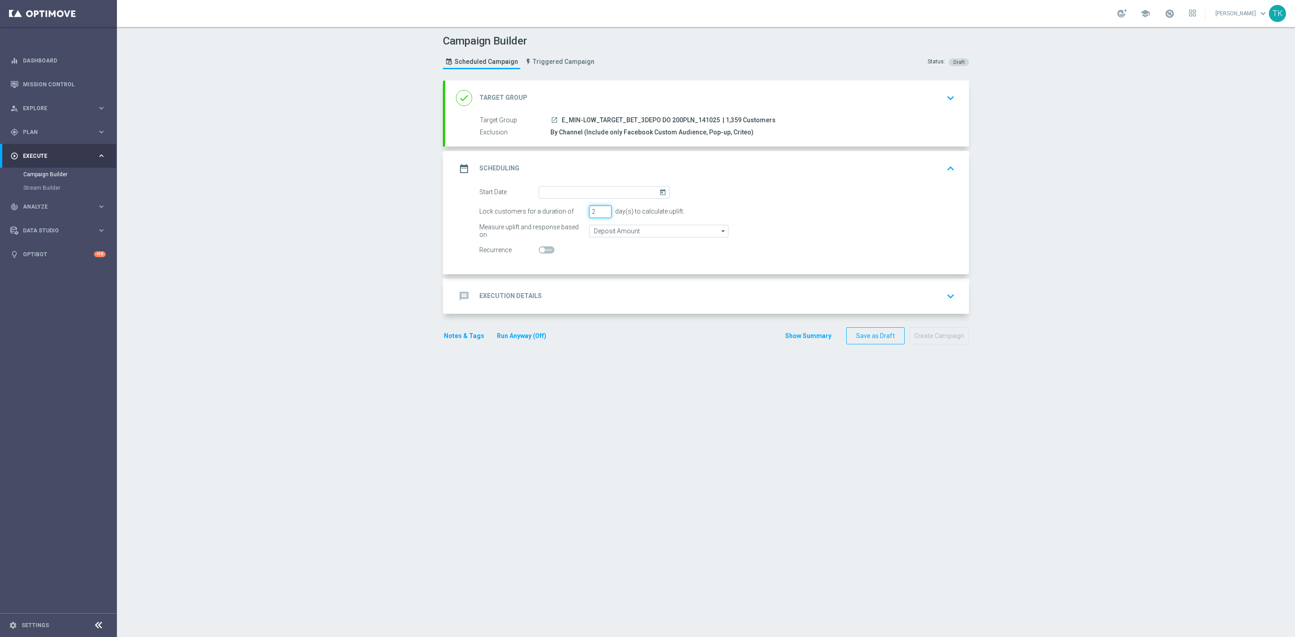
click at [598, 213] on input "2" at bounding box center [600, 212] width 22 height 13
type input "1"
click at [598, 213] on input "1" at bounding box center [600, 212] width 22 height 13
click at [546, 195] on input at bounding box center [604, 192] width 131 height 13
click at [570, 271] on span "14" at bounding box center [575, 271] width 14 height 14
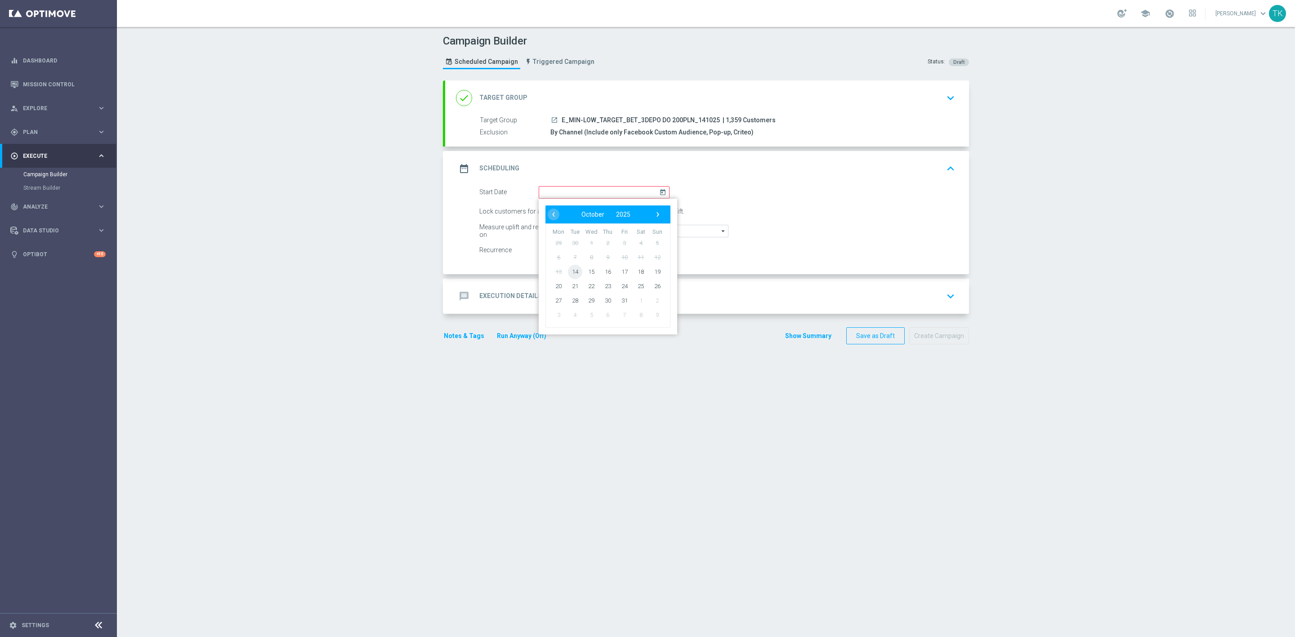
type input "[DATE]"
click at [579, 284] on div "message Execution Details keyboard_arrow_down" at bounding box center [707, 296] width 524 height 35
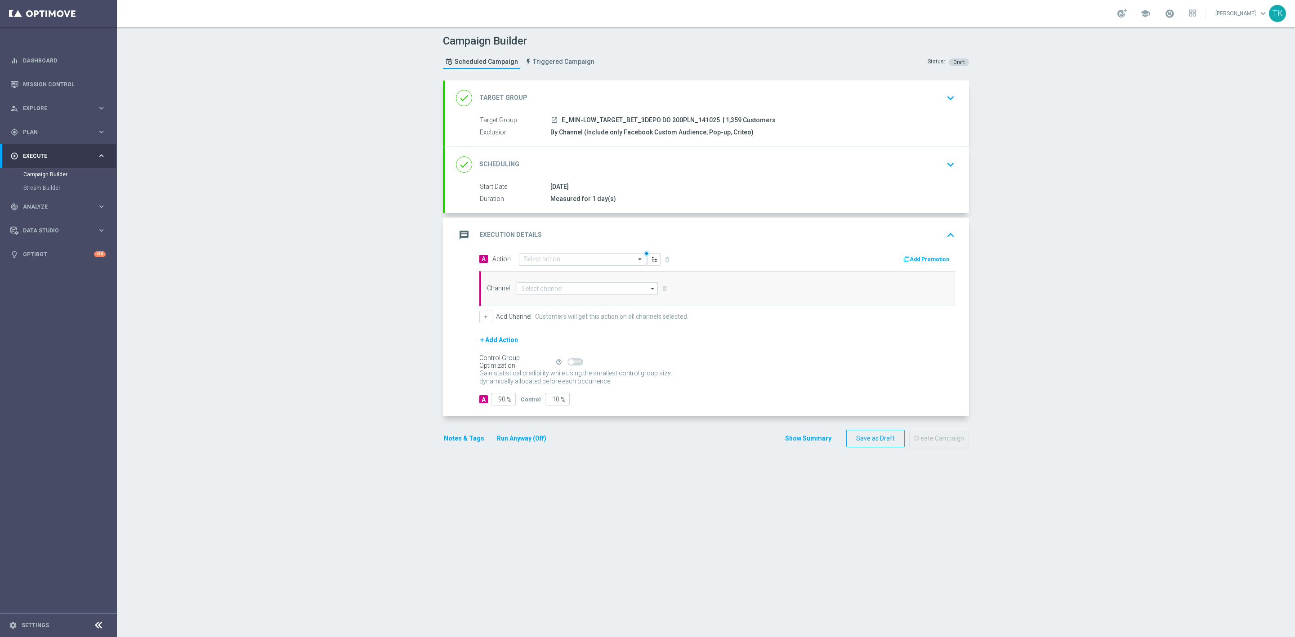
click at [528, 261] on input "text" at bounding box center [574, 260] width 100 height 8
paste input "E_MIN-LOW_TARGET_BET_3DEPO DO 200PLN_A_141025"
type input "E_MIN-LOW_TARGET_BET_3DEPO DO 200PLN_A_141025"
click at [542, 286] on span "Create new action" at bounding box center [555, 287] width 47 height 6
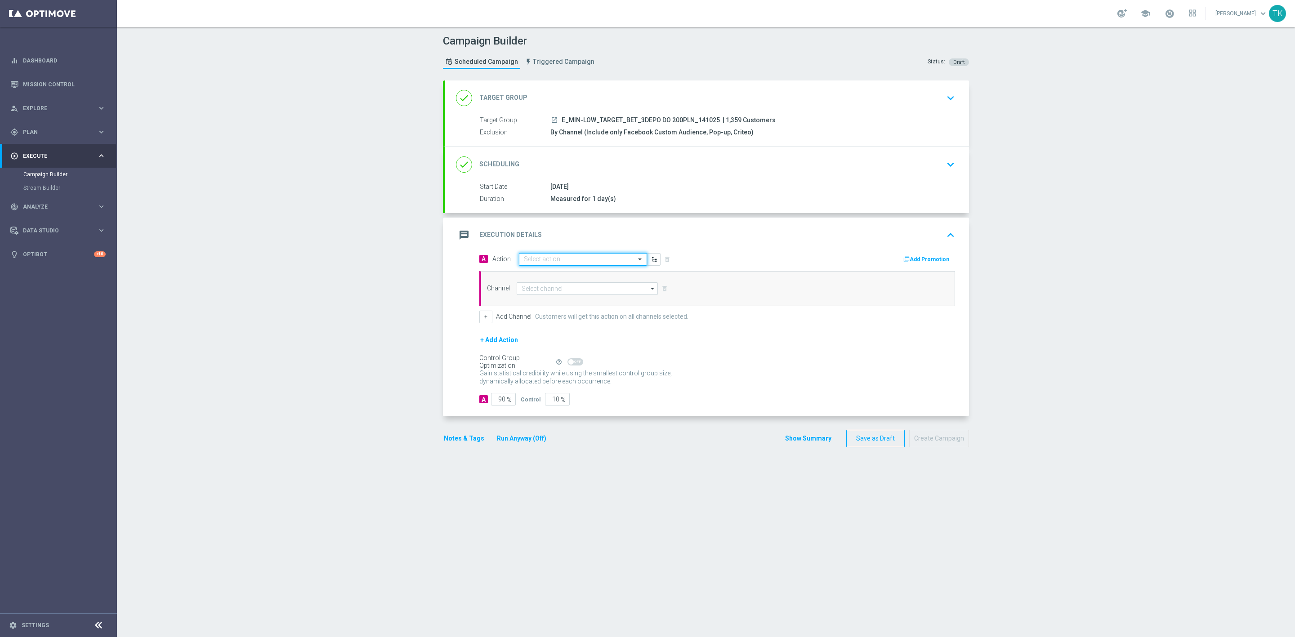
scroll to position [0, 0]
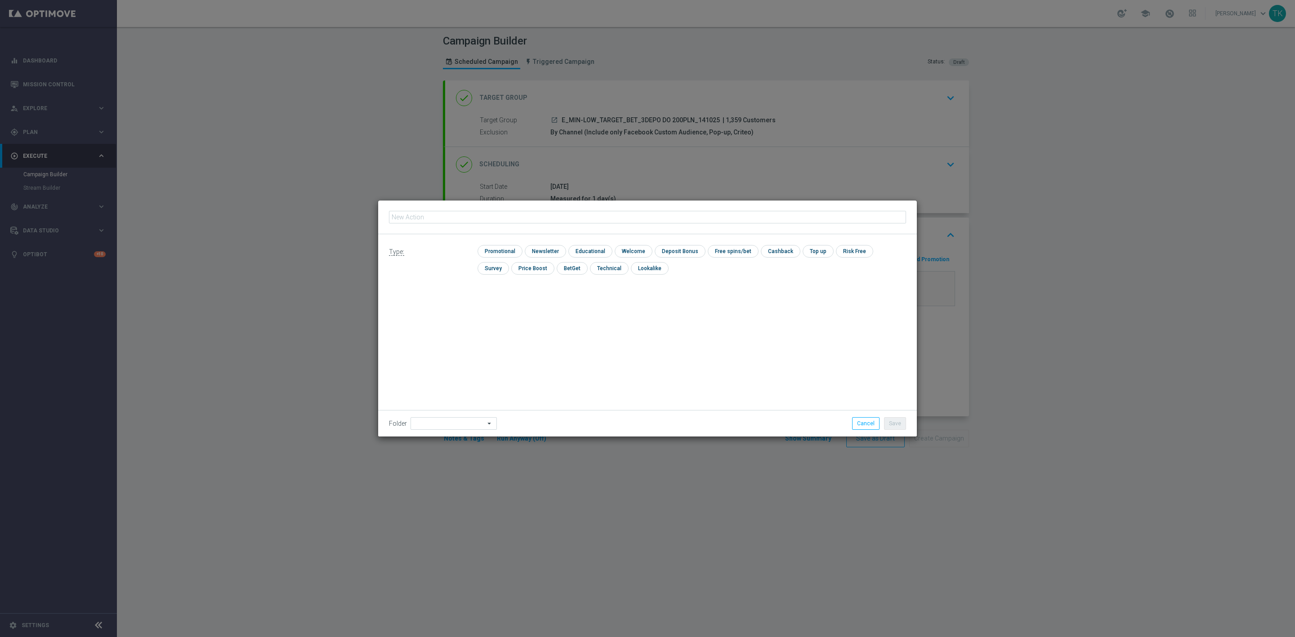
click at [442, 220] on input "text" at bounding box center [647, 217] width 517 height 13
type input "E_MIN-LOW_TARGET_BET_3DEPO DO 200PLN_A_141025"
click at [498, 248] on input "checkbox" at bounding box center [499, 251] width 43 height 12
checkbox input "true"
click at [898, 420] on button "Save" at bounding box center [895, 423] width 22 height 13
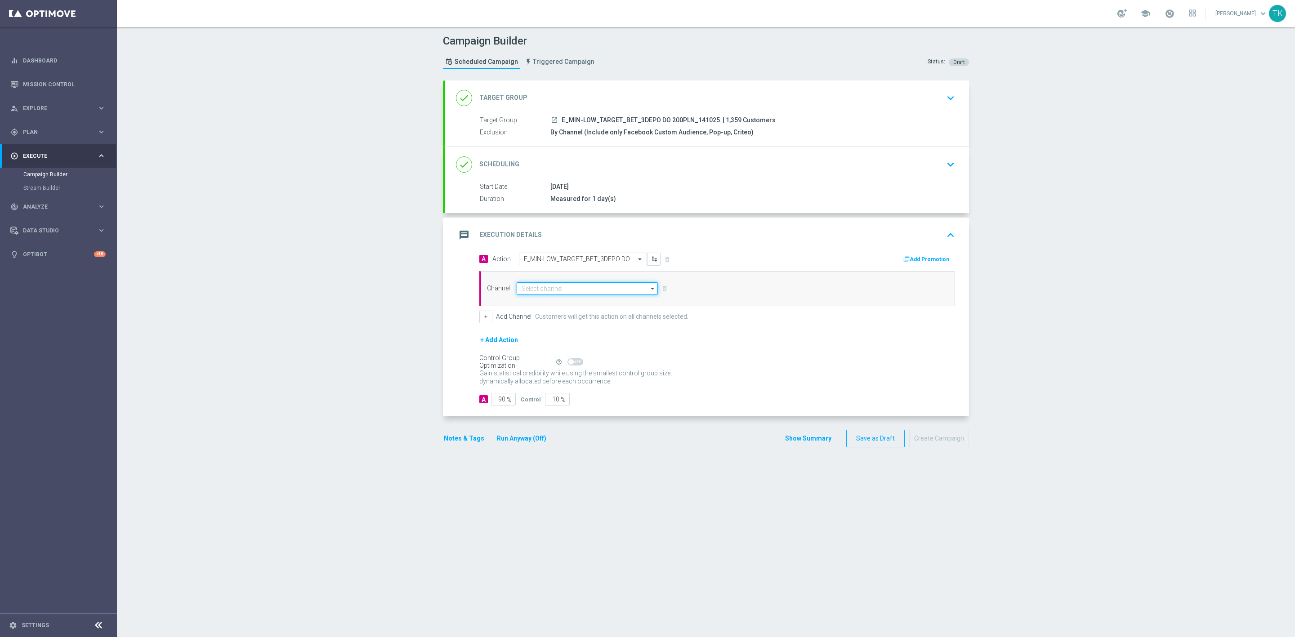
click at [522, 288] on input at bounding box center [587, 288] width 141 height 13
click at [530, 296] on div "Show Selected 0 of 22" at bounding box center [587, 295] width 141 height 0
click at [534, 301] on div "Private message" at bounding box center [542, 302] width 42 height 8
type input "Private message"
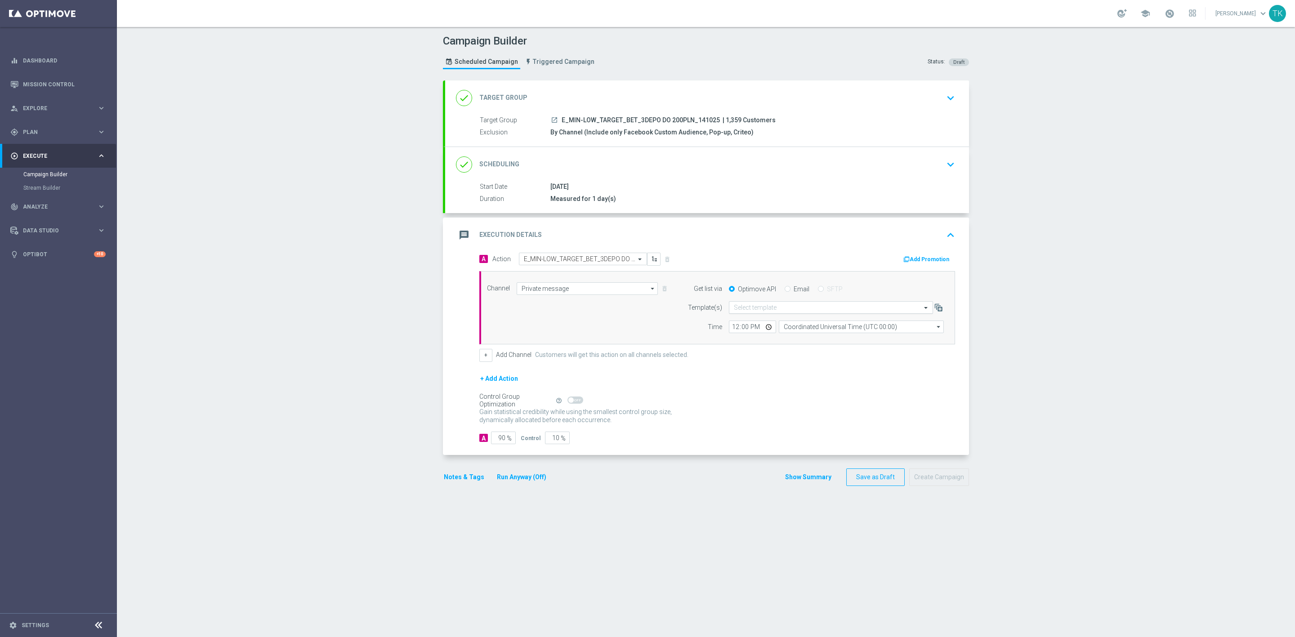
click at [743, 309] on input "text" at bounding box center [822, 308] width 176 height 8
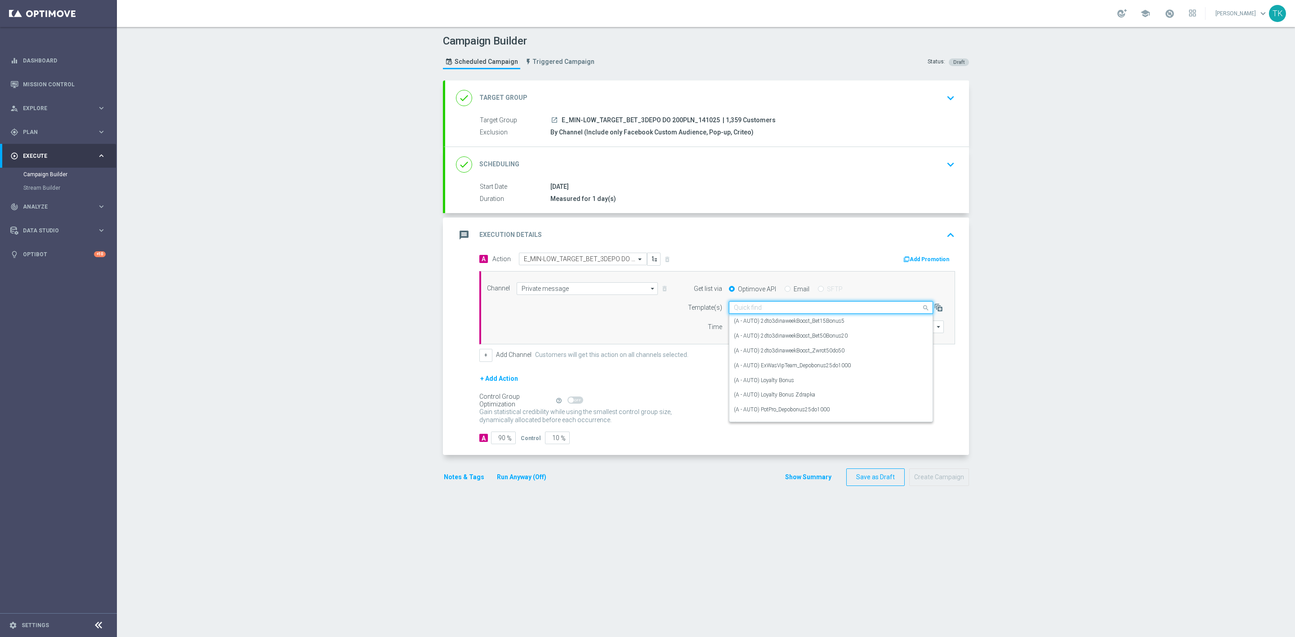
paste input "E_MIN-LOW_TARGET_BET_3DEPO DO 200PLN_A_141025"
click at [751, 323] on label "E_MIN-LOW_TARGET_BET_3DEPO DO 200PLN_A_141025" at bounding box center [804, 322] width 140 height 8
type input "E_MIN-LOW_TARGET_BET_3DEPO DO 200PLN_A_141025"
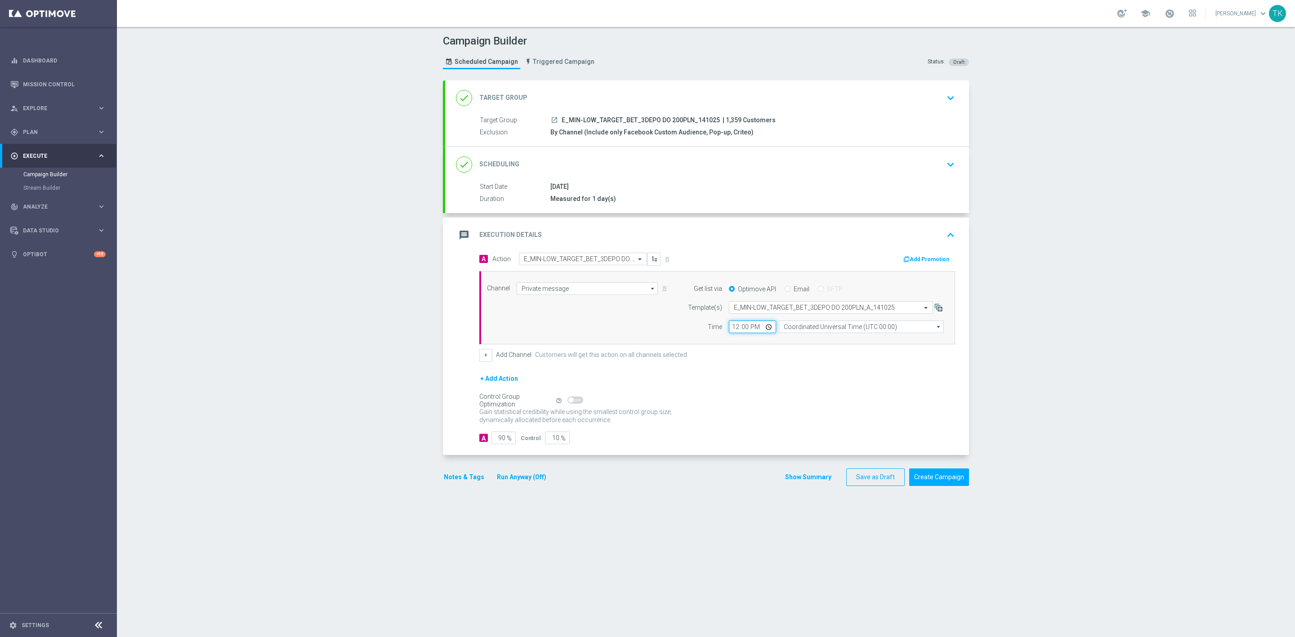
click at [729, 331] on input "12:00" at bounding box center [752, 327] width 47 height 13
type input "16:02"
click at [812, 327] on input "Coordinated Universal Time (UTC 00:00)" at bounding box center [861, 327] width 165 height 13
click at [815, 342] on div "Central European Time ([GEOGRAPHIC_DATA]) (UTC +02:00)" at bounding box center [857, 340] width 147 height 8
type input "Central European Time ([GEOGRAPHIC_DATA]) (UTC +02:00)"
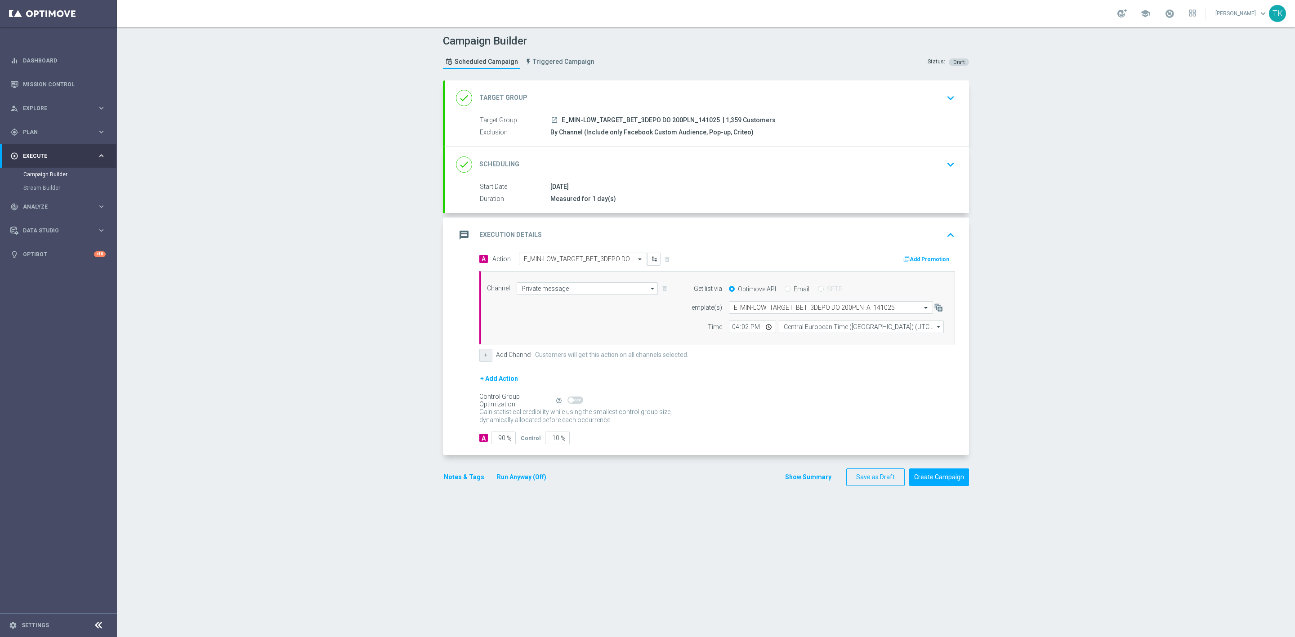
click at [486, 354] on button "+" at bounding box center [485, 355] width 13 height 13
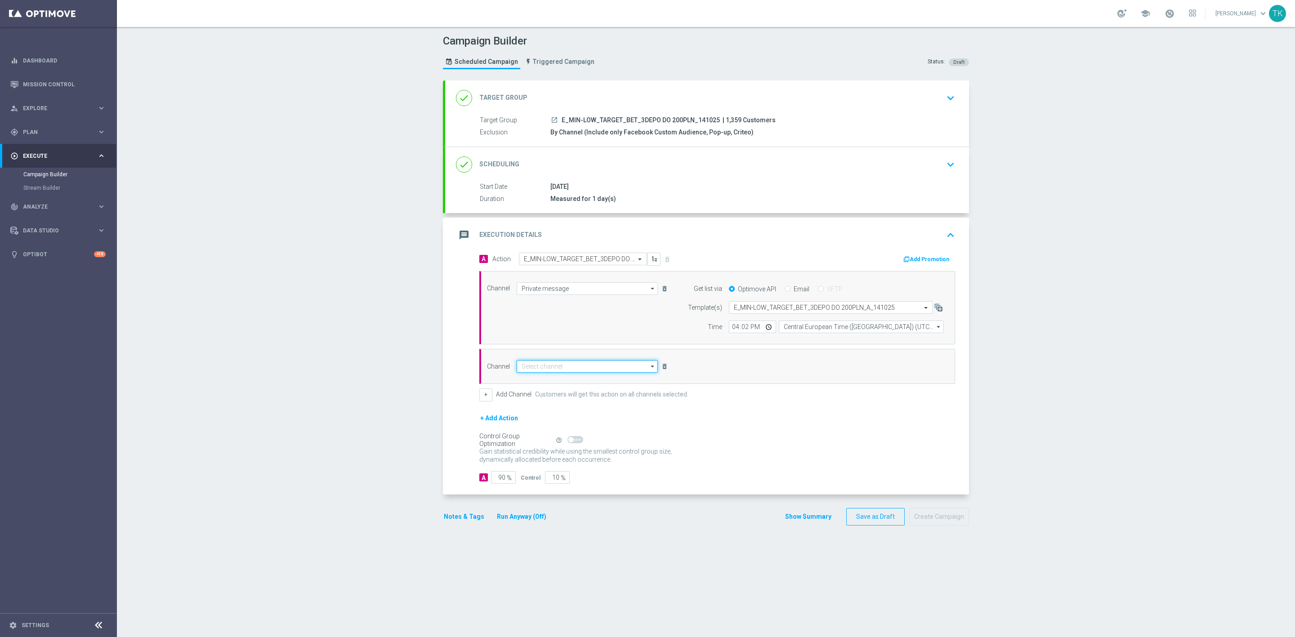
click at [525, 366] on input at bounding box center [587, 366] width 141 height 13
click at [539, 381] on div "Optimail" at bounding box center [587, 379] width 141 height 13
type input "Optimail"
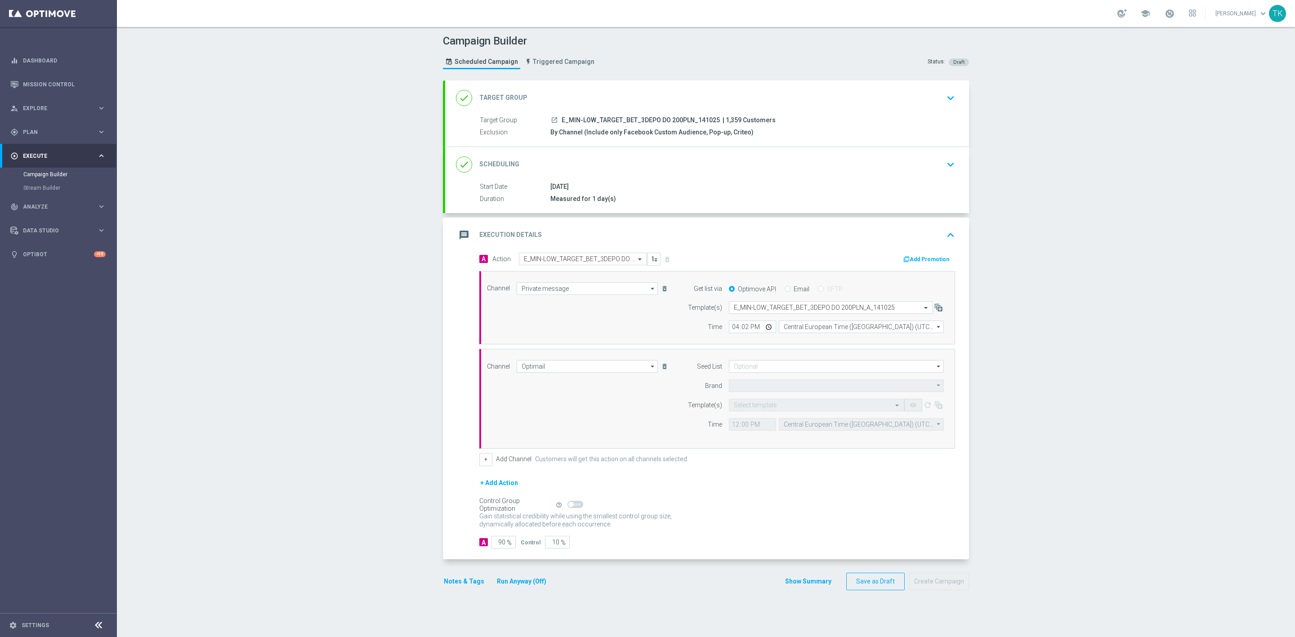
type input "STS"
click at [752, 363] on input at bounding box center [836, 366] width 215 height 13
click at [754, 417] on div "Brand design" at bounding box center [759, 413] width 33 height 8
click at [737, 369] on input "br" at bounding box center [836, 366] width 215 height 13
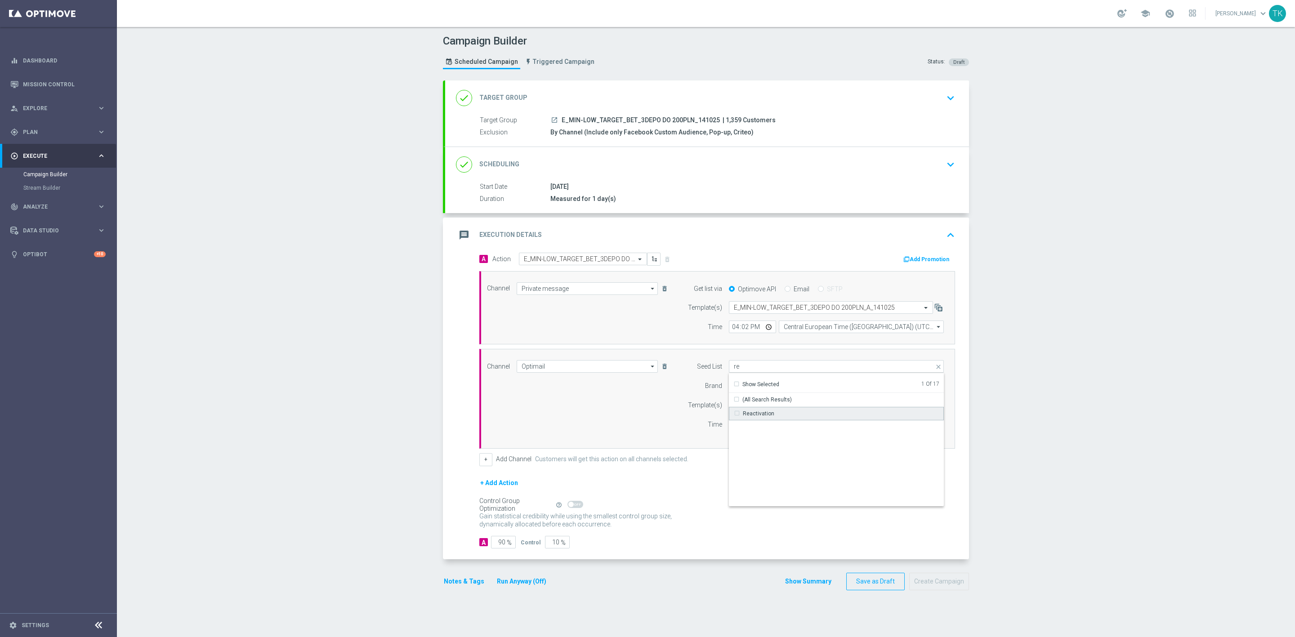
click at [757, 415] on div "Reactivation" at bounding box center [758, 414] width 31 height 8
click at [616, 415] on div "Channel Optimail Optimail arrow_drop_down Show Selected 1 of 22 Target group on…" at bounding box center [715, 398] width 470 height 77
type input "Selected 2 of 17"
click at [741, 405] on input "text" at bounding box center [808, 406] width 148 height 8
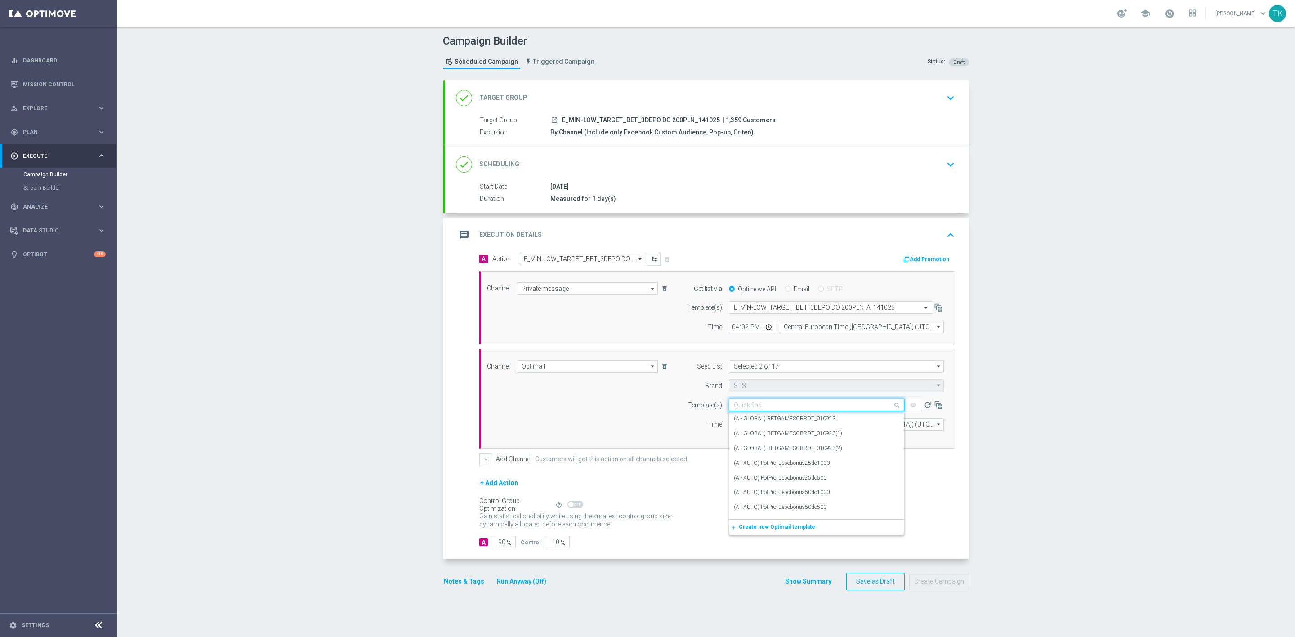
paste input "E_MIN-LOW_TARGET_BET_3DEPO DO 200PLN_A_141025"
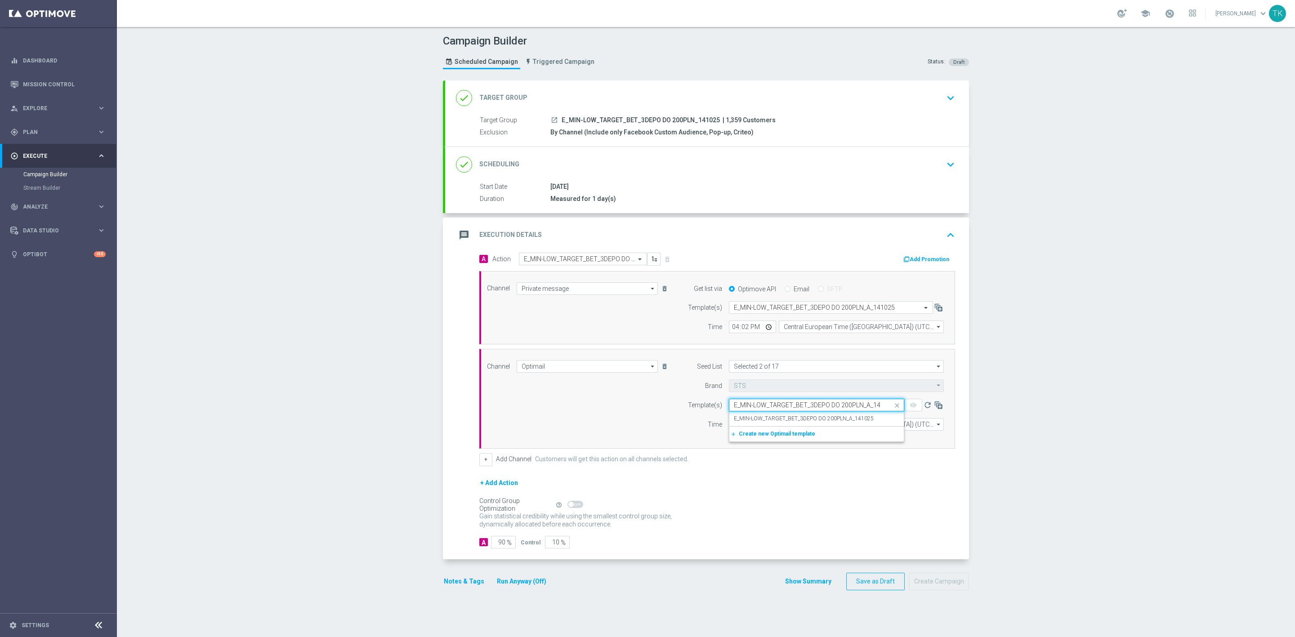
scroll to position [0, 11]
click at [746, 420] on label "E_MIN-LOW_TARGET_BET_3DEPO DO 200PLN_A_141025" at bounding box center [804, 419] width 140 height 8
type input "E_MIN-LOW_TARGET_BET_3DEPO DO 200PLN_A_141025"
click at [730, 428] on input "12:00" at bounding box center [752, 424] width 47 height 13
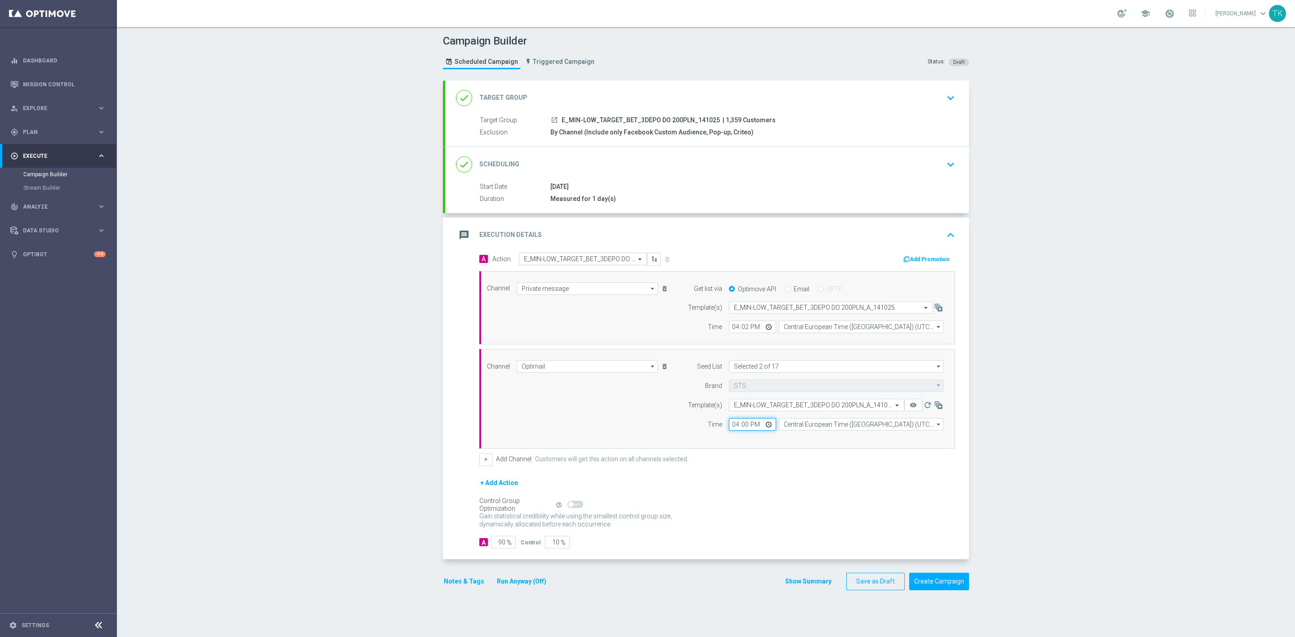
type input "16:02"
click at [793, 428] on input "Central European Time ([GEOGRAPHIC_DATA]) (UTC +02:00)" at bounding box center [861, 424] width 165 height 13
click at [800, 442] on div "Central European Time ([GEOGRAPHIC_DATA]) (UTC +02:00)" at bounding box center [857, 438] width 147 height 8
type input "Central European Time ([GEOGRAPHIC_DATA]) (UTC +02:00)"
click at [492, 484] on button "+ Add Action" at bounding box center [499, 483] width 40 height 11
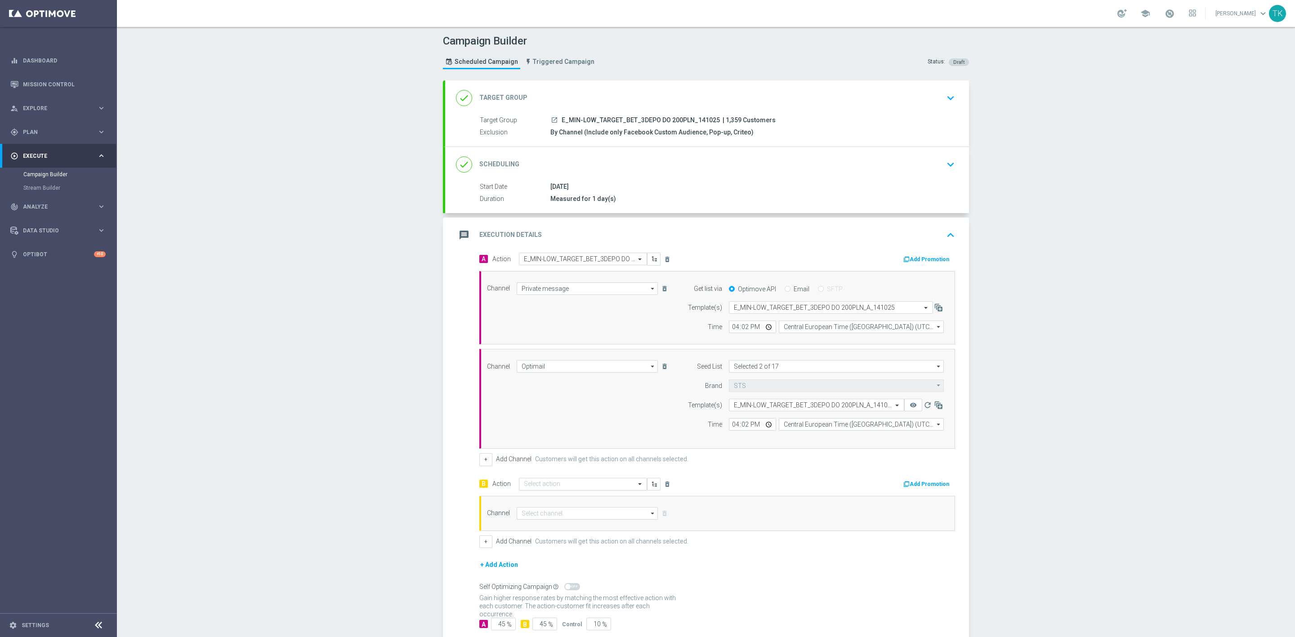
click at [532, 486] on input "text" at bounding box center [574, 485] width 100 height 8
paste input "E_MIN-LOW_TARGET_BET_3DEPO DO 200PLN_B_141025"
type input "E_MIN-LOW_TARGET_BET_3DEPO DO 200PLN_B_141025"
click at [540, 515] on span "Create new action" at bounding box center [555, 512] width 47 height 6
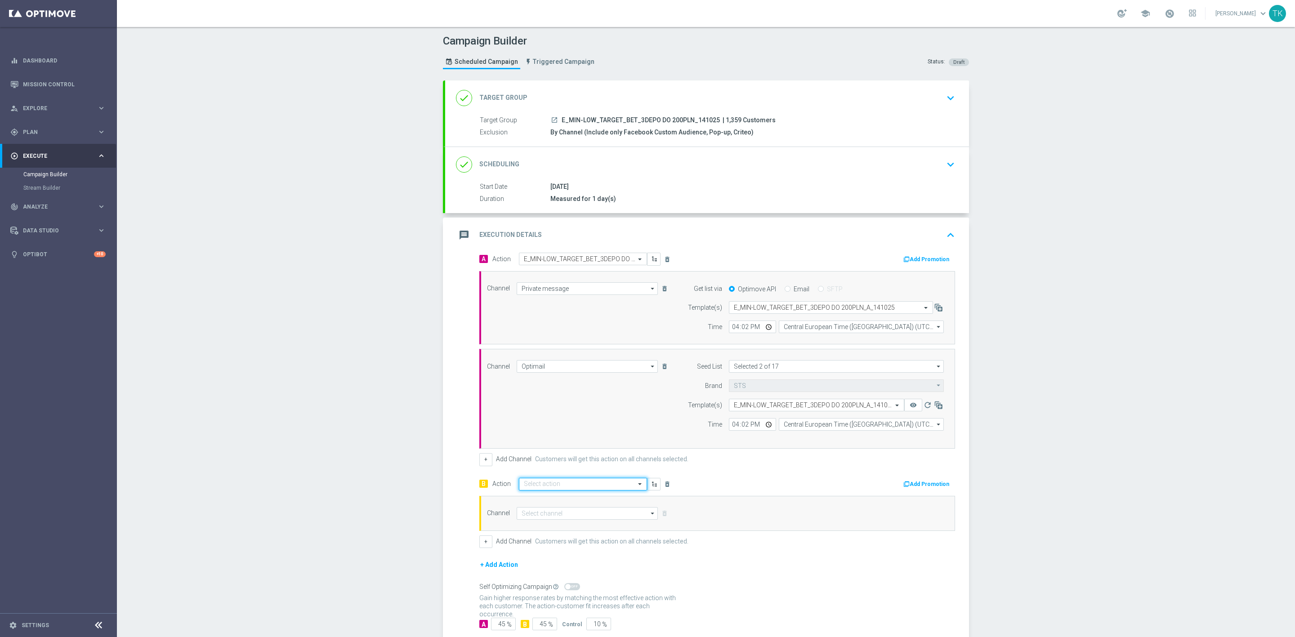
scroll to position [0, 0]
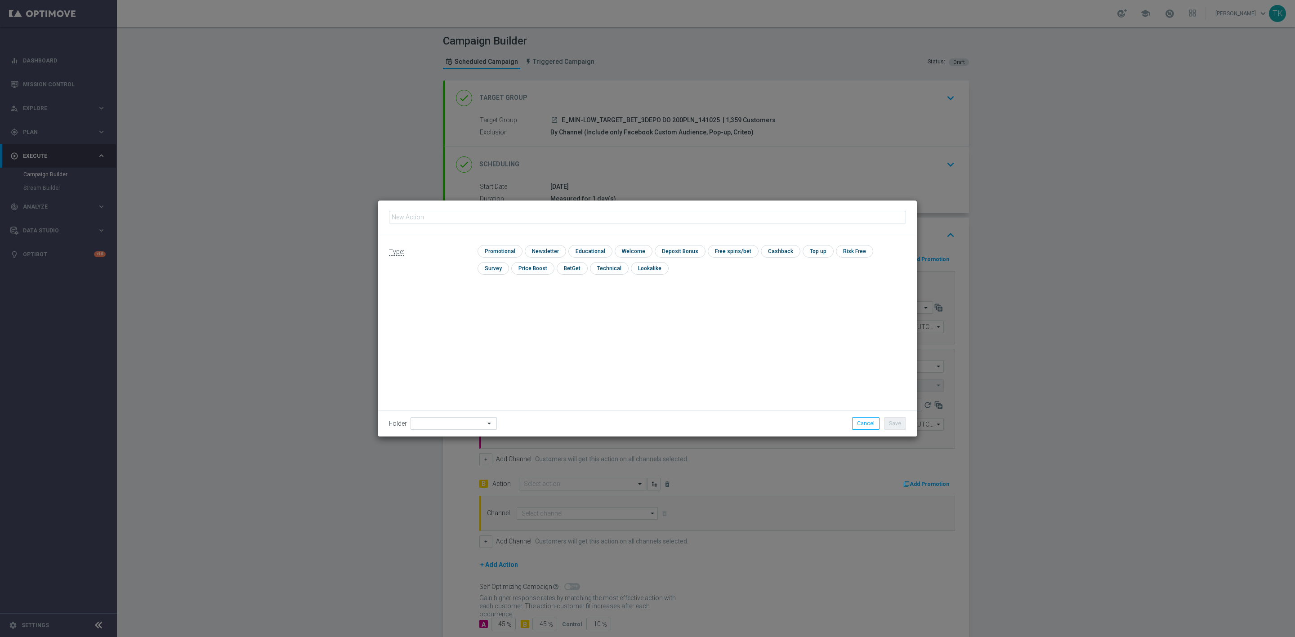
type input "E_MIN-LOW_TARGET_BET_3DEPO DO 200PLN_B_141025"
click at [499, 251] on input "checkbox" at bounding box center [499, 251] width 43 height 12
checkbox input "true"
click at [896, 424] on button "Save" at bounding box center [895, 423] width 22 height 13
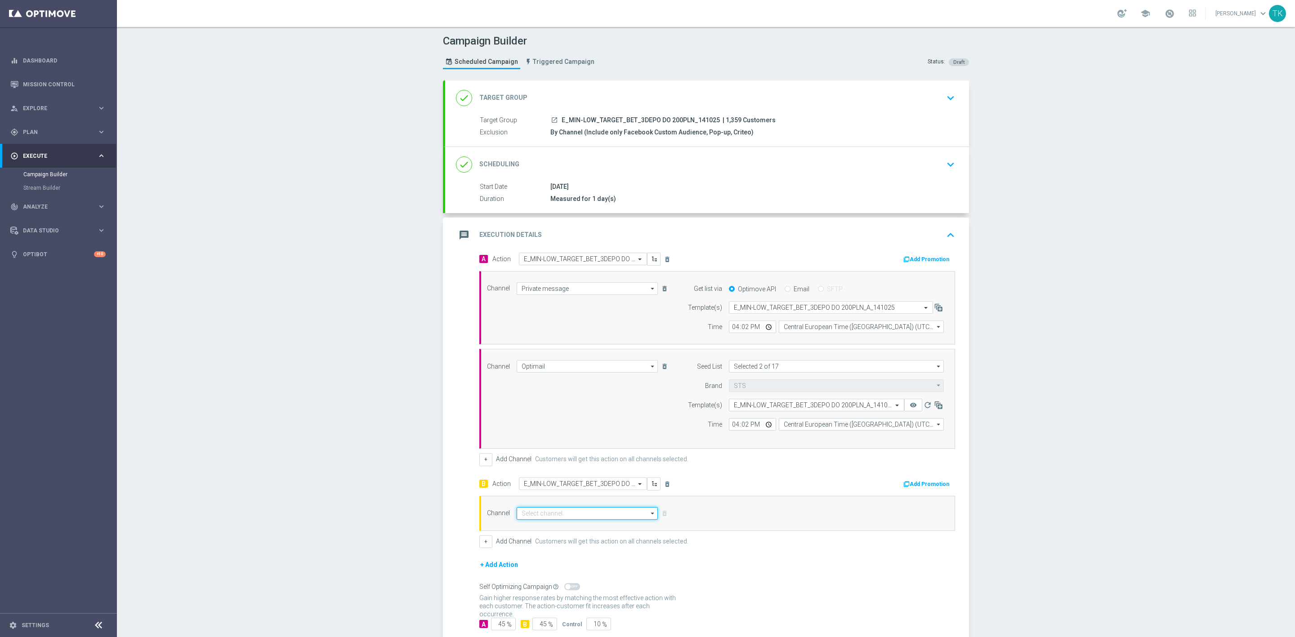
click at [521, 511] on input at bounding box center [587, 513] width 141 height 13
click at [543, 527] on div "Private message" at bounding box center [542, 527] width 42 height 8
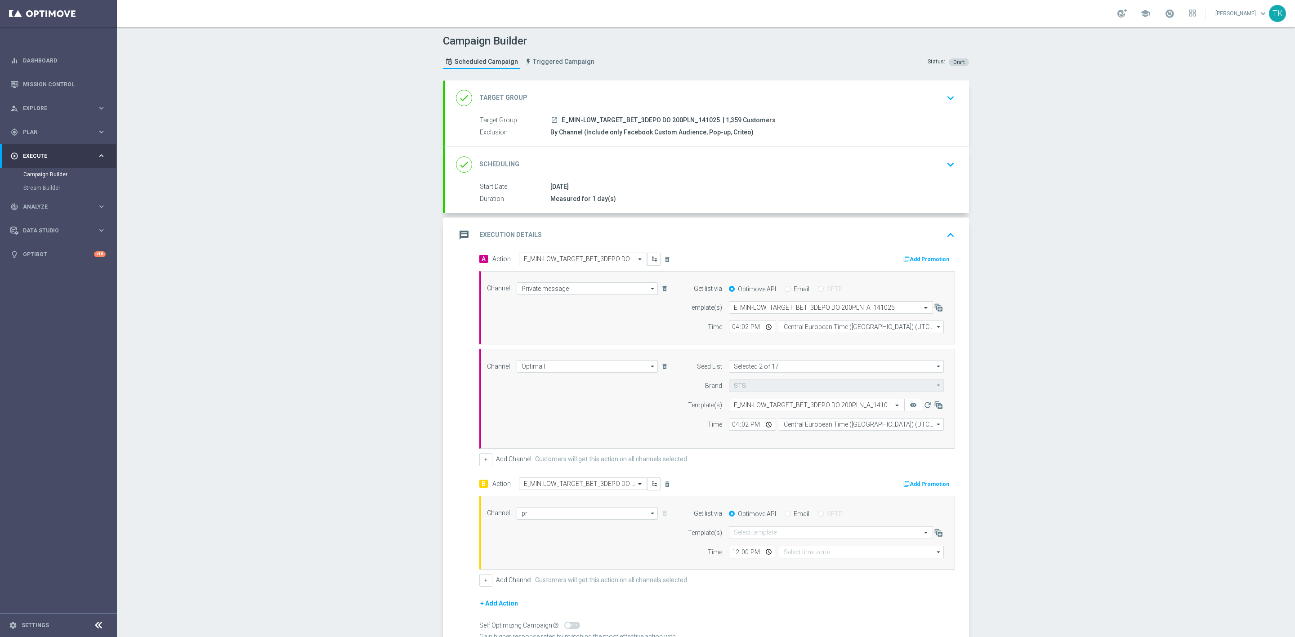
type input "Private message"
type input "Coordinated Universal Time (UTC 00:00)"
click at [739, 537] on input "text" at bounding box center [822, 533] width 176 height 8
paste input "E_MIN-LOW_TARGET_BET_3DEPO DO 200PLN_B_141025"
click at [751, 521] on label "E_MIN-LOW_TARGET_BET_3DEPO DO 200PLN_B_141025" at bounding box center [804, 519] width 140 height 8
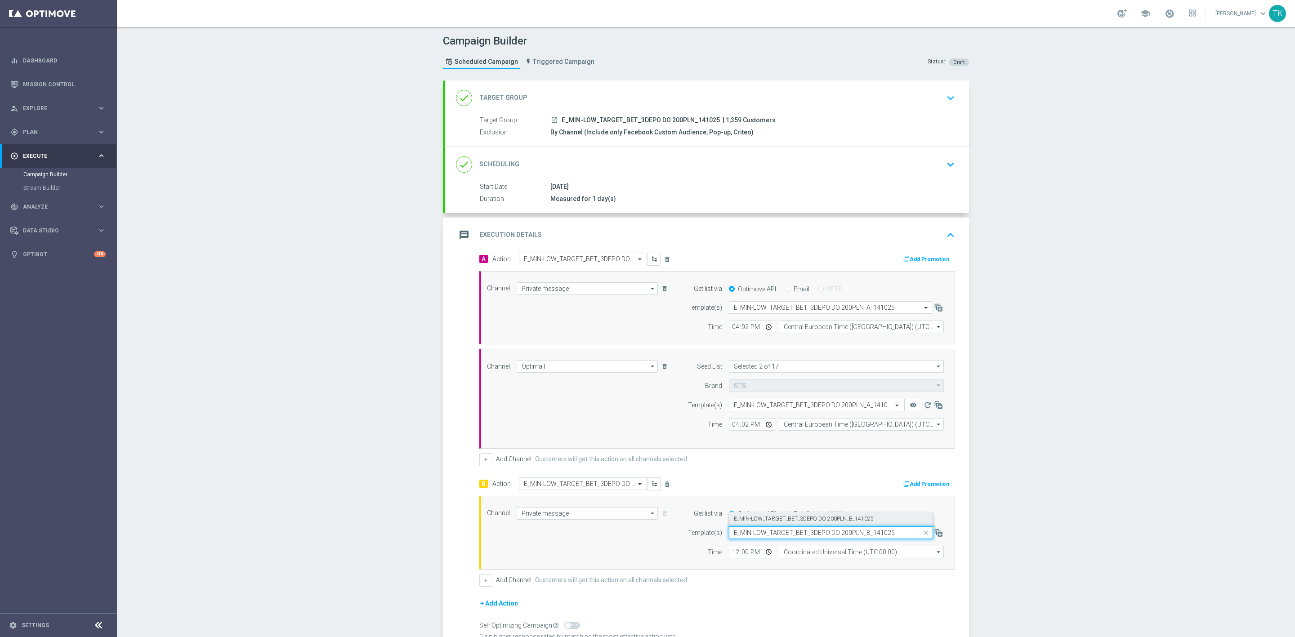
type input "E_MIN-LOW_TARGET_BET_3DEPO DO 200PLN_B_141025"
click at [729, 556] on input "12:00" at bounding box center [752, 552] width 47 height 13
type input "16:02"
click at [807, 557] on input "Coordinated Universal Time (UTC 00:00)" at bounding box center [861, 552] width 165 height 13
click at [815, 569] on div "Central European Time (Warsaw) (UTC +02:00)" at bounding box center [857, 565] width 147 height 8
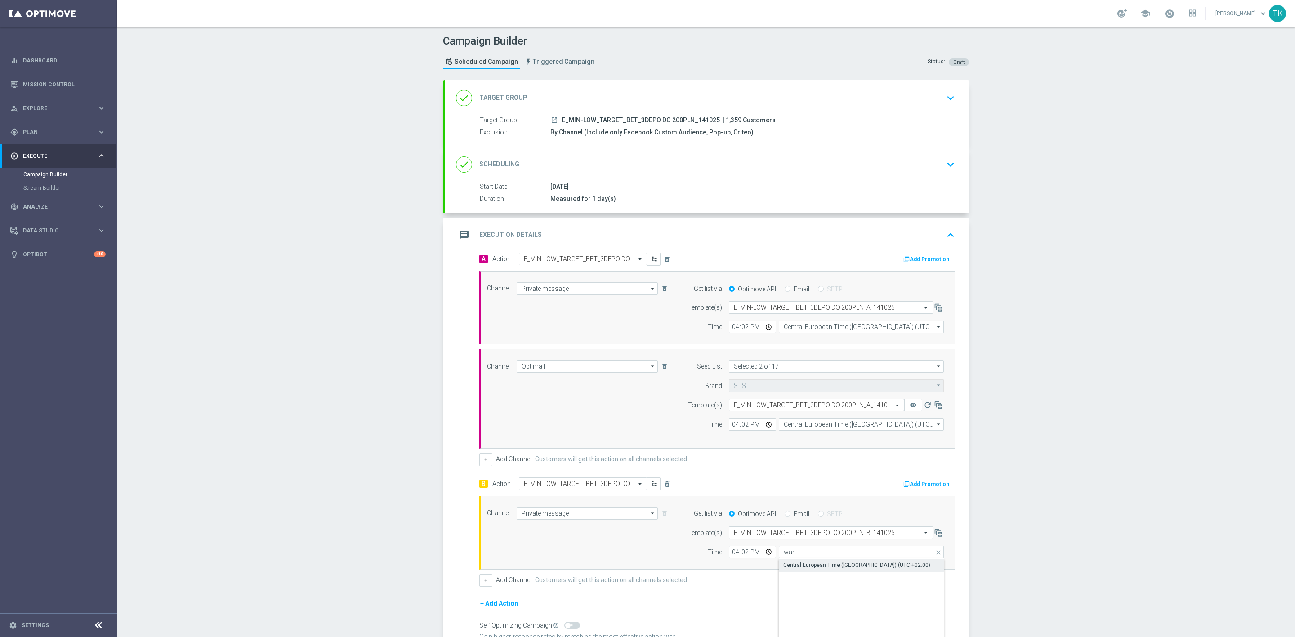
type input "Central European Time (Warsaw) (UTC +02:00)"
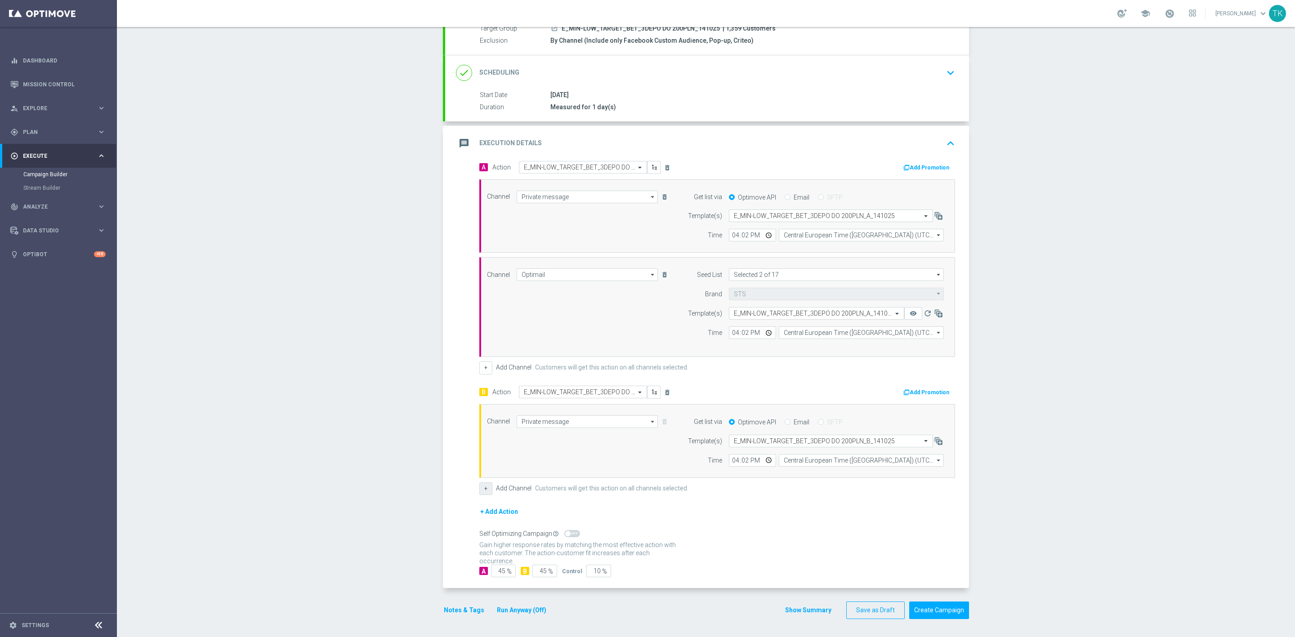
click at [482, 489] on button "+" at bounding box center [485, 489] width 13 height 13
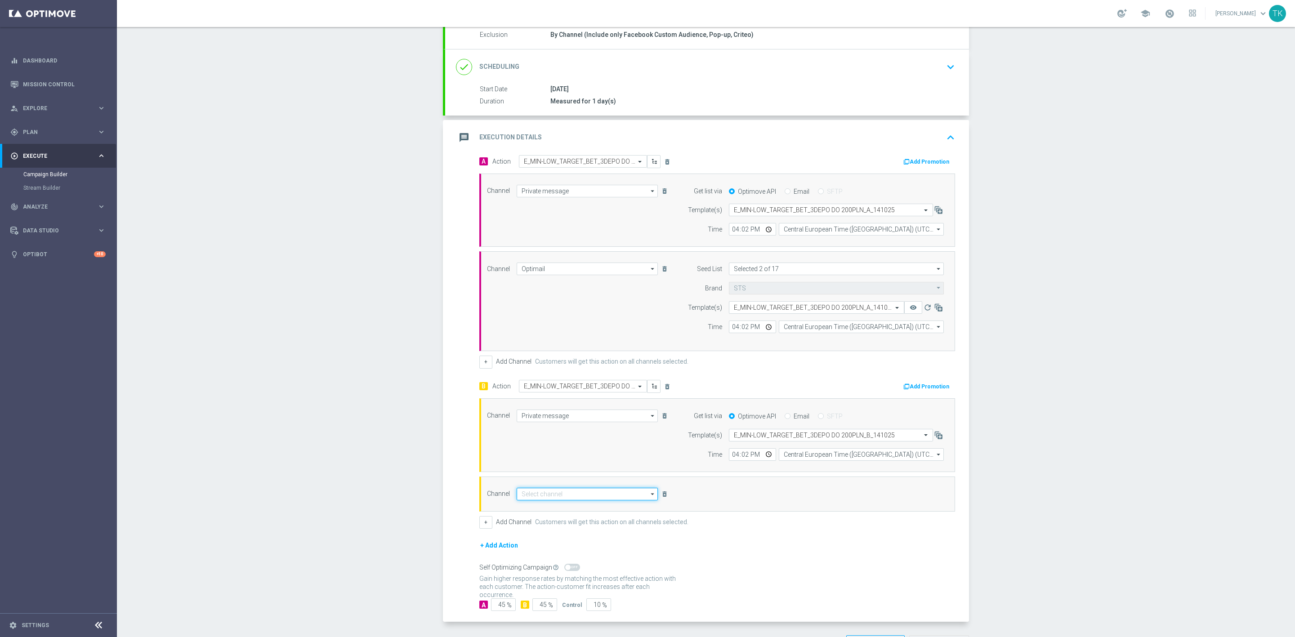
click at [544, 499] on input at bounding box center [587, 494] width 141 height 13
click at [544, 511] on div "Optimail" at bounding box center [587, 507] width 141 height 13
type input "Optimail"
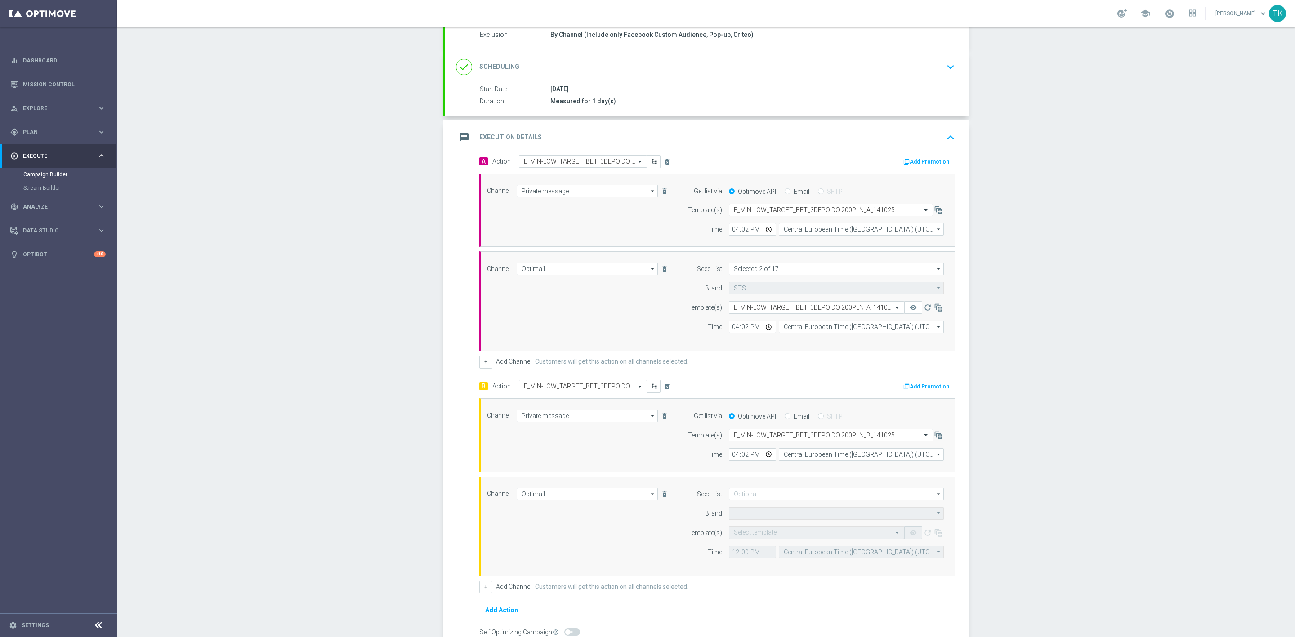
type input "STS"
click at [741, 501] on input at bounding box center [836, 494] width 215 height 13
click at [751, 545] on div "Brand design" at bounding box center [759, 541] width 33 height 8
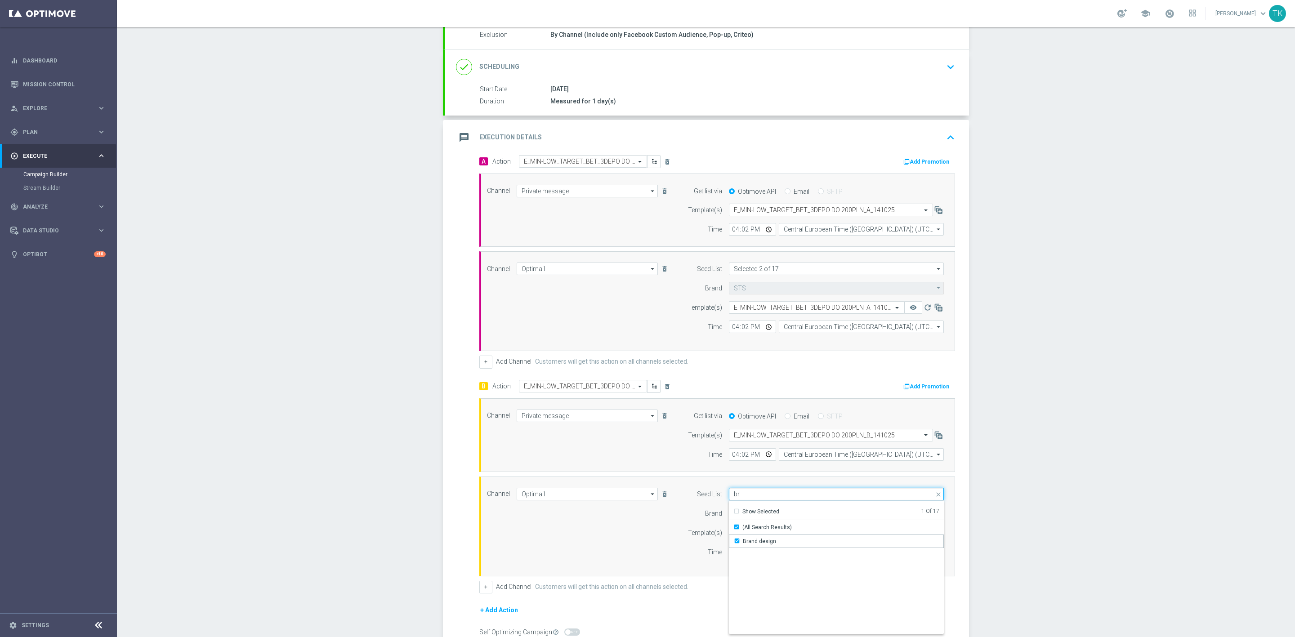
click at [736, 500] on input "br" at bounding box center [836, 494] width 215 height 13
click at [748, 542] on div "Reactivation" at bounding box center [758, 541] width 31 height 8
click at [662, 542] on div "Channel Optimail Optimail arrow_drop_down Show Selected 1 of 22 Target group on…" at bounding box center [715, 526] width 470 height 77
type input "Selected 2 of 17"
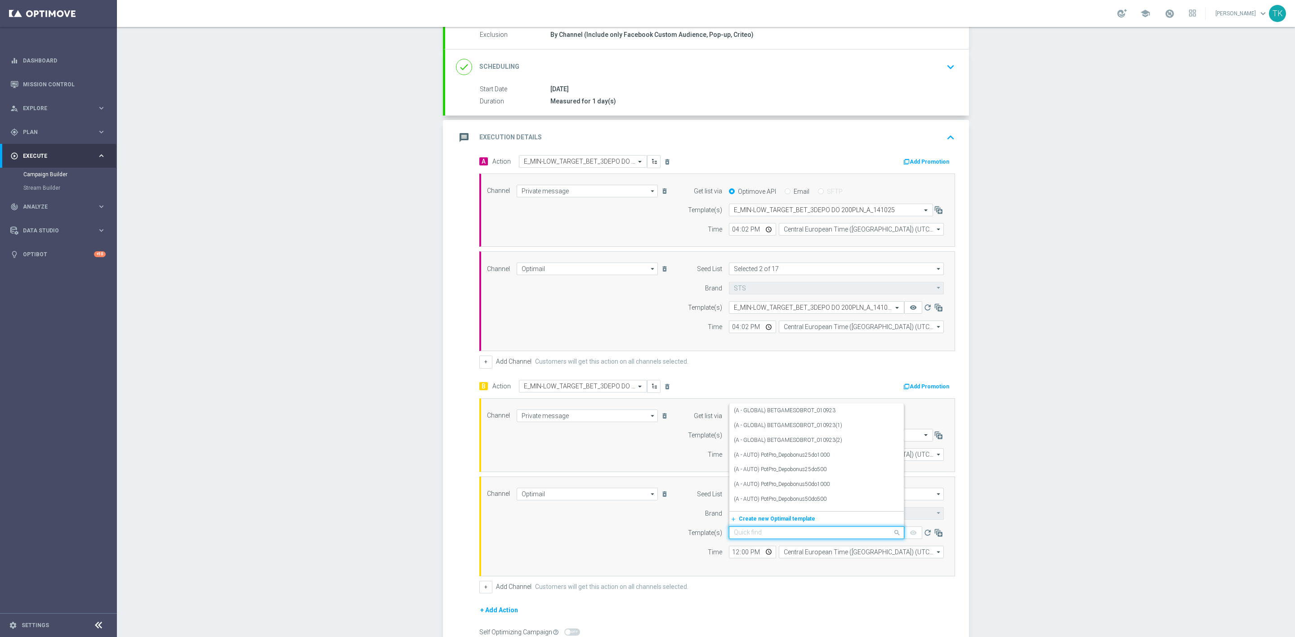
click at [742, 533] on input "text" at bounding box center [808, 533] width 148 height 8
paste input "E_MIN-LOW_TARGET_BET_3DEPO DO 200PLN_B_141025"
click at [748, 508] on label "E_MIN-LOW_TARGET_BET_3DEPO DO 200PLN_B_141025" at bounding box center [804, 504] width 140 height 8
type input "E_MIN-LOW_TARGET_BET_3DEPO DO 200PLN_B_141025"
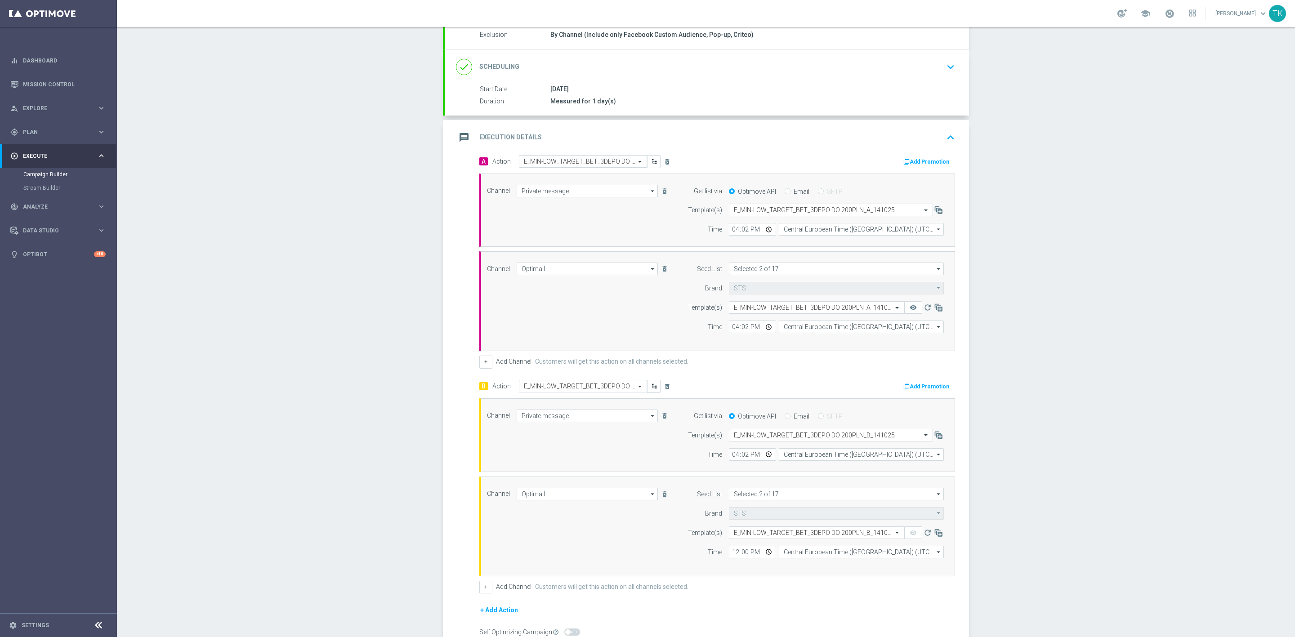
scroll to position [0, 0]
click at [730, 556] on input "12:00" at bounding box center [752, 552] width 47 height 13
type input "16:02"
click at [794, 556] on input "Central European Time (Warsaw) (UTC +02:00)" at bounding box center [861, 552] width 165 height 13
click at [799, 567] on div "Central European Time (Warsaw) (UTC +02:00)" at bounding box center [857, 565] width 147 height 8
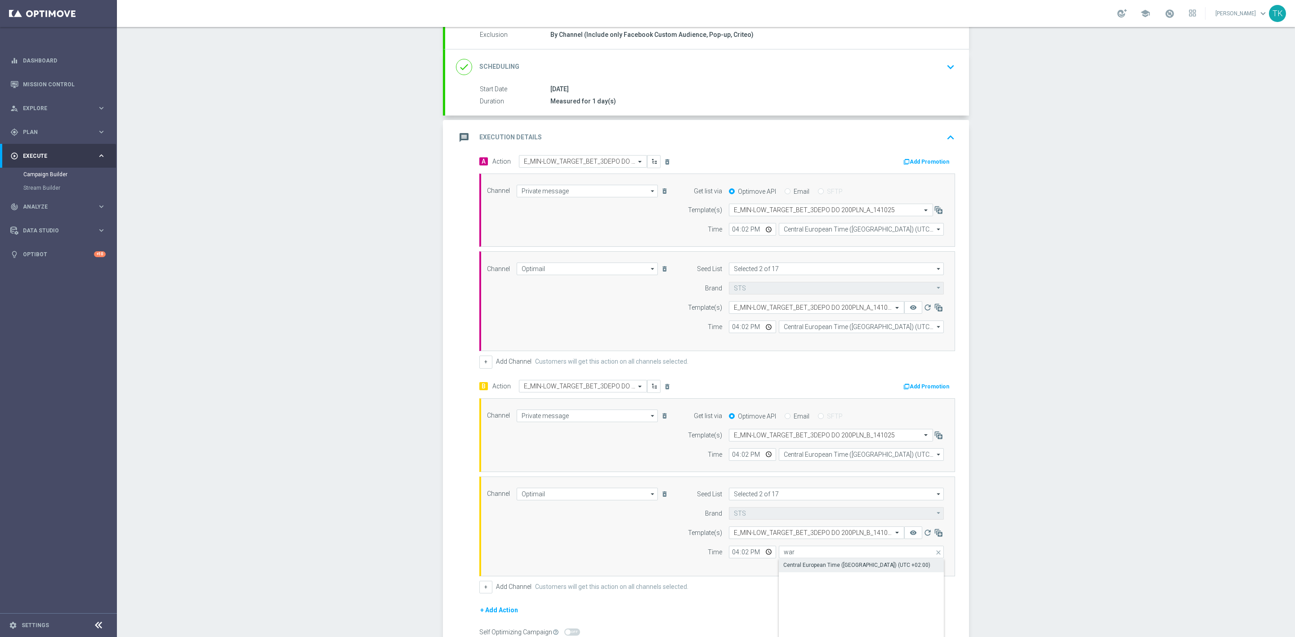
type input "Central European Time (Warsaw) (UTC +02:00)"
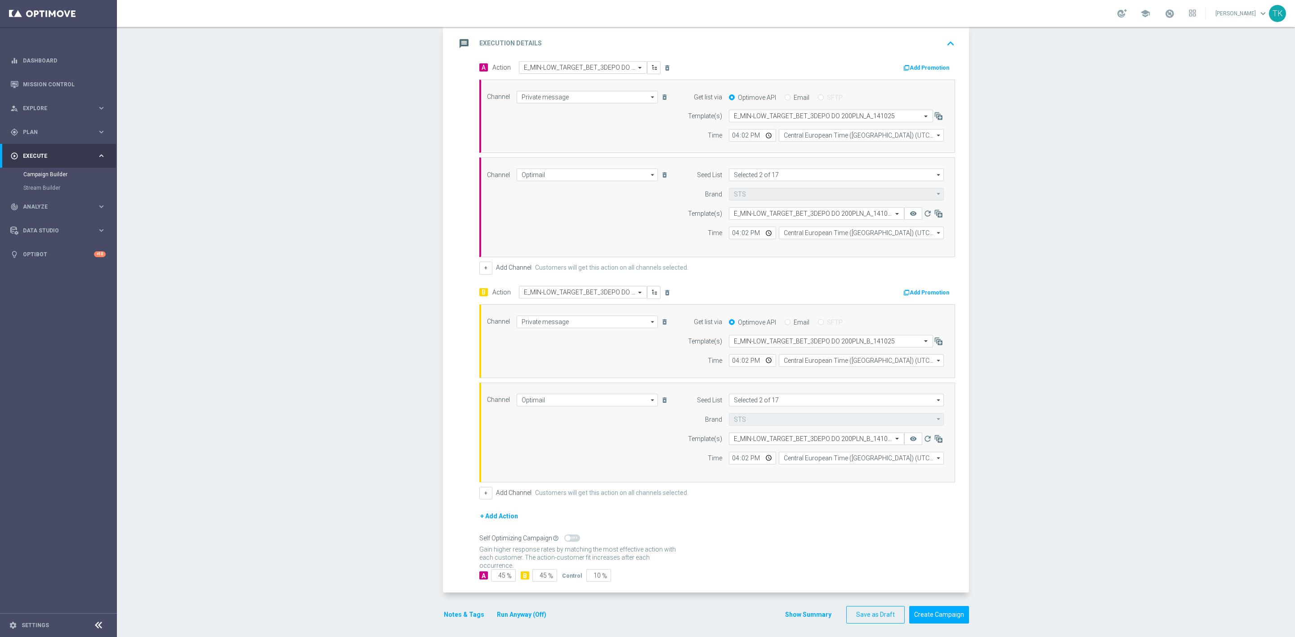
scroll to position [203, 0]
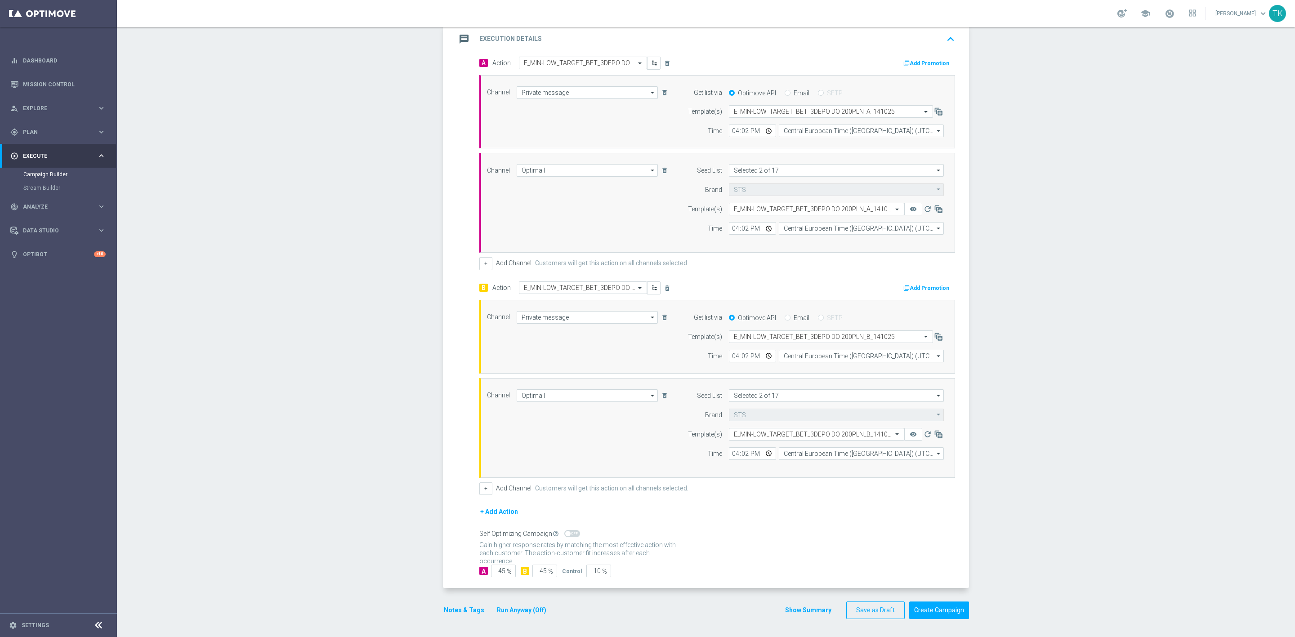
click at [793, 608] on button "Show Summary" at bounding box center [808, 610] width 47 height 10
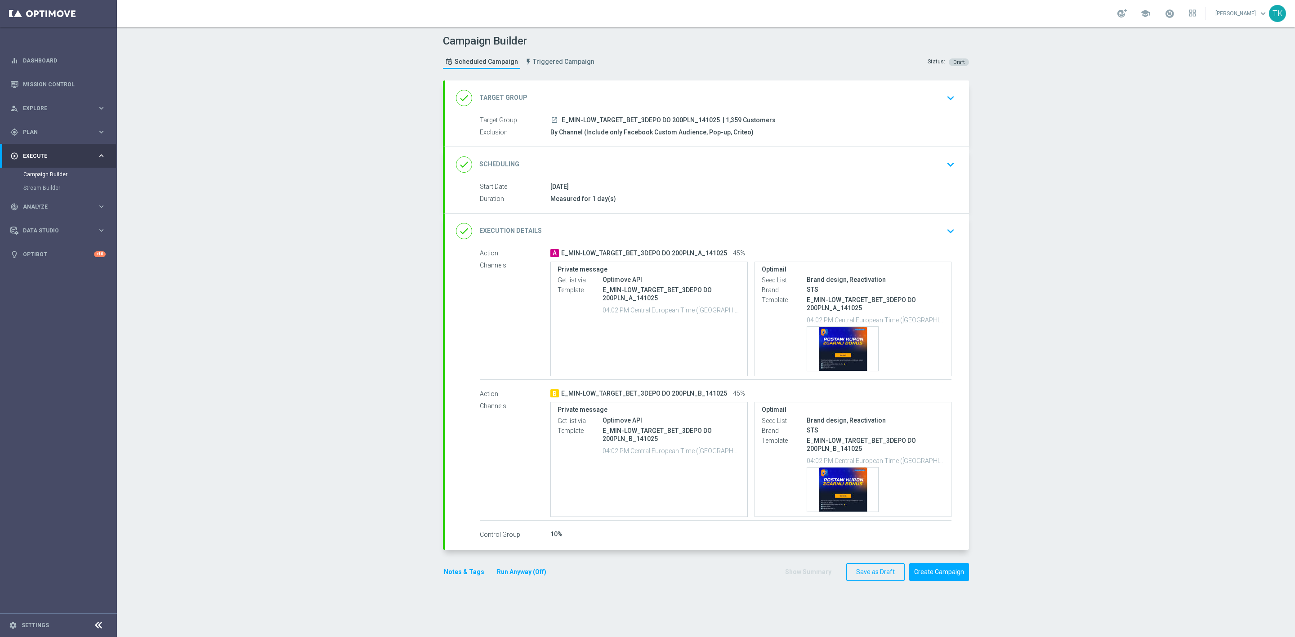
scroll to position [0, 0]
click at [457, 569] on button "Notes & Tags" at bounding box center [464, 570] width 42 height 11
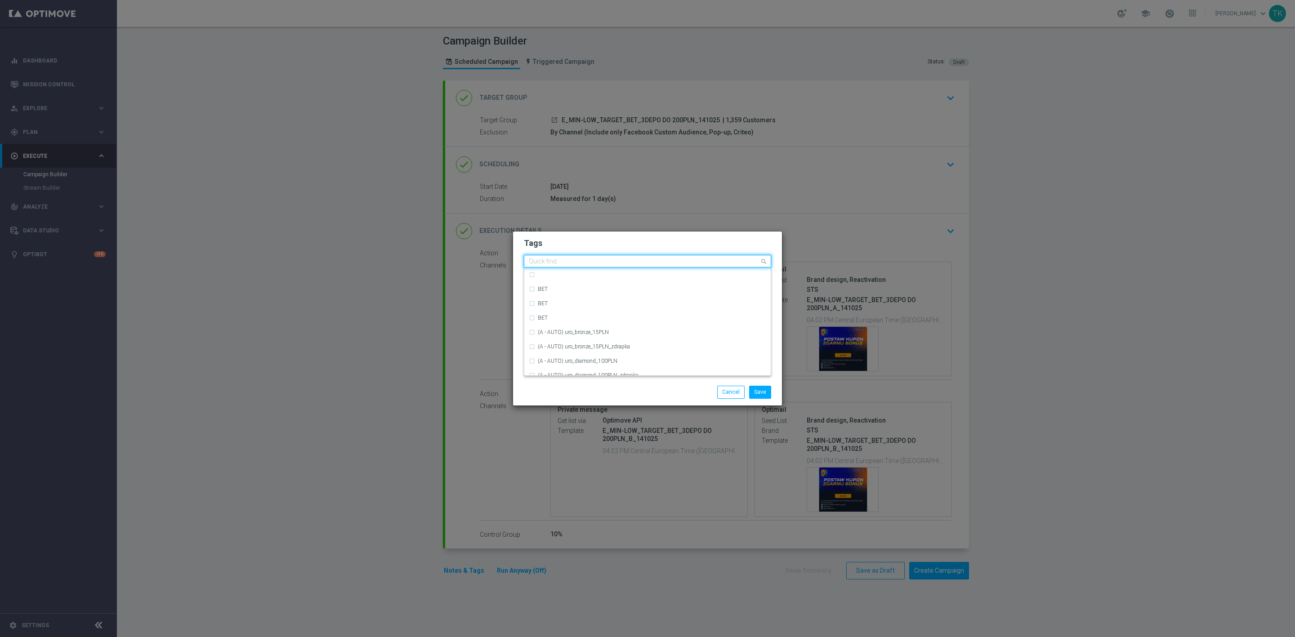
click at [551, 263] on input "text" at bounding box center [644, 262] width 231 height 8
click at [562, 301] on div "E" at bounding box center [652, 302] width 228 height 5
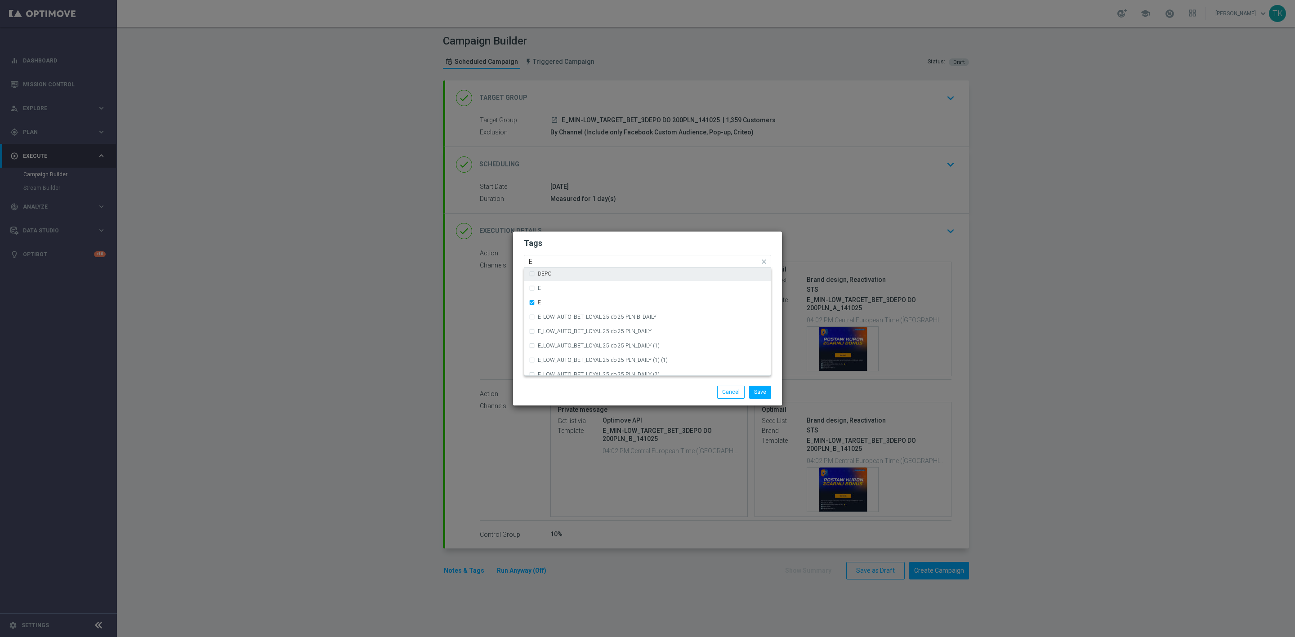
click at [552, 262] on input "E" at bounding box center [644, 262] width 231 height 8
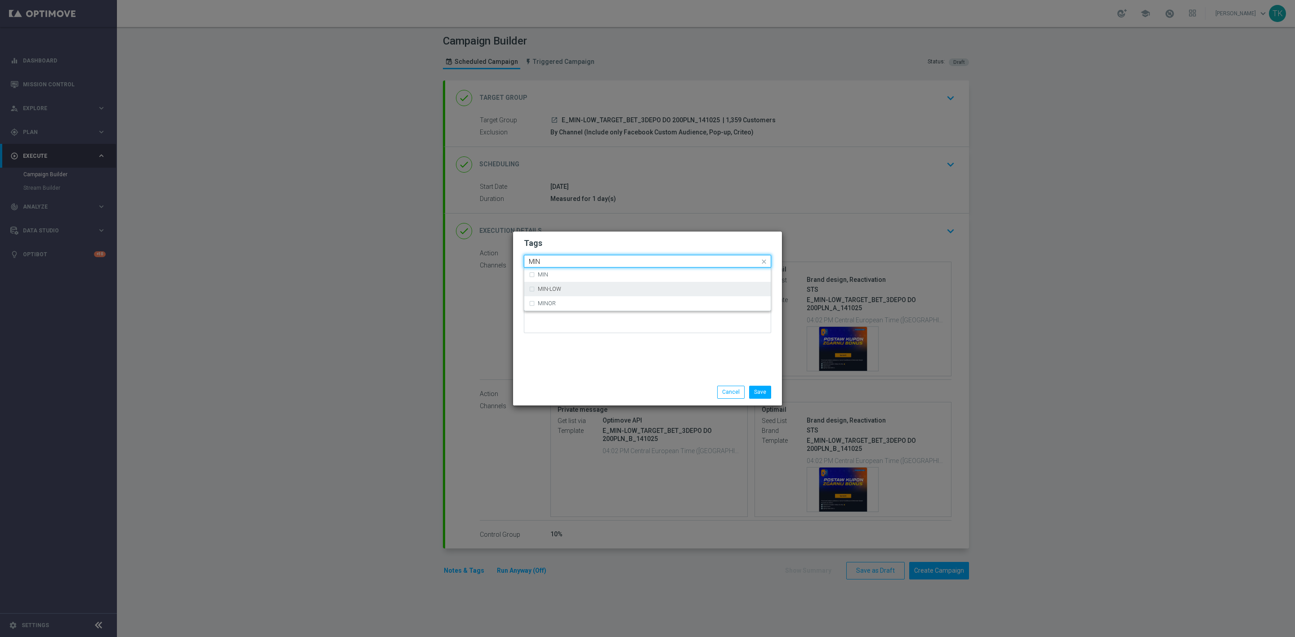
click at [560, 285] on div "MIN-LOW" at bounding box center [647, 289] width 237 height 14
click at [546, 260] on input "MIN" at bounding box center [644, 262] width 231 height 8
click at [549, 315] on label "TARGET" at bounding box center [548, 317] width 21 height 5
click at [545, 264] on input "TARGET" at bounding box center [644, 262] width 231 height 8
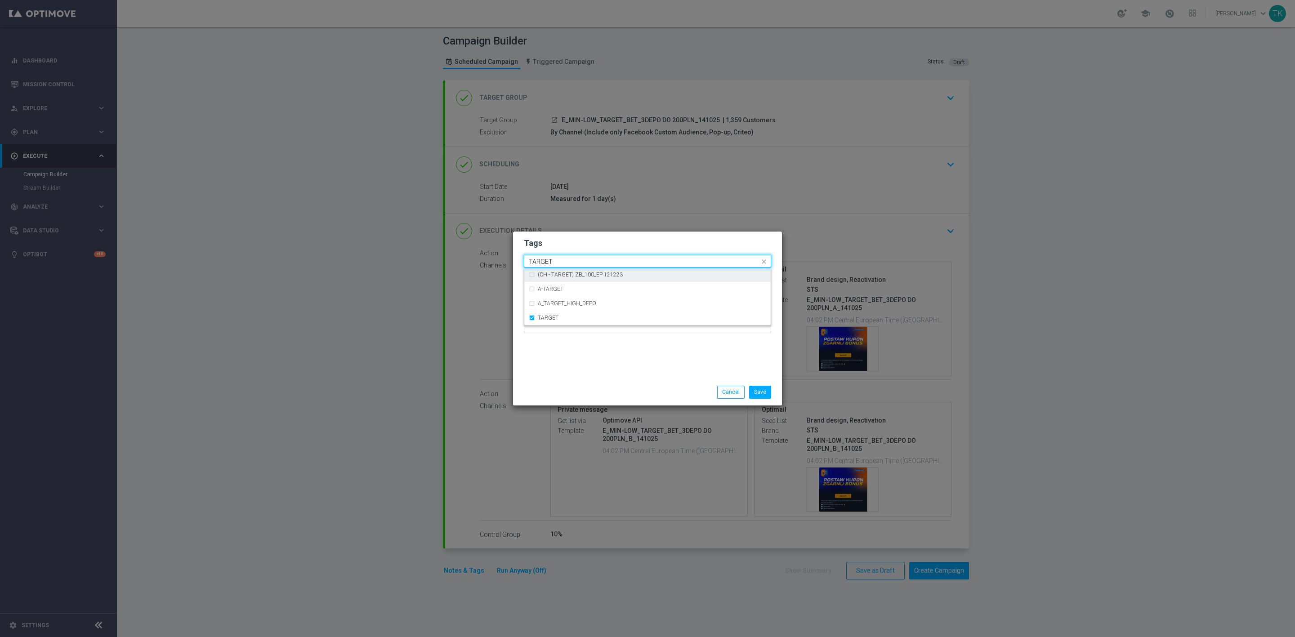
click at [545, 264] on input "TARGET" at bounding box center [644, 262] width 231 height 8
click at [542, 345] on label "BET" at bounding box center [543, 346] width 10 height 5
type input "BET"
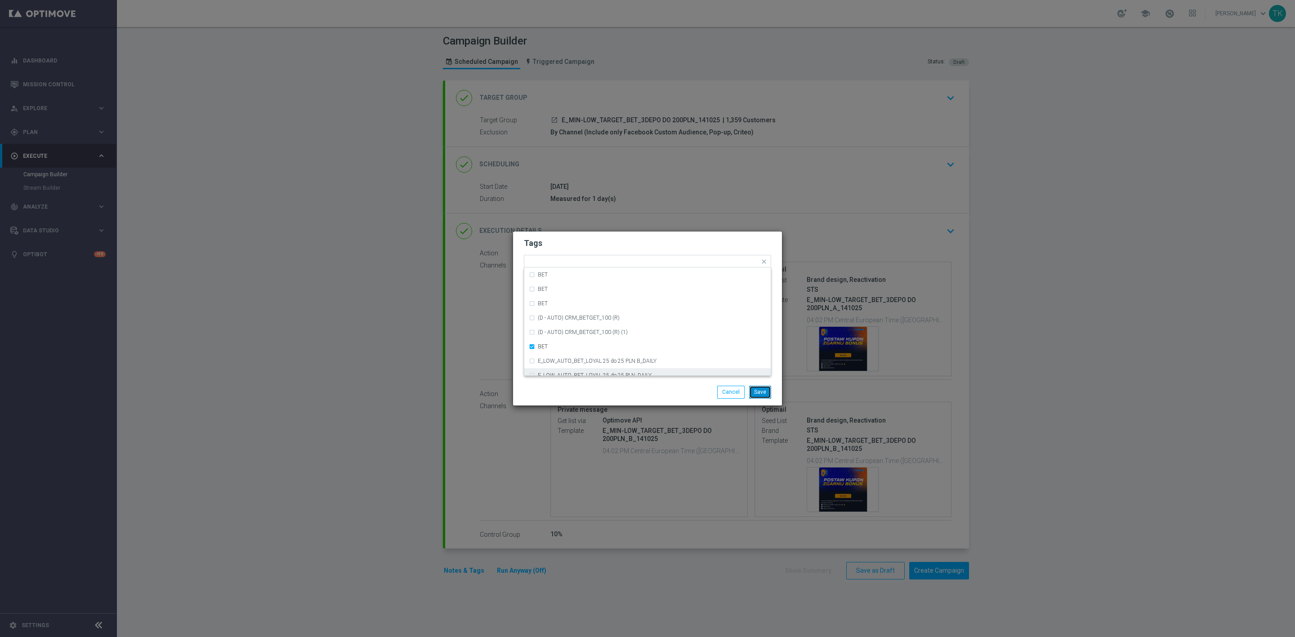
click at [761, 396] on button "Save" at bounding box center [760, 392] width 22 height 13
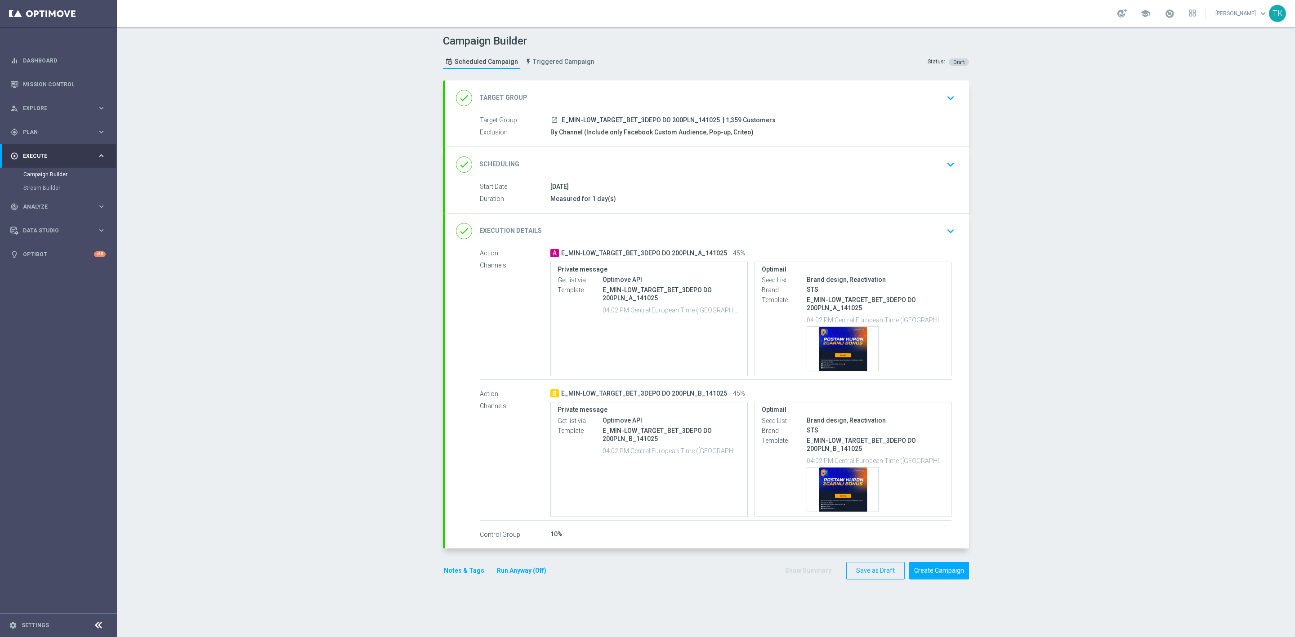
click at [657, 123] on span "E_MIN-LOW_TARGET_BET_3DEPO DO 200PLN_141025" at bounding box center [641, 120] width 158 height 8
copy div "E_MIN-LOW_TARGET_BET_3DEPO DO 200PLN_141025"
click at [722, 65] on div "Campaign Builder Scheduled Campaign Triggered Campaign Status: Draft" at bounding box center [706, 52] width 540 height 41
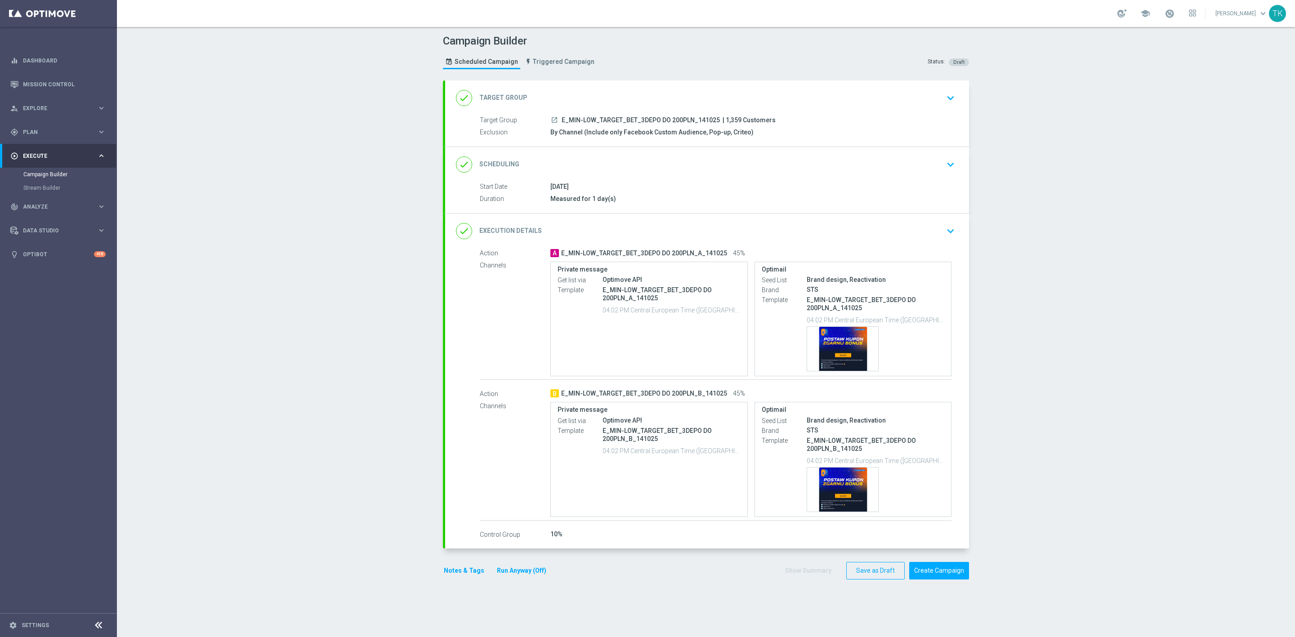
click at [453, 572] on button "Notes & Tags" at bounding box center [464, 570] width 42 height 11
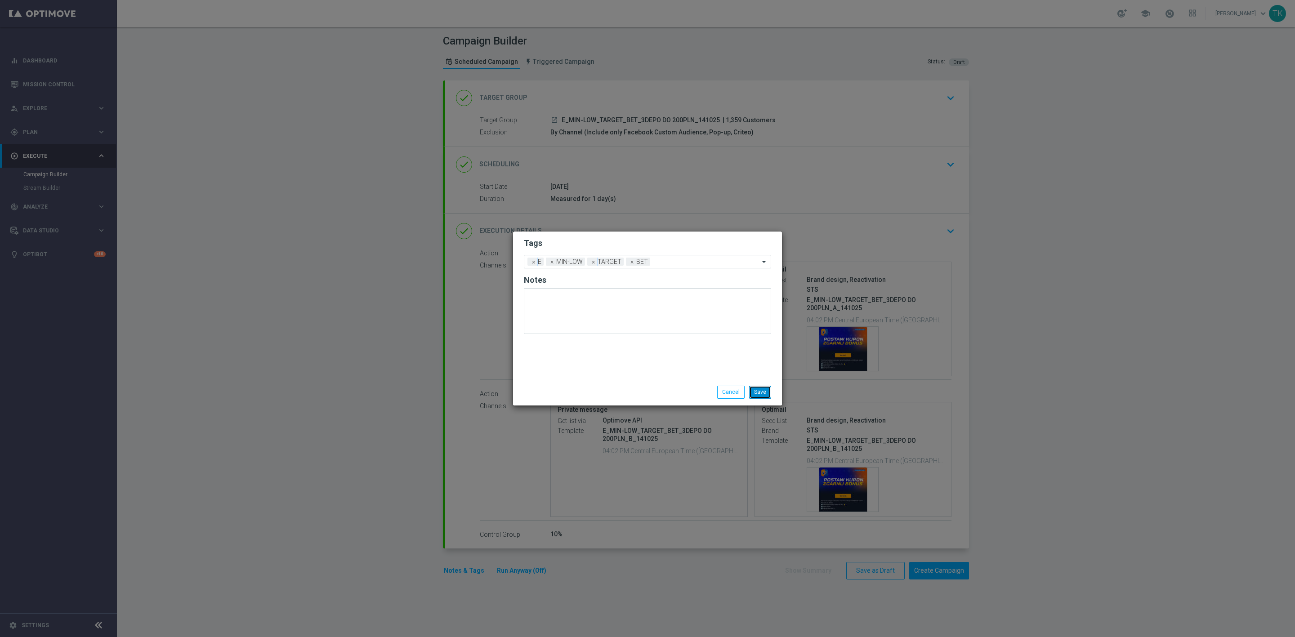
click at [761, 389] on button "Save" at bounding box center [760, 392] width 22 height 13
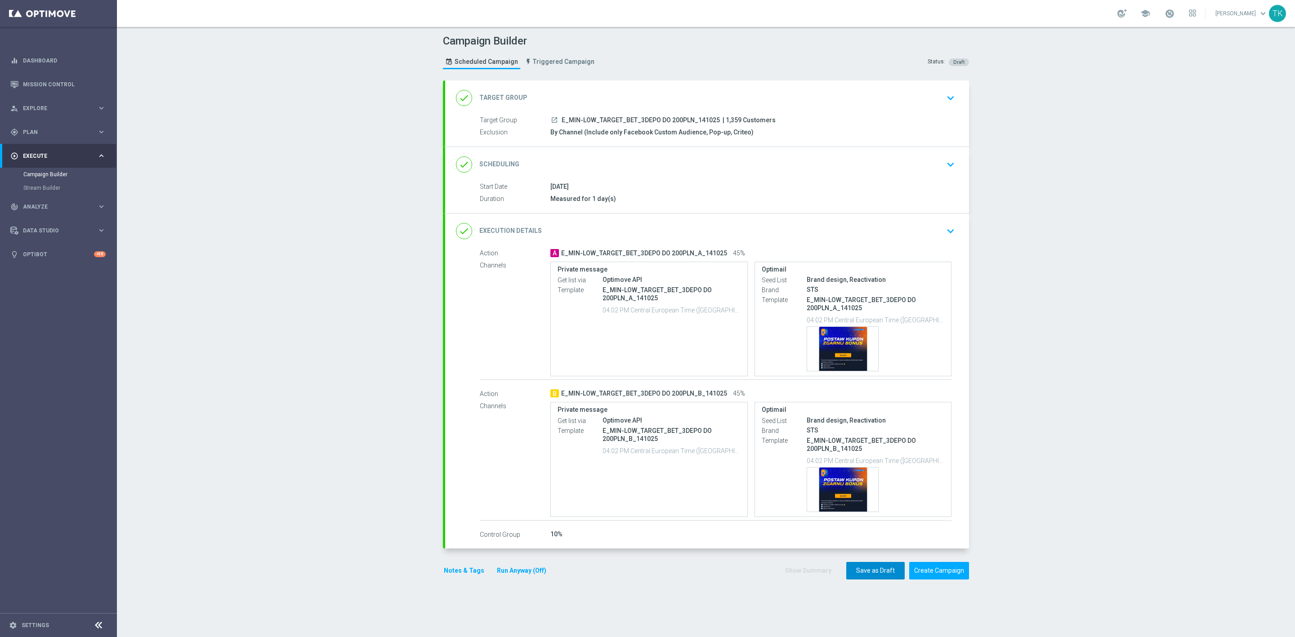
click at [860, 578] on button "Save as Draft" at bounding box center [875, 571] width 58 height 18
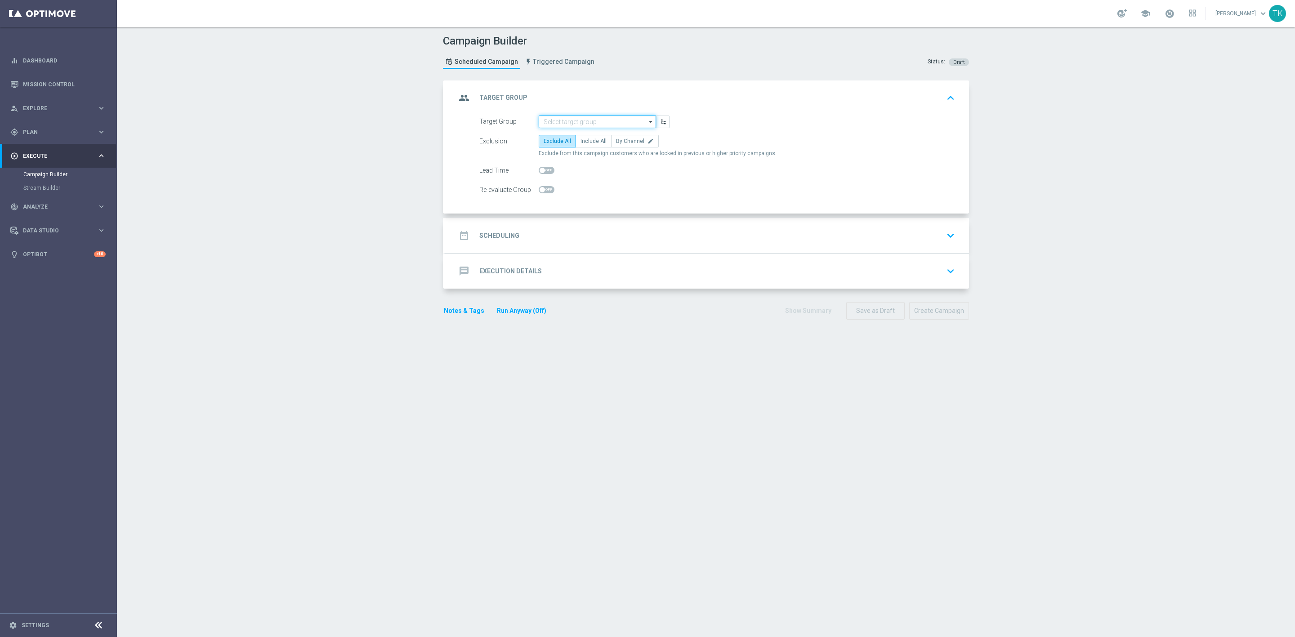
click at [543, 123] on input at bounding box center [597, 122] width 117 height 13
paste input "E_ALL_TARGET_BET_3DEPO DO 200PLN_141025"
click at [552, 137] on div "E_ALL_TARGET_BET_3DEPO DO 200PLN_141025" at bounding box center [597, 139] width 109 height 16
type input "E_ALL_TARGET_BET_3DEPO DO 200PLN_141025"
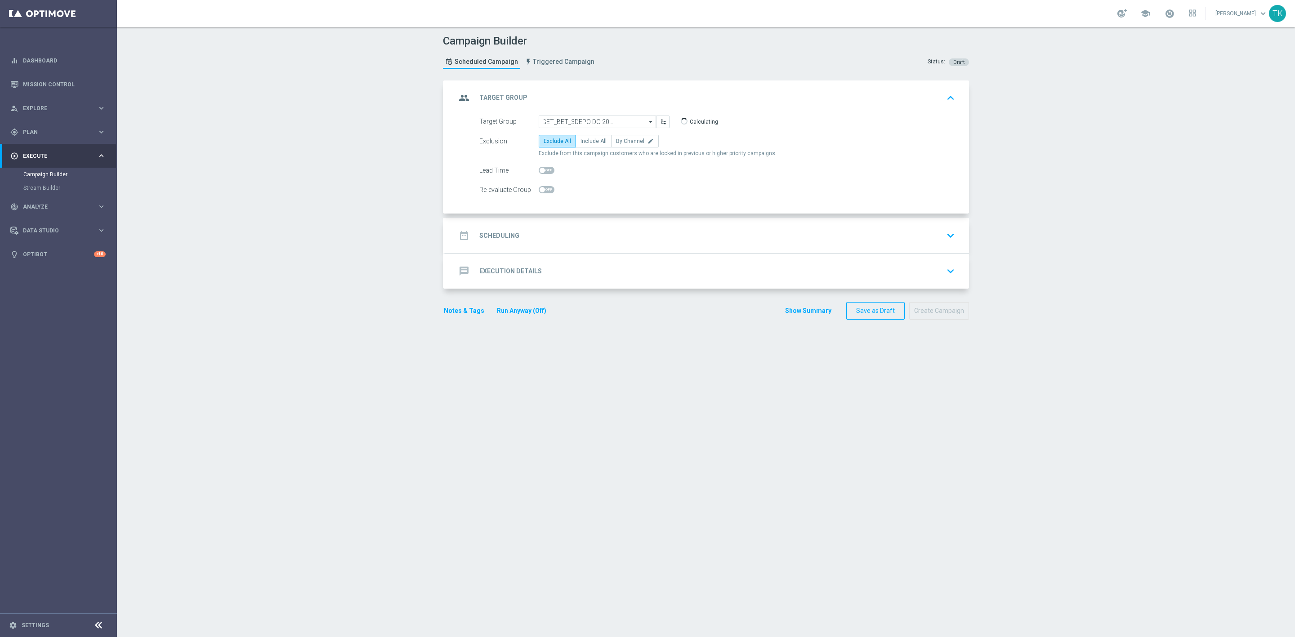
scroll to position [0, 0]
click at [623, 146] on label "By Channel edit" at bounding box center [635, 141] width 48 height 13
click at [622, 146] on input "By Channel edit" at bounding box center [619, 143] width 6 height 6
radio input "true"
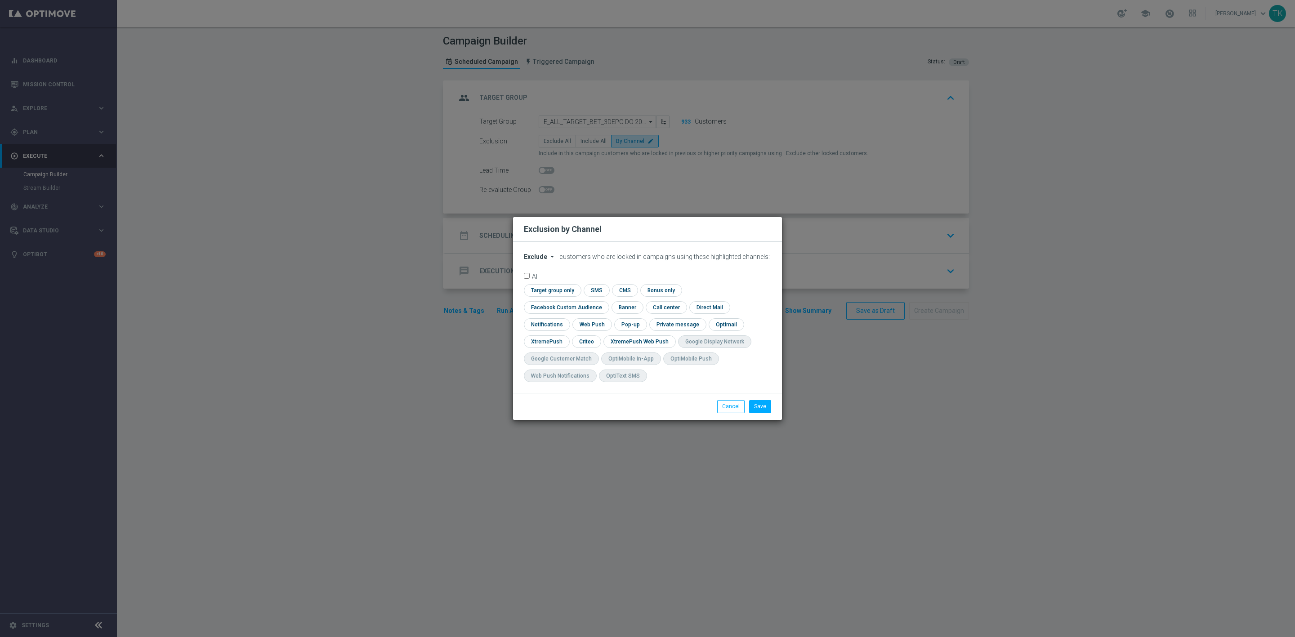
click at [531, 260] on span "Exclude" at bounding box center [535, 256] width 23 height 7
click at [0, 0] on span "Include" at bounding box center [0, 0] width 0 height 0
click at [605, 301] on input "checkbox" at bounding box center [564, 307] width 81 height 12
checkbox input "true"
click at [585, 340] on input "checkbox" at bounding box center [586, 342] width 28 height 12
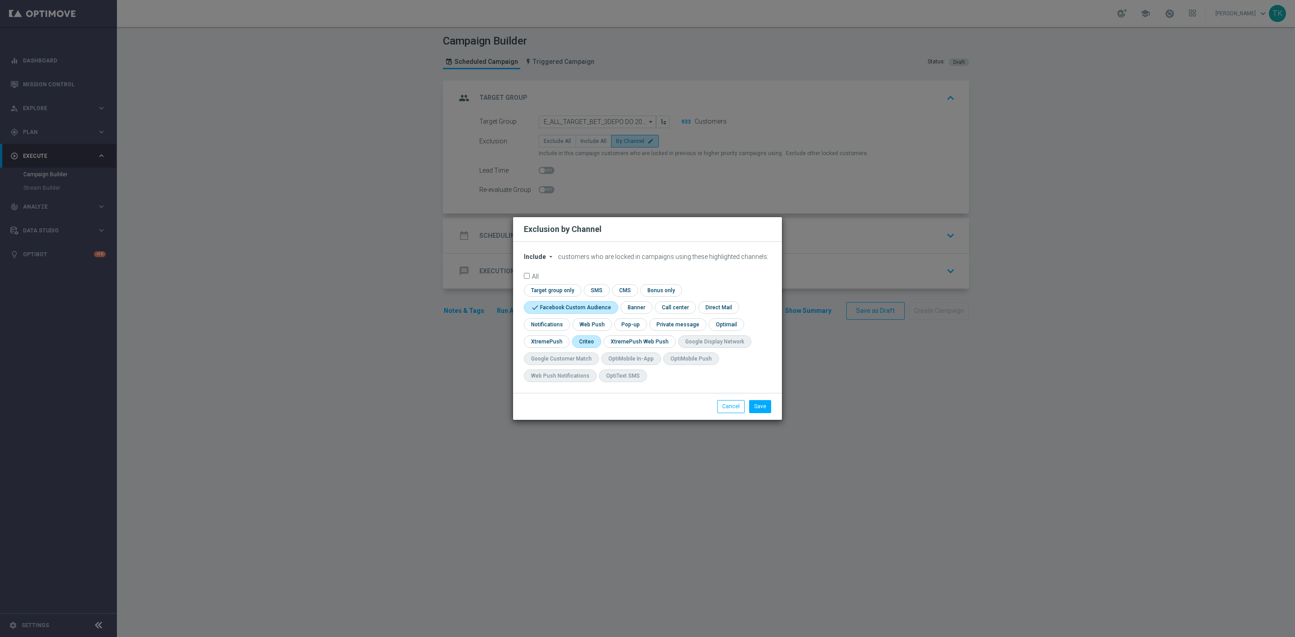
checkbox input "true"
click at [621, 325] on input "checkbox" at bounding box center [629, 324] width 31 height 12
checkbox input "true"
click at [757, 404] on button "Save" at bounding box center [760, 406] width 22 height 13
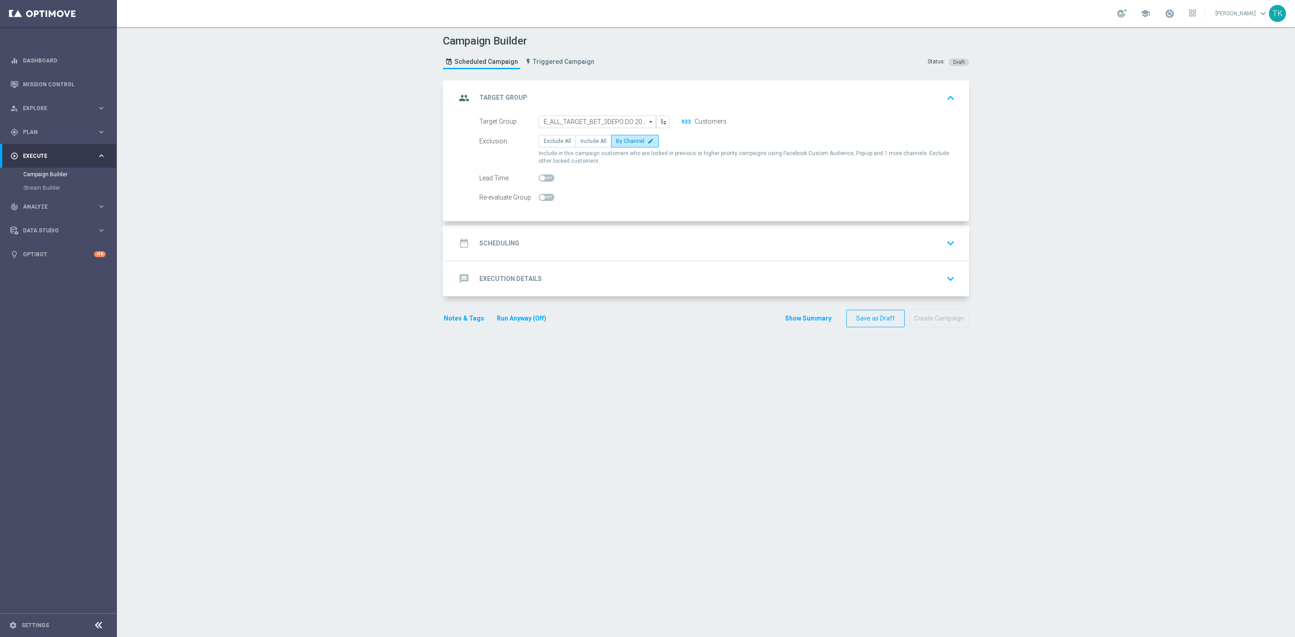
click at [567, 235] on div "date_range Scheduling keyboard_arrow_down" at bounding box center [707, 243] width 502 height 17
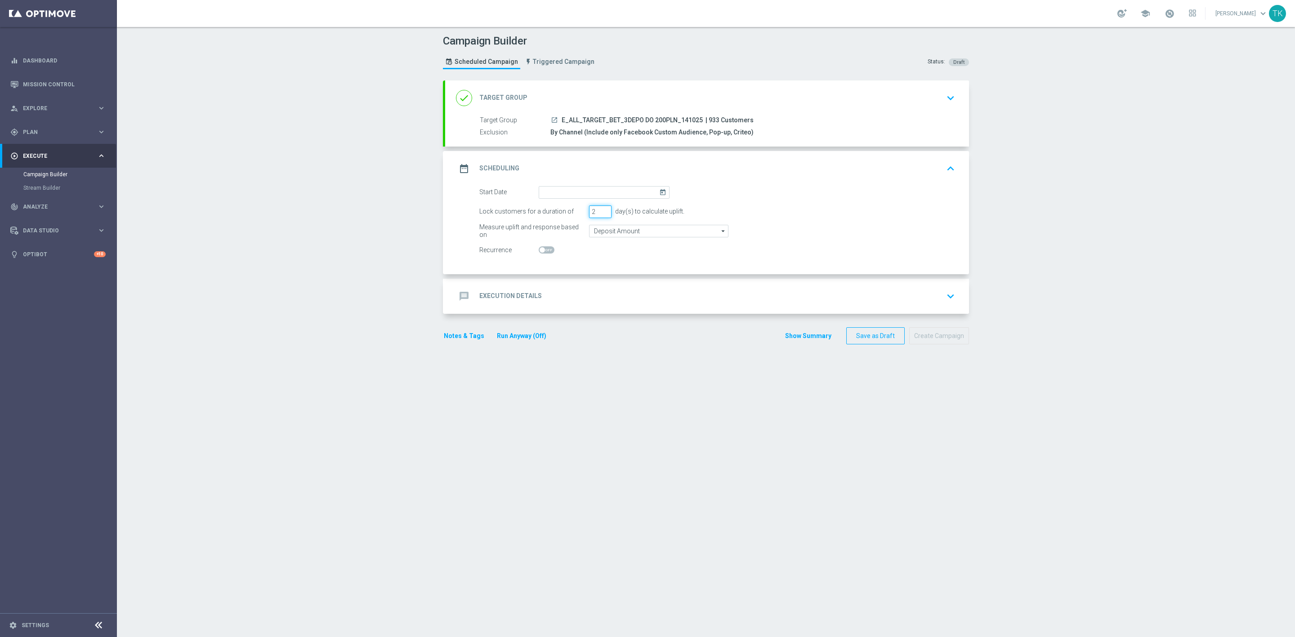
click at [599, 215] on input "2" at bounding box center [600, 212] width 22 height 13
type input "1"
click at [599, 215] on input "1" at bounding box center [600, 212] width 22 height 13
click at [557, 193] on input at bounding box center [604, 192] width 131 height 13
click at [573, 273] on span "14" at bounding box center [575, 271] width 14 height 14
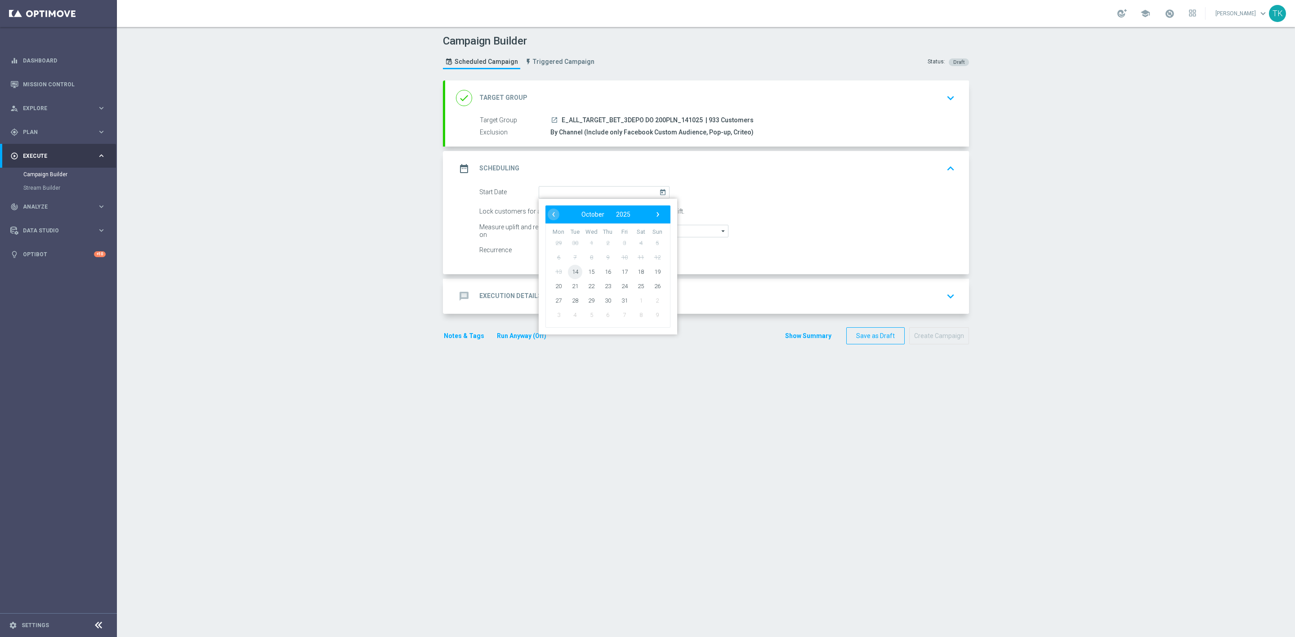
type input "14 Oct 2025"
click at [594, 292] on div "message Execution Details keyboard_arrow_down" at bounding box center [707, 296] width 502 height 17
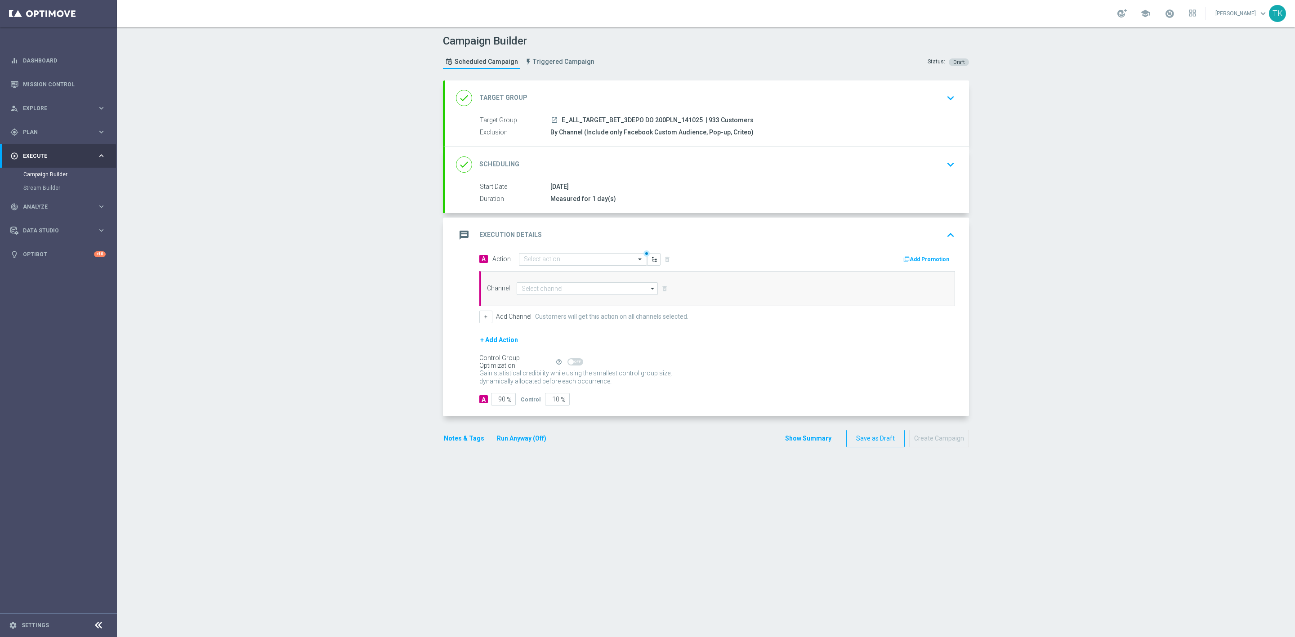
click at [548, 257] on input "text" at bounding box center [574, 260] width 100 height 8
paste input "E_ALL_TARGET_BET_3DEPO DO 200PLN_A_141025"
type input "E_ALL_TARGET_BET_3DEPO DO 200PLN_A_141025"
click at [537, 289] on span "Create new action" at bounding box center [555, 287] width 47 height 6
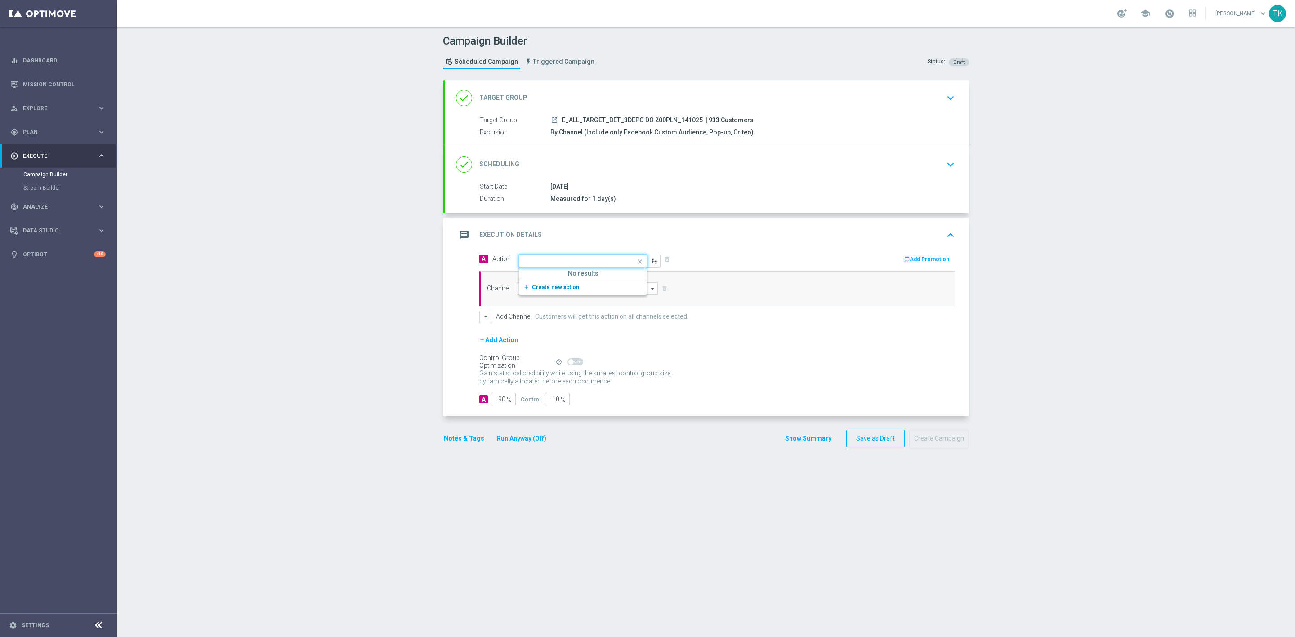
scroll to position [0, 0]
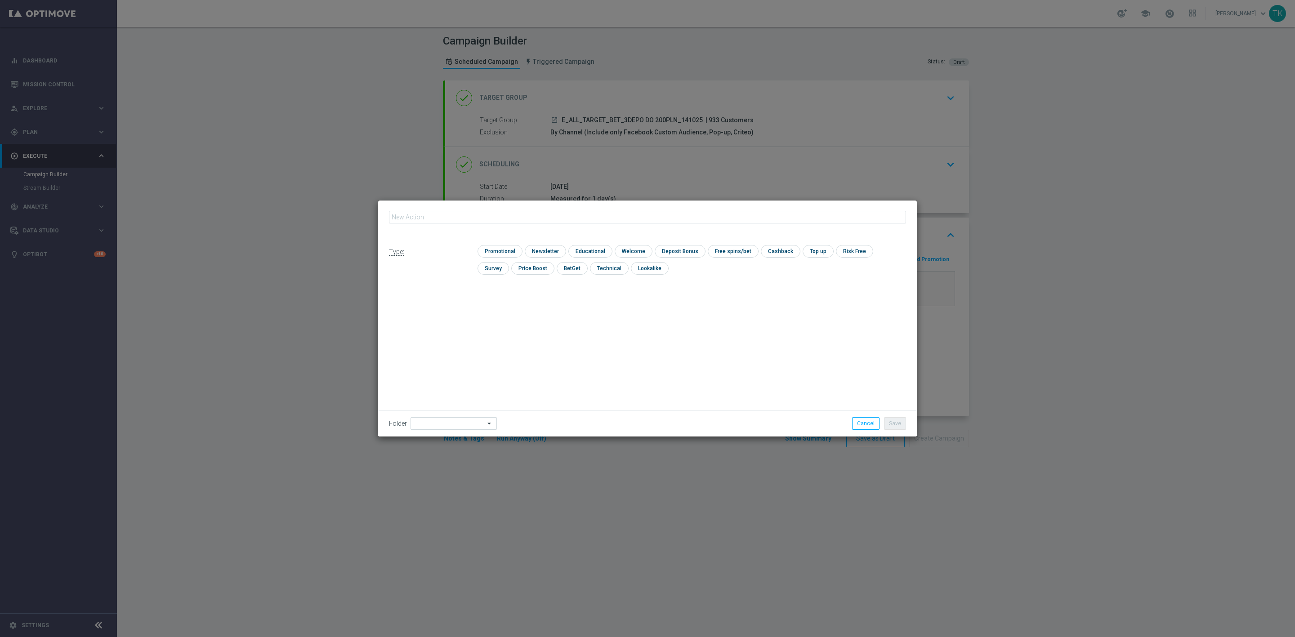
type input "E_ALL_TARGET_BET_3DEPO DO 200PLN_A_141025"
click at [506, 246] on input "checkbox" at bounding box center [499, 251] width 43 height 12
checkbox input "true"
click at [896, 418] on button "Save" at bounding box center [895, 423] width 22 height 13
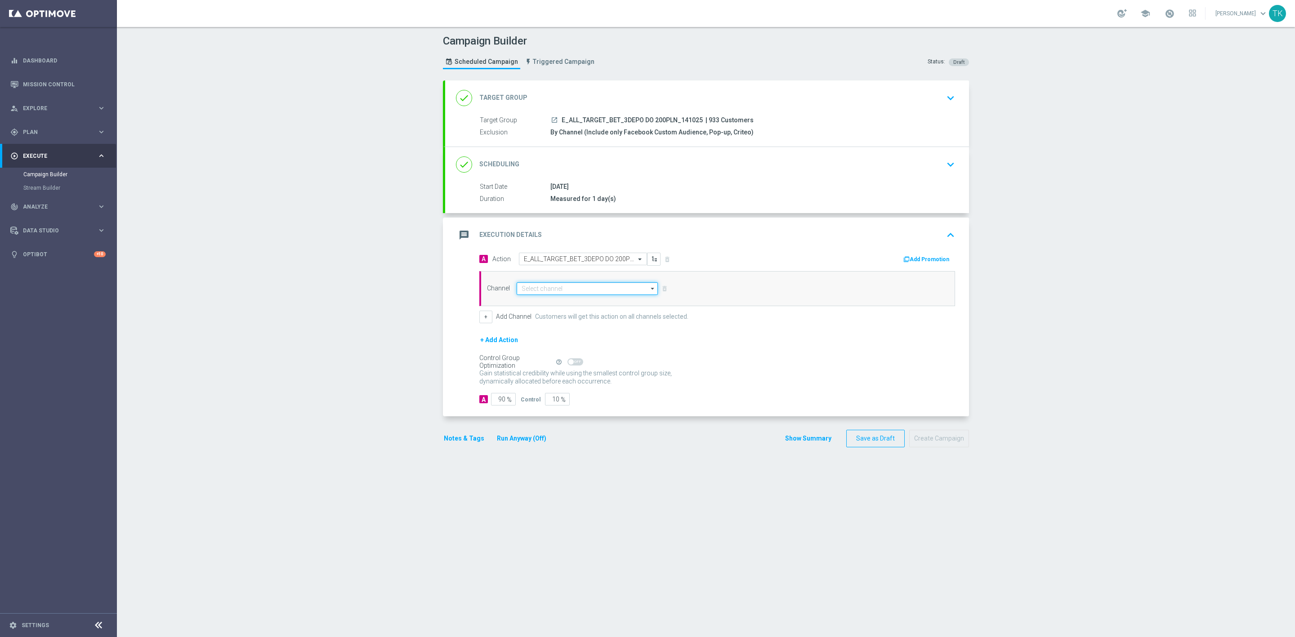
click at [536, 294] on input at bounding box center [587, 288] width 141 height 13
click at [543, 308] on div "Private message" at bounding box center [587, 302] width 141 height 13
type input "Private message"
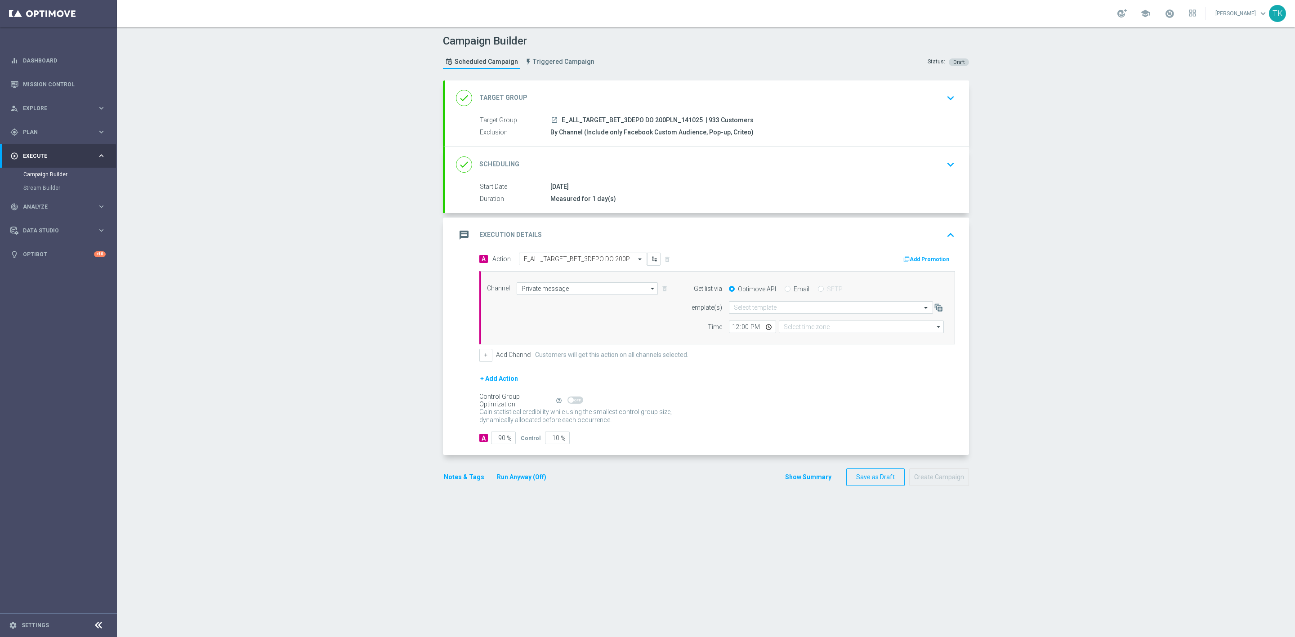
type input "Coordinated Universal Time (UTC 00:00)"
click at [746, 309] on input "text" at bounding box center [822, 308] width 176 height 8
paste input "E_ALL_TARGET_BET_3DEPO DO 200PLN_A_141025"
click at [750, 328] on div "E_ALL_TARGET_BET_3DEPO DO 200PLN_A_141025" at bounding box center [831, 321] width 194 height 15
type input "E_ALL_TARGET_BET_3DEPO DO 200PLN_A_141025"
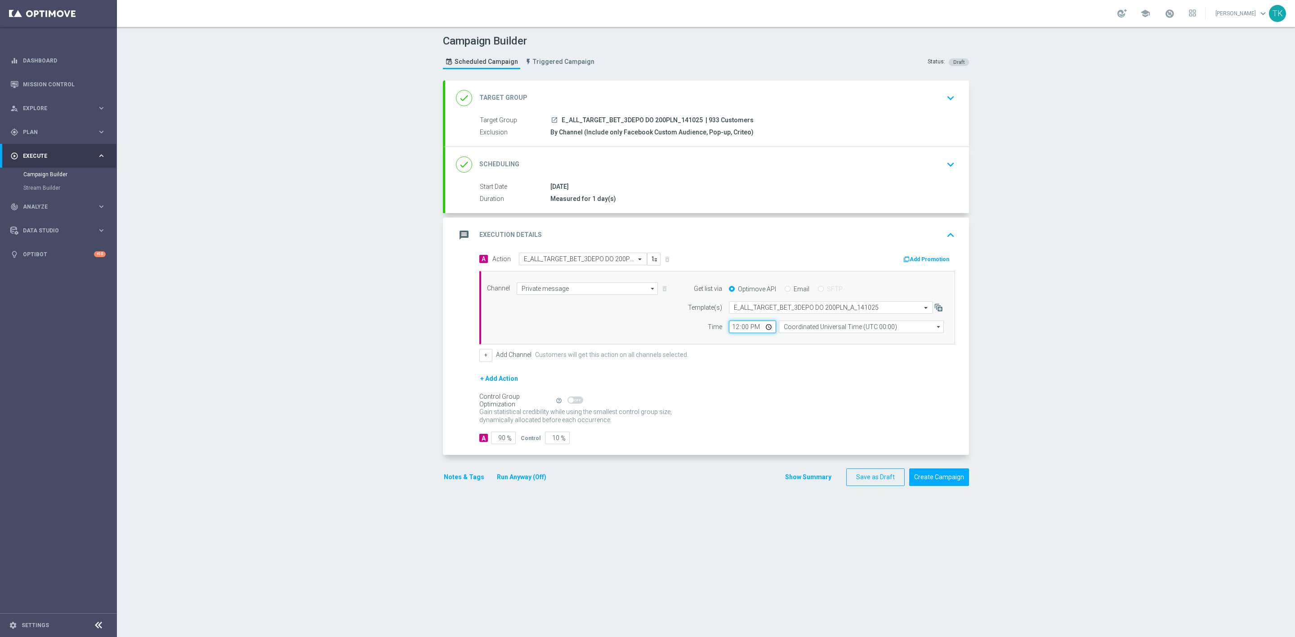
click at [729, 325] on input "12:00" at bounding box center [752, 327] width 47 height 13
type input "16:02"
click at [790, 331] on input "Coordinated Universal Time (UTC 00:00)" at bounding box center [861, 327] width 165 height 13
click at [797, 347] on div "Central European Time (Warsaw) (UTC +02:00)" at bounding box center [862, 340] width 166 height 13
type input "Central European Time (Warsaw) (UTC +02:00)"
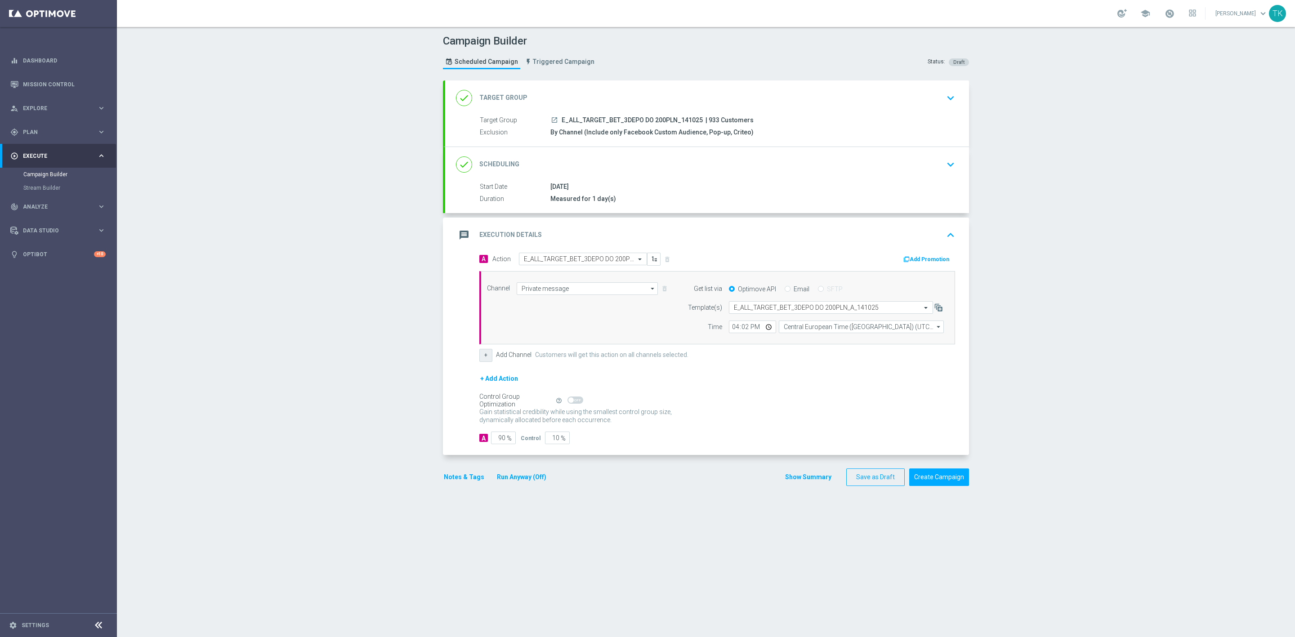
click at [481, 362] on button "+" at bounding box center [485, 355] width 13 height 13
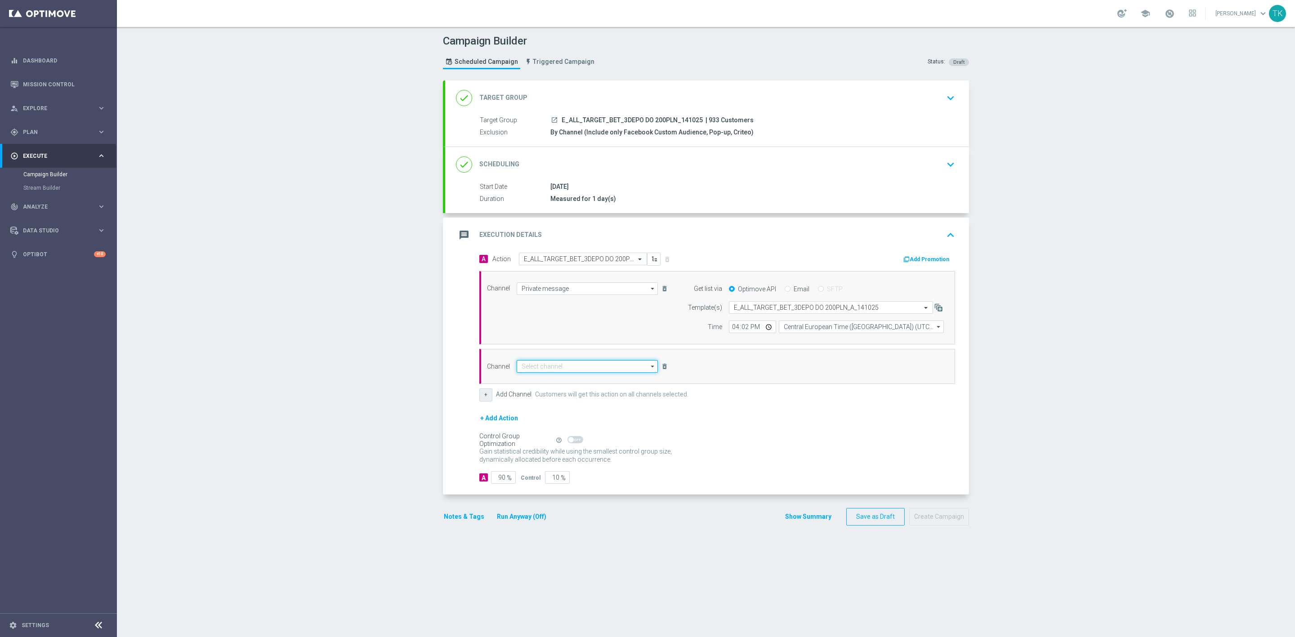
click at [517, 369] on input at bounding box center [587, 366] width 141 height 13
click at [544, 385] on div "Optimail" at bounding box center [587, 379] width 141 height 13
type input "Optimail"
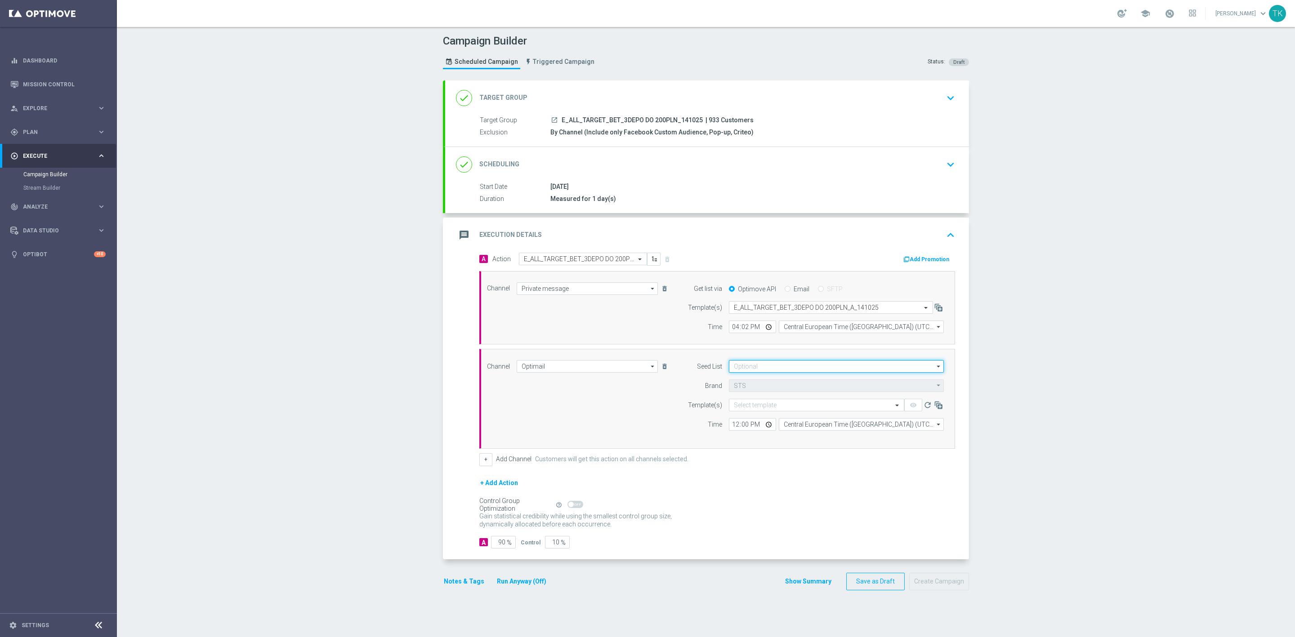
click at [741, 371] on input at bounding box center [836, 366] width 215 height 13
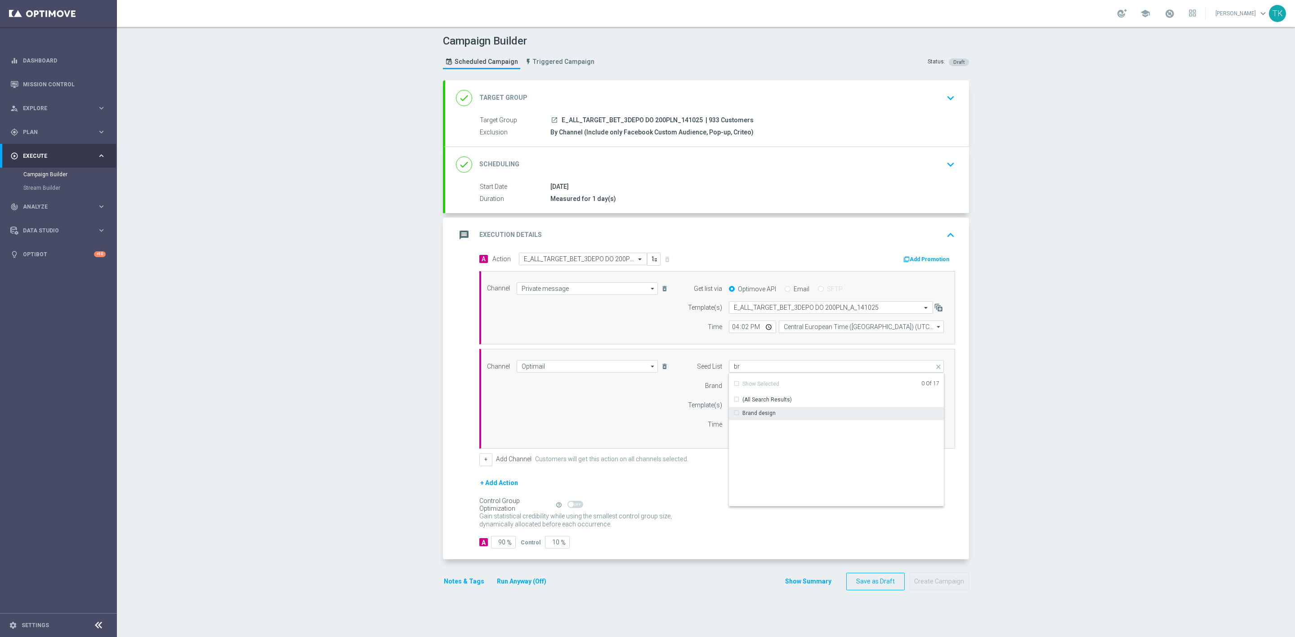
click at [756, 415] on div "Brand design" at bounding box center [759, 413] width 33 height 8
click at [606, 413] on div "Channel Optimail Optimail arrow_drop_down Show Selected 1 of 22 Target group on…" at bounding box center [715, 398] width 470 height 77
type input "Brand design"
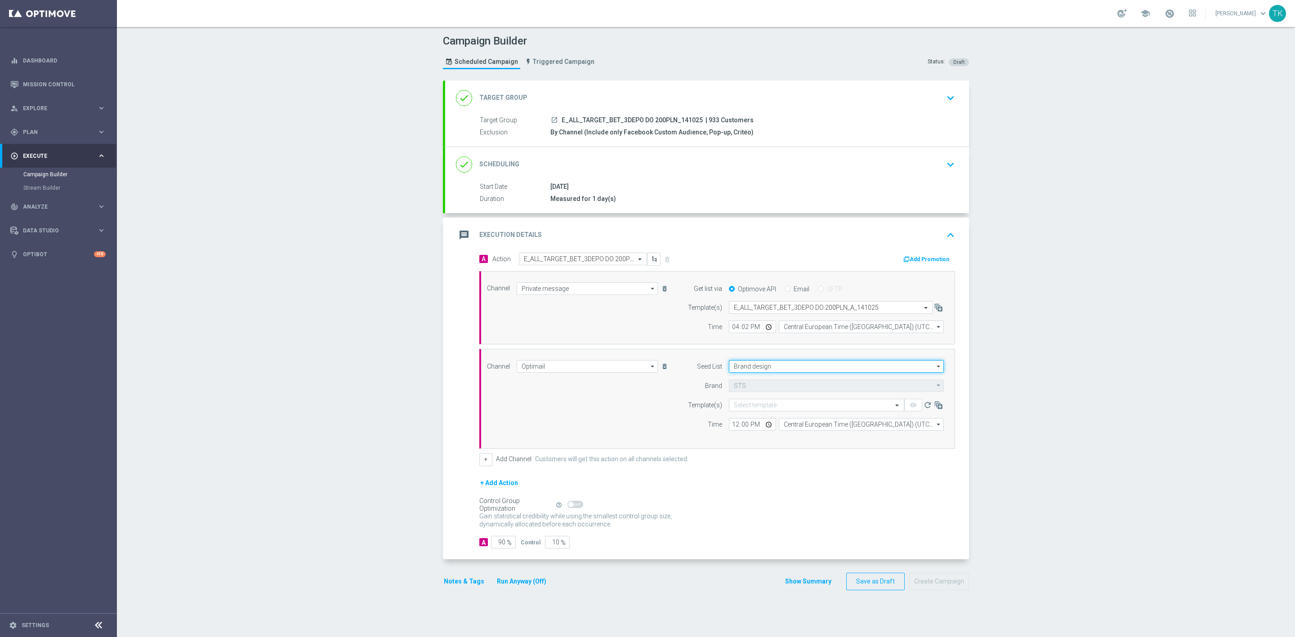
click at [731, 370] on input "Brand design" at bounding box center [836, 366] width 215 height 13
click at [731, 370] on input at bounding box center [836, 366] width 215 height 13
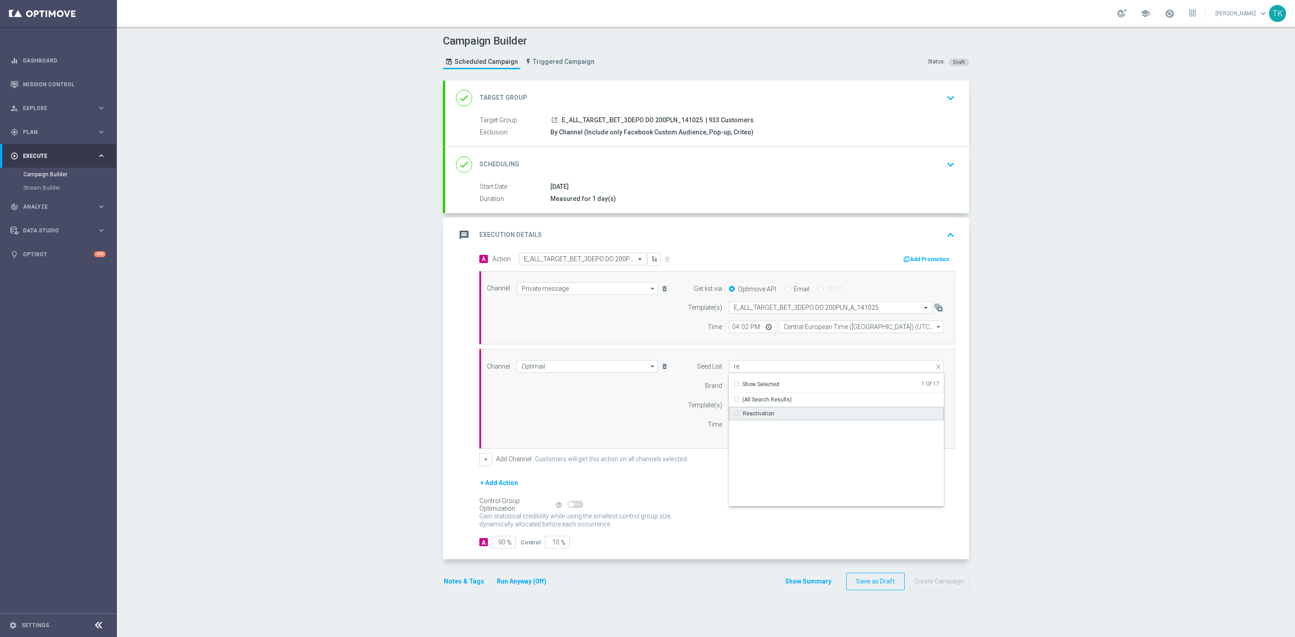
click at [757, 409] on div "Reactivation" at bounding box center [836, 413] width 215 height 13
click at [637, 421] on div "Channel Optimail Optimail arrow_drop_down Show Selected 1 of 22 Target group on…" at bounding box center [715, 398] width 470 height 77
type input "Selected 2 of 17"
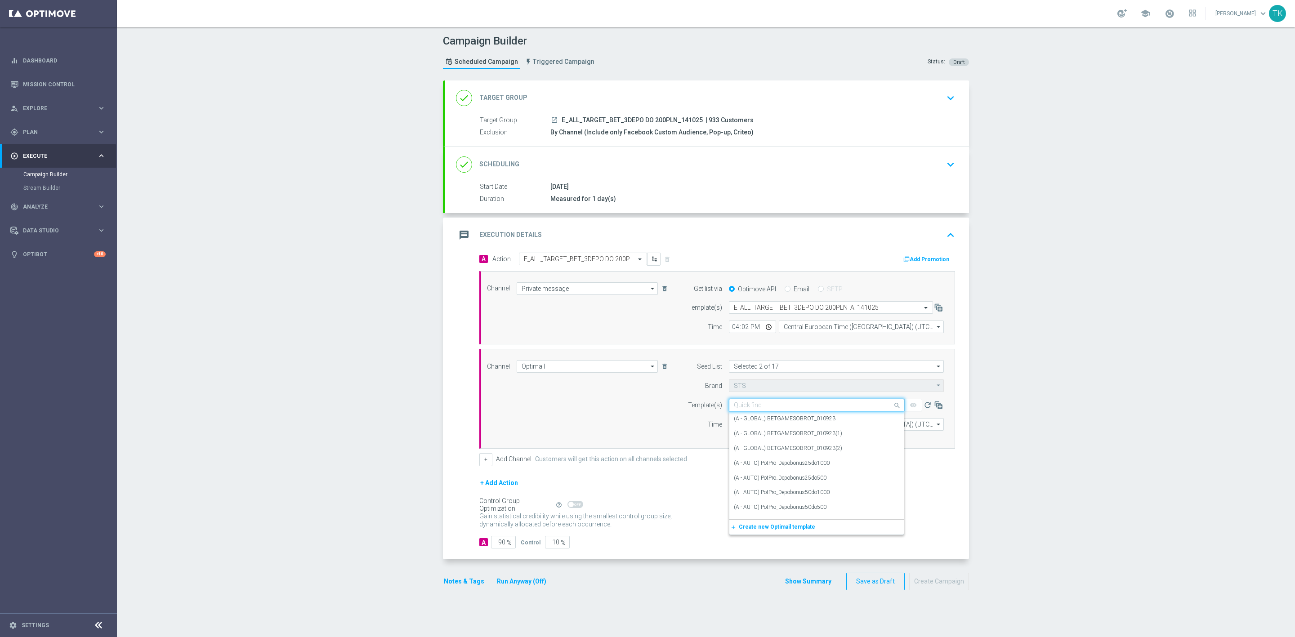
click at [748, 404] on input "text" at bounding box center [808, 406] width 148 height 8
paste input "E_ALL_TARGET_BET_3DEPO DO 200PLN_A_141025"
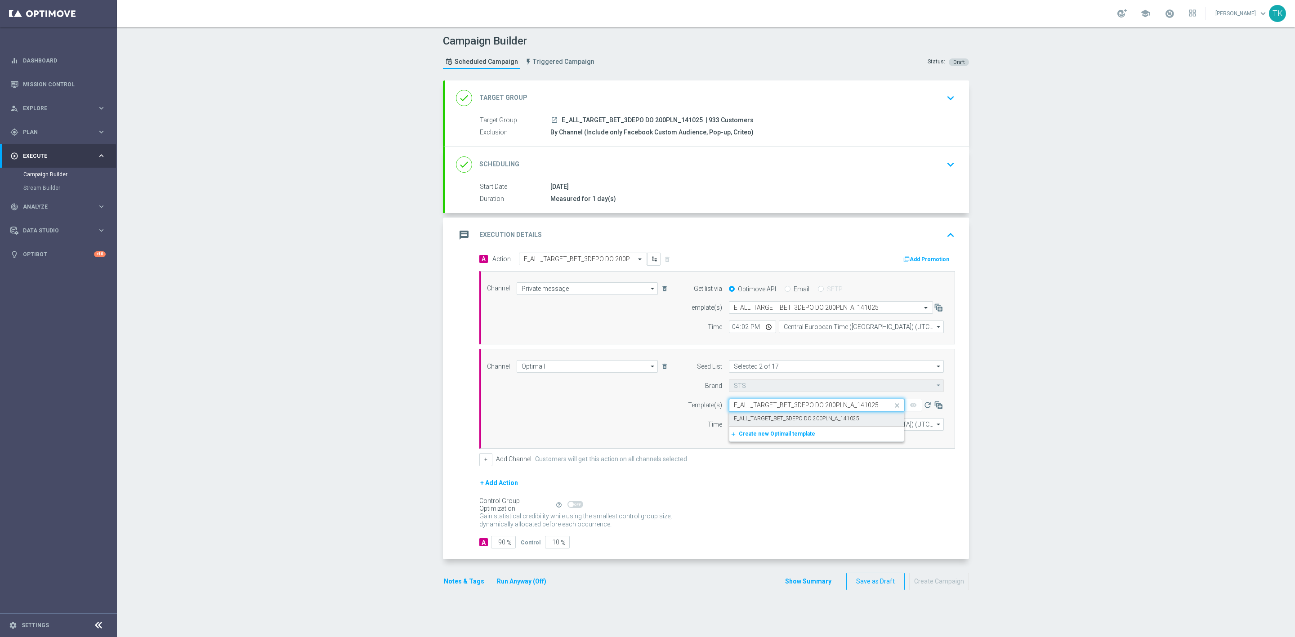
click at [753, 417] on label "E_ALL_TARGET_BET_3DEPO DO 200PLN_A_141025" at bounding box center [796, 419] width 125 height 8
type input "E_ALL_TARGET_BET_3DEPO DO 200PLN_A_141025"
click at [730, 425] on input "12:00" at bounding box center [752, 424] width 47 height 13
type input "16:02"
click at [784, 427] on input "Central European Time (Warsaw) (UTC +02:00)" at bounding box center [861, 424] width 165 height 13
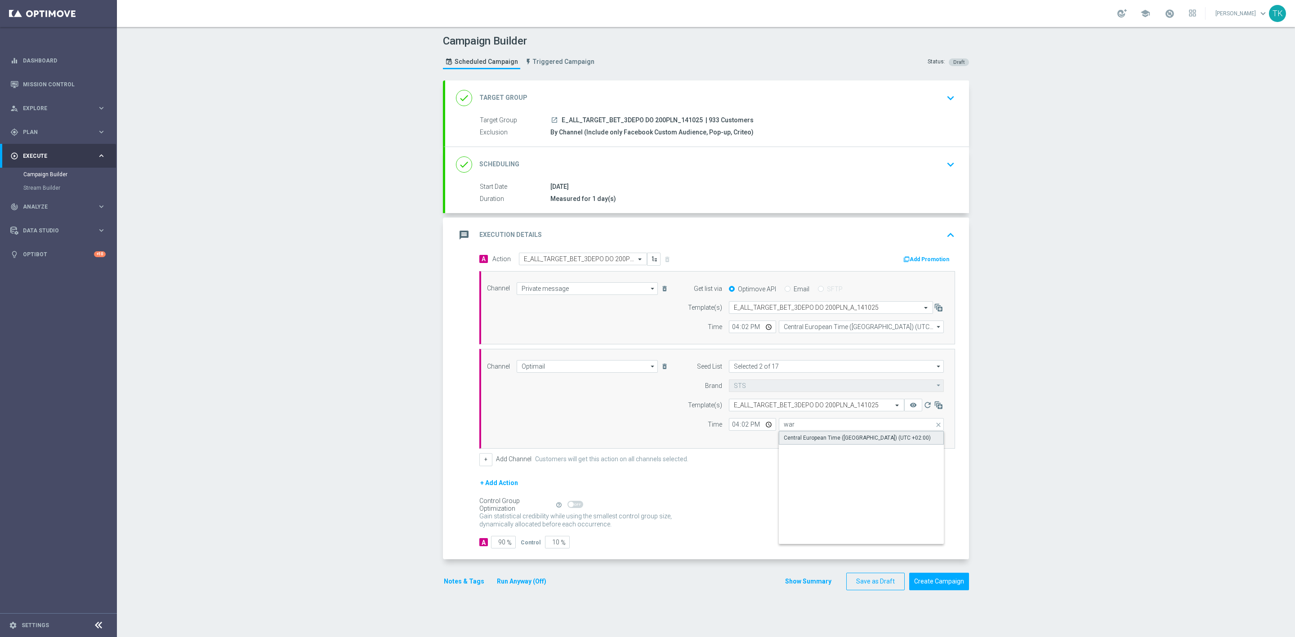
click at [793, 442] on div "Central European Time (Warsaw) (UTC +02:00)" at bounding box center [857, 438] width 147 height 8
type input "Central European Time (Warsaw) (UTC +02:00)"
click at [494, 488] on button "+ Add Action" at bounding box center [499, 483] width 40 height 11
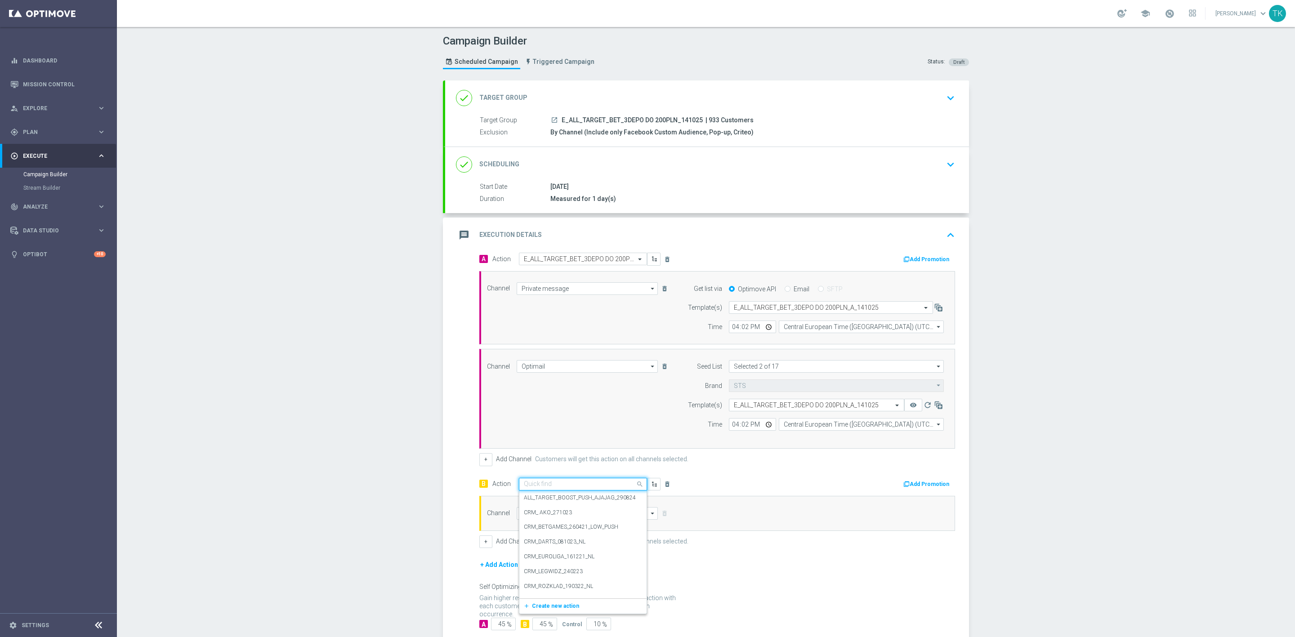
click at [524, 486] on input "text" at bounding box center [574, 485] width 100 height 8
paste input "E_ALL_TARGET_BET_3DEPO DO 200PLN_B_141025"
type input "E_ALL_TARGET_BET_3DEPO DO 200PLN_B_141025"
click at [538, 515] on span "Create new action" at bounding box center [555, 512] width 47 height 6
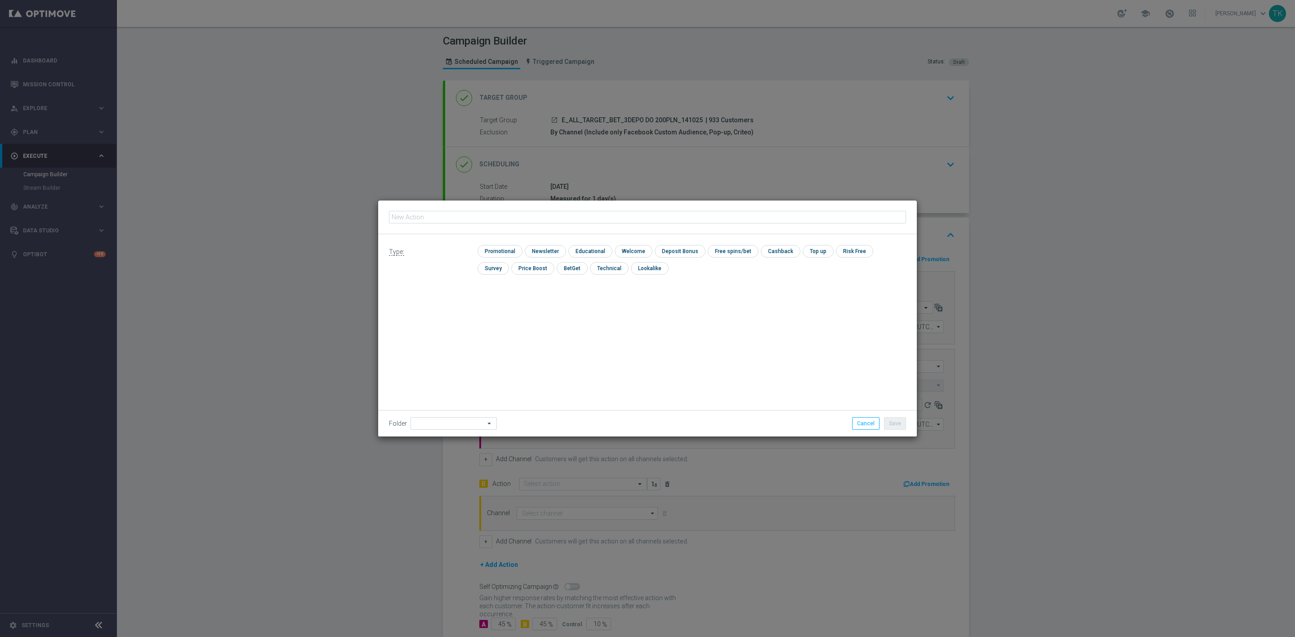
scroll to position [0, 0]
type input "E_ALL_TARGET_BET_3DEPO DO 200PLN_B_141025"
click at [505, 250] on input "checkbox" at bounding box center [499, 251] width 43 height 12
checkbox input "true"
click at [895, 425] on button "Save" at bounding box center [895, 423] width 22 height 13
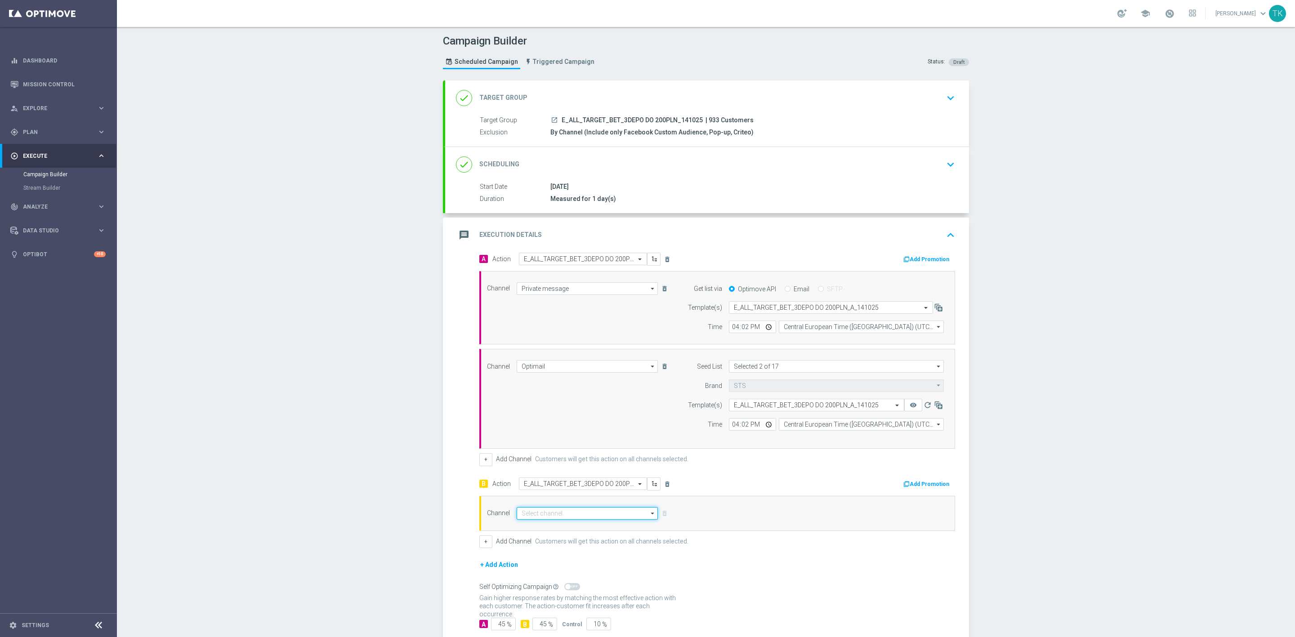
click at [525, 517] on input at bounding box center [587, 513] width 141 height 13
click at [541, 527] on div "Private message" at bounding box center [543, 527] width 42 height 8
type input "Private message"
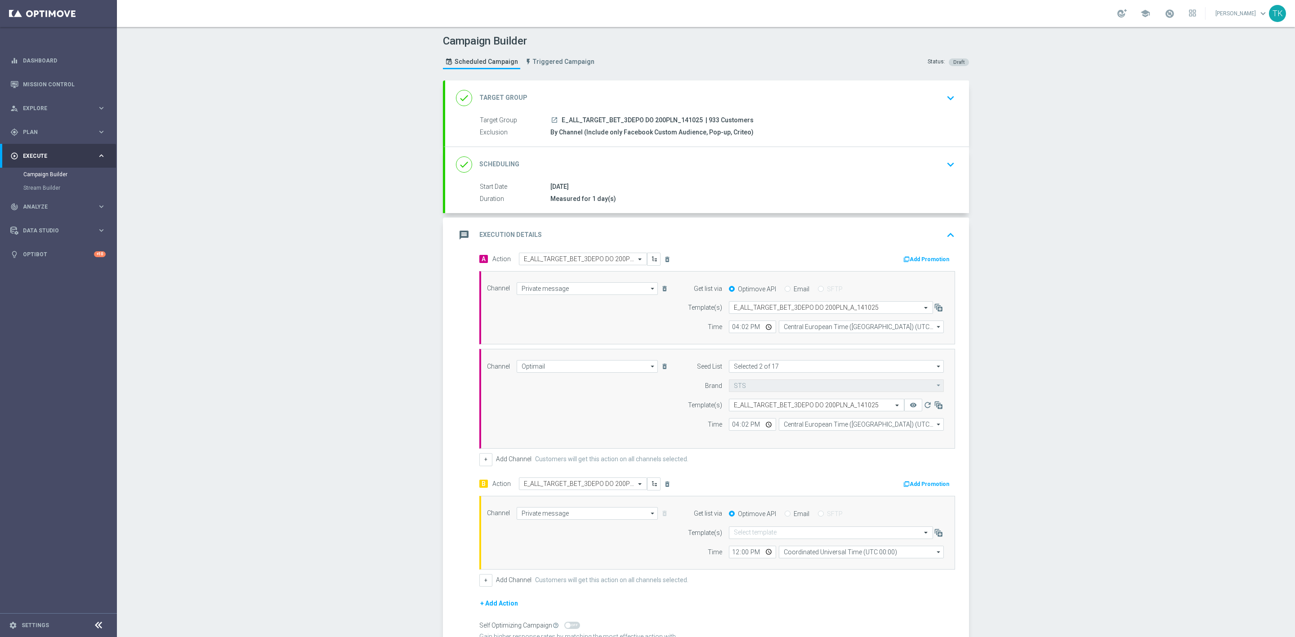
click at [747, 544] on form "Template(s) Select template Time 12:00 Coordinated Universal Time (UTC 00:00) C…" at bounding box center [813, 543] width 261 height 32
click at [742, 537] on input "text" at bounding box center [822, 533] width 176 height 8
paste input "E_ALL_TARGET_BET_3DEPO DO 200PLN_B_141025"
click at [739, 523] on label "E_ALL_TARGET_BET_3DEPO DO 200PLN_B_141025" at bounding box center [796, 519] width 125 height 8
type input "E_ALL_TARGET_BET_3DEPO DO 200PLN_B_141025"
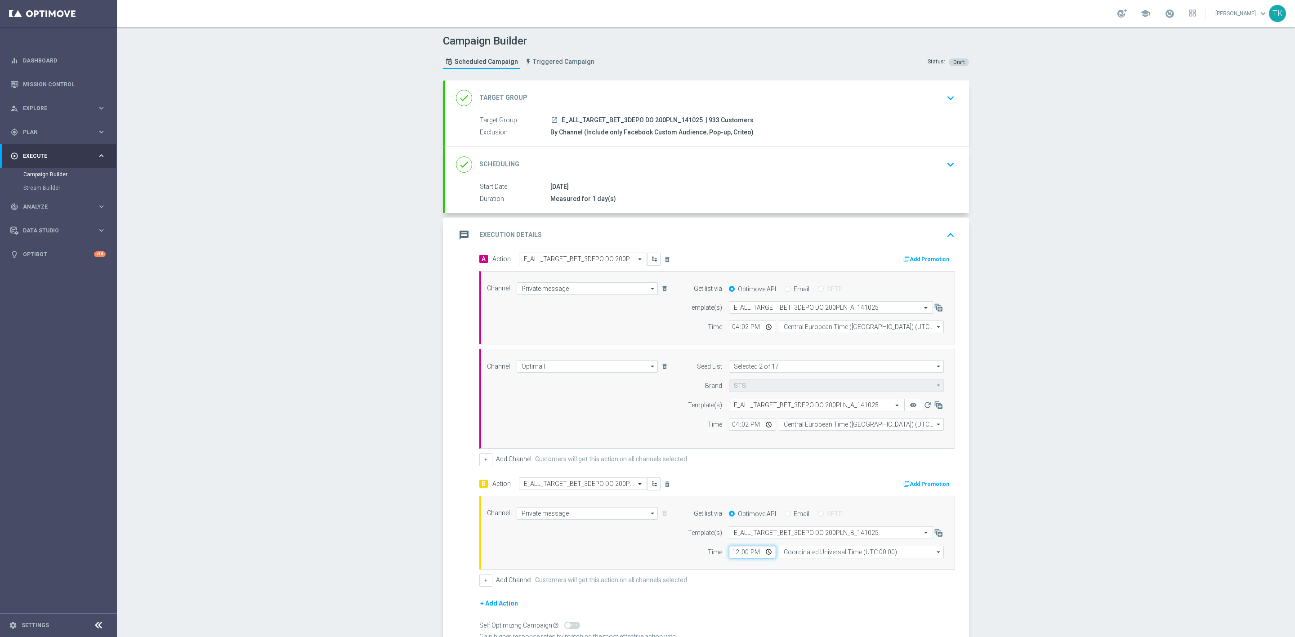
click at [731, 555] on input "12:00" at bounding box center [752, 552] width 47 height 13
type input "16:02"
click at [799, 552] on input "Coordinated Universal Time (UTC 00:00)" at bounding box center [861, 552] width 165 height 13
click at [803, 564] on div "Central European Time (Warsaw) (UTC +02:00)" at bounding box center [862, 565] width 166 height 13
type input "Central European Time (Warsaw) (UTC +02:00)"
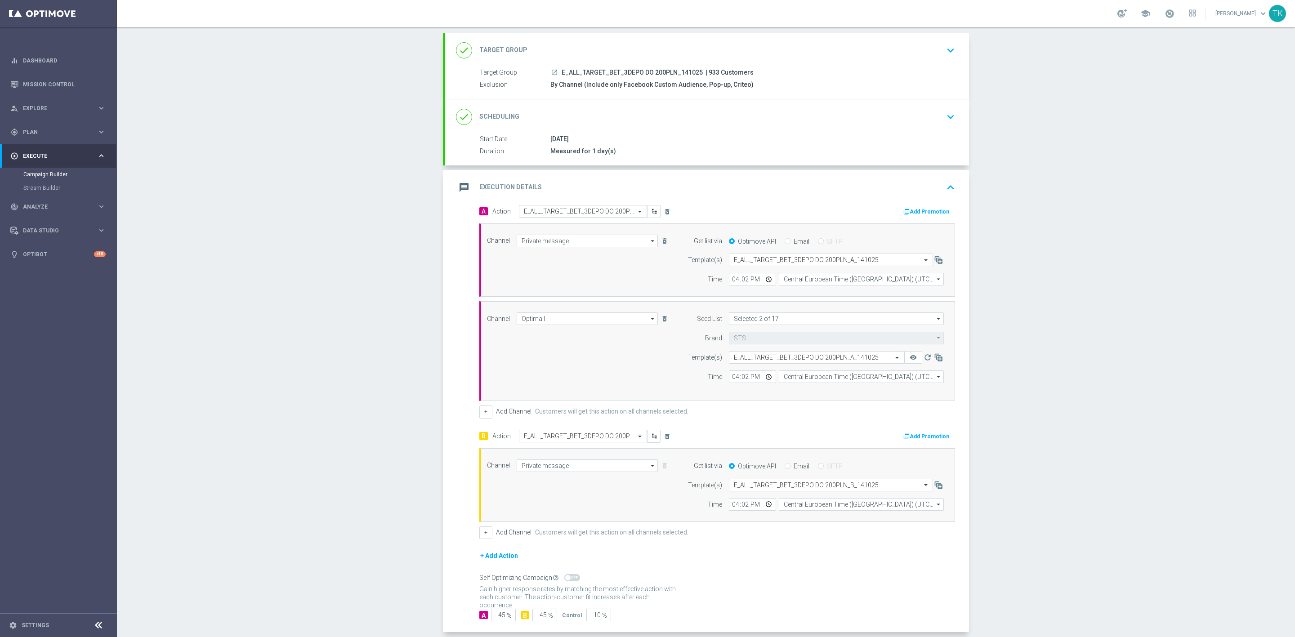
scroll to position [98, 0]
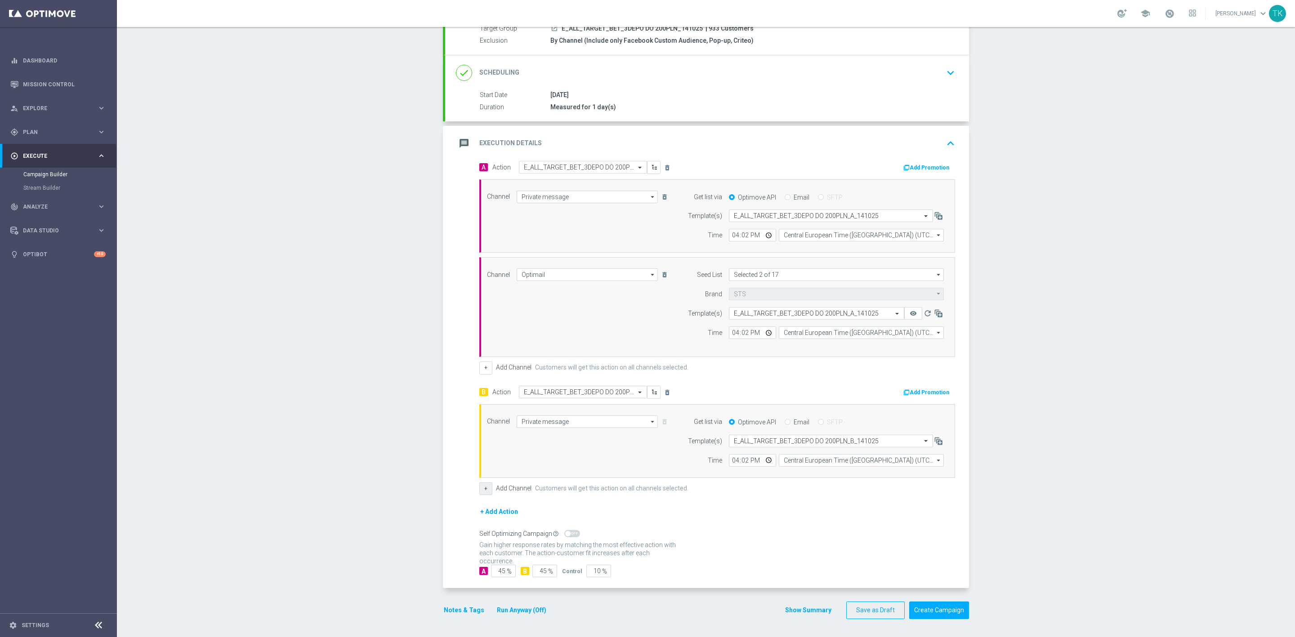
click at [479, 488] on button "+" at bounding box center [485, 489] width 13 height 13
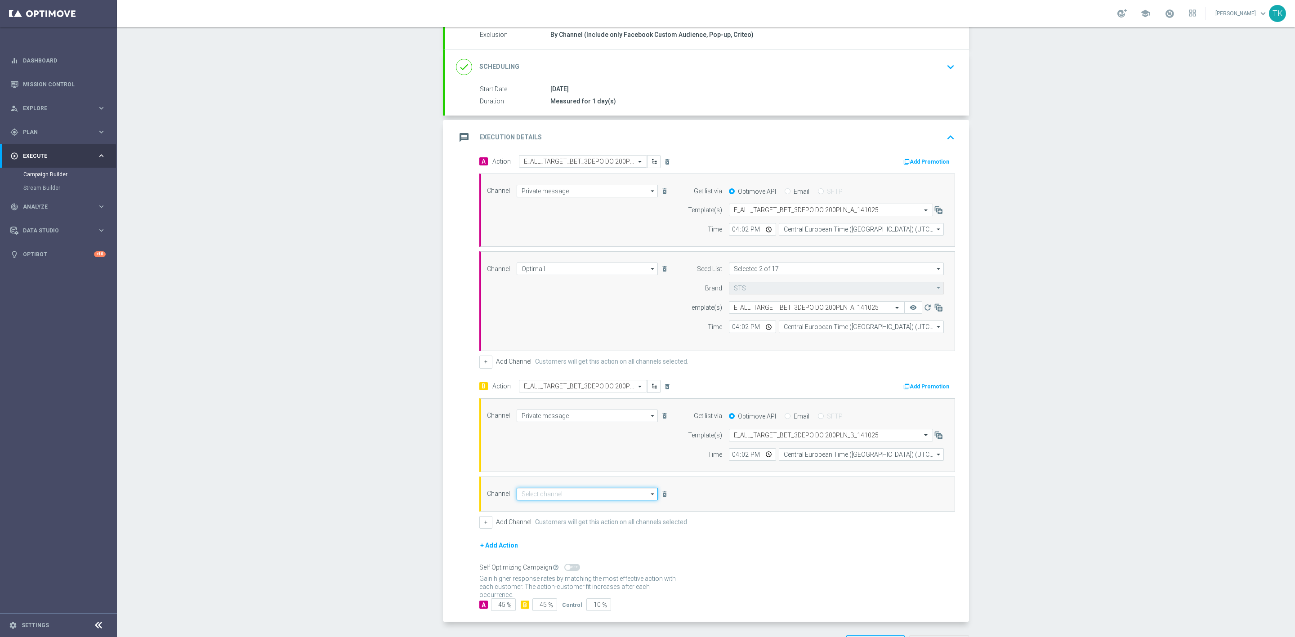
click at [525, 498] on input at bounding box center [587, 494] width 141 height 13
click at [559, 513] on div "Optimail" at bounding box center [587, 507] width 141 height 13
type input "Optimail"
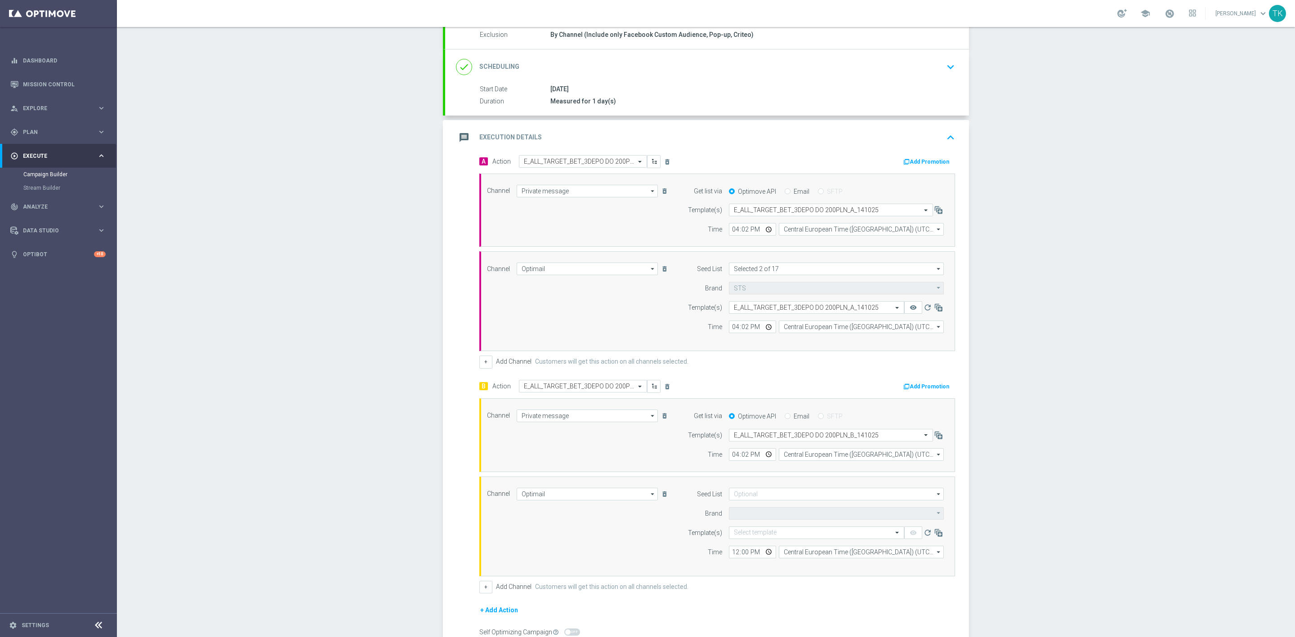
type input "STS"
click at [737, 498] on input at bounding box center [836, 494] width 215 height 13
click at [757, 542] on div "Brand design" at bounding box center [759, 541] width 33 height 8
click at [740, 498] on input "br" at bounding box center [836, 494] width 215 height 13
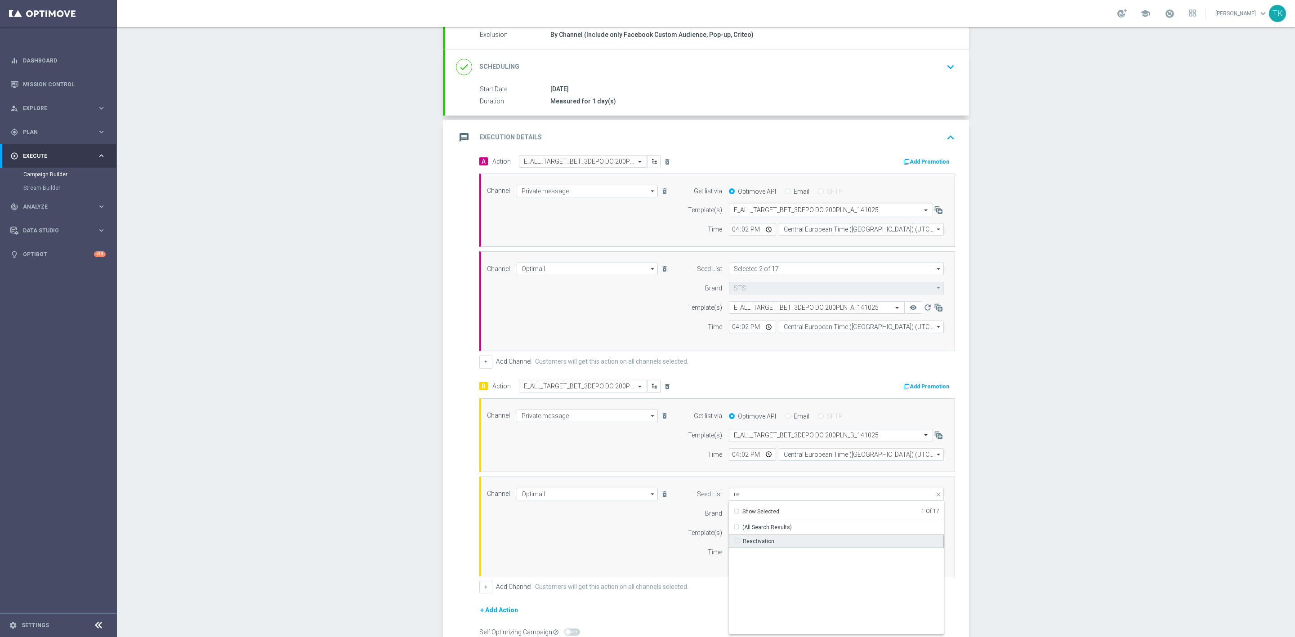
click at [753, 546] on div "Reactivation" at bounding box center [758, 541] width 31 height 8
click at [636, 551] on div "Channel Optimail Optimail arrow_drop_down Show Selected 1 of 22 Target group on…" at bounding box center [715, 526] width 470 height 77
type input "Selected 2 of 17"
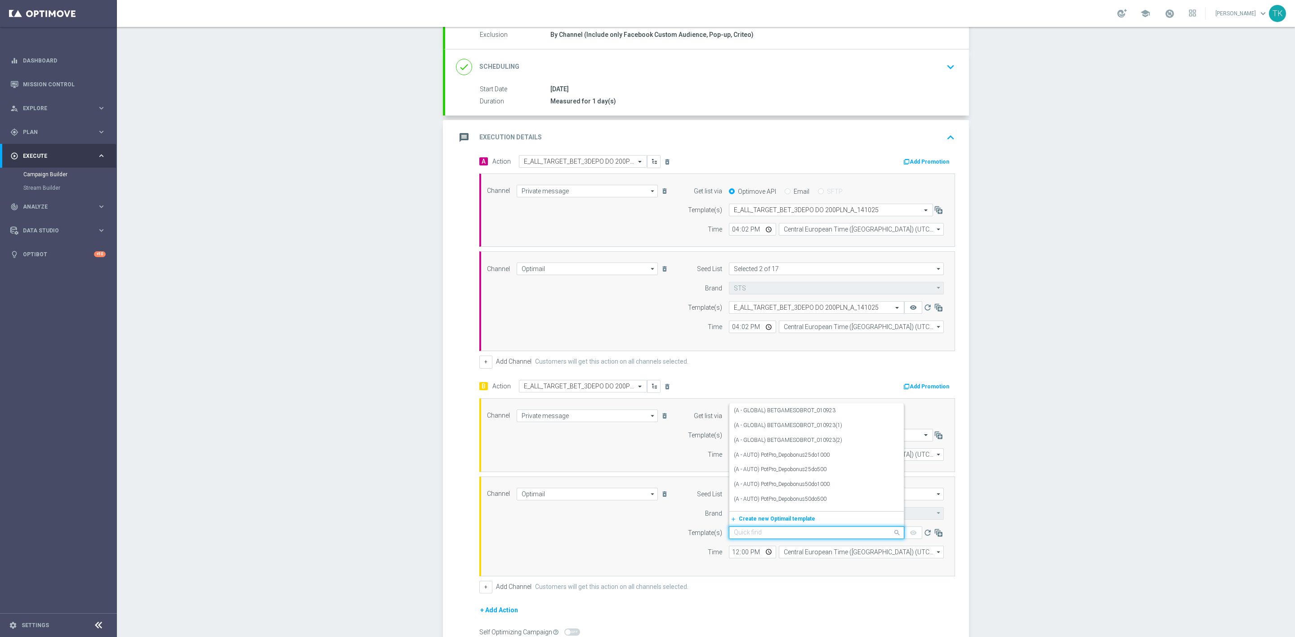
click at [737, 536] on input "text" at bounding box center [808, 533] width 148 height 8
paste input "E_ALL_TARGET_BET_3DEPO DO 200PLN_B_141025"
click at [749, 508] on label "E_ALL_TARGET_BET_3DEPO DO 200PLN_B_141025" at bounding box center [796, 504] width 125 height 8
type input "E_ALL_TARGET_BET_3DEPO DO 200PLN_B_141025"
click at [730, 559] on input "12:00" at bounding box center [752, 552] width 47 height 13
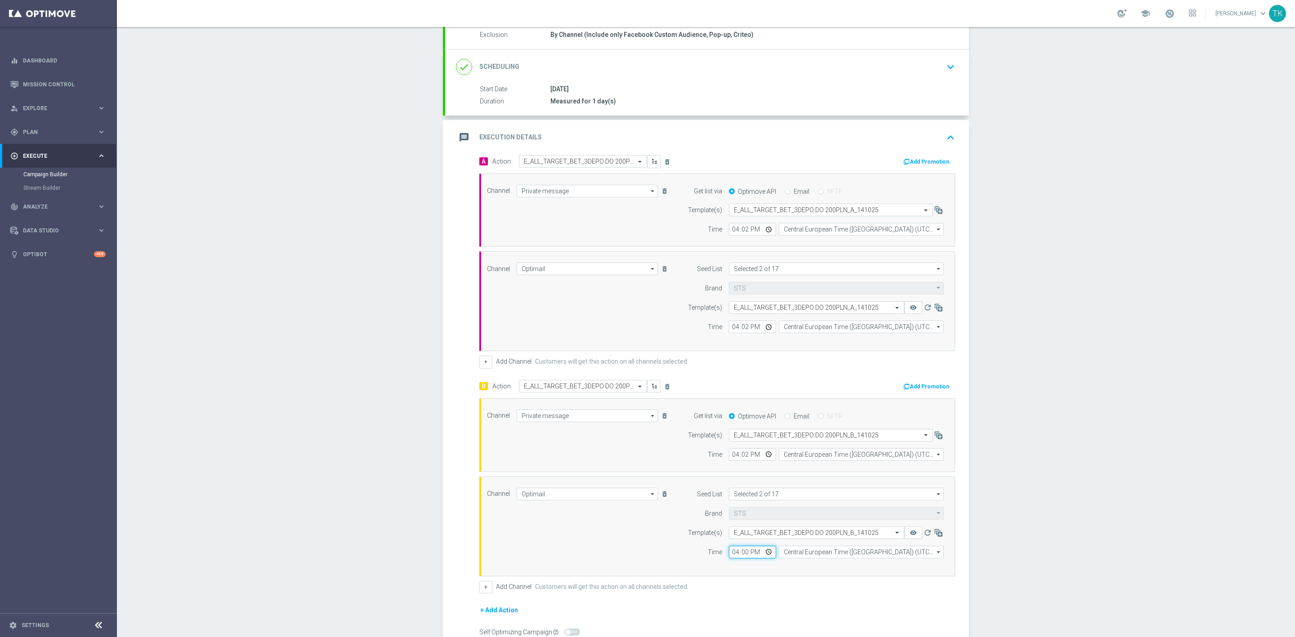
type input "16:02"
click at [787, 559] on input "Central European Time (Warsaw) (UTC +02:00)" at bounding box center [861, 552] width 165 height 13
click at [791, 569] on div "Central European Time (Warsaw) (UTC +02:00)" at bounding box center [857, 565] width 147 height 8
type input "Central European Time (Warsaw) (UTC +02:00)"
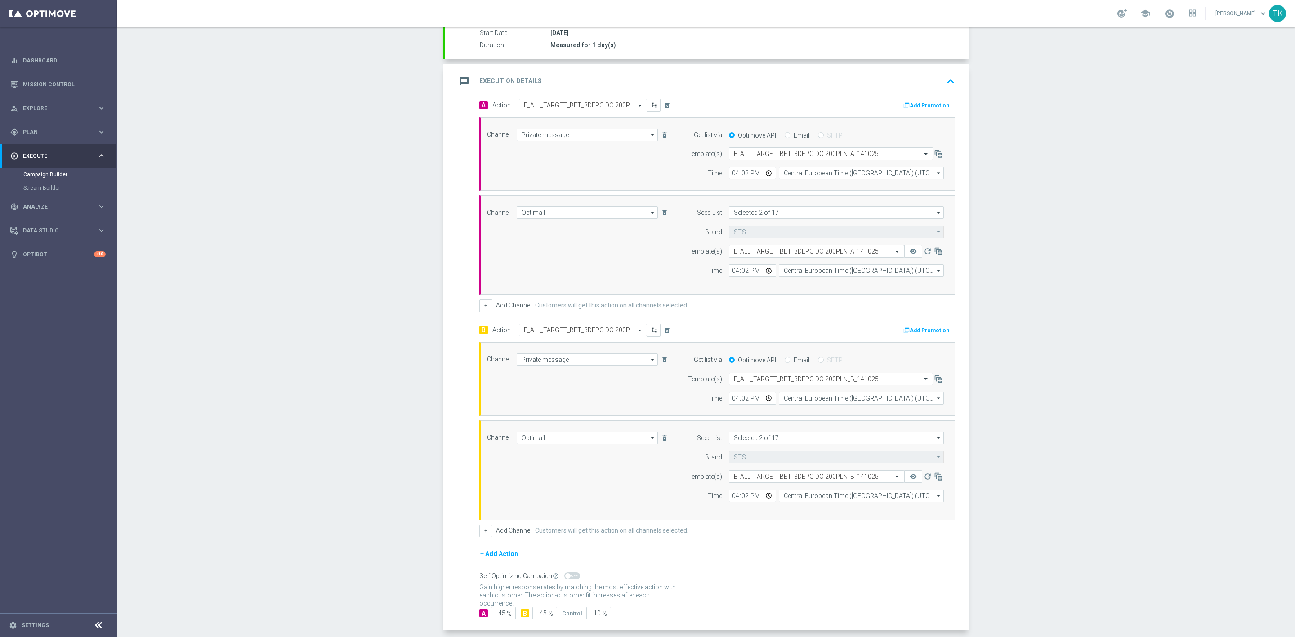
scroll to position [203, 0]
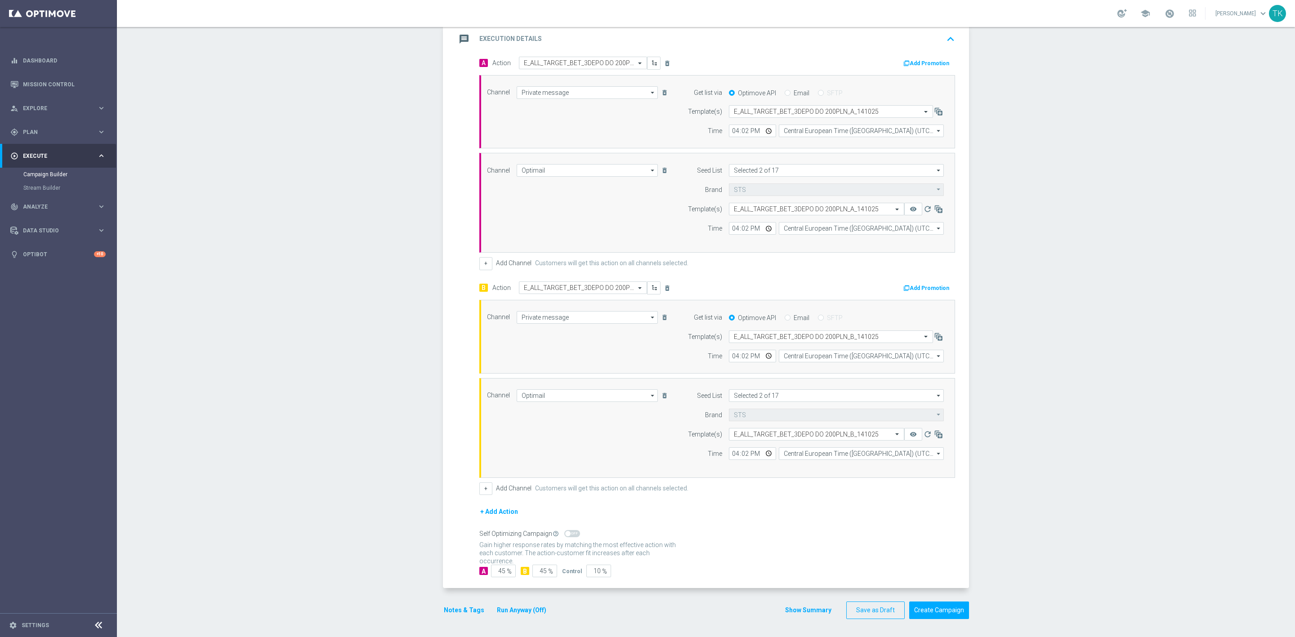
click at [804, 608] on button "Show Summary" at bounding box center [808, 610] width 47 height 10
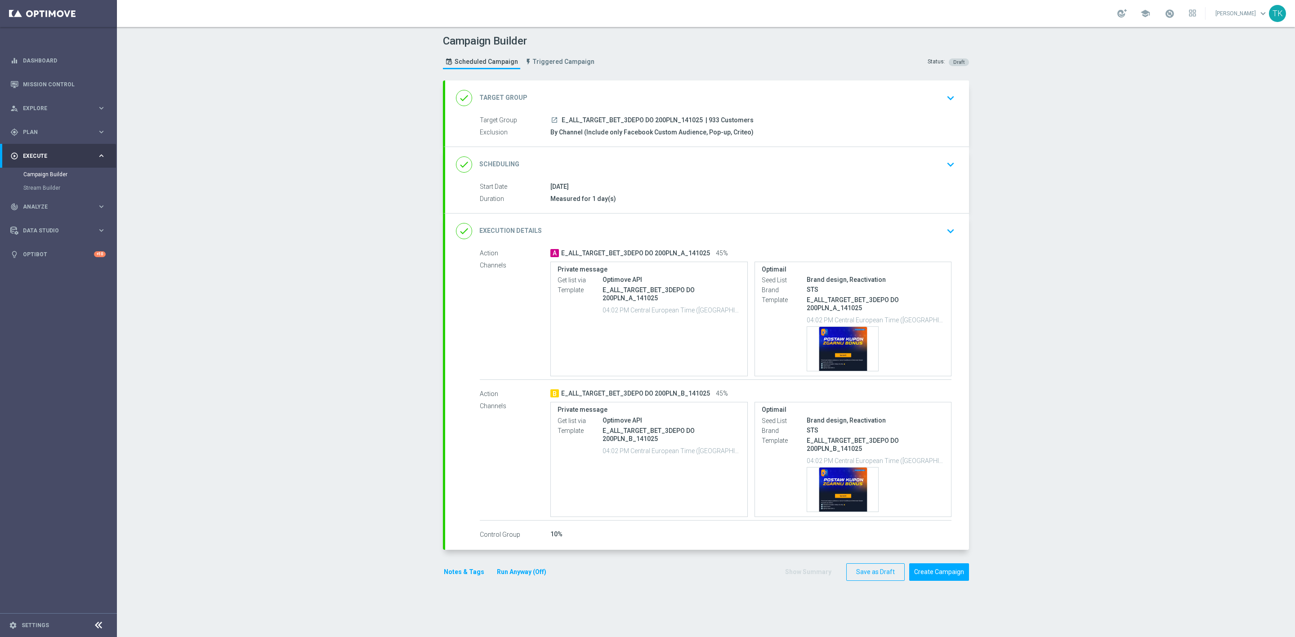
scroll to position [0, 0]
click at [621, 120] on span "E_ALL_TARGET_BET_3DEPO DO 200PLN_141025" at bounding box center [632, 120] width 141 height 8
copy div "E_ALL_TARGET_BET_3DEPO DO 200PLN_141025"
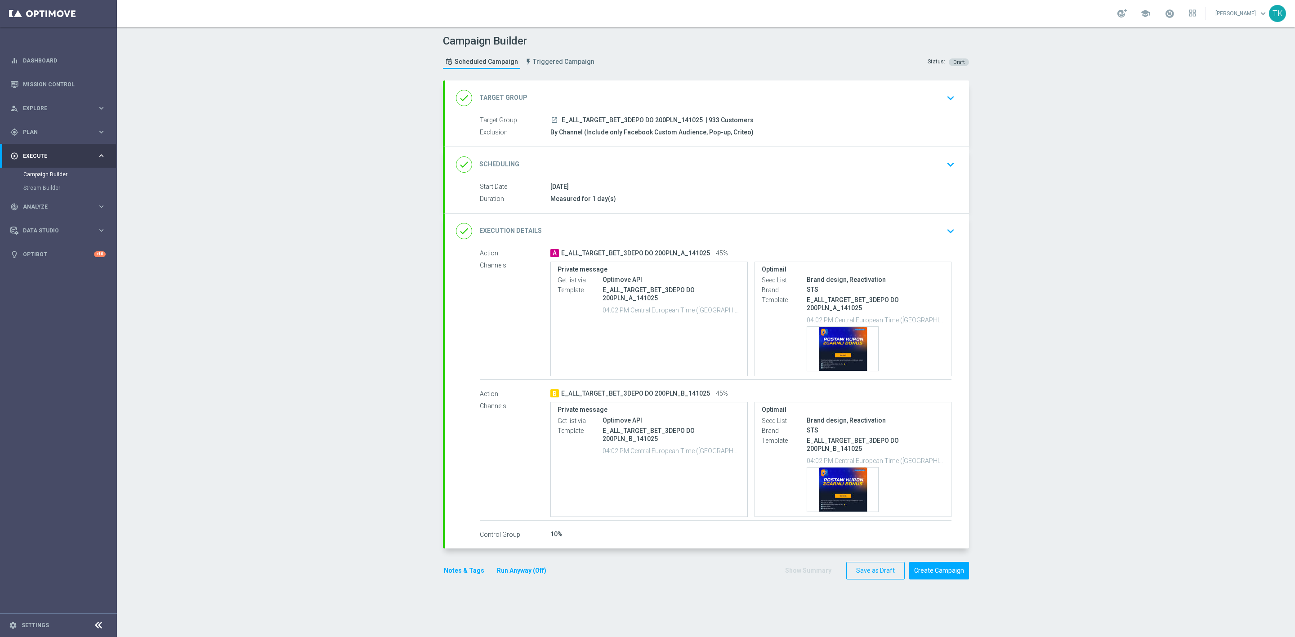
click at [718, 58] on div "Campaign Builder Scheduled Campaign Triggered Campaign Status: Draft" at bounding box center [706, 52] width 540 height 41
click at [743, 182] on div "done Scheduling keyboard_arrow_down" at bounding box center [707, 164] width 524 height 35
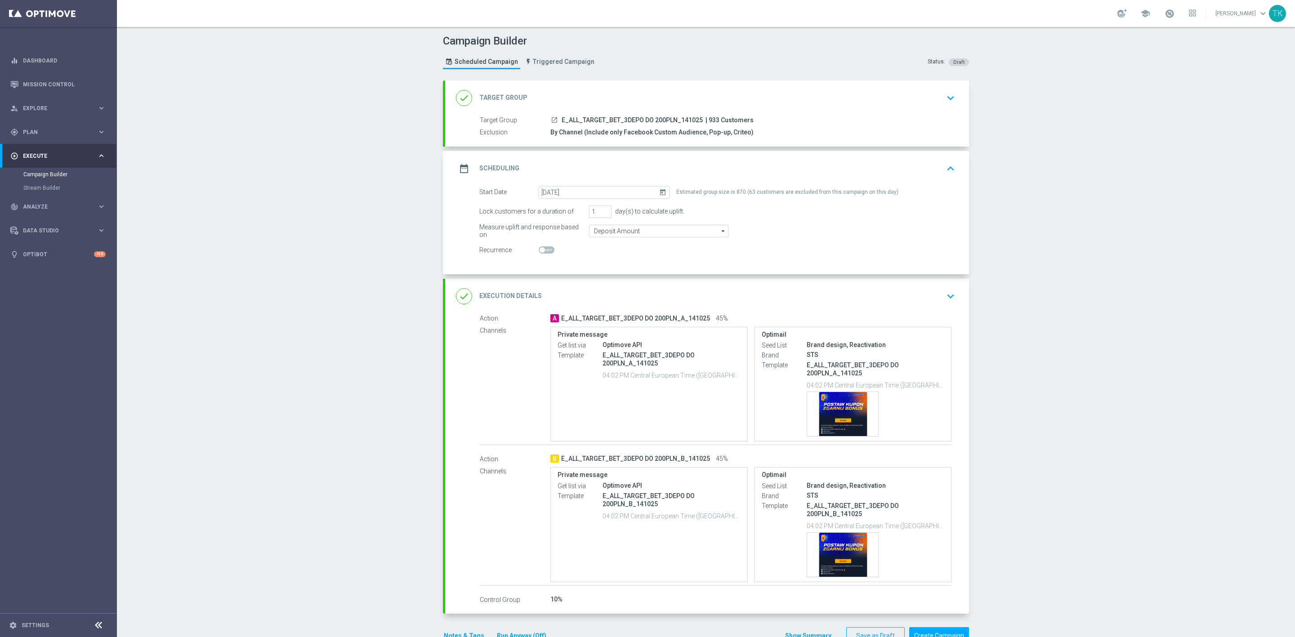
click at [735, 166] on div "date_range Scheduling keyboard_arrow_up" at bounding box center [707, 168] width 502 height 17
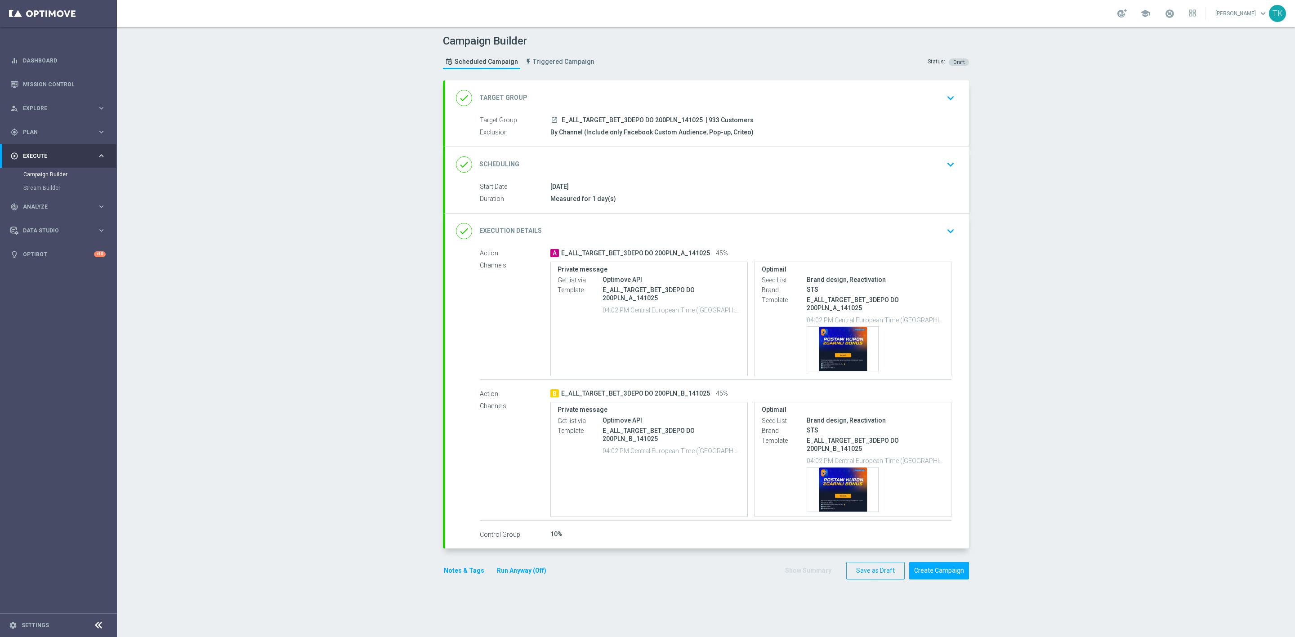
click at [453, 577] on button "Notes & Tags" at bounding box center [464, 570] width 42 height 11
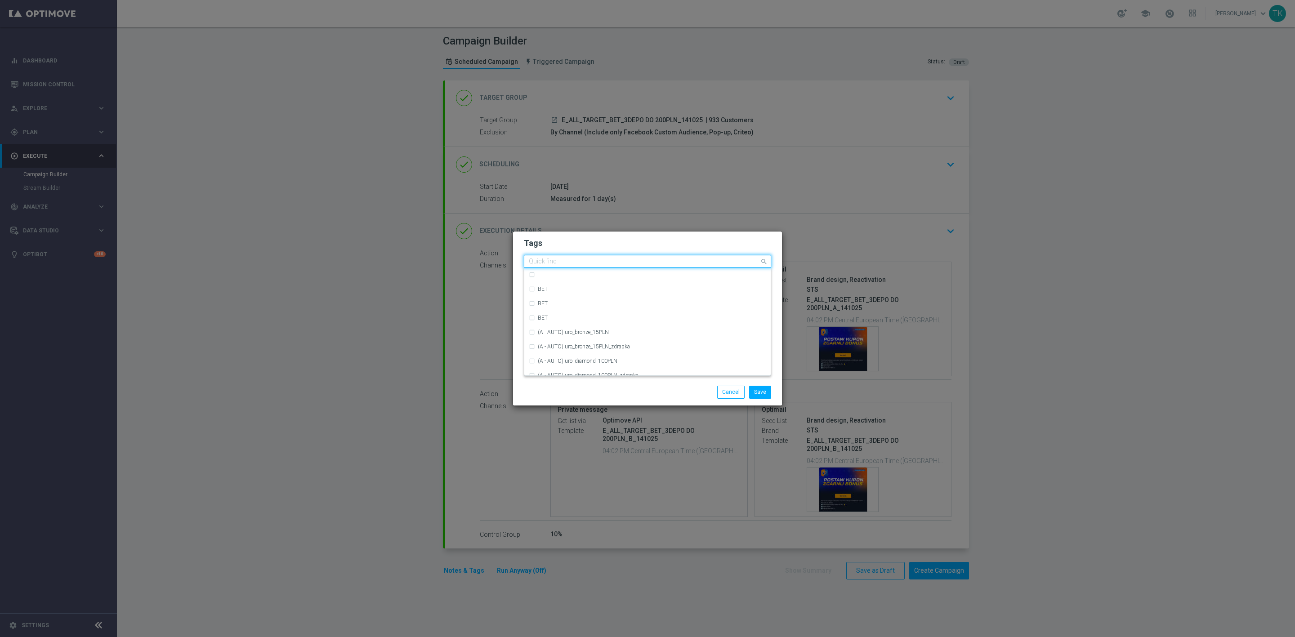
click at [548, 259] on input "text" at bounding box center [644, 262] width 231 height 8
click at [557, 301] on div "E" at bounding box center [652, 302] width 228 height 5
click at [543, 262] on input "E" at bounding box center [644, 262] width 231 height 8
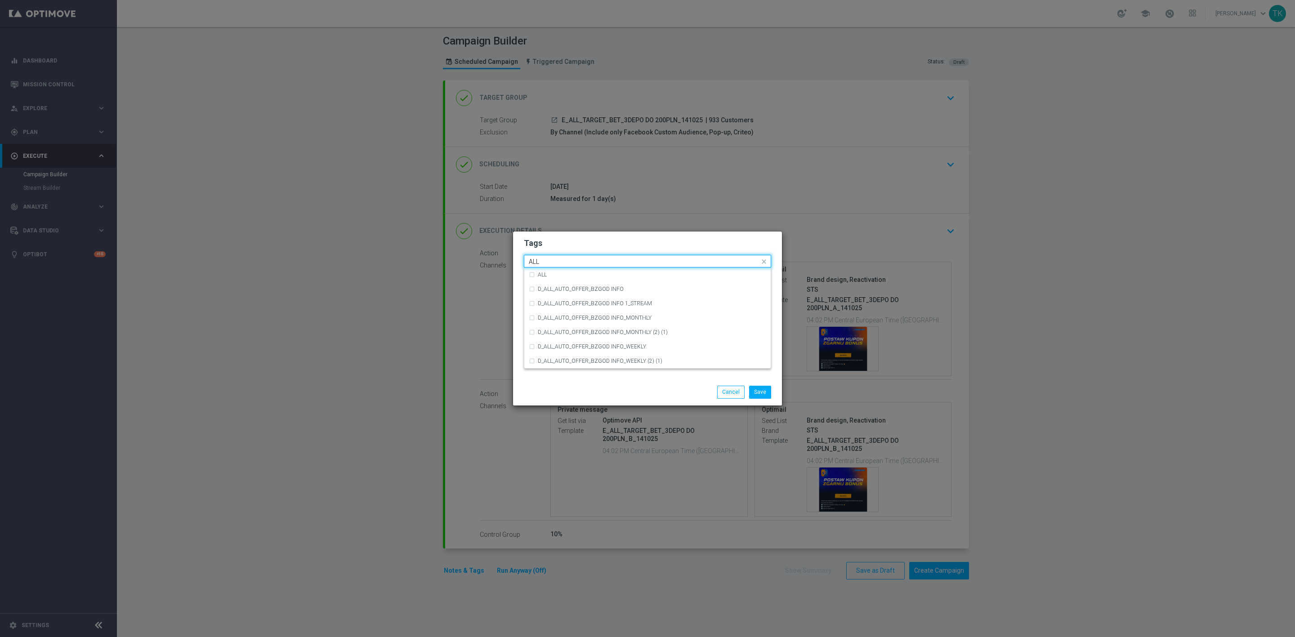
scroll to position [0, 0]
click at [546, 271] on div "ALL" at bounding box center [647, 275] width 237 height 14
click at [542, 262] on input "ALL" at bounding box center [644, 262] width 231 height 8
click at [551, 315] on label "TARGET" at bounding box center [548, 317] width 21 height 5
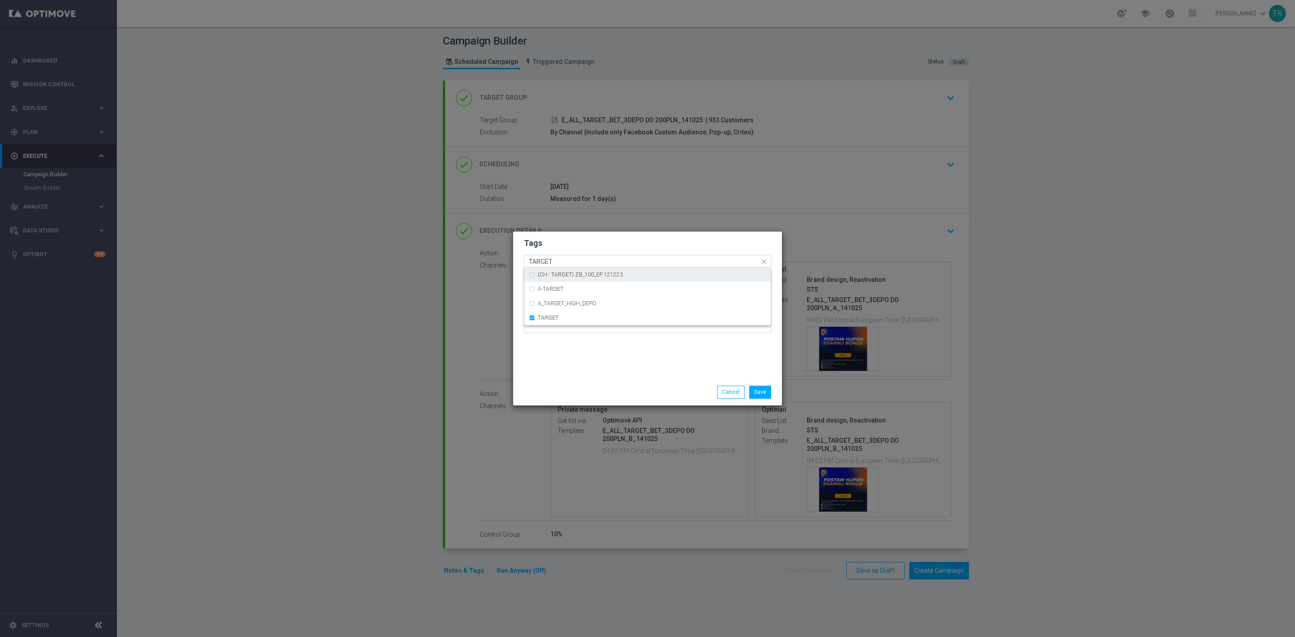
click at [548, 263] on input "TARGET" at bounding box center [644, 262] width 231 height 8
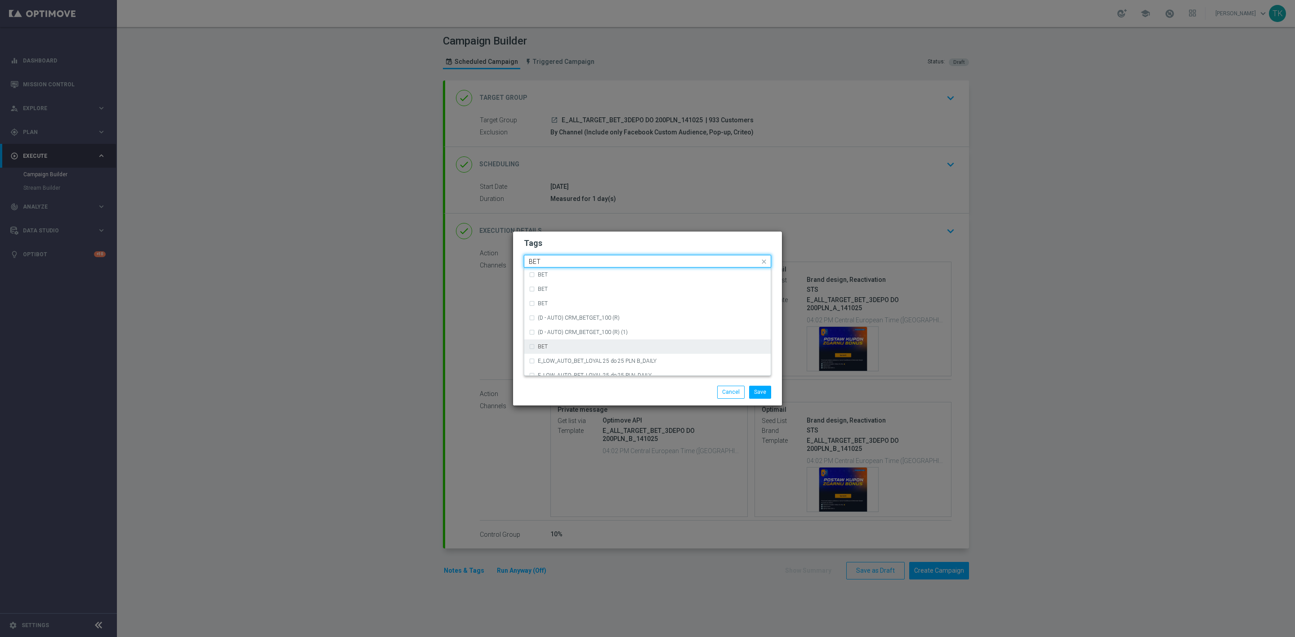
click at [561, 346] on div "BET" at bounding box center [652, 346] width 228 height 5
type input "BET"
click at [763, 394] on button "Save" at bounding box center [760, 392] width 22 height 13
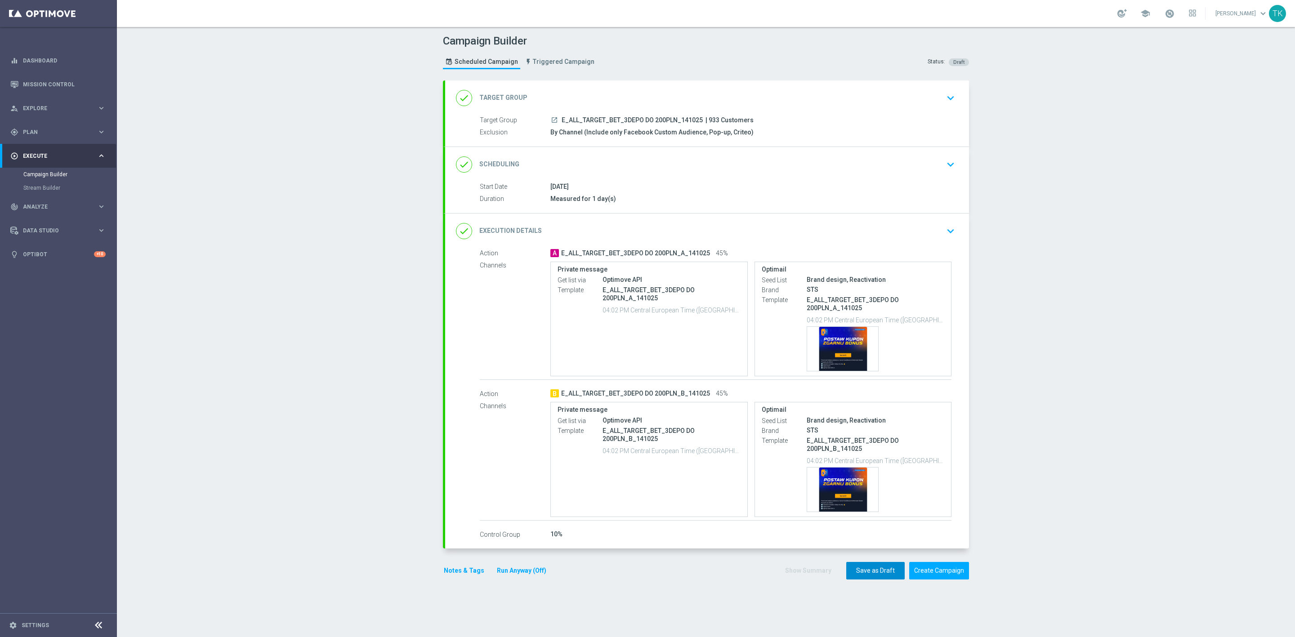
click at [861, 575] on button "Save as Draft" at bounding box center [875, 571] width 58 height 18
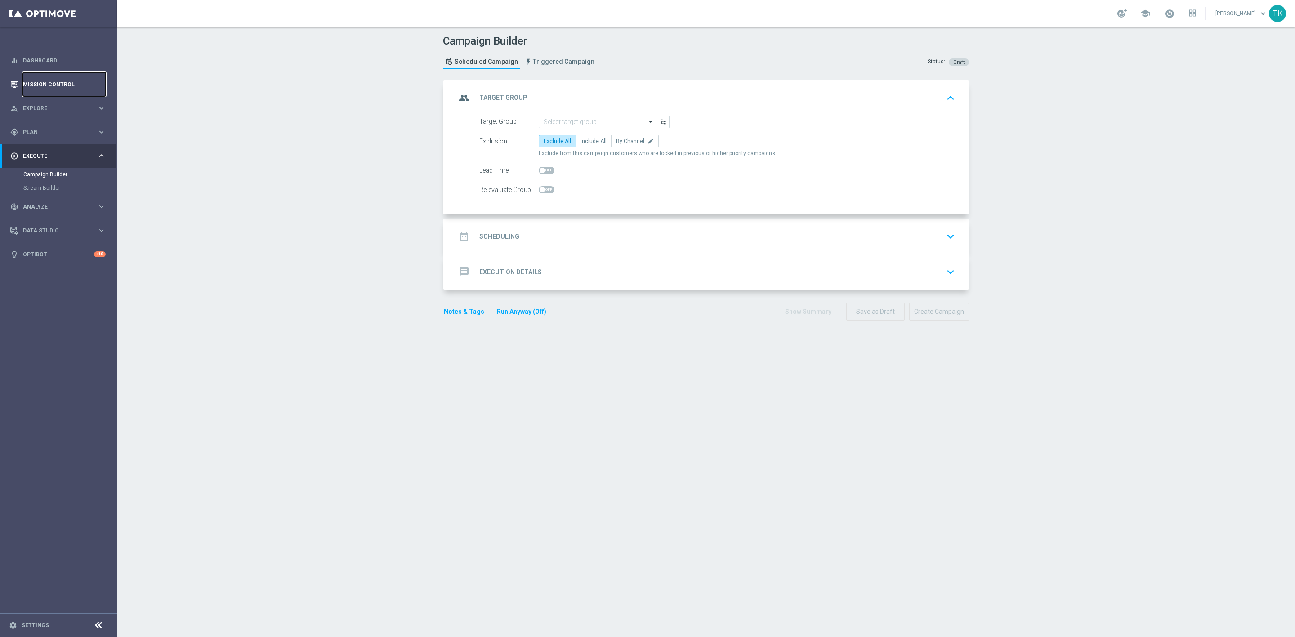
click at [52, 83] on link "Mission Control" at bounding box center [64, 84] width 83 height 24
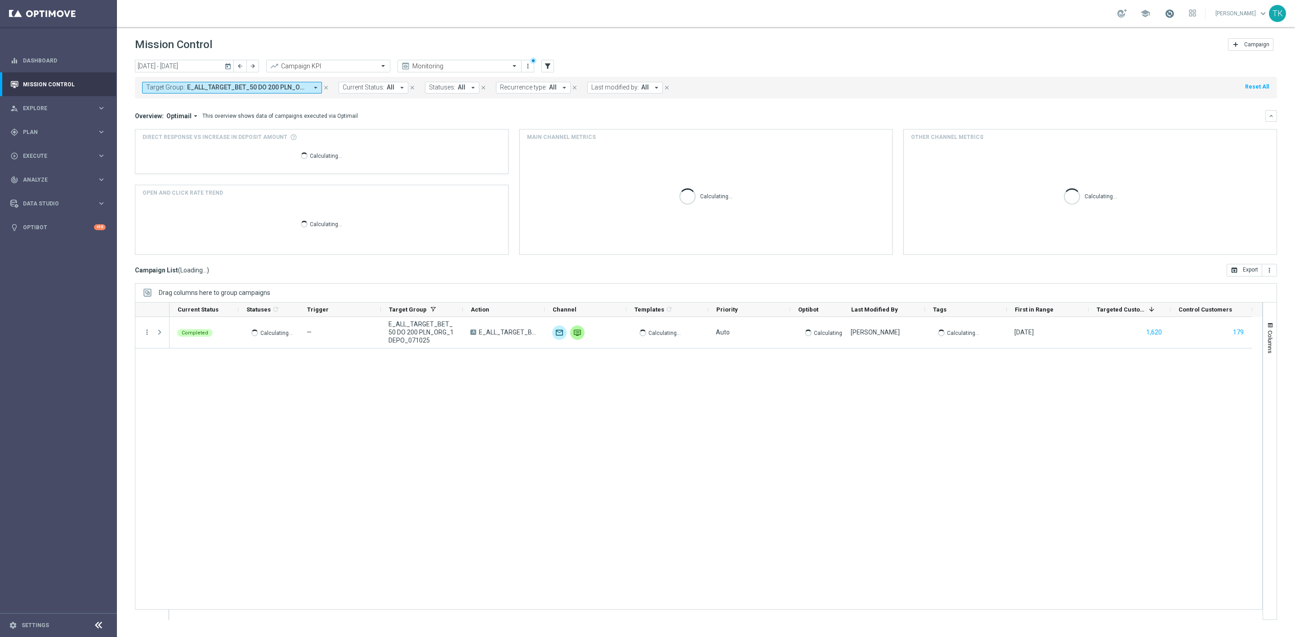
click at [1165, 15] on span at bounding box center [1170, 14] width 10 height 10
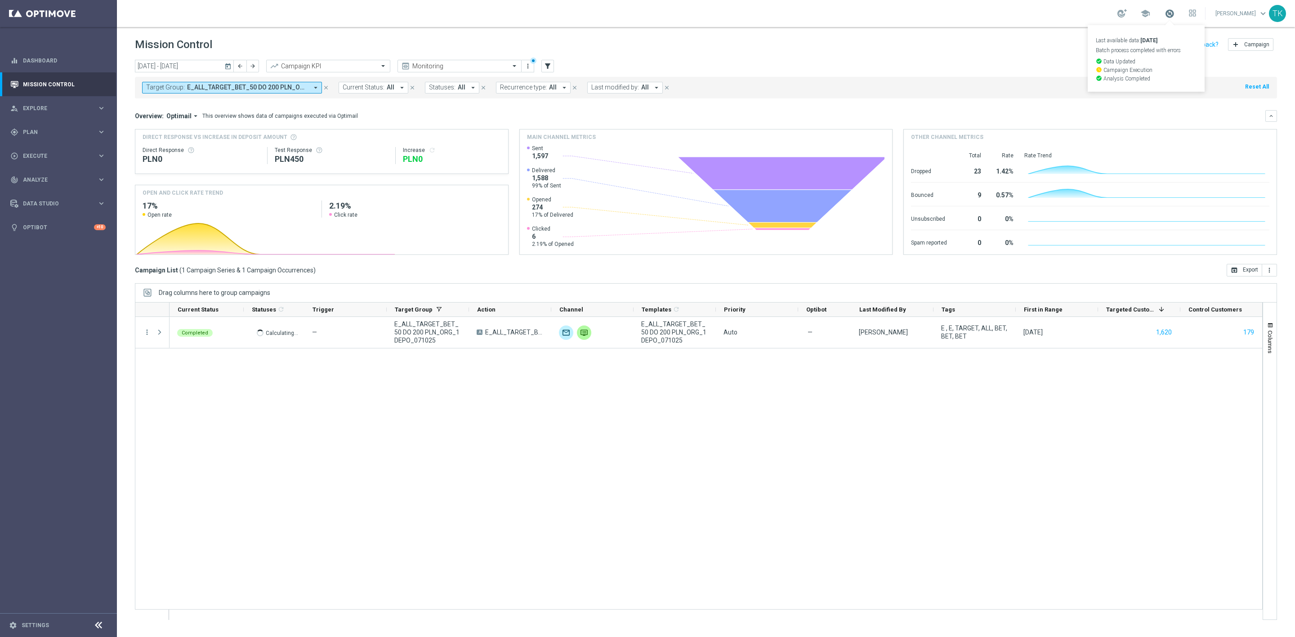
click at [1165, 15] on span at bounding box center [1170, 14] width 10 height 10
